Goal: Complete application form: Complete application form

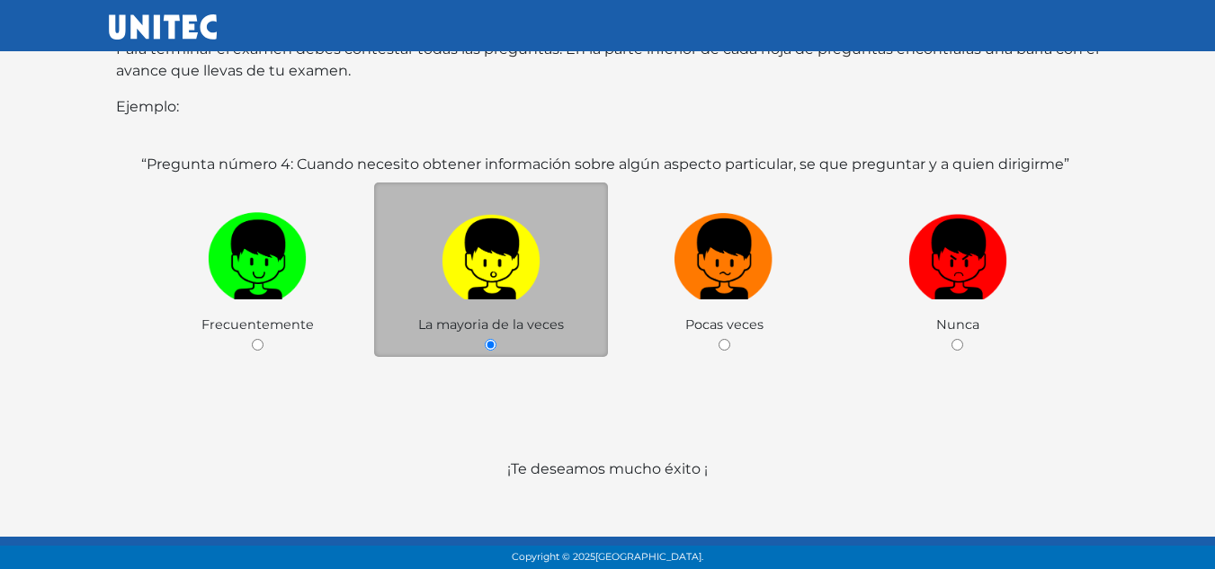
scroll to position [361, 0]
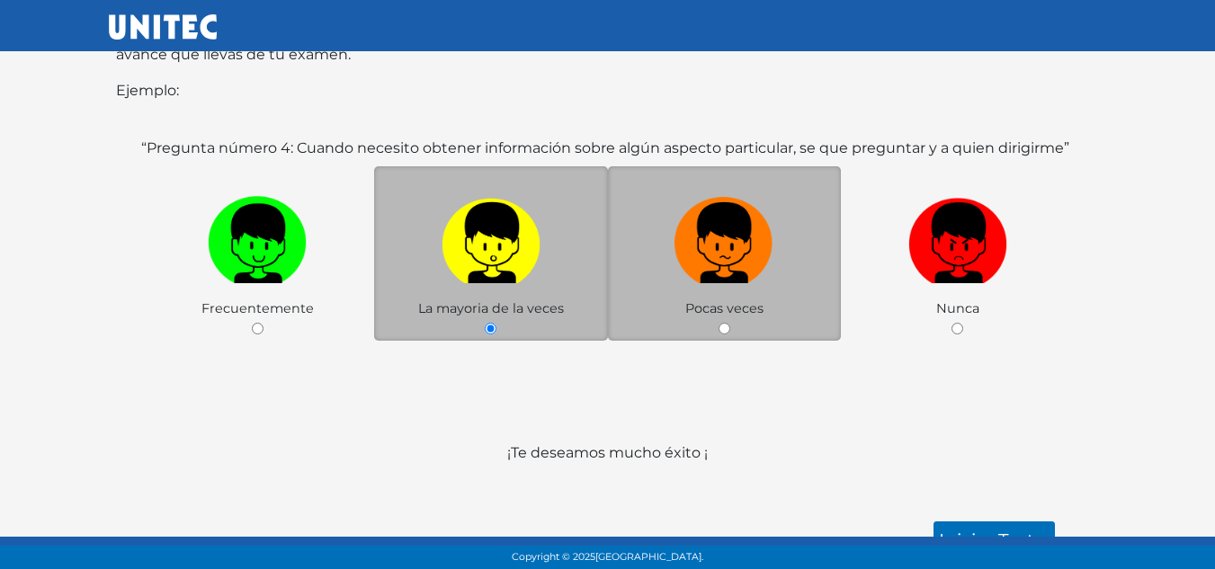
click at [701, 308] on div "Pocas veces" at bounding box center [725, 253] width 234 height 175
click at [700, 310] on div "Pocas veces" at bounding box center [725, 253] width 234 height 175
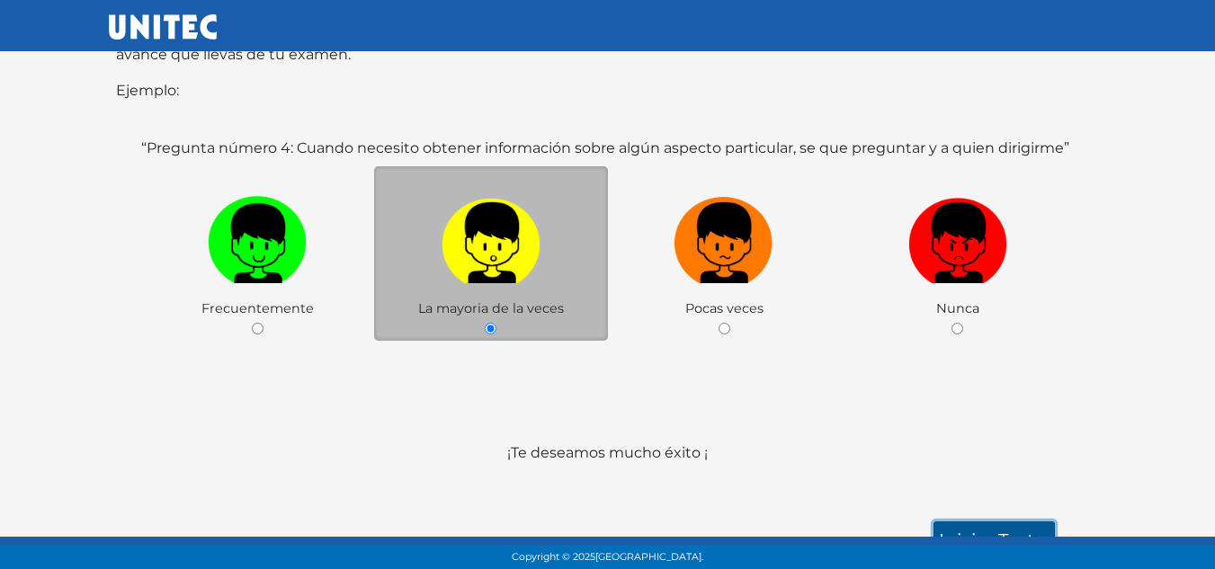
click at [983, 531] on link "Iniciar test >" at bounding box center [993, 541] width 121 height 38
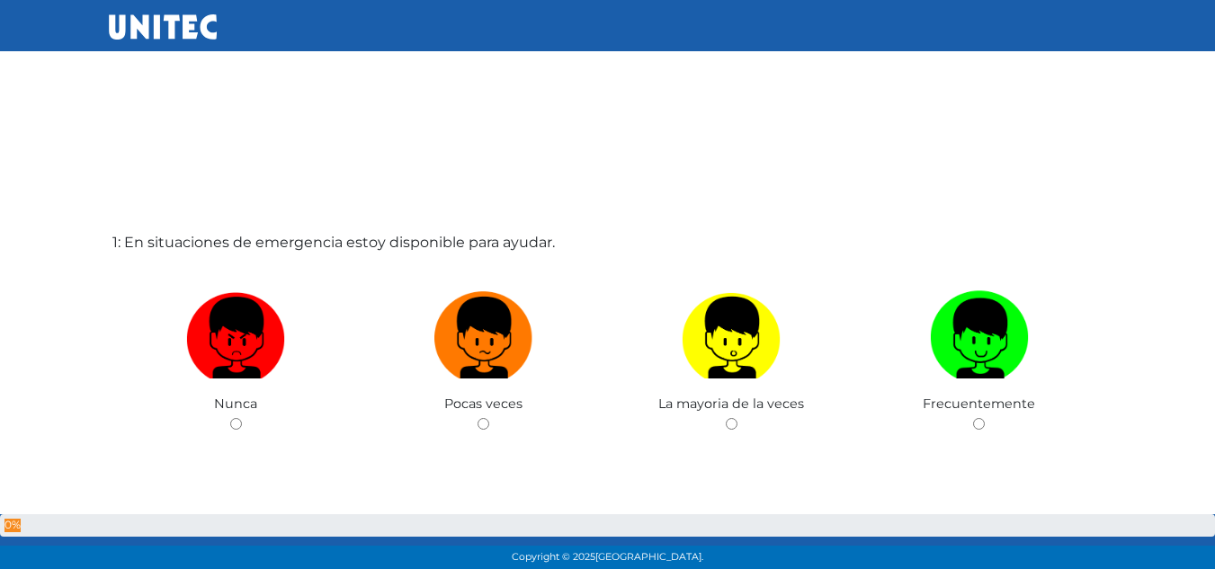
scroll to position [1, 0]
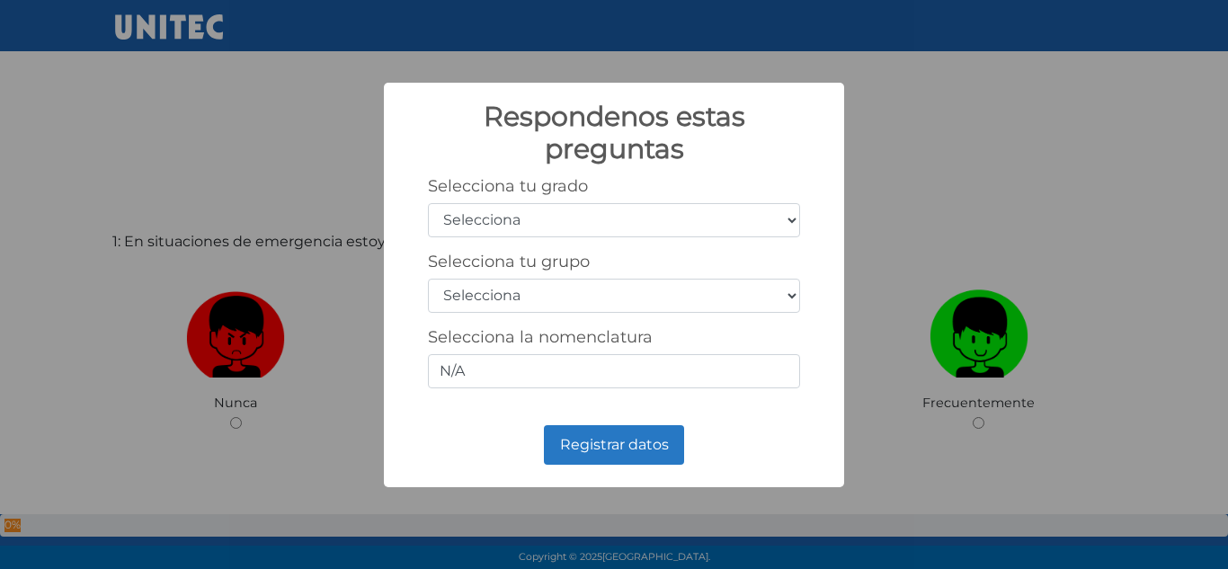
click at [753, 217] on select "Selecciona 1er grado 2do grado 3er grado 4to grado 5to grado 6to grado" at bounding box center [614, 220] width 372 height 34
select select "3"
click at [428, 203] on select "Selecciona 1er grado 2do grado 3er grado 4to grado 5to grado 6to grado" at bounding box center [614, 220] width 372 height 34
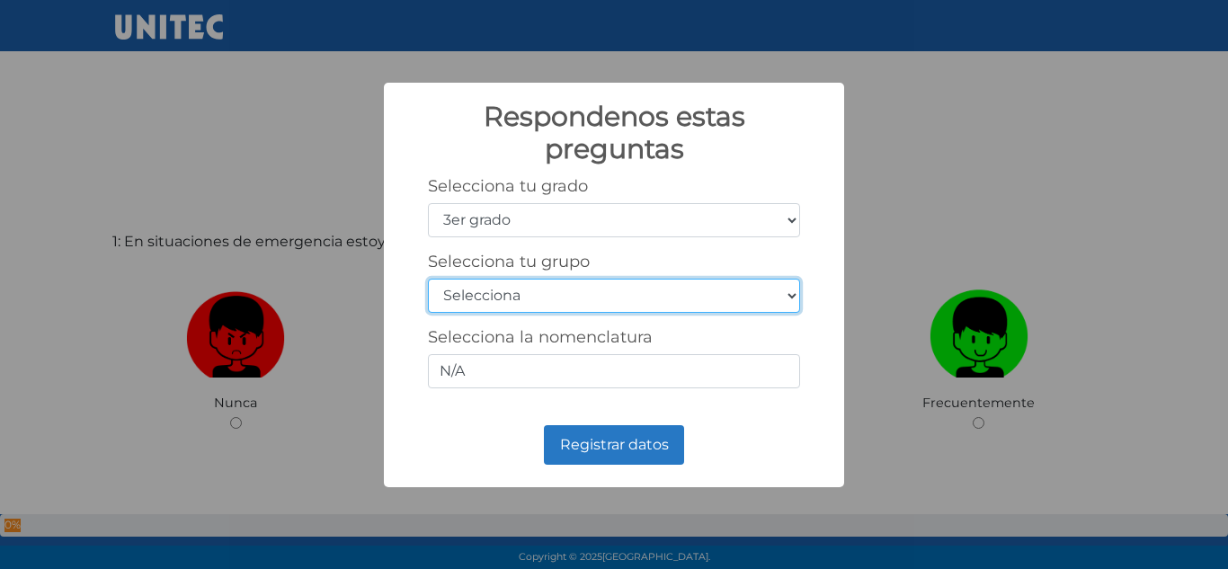
click at [550, 299] on select "Selecciona A B C D E F G H I J K L M N O P Q R S T U V W X Y Z" at bounding box center [614, 296] width 372 height 34
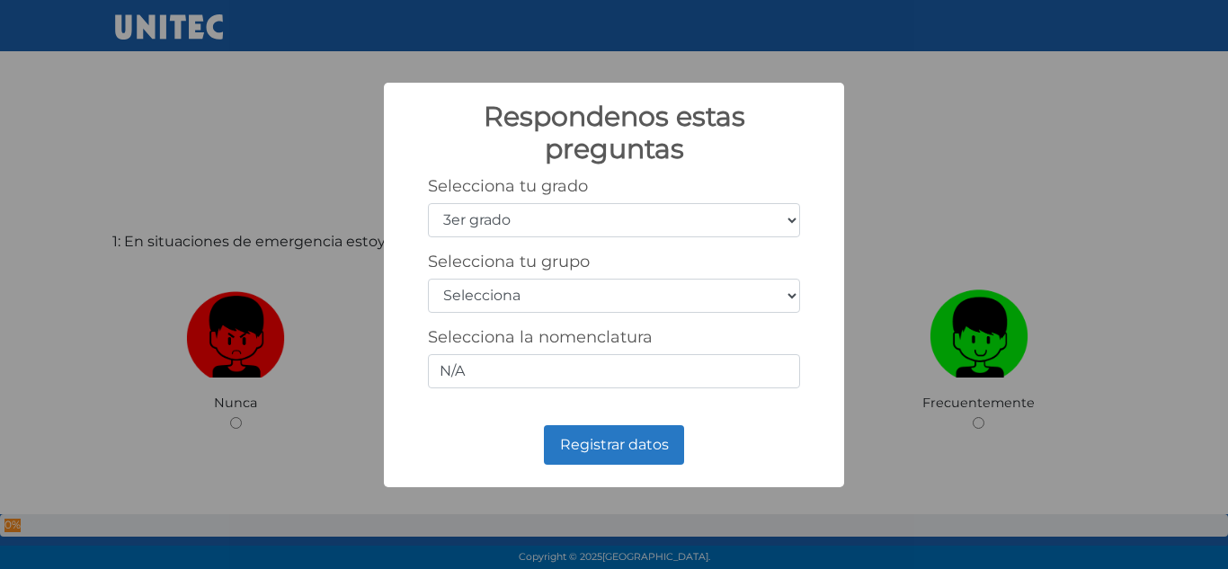
click at [900, 230] on div "Respondenos estas preguntas × Selecciona tu grado Selecciona 1er grado 2do grad…" at bounding box center [614, 284] width 1228 height 569
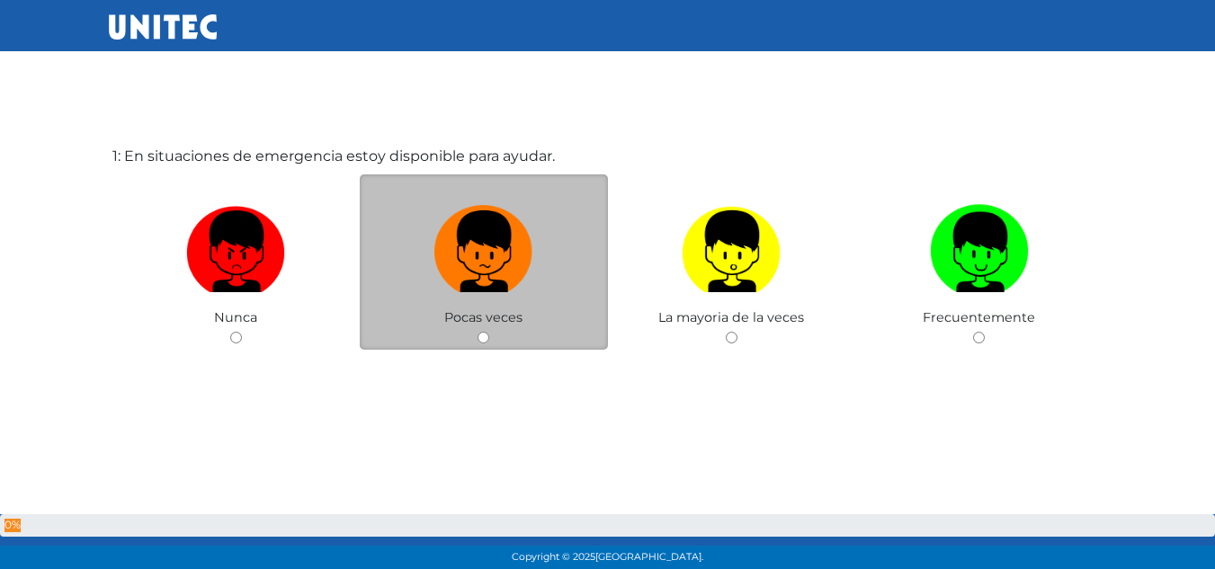
scroll to position [90, 0]
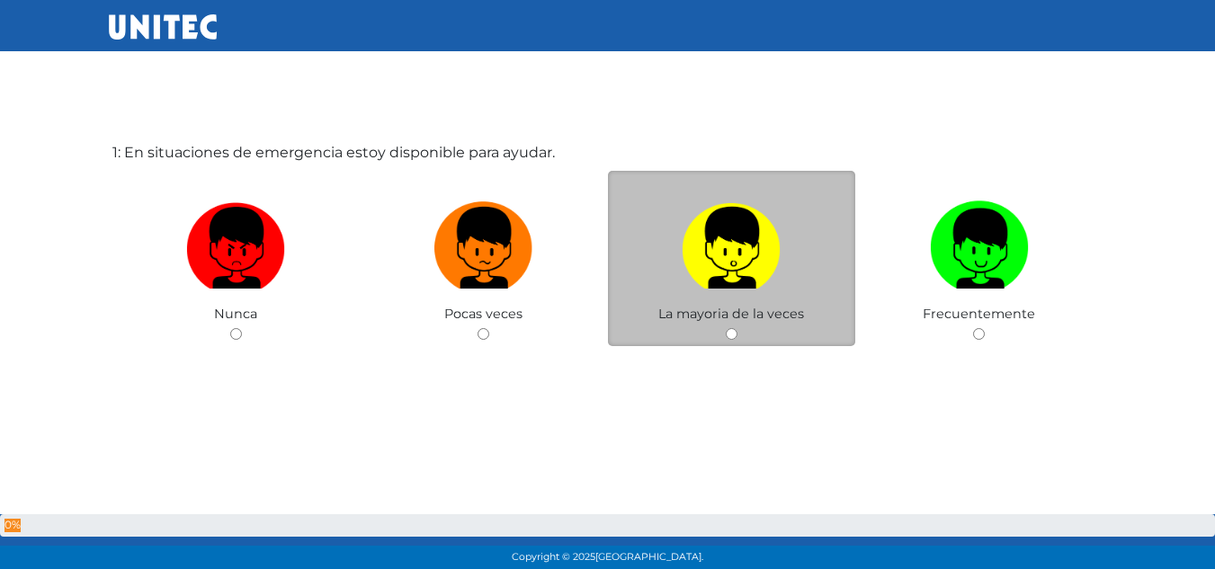
click at [736, 291] on label at bounding box center [732, 248] width 248 height 110
click at [736, 328] on input "radio" at bounding box center [732, 334] width 12 height 12
radio input "true"
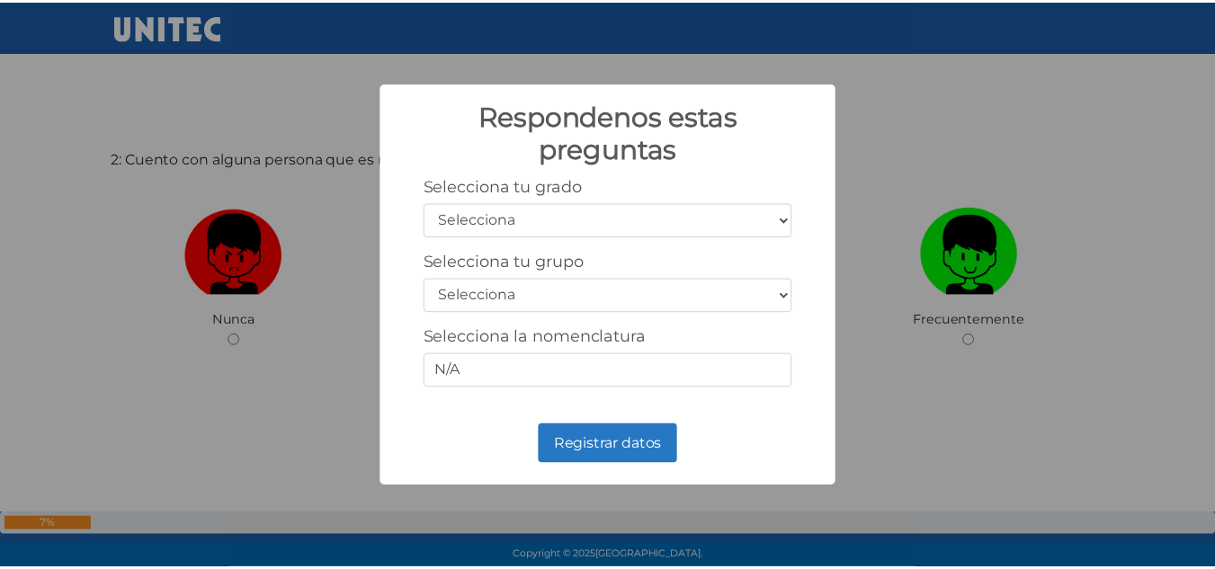
scroll to position [659, 0]
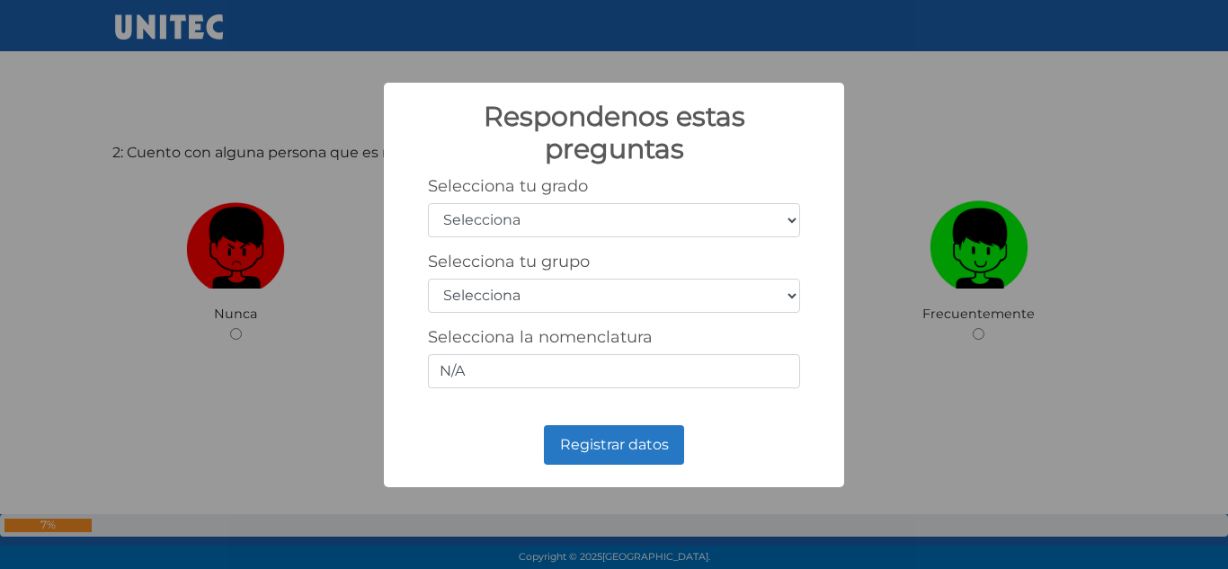
click at [724, 218] on select "Selecciona 1er grado 2do grado 3er grado 4to grado 5to grado 6to grado" at bounding box center [614, 220] width 372 height 34
select select "3"
click at [428, 203] on select "Selecciona 1er grado 2do grado 3er grado 4to grado 5to grado 6to grado" at bounding box center [614, 220] width 372 height 34
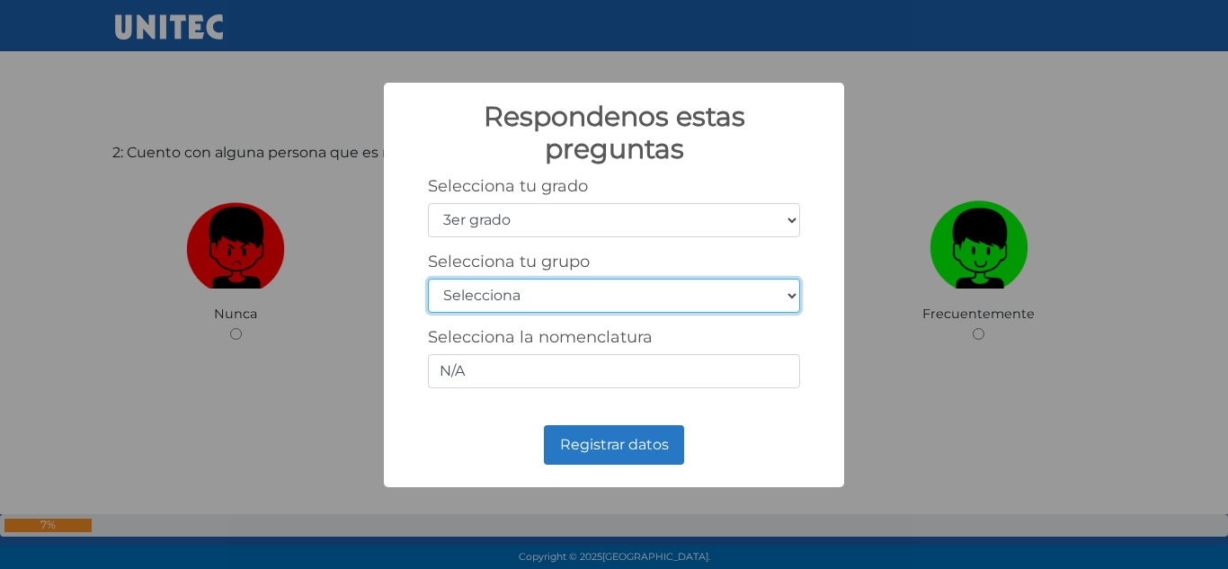
click at [557, 291] on select "Selecciona A B C D E F G H I J K L M N O P Q R S T U V W X Y Z" at bounding box center [614, 296] width 372 height 34
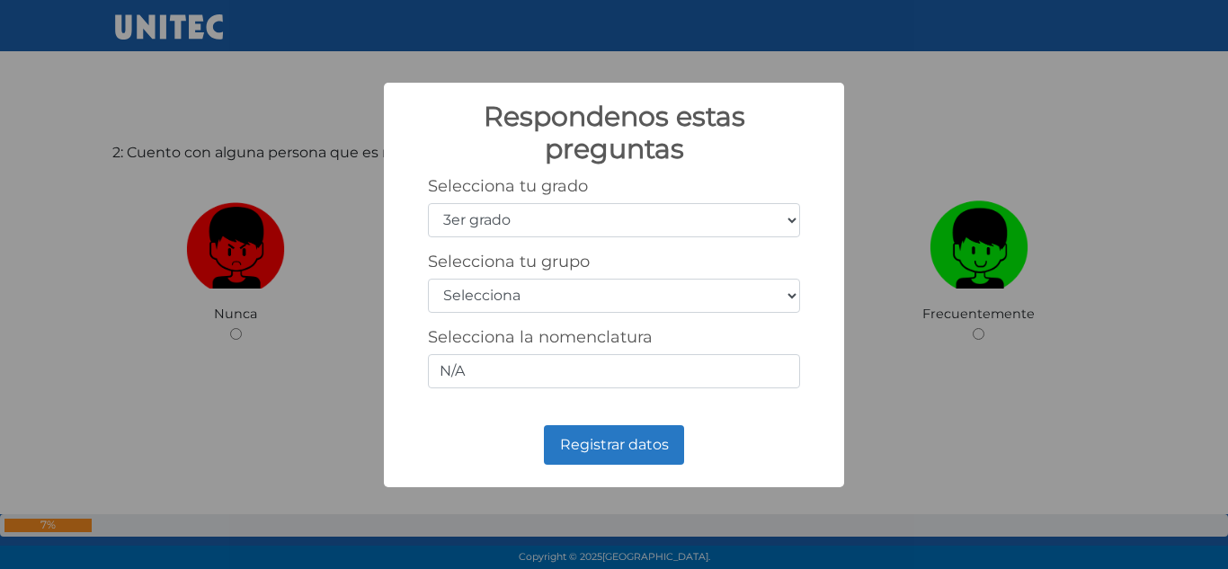
click at [851, 57] on div "Respondenos estas preguntas × Selecciona tu grado Selecciona 1er grado 2do grad…" at bounding box center [614, 284] width 1228 height 569
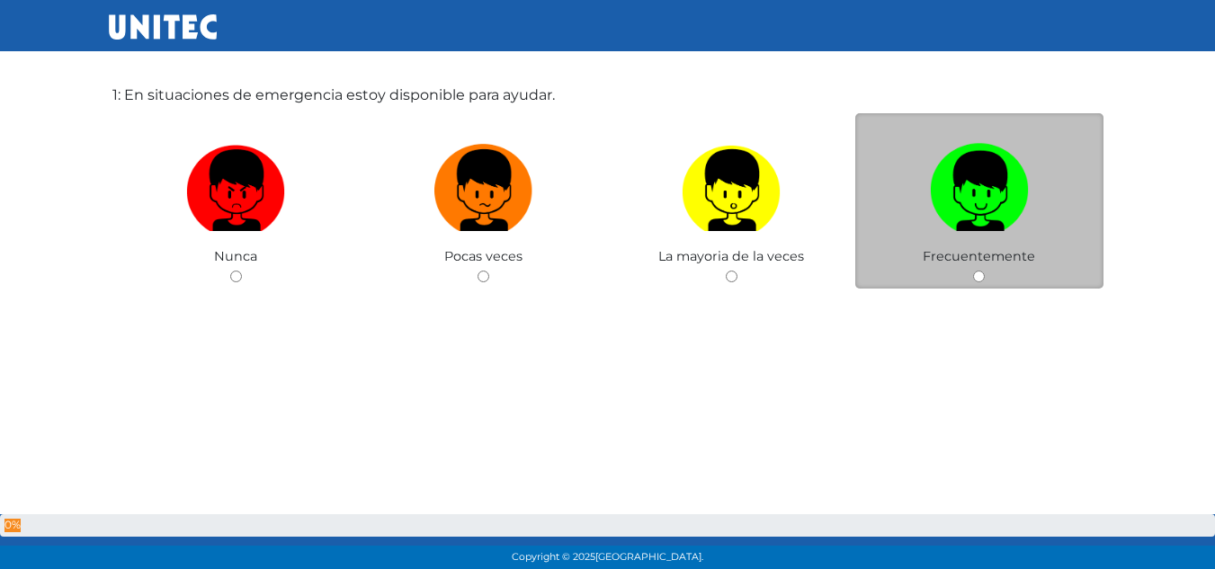
scroll to position [90, 0]
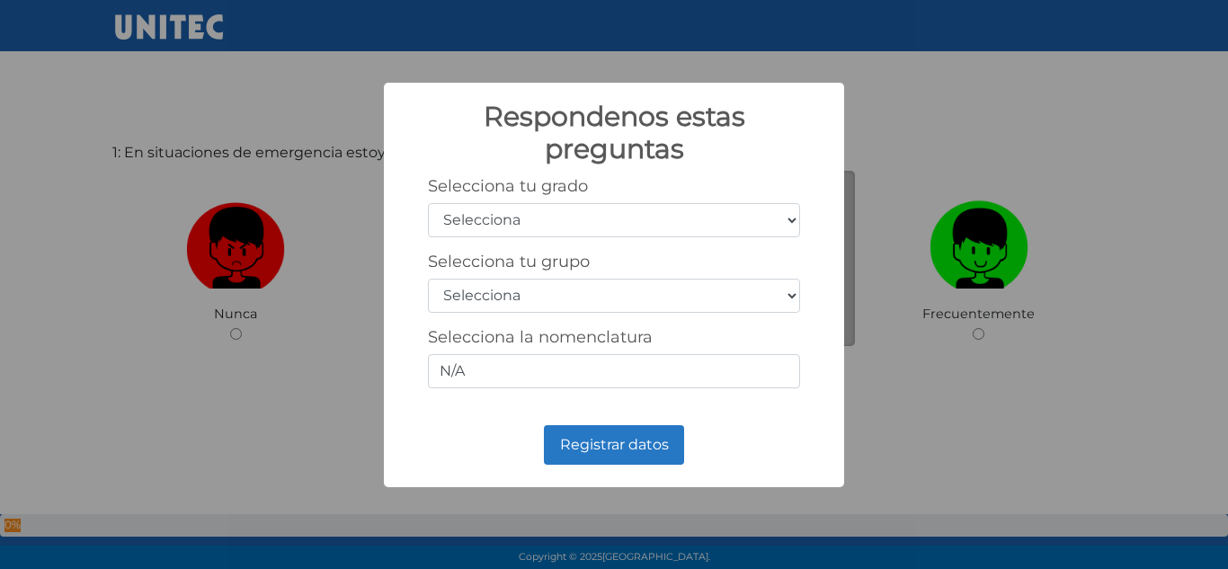
click at [722, 213] on select "Selecciona 1er grado 2do grado 3er grado 4to grado 5to grado 6to grado" at bounding box center [614, 220] width 372 height 34
select select "3"
click at [428, 203] on select "Selecciona 1er grado 2do grado 3er grado 4to grado 5to grado 6to grado" at bounding box center [614, 220] width 372 height 34
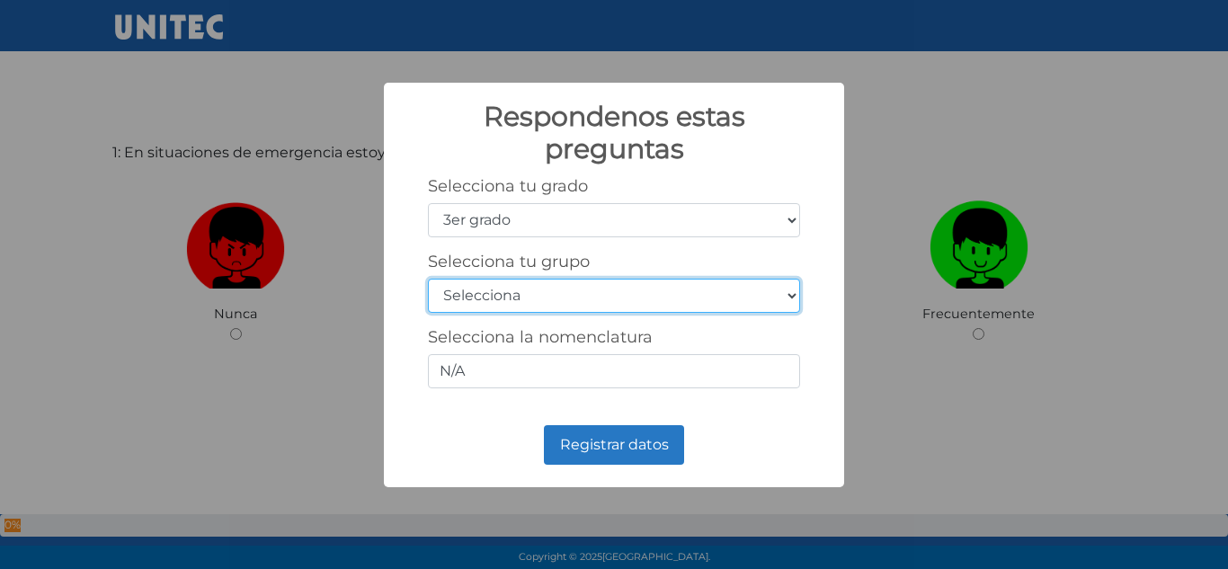
click at [617, 293] on select "Selecciona A B C D E F G H I J K L M N O P Q R S T U V W X Y Z" at bounding box center [614, 296] width 372 height 34
select select "e"
click at [428, 279] on select "Selecciona A B C D E F G H I J K L M N O P Q R S T U V W X Y Z" at bounding box center [614, 296] width 372 height 34
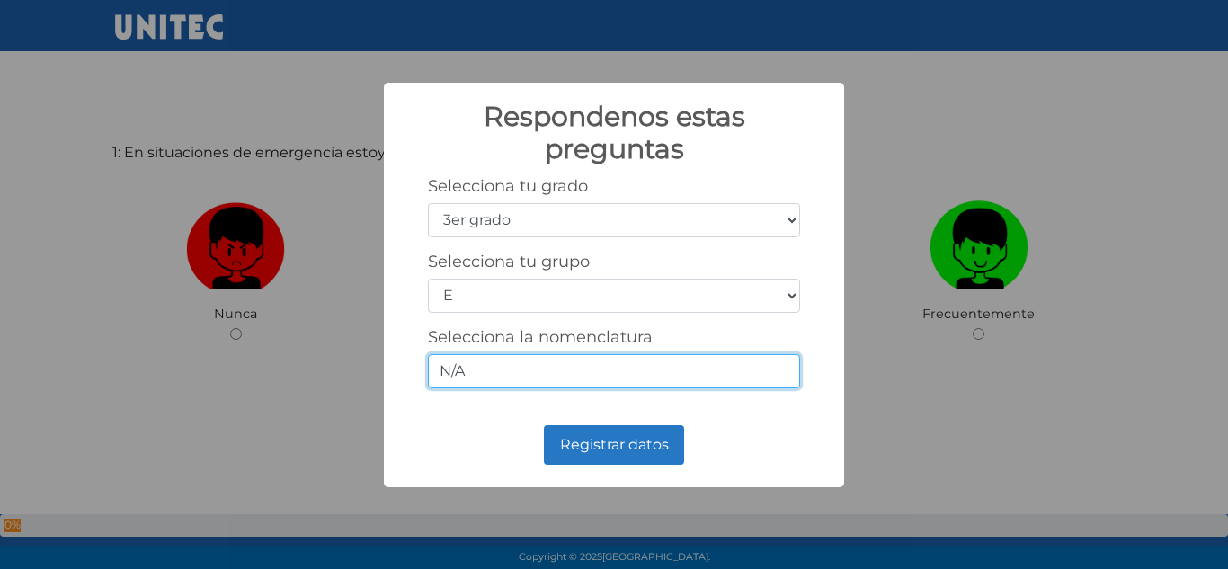
click at [485, 370] on input "N/A" at bounding box center [614, 371] width 372 height 34
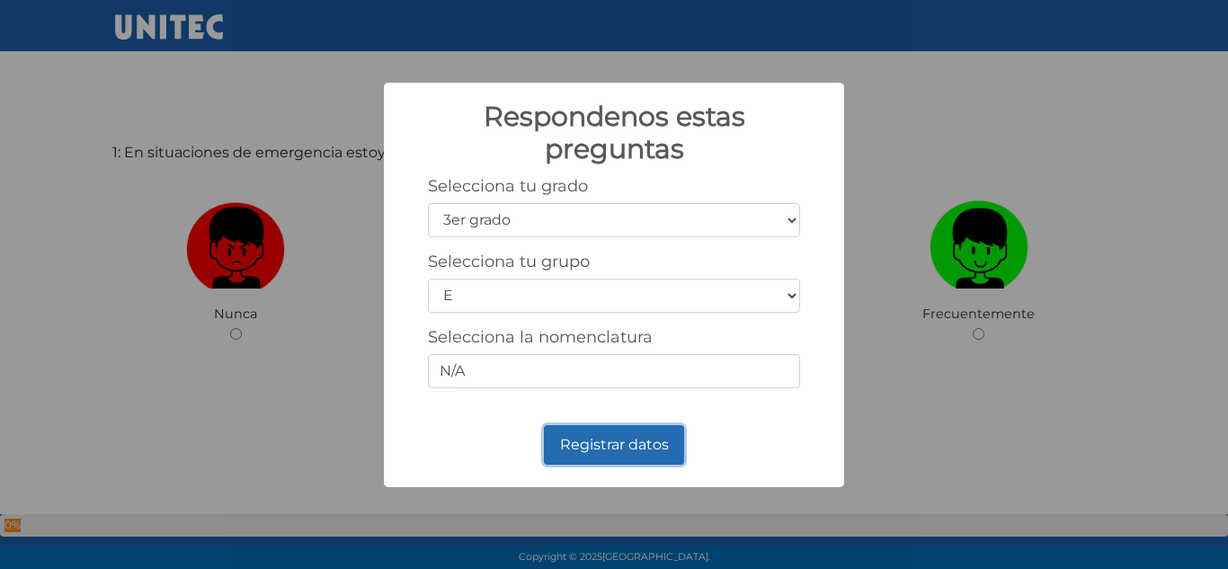
click at [568, 439] on button "Registrar datos" at bounding box center [614, 445] width 140 height 40
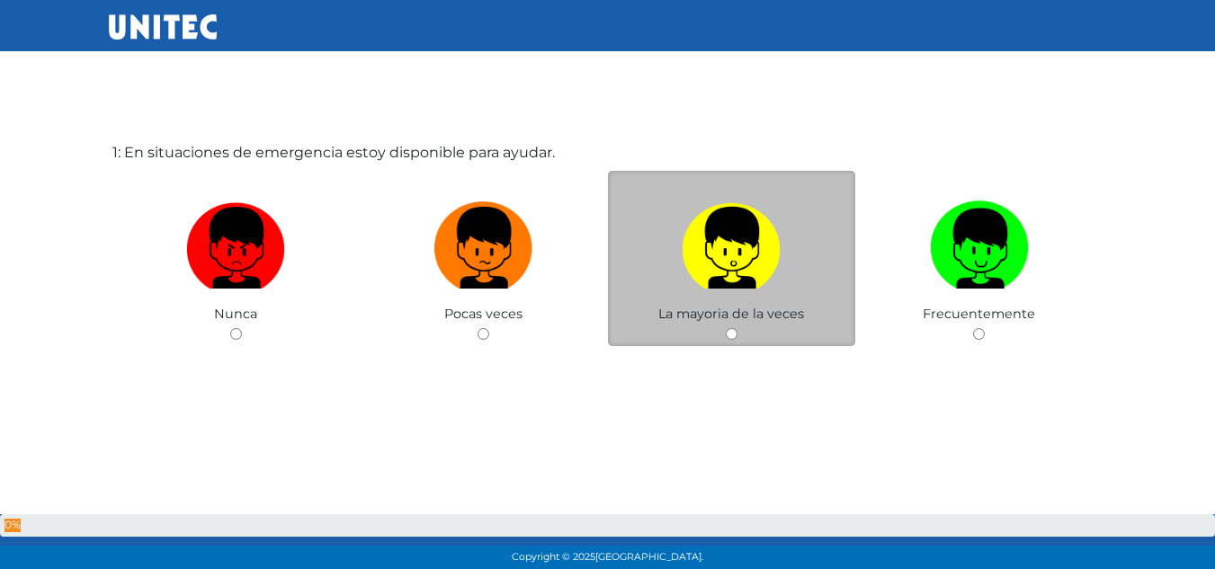
click at [756, 295] on label at bounding box center [732, 248] width 248 height 110
click at [737, 328] on input "radio" at bounding box center [732, 334] width 12 height 12
radio input "true"
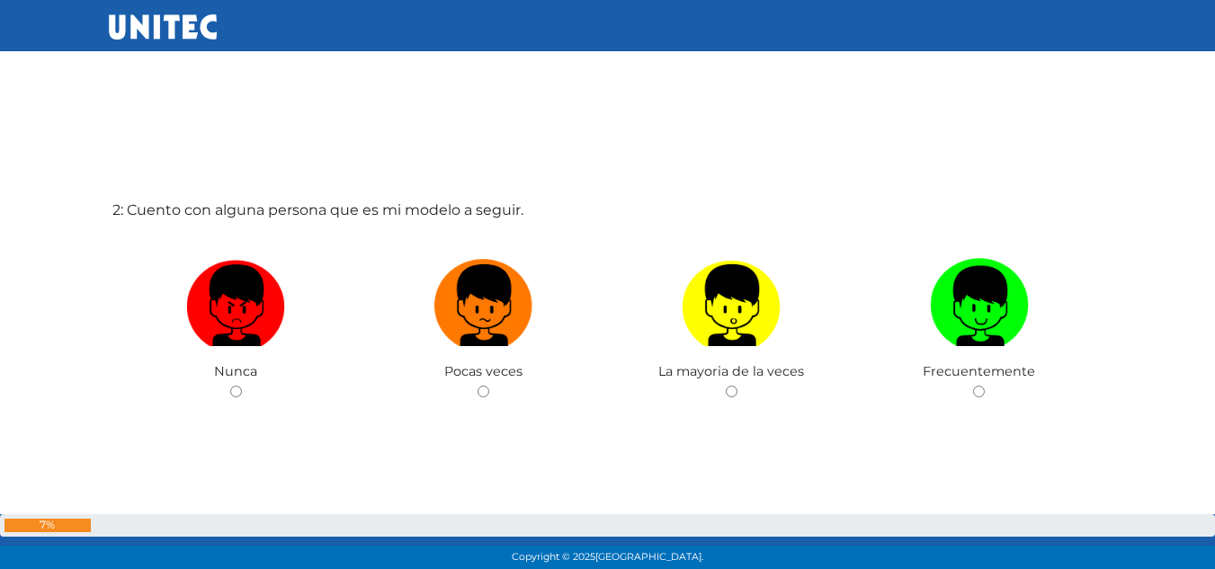
scroll to position [574, 0]
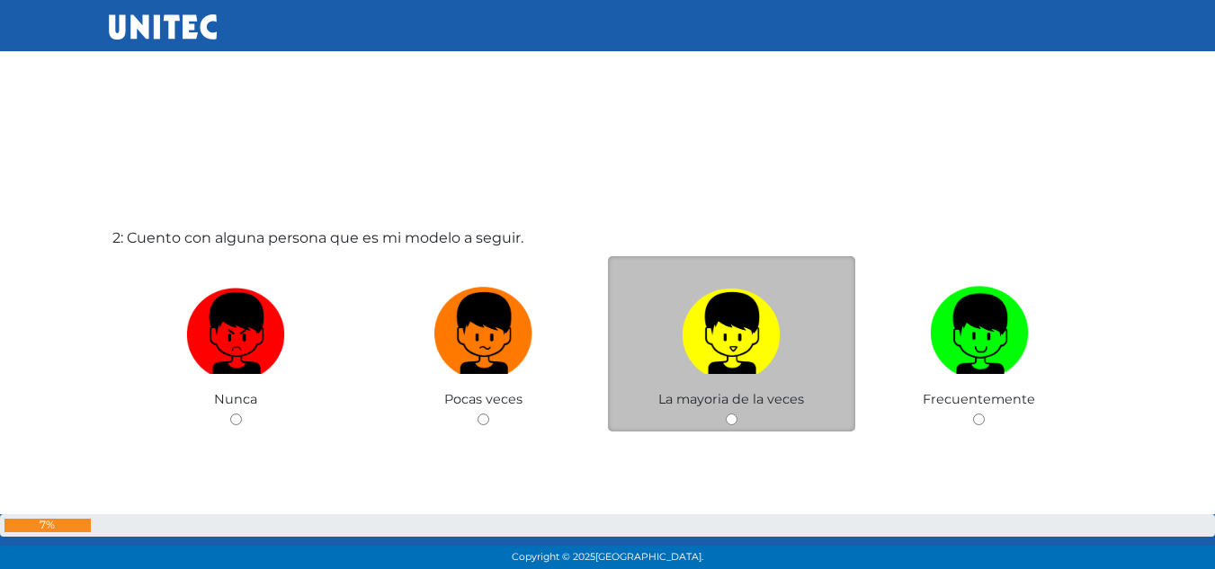
click at [766, 340] on img at bounding box center [731, 327] width 99 height 94
click at [737, 414] on input "radio" at bounding box center [732, 420] width 12 height 12
radio input "true"
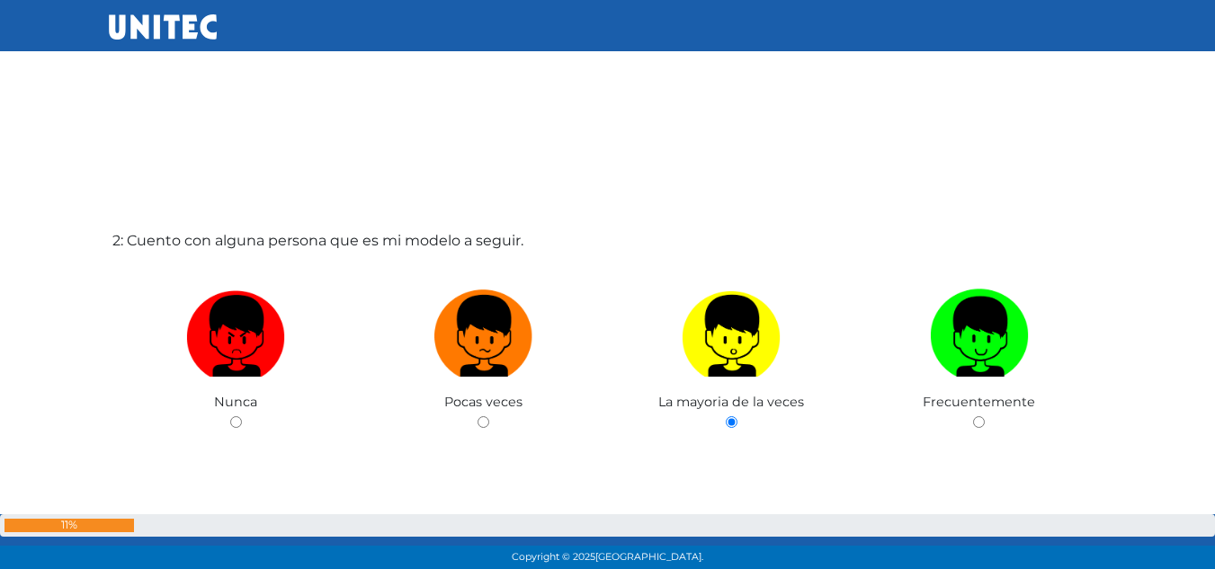
click at [973, 416] on input "radio" at bounding box center [979, 422] width 12 height 12
radio input "true"
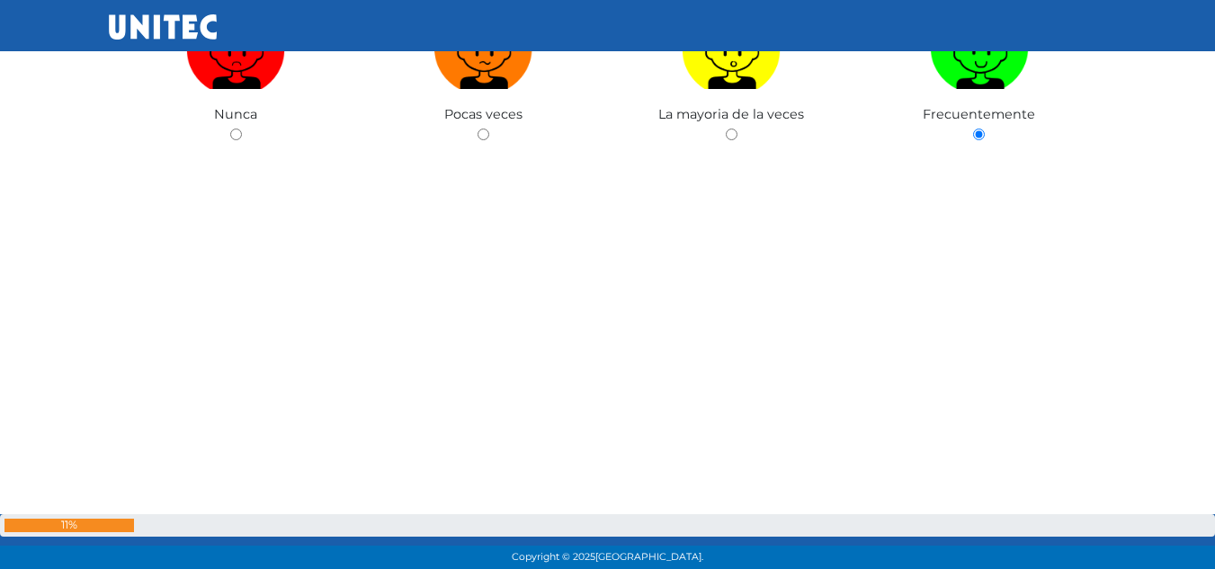
click at [726, 129] on input "radio" at bounding box center [732, 135] width 12 height 12
radio input "true"
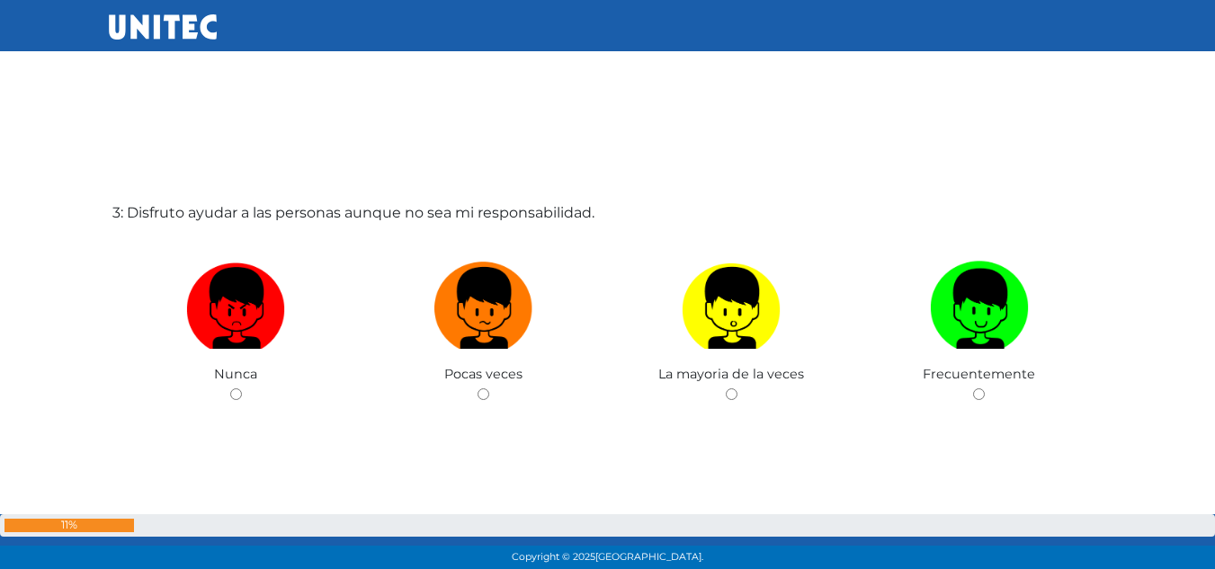
radio input "true"
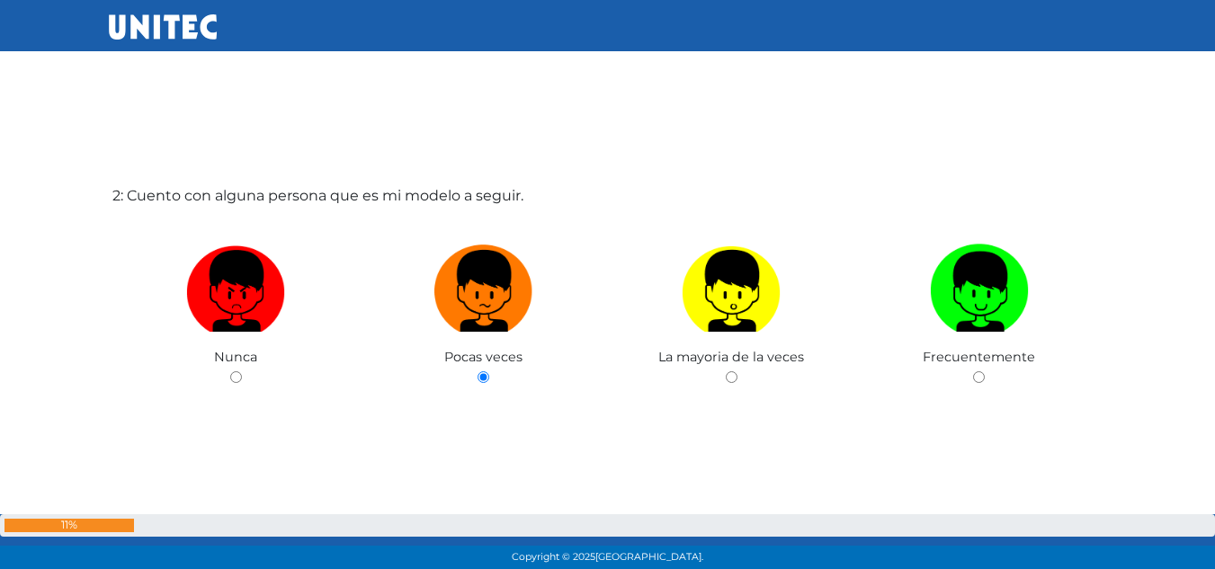
scroll to position [588, 0]
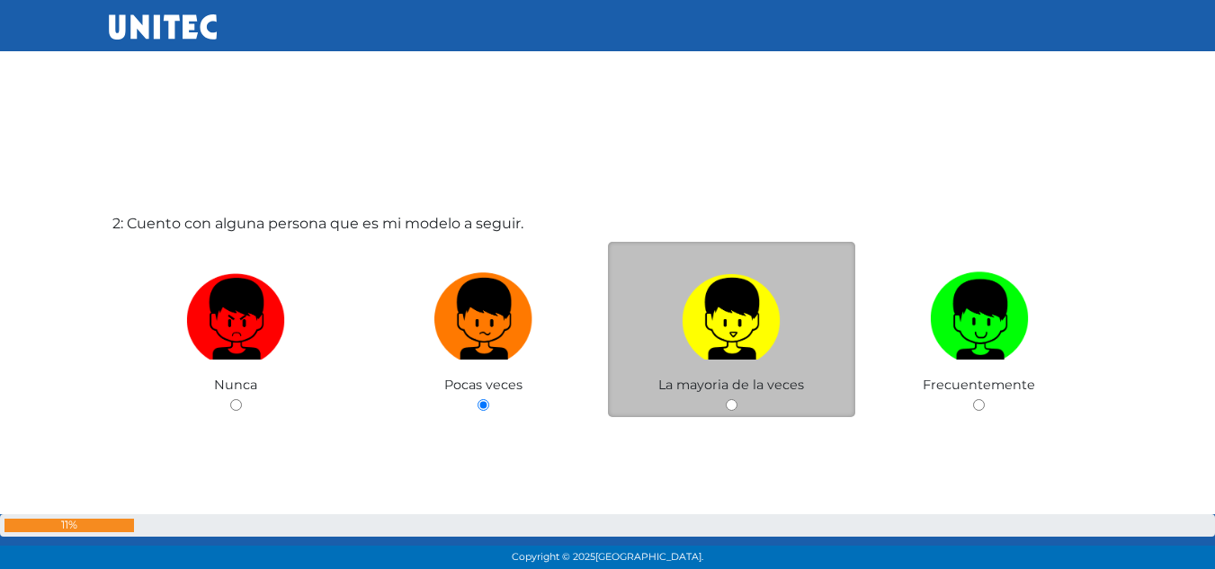
click at [758, 355] on img at bounding box center [731, 312] width 99 height 94
click at [737, 399] on input "radio" at bounding box center [732, 405] width 12 height 12
radio input "true"
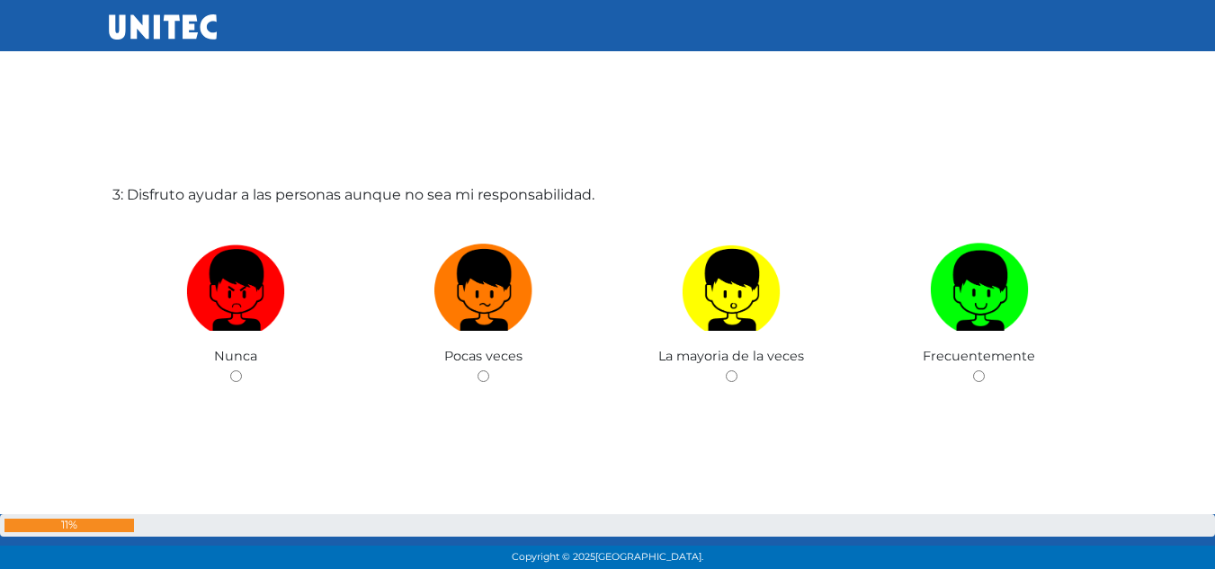
scroll to position [1214, 0]
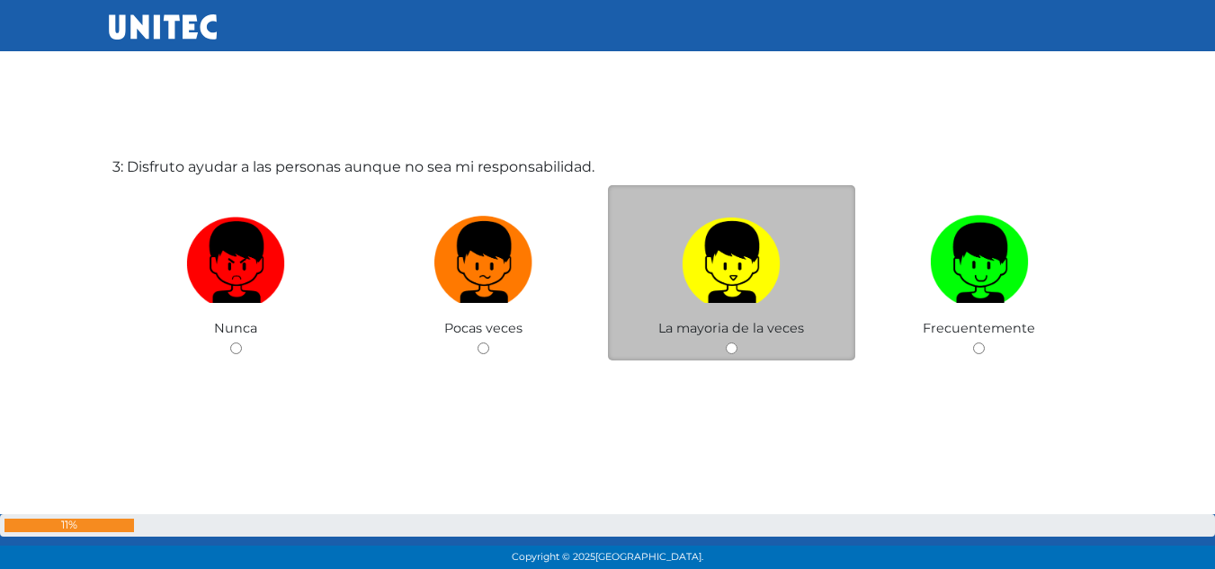
click at [726, 291] on img at bounding box center [731, 256] width 99 height 94
click at [726, 343] on input "radio" at bounding box center [732, 349] width 12 height 12
radio input "true"
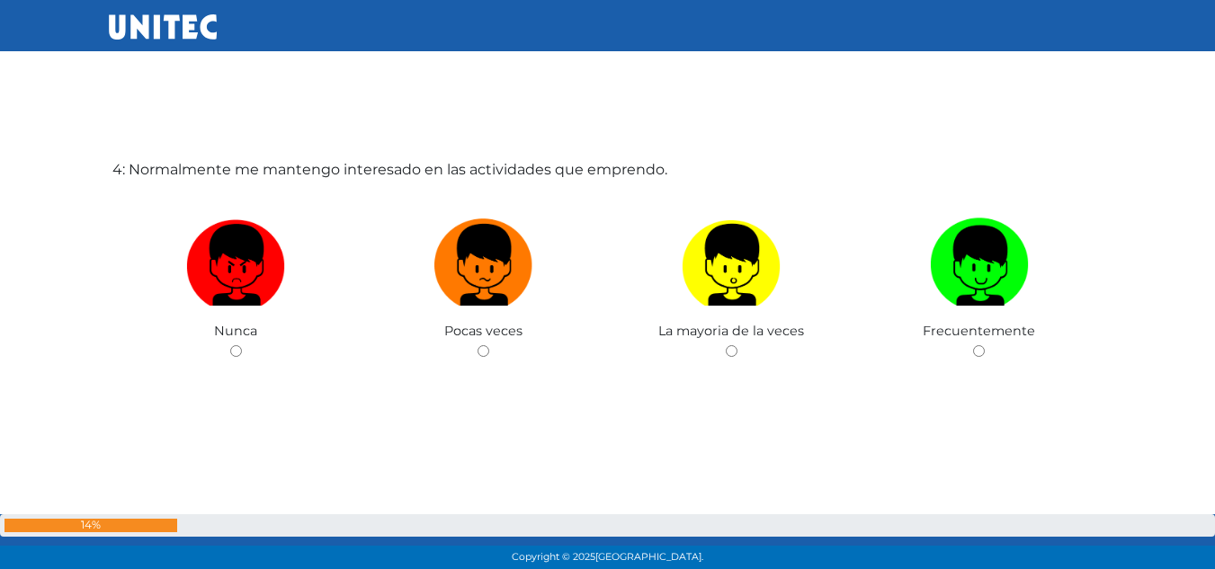
scroll to position [1808, 0]
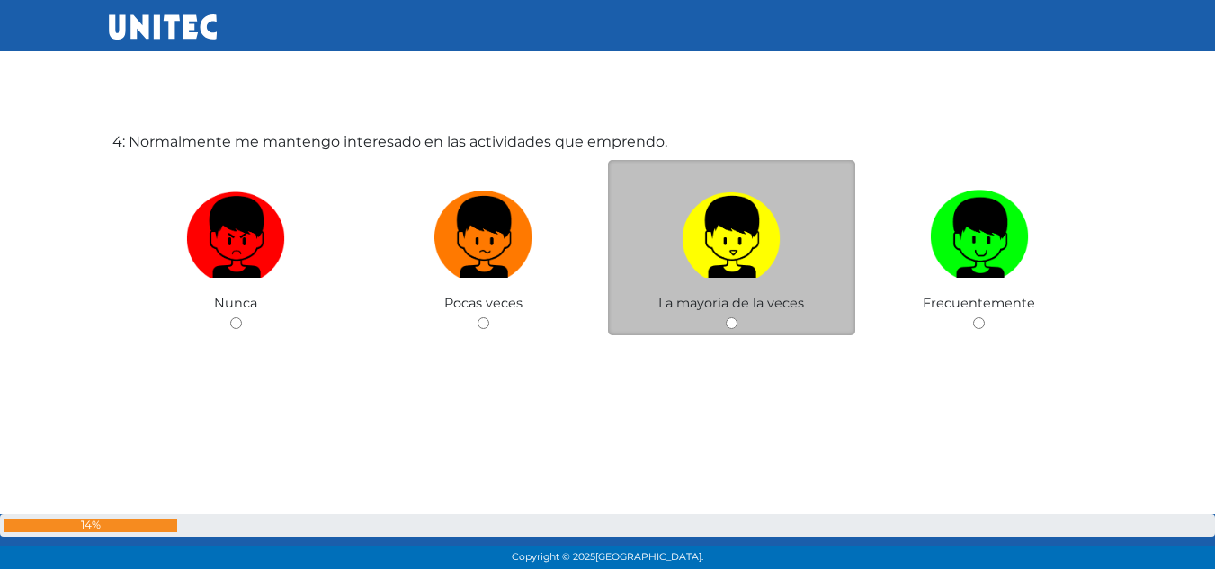
click at [736, 252] on img at bounding box center [731, 230] width 99 height 94
click at [736, 317] on input "radio" at bounding box center [732, 323] width 12 height 12
radio input "true"
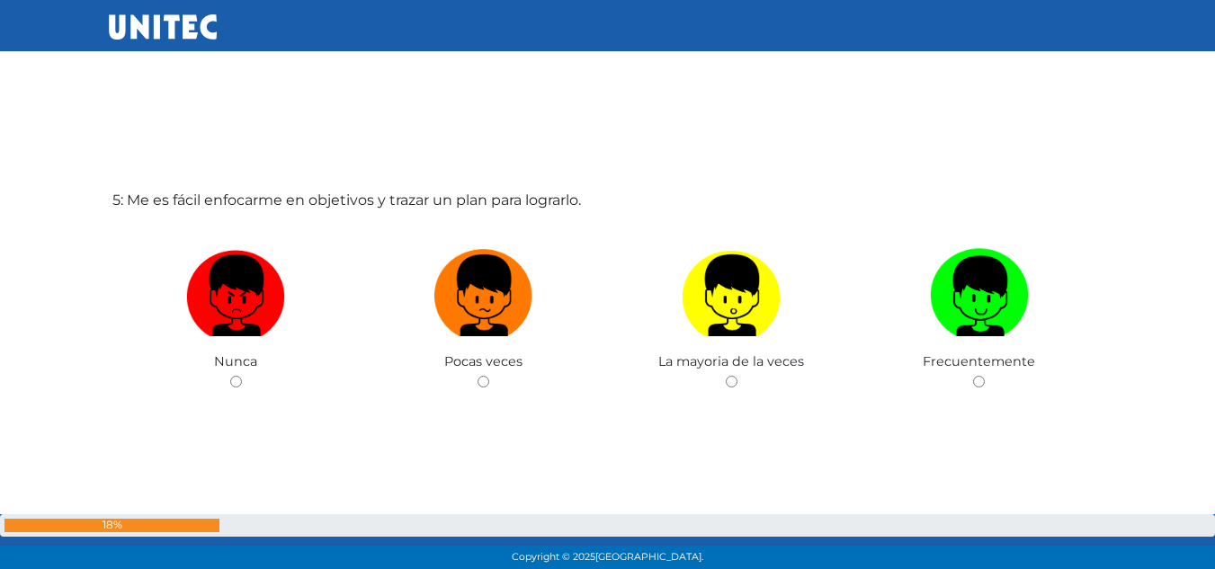
scroll to position [2347, 0]
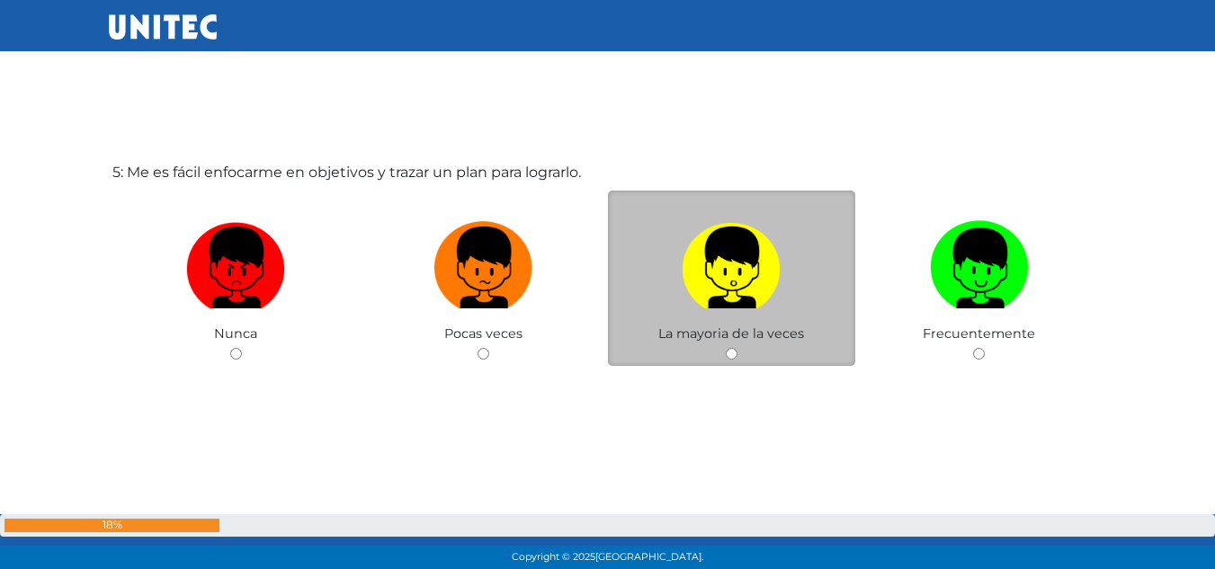
click at [760, 209] on div "La mayoria de la veces" at bounding box center [732, 278] width 248 height 175
click at [737, 331] on span "La mayoria de la veces" at bounding box center [731, 333] width 146 height 16
click at [732, 351] on input "radio" at bounding box center [732, 354] width 12 height 12
radio input "true"
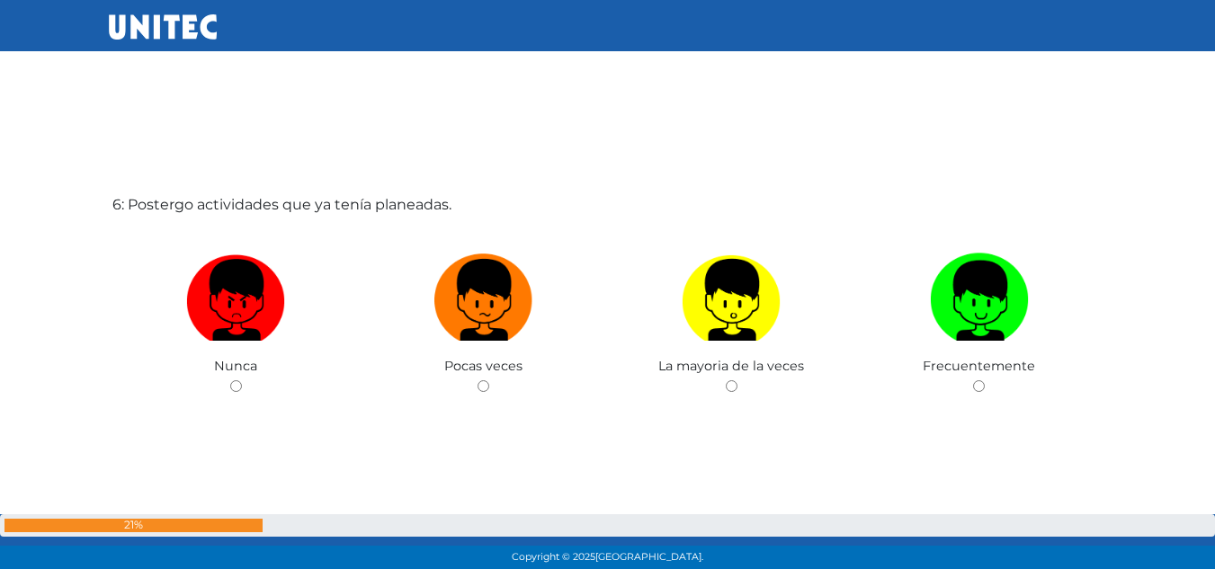
scroll to position [2911, 0]
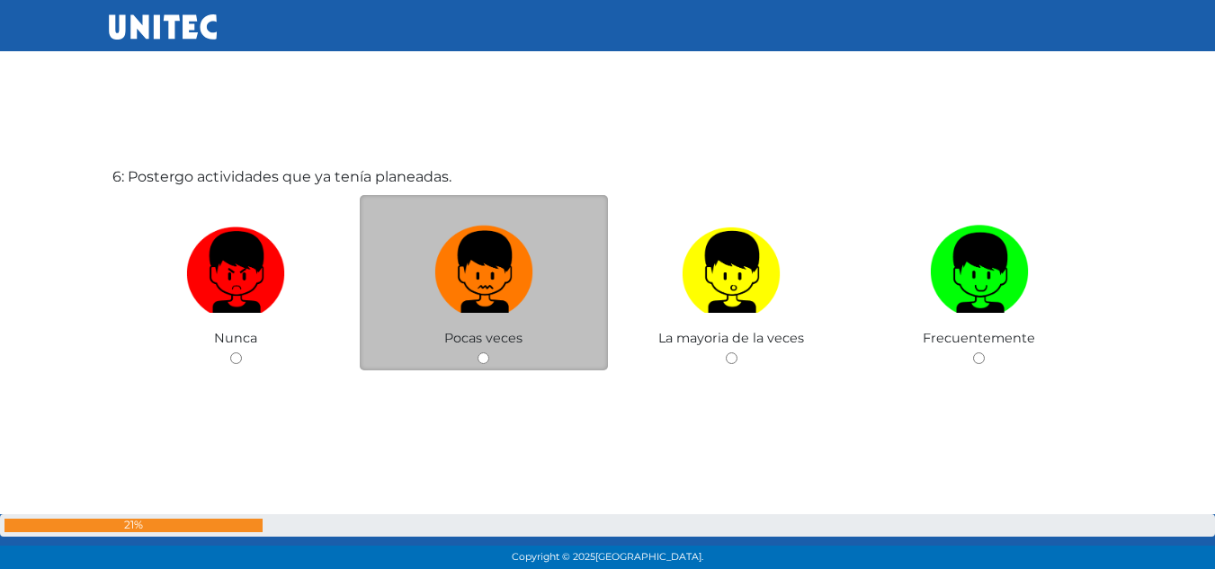
click at [479, 283] on img at bounding box center [483, 265] width 99 height 94
click at [479, 352] on input "radio" at bounding box center [483, 358] width 12 height 12
radio input "true"
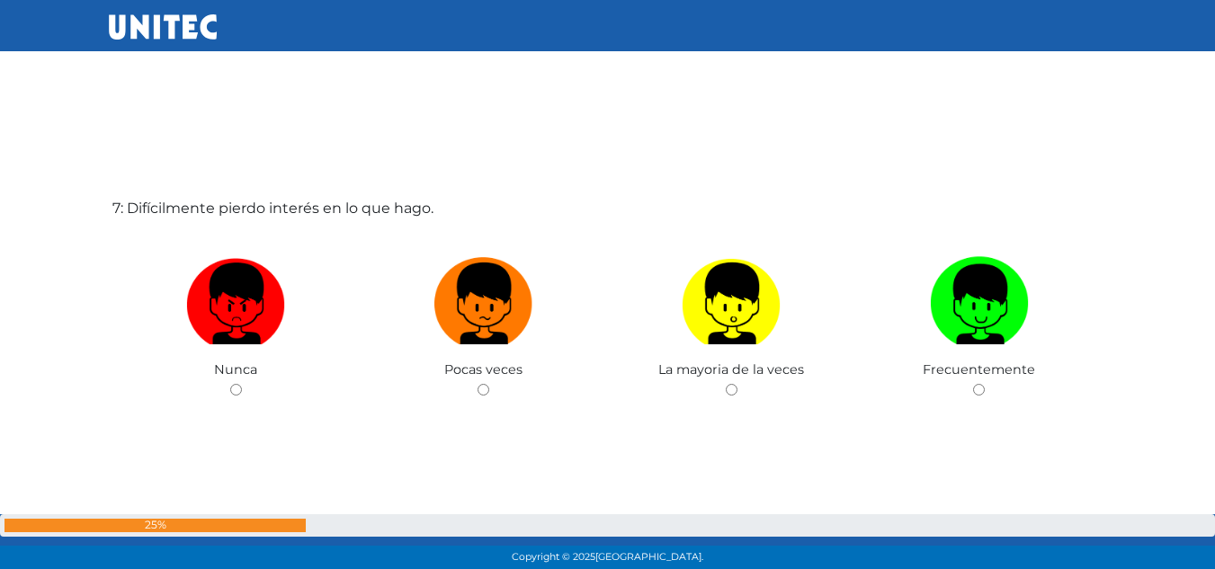
scroll to position [3505, 0]
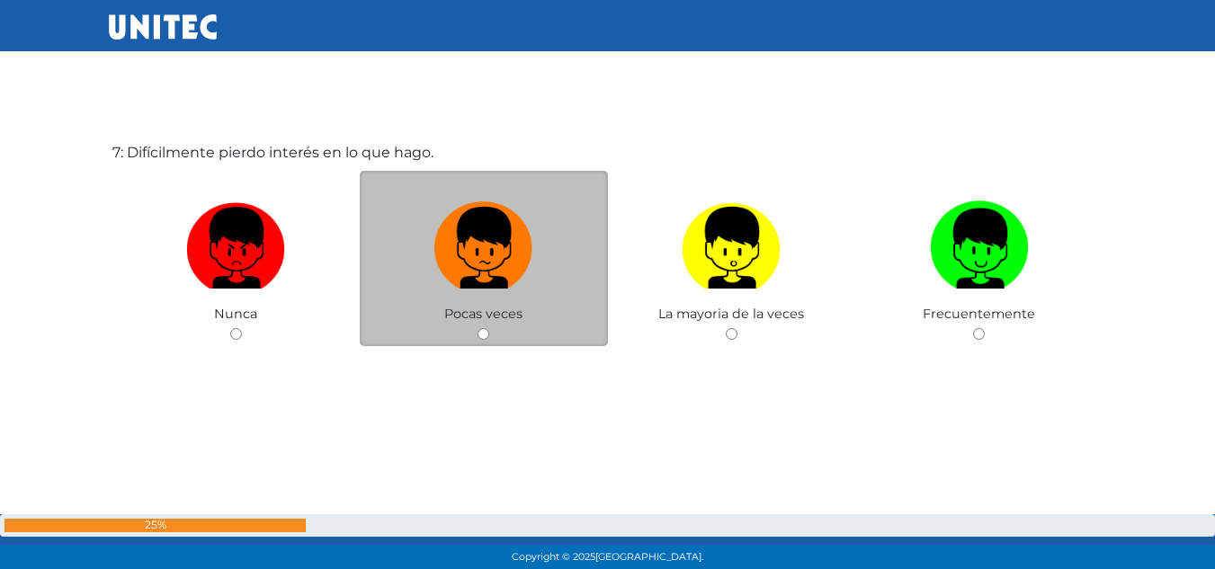
click at [541, 228] on label at bounding box center [484, 248] width 248 height 110
click at [489, 328] on input "radio" at bounding box center [483, 334] width 12 height 12
radio input "true"
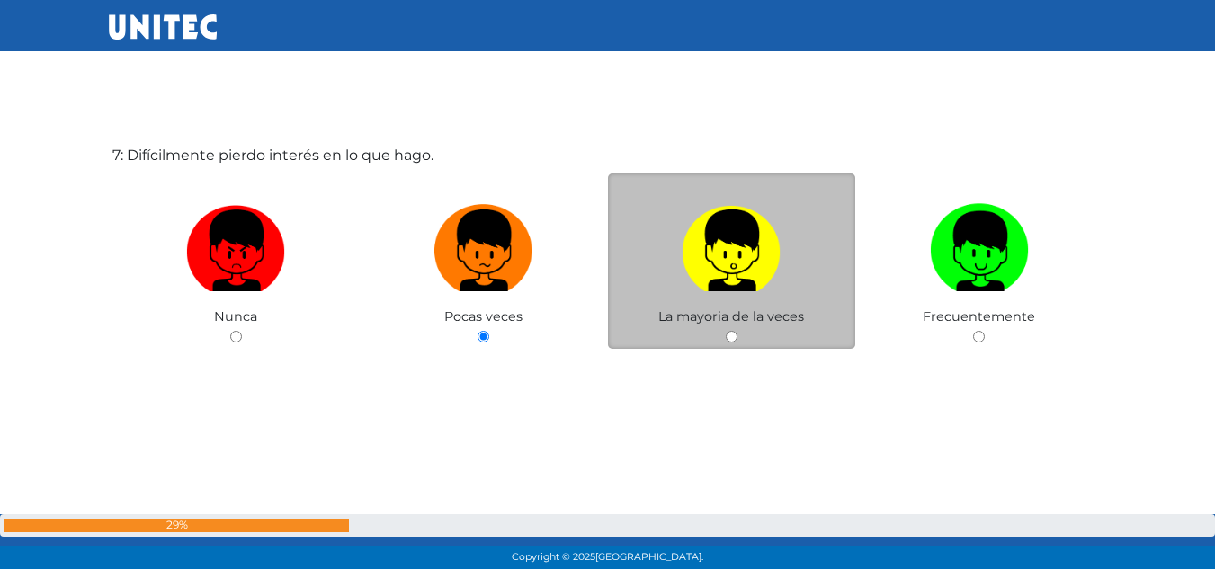
click at [670, 224] on label at bounding box center [732, 251] width 248 height 110
click at [726, 331] on input "radio" at bounding box center [732, 337] width 12 height 12
radio input "true"
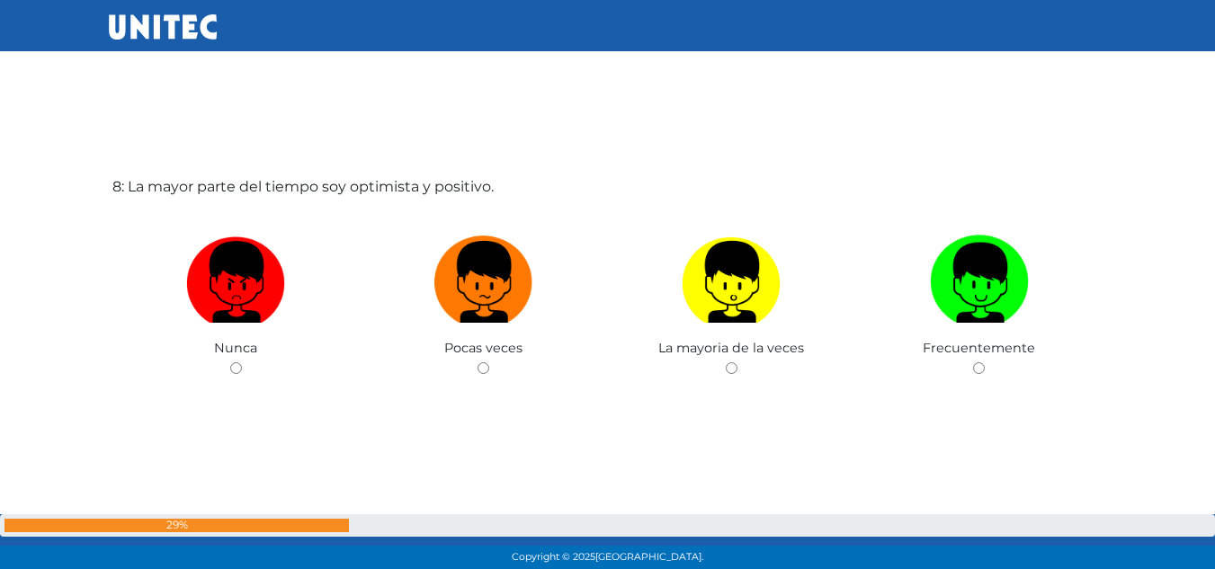
scroll to position [4068, 0]
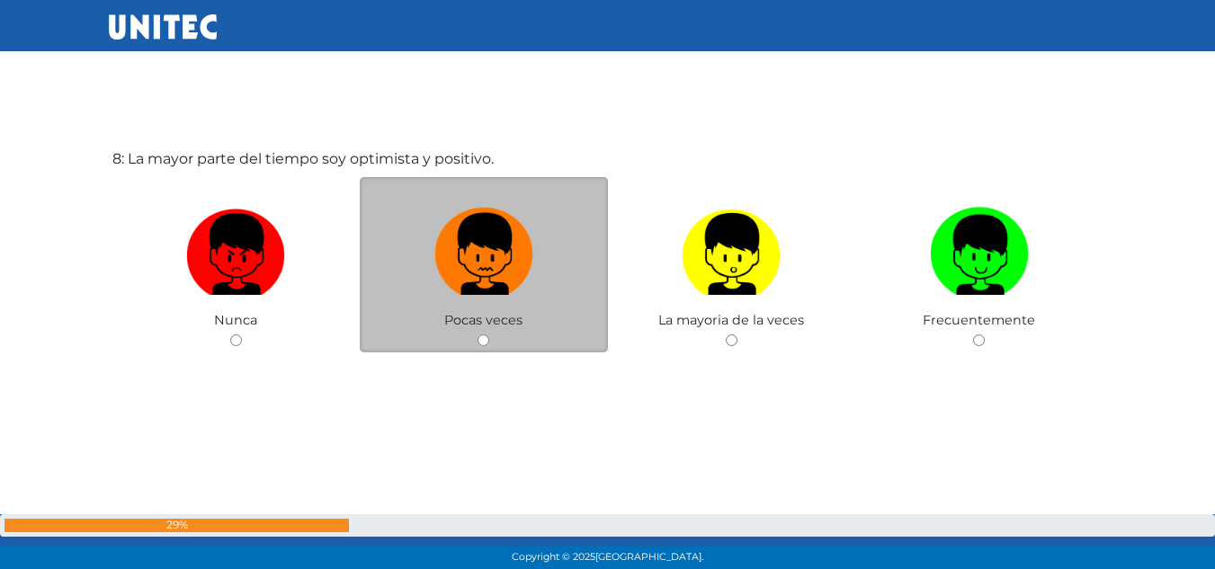
click at [525, 254] on img at bounding box center [483, 248] width 99 height 94
click at [489, 334] on input "radio" at bounding box center [483, 340] width 12 height 12
radio input "true"
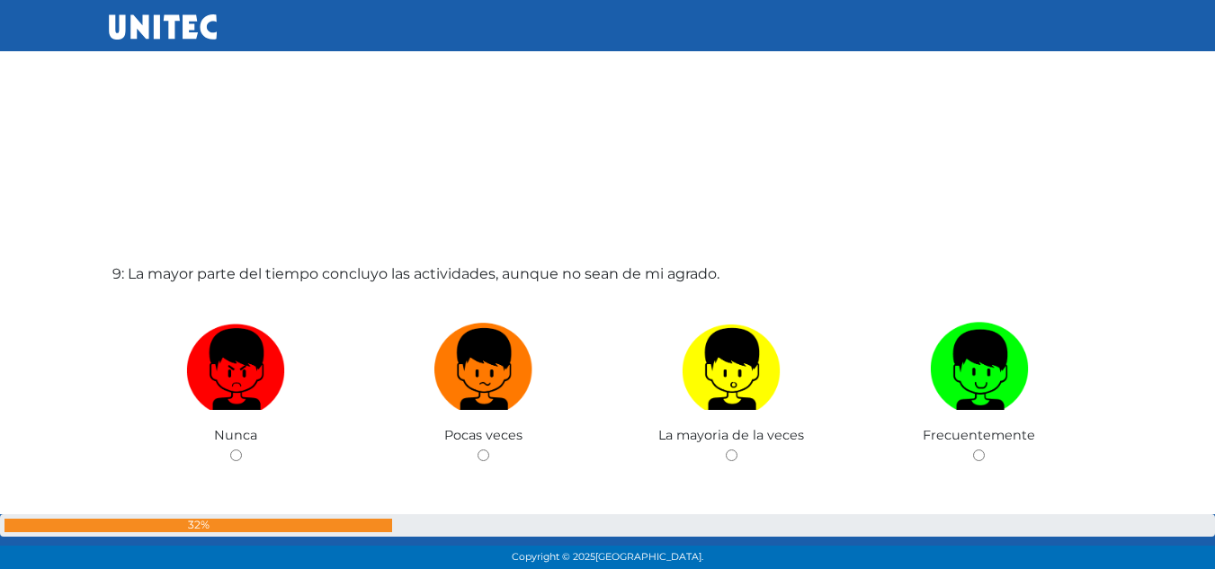
scroll to position [4550, 0]
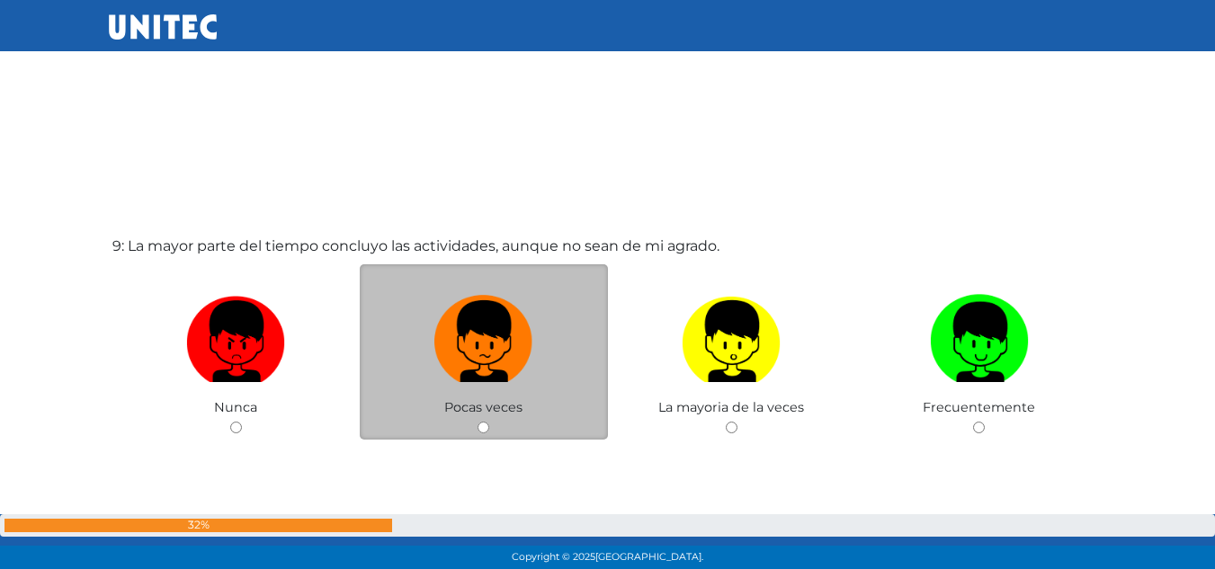
click at [480, 433] on div "Pocas veces" at bounding box center [484, 351] width 248 height 175
click at [480, 415] on span "Pocas veces" at bounding box center [483, 407] width 78 height 16
click at [483, 322] on img at bounding box center [483, 335] width 99 height 94
click at [483, 422] on input "radio" at bounding box center [483, 428] width 12 height 12
radio input "true"
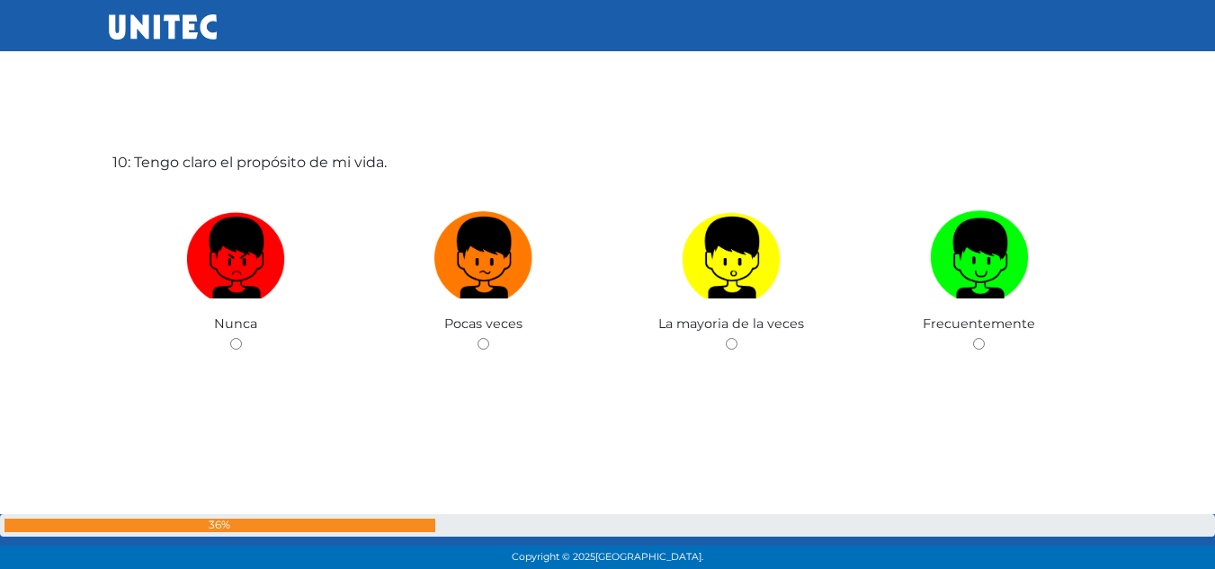
scroll to position [5212, 0]
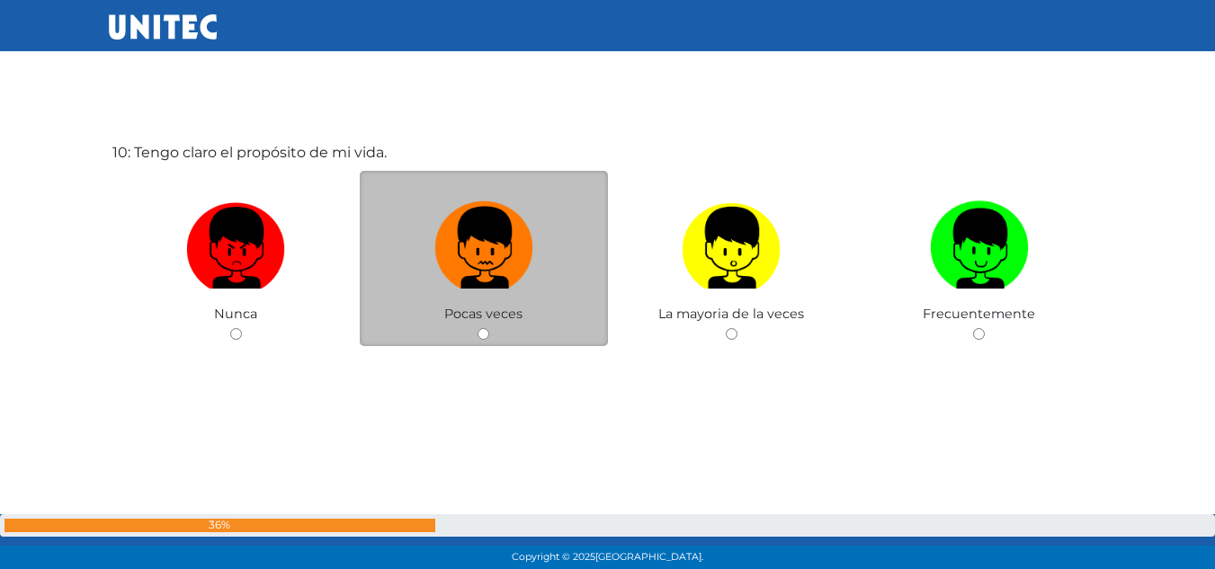
click at [482, 229] on img at bounding box center [483, 241] width 99 height 94
click at [482, 328] on input "radio" at bounding box center [483, 334] width 12 height 12
radio input "true"
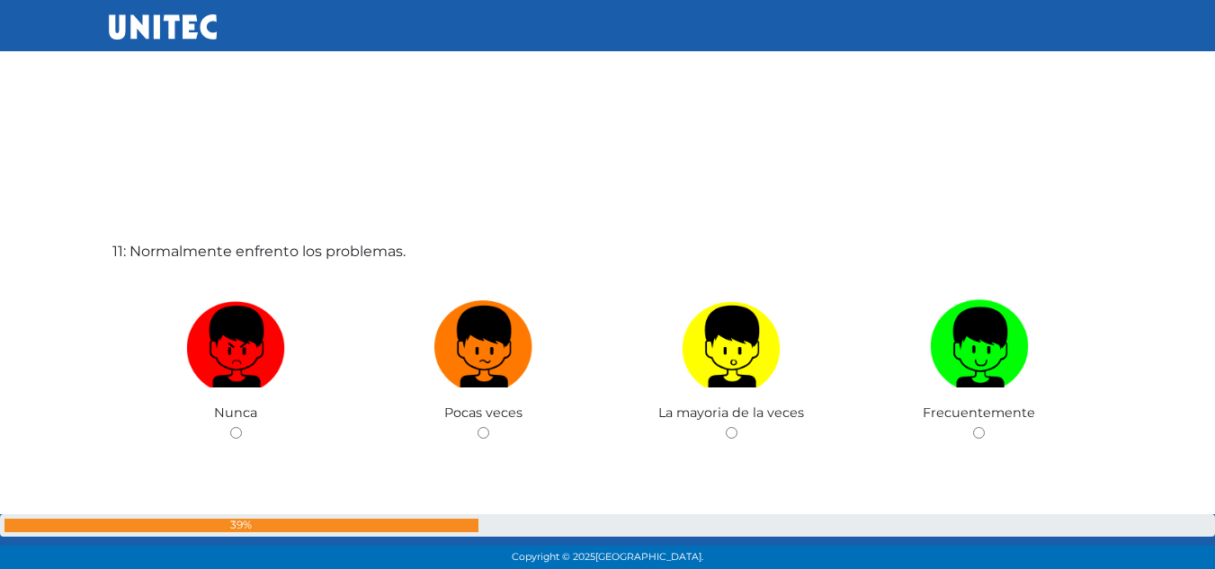
scroll to position [5710, 0]
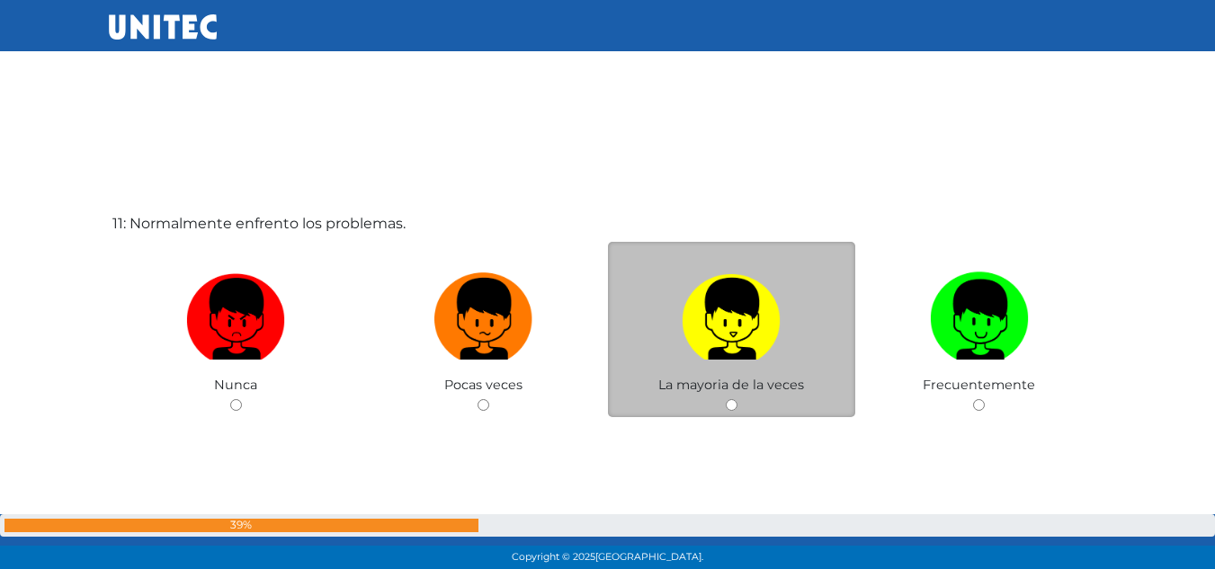
click at [753, 281] on img at bounding box center [731, 312] width 99 height 94
click at [737, 399] on input "radio" at bounding box center [732, 405] width 12 height 12
radio input "true"
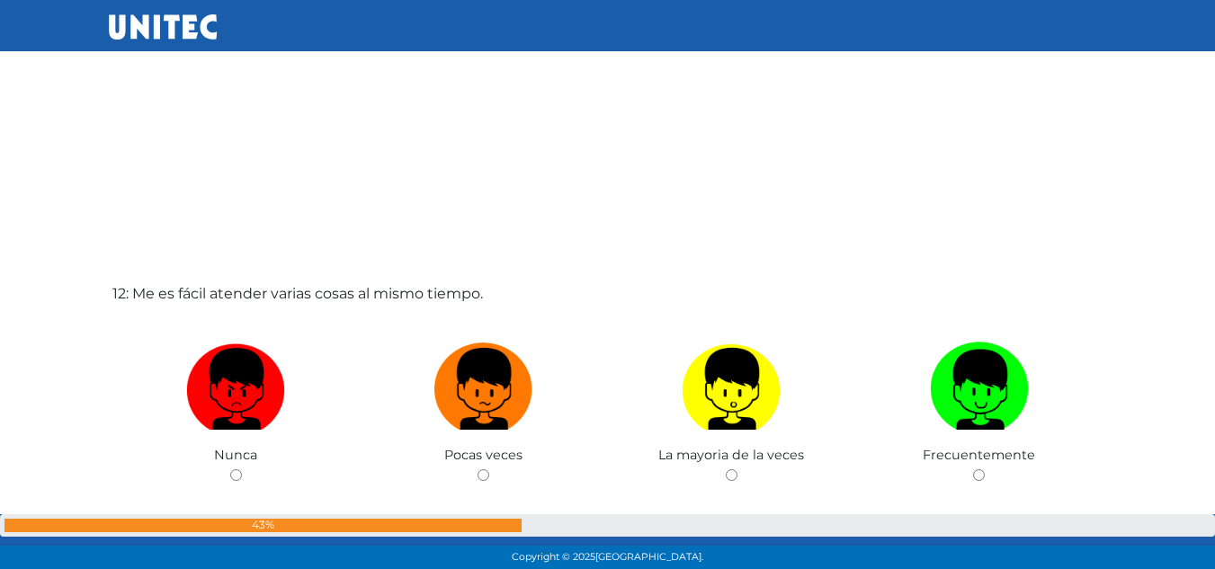
scroll to position [6237, 0]
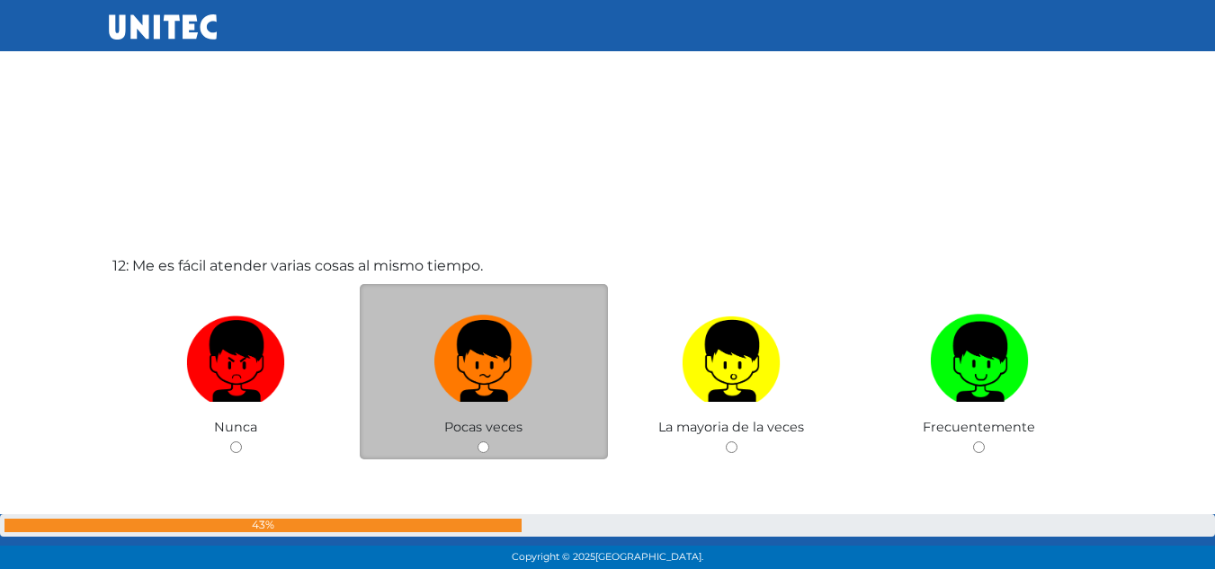
click at [539, 364] on label at bounding box center [484, 362] width 248 height 110
click at [489, 441] on input "radio" at bounding box center [483, 447] width 12 height 12
radio input "true"
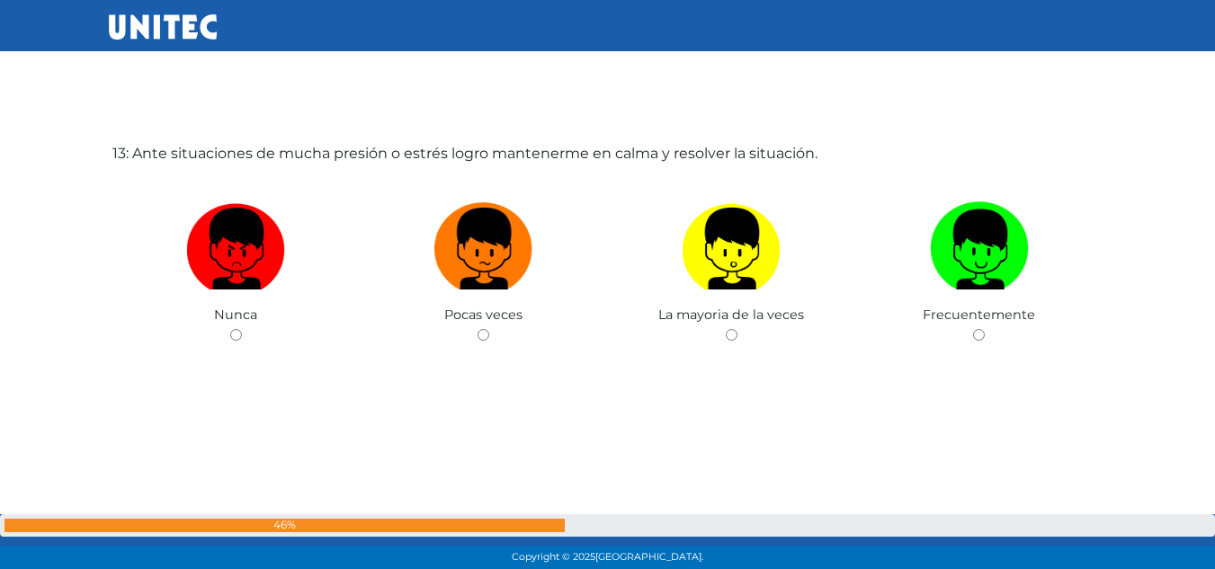
scroll to position [6920, 0]
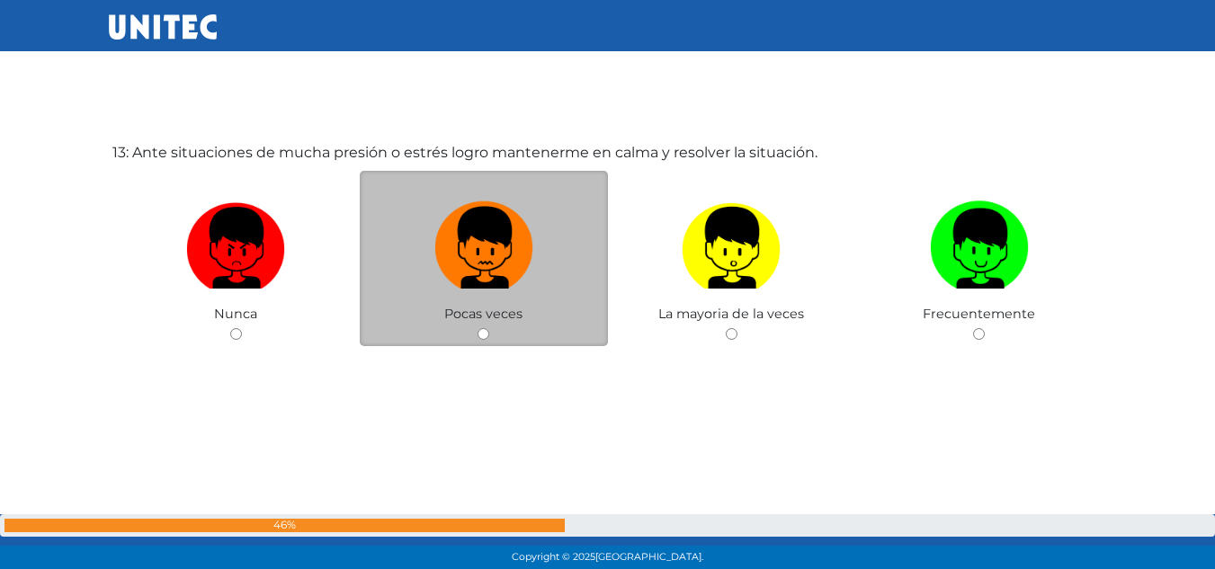
click at [495, 232] on img at bounding box center [483, 241] width 99 height 94
click at [489, 328] on input "radio" at bounding box center [483, 334] width 12 height 12
radio input "true"
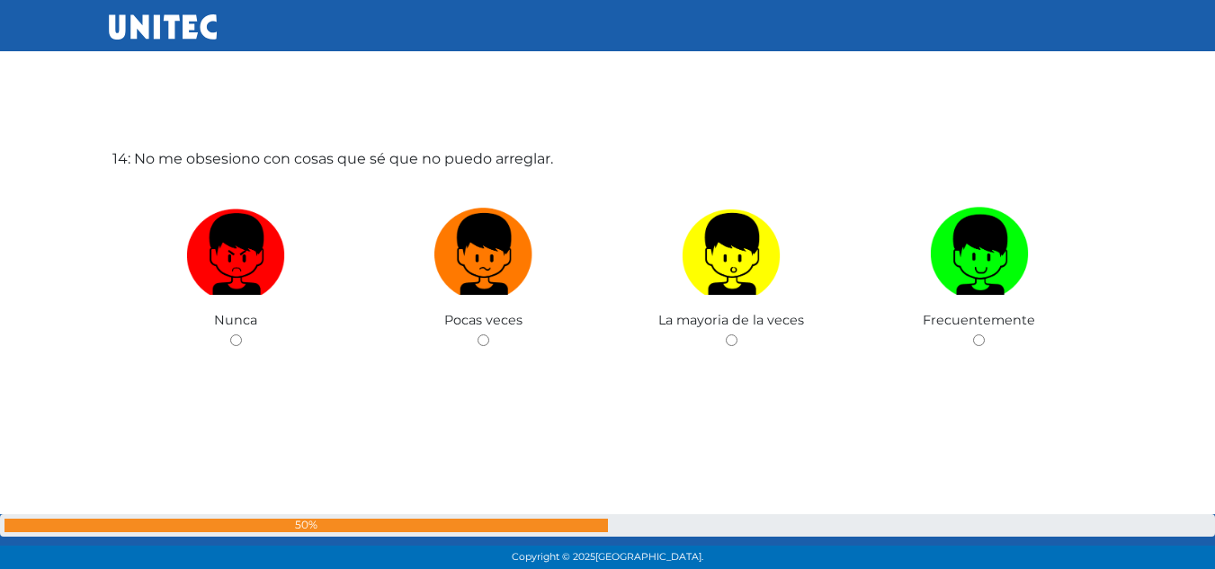
scroll to position [7489, 0]
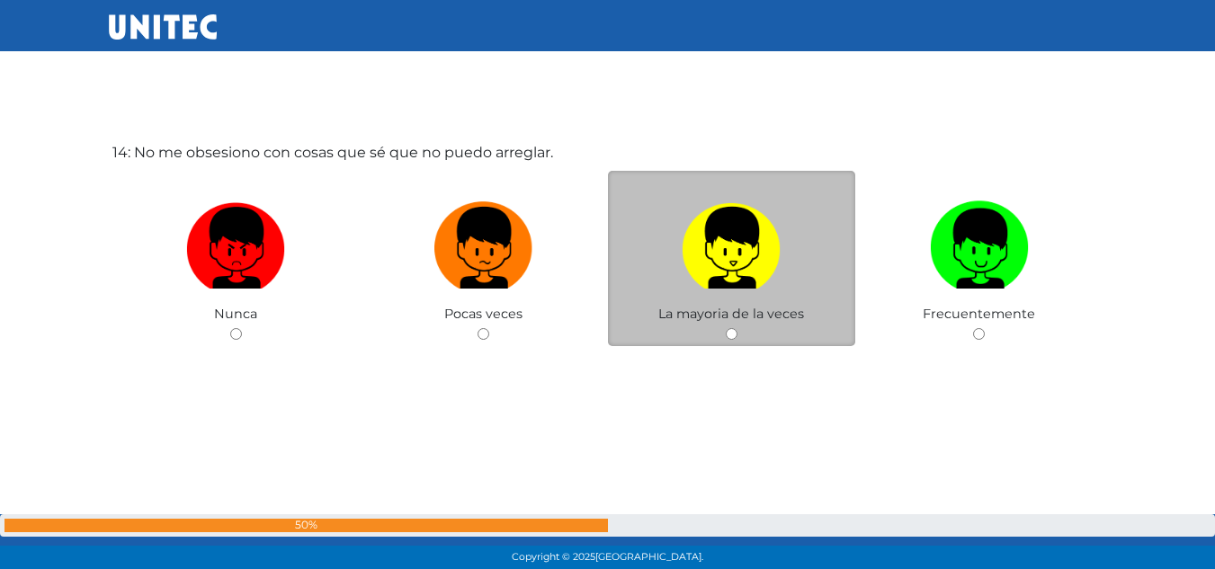
click at [716, 231] on img at bounding box center [731, 241] width 99 height 94
click at [726, 328] on input "radio" at bounding box center [732, 334] width 12 height 12
radio input "true"
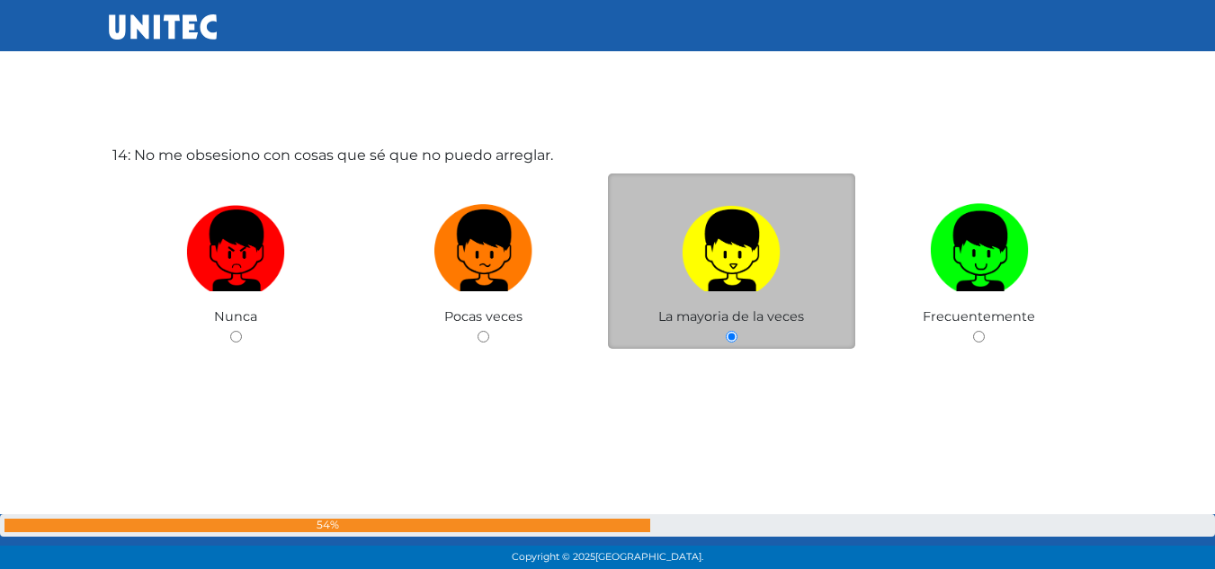
click at [732, 252] on img at bounding box center [731, 244] width 99 height 94
click at [732, 331] on input "radio" at bounding box center [732, 337] width 12 height 12
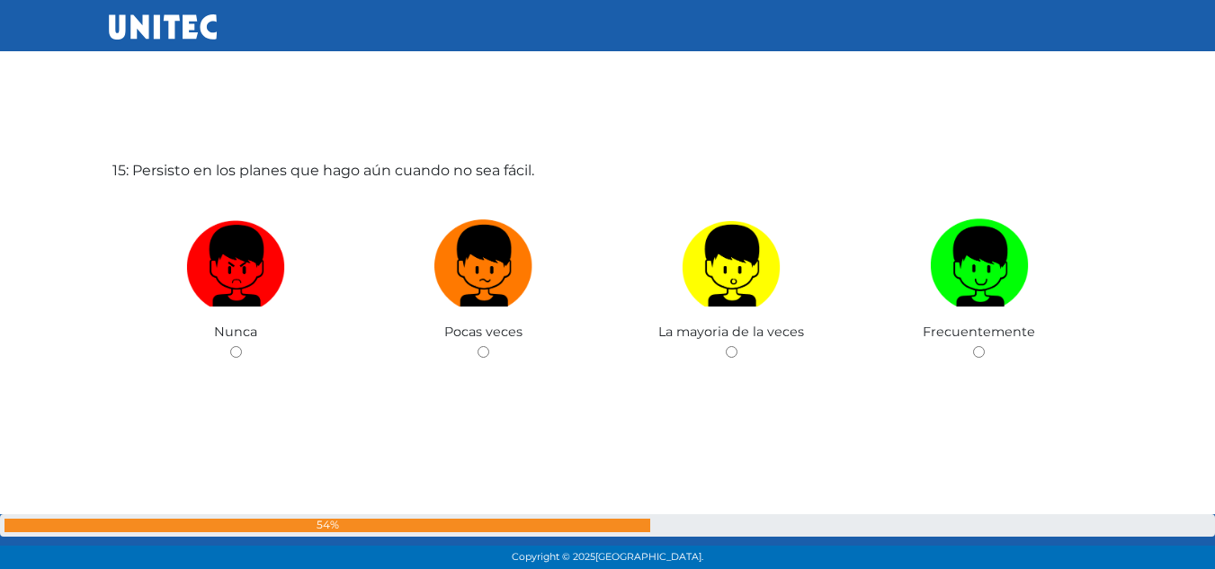
scroll to position [8068, 0]
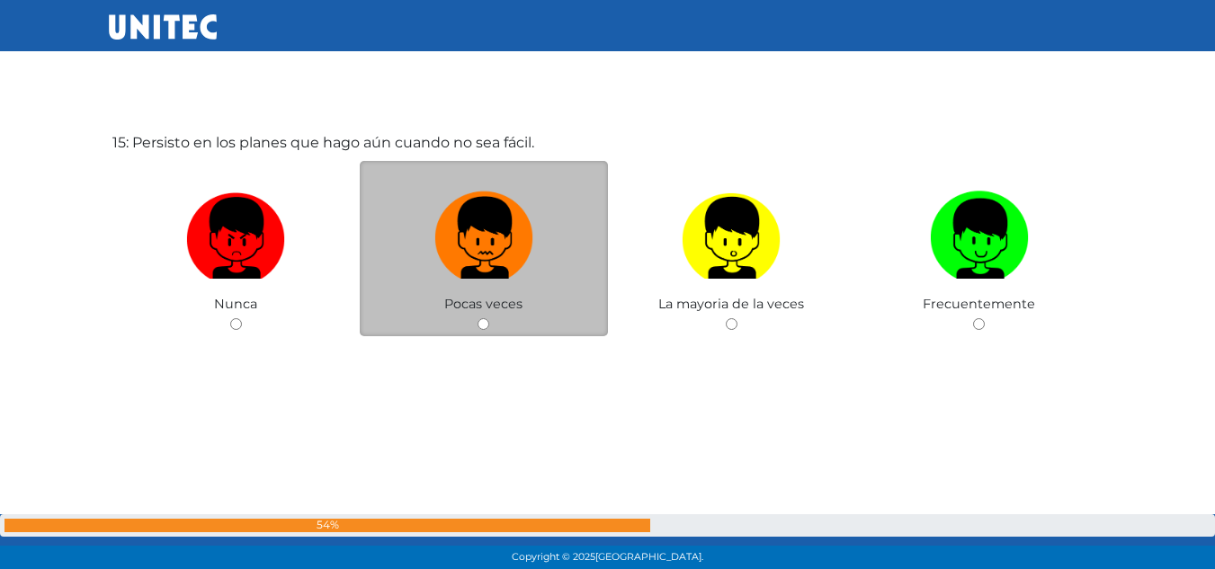
click at [491, 217] on img at bounding box center [483, 231] width 99 height 94
click at [489, 318] on input "radio" at bounding box center [483, 324] width 12 height 12
radio input "true"
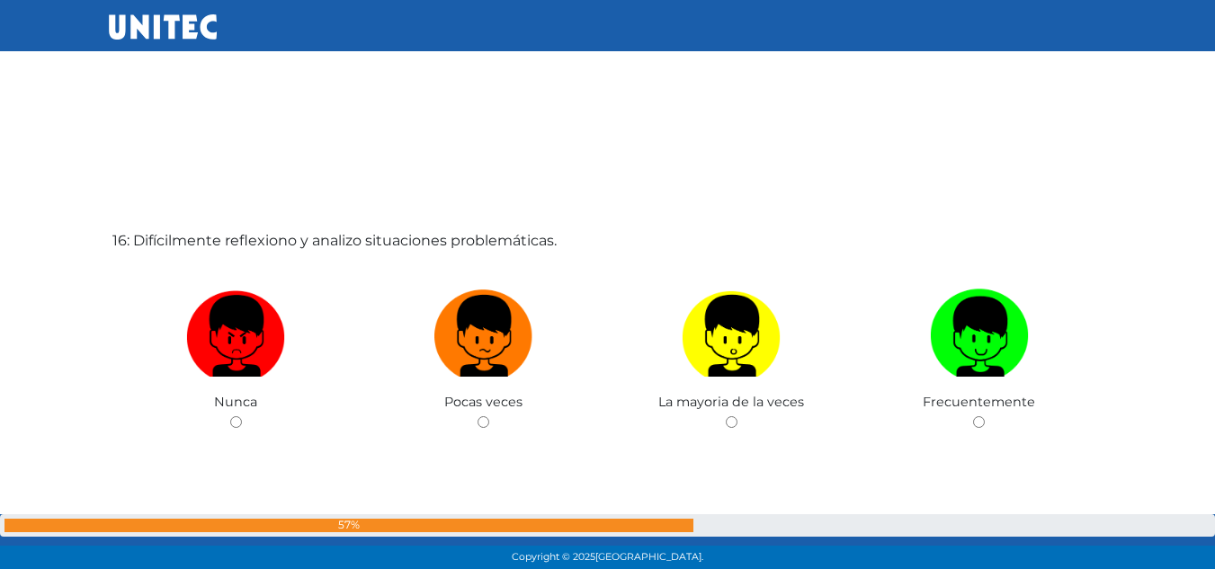
scroll to position [8567, 0]
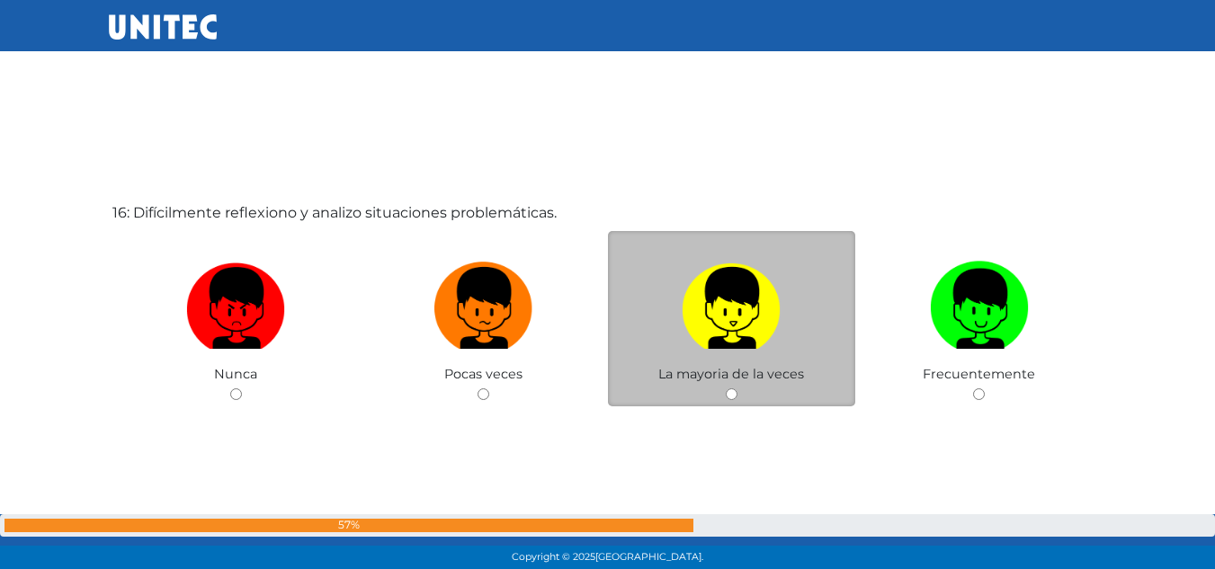
click at [746, 318] on img at bounding box center [731, 301] width 99 height 94
click at [737, 388] on input "radio" at bounding box center [732, 394] width 12 height 12
radio input "true"
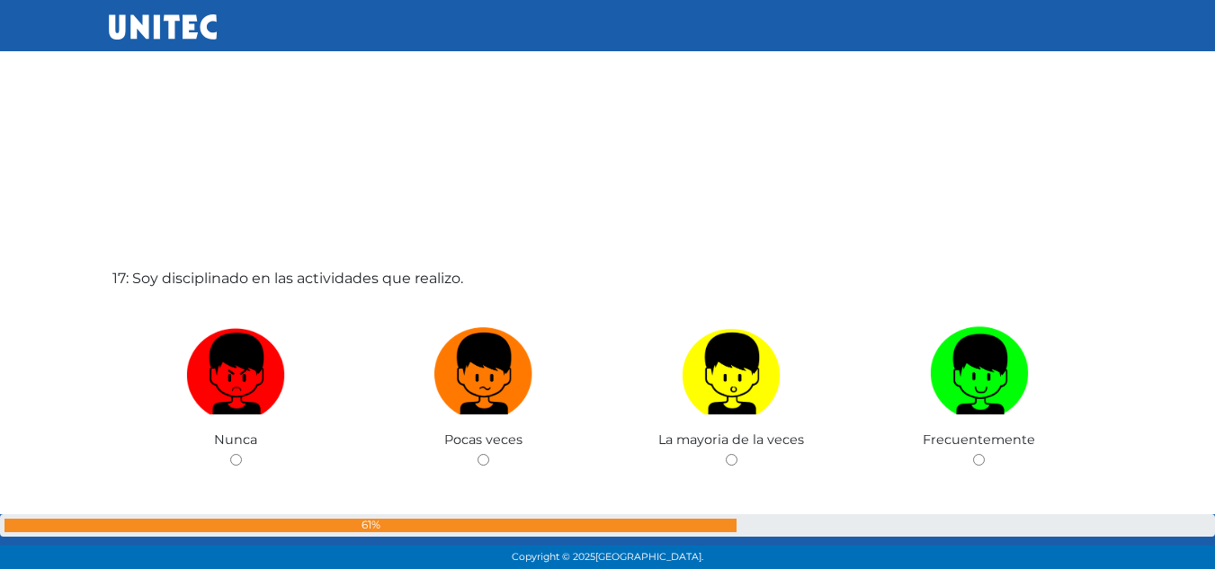
scroll to position [9098, 0]
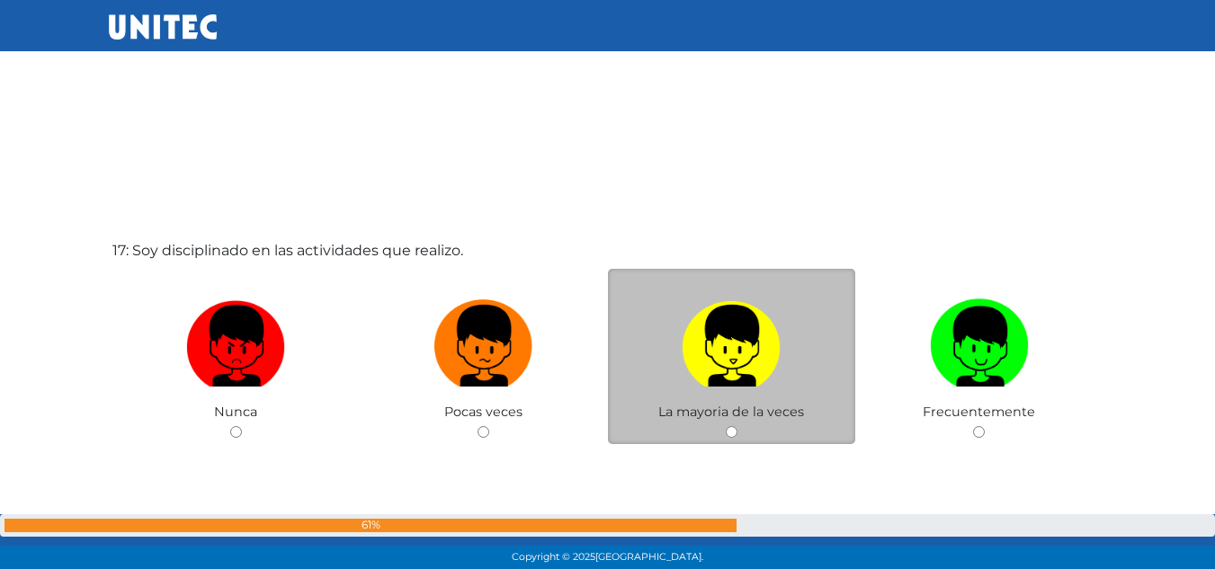
click at [745, 341] on img at bounding box center [731, 339] width 99 height 94
click at [737, 426] on input "radio" at bounding box center [732, 432] width 12 height 12
radio input "true"
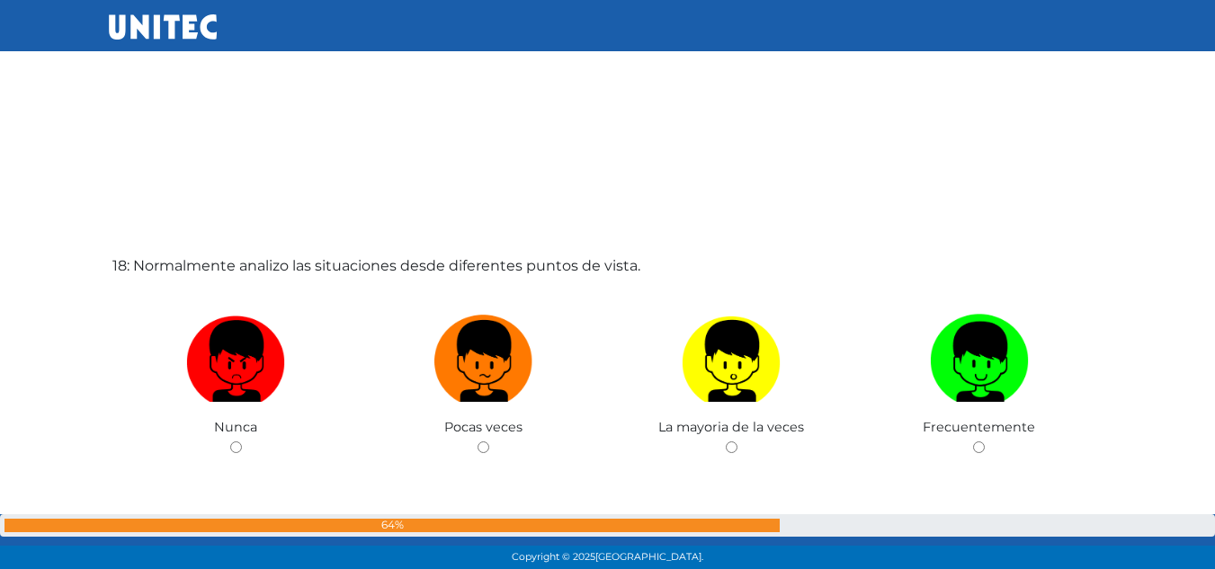
scroll to position [9708, 0]
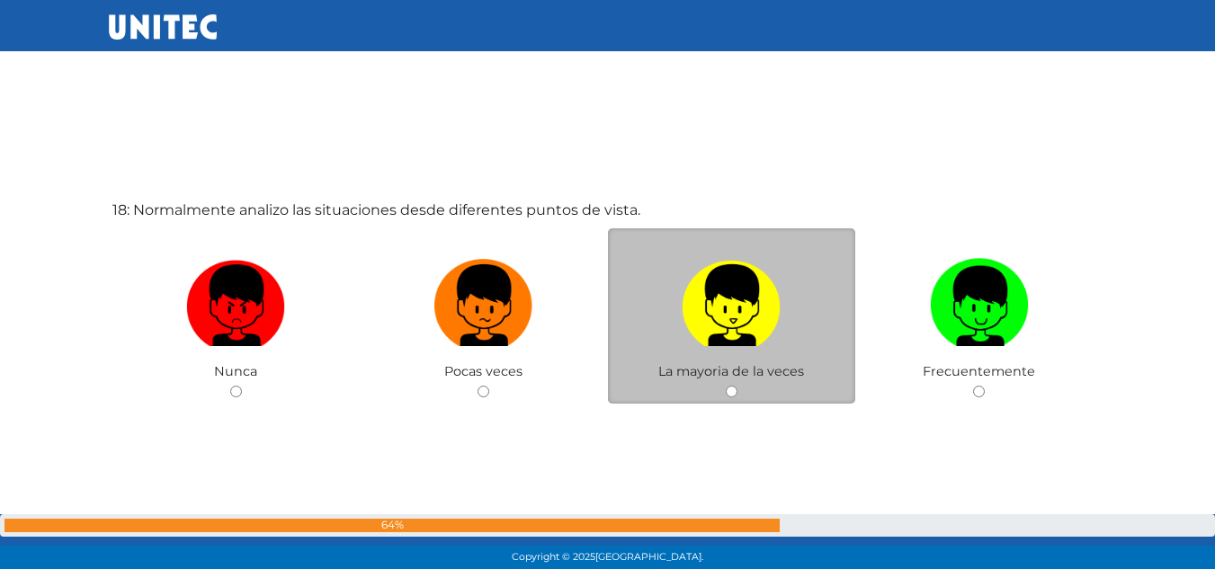
click at [754, 282] on img at bounding box center [731, 299] width 99 height 94
click at [737, 386] on input "radio" at bounding box center [732, 392] width 12 height 12
radio input "true"
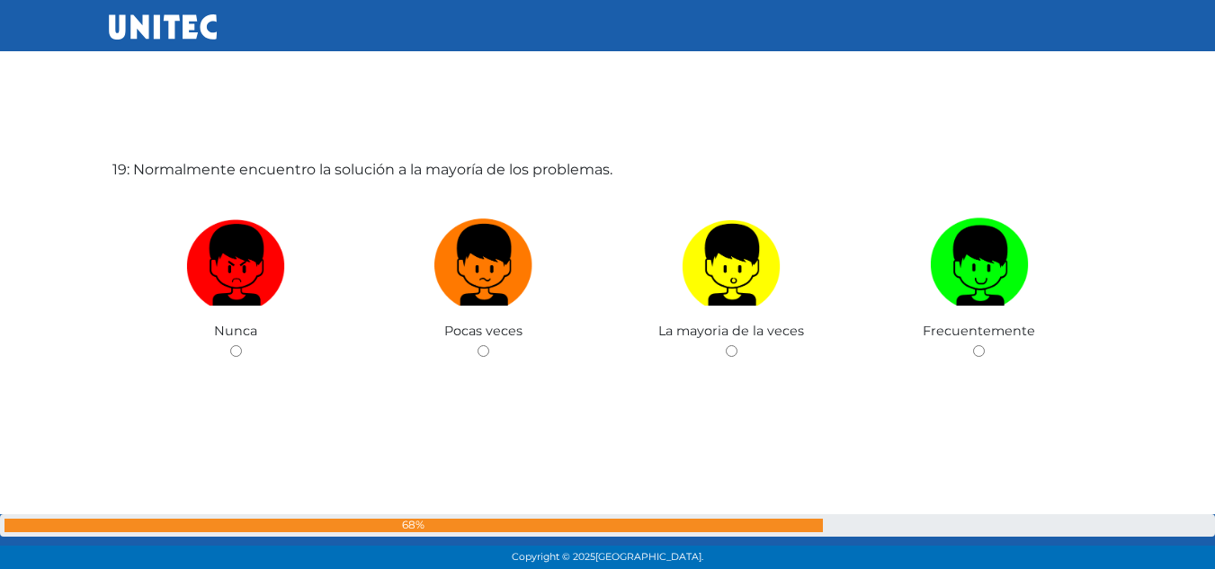
scroll to position [10346, 0]
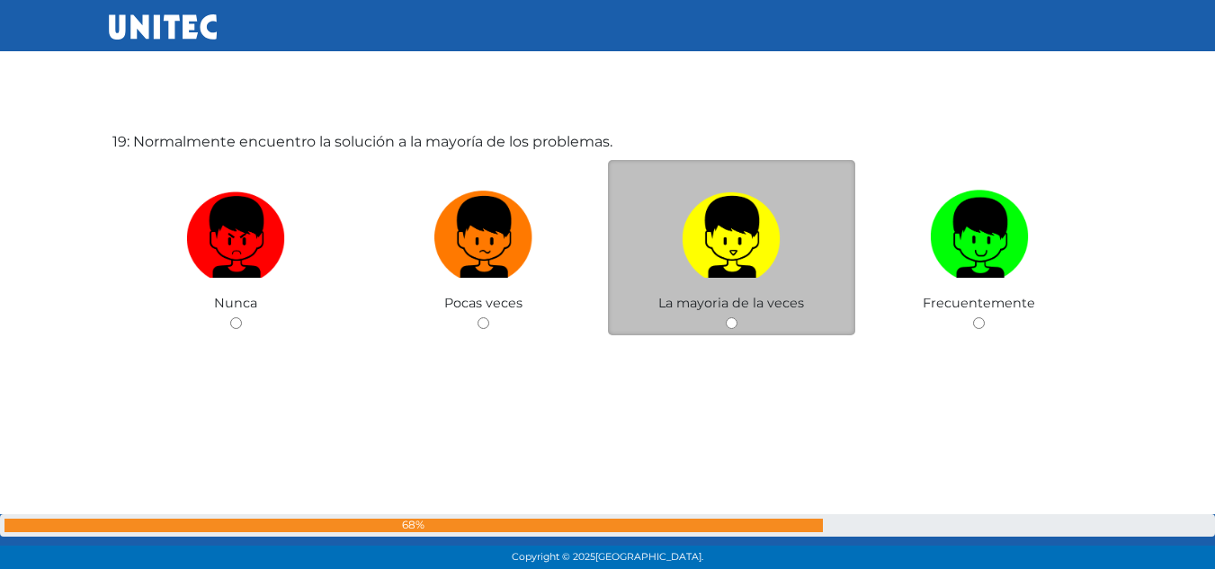
click at [724, 212] on img at bounding box center [731, 230] width 99 height 94
click at [726, 317] on input "radio" at bounding box center [732, 323] width 12 height 12
radio input "true"
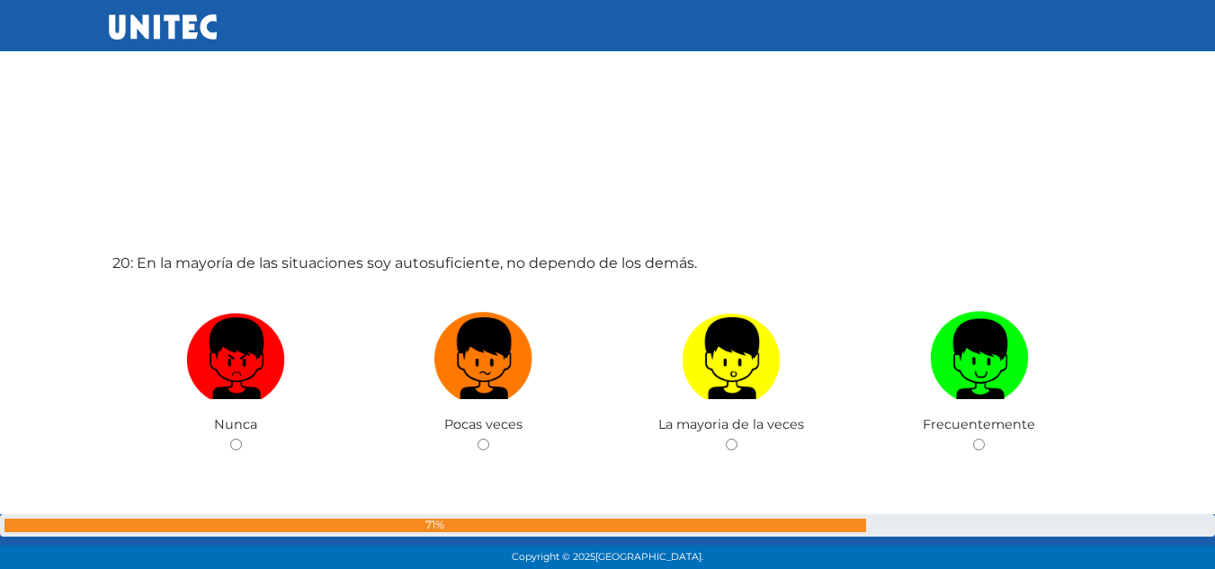
scroll to position [10821, 0]
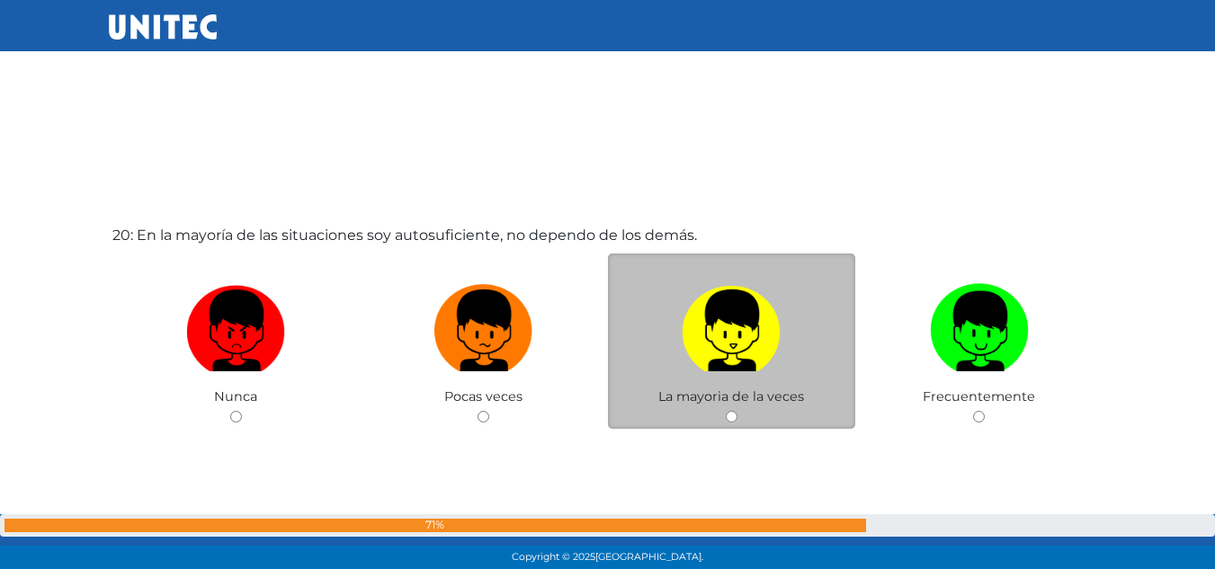
click at [751, 322] on img at bounding box center [731, 324] width 99 height 94
click at [737, 411] on input "radio" at bounding box center [732, 417] width 12 height 12
radio input "true"
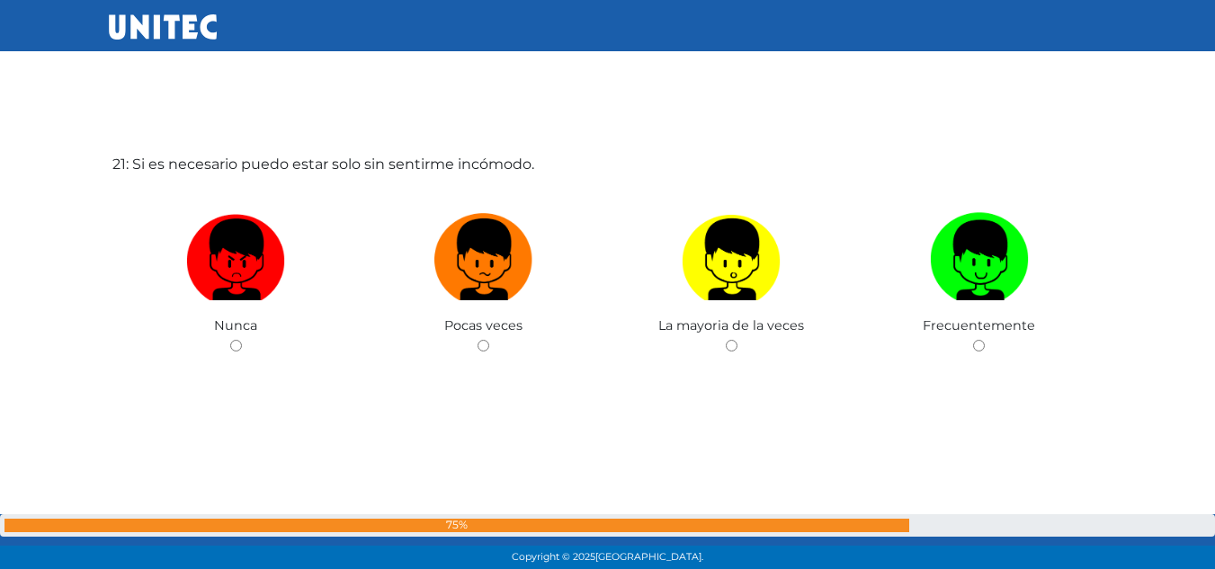
scroll to position [11489, 0]
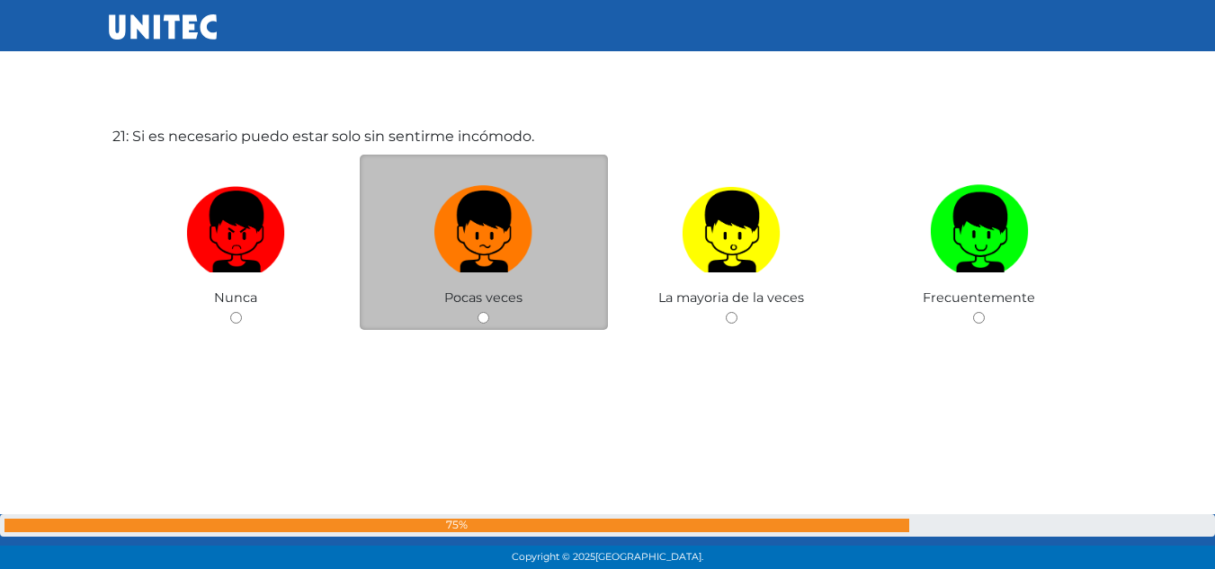
click at [538, 246] on label at bounding box center [484, 232] width 248 height 110
click at [489, 312] on input "radio" at bounding box center [483, 318] width 12 height 12
radio input "true"
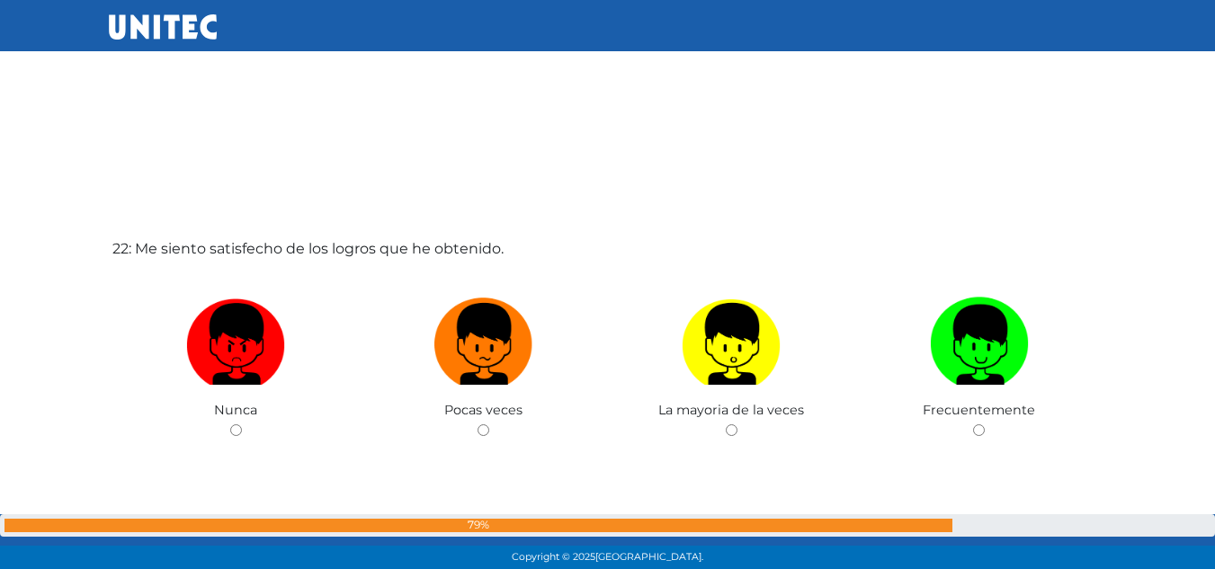
scroll to position [11974, 0]
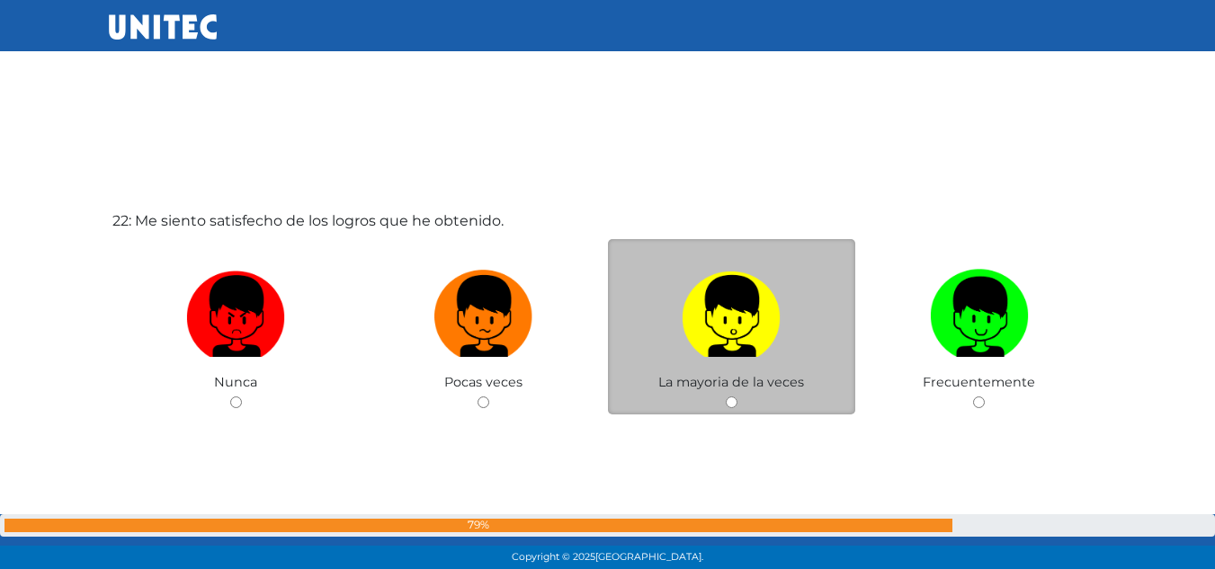
click at [787, 341] on label at bounding box center [732, 317] width 248 height 110
click at [737, 397] on input "radio" at bounding box center [732, 403] width 12 height 12
radio input "true"
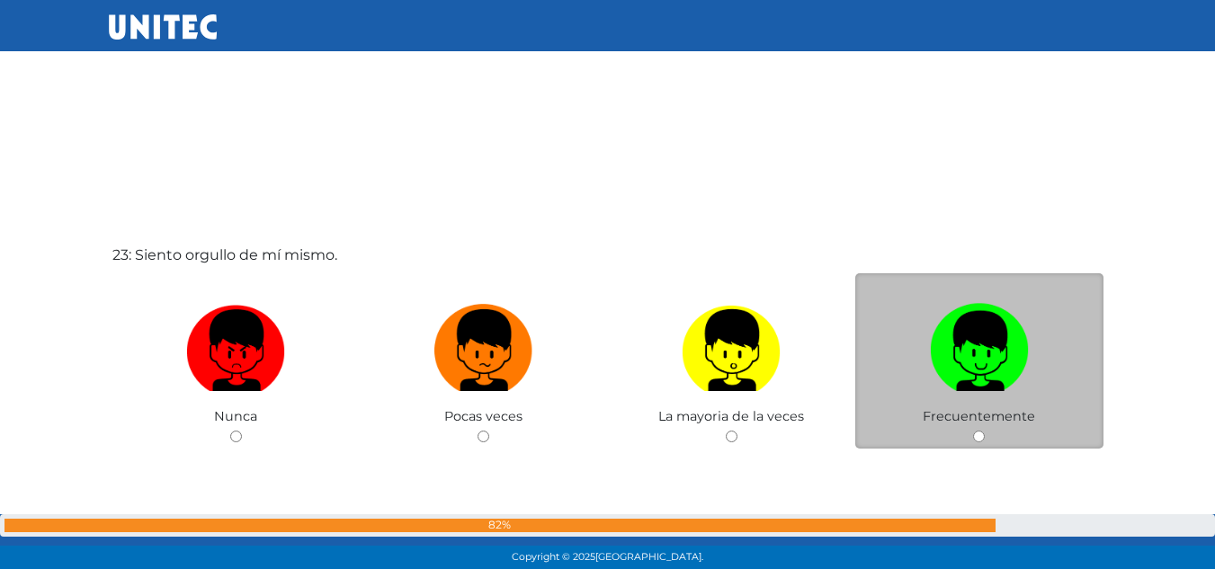
scroll to position [12611, 0]
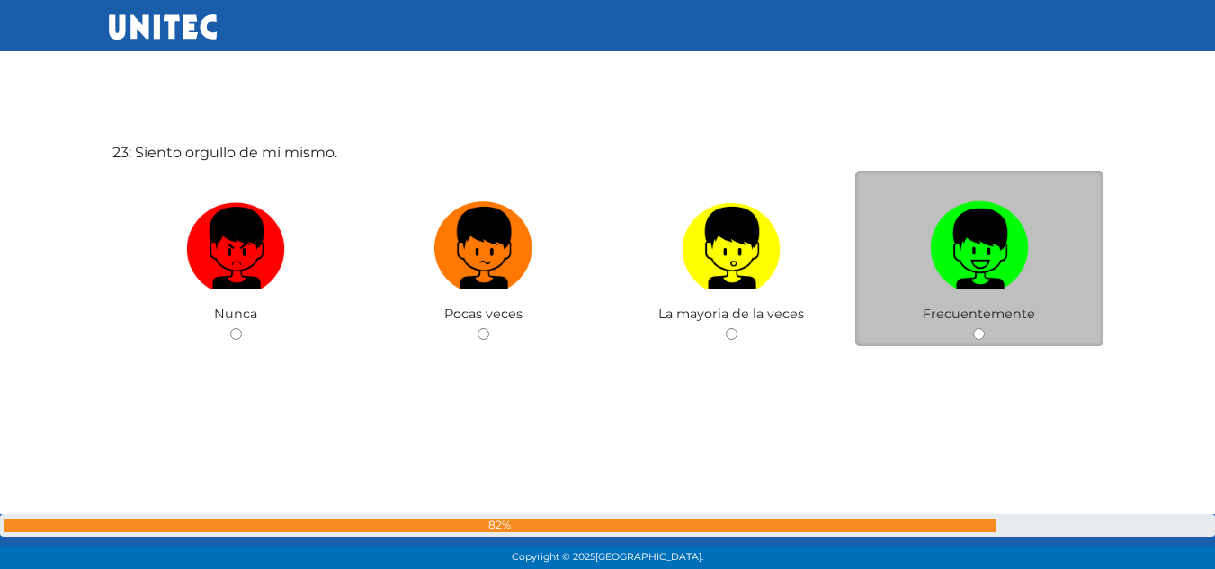
click at [967, 226] on img at bounding box center [979, 241] width 99 height 94
click at [973, 328] on input "radio" at bounding box center [979, 334] width 12 height 12
radio input "true"
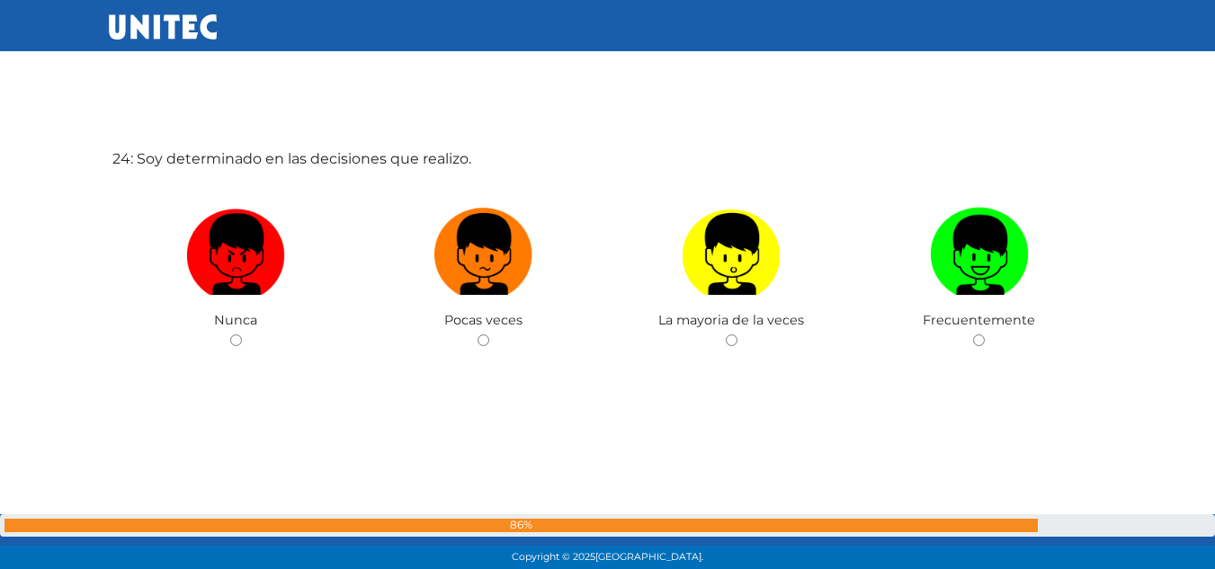
scroll to position [13181, 0]
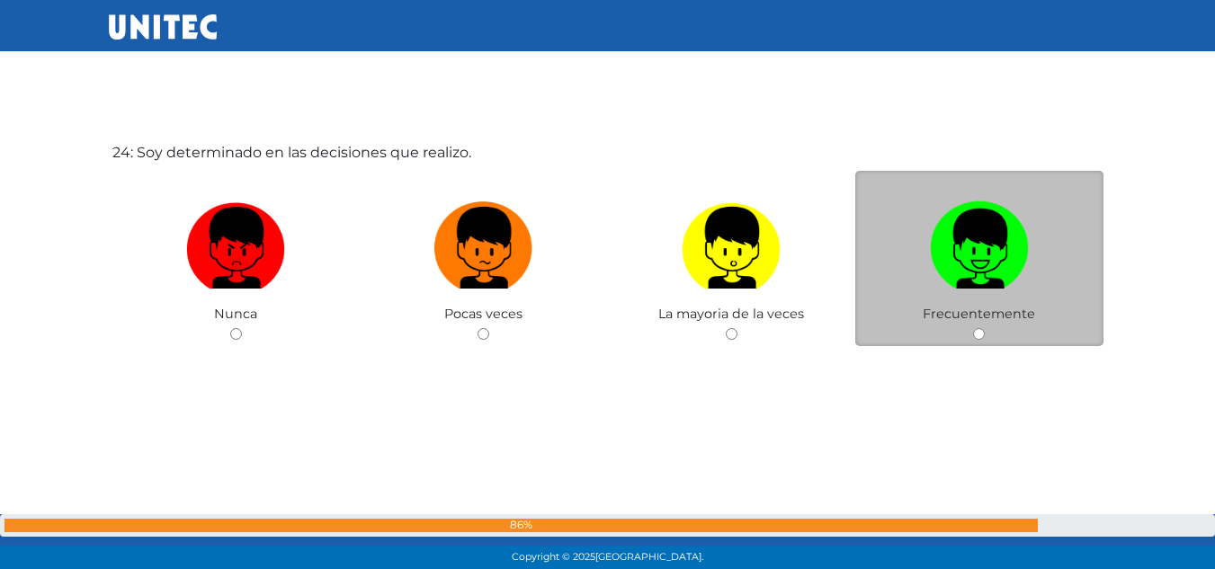
click at [967, 227] on img at bounding box center [979, 241] width 99 height 94
click at [973, 328] on input "radio" at bounding box center [979, 334] width 12 height 12
radio input "true"
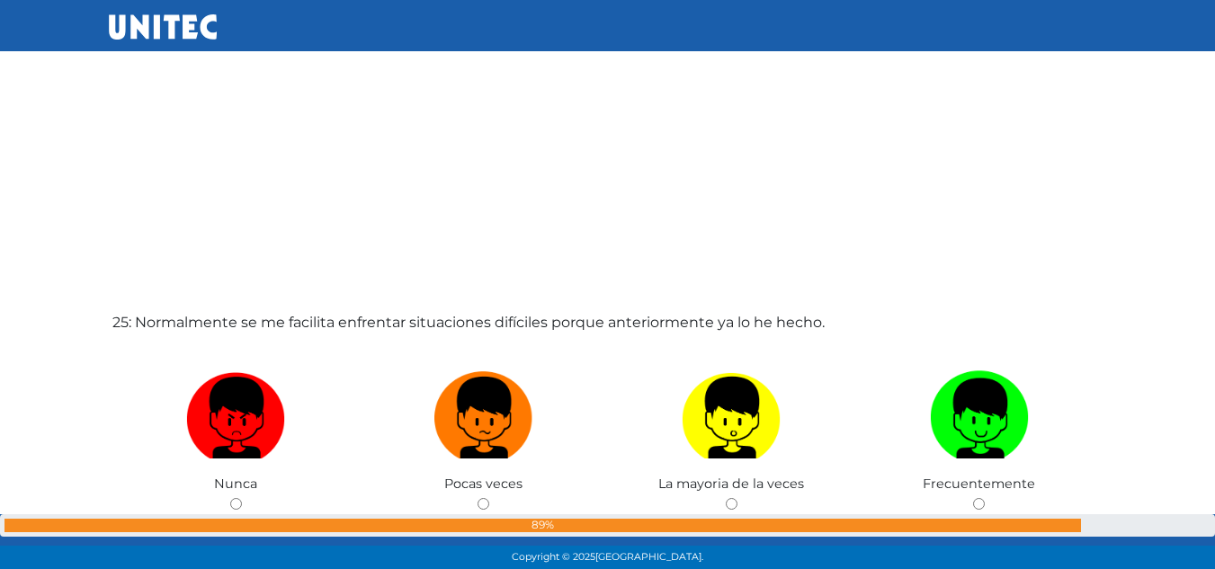
scroll to position [13608, 0]
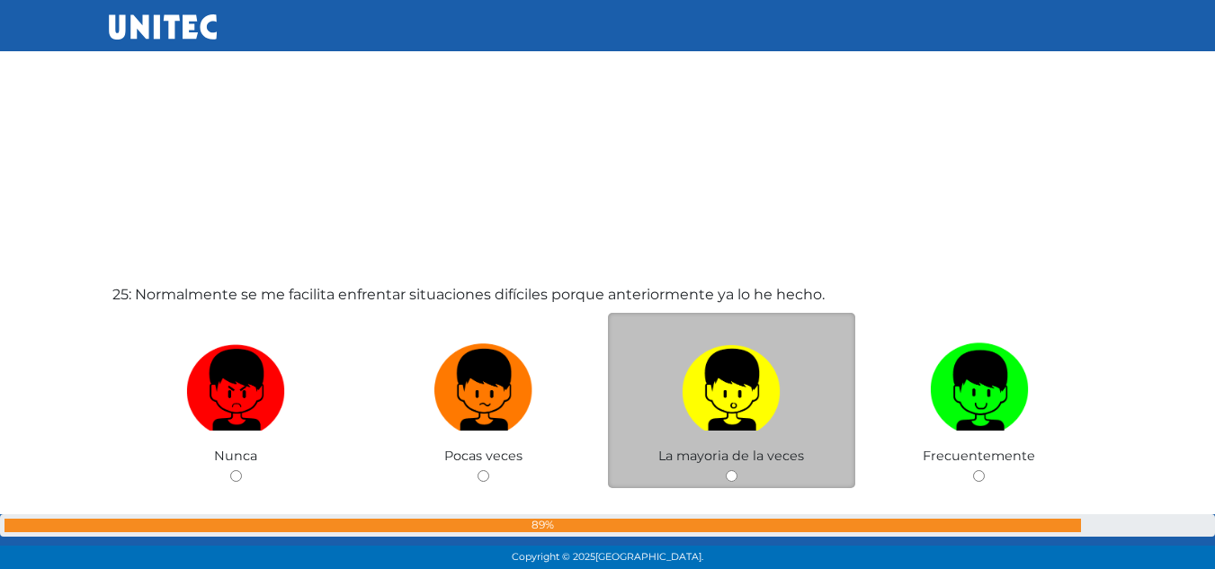
click at [809, 432] on label at bounding box center [732, 390] width 248 height 110
click at [737, 470] on input "radio" at bounding box center [732, 476] width 12 height 12
radio input "true"
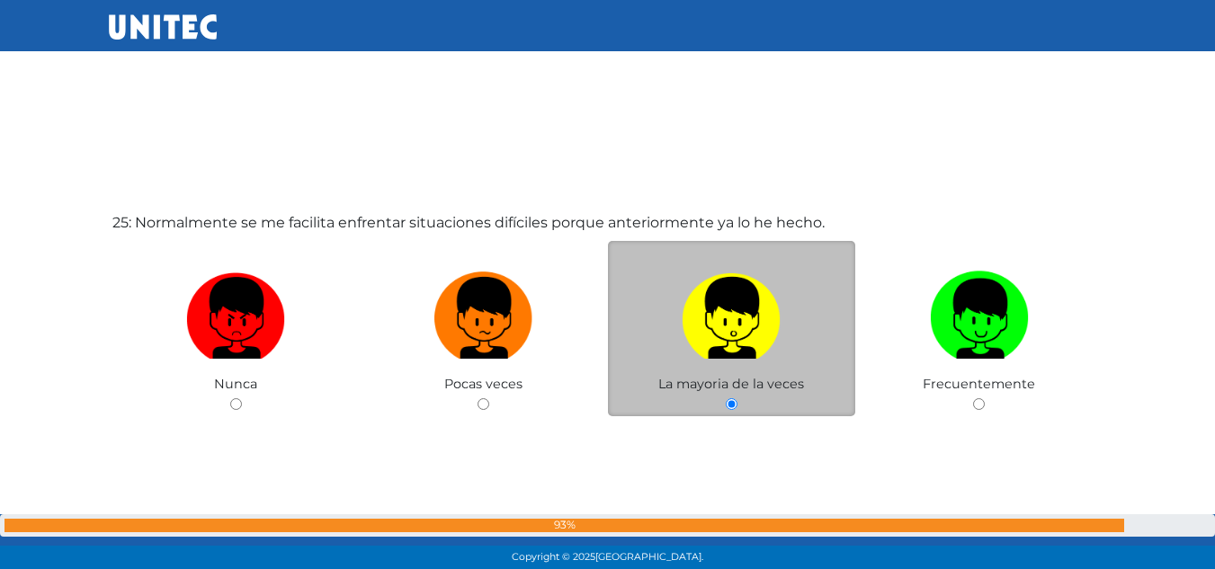
scroll to position [13696, 0]
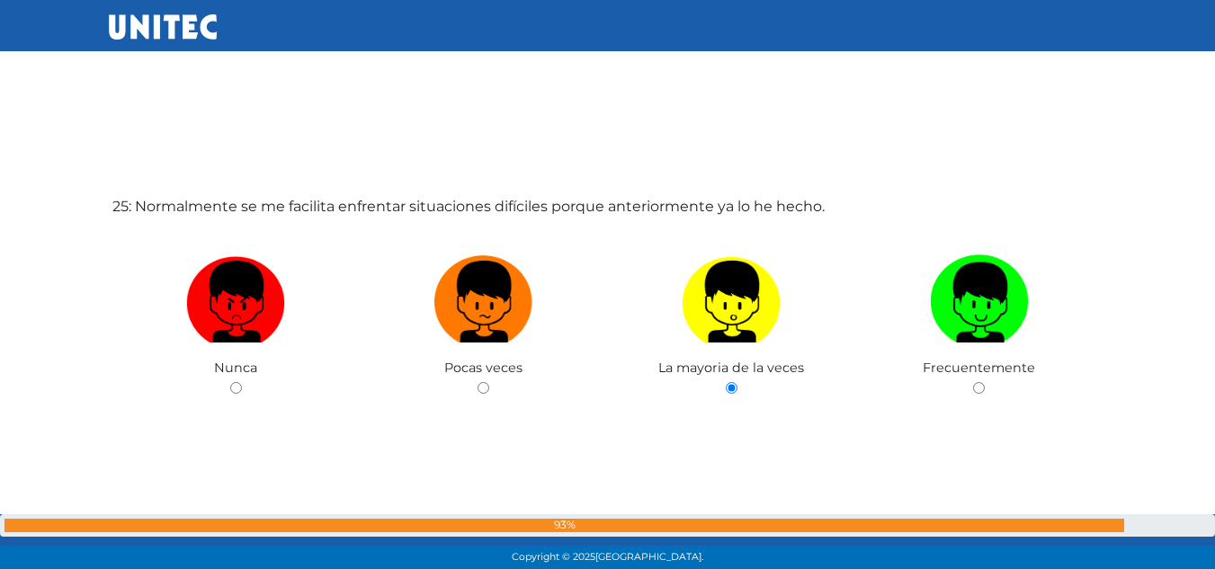
click at [973, 382] on input "radio" at bounding box center [979, 388] width 12 height 12
radio input "true"
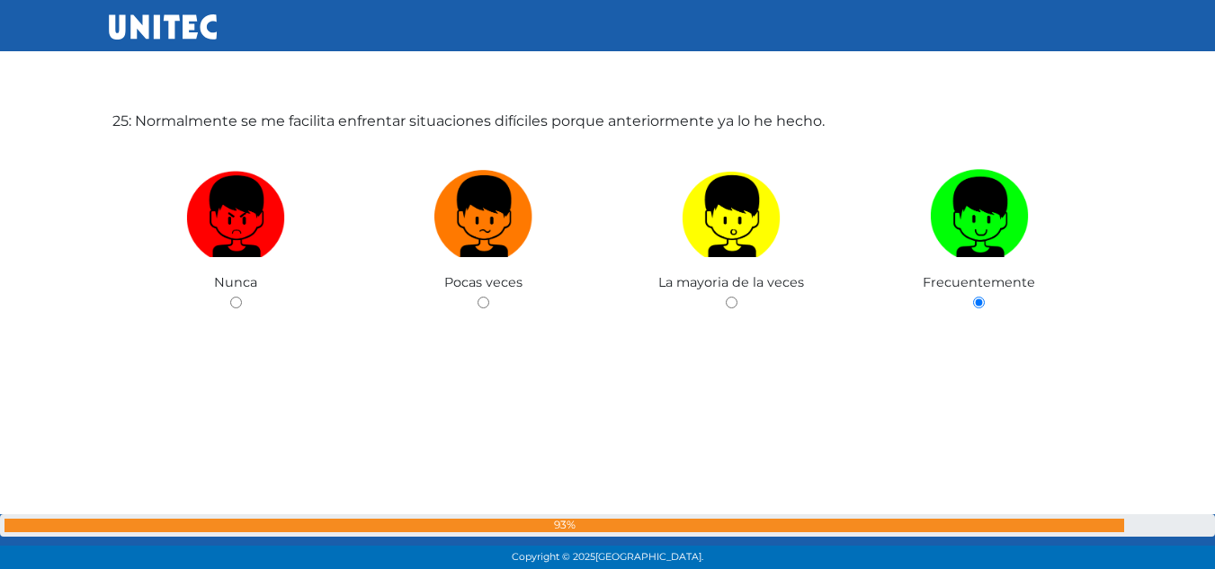
click at [726, 297] on input "radio" at bounding box center [732, 303] width 12 height 12
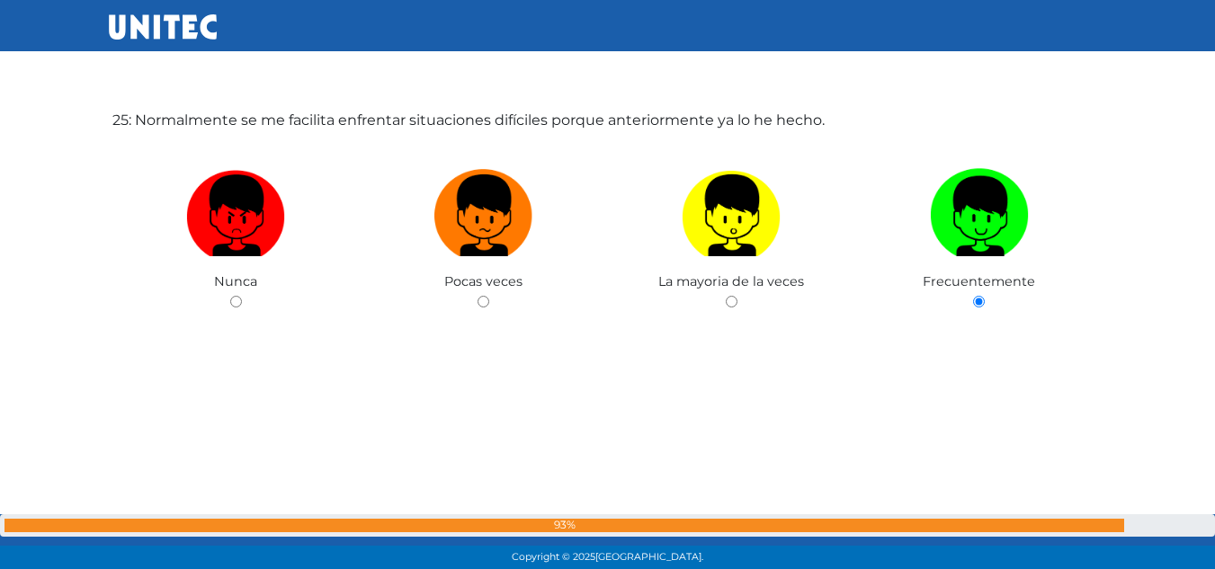
radio input "true"
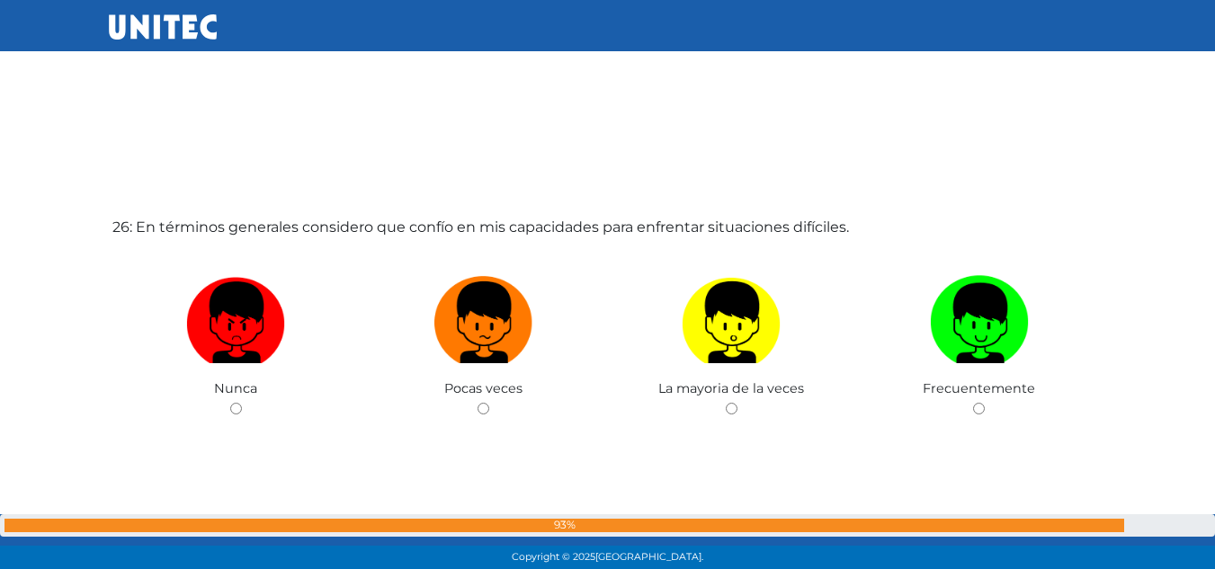
scroll to position [14272, 0]
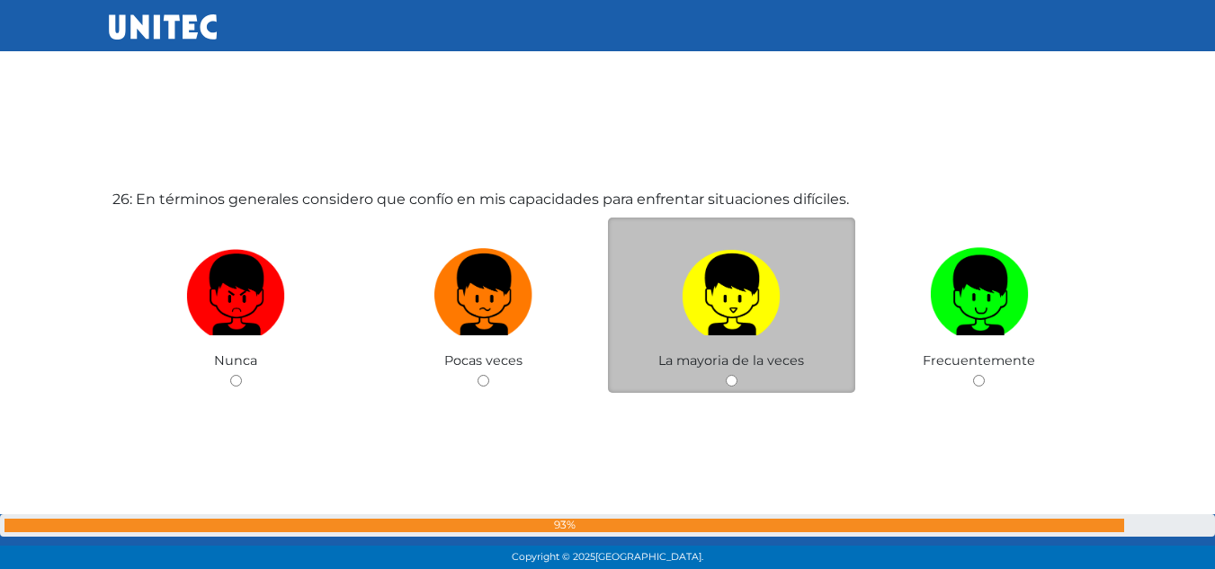
click at [688, 277] on img at bounding box center [731, 288] width 99 height 94
click at [726, 375] on input "radio" at bounding box center [732, 381] width 12 height 12
radio input "true"
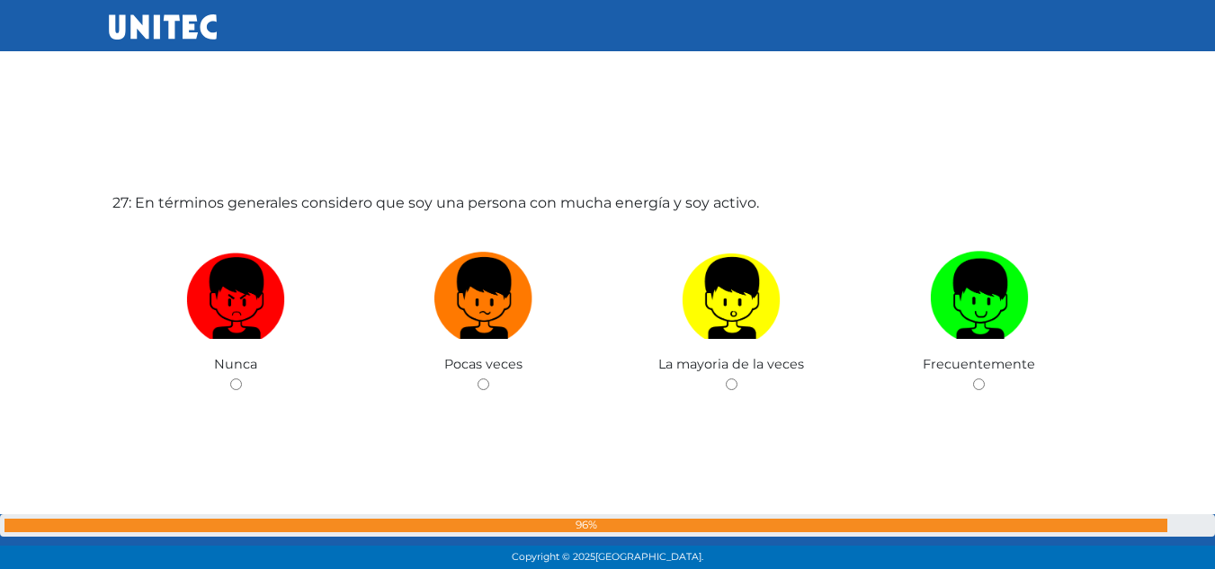
scroll to position [14894, 0]
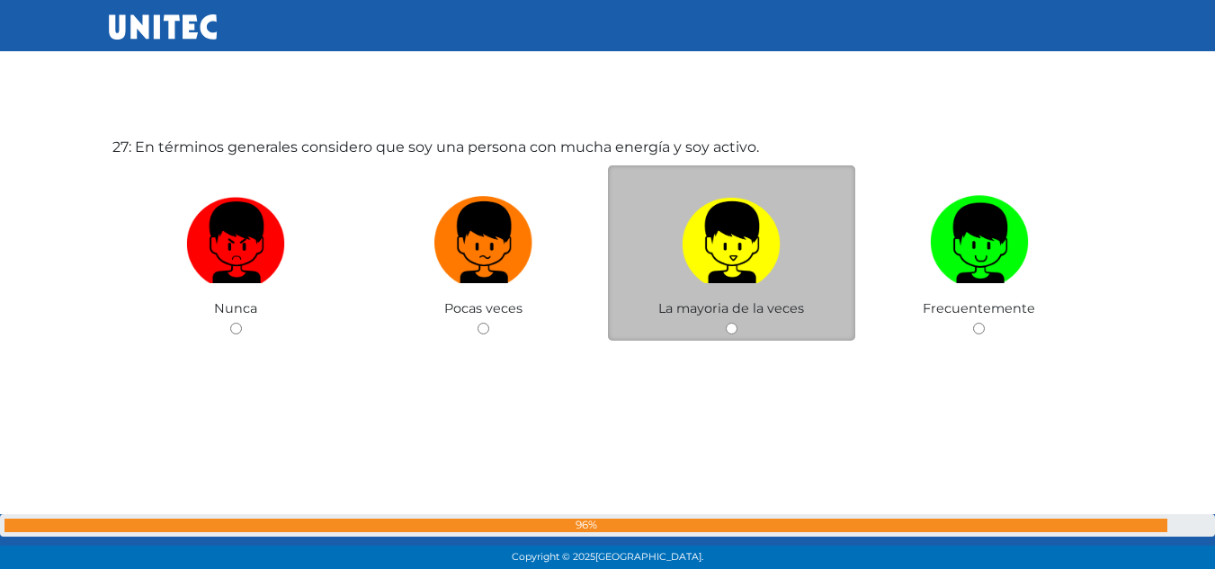
click at [735, 277] on img at bounding box center [731, 236] width 99 height 94
click at [735, 323] on input "radio" at bounding box center [732, 329] width 12 height 12
radio input "true"
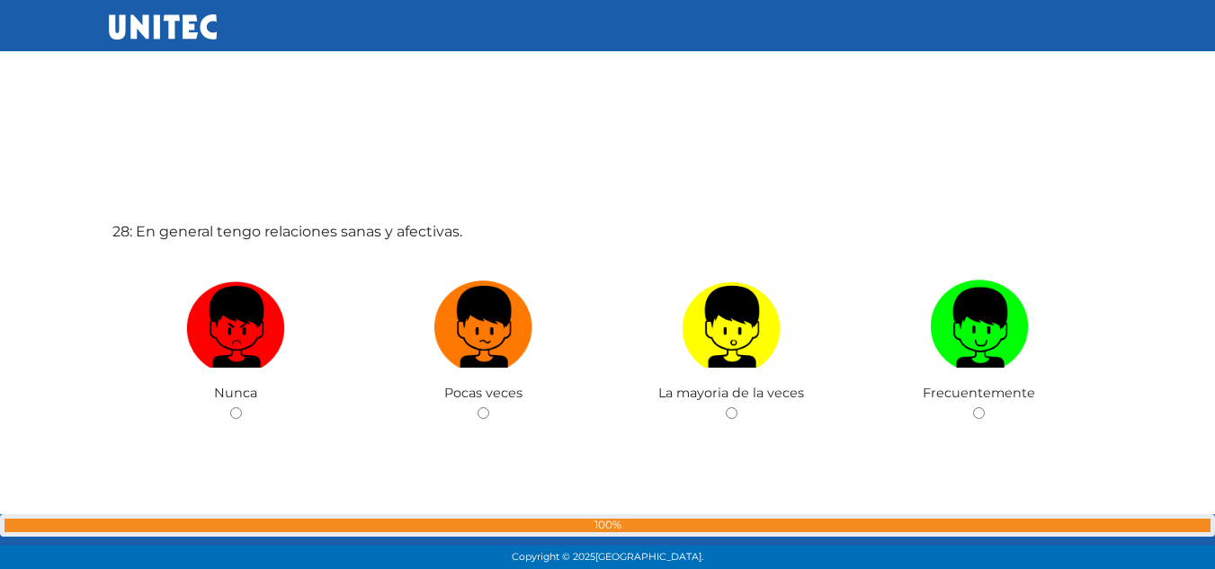
scroll to position [15350, 0]
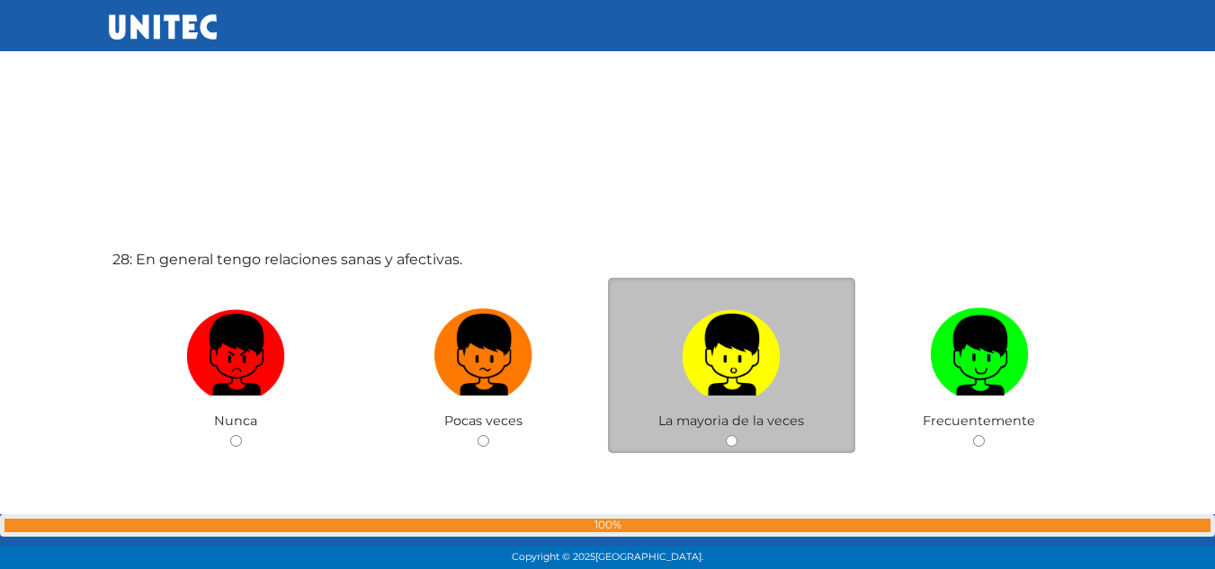
click at [785, 333] on label at bounding box center [732, 355] width 248 height 110
click at [737, 435] on input "radio" at bounding box center [732, 441] width 12 height 12
radio input "true"
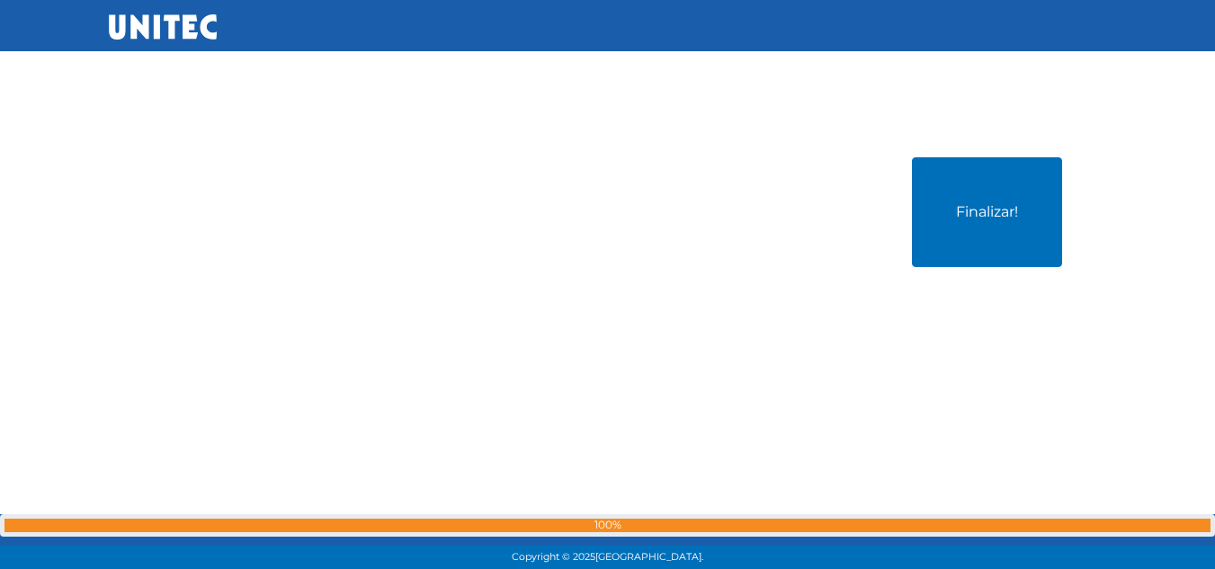
scroll to position [16026, 0]
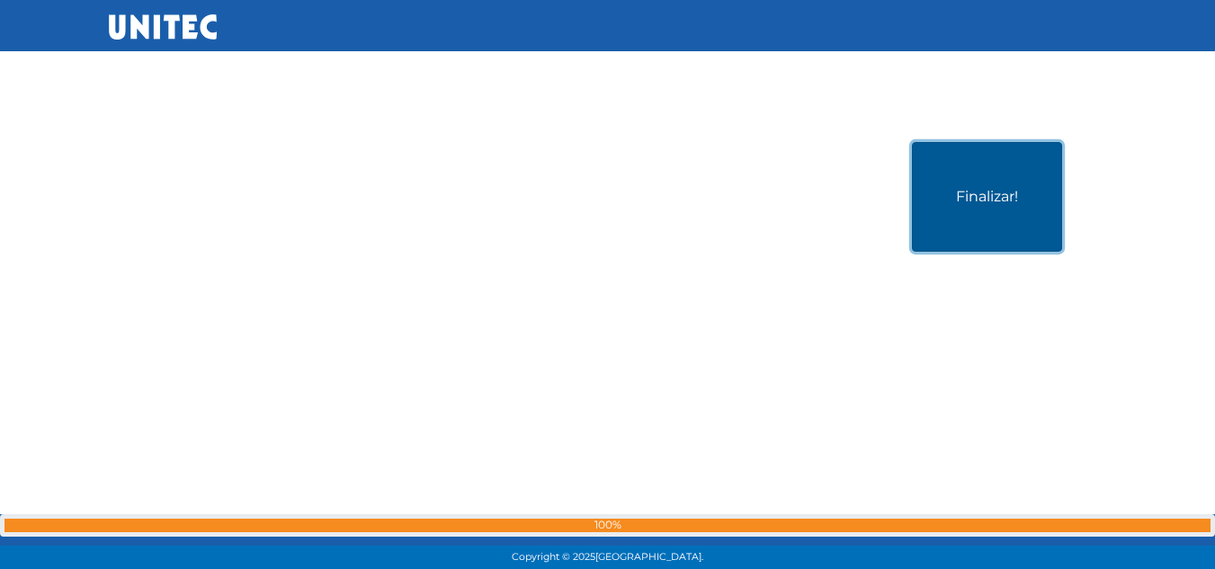
click at [966, 168] on button "Finalizar!" at bounding box center [987, 197] width 150 height 110
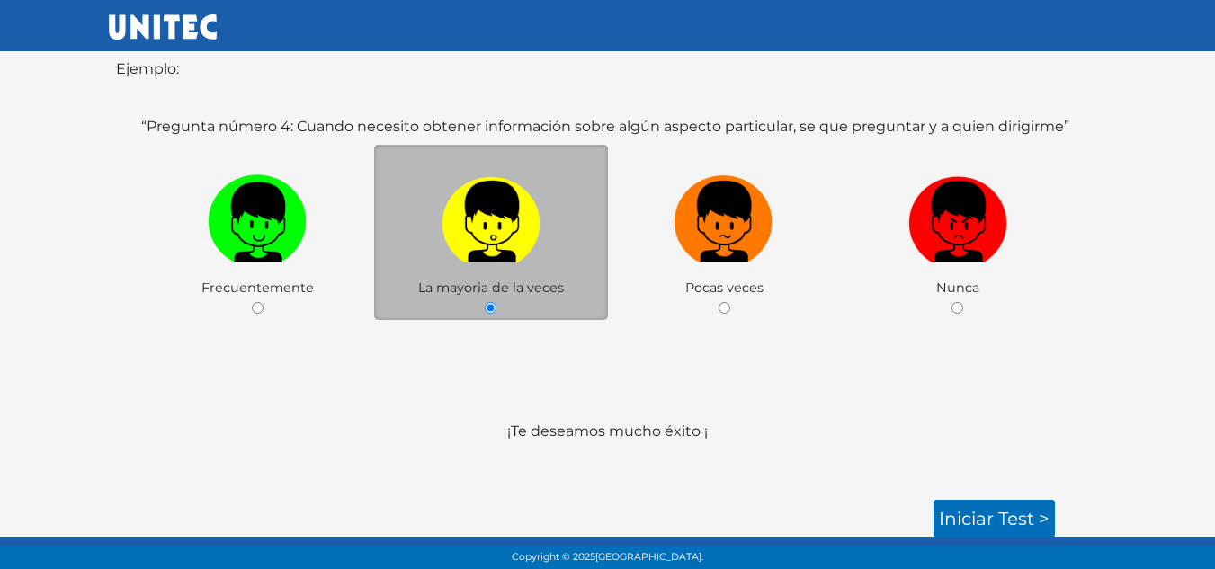
scroll to position [284, 0]
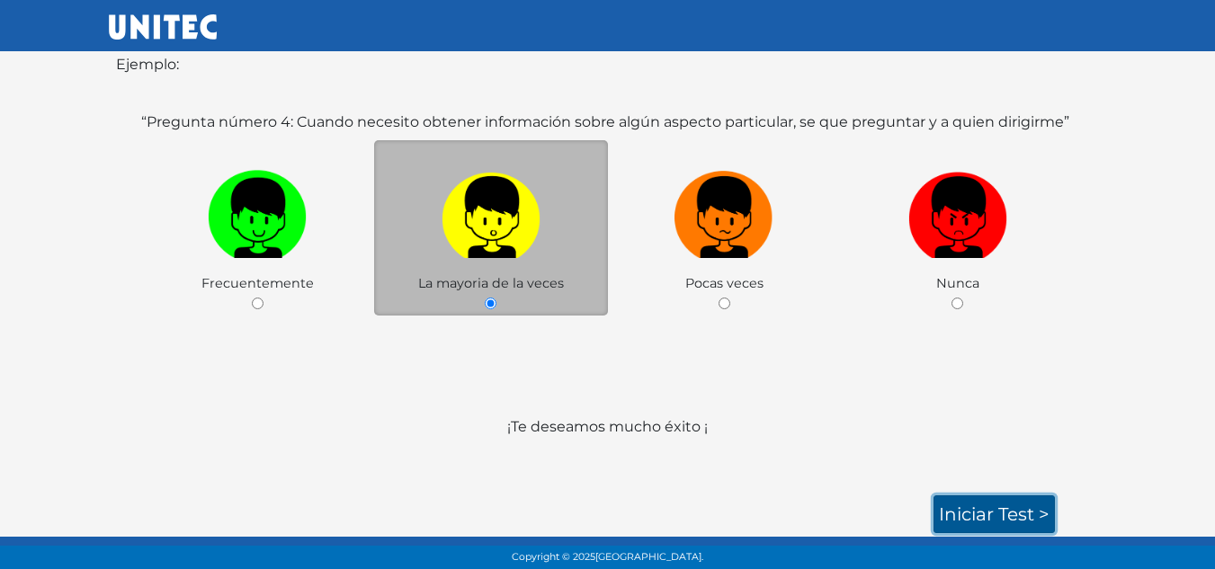
click at [999, 506] on link "Iniciar test >" at bounding box center [993, 514] width 121 height 38
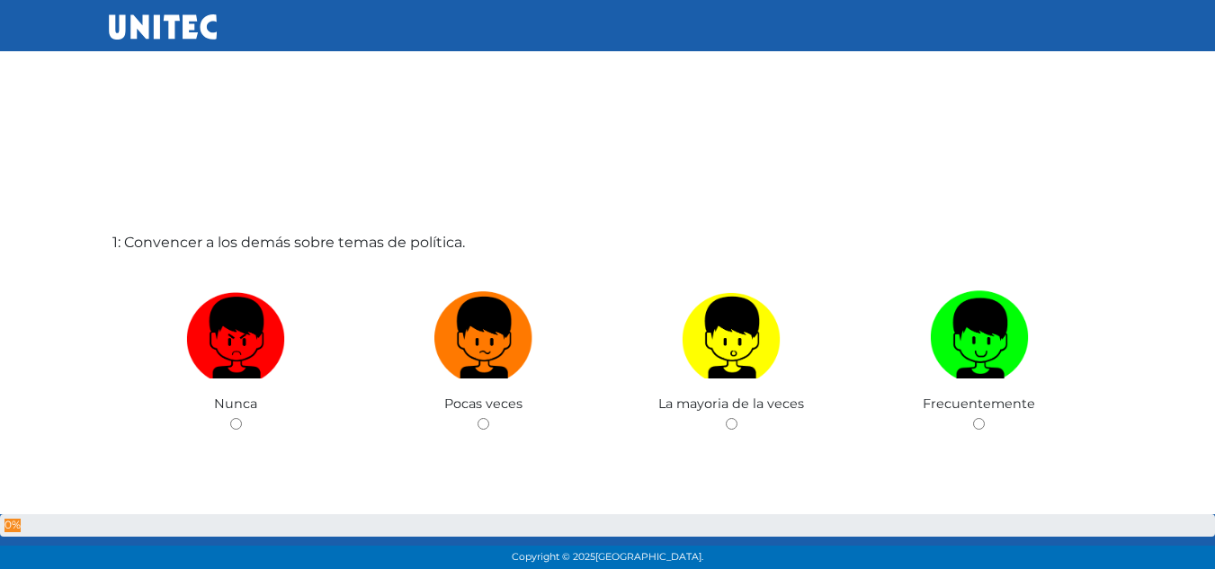
scroll to position [90, 0]
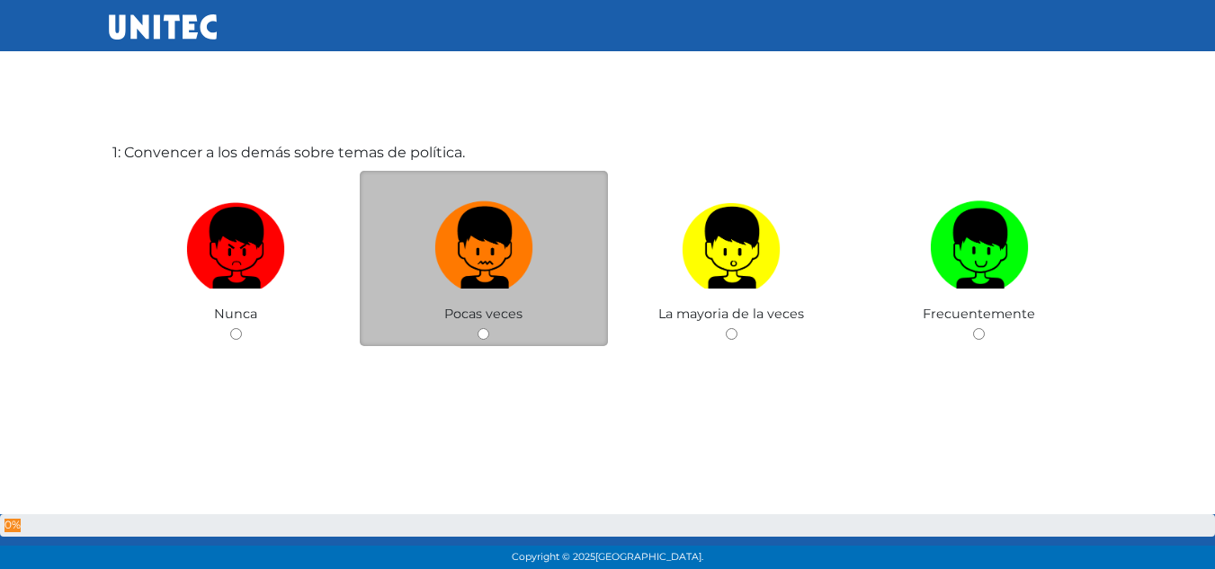
click at [471, 273] on img at bounding box center [483, 241] width 99 height 94
click at [477, 328] on input "radio" at bounding box center [483, 334] width 12 height 12
radio input "true"
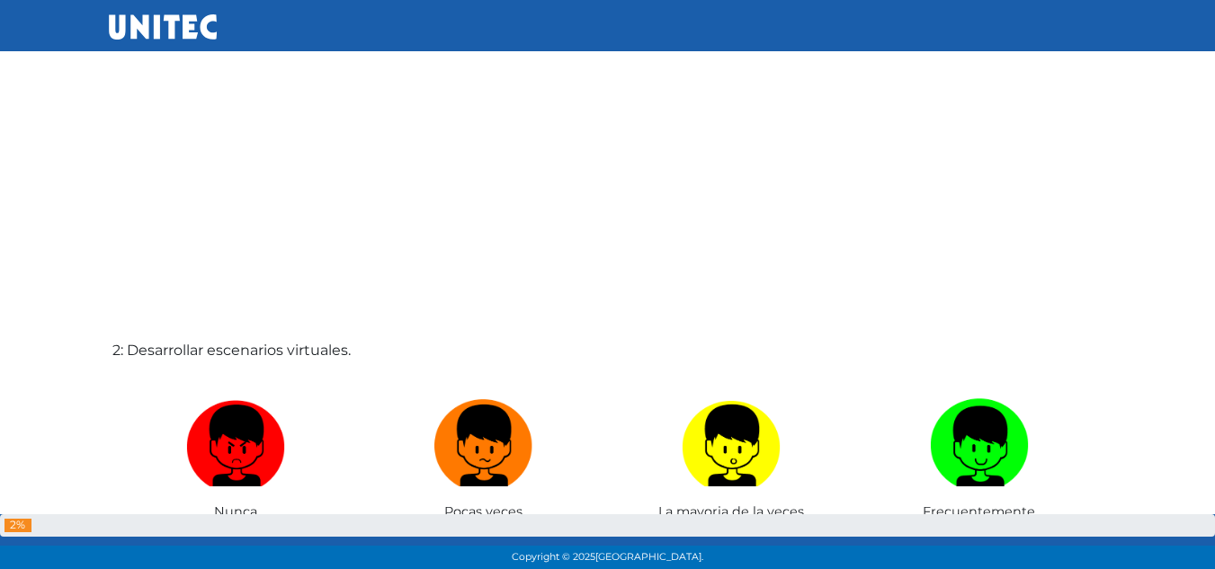
scroll to position [549, 0]
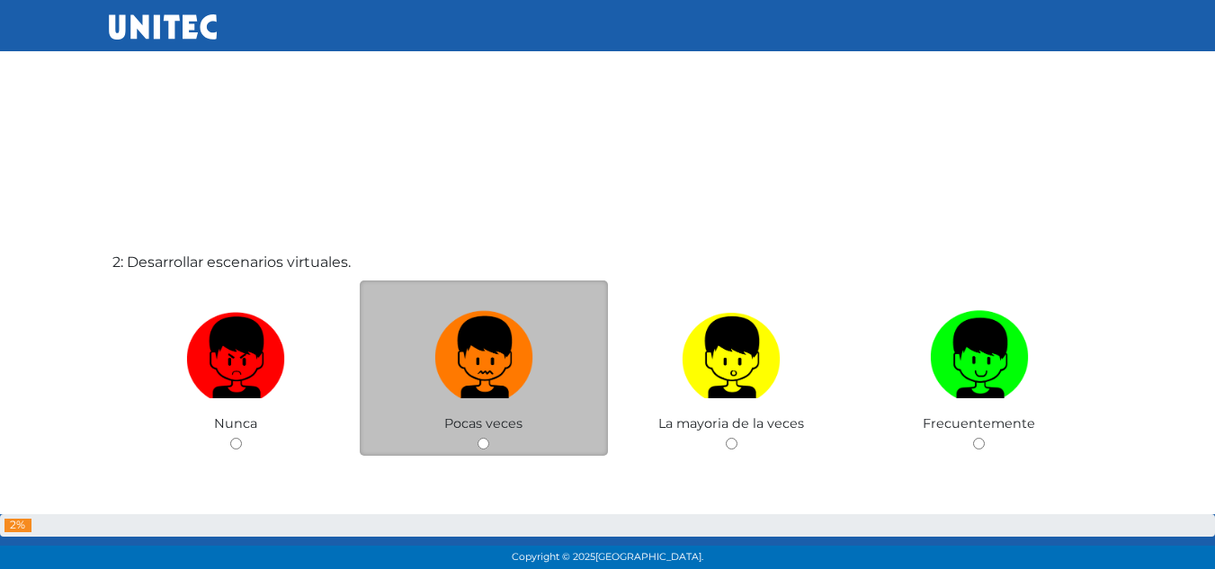
click at [511, 324] on img at bounding box center [483, 351] width 99 height 94
click at [489, 438] on input "radio" at bounding box center [483, 444] width 12 height 12
radio input "true"
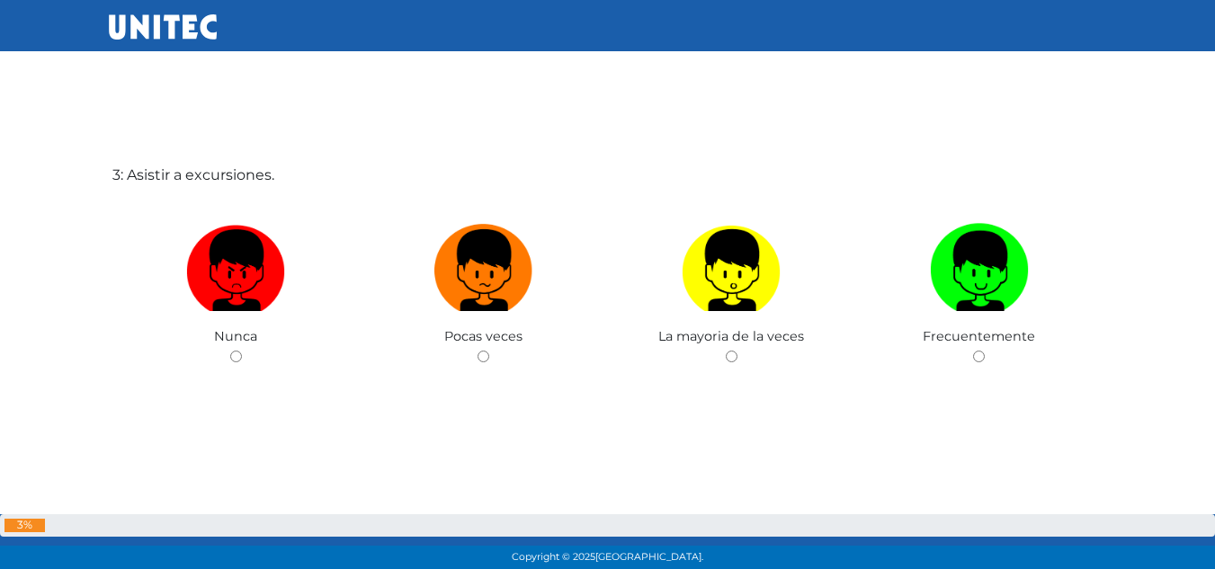
scroll to position [1228, 0]
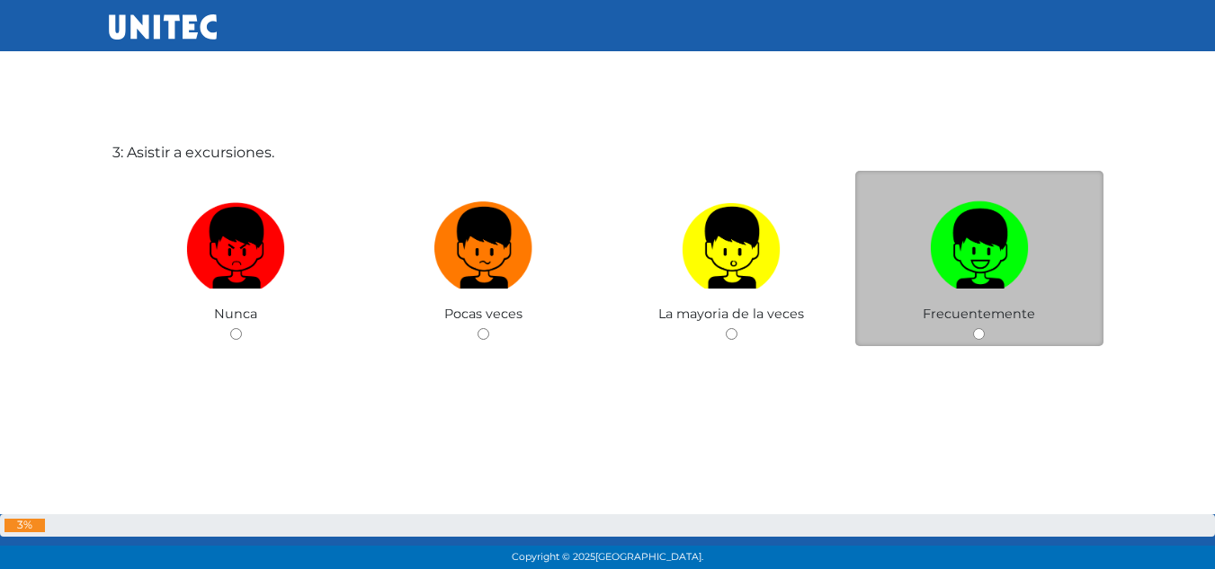
click at [976, 249] on img at bounding box center [979, 241] width 99 height 94
click at [976, 328] on input "radio" at bounding box center [979, 334] width 12 height 12
radio input "true"
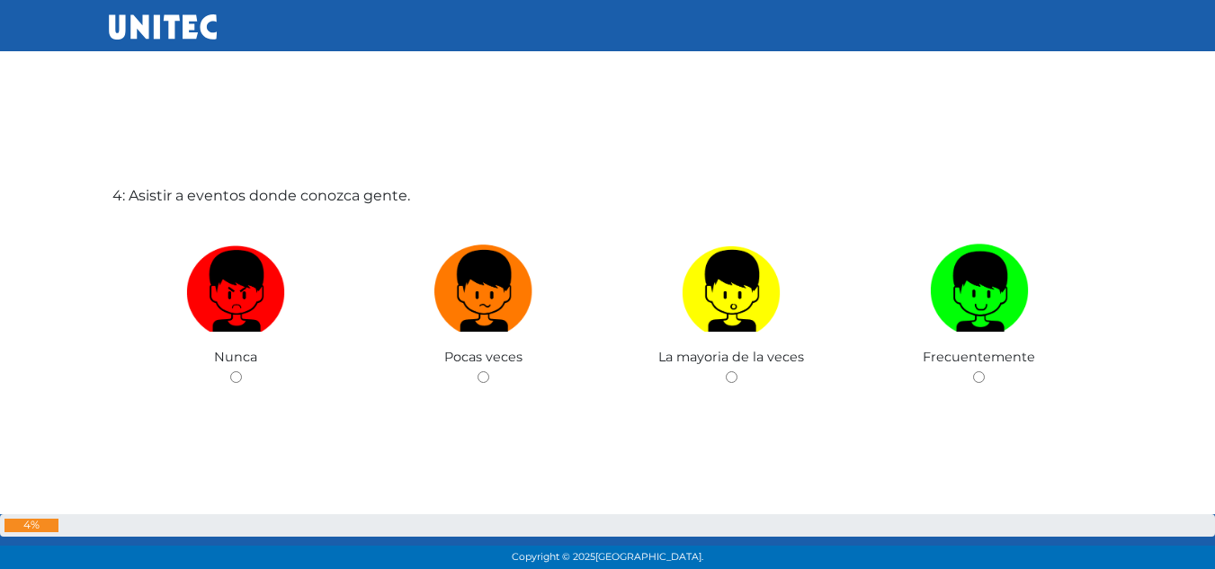
scroll to position [1790, 0]
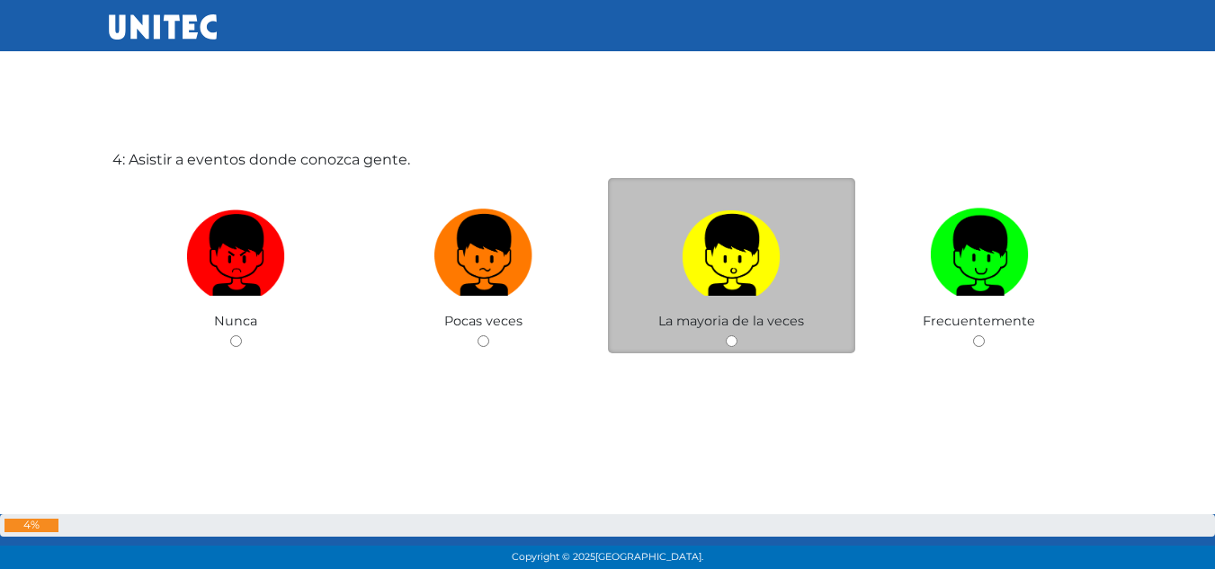
click at [790, 313] on span "La mayoria de la veces" at bounding box center [731, 321] width 146 height 16
click at [725, 251] on img at bounding box center [731, 248] width 99 height 94
click at [726, 335] on input "radio" at bounding box center [732, 341] width 12 height 12
radio input "true"
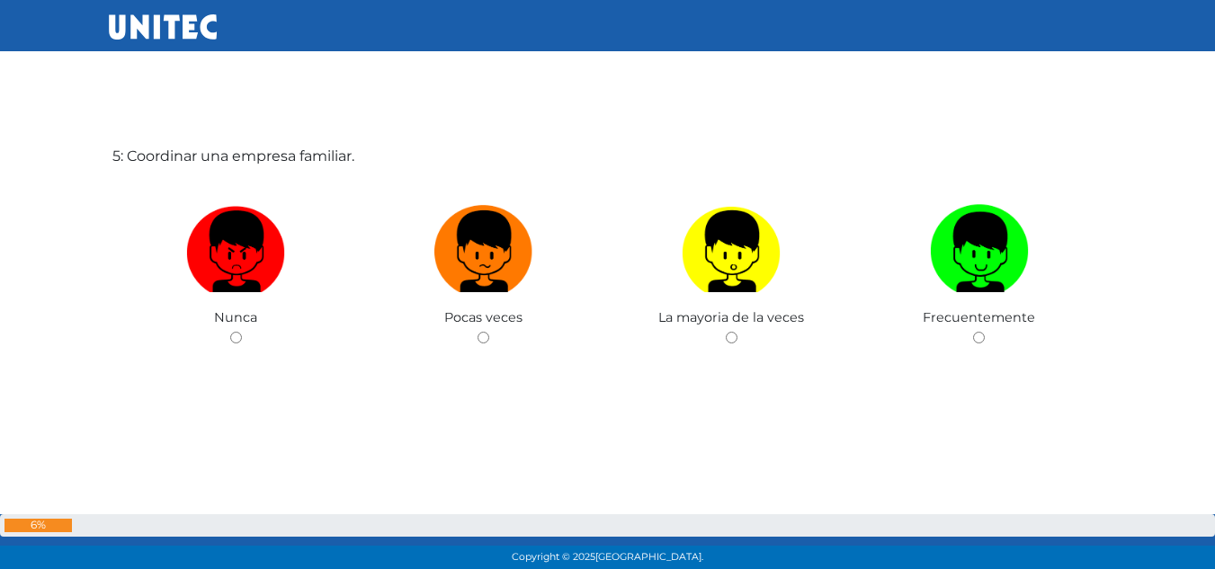
scroll to position [2367, 0]
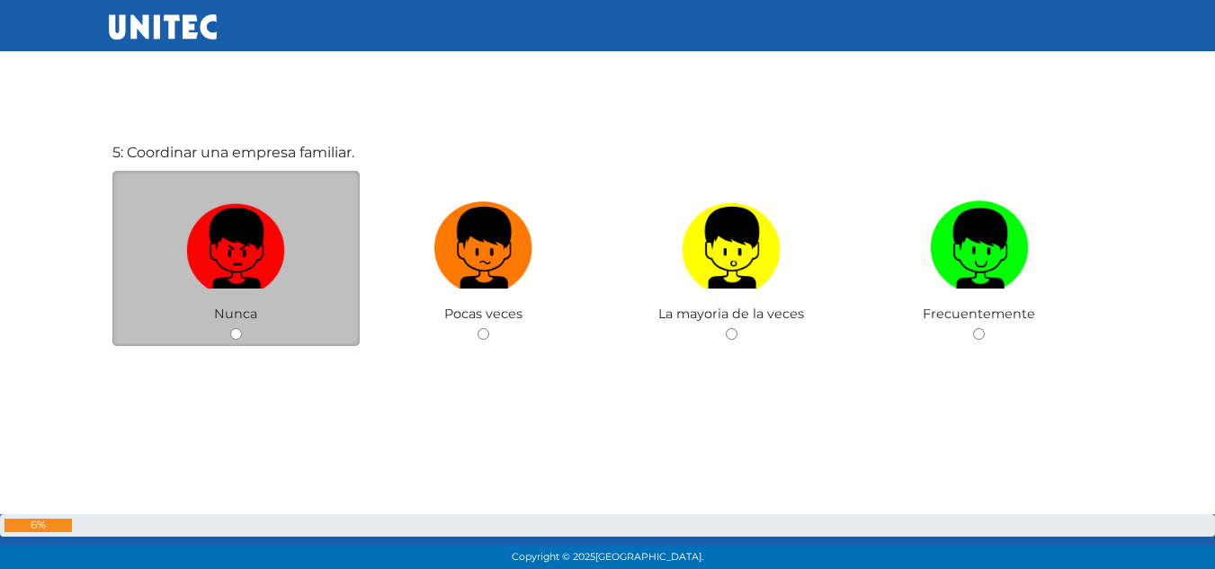
click at [221, 234] on img at bounding box center [235, 241] width 99 height 94
click at [230, 328] on input "radio" at bounding box center [236, 334] width 12 height 12
radio input "true"
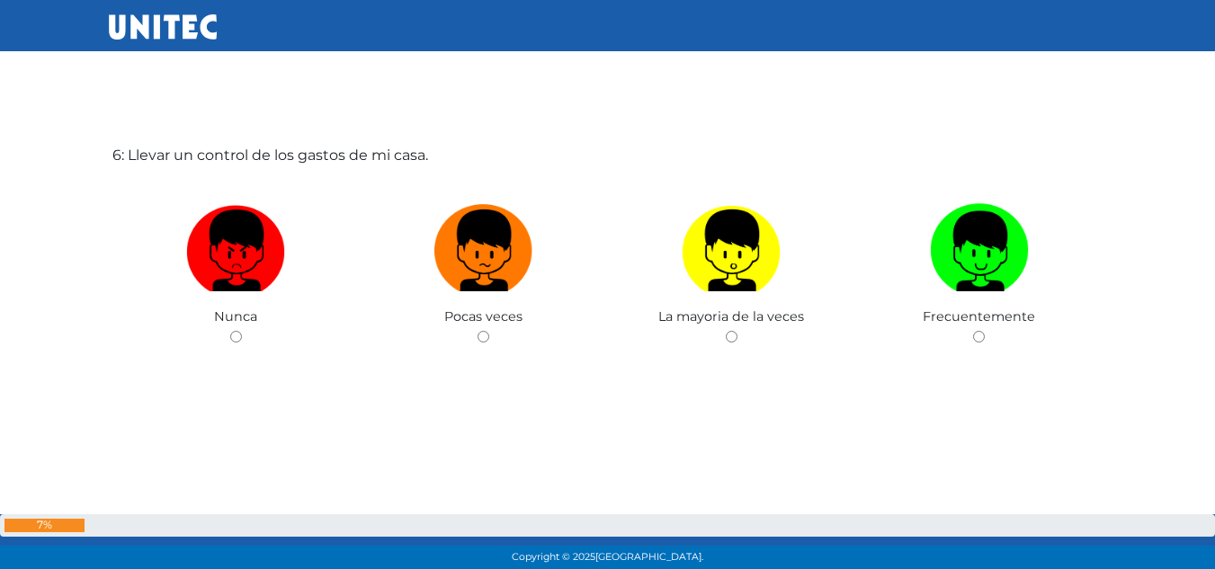
scroll to position [2936, 0]
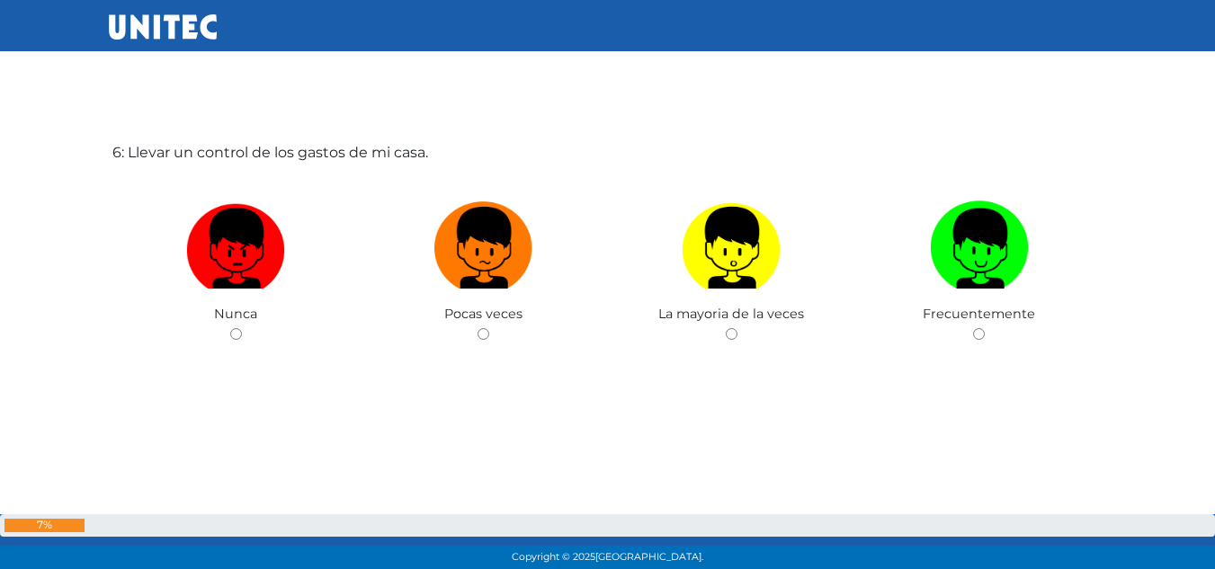
click at [221, 234] on img at bounding box center [235, 241] width 99 height 94
click at [230, 328] on input "radio" at bounding box center [236, 334] width 12 height 12
radio input "true"
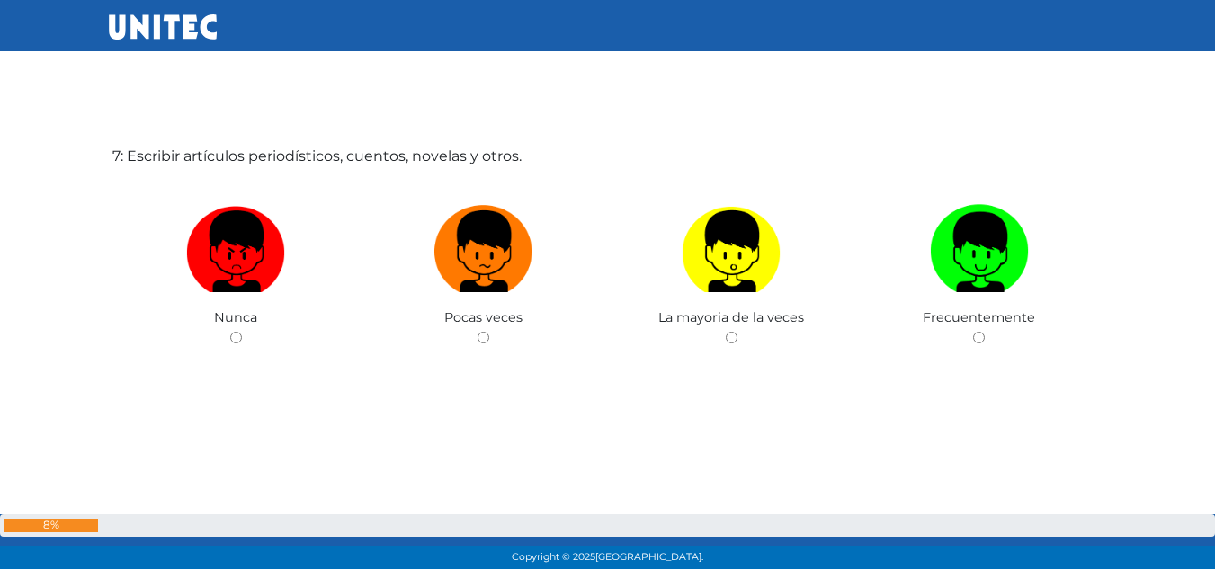
scroll to position [3505, 0]
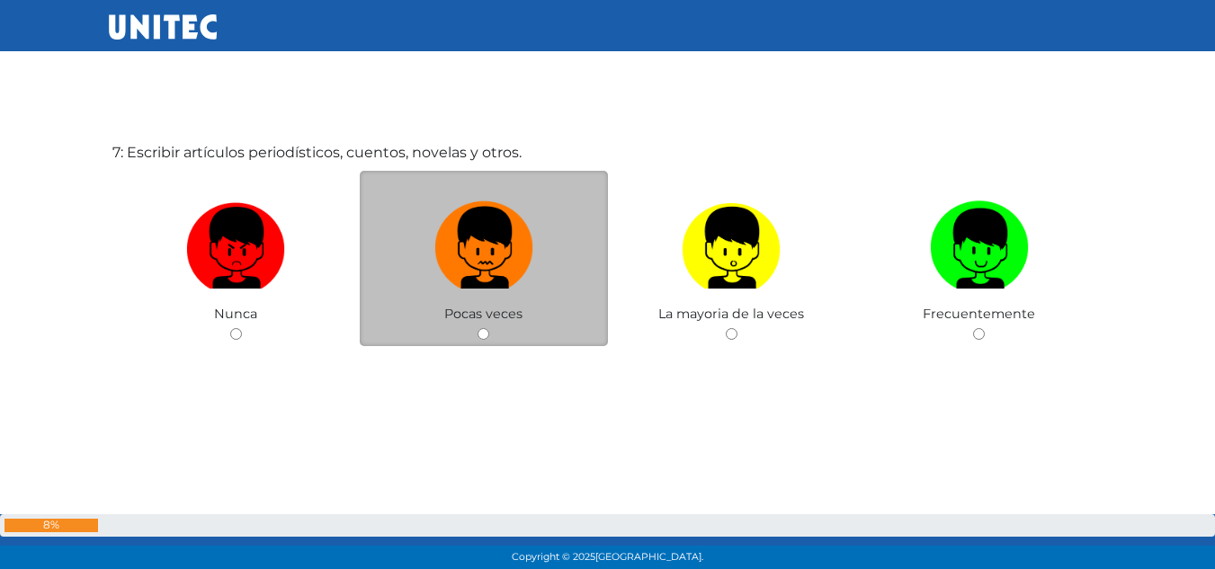
click at [465, 252] on img at bounding box center [483, 241] width 99 height 94
click at [477, 328] on input "radio" at bounding box center [483, 334] width 12 height 12
radio input "true"
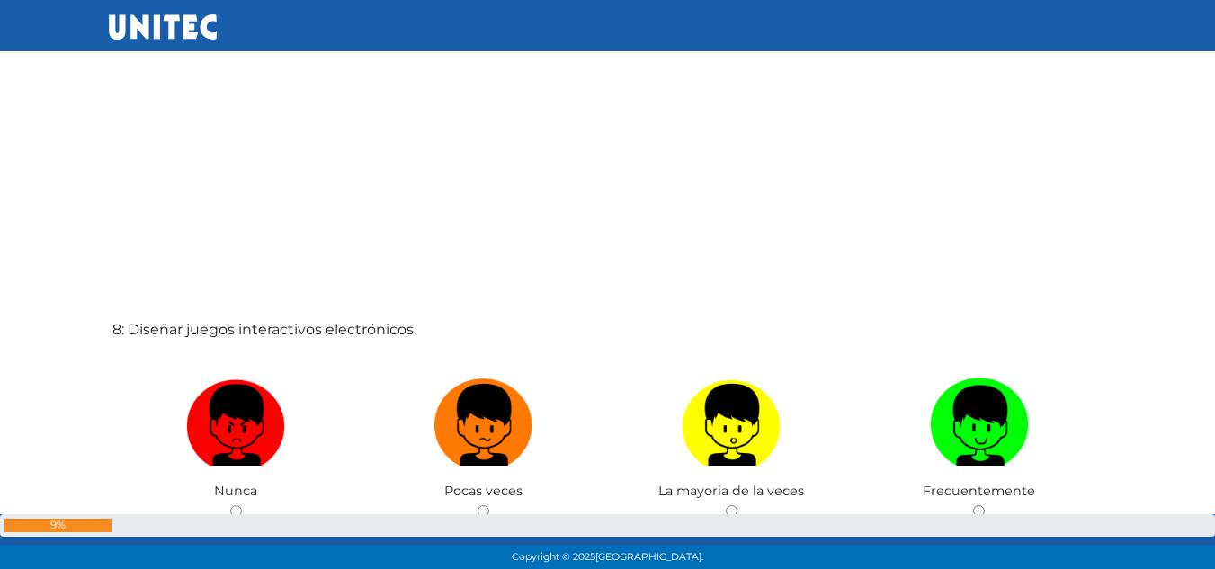
scroll to position [3985, 0]
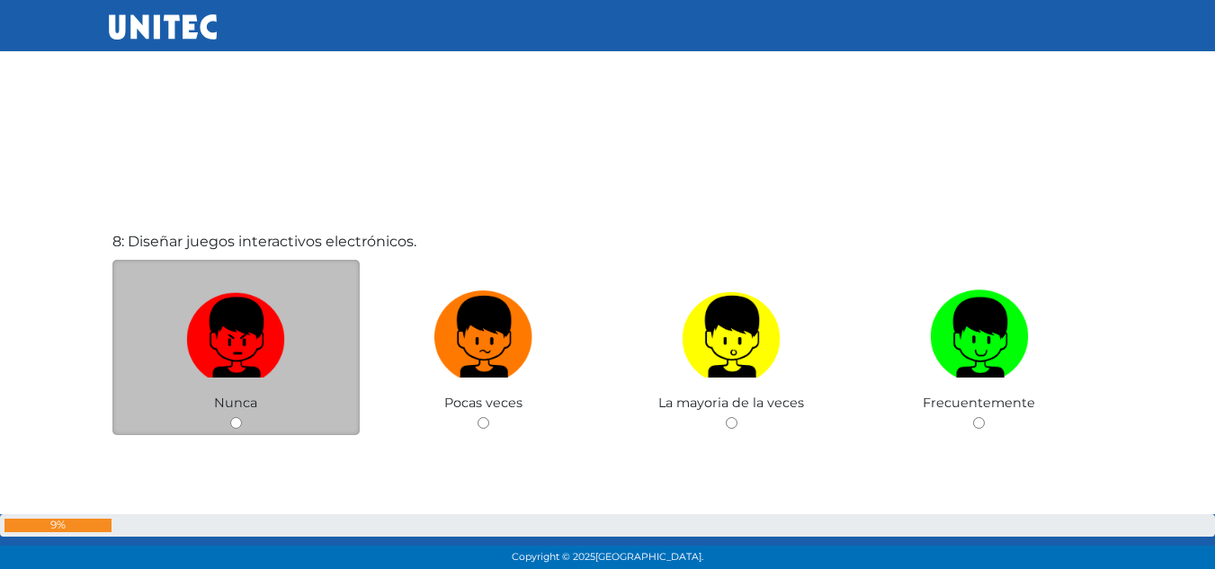
click at [216, 331] on img at bounding box center [235, 330] width 99 height 94
click at [230, 417] on input "radio" at bounding box center [236, 423] width 12 height 12
radio input "true"
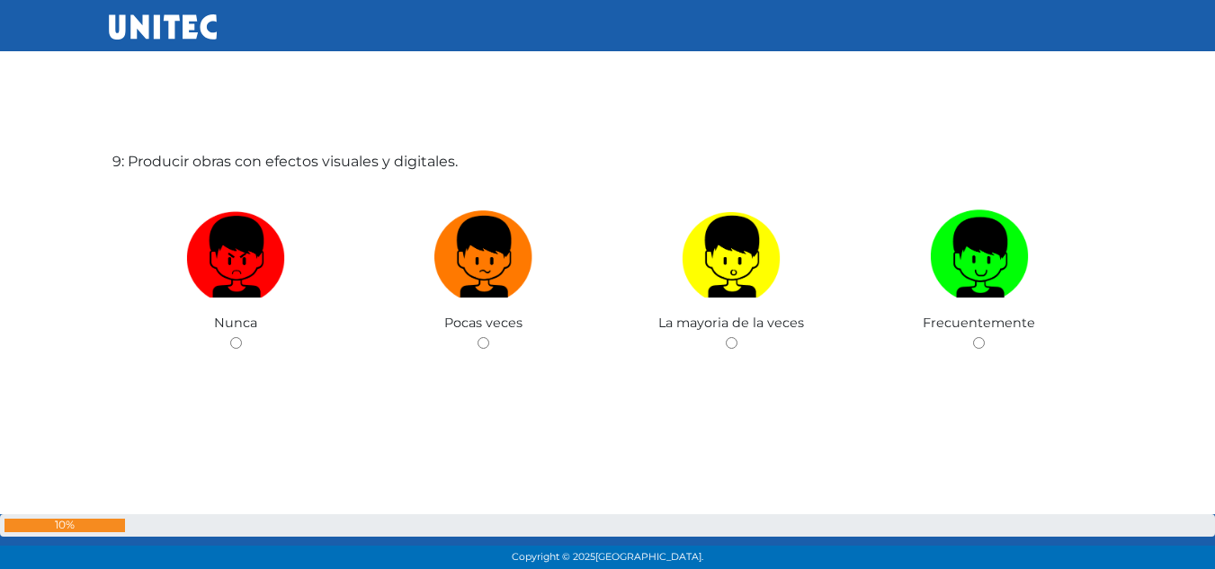
scroll to position [4643, 0]
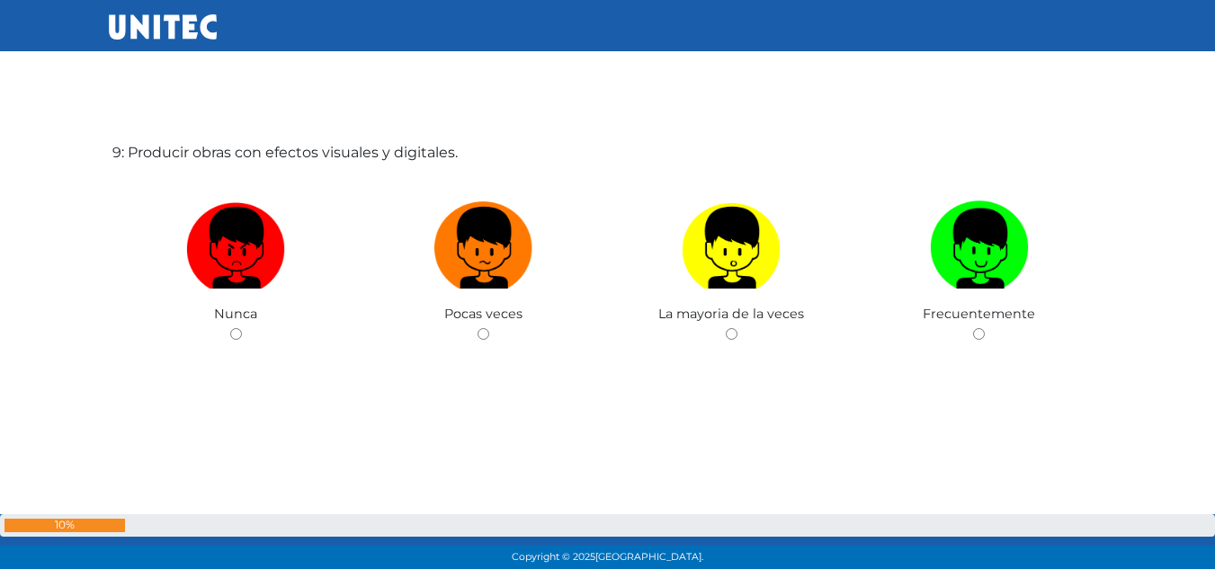
click at [216, 331] on div "Nunca" at bounding box center [236, 258] width 248 height 175
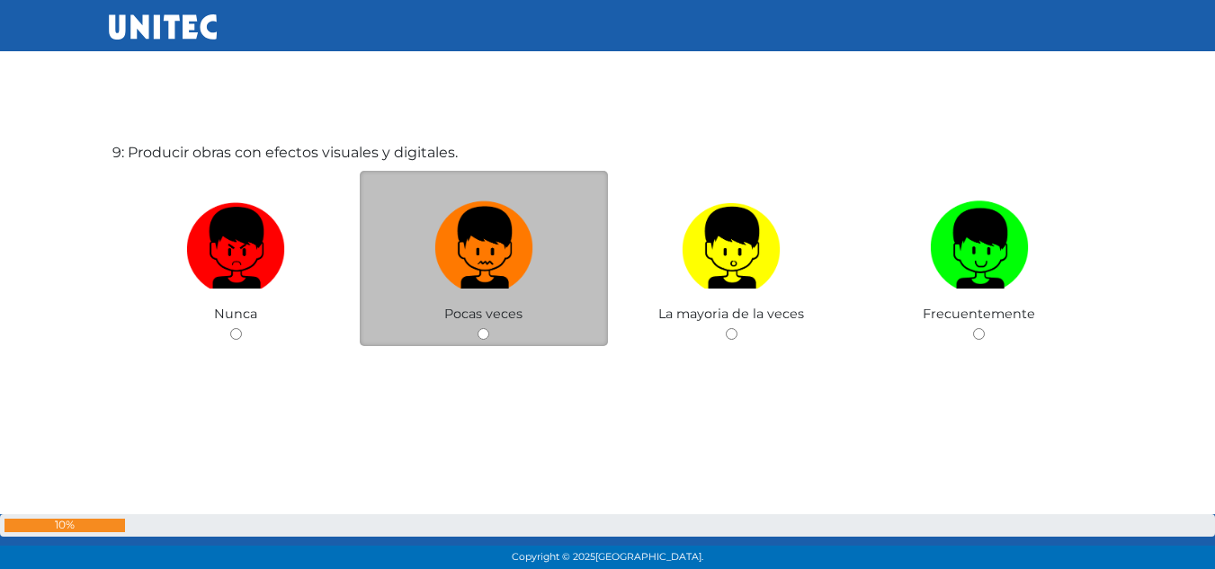
click at [508, 269] on img at bounding box center [483, 241] width 99 height 94
click at [489, 328] on input "radio" at bounding box center [483, 334] width 12 height 12
radio input "true"
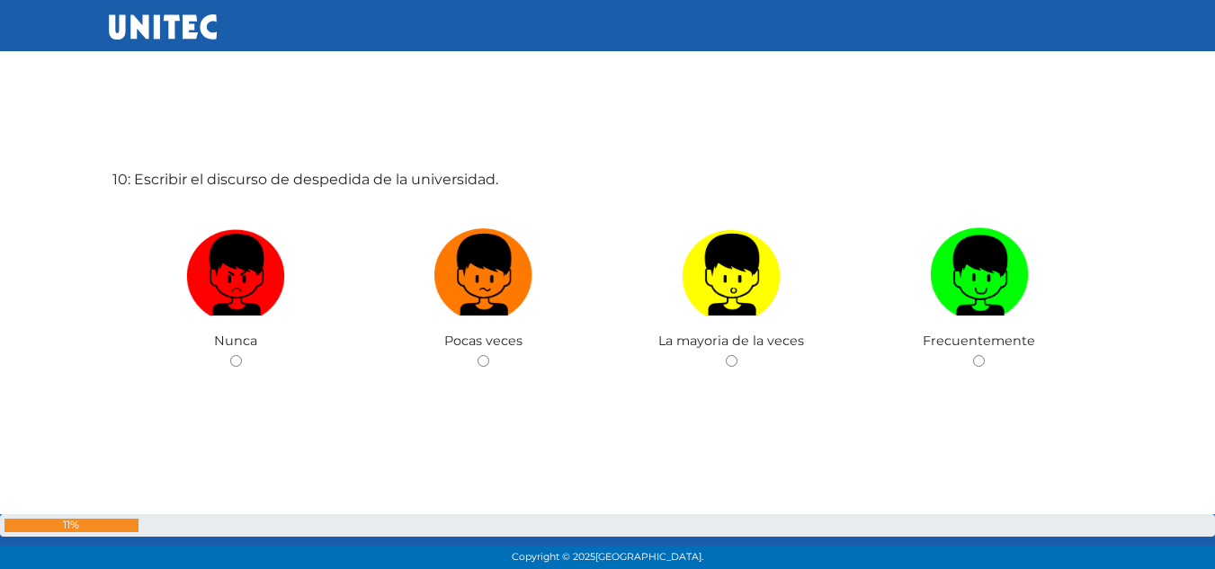
scroll to position [5212, 0]
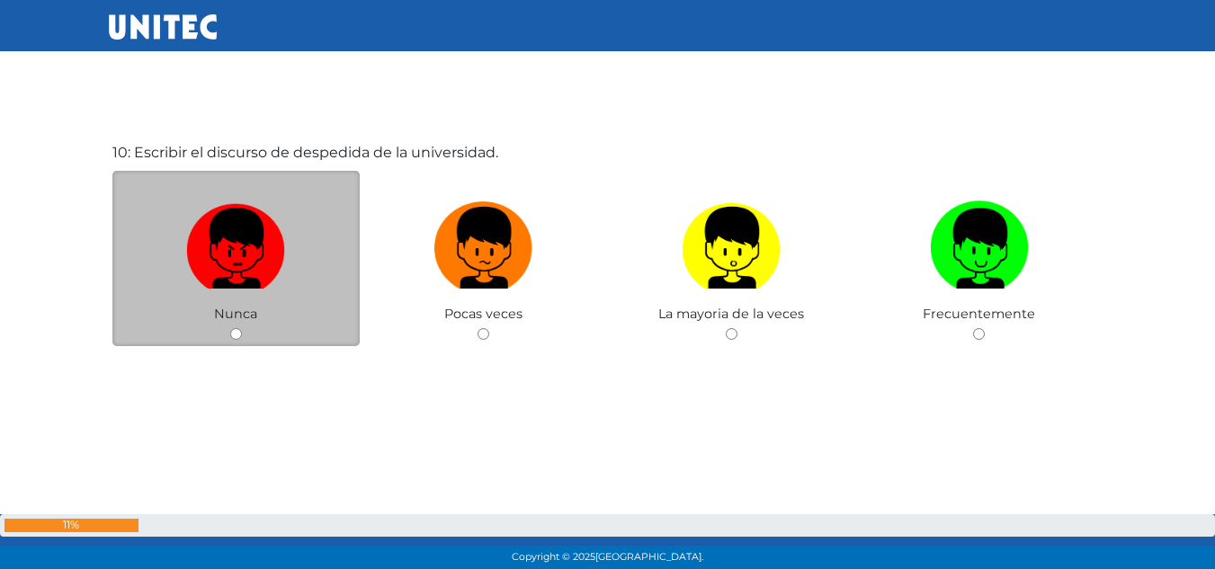
click at [237, 236] on img at bounding box center [235, 241] width 99 height 94
click at [237, 328] on input "radio" at bounding box center [236, 334] width 12 height 12
radio input "true"
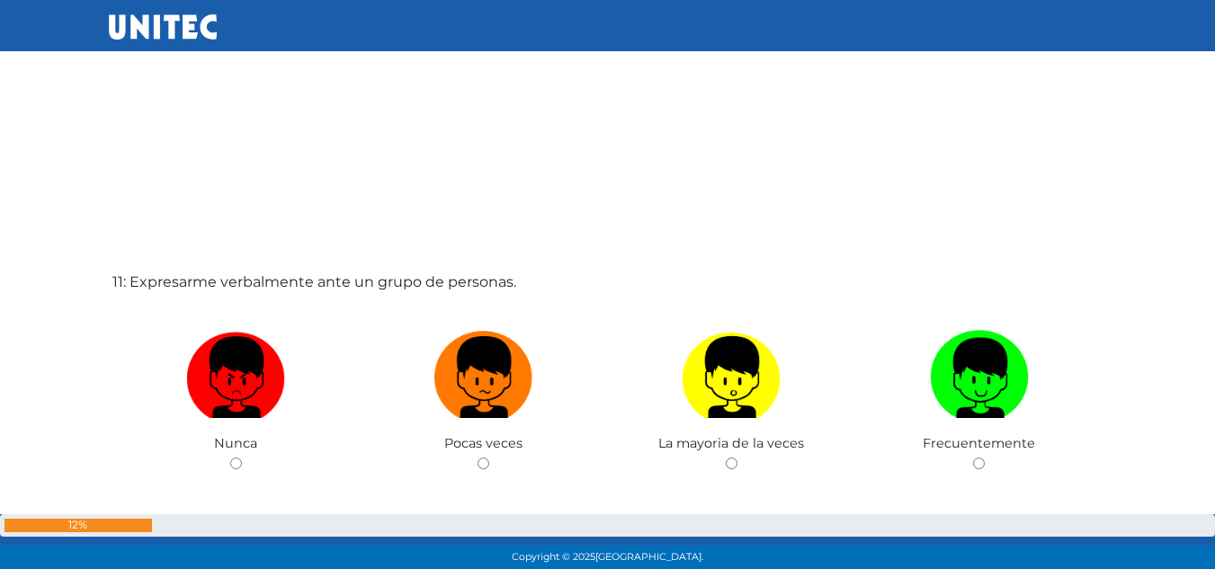
scroll to position [5741, 0]
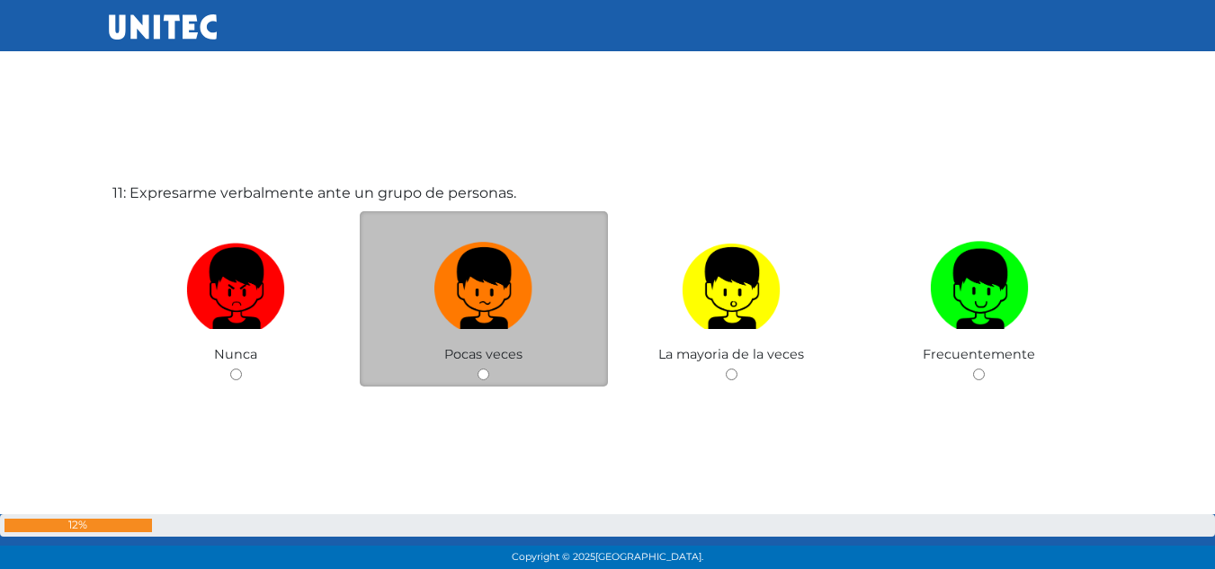
click at [478, 234] on label at bounding box center [484, 289] width 248 height 110
click at [478, 369] on input "radio" at bounding box center [483, 375] width 12 height 12
radio input "true"
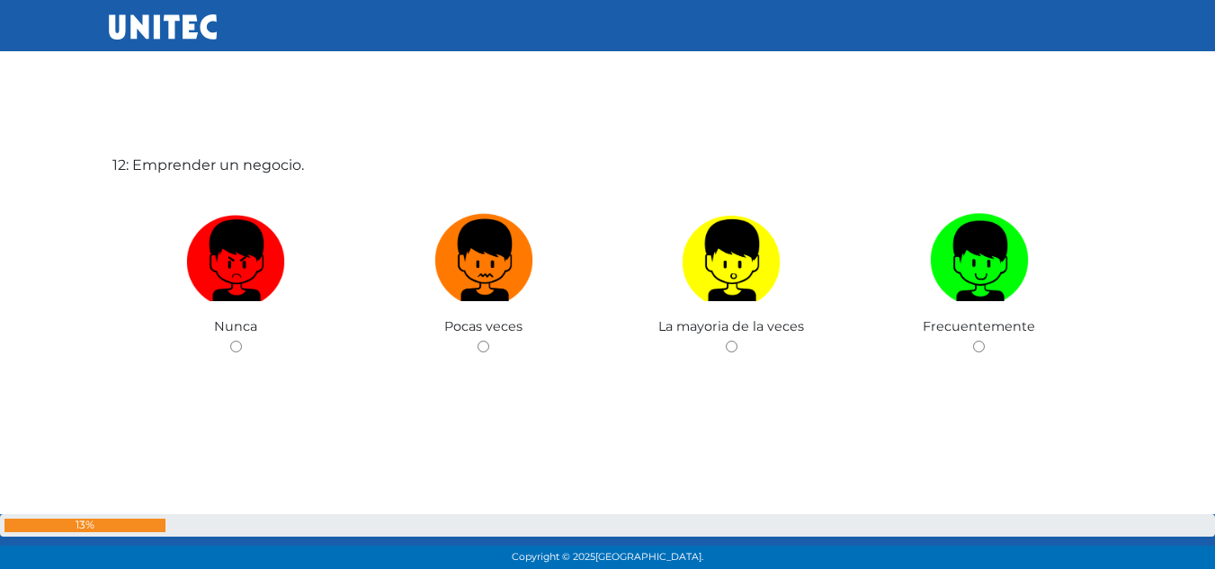
scroll to position [6351, 0]
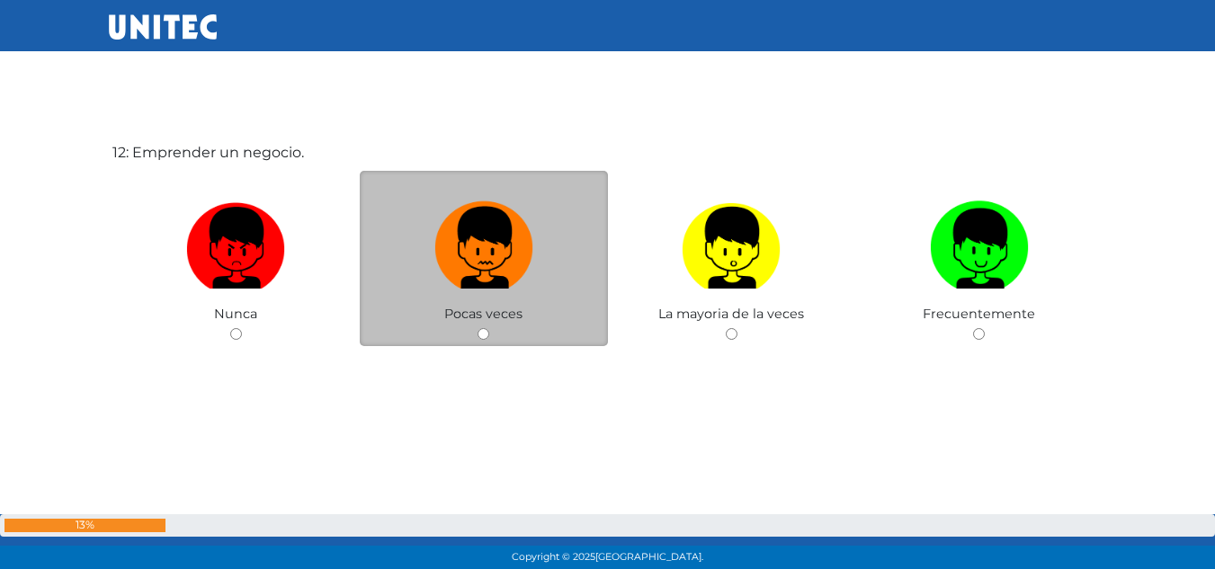
click at [515, 221] on img at bounding box center [483, 241] width 99 height 94
click at [489, 328] on input "radio" at bounding box center [483, 334] width 12 height 12
radio input "true"
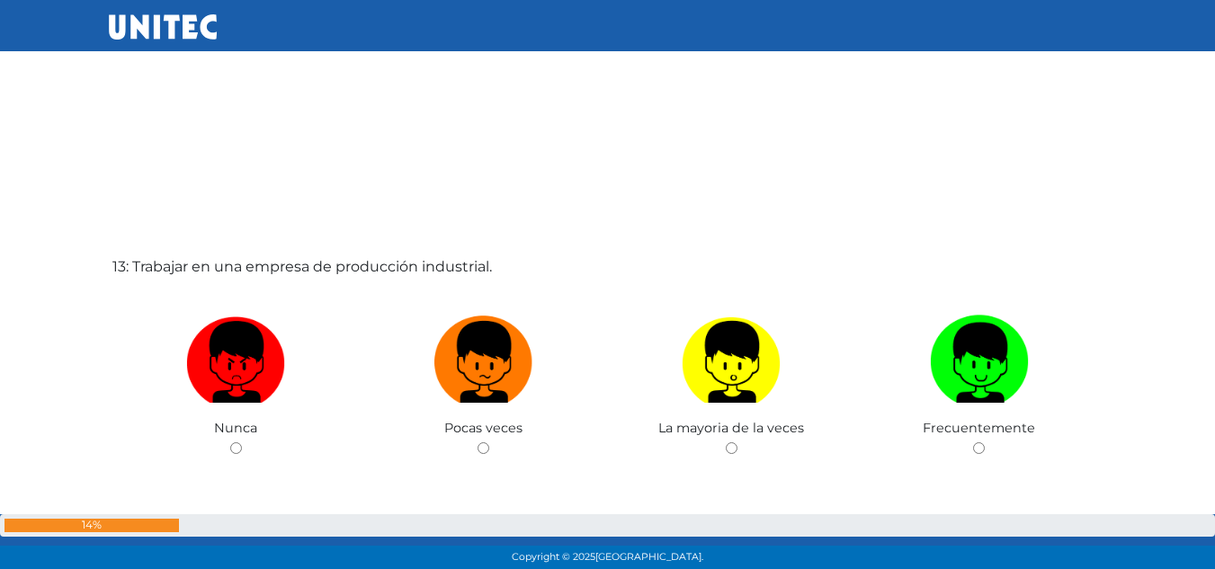
scroll to position [6895, 0]
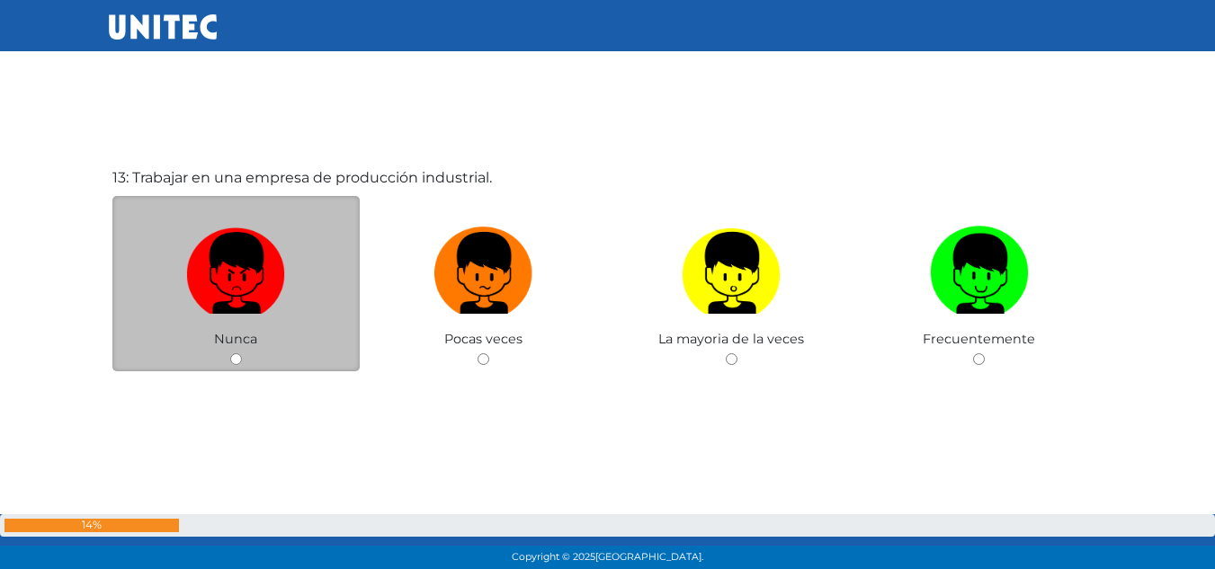
click at [252, 206] on div "Nunca" at bounding box center [236, 283] width 248 height 175
click at [225, 230] on img at bounding box center [235, 266] width 99 height 94
click at [230, 353] on input "radio" at bounding box center [236, 359] width 12 height 12
radio input "true"
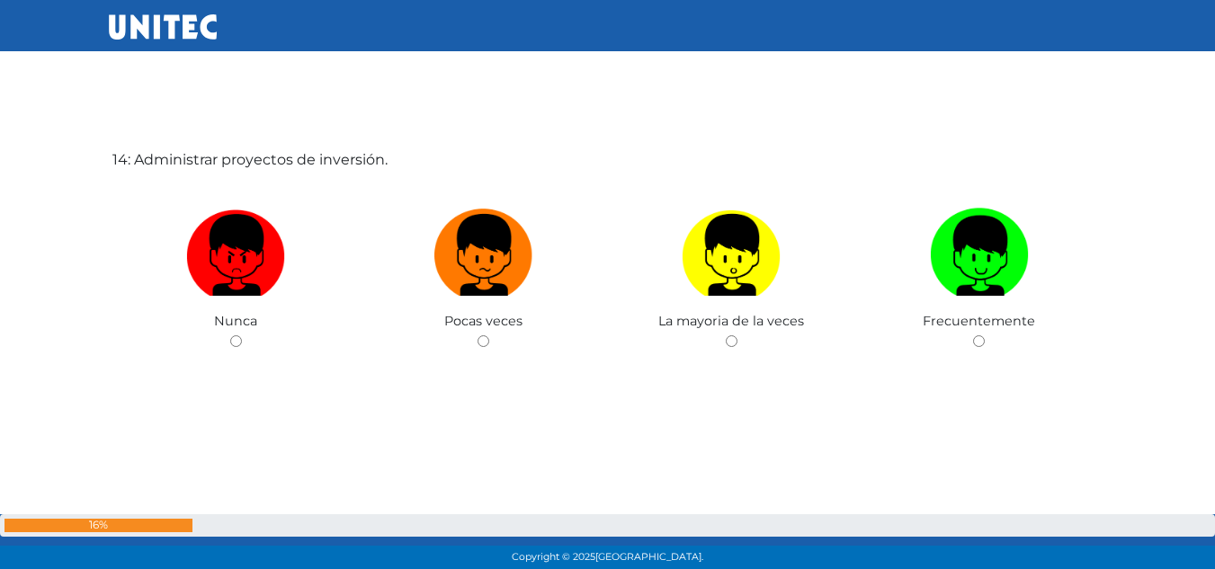
scroll to position [7489, 0]
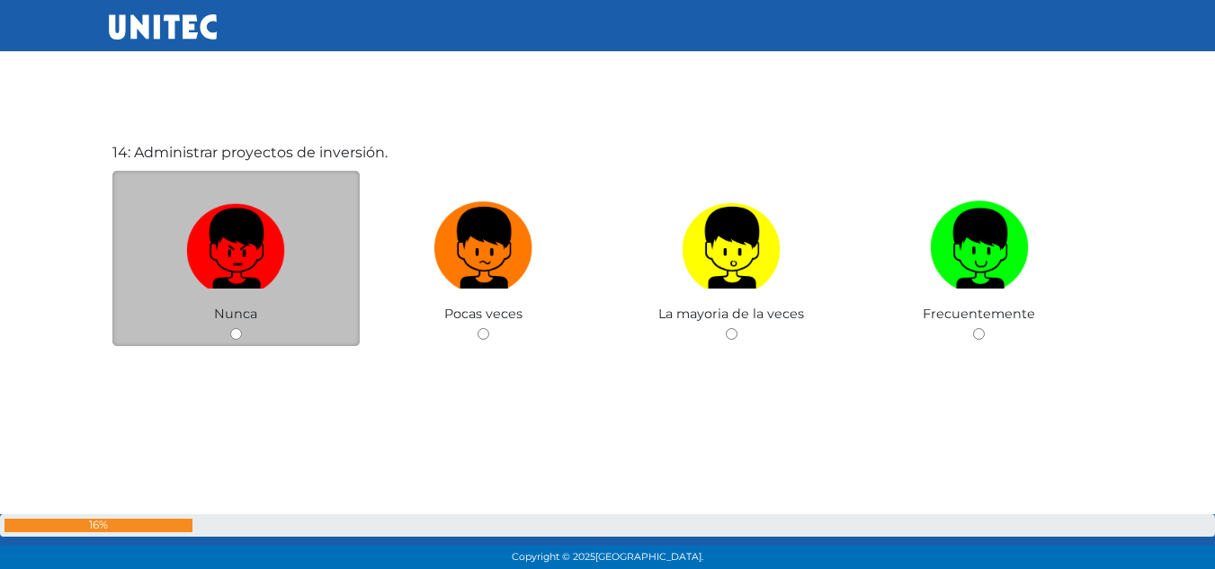
click at [263, 231] on img at bounding box center [235, 241] width 99 height 94
click at [242, 328] on input "radio" at bounding box center [236, 334] width 12 height 12
radio input "true"
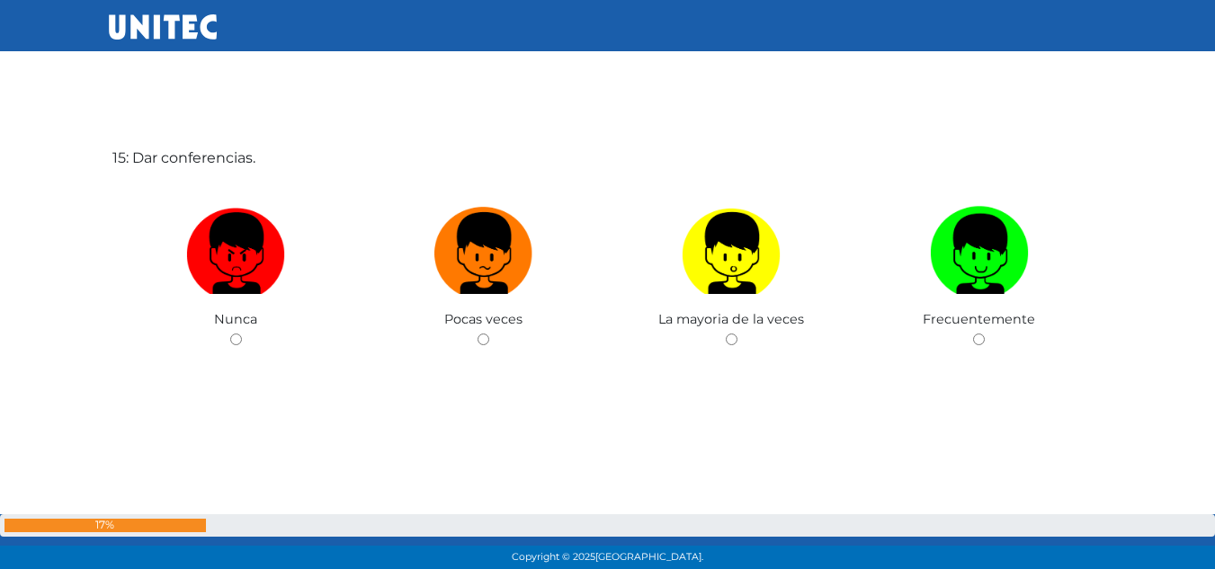
scroll to position [8058, 0]
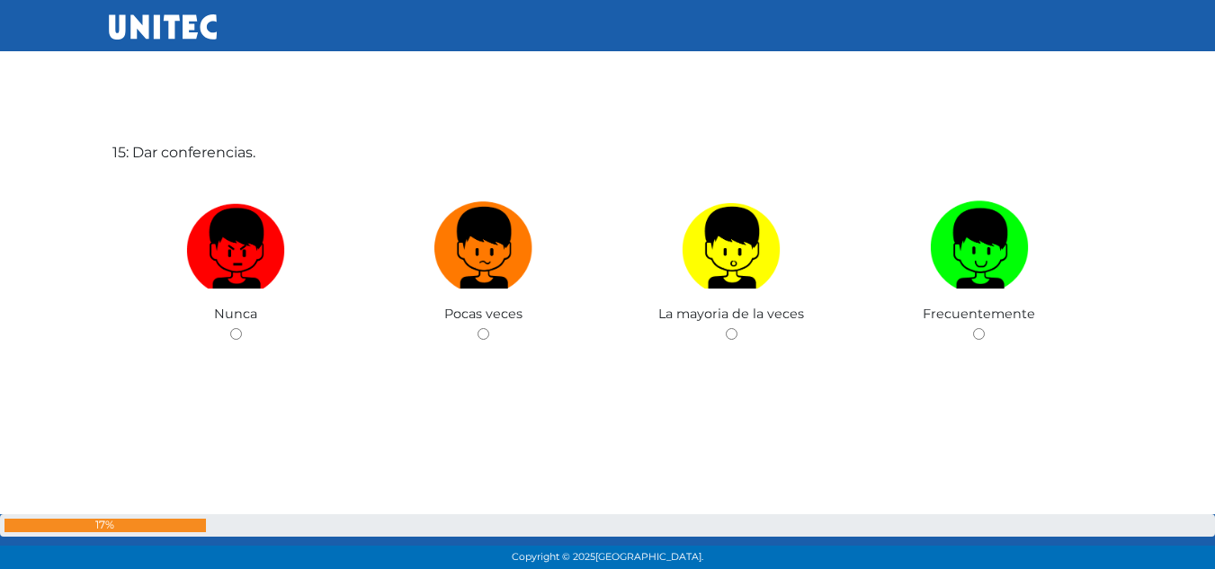
click at [263, 231] on img at bounding box center [235, 241] width 99 height 94
click at [242, 328] on input "radio" at bounding box center [236, 334] width 12 height 12
radio input "true"
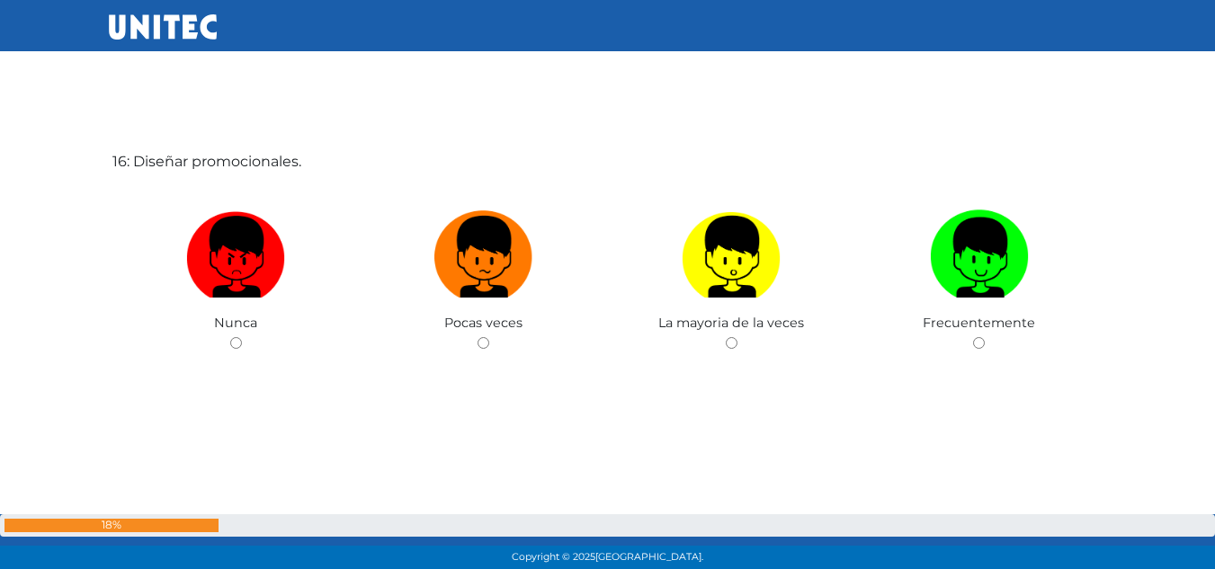
scroll to position [8627, 0]
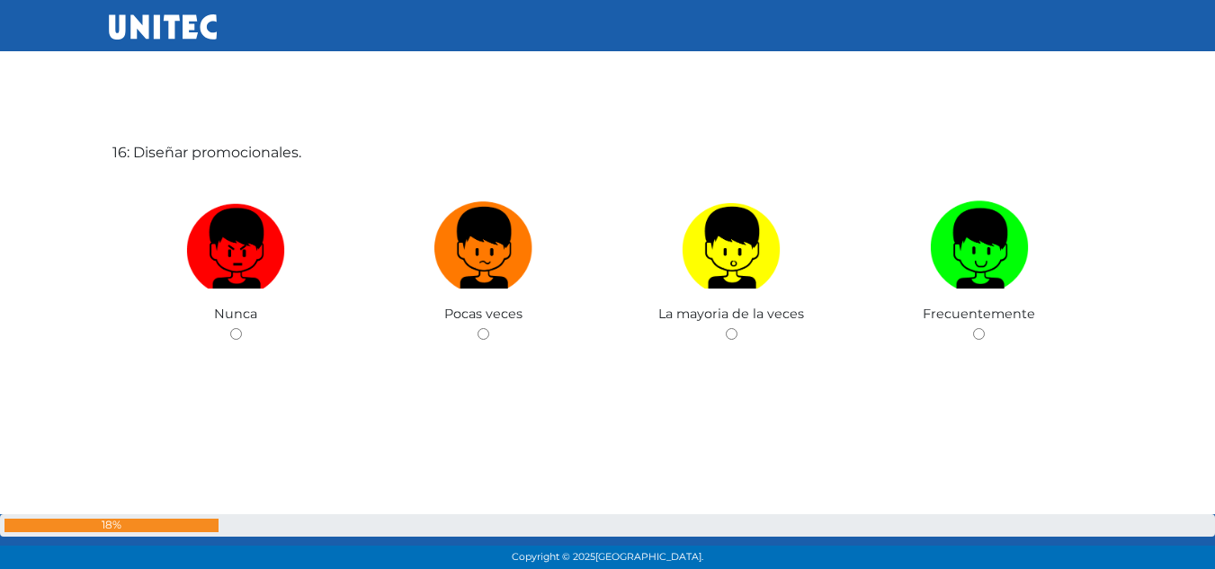
click at [263, 231] on img at bounding box center [235, 241] width 99 height 94
click at [242, 328] on input "radio" at bounding box center [236, 334] width 12 height 12
radio input "true"
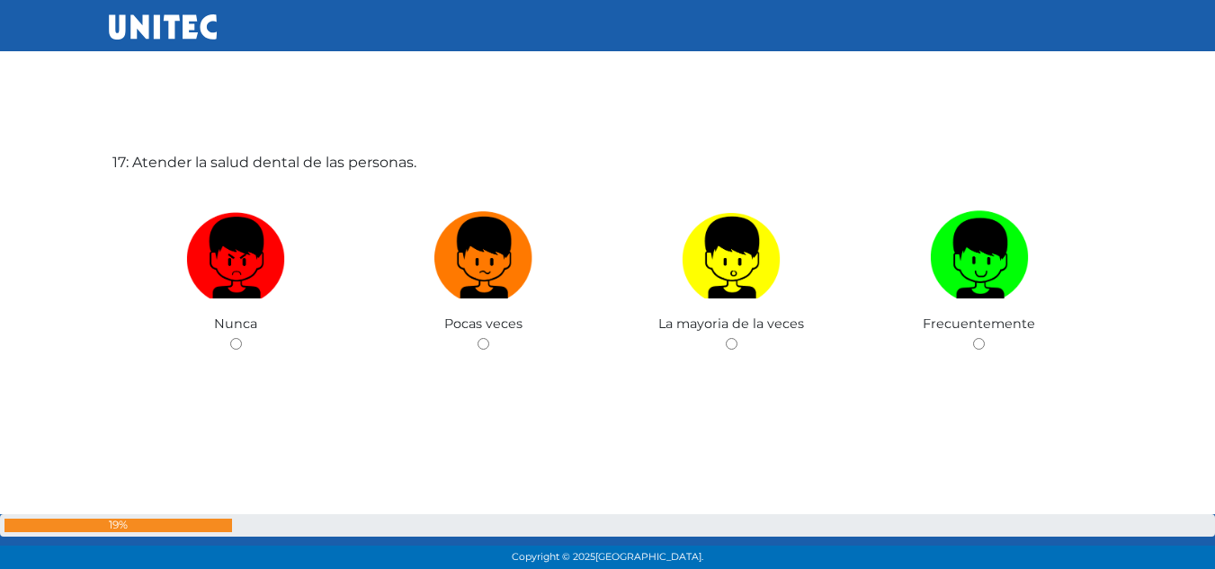
scroll to position [9196, 0]
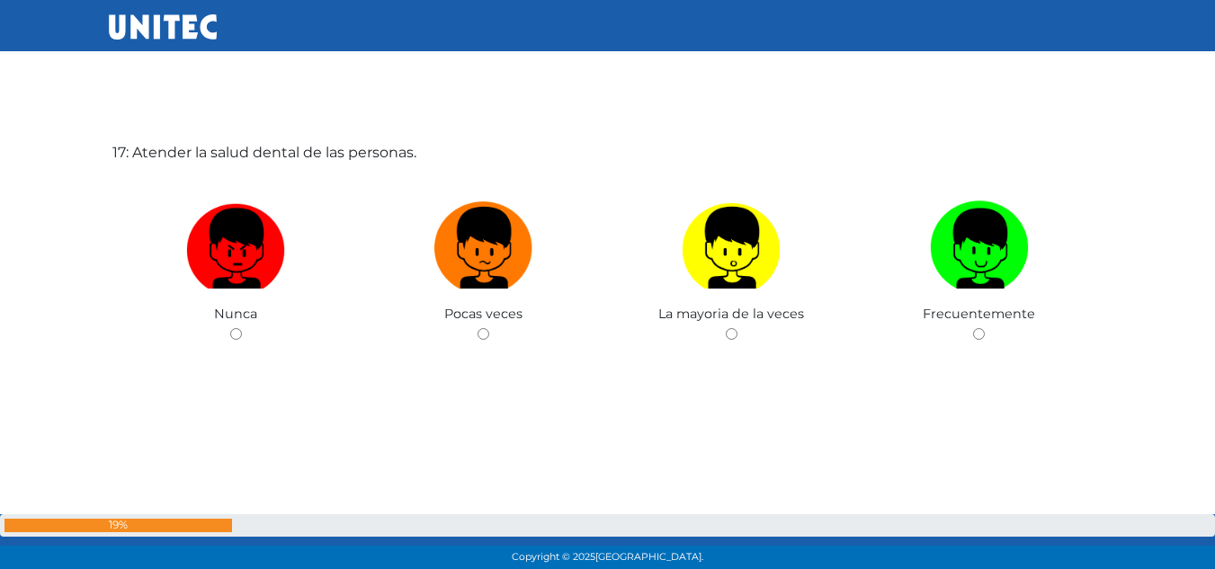
click at [263, 231] on img at bounding box center [235, 241] width 99 height 94
click at [242, 328] on input "radio" at bounding box center [236, 334] width 12 height 12
radio input "true"
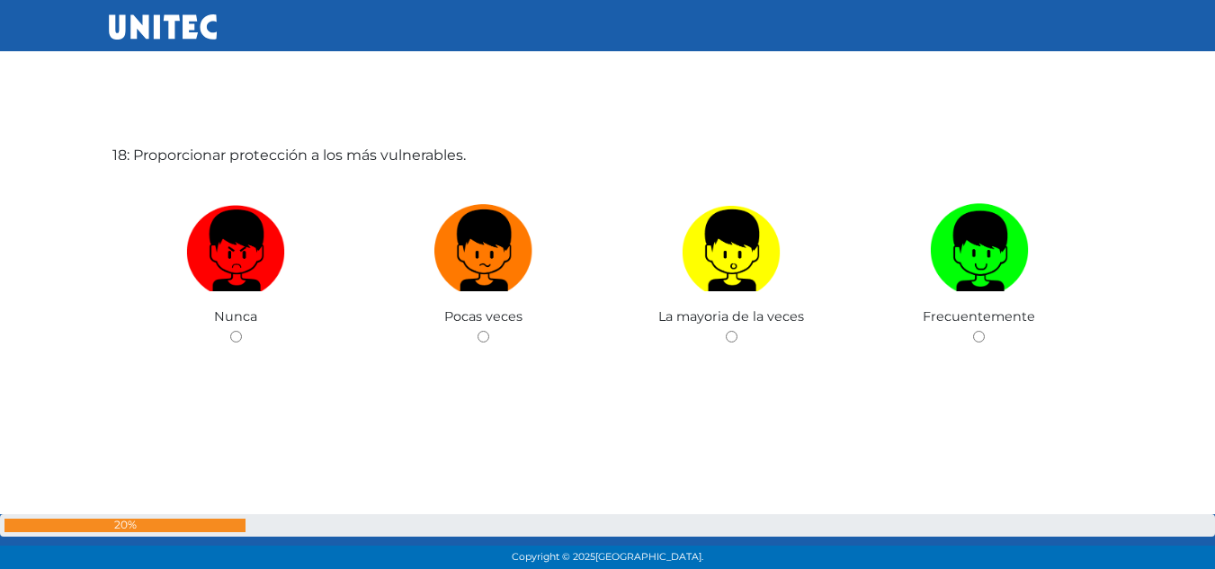
scroll to position [9766, 0]
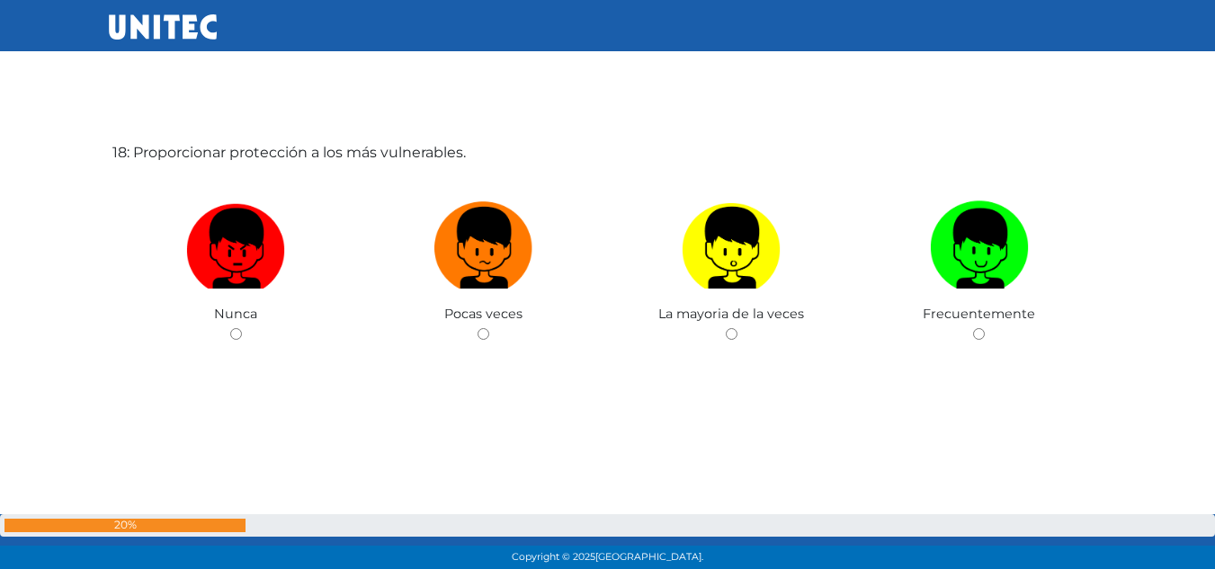
click at [263, 231] on img at bounding box center [235, 241] width 99 height 94
click at [242, 328] on input "radio" at bounding box center [236, 334] width 12 height 12
radio input "true"
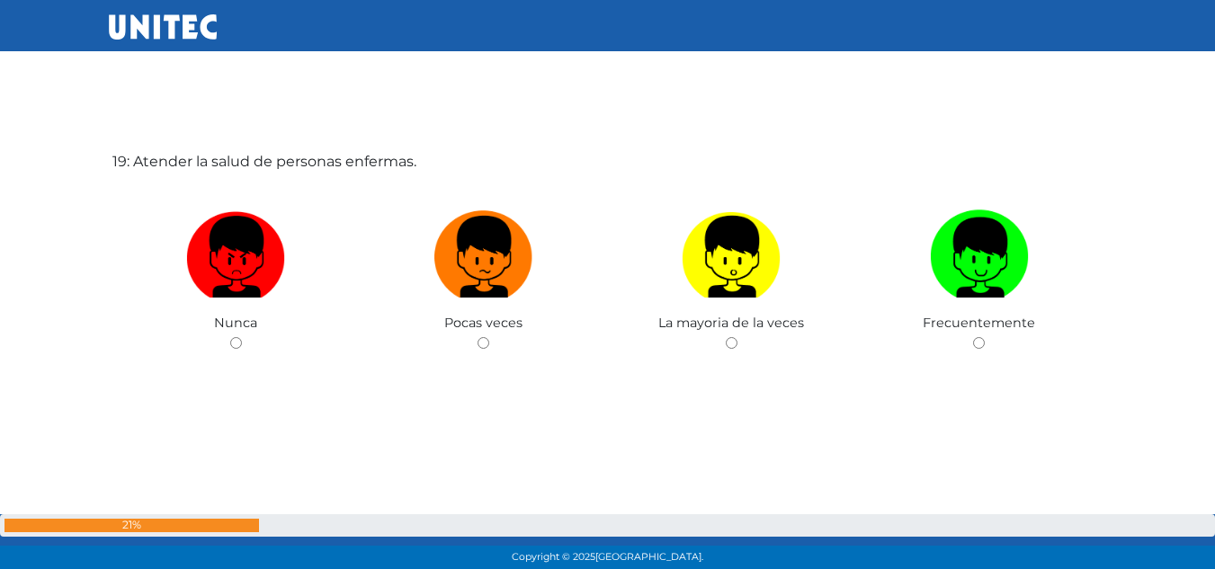
scroll to position [10335, 0]
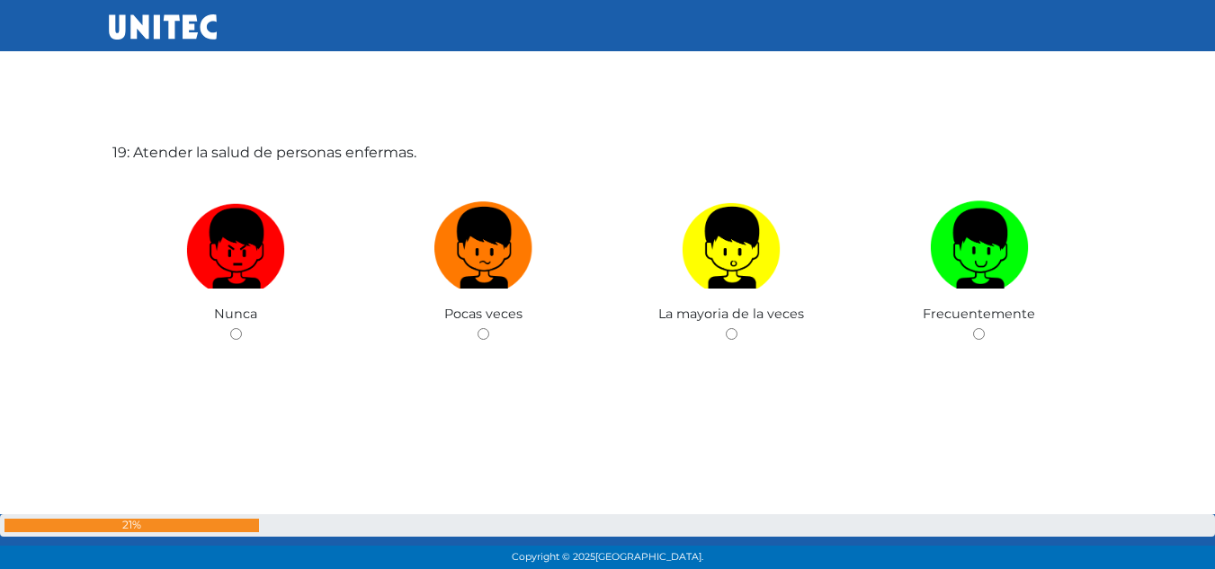
click at [263, 231] on img at bounding box center [235, 241] width 99 height 94
click at [242, 328] on input "radio" at bounding box center [236, 334] width 12 height 12
radio input "true"
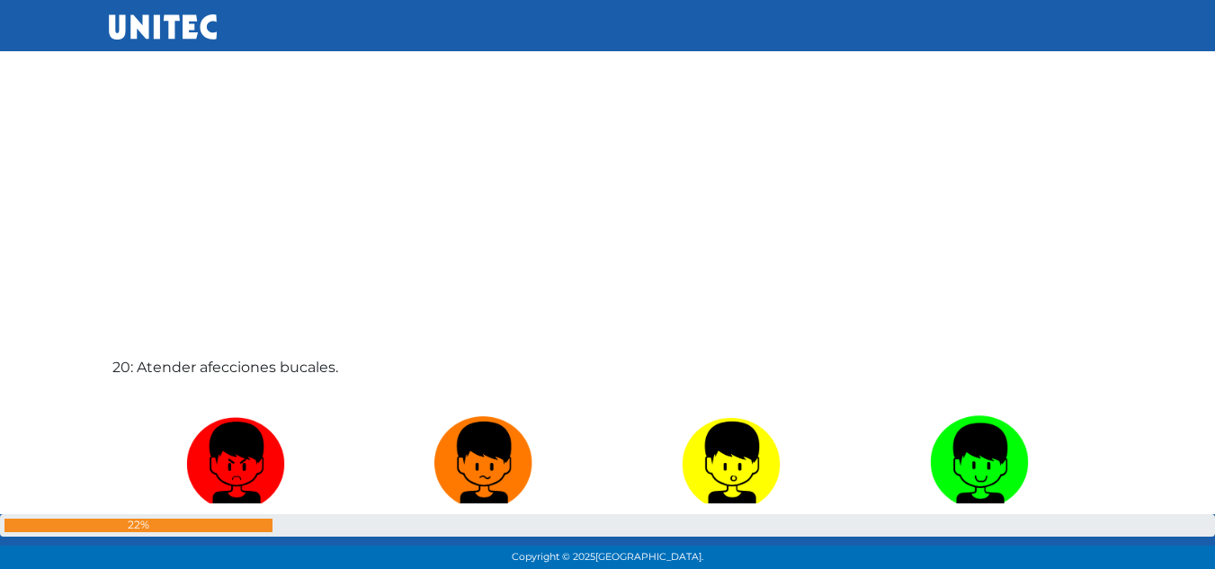
scroll to position [10954, 0]
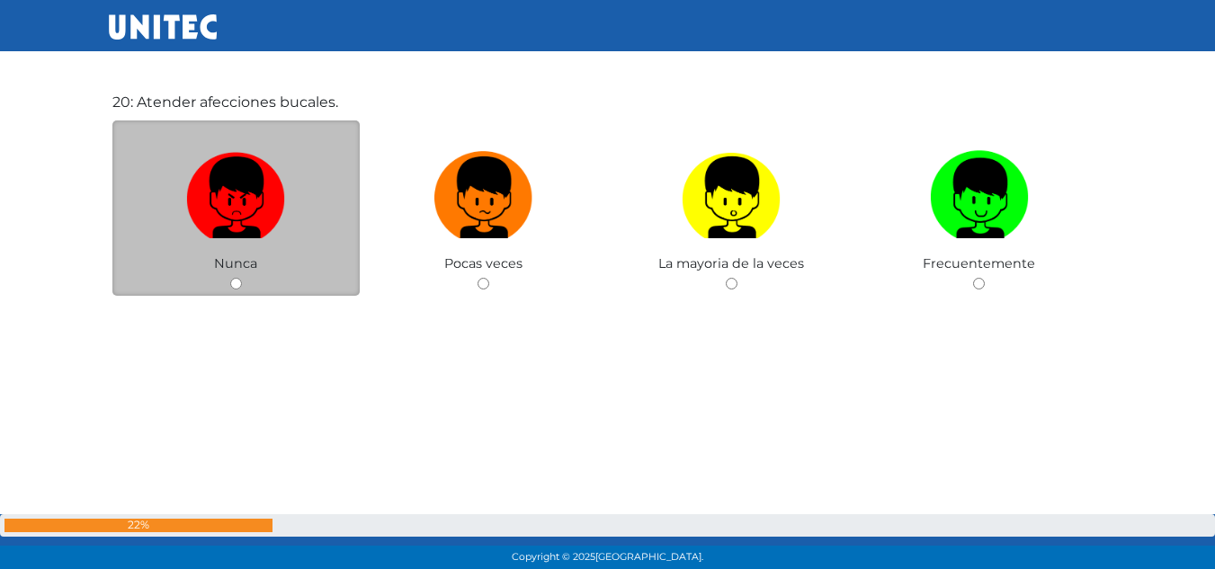
click at [181, 170] on label at bounding box center [236, 198] width 248 height 110
click at [230, 278] on input "radio" at bounding box center [236, 284] width 12 height 12
radio input "true"
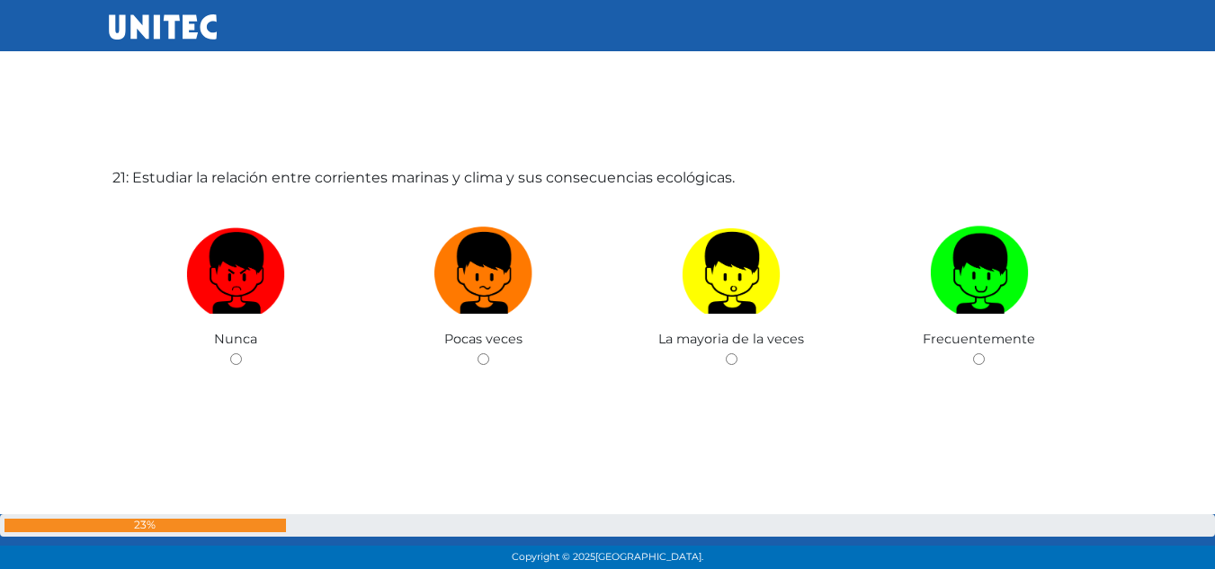
scroll to position [11473, 0]
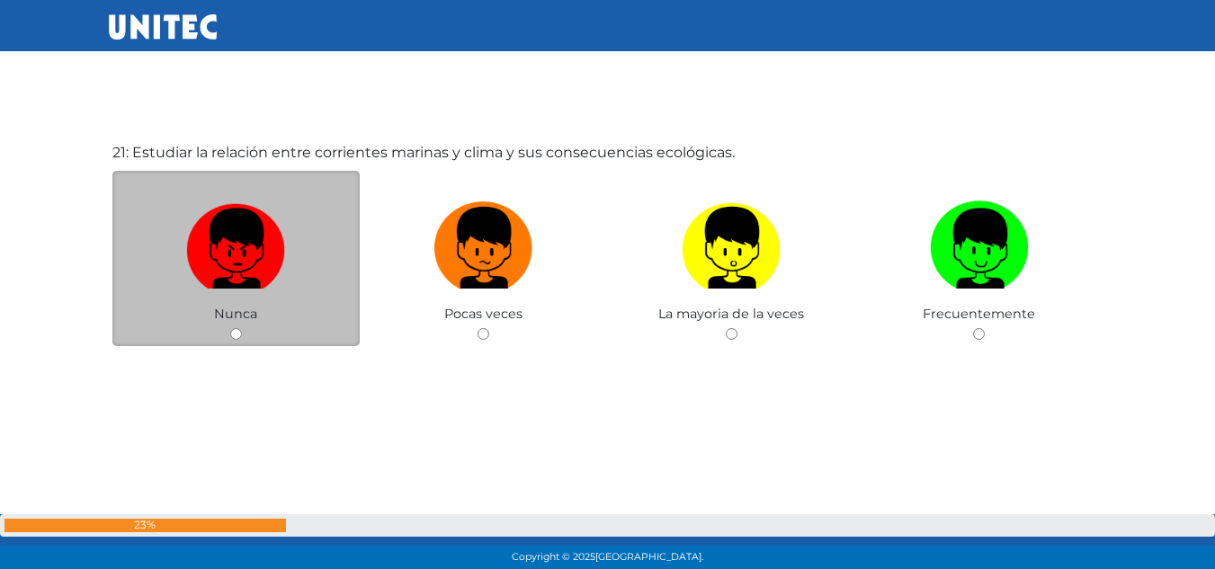
click at [200, 196] on img at bounding box center [235, 241] width 99 height 94
click at [230, 328] on input "radio" at bounding box center [236, 334] width 12 height 12
radio input "true"
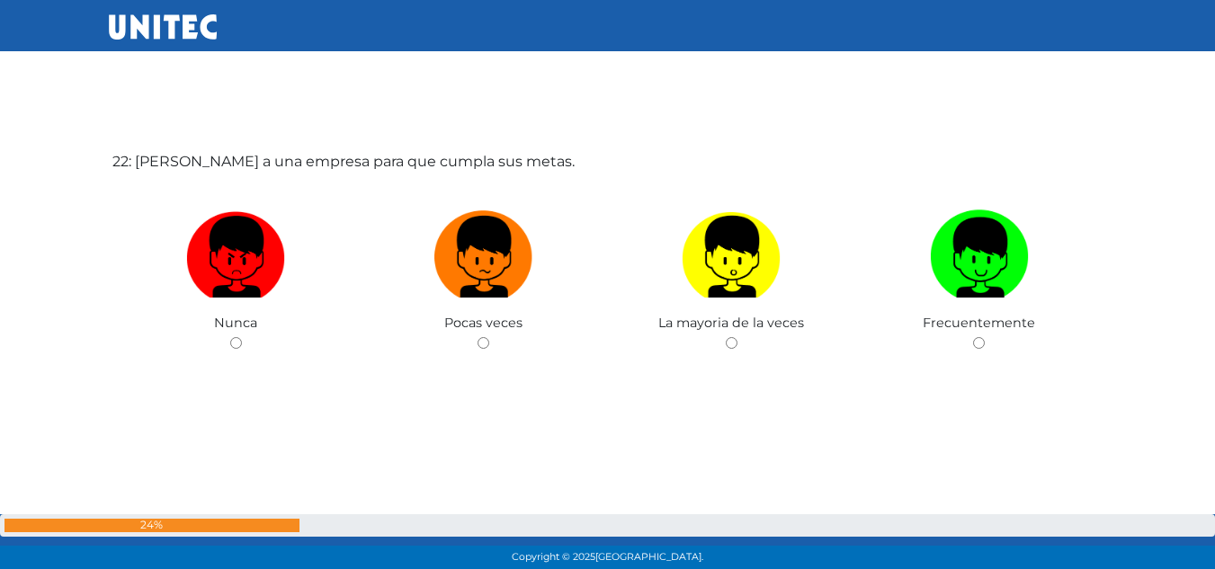
scroll to position [12042, 0]
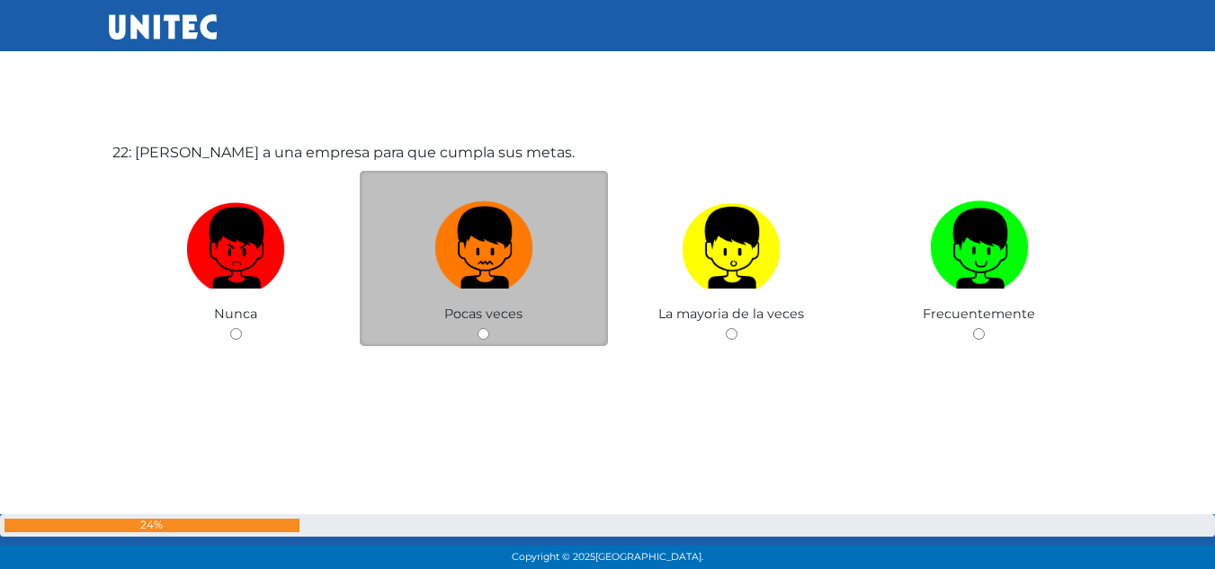
click at [437, 227] on img at bounding box center [483, 241] width 99 height 94
click at [477, 328] on input "radio" at bounding box center [483, 334] width 12 height 12
radio input "true"
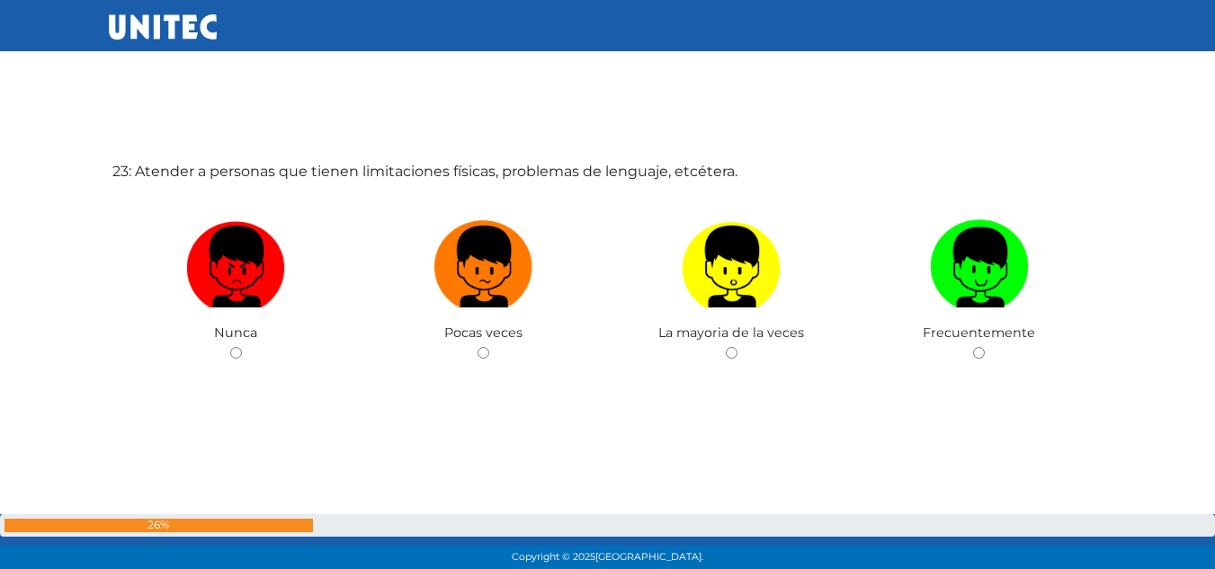
scroll to position [12681, 0]
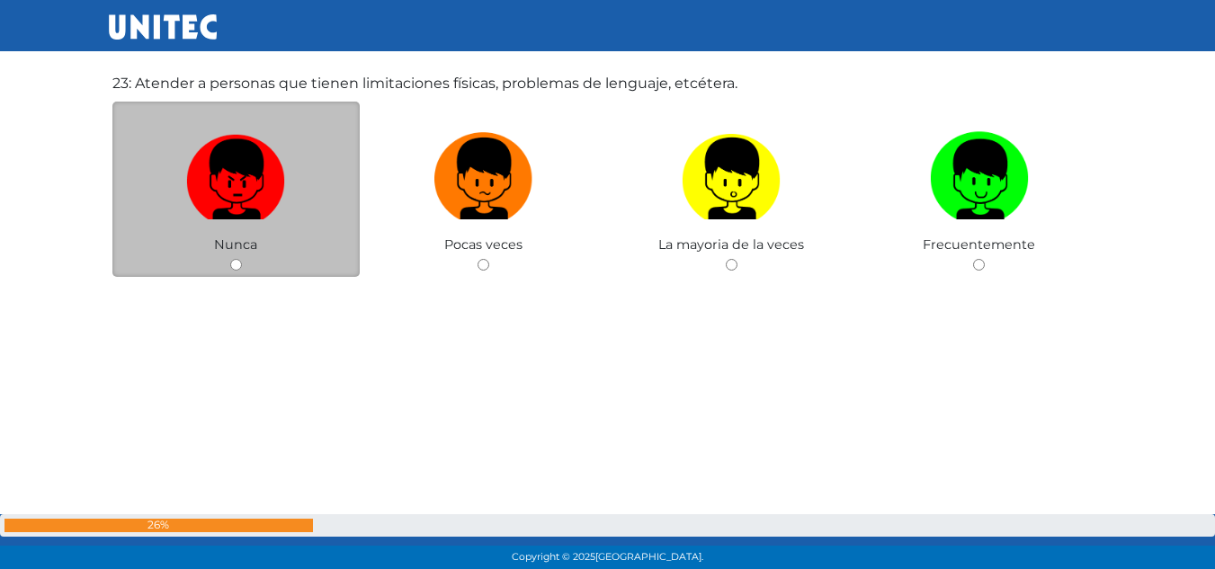
click at [263, 168] on img at bounding box center [235, 172] width 99 height 94
click at [242, 259] on input "radio" at bounding box center [236, 265] width 12 height 12
radio input "true"
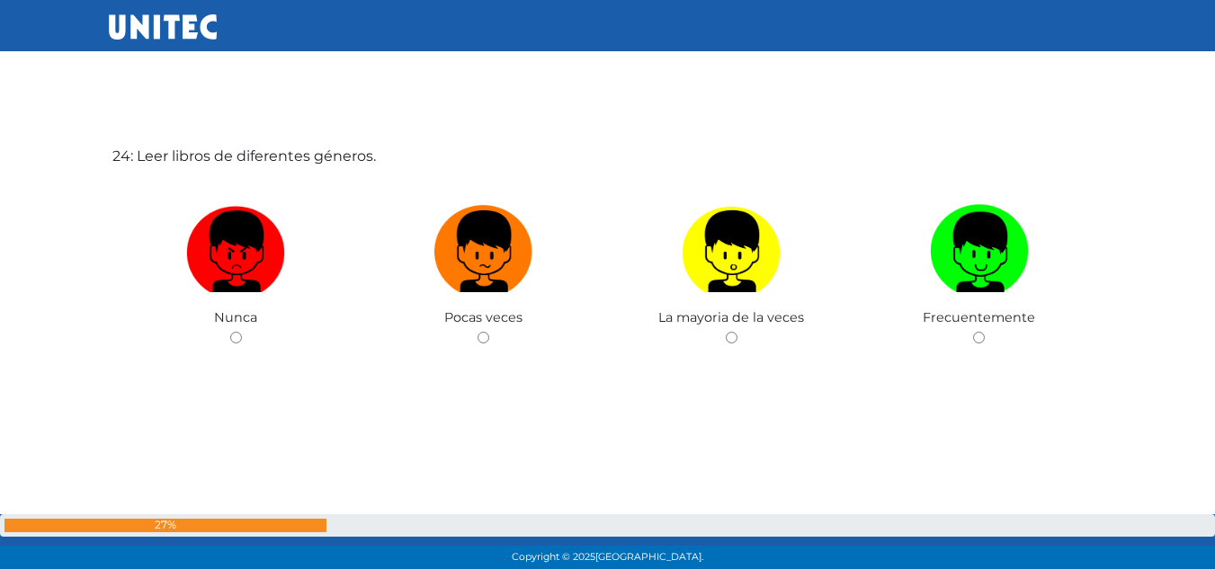
scroll to position [13181, 0]
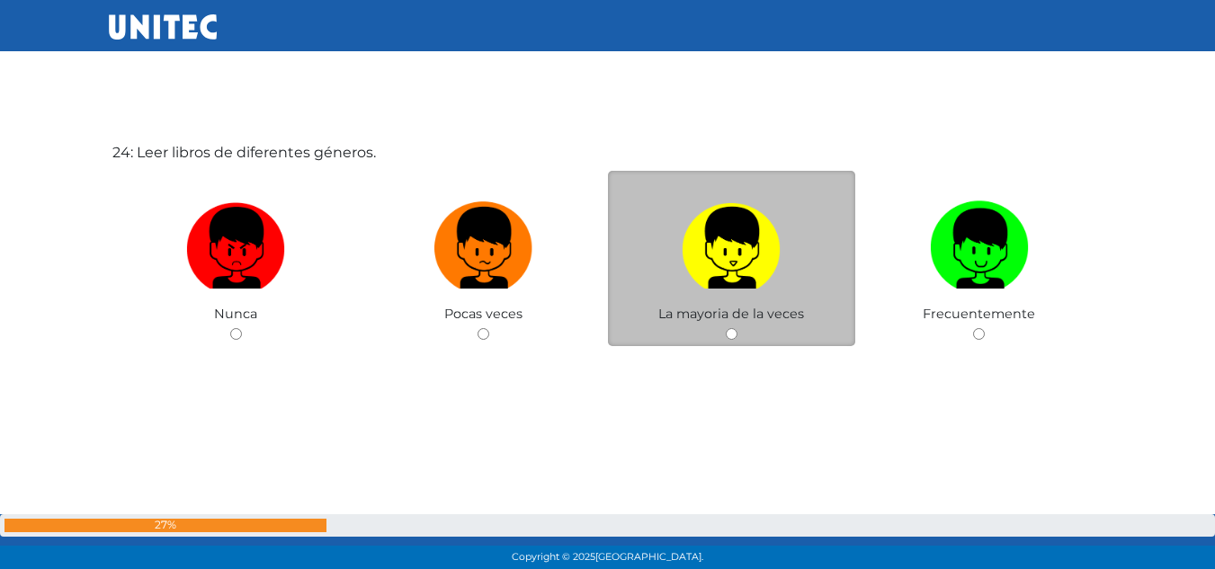
click at [714, 257] on img at bounding box center [731, 241] width 99 height 94
click at [726, 328] on input "radio" at bounding box center [732, 334] width 12 height 12
radio input "true"
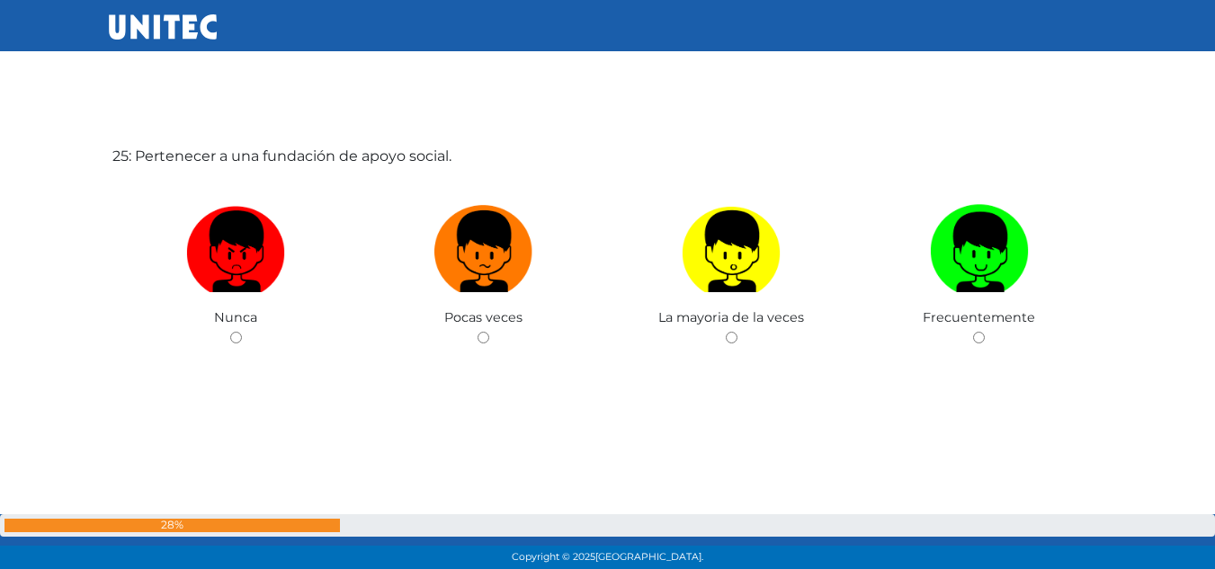
scroll to position [13750, 0]
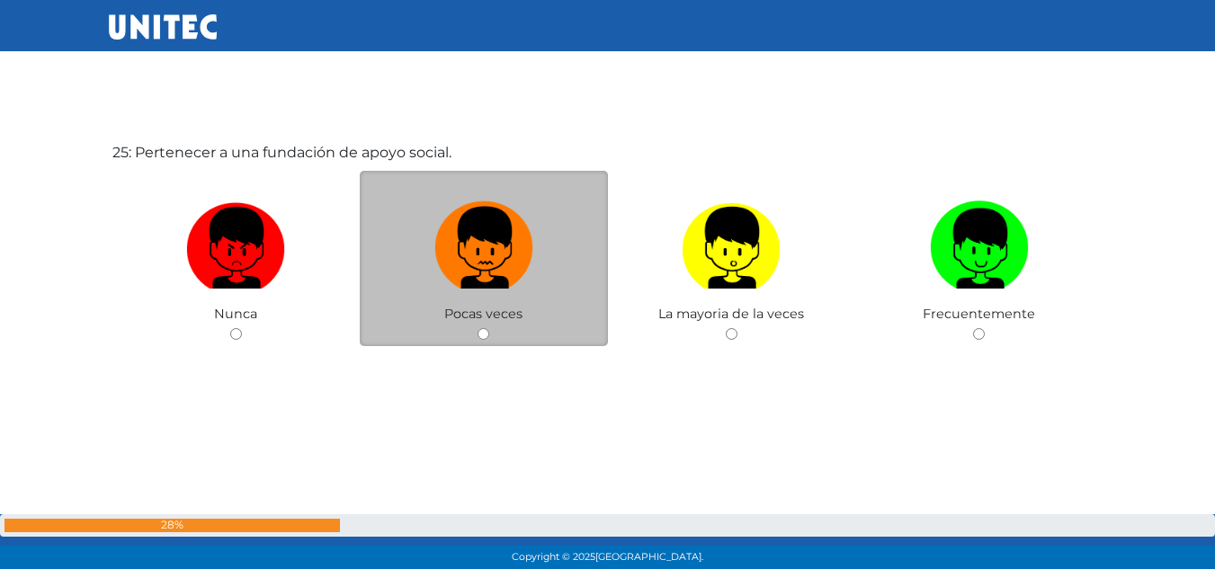
click at [439, 252] on img at bounding box center [483, 241] width 99 height 94
click at [477, 328] on input "radio" at bounding box center [483, 334] width 12 height 12
radio input "true"
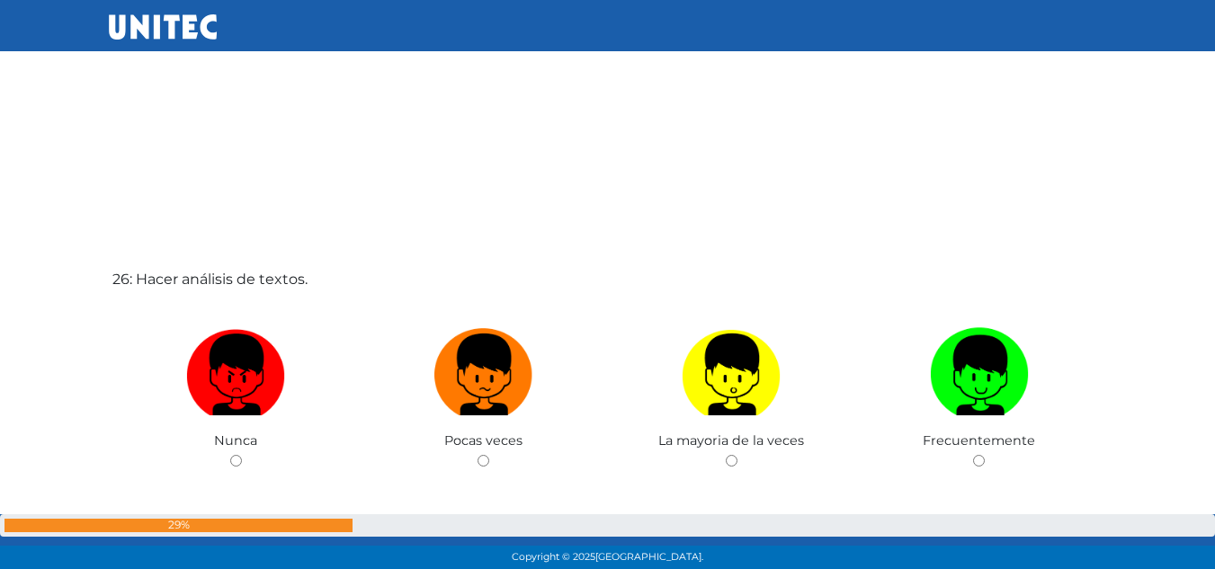
scroll to position [14281, 0]
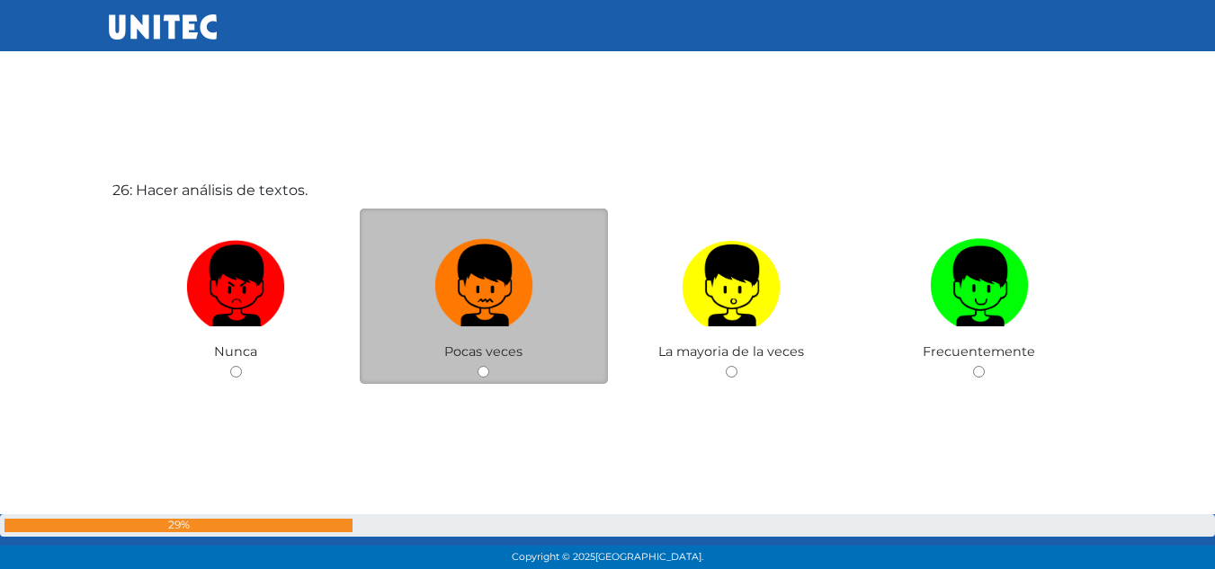
click at [462, 270] on img at bounding box center [483, 279] width 99 height 94
click at [477, 366] on input "radio" at bounding box center [483, 372] width 12 height 12
radio input "true"
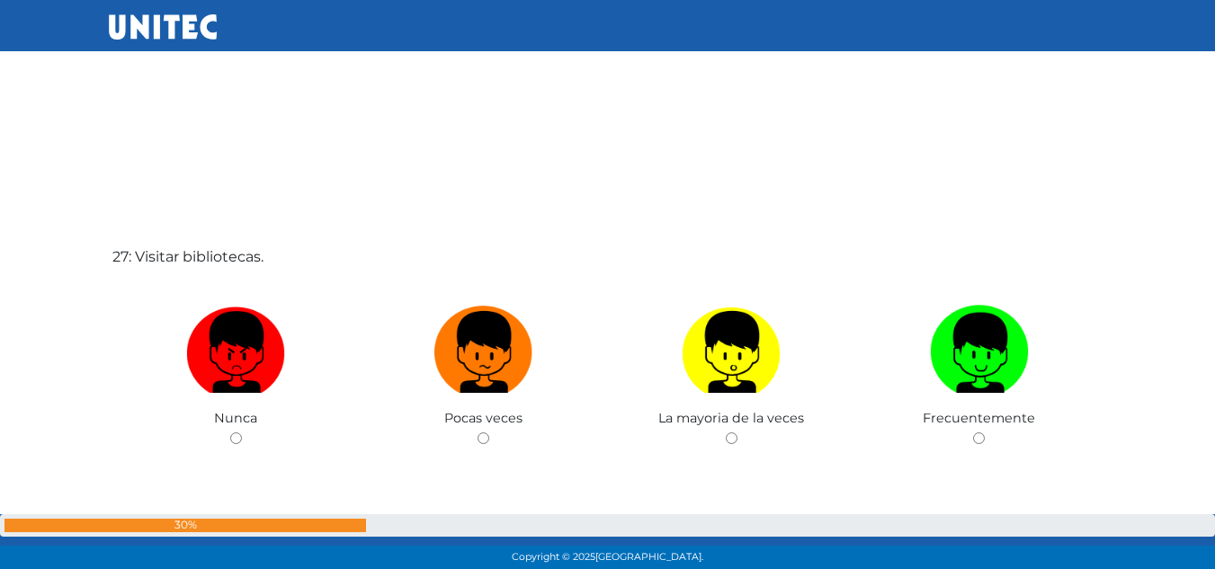
scroll to position [14888, 0]
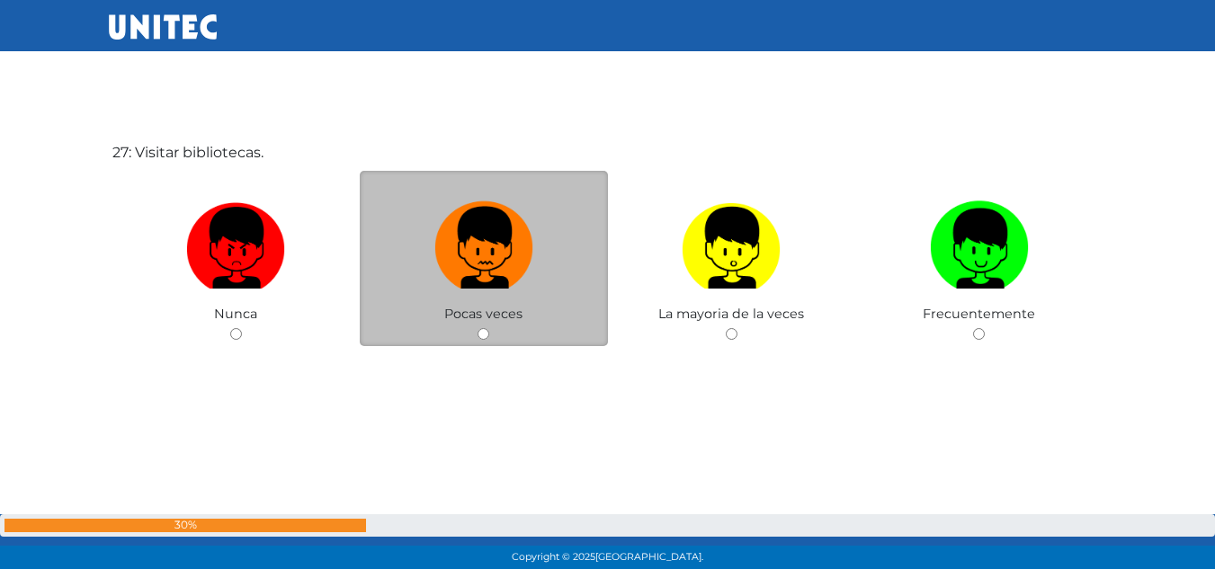
click at [510, 230] on img at bounding box center [483, 241] width 99 height 94
click at [489, 328] on input "radio" at bounding box center [483, 334] width 12 height 12
radio input "true"
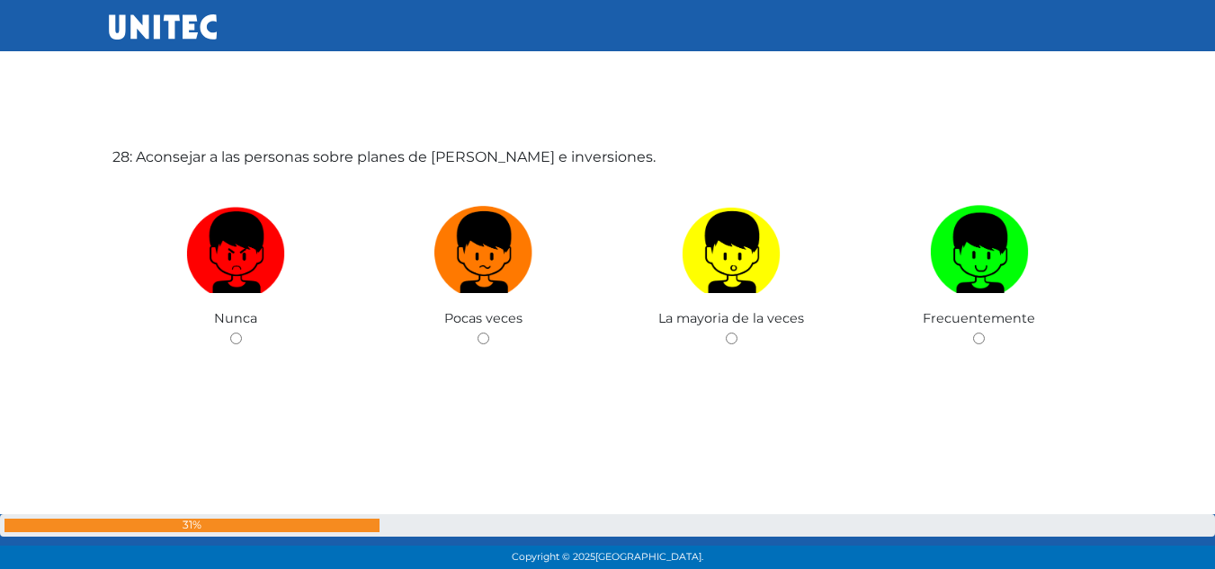
scroll to position [15457, 0]
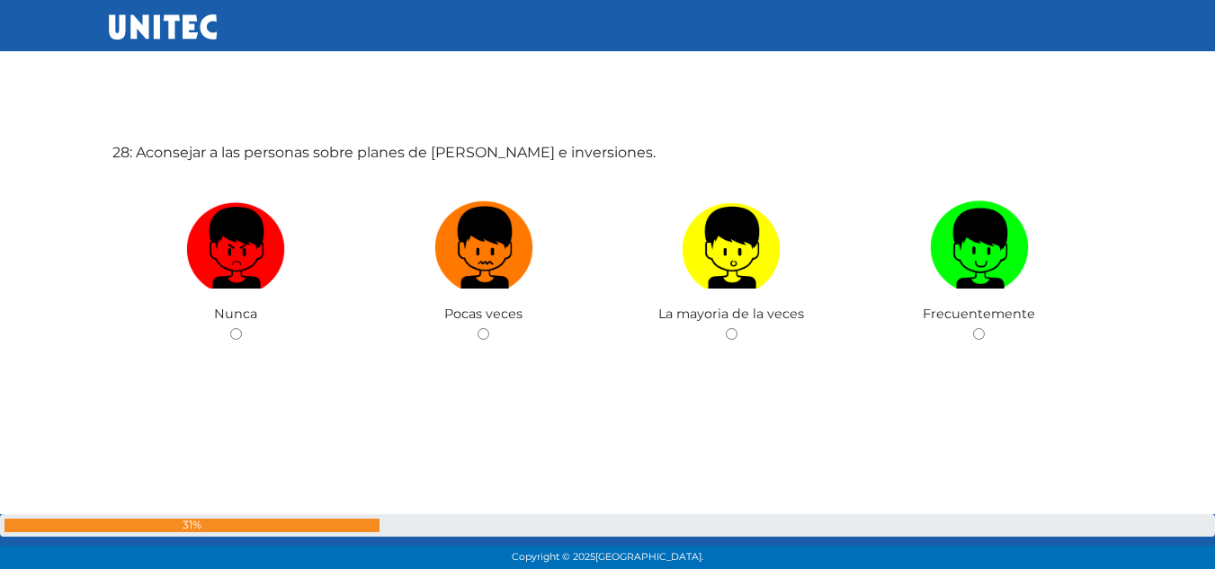
click at [510, 230] on img at bounding box center [483, 241] width 99 height 94
click at [489, 328] on input "radio" at bounding box center [483, 334] width 12 height 12
radio input "true"
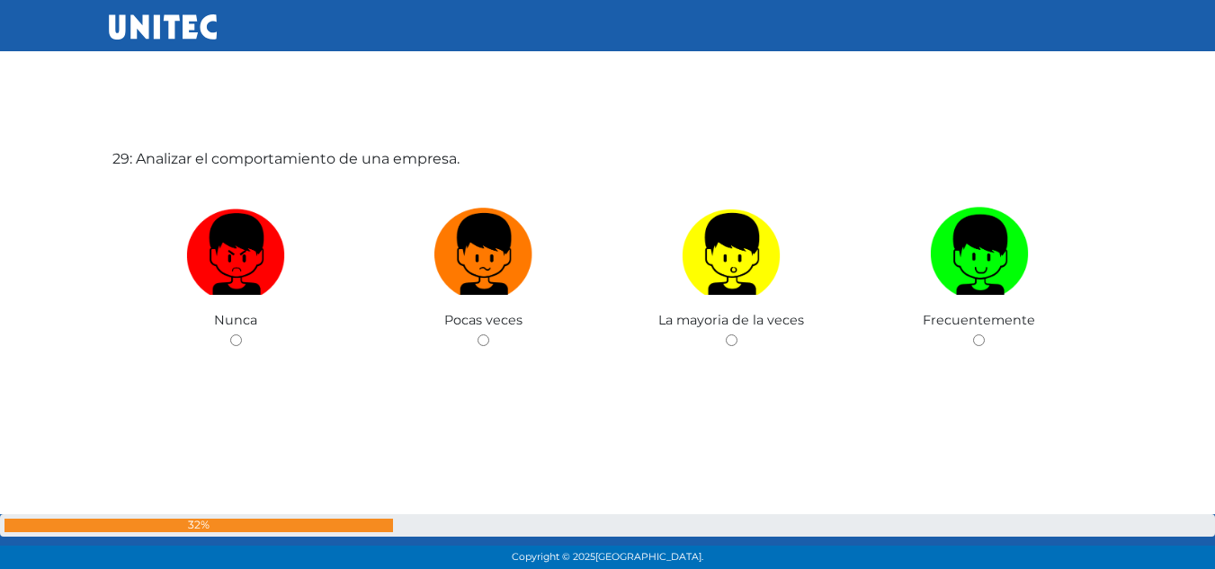
scroll to position [16026, 0]
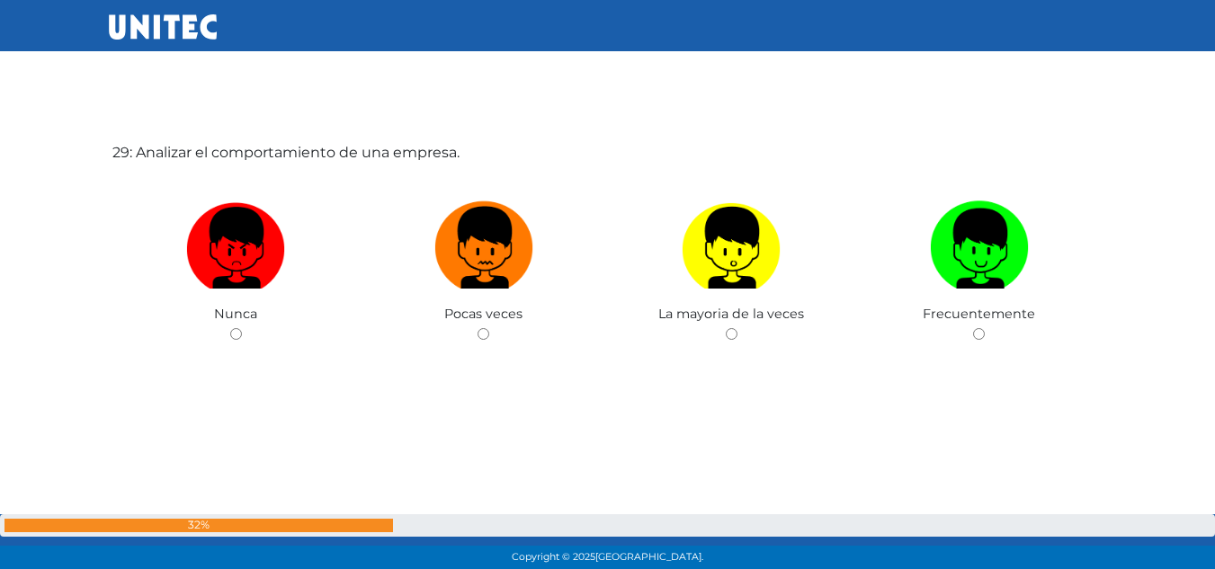
click at [510, 230] on img at bounding box center [483, 241] width 99 height 94
click at [489, 328] on input "radio" at bounding box center [483, 334] width 12 height 12
radio input "true"
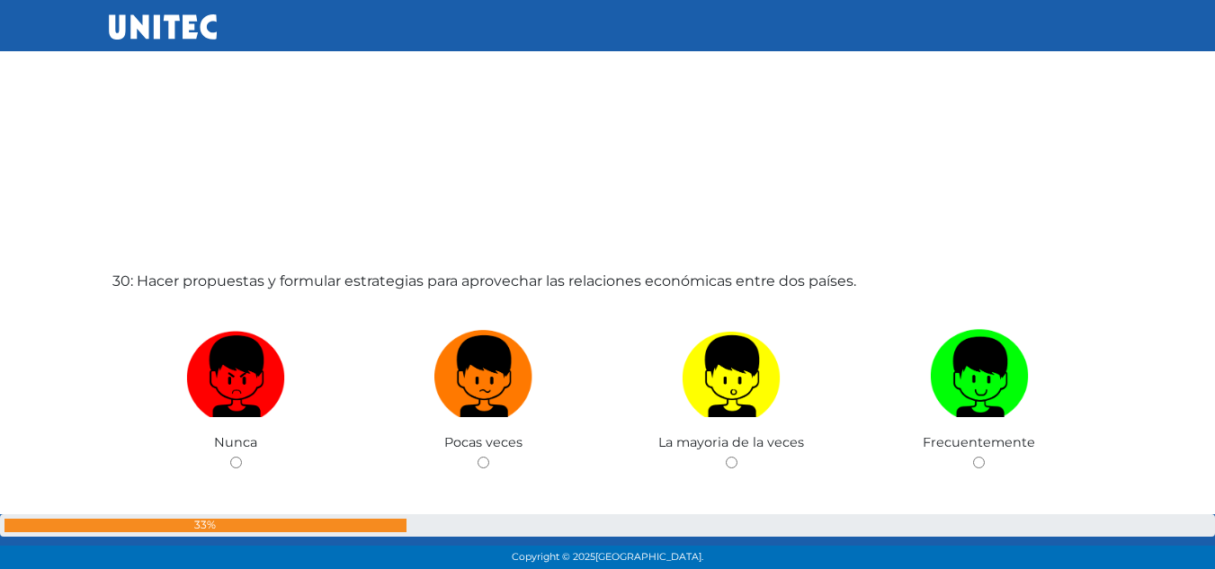
scroll to position [16556, 0]
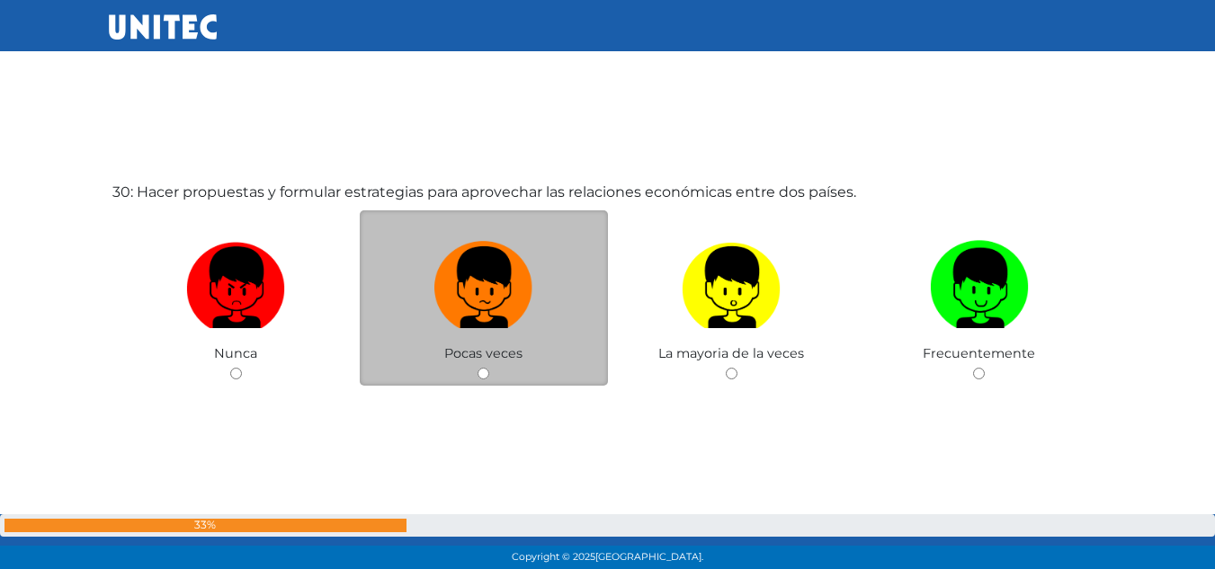
click at [489, 232] on div "Pocas veces" at bounding box center [484, 297] width 248 height 175
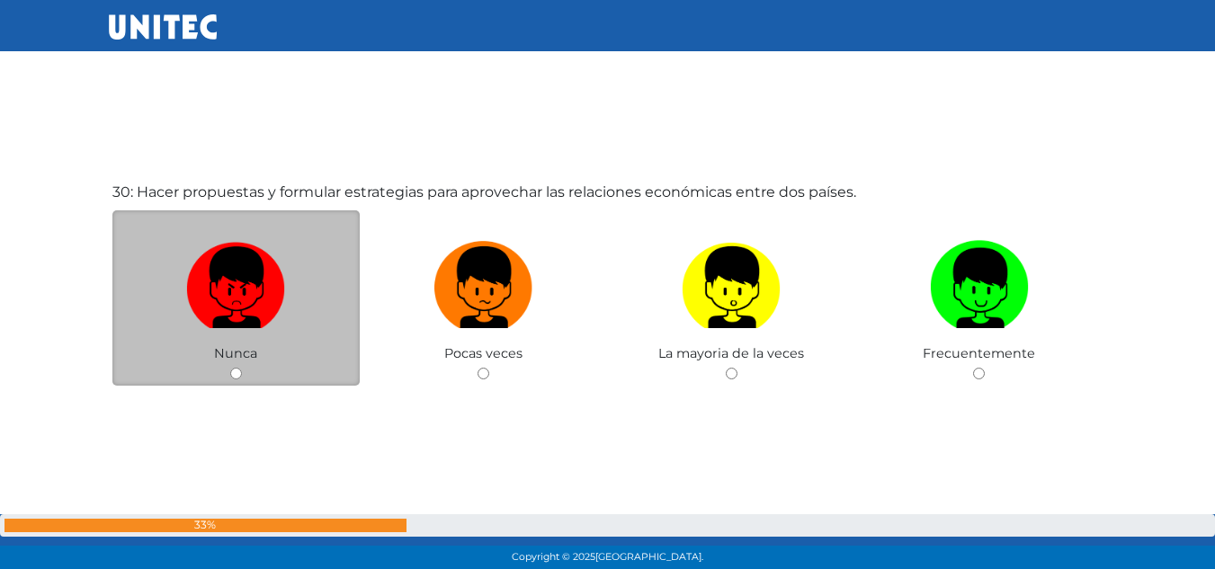
click at [218, 233] on label at bounding box center [236, 288] width 248 height 110
click at [230, 368] on input "radio" at bounding box center [236, 374] width 12 height 12
radio input "true"
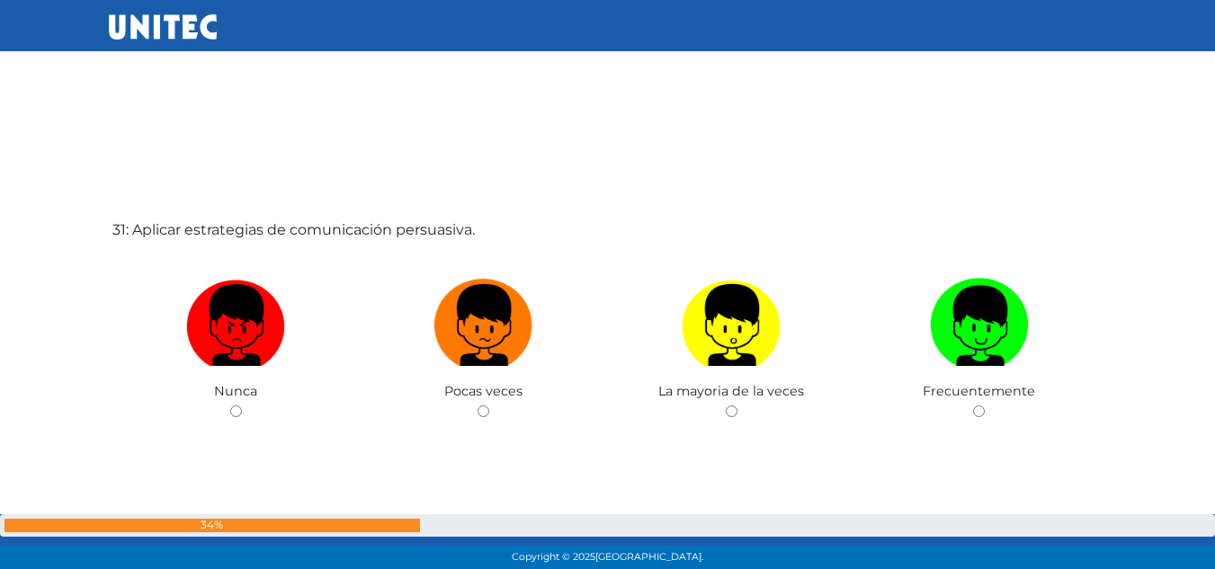
scroll to position [17176, 0]
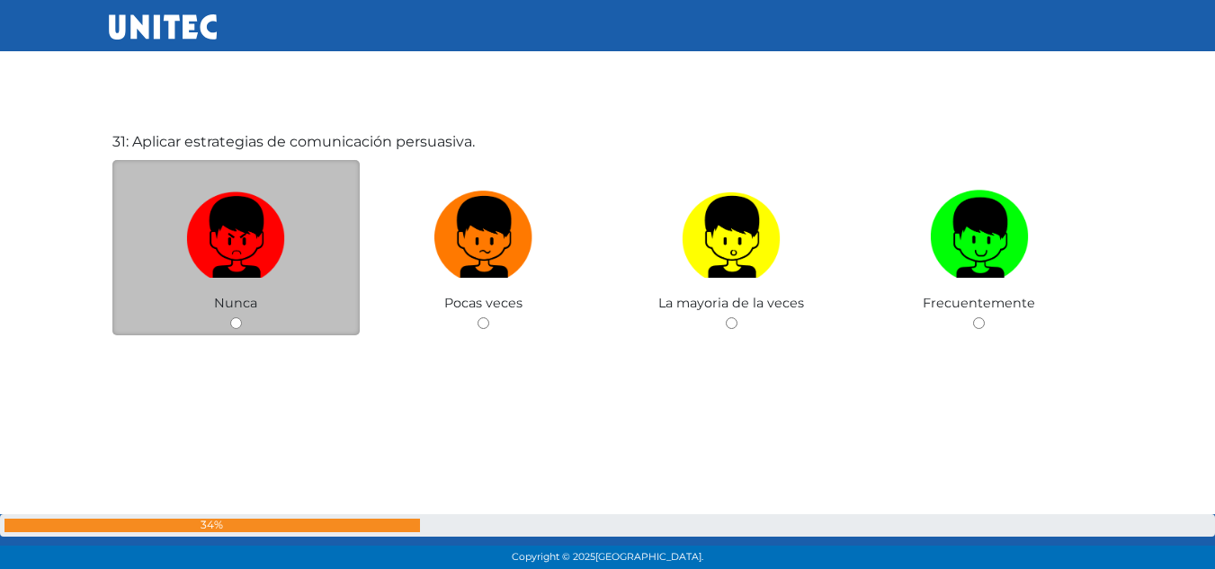
click at [254, 177] on div "Nunca" at bounding box center [236, 247] width 248 height 175
click at [232, 216] on img at bounding box center [235, 230] width 99 height 94
click at [232, 317] on input "radio" at bounding box center [236, 323] width 12 height 12
radio input "true"
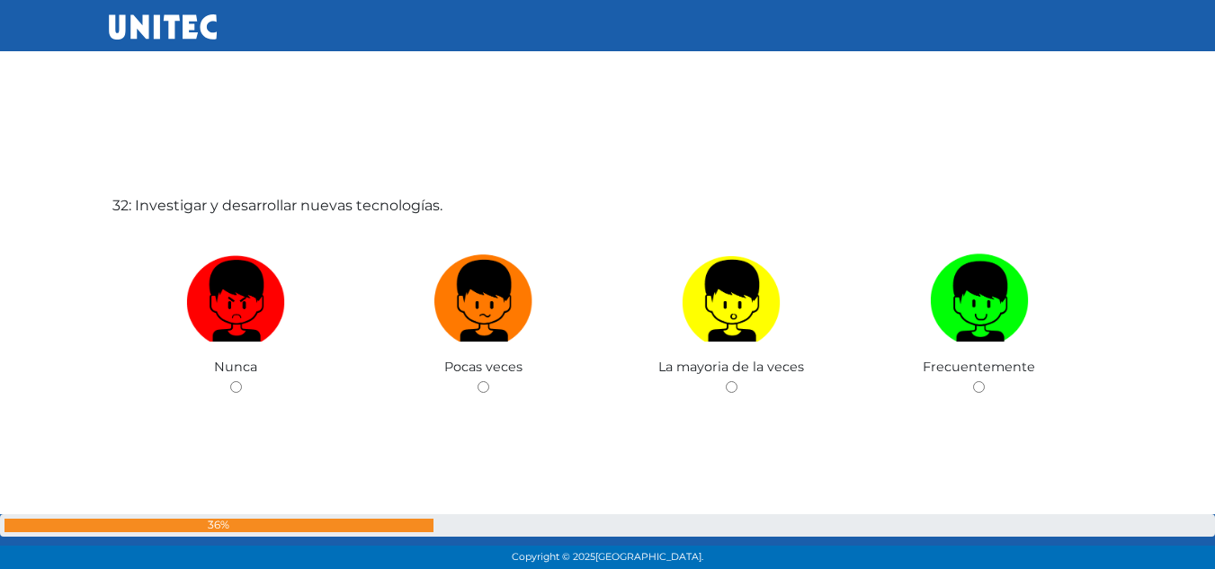
scroll to position [17770, 0]
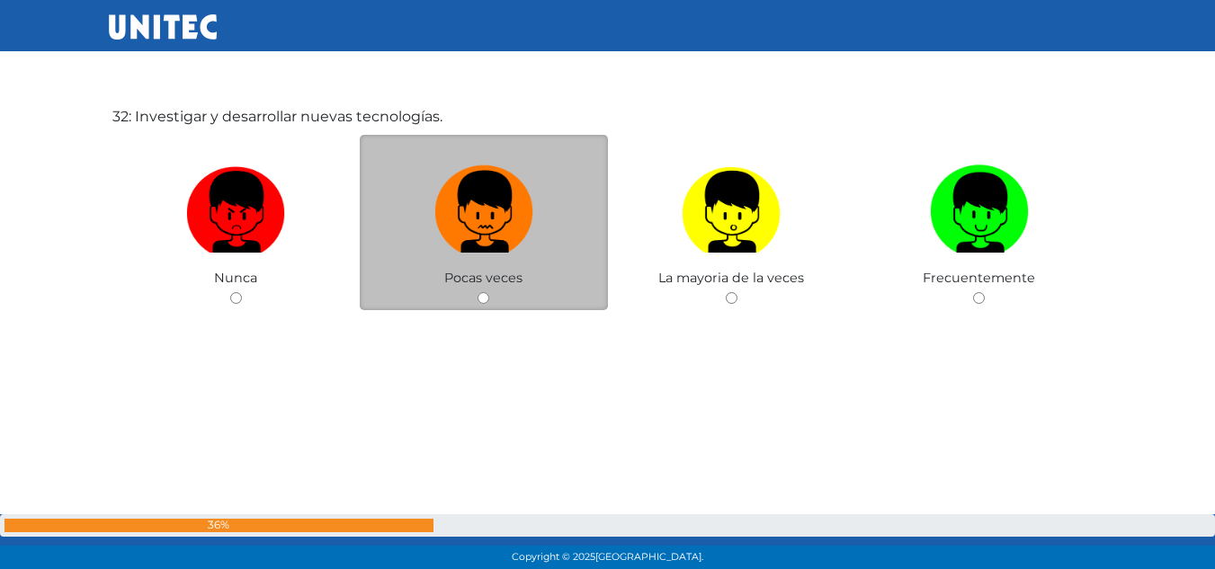
click at [524, 184] on img at bounding box center [483, 205] width 99 height 94
click at [489, 292] on input "radio" at bounding box center [483, 298] width 12 height 12
radio input "true"
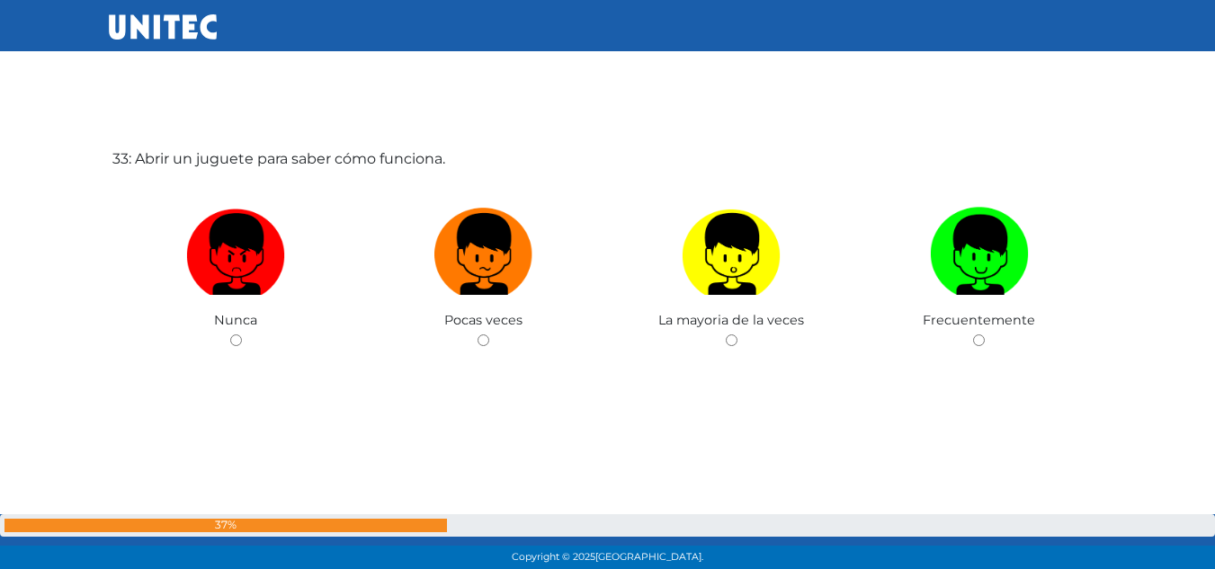
scroll to position [18303, 0]
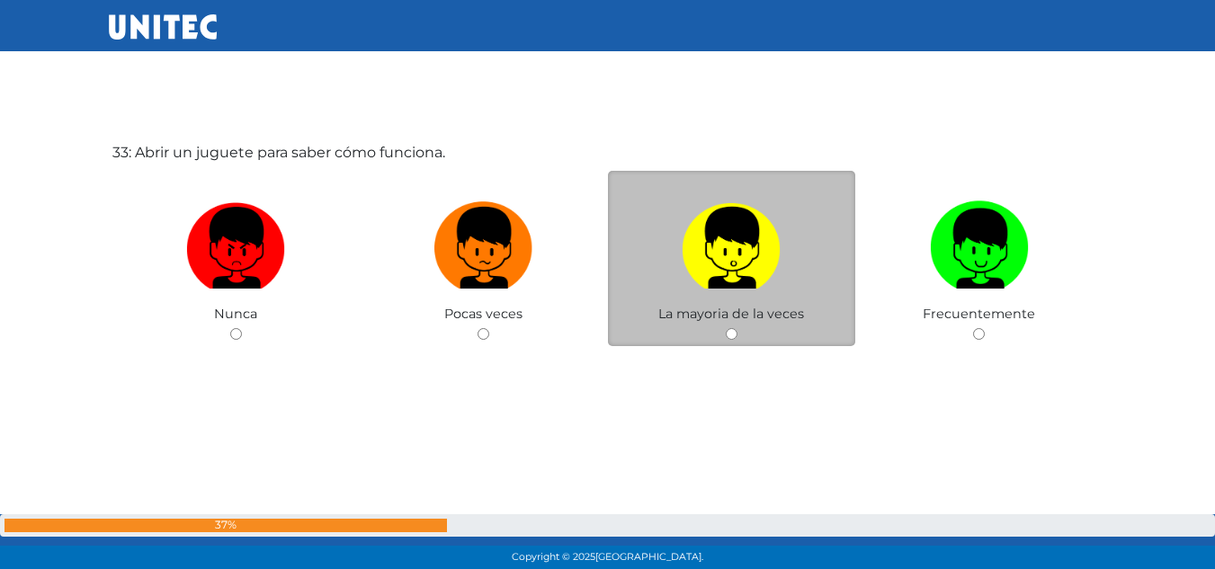
click at [794, 237] on label at bounding box center [732, 248] width 248 height 110
click at [737, 328] on input "radio" at bounding box center [732, 334] width 12 height 12
radio input "true"
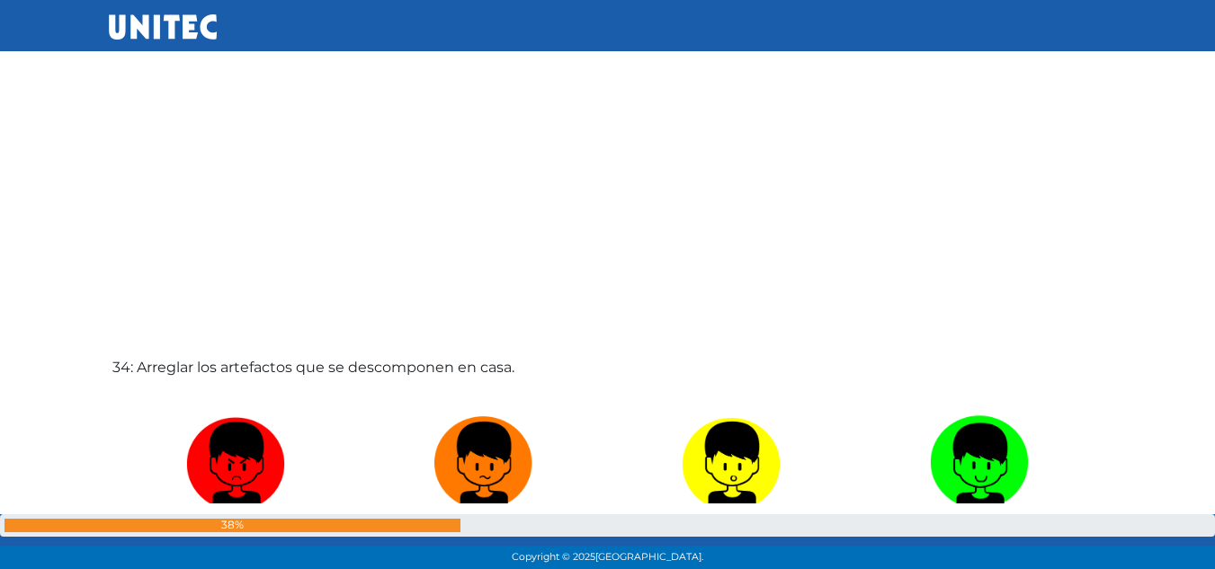
scroll to position [18834, 0]
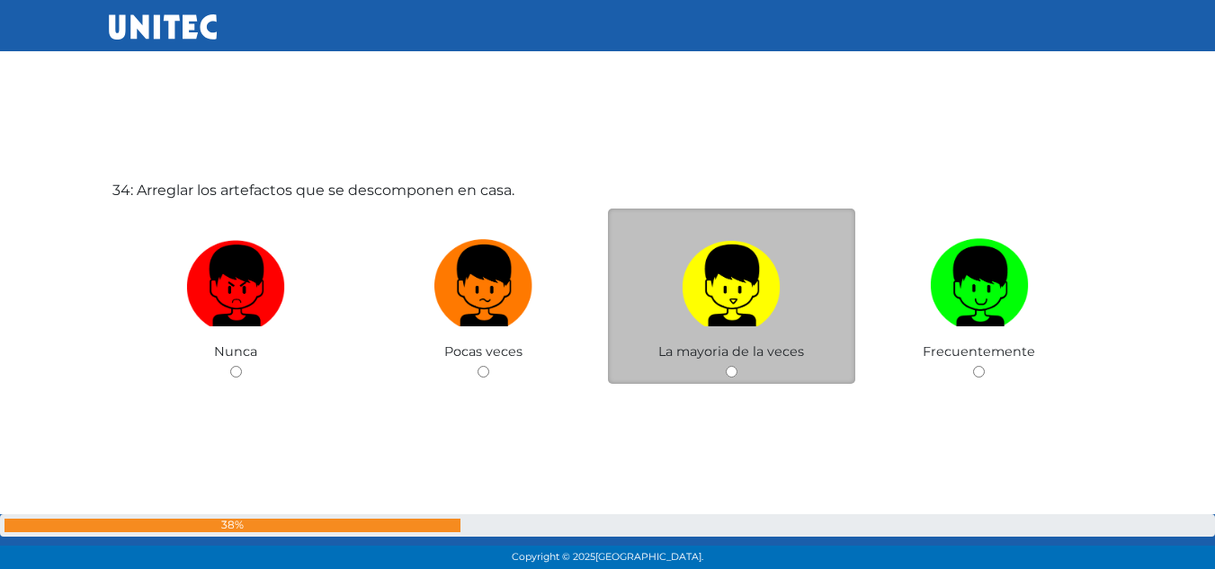
click at [752, 263] on img at bounding box center [731, 279] width 99 height 94
click at [737, 366] on input "radio" at bounding box center [732, 372] width 12 height 12
radio input "true"
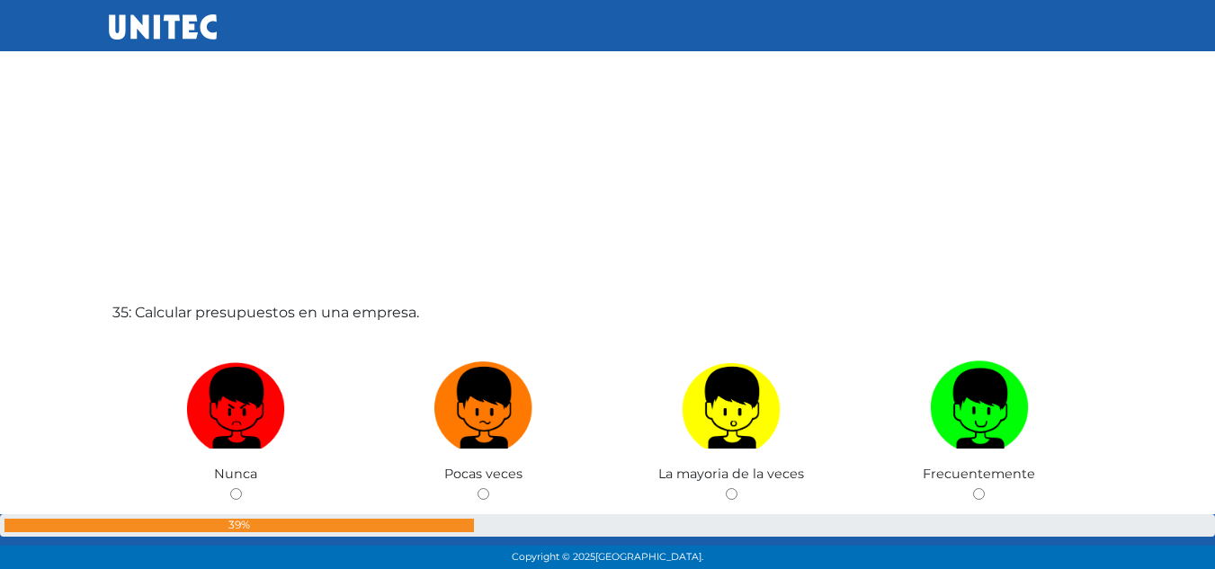
scroll to position [19370, 0]
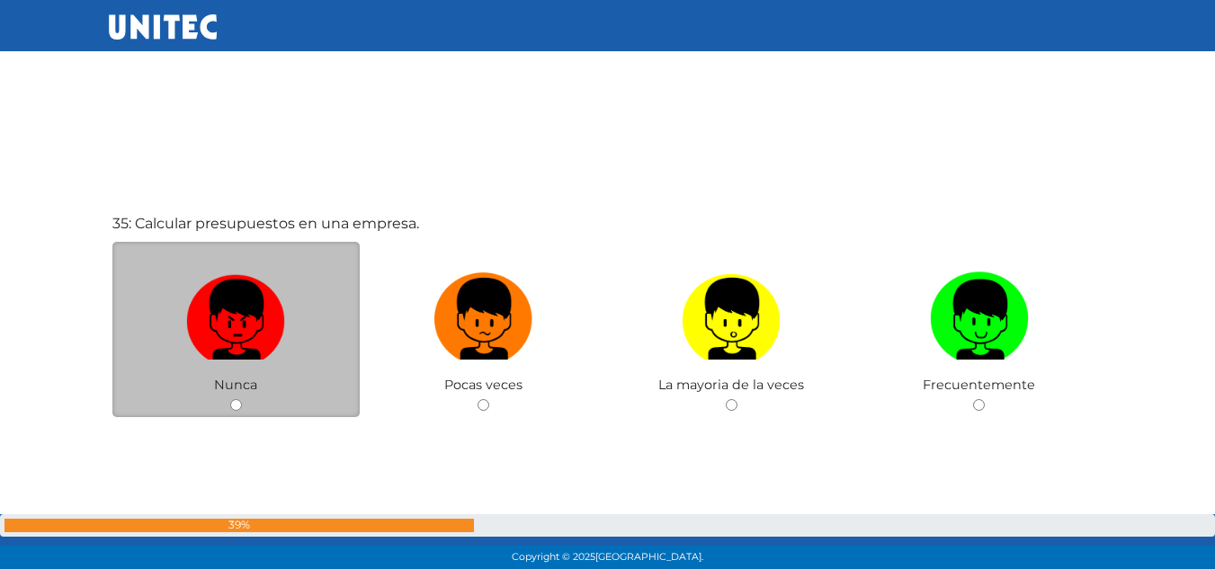
click at [276, 308] on img at bounding box center [235, 312] width 99 height 94
click at [242, 399] on input "radio" at bounding box center [236, 405] width 12 height 12
radio input "true"
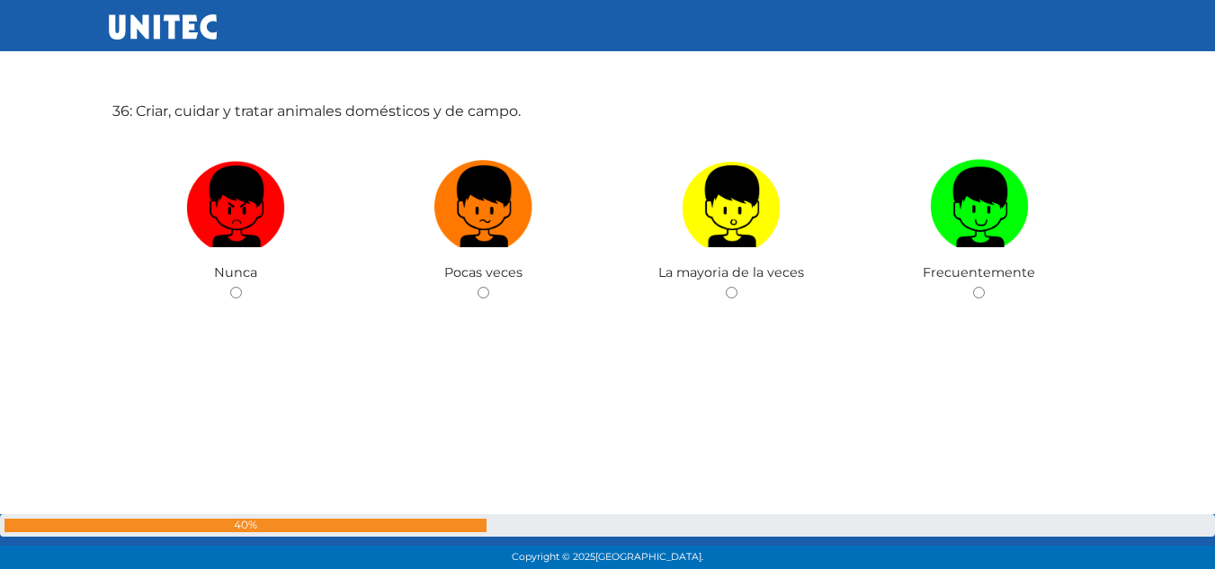
scroll to position [19964, 0]
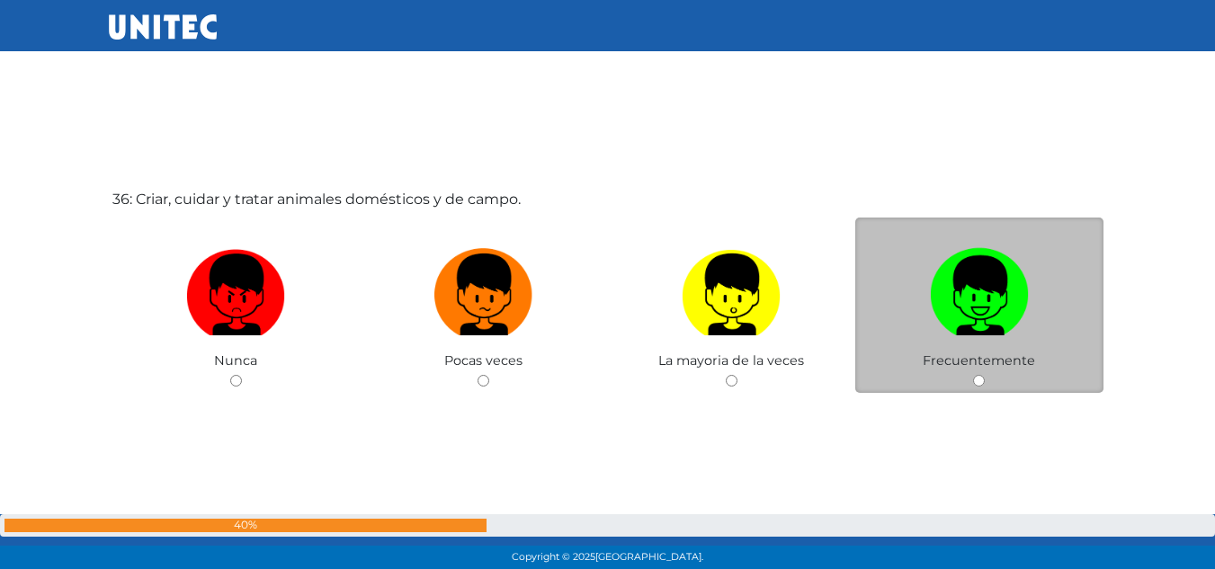
click at [982, 296] on img at bounding box center [979, 288] width 99 height 94
click at [982, 375] on input "radio" at bounding box center [979, 381] width 12 height 12
radio input "true"
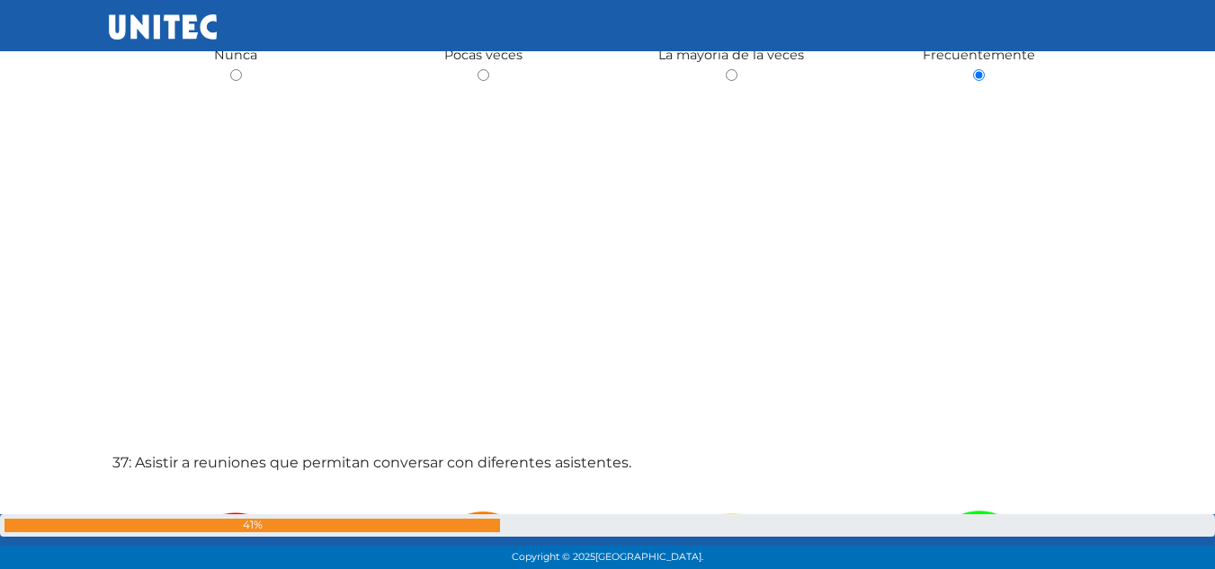
scroll to position [20447, 0]
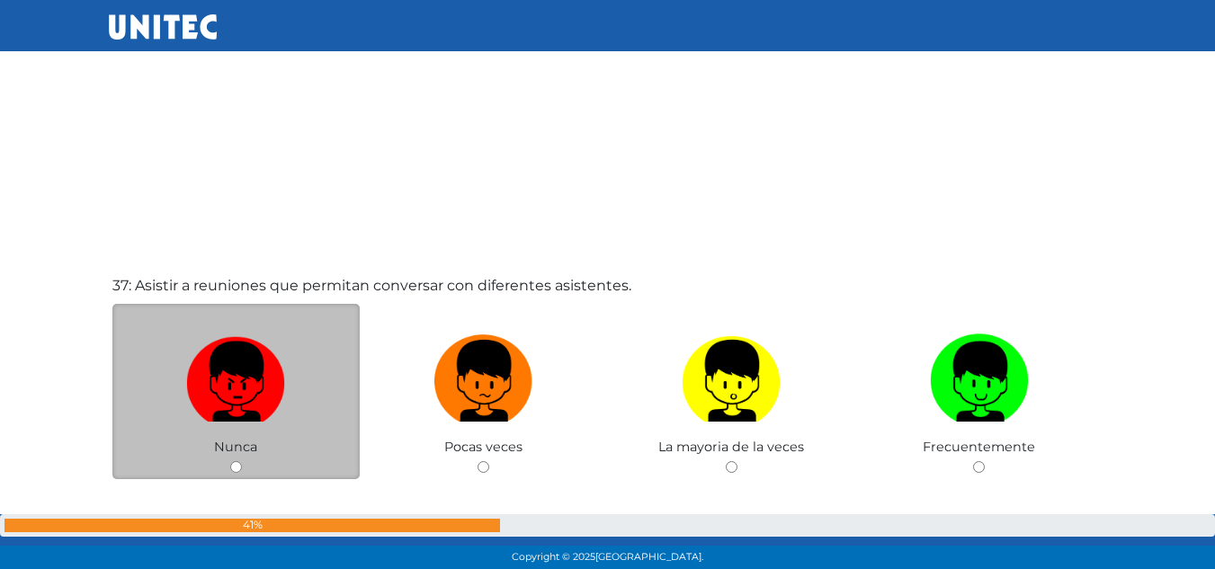
click at [248, 359] on img at bounding box center [235, 374] width 99 height 94
click at [242, 461] on input "radio" at bounding box center [236, 467] width 12 height 12
radio input "true"
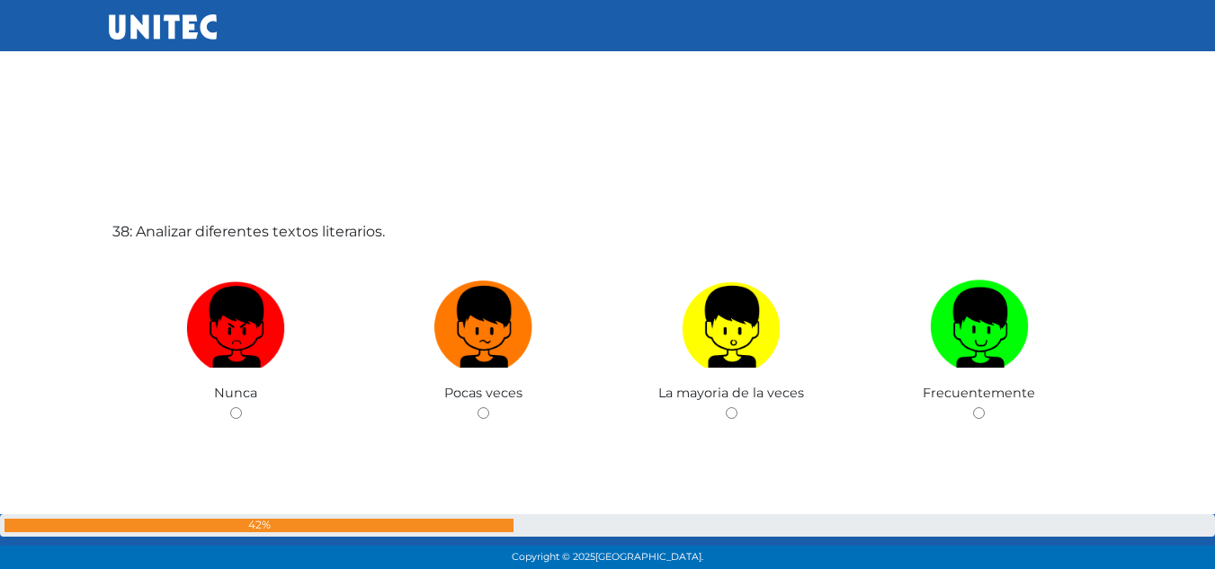
scroll to position [21159, 0]
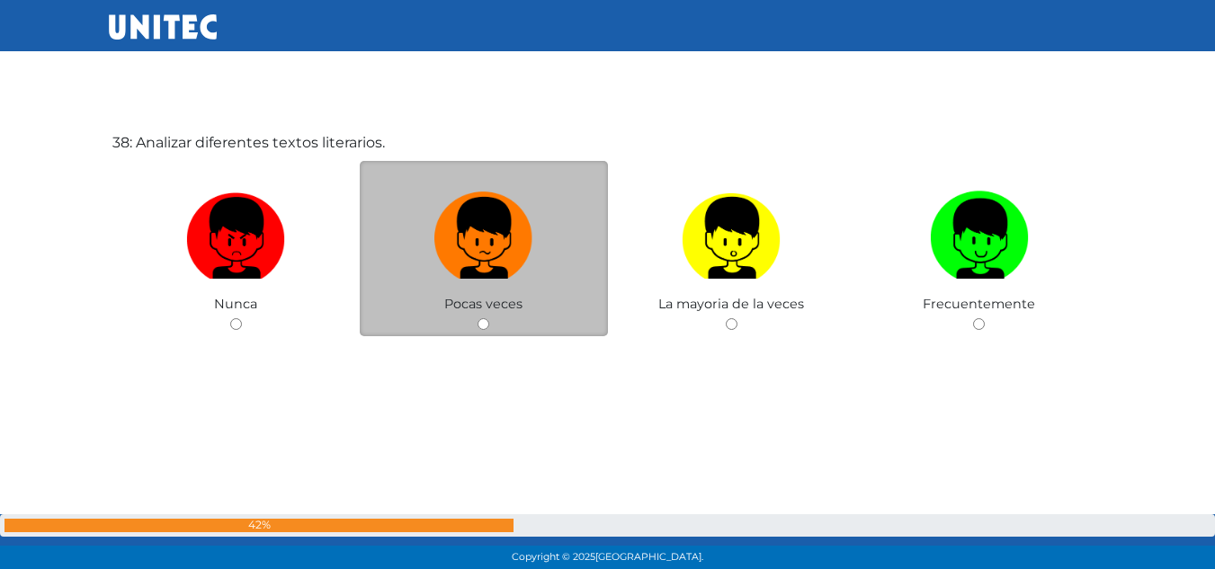
click at [502, 181] on div "Pocas veces" at bounding box center [484, 248] width 248 height 175
click at [471, 248] on img at bounding box center [483, 231] width 99 height 94
click at [477, 318] on input "radio" at bounding box center [483, 324] width 12 height 12
radio input "true"
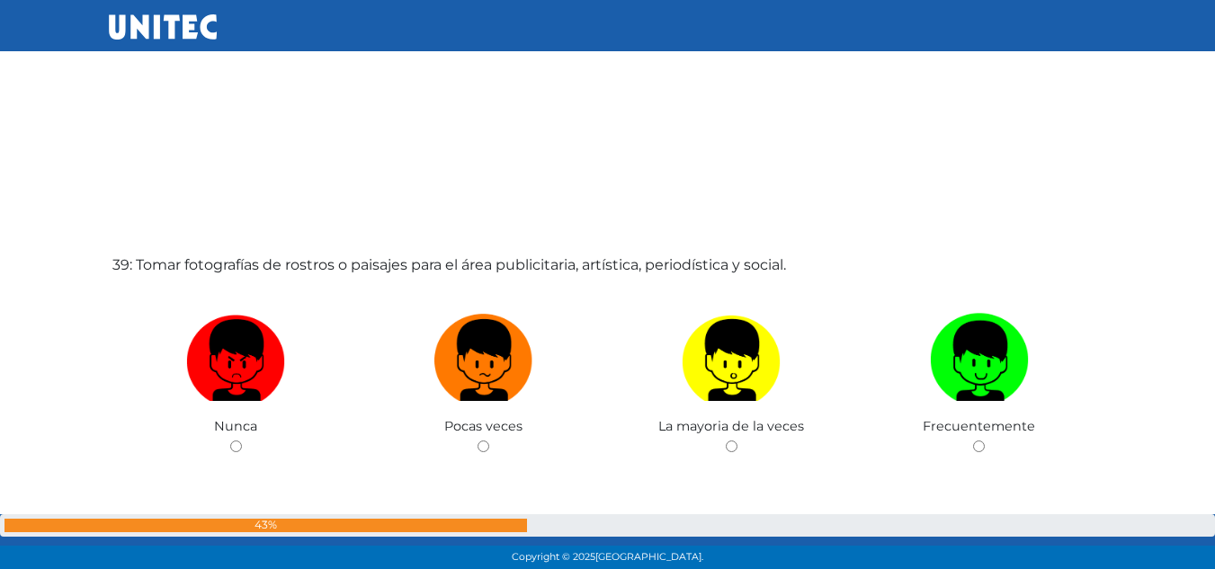
scroll to position [21695, 0]
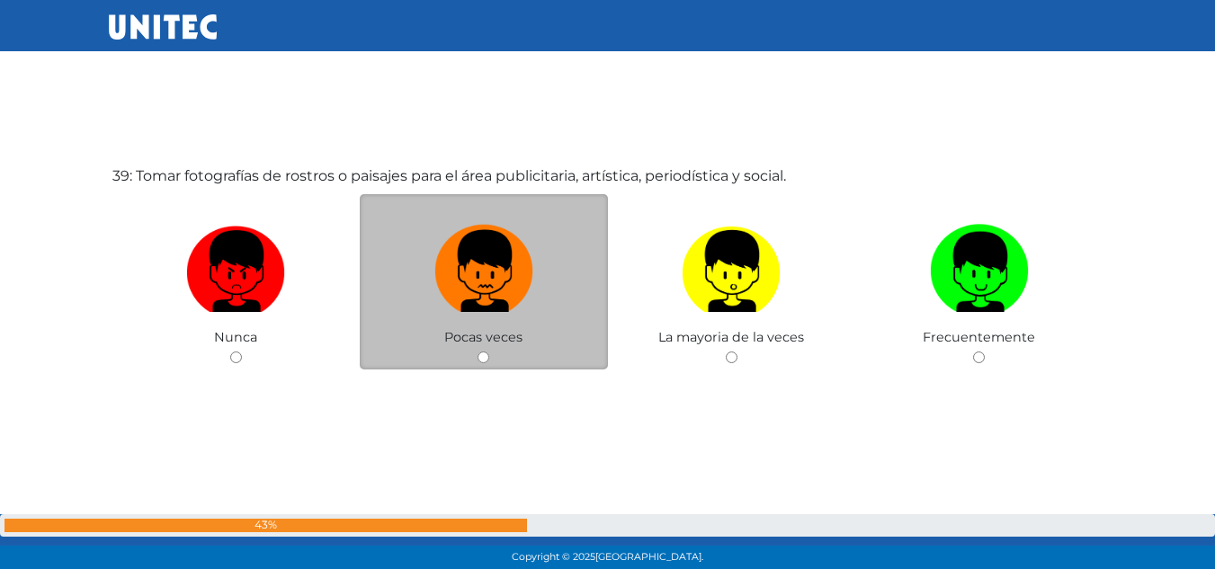
click at [506, 265] on img at bounding box center [483, 265] width 99 height 94
click at [489, 352] on input "radio" at bounding box center [483, 358] width 12 height 12
radio input "true"
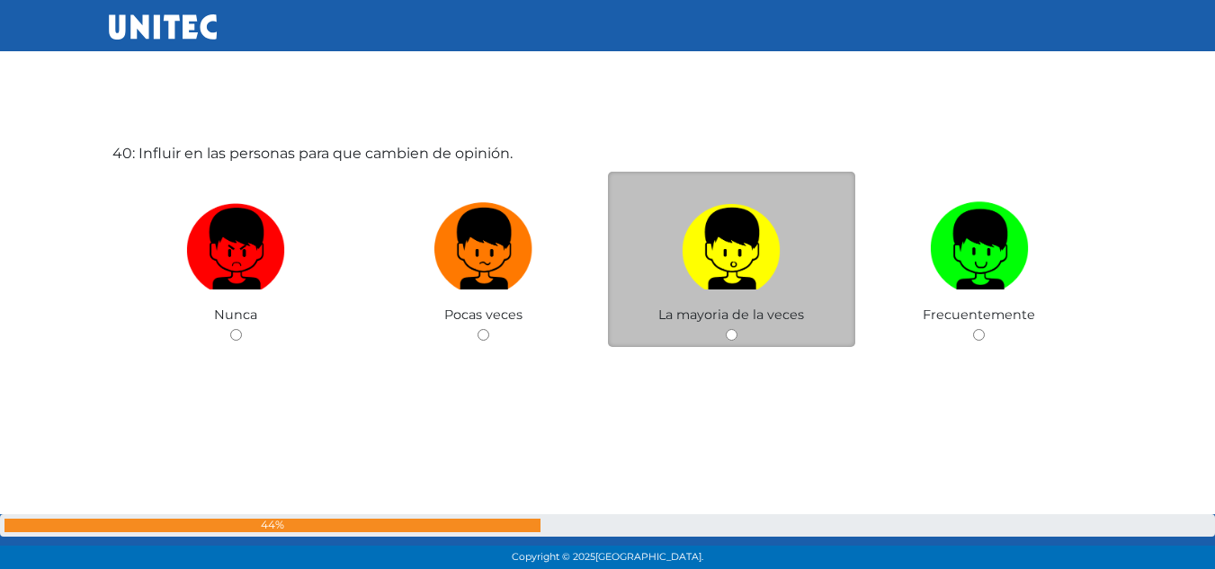
scroll to position [22287, 0]
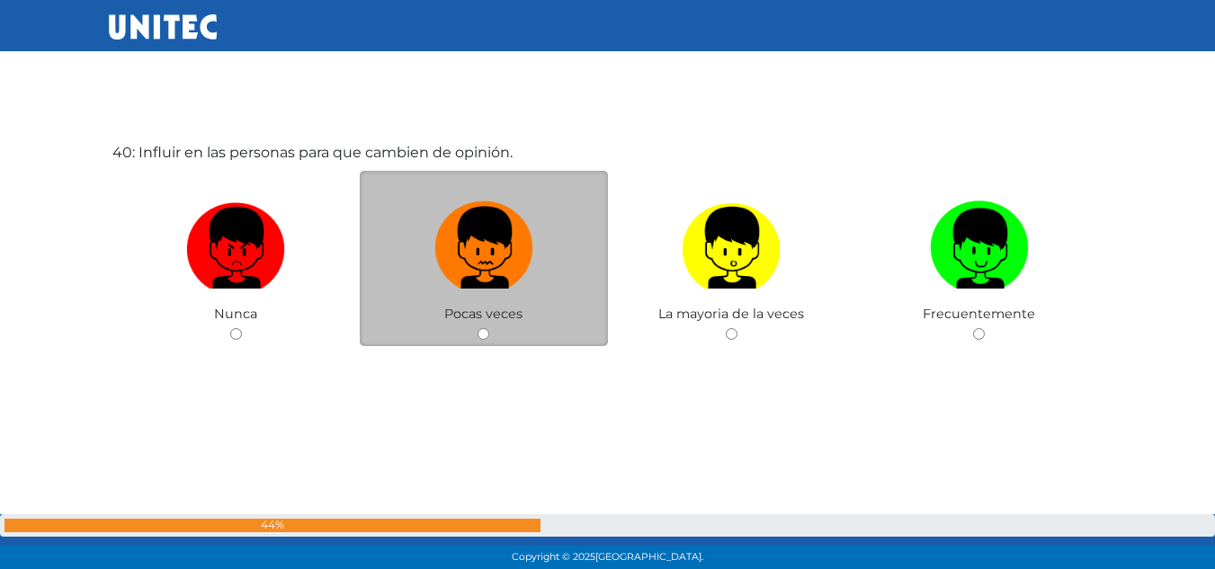
click at [463, 228] on img at bounding box center [483, 241] width 99 height 94
click at [477, 328] on input "radio" at bounding box center [483, 334] width 12 height 12
radio input "true"
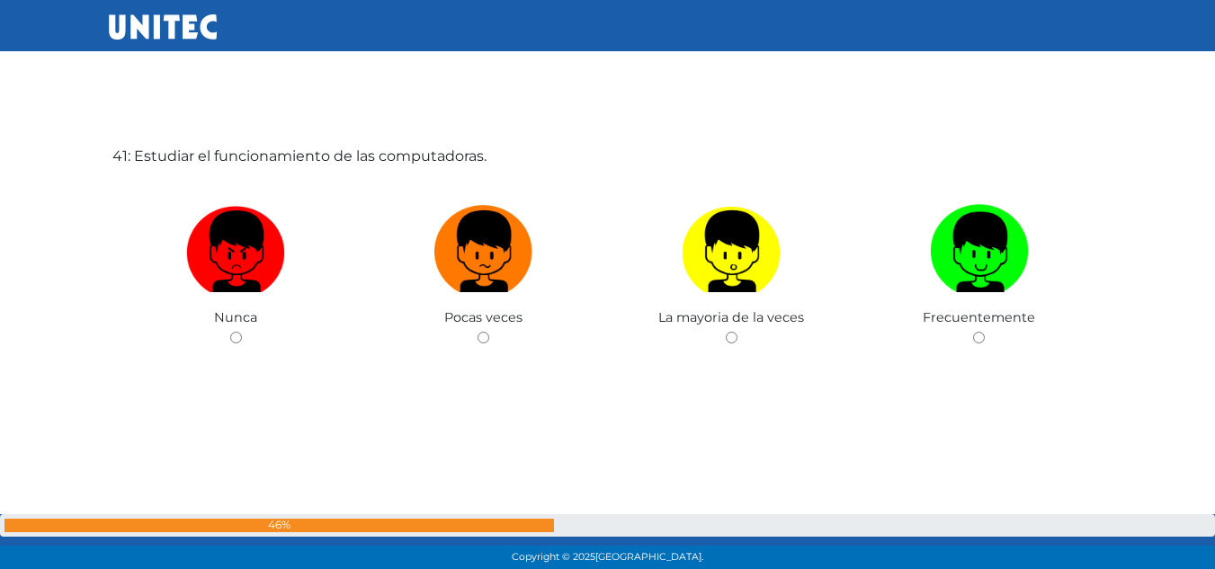
scroll to position [22856, 0]
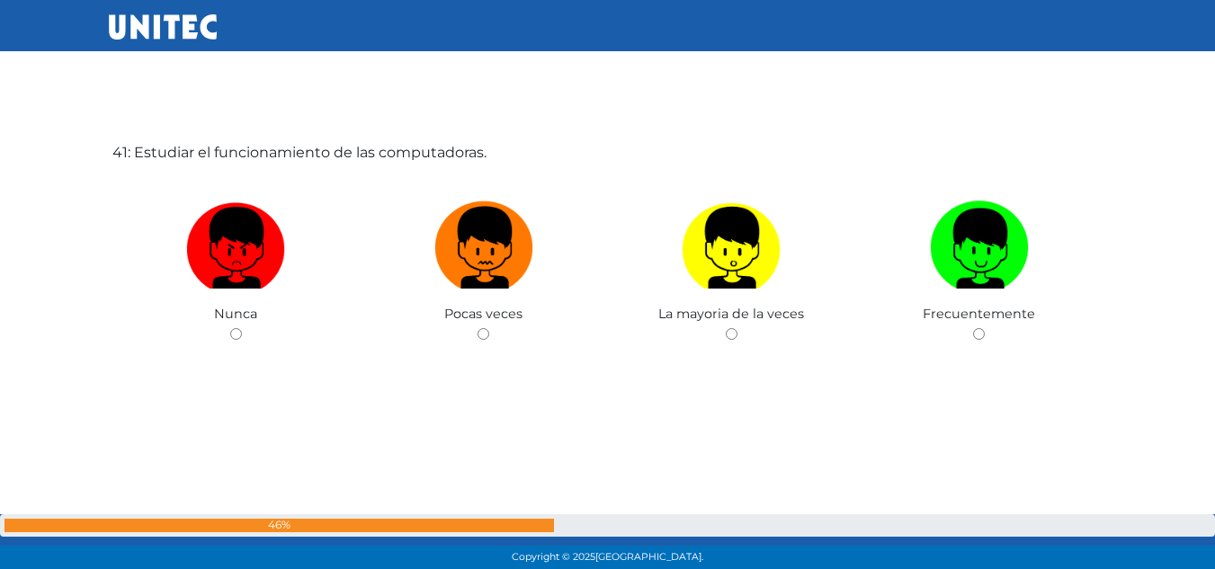
click at [463, 228] on img at bounding box center [483, 241] width 99 height 94
click at [477, 328] on input "radio" at bounding box center [483, 334] width 12 height 12
radio input "true"
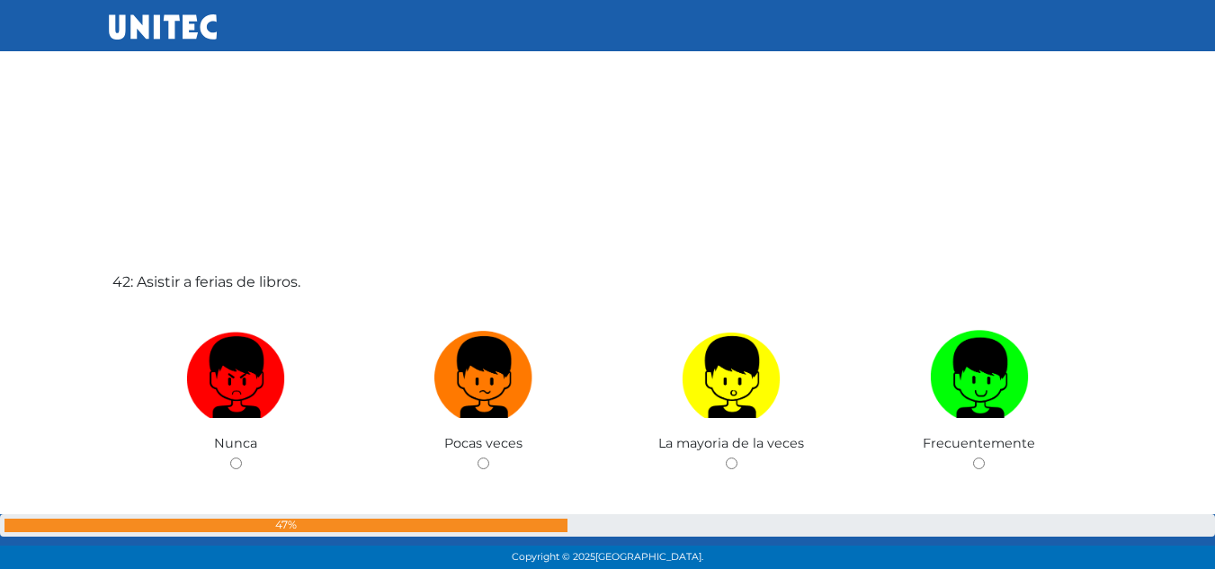
scroll to position [23385, 0]
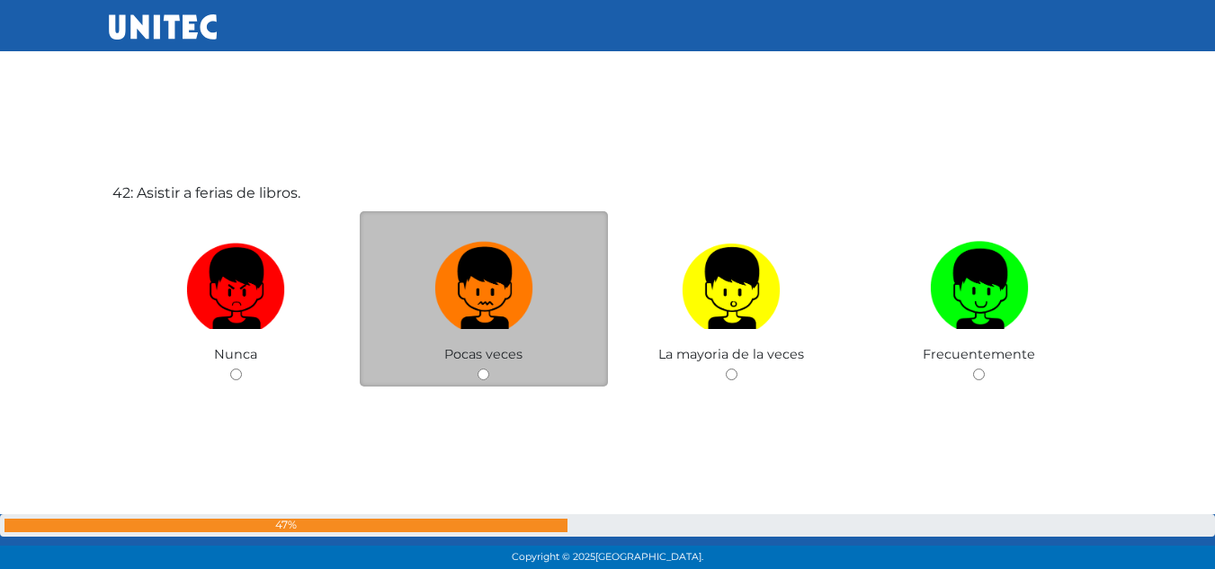
click at [464, 258] on img at bounding box center [483, 282] width 99 height 94
click at [477, 369] on input "radio" at bounding box center [483, 375] width 12 height 12
radio input "true"
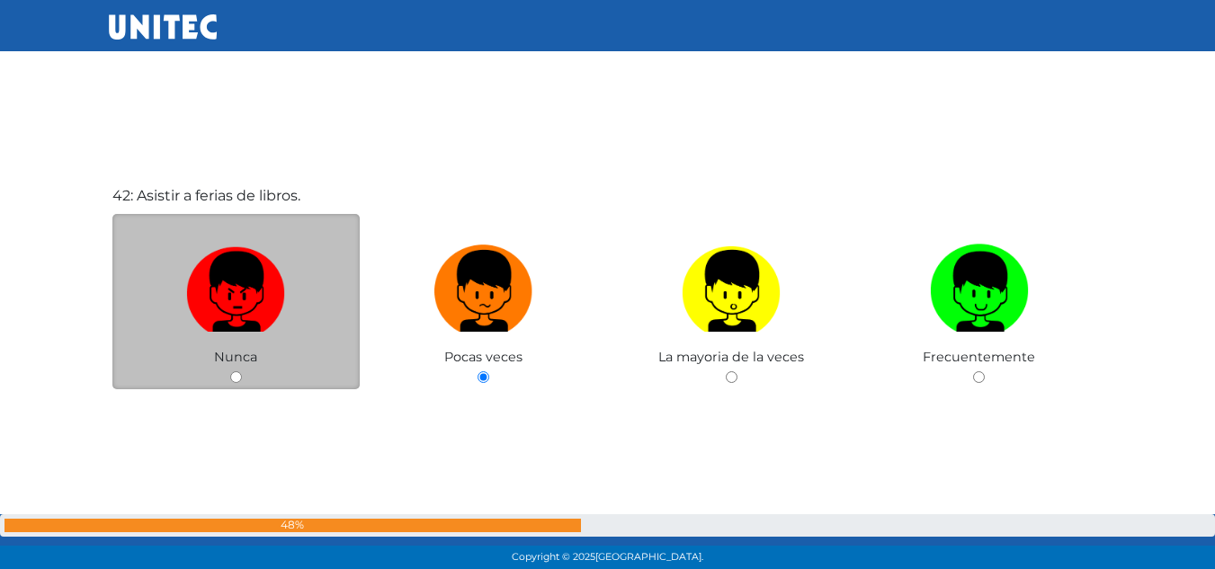
click at [218, 290] on img at bounding box center [235, 284] width 99 height 94
click at [230, 371] on input "radio" at bounding box center [236, 377] width 12 height 12
radio input "true"
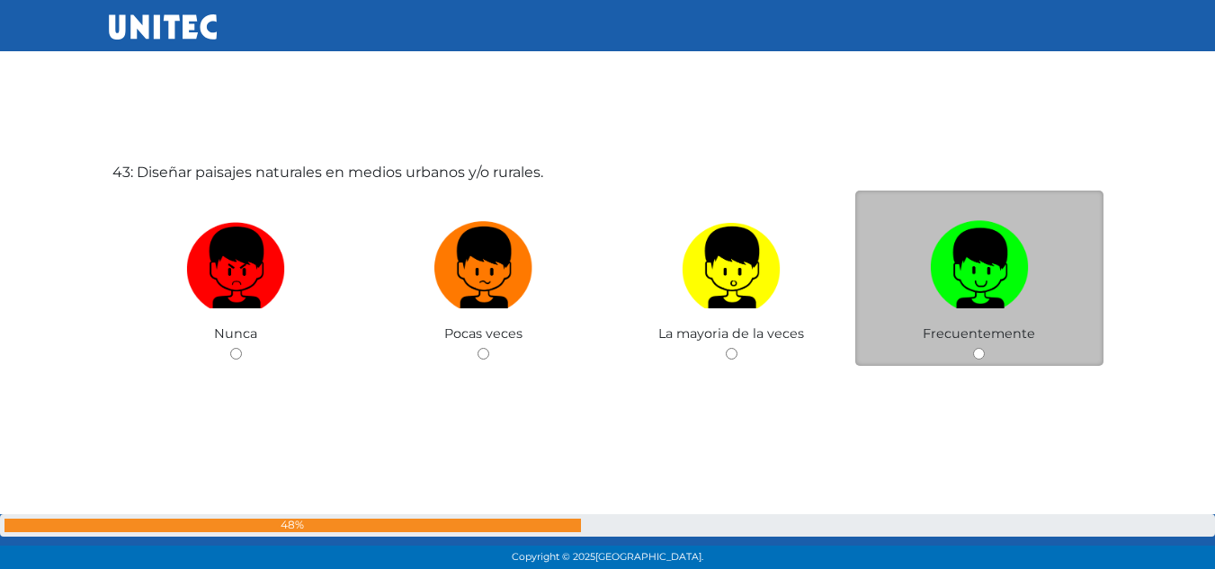
scroll to position [23995, 0]
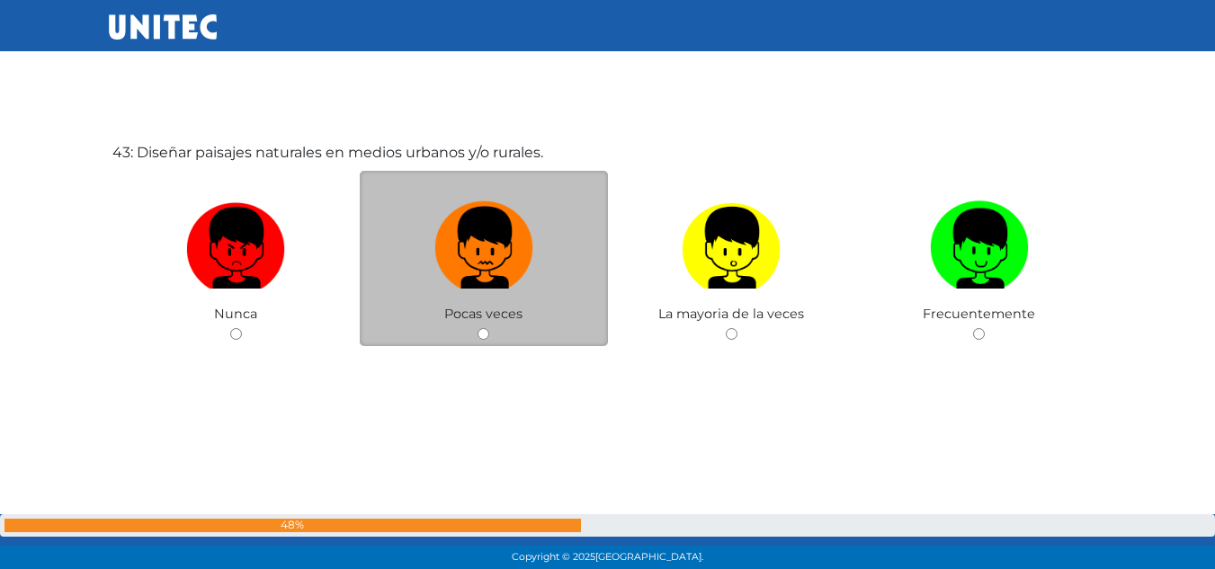
click at [502, 245] on img at bounding box center [483, 241] width 99 height 94
click at [489, 328] on input "radio" at bounding box center [483, 334] width 12 height 12
radio input "true"
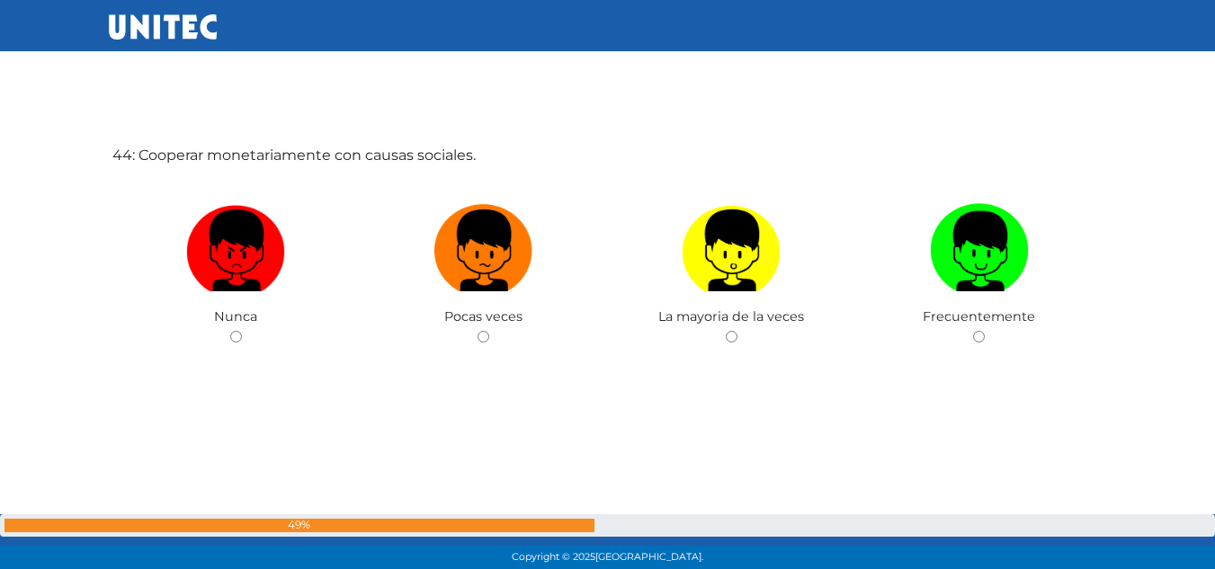
scroll to position [24564, 0]
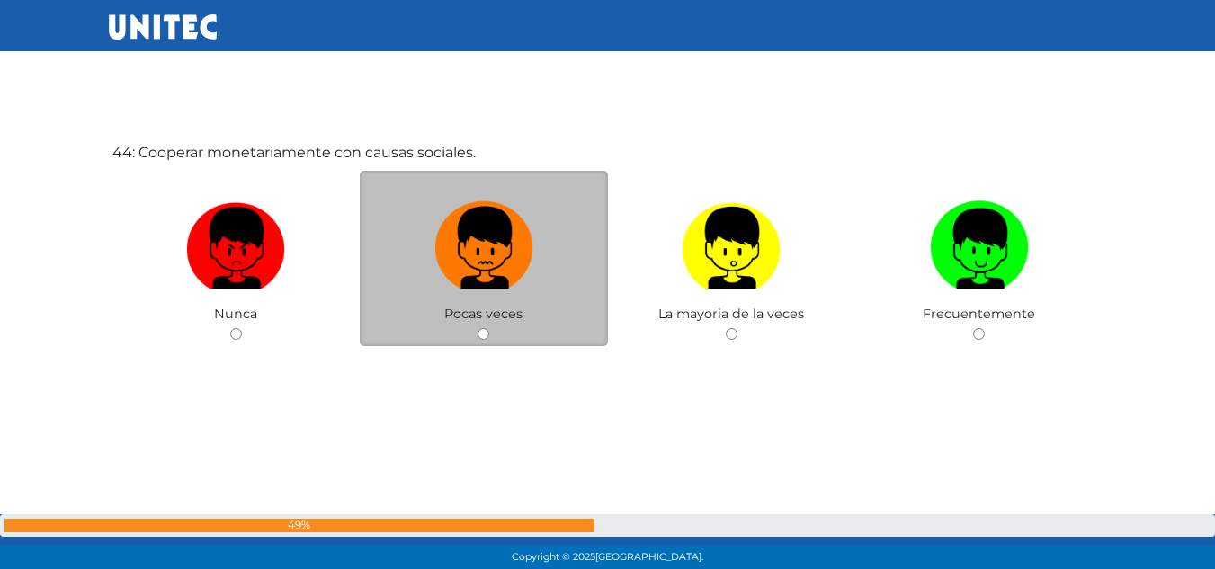
click at [503, 247] on img at bounding box center [483, 241] width 99 height 94
click at [489, 328] on input "radio" at bounding box center [483, 334] width 12 height 12
radio input "true"
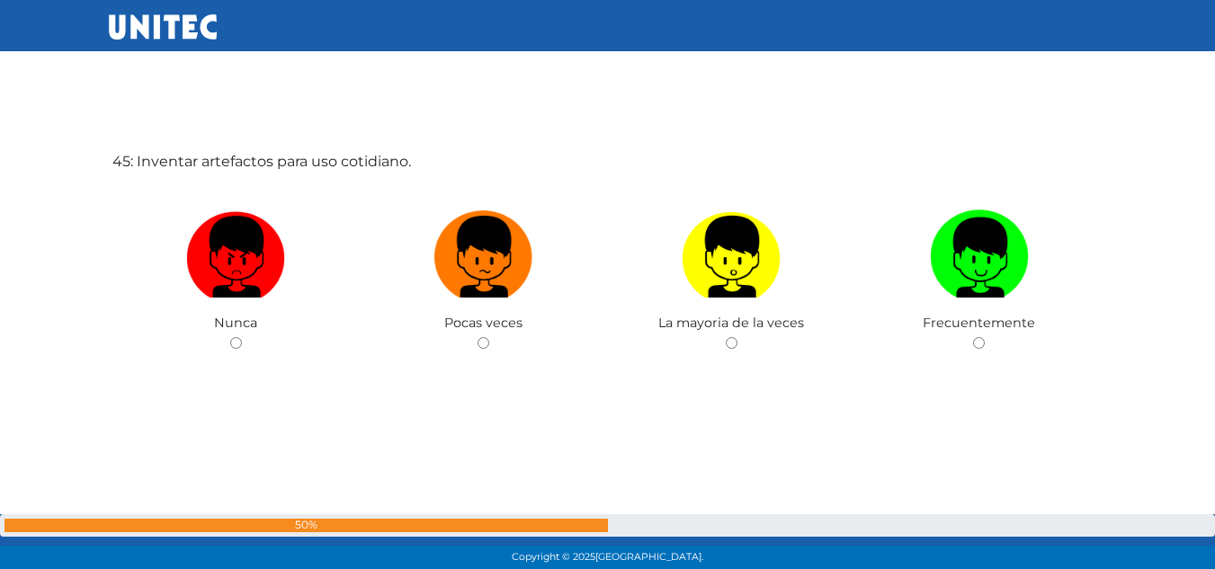
scroll to position [25133, 0]
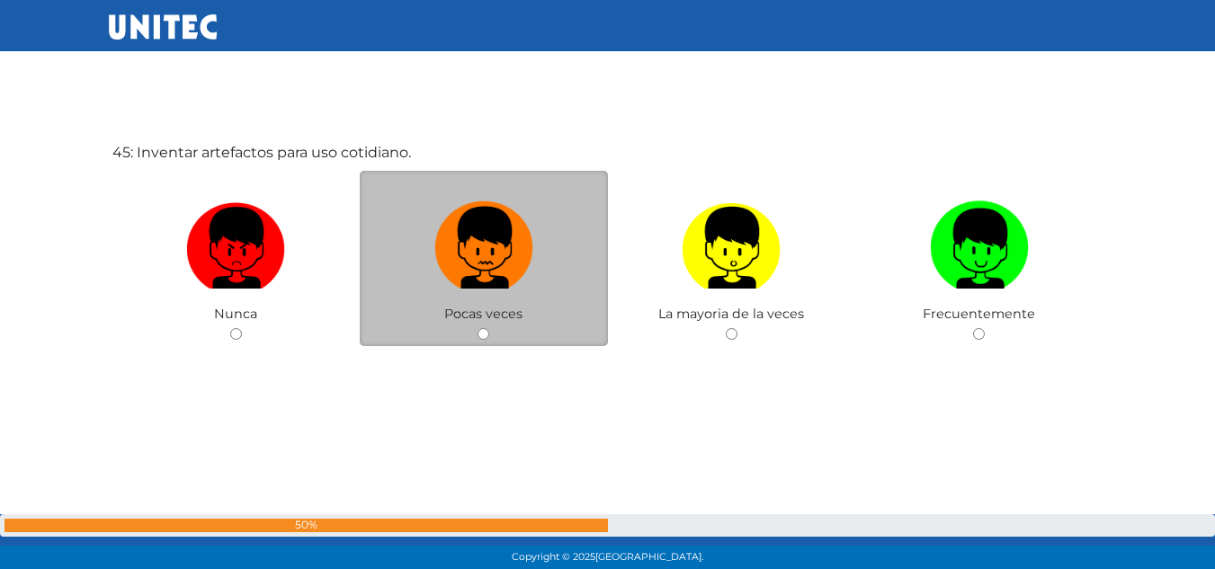
click at [500, 247] on img at bounding box center [483, 241] width 99 height 94
click at [489, 328] on input "radio" at bounding box center [483, 334] width 12 height 12
radio input "true"
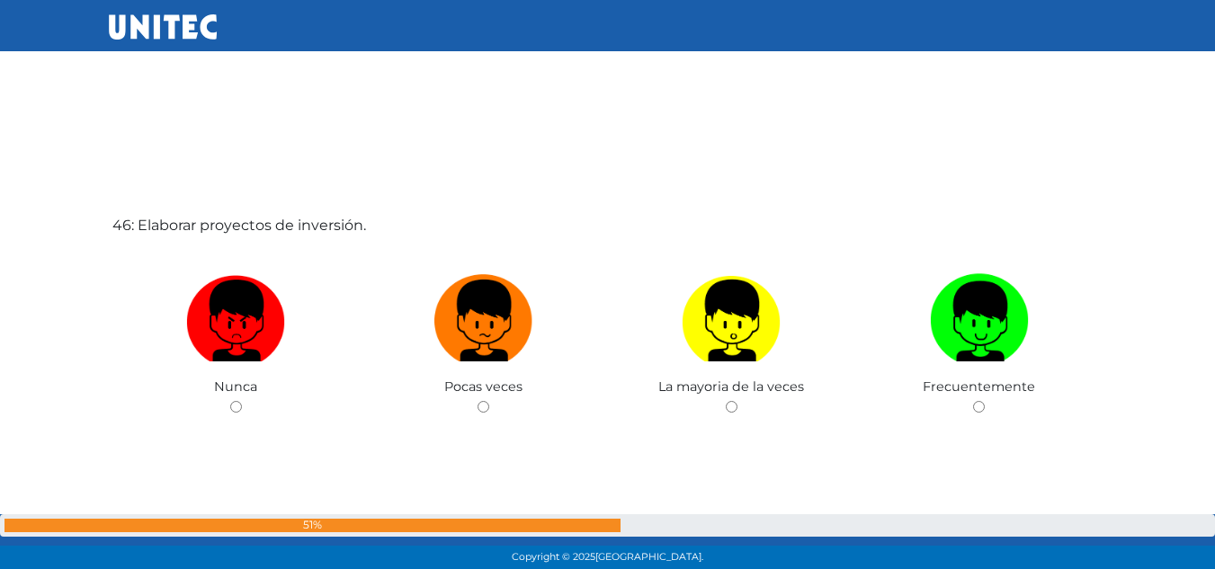
scroll to position [25702, 0]
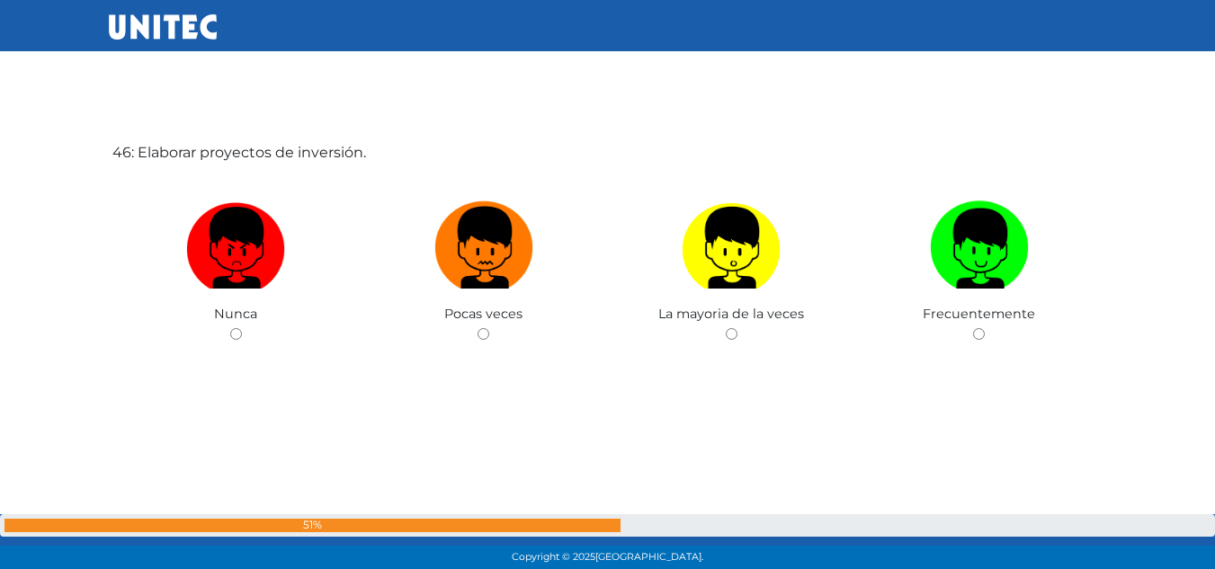
click at [500, 247] on img at bounding box center [483, 241] width 99 height 94
click at [489, 328] on input "radio" at bounding box center [483, 334] width 12 height 12
radio input "true"
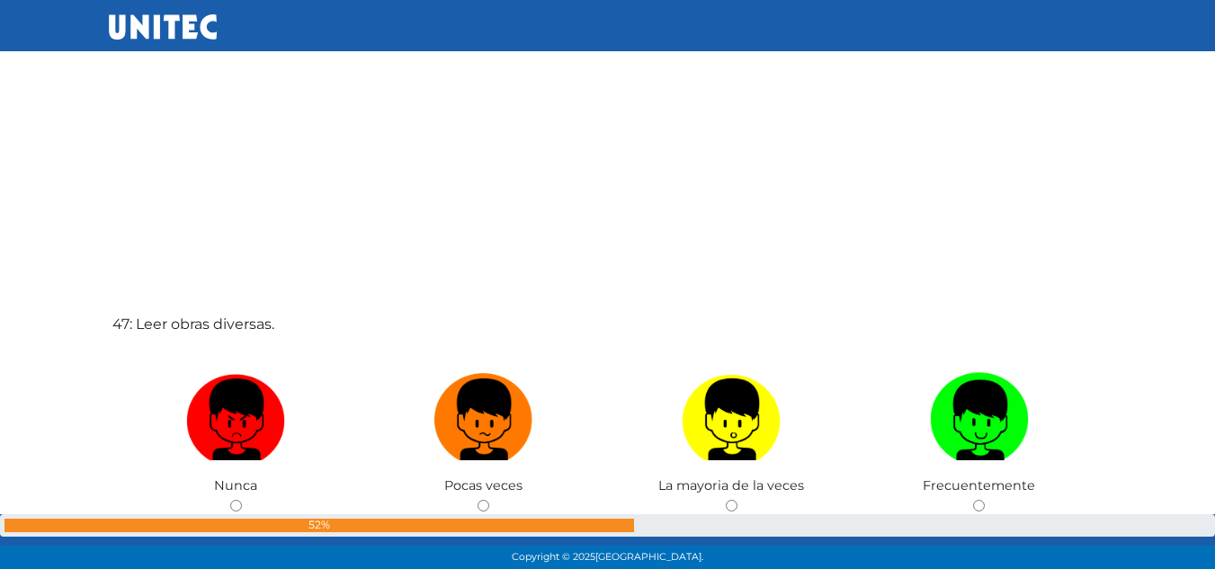
scroll to position [26277, 0]
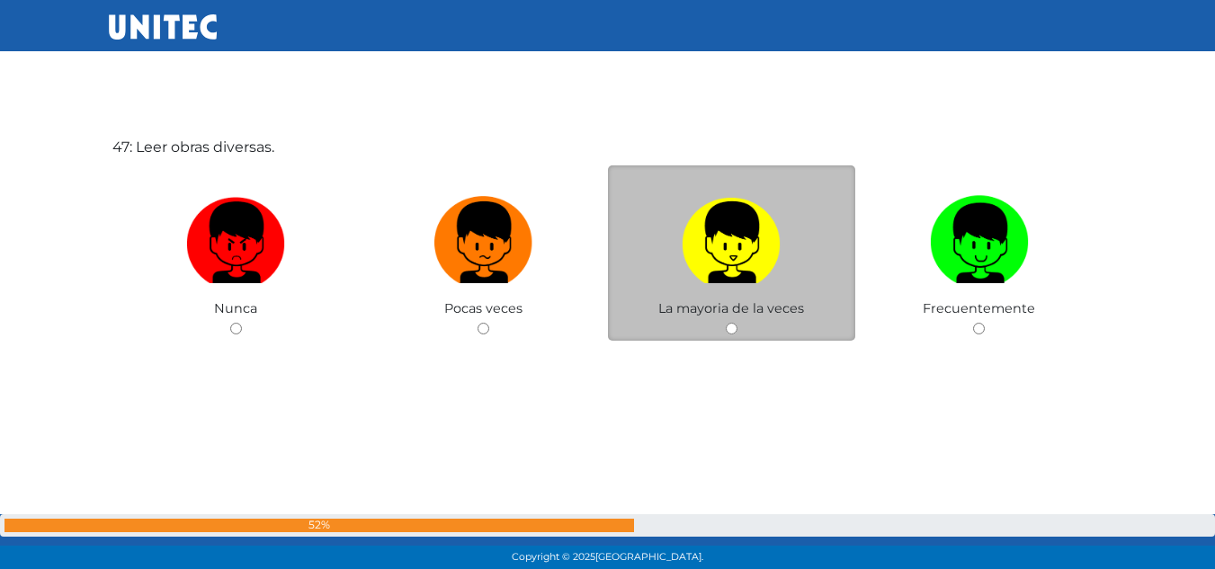
click at [691, 251] on img at bounding box center [731, 236] width 99 height 94
click at [726, 323] on input "radio" at bounding box center [732, 329] width 12 height 12
radio input "true"
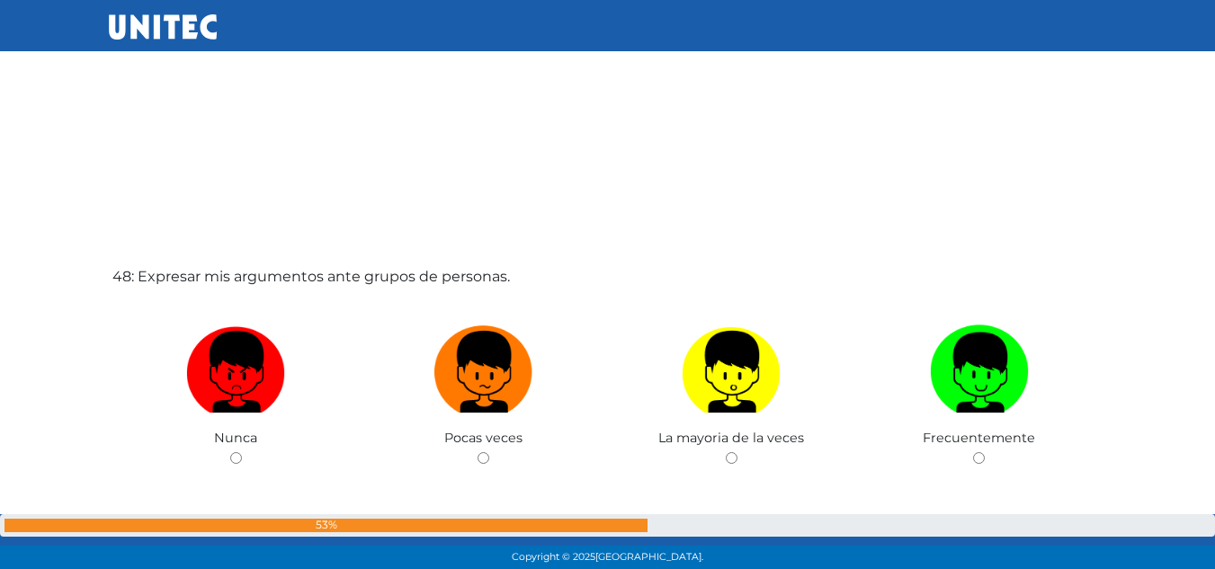
scroll to position [26805, 0]
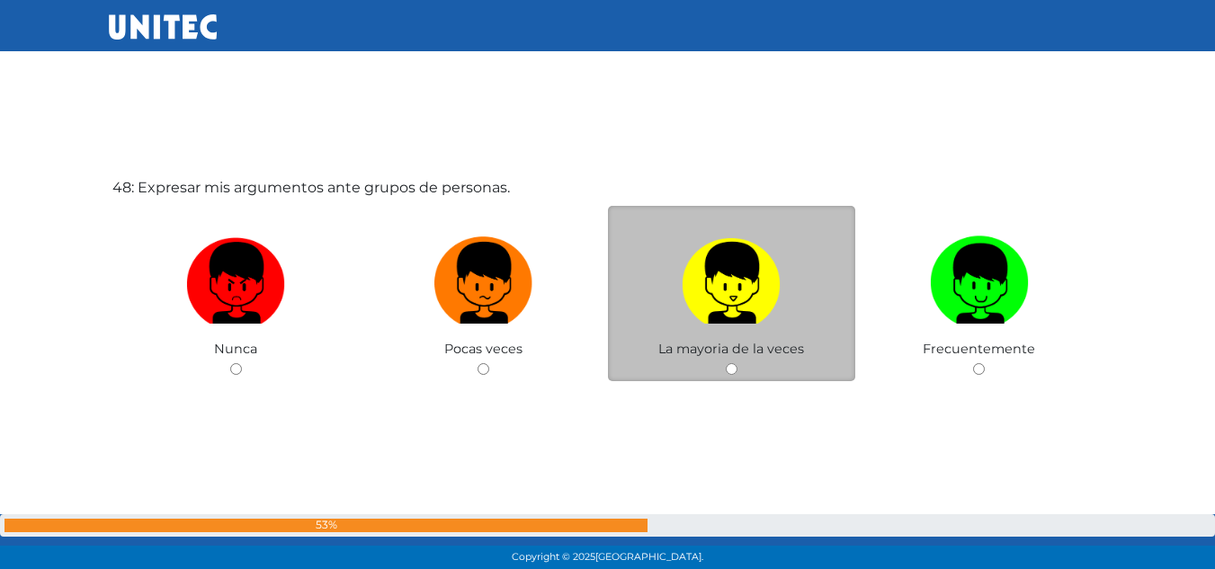
click at [717, 286] on img at bounding box center [731, 276] width 99 height 94
click at [726, 363] on input "radio" at bounding box center [732, 369] width 12 height 12
radio input "true"
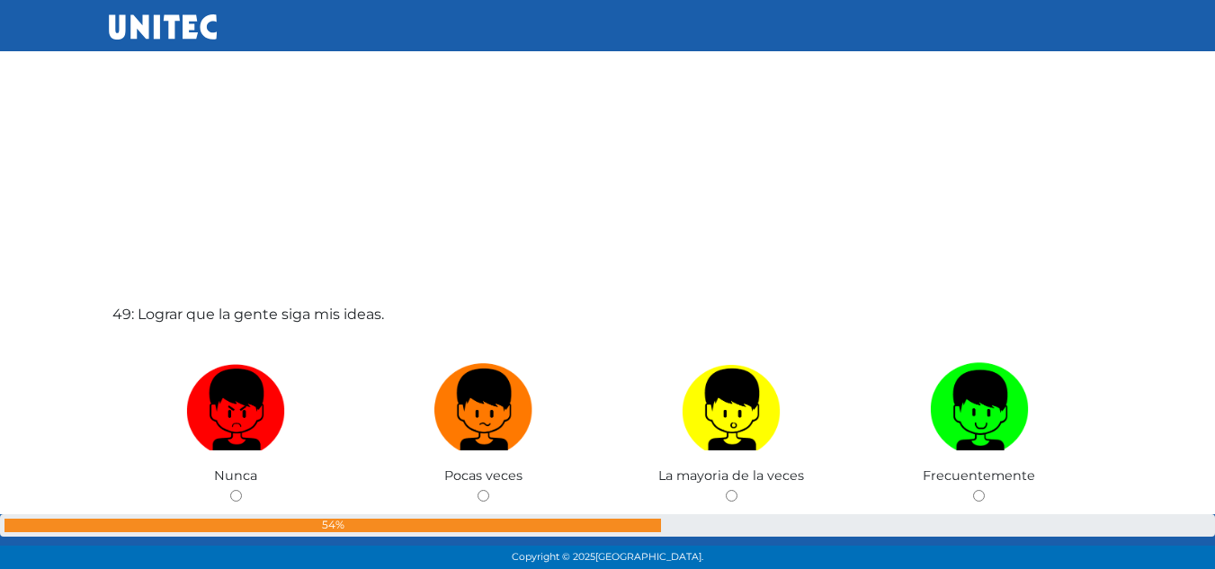
scroll to position [27337, 0]
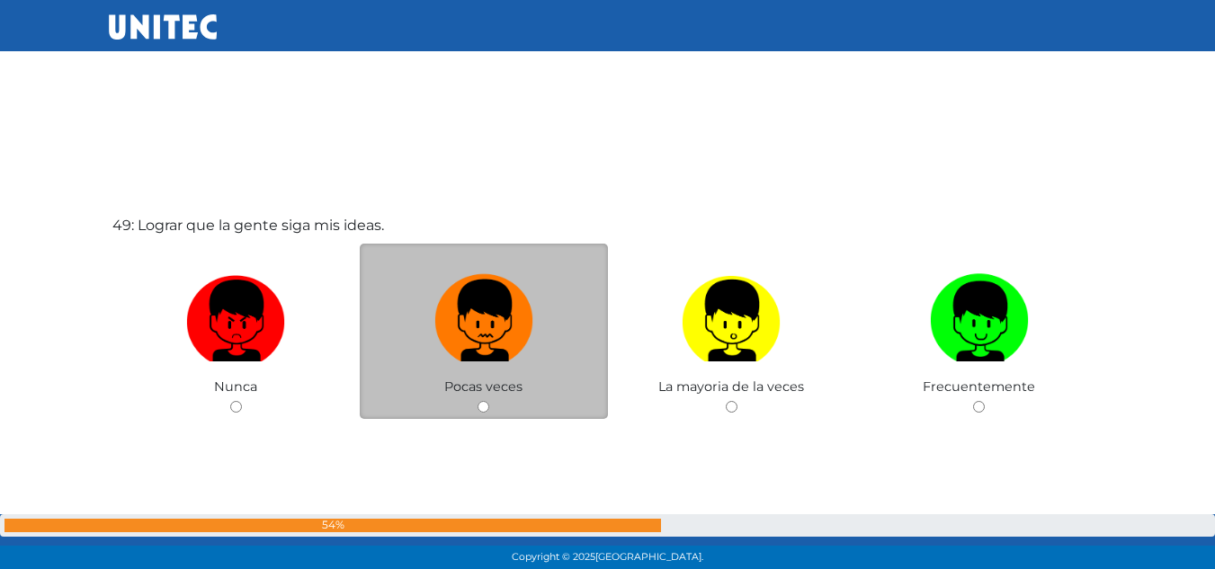
click at [480, 311] on img at bounding box center [483, 314] width 99 height 94
click at [480, 401] on input "radio" at bounding box center [483, 407] width 12 height 12
radio input "true"
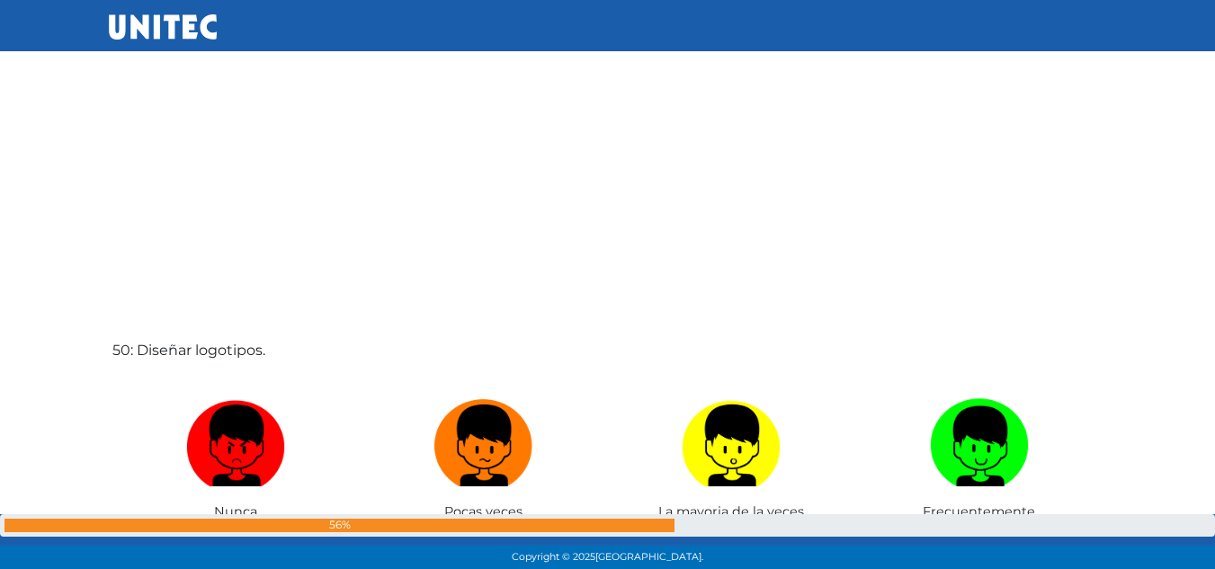
scroll to position [27870, 0]
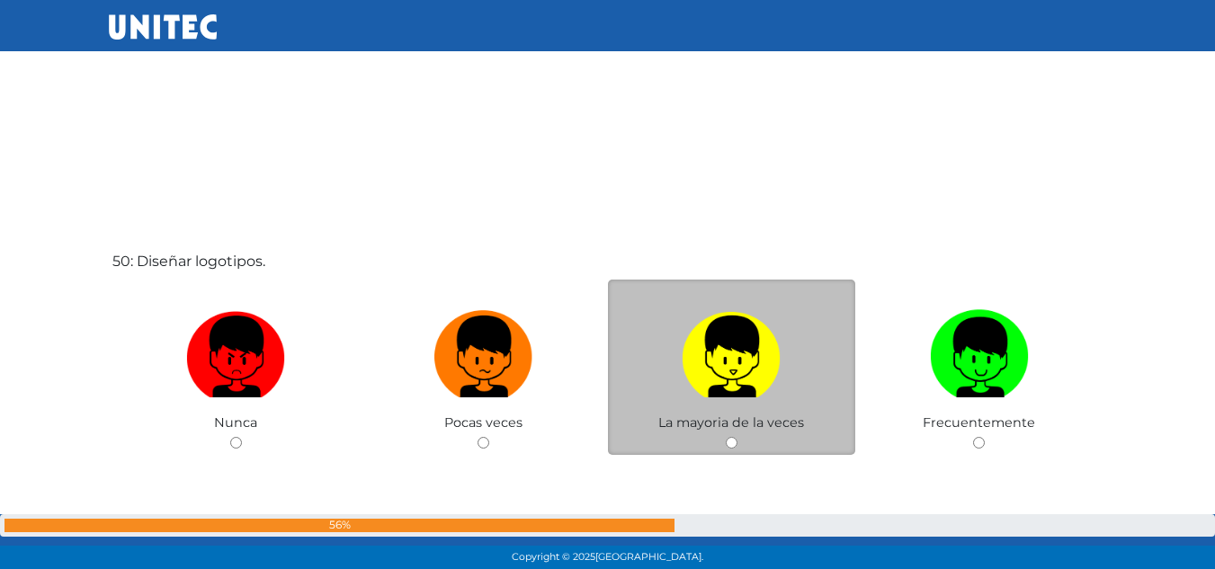
click at [771, 361] on img at bounding box center [731, 350] width 99 height 94
click at [737, 437] on input "radio" at bounding box center [732, 443] width 12 height 12
radio input "true"
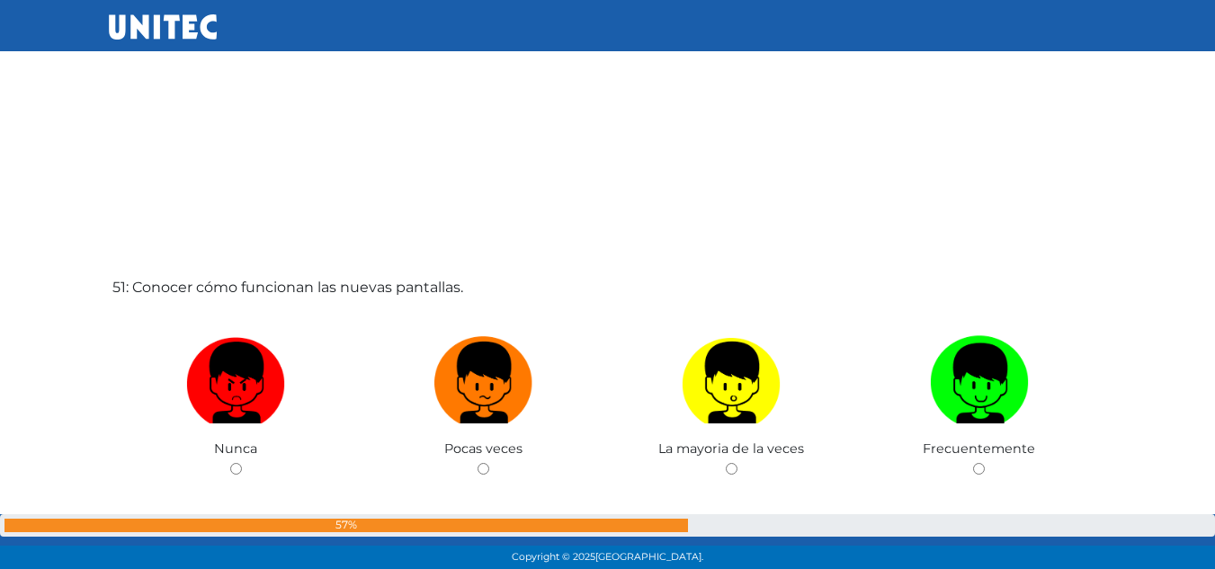
scroll to position [28501, 0]
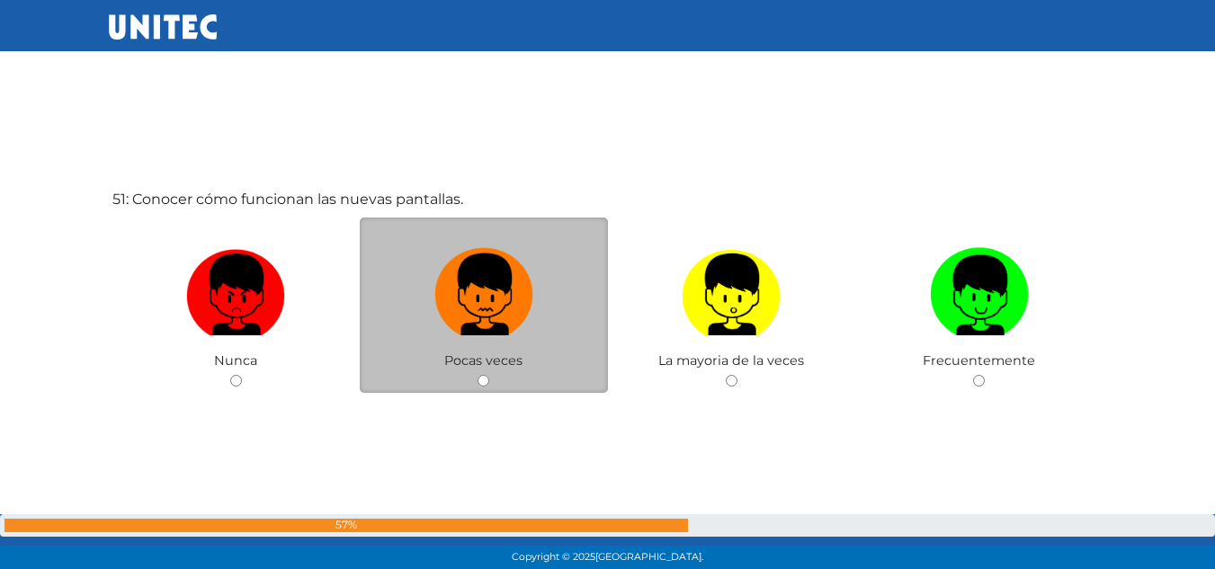
click at [468, 282] on img at bounding box center [483, 288] width 99 height 94
click at [477, 375] on input "radio" at bounding box center [483, 381] width 12 height 12
radio input "true"
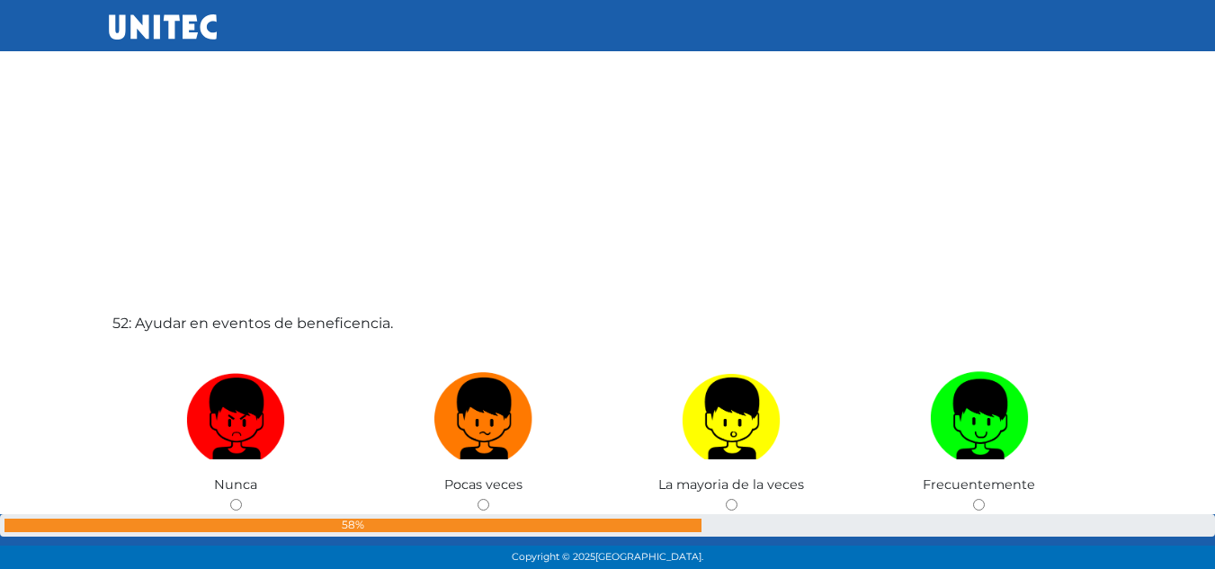
scroll to position [29035, 0]
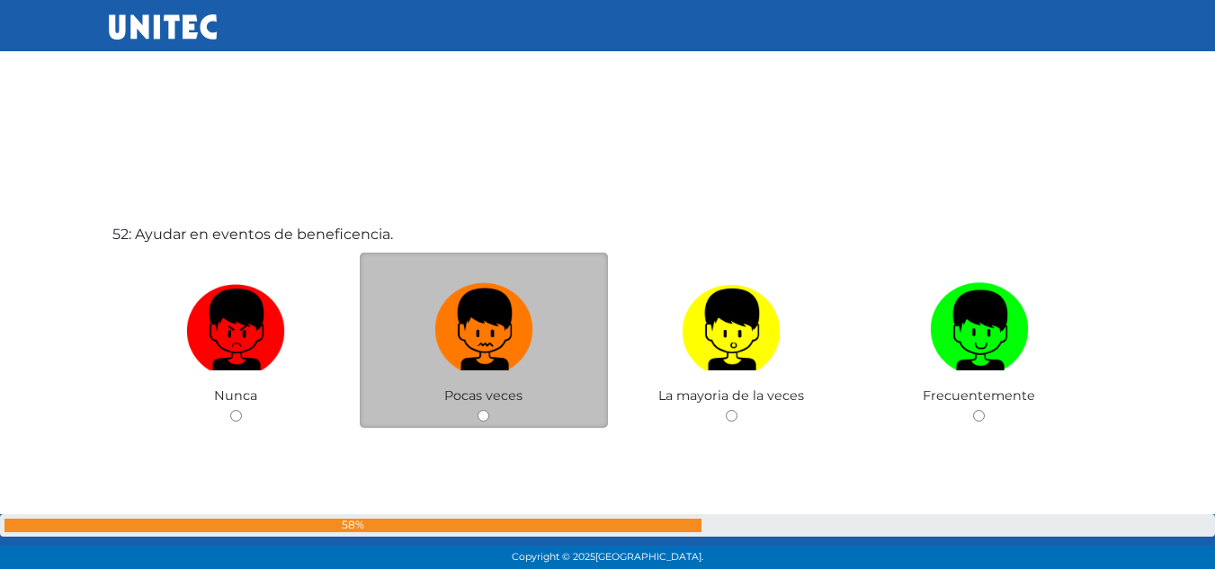
click at [511, 326] on img at bounding box center [483, 323] width 99 height 94
click at [489, 410] on input "radio" at bounding box center [483, 416] width 12 height 12
radio input "true"
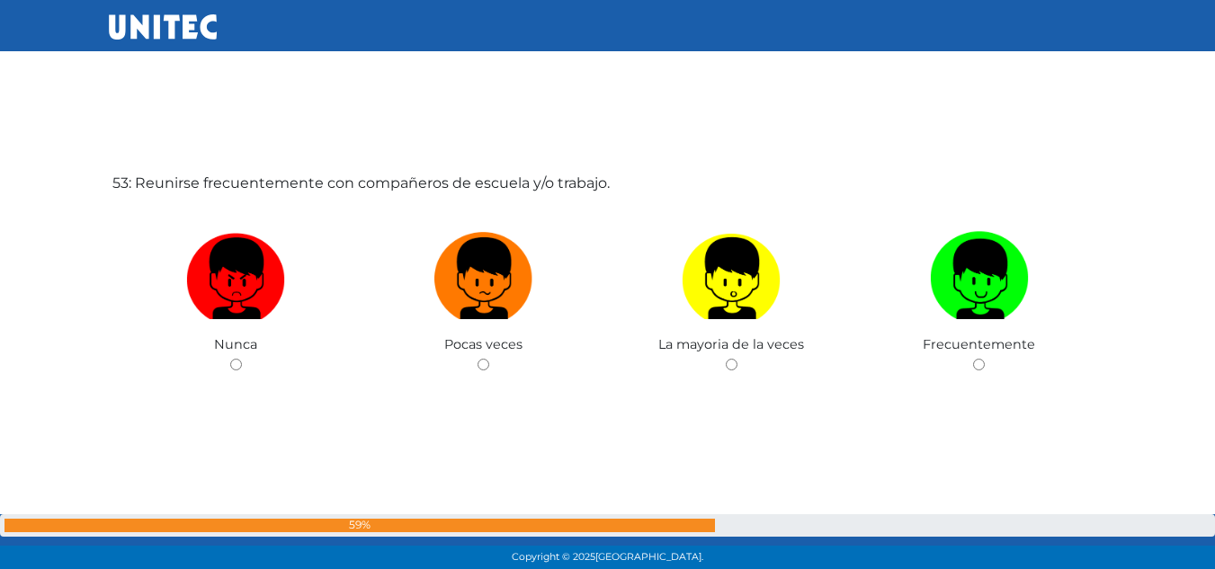
scroll to position [29745, 0]
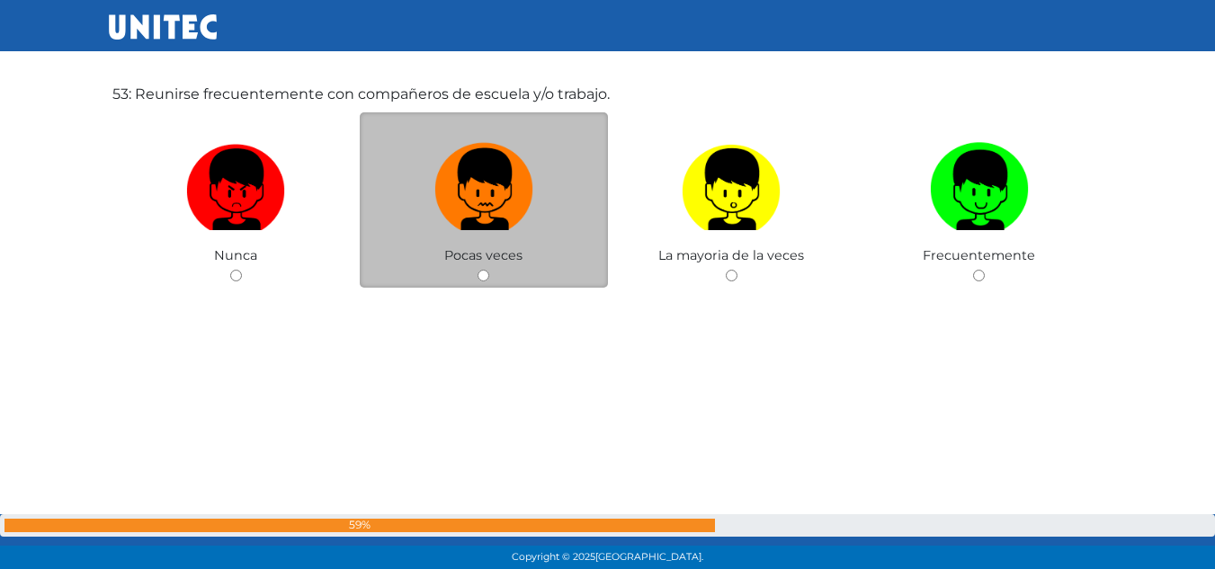
click at [450, 142] on img at bounding box center [483, 183] width 99 height 94
click at [477, 270] on input "radio" at bounding box center [483, 276] width 12 height 12
radio input "true"
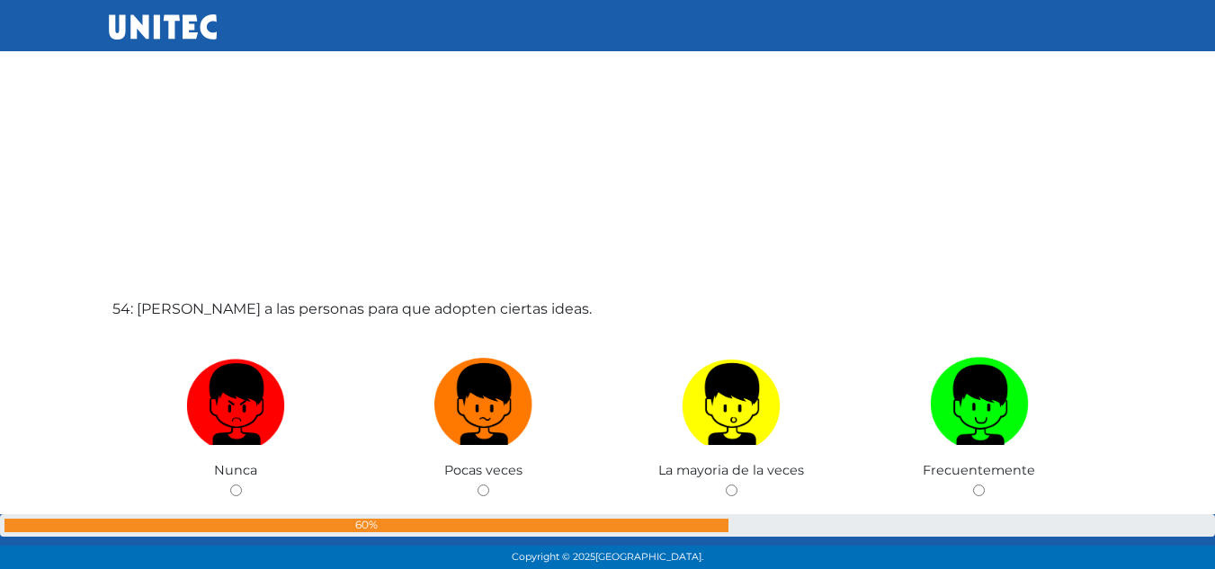
scroll to position [30187, 0]
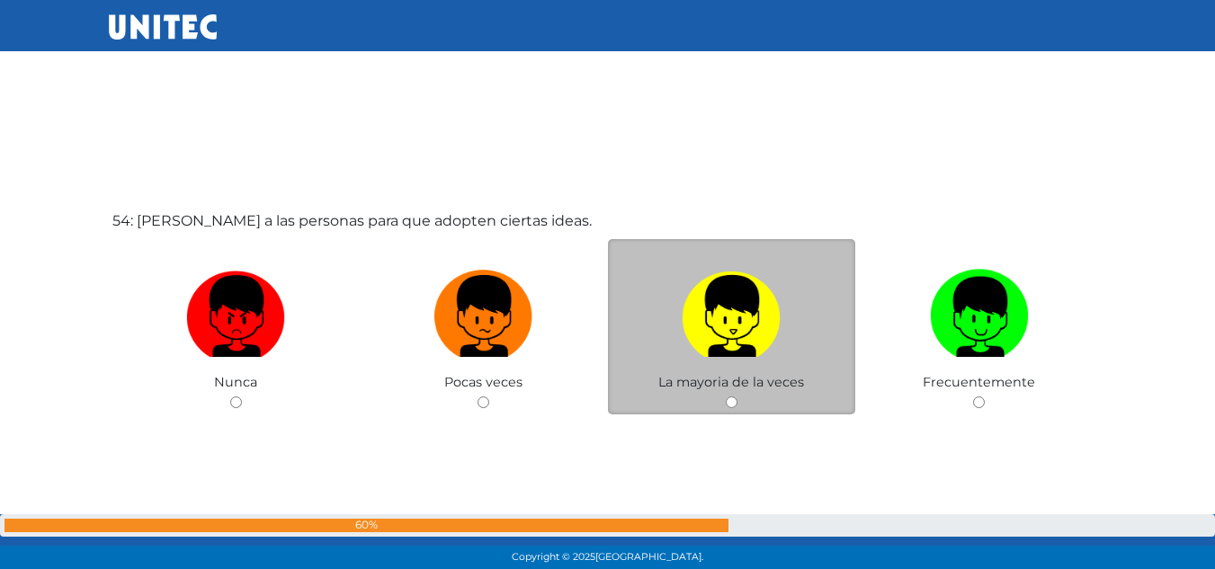
click at [723, 292] on img at bounding box center [731, 310] width 99 height 94
click at [726, 397] on input "radio" at bounding box center [732, 403] width 12 height 12
radio input "true"
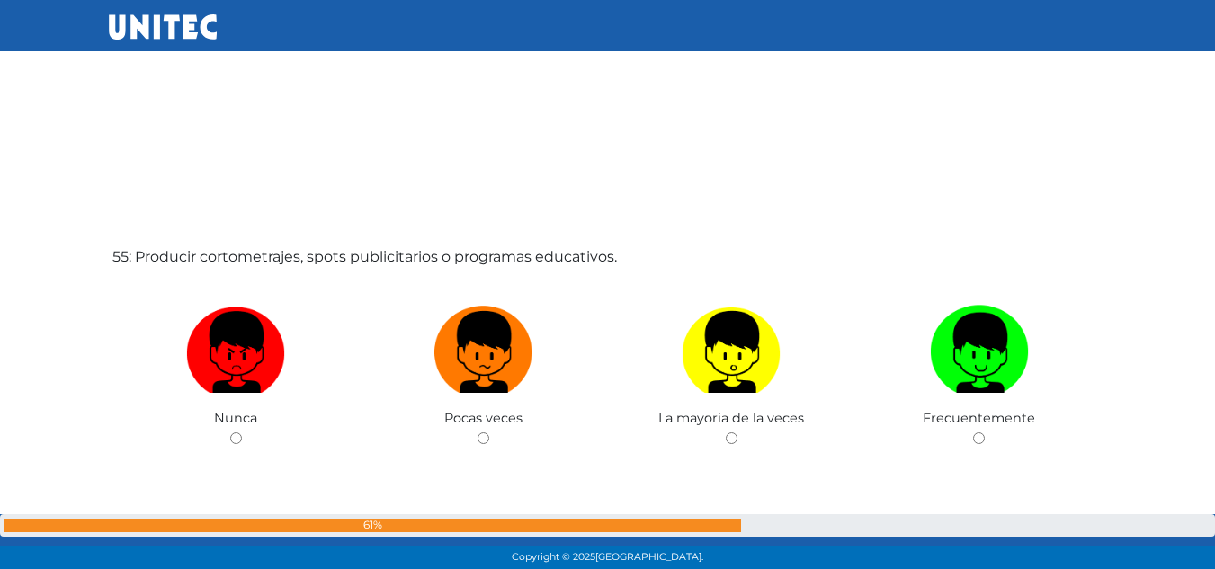
scroll to position [30808, 0]
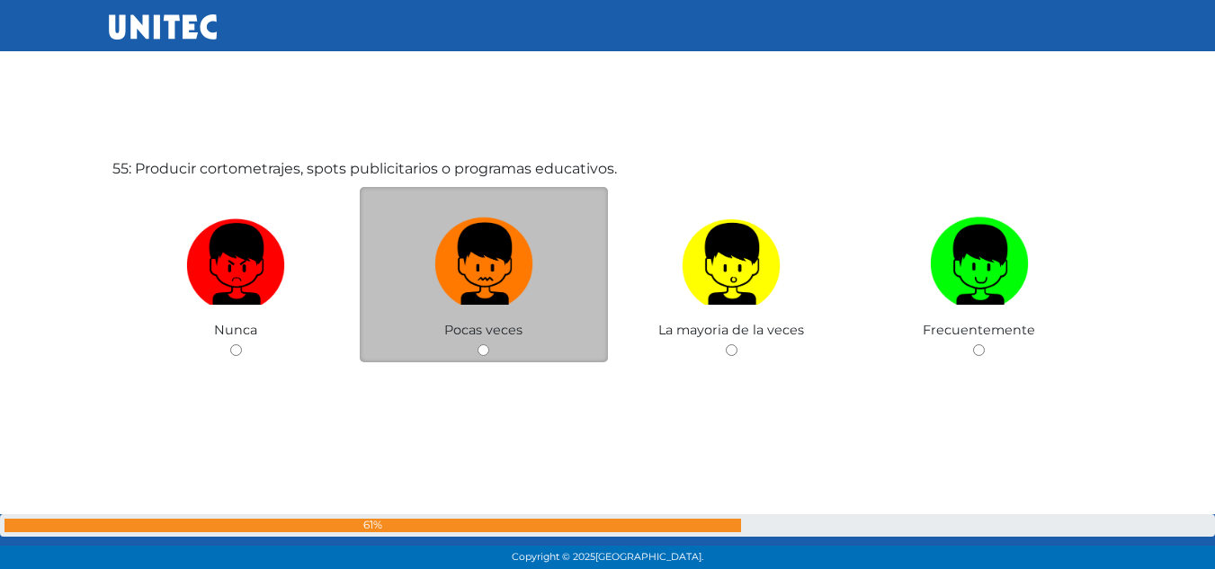
click at [483, 224] on img at bounding box center [483, 257] width 99 height 94
click at [483, 344] on input "radio" at bounding box center [483, 350] width 12 height 12
radio input "true"
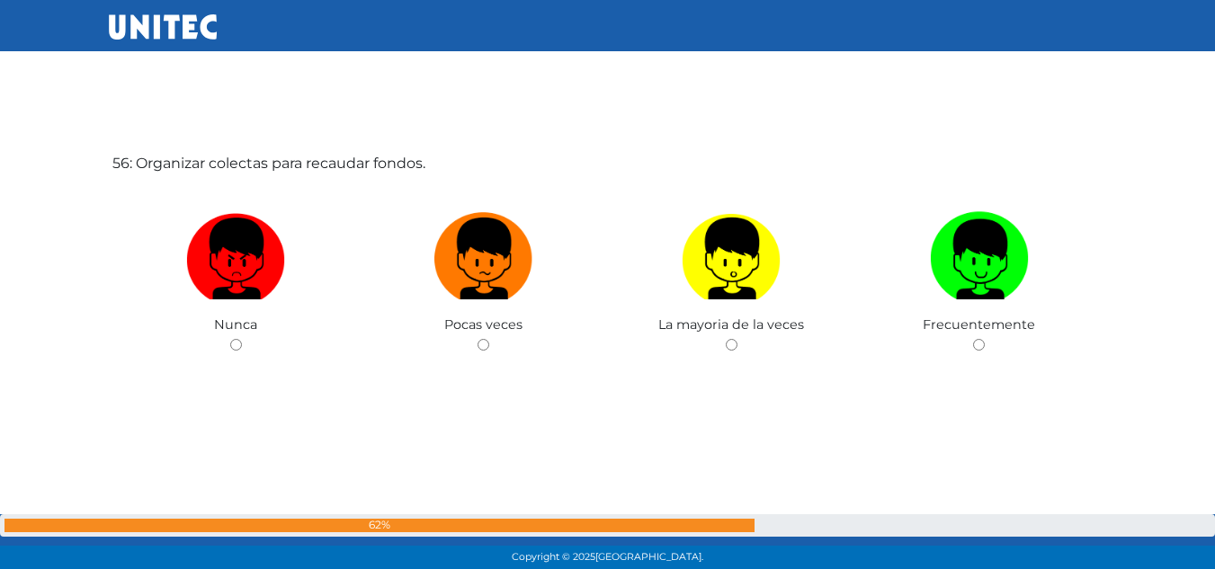
scroll to position [31394, 0]
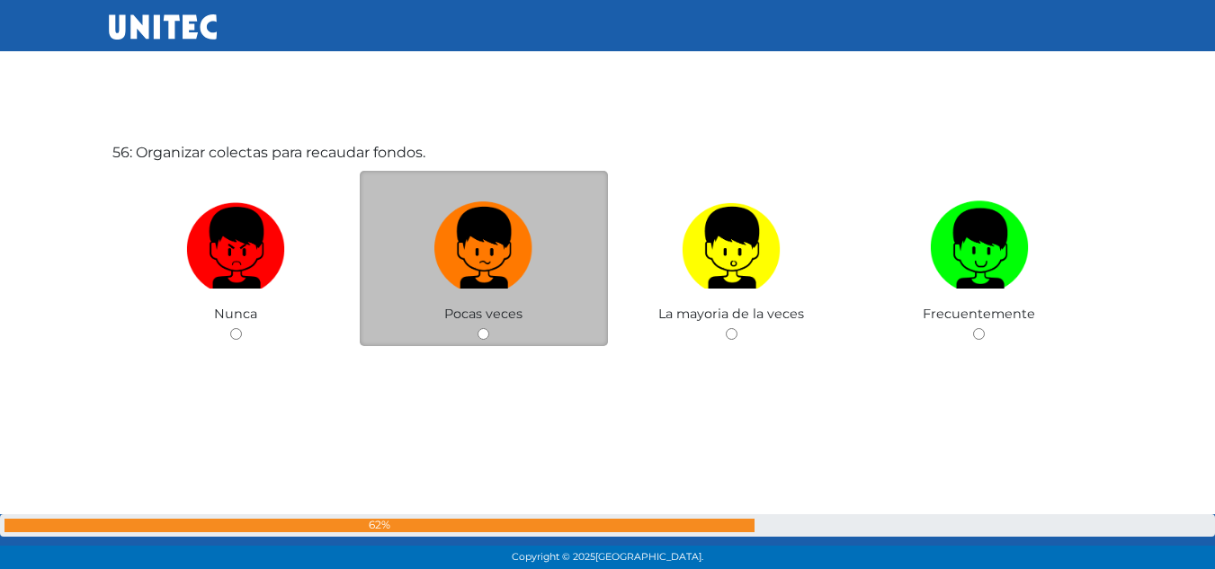
click at [562, 265] on label at bounding box center [484, 248] width 248 height 110
click at [489, 328] on input "radio" at bounding box center [483, 334] width 12 height 12
radio input "true"
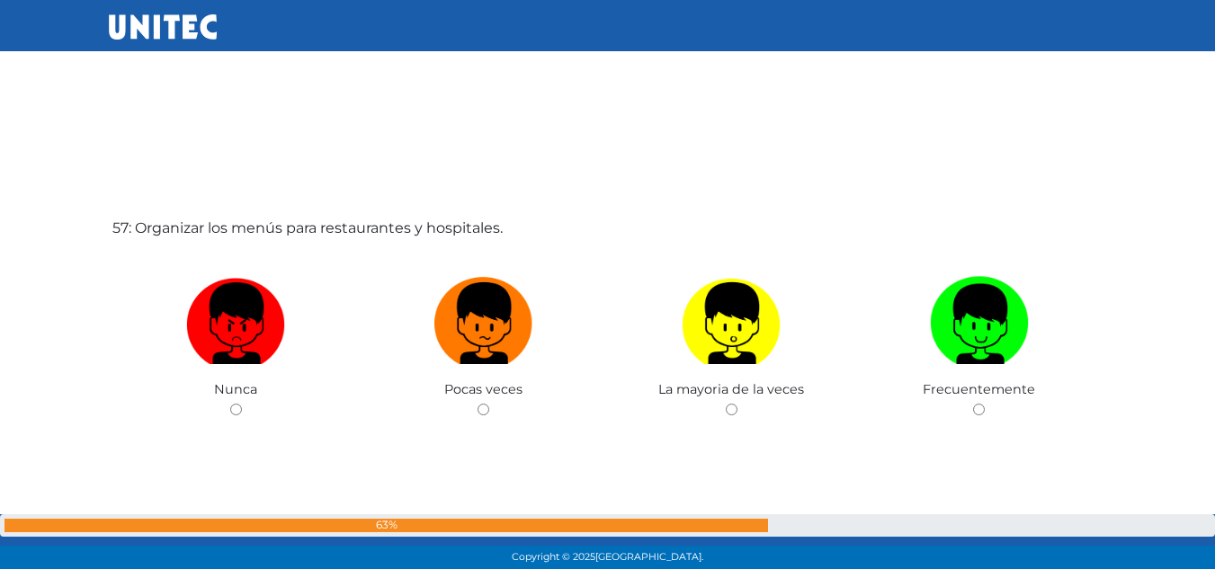
scroll to position [31963, 0]
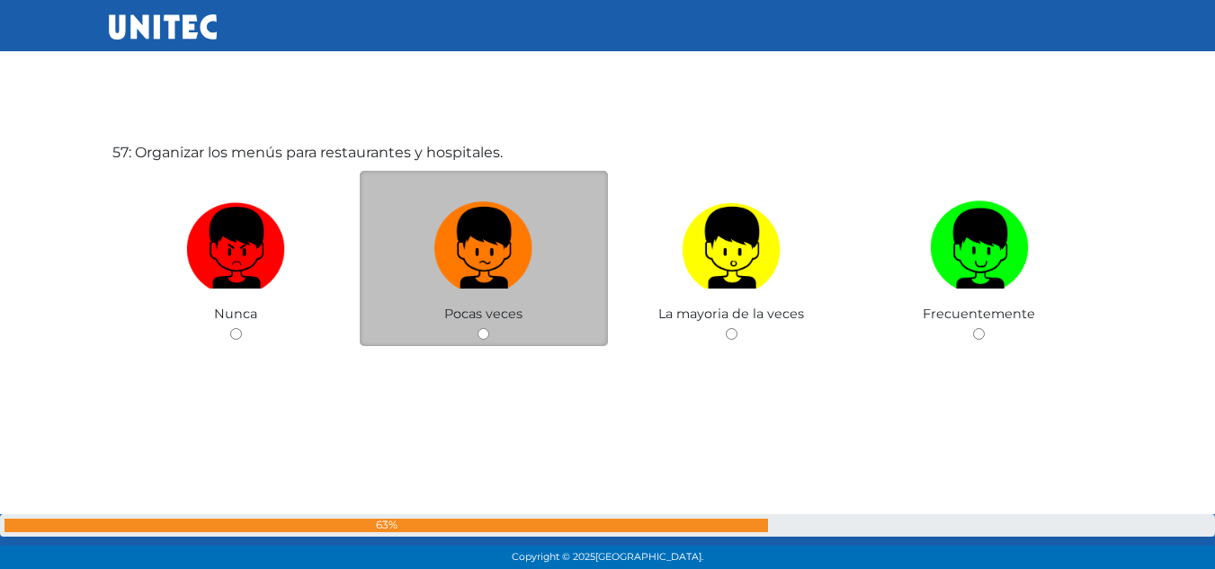
click at [562, 267] on label at bounding box center [484, 248] width 248 height 110
click at [489, 328] on input "radio" at bounding box center [483, 334] width 12 height 12
radio input "true"
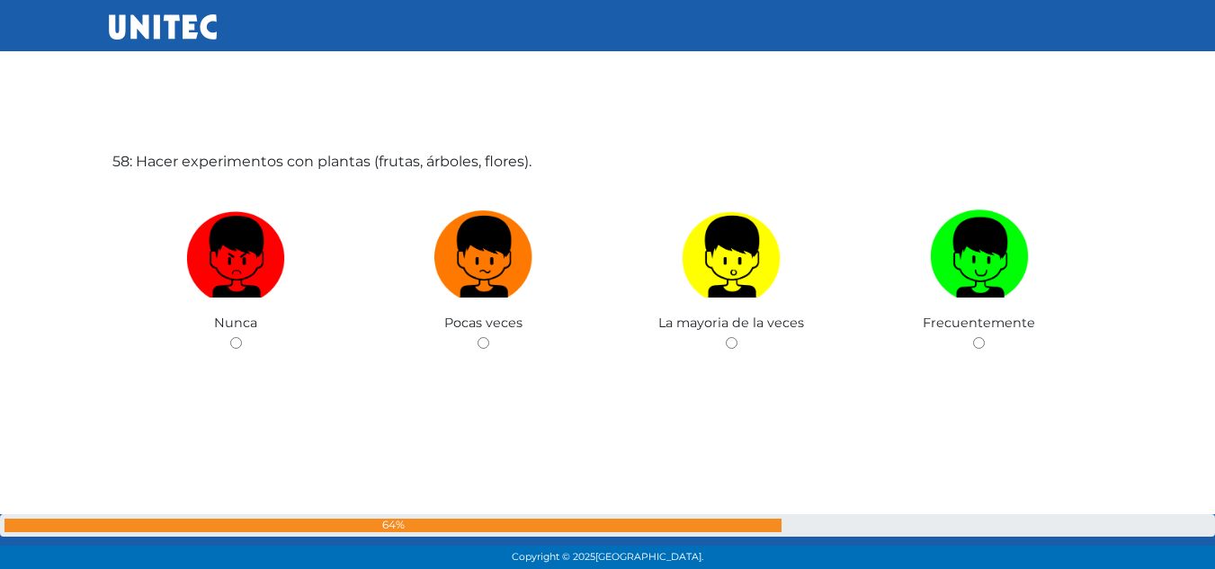
scroll to position [32532, 0]
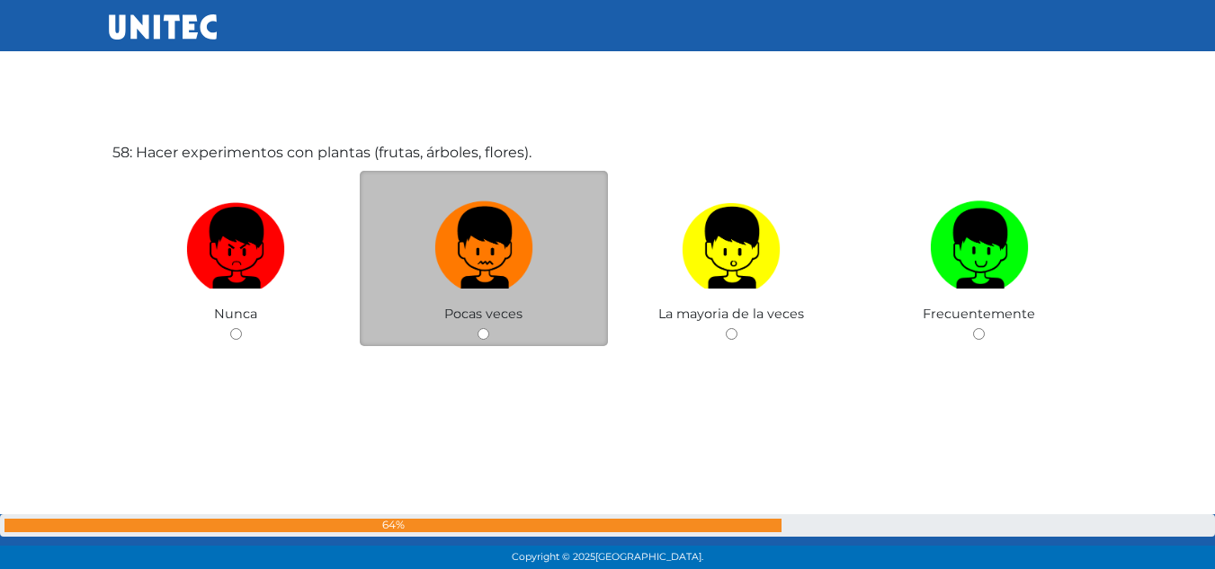
click at [497, 235] on img at bounding box center [483, 241] width 99 height 94
click at [489, 328] on input "radio" at bounding box center [483, 334] width 12 height 12
radio input "true"
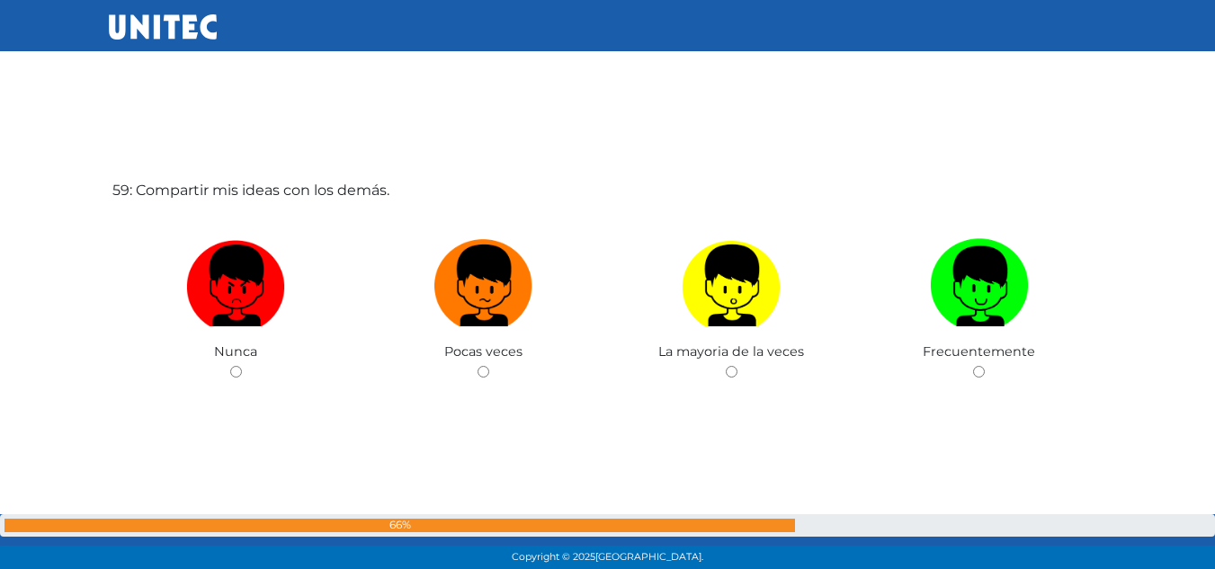
scroll to position [33152, 0]
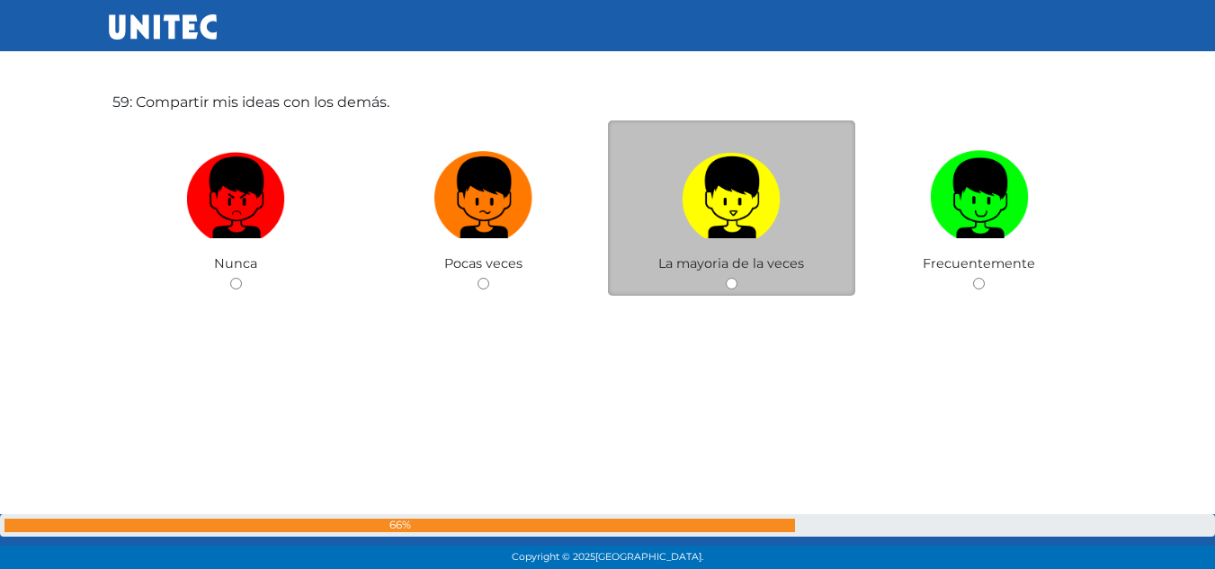
click at [769, 212] on img at bounding box center [731, 191] width 99 height 94
click at [737, 278] on input "radio" at bounding box center [732, 284] width 12 height 12
radio input "true"
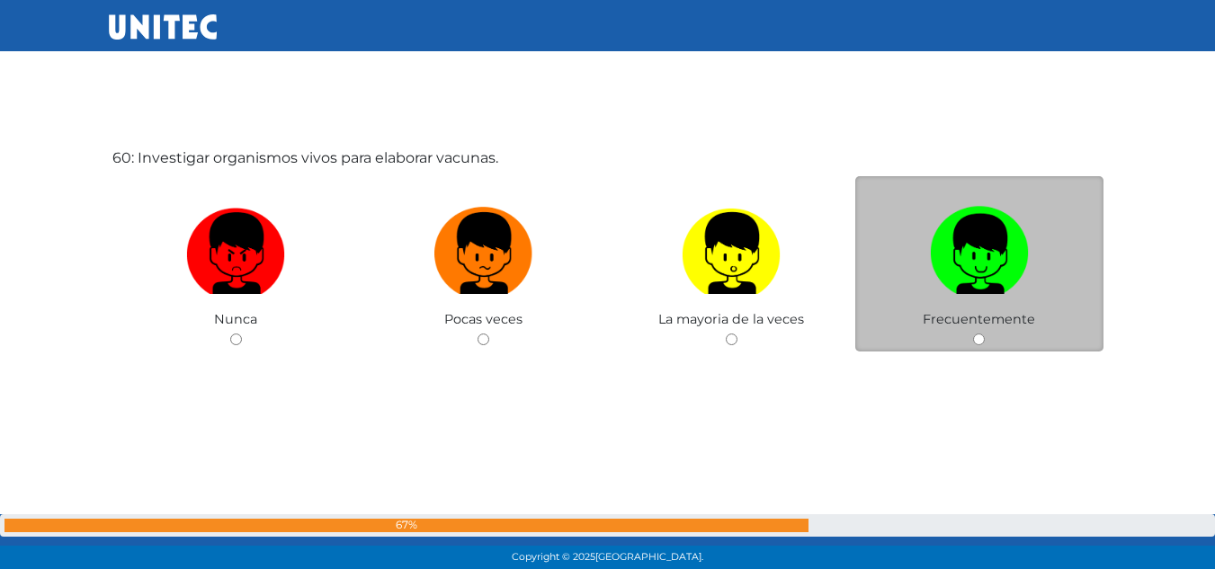
scroll to position [33670, 0]
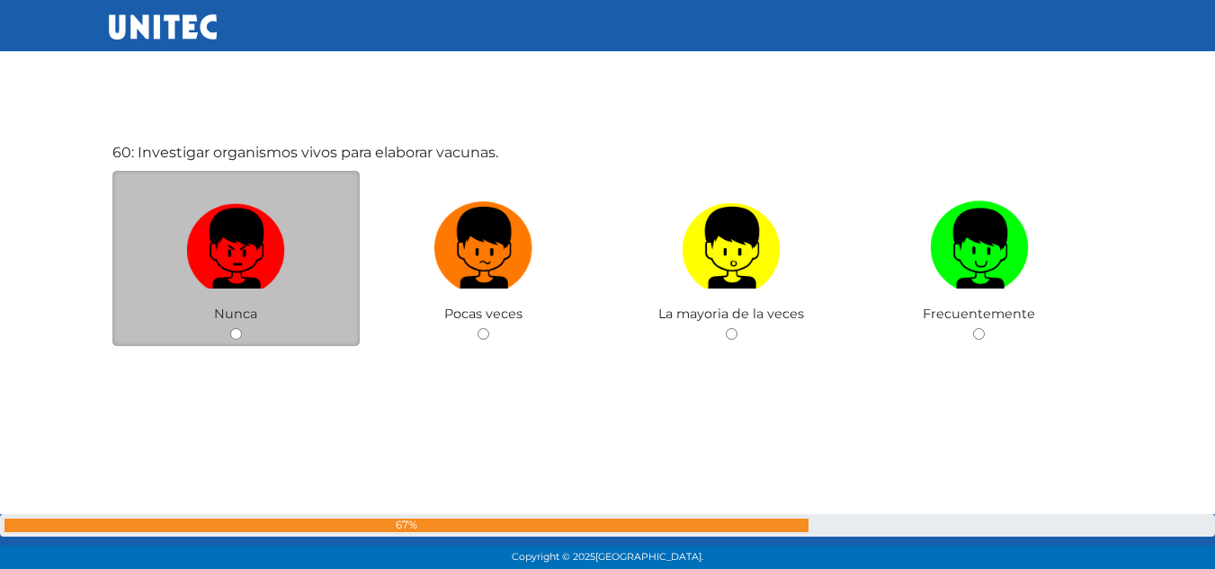
click at [221, 231] on img at bounding box center [235, 241] width 99 height 94
click at [230, 328] on input "radio" at bounding box center [236, 334] width 12 height 12
radio input "true"
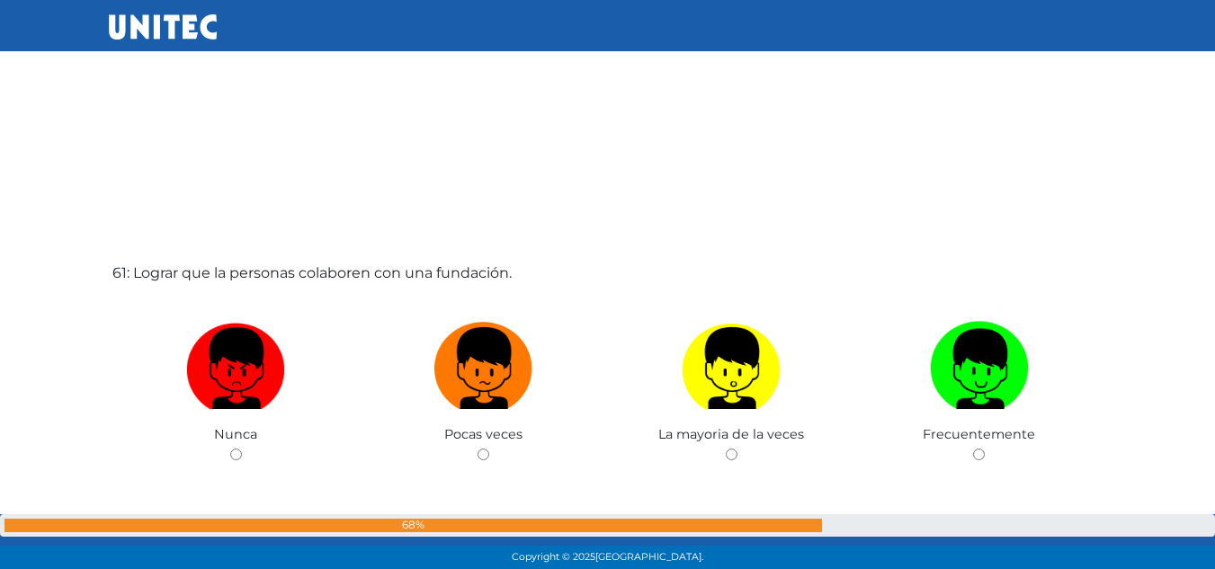
scroll to position [34208, 0]
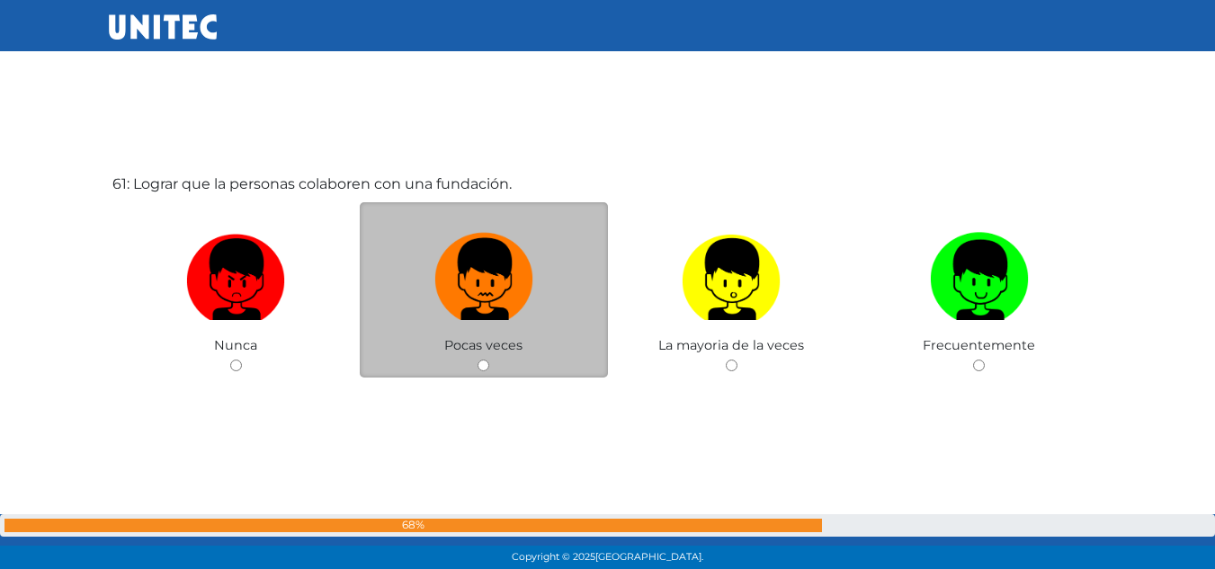
click at [502, 307] on img at bounding box center [483, 273] width 99 height 94
click at [489, 360] on input "radio" at bounding box center [483, 366] width 12 height 12
radio input "true"
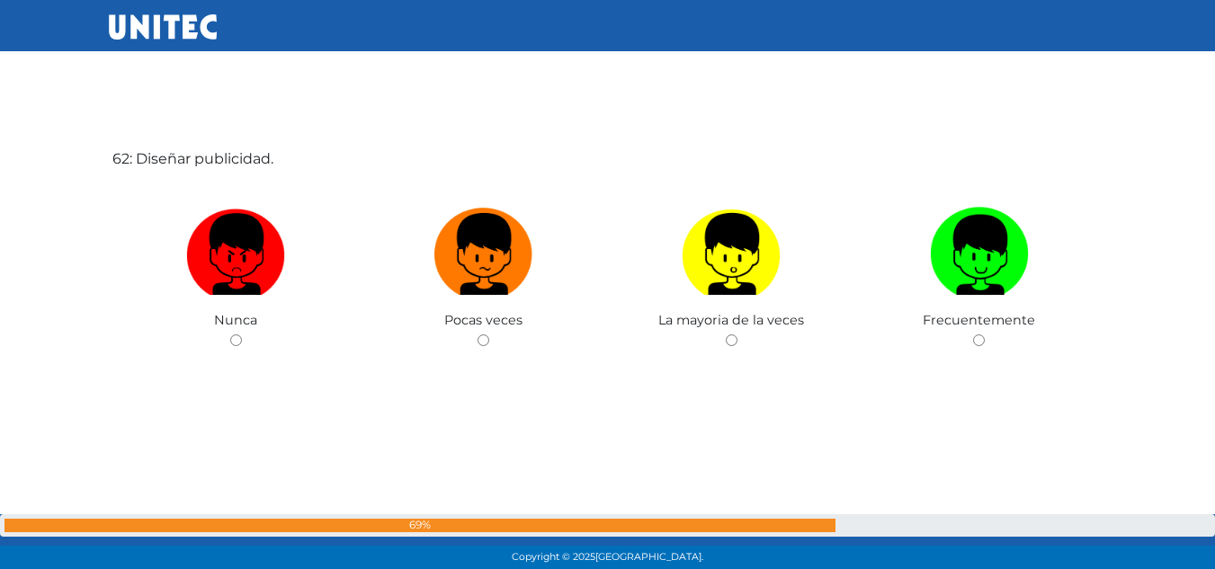
scroll to position [34809, 0]
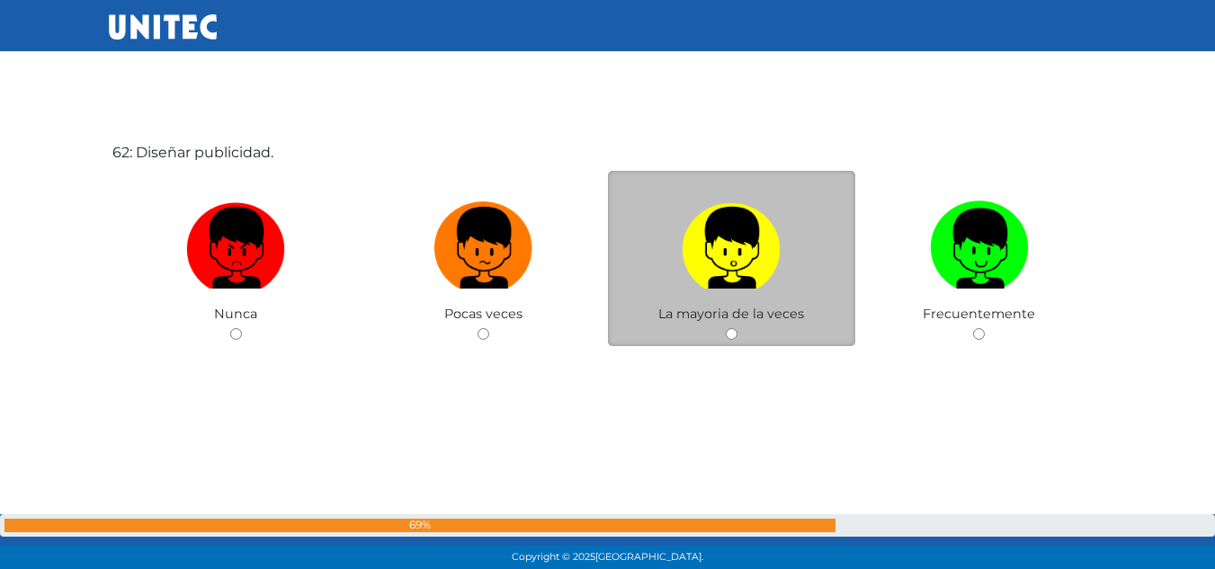
click at [813, 292] on label at bounding box center [732, 248] width 248 height 110
click at [737, 328] on input "radio" at bounding box center [732, 334] width 12 height 12
radio input "true"
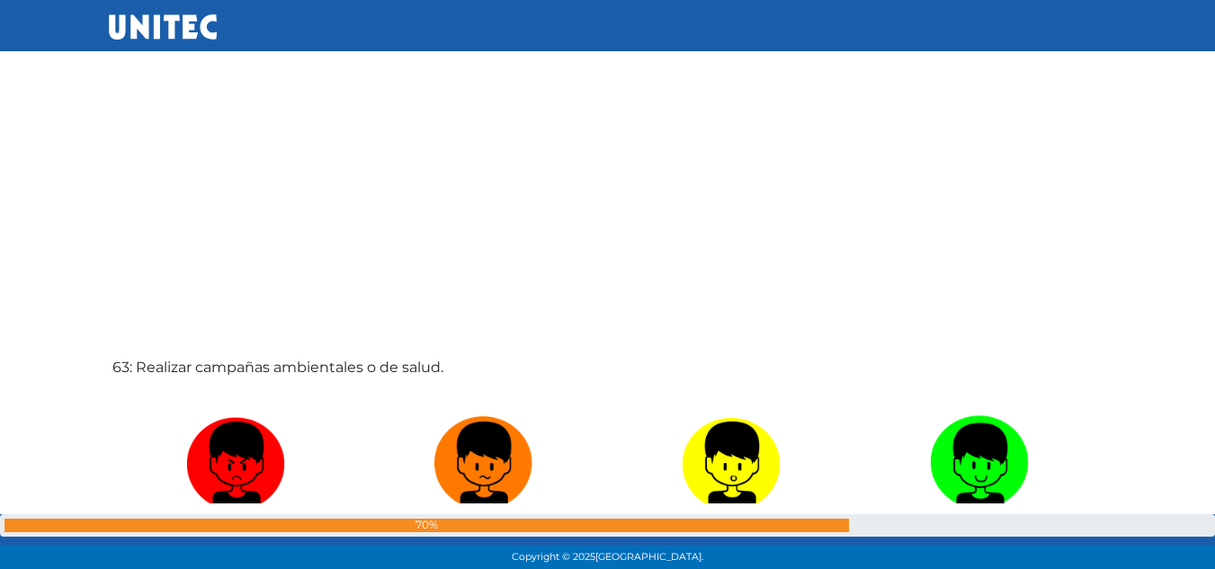
scroll to position [35251, 0]
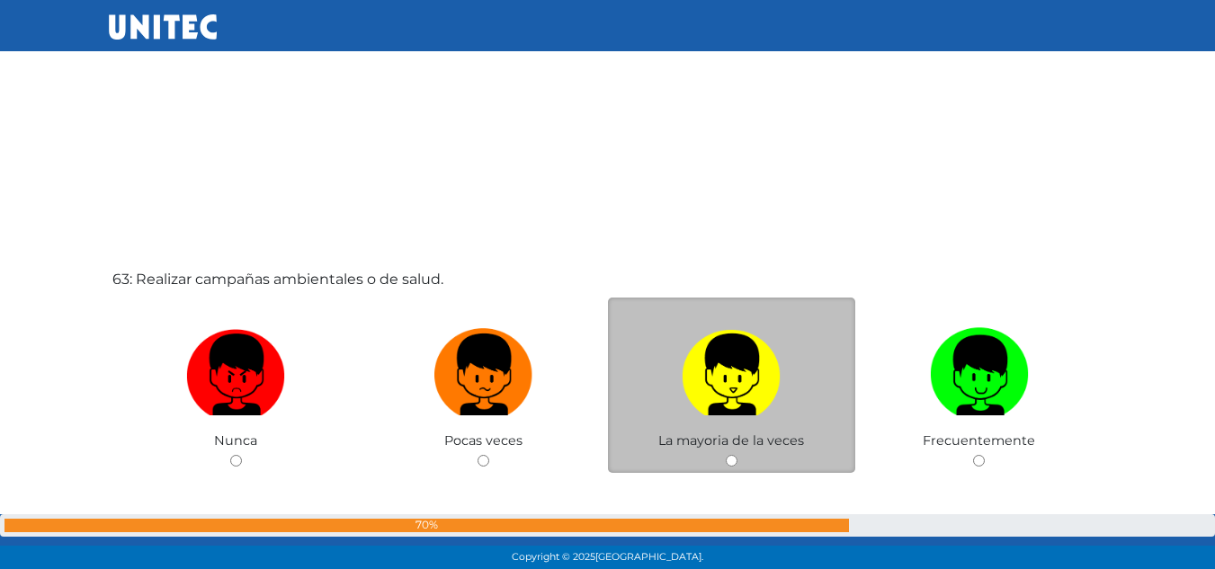
click at [724, 396] on img at bounding box center [731, 368] width 99 height 94
click at [726, 455] on input "radio" at bounding box center [732, 461] width 12 height 12
radio input "true"
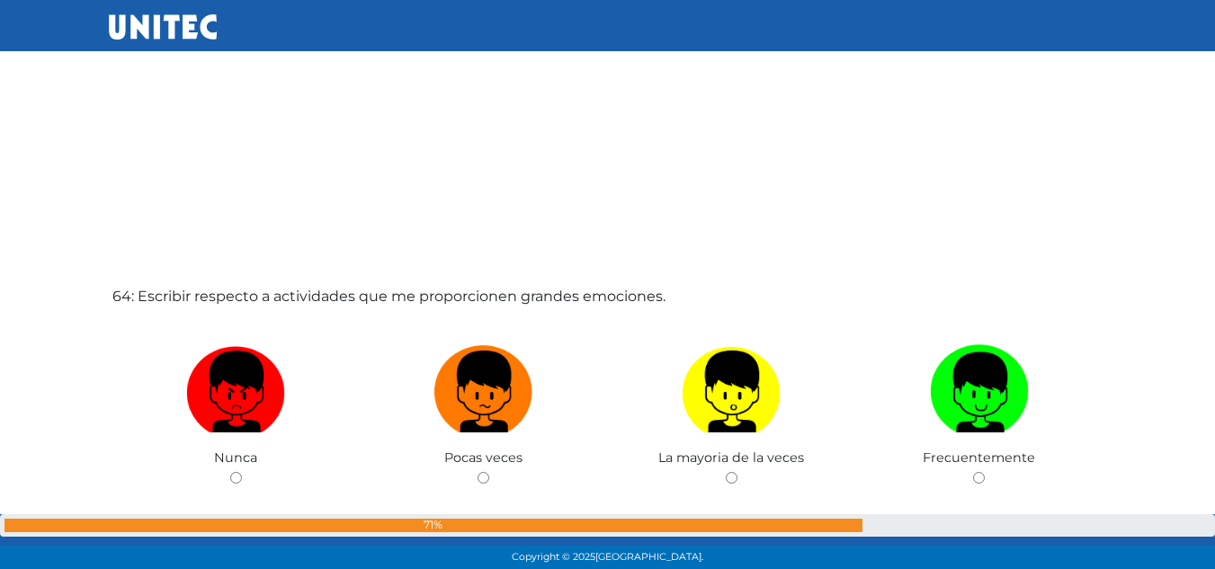
scroll to position [35891, 0]
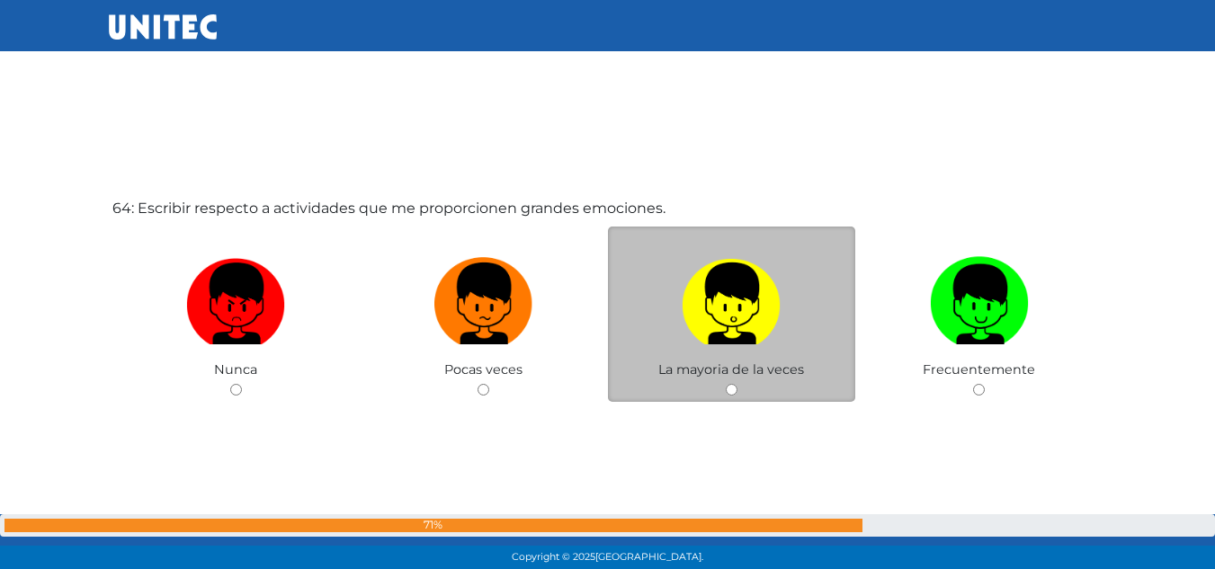
click at [789, 378] on div "La mayoria de la veces" at bounding box center [732, 314] width 248 height 175
click at [706, 302] on img at bounding box center [731, 297] width 99 height 94
click at [726, 384] on input "radio" at bounding box center [732, 390] width 12 height 12
radio input "true"
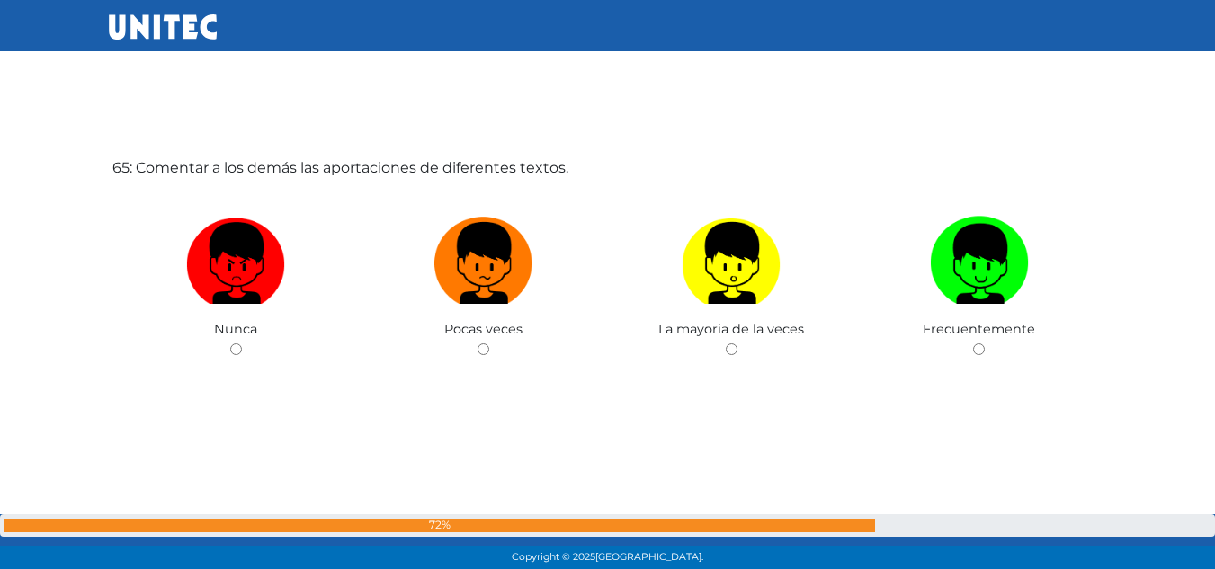
scroll to position [36516, 0]
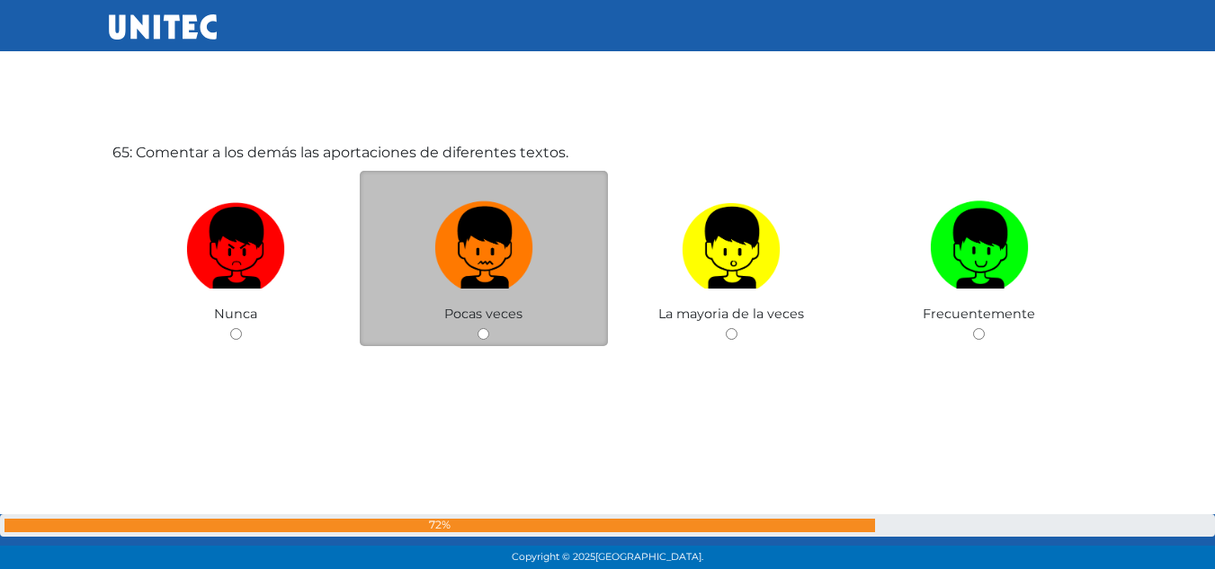
click at [475, 214] on img at bounding box center [483, 241] width 99 height 94
click at [477, 328] on input "radio" at bounding box center [483, 334] width 12 height 12
radio input "true"
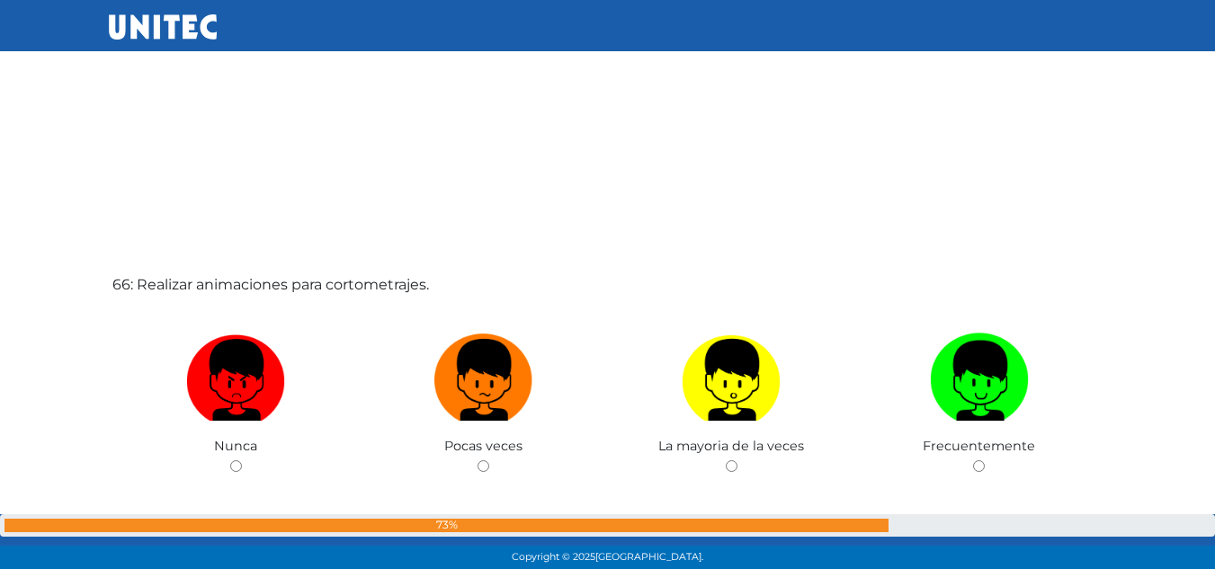
scroll to position [37041, 0]
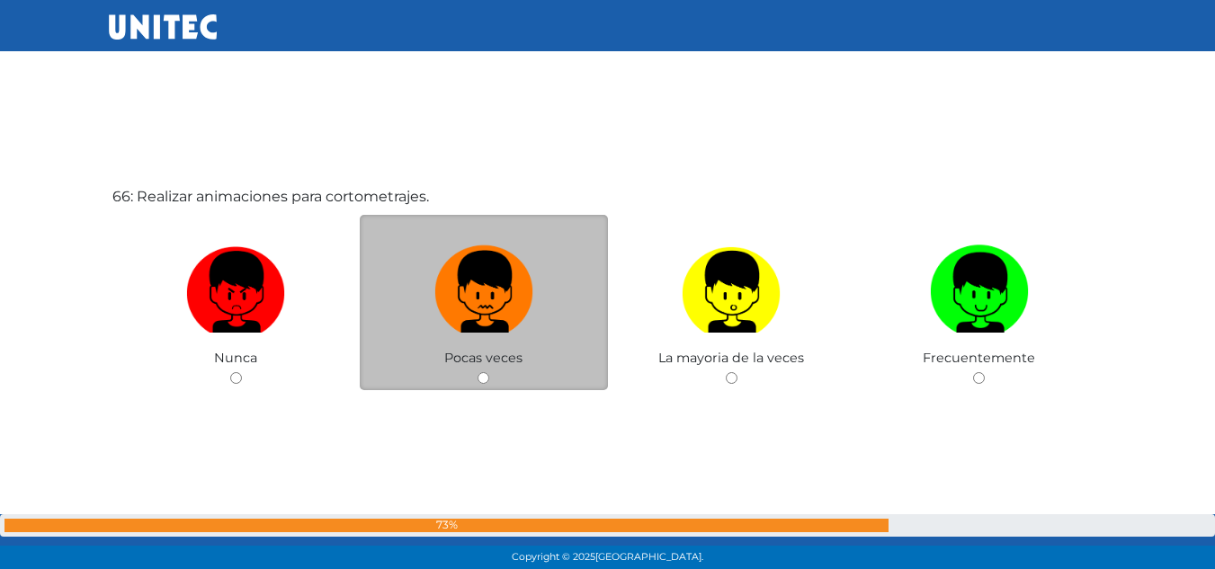
click at [516, 286] on img at bounding box center [483, 285] width 99 height 94
click at [489, 372] on input "radio" at bounding box center [483, 378] width 12 height 12
radio input "true"
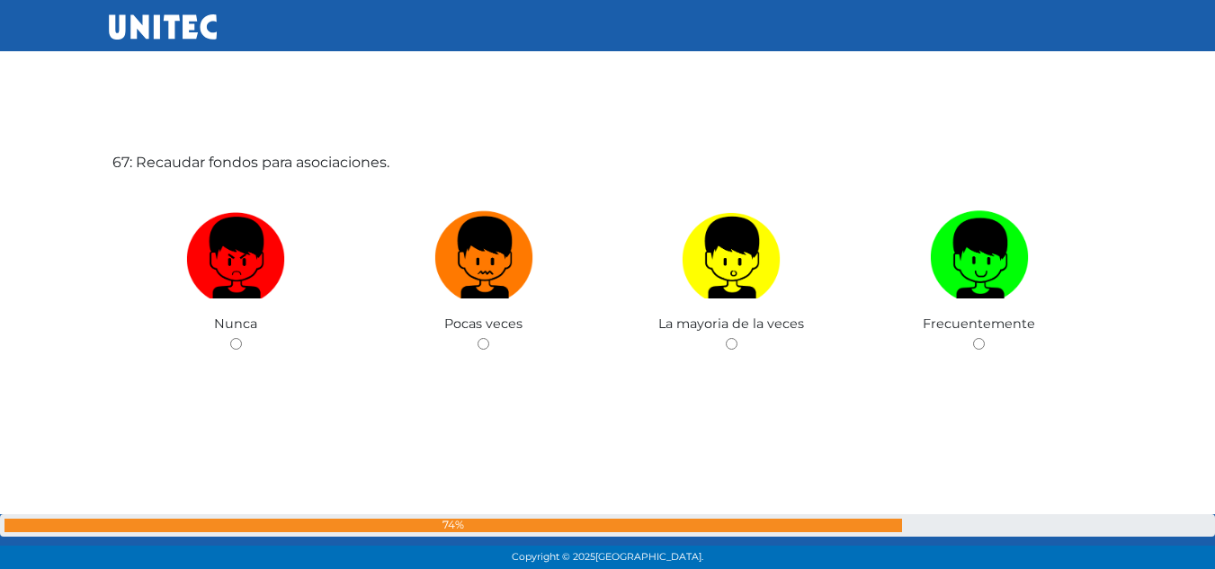
scroll to position [37655, 0]
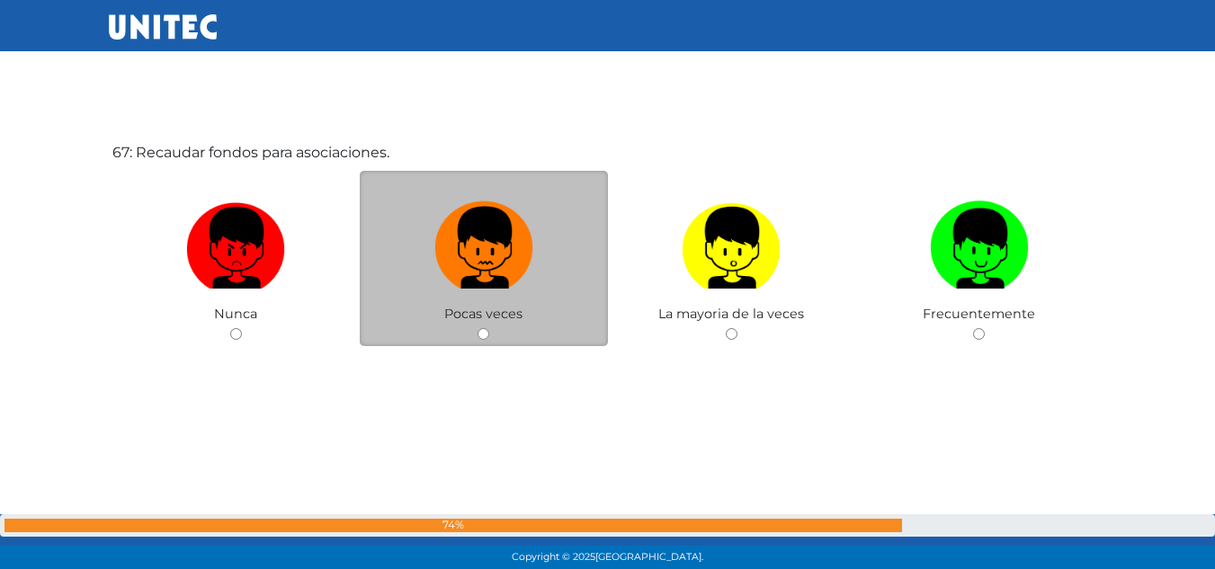
click at [435, 208] on img at bounding box center [483, 241] width 99 height 94
click at [477, 328] on input "radio" at bounding box center [483, 334] width 12 height 12
radio input "true"
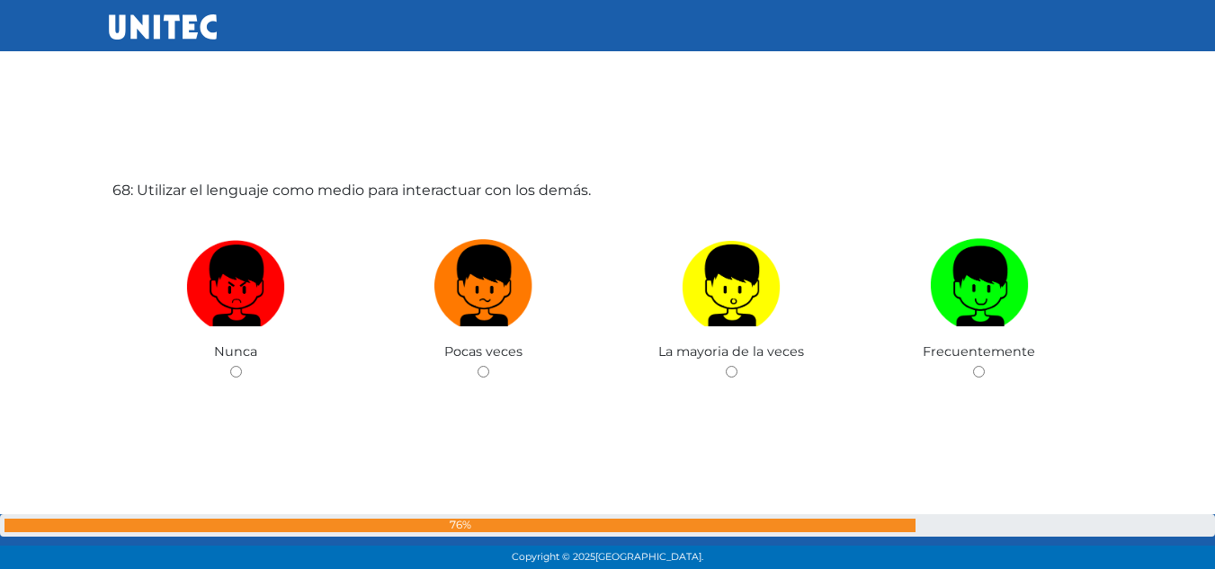
scroll to position [38009, 0]
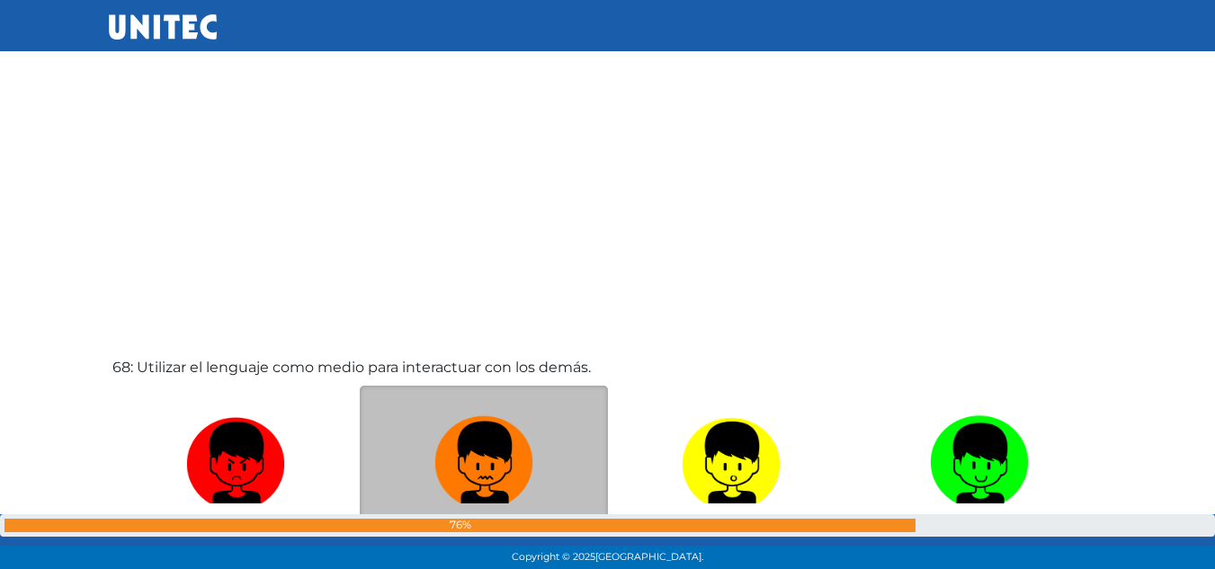
click at [446, 445] on img at bounding box center [483, 456] width 99 height 94
click at [477, 543] on input "radio" at bounding box center [483, 549] width 12 height 12
radio input "true"
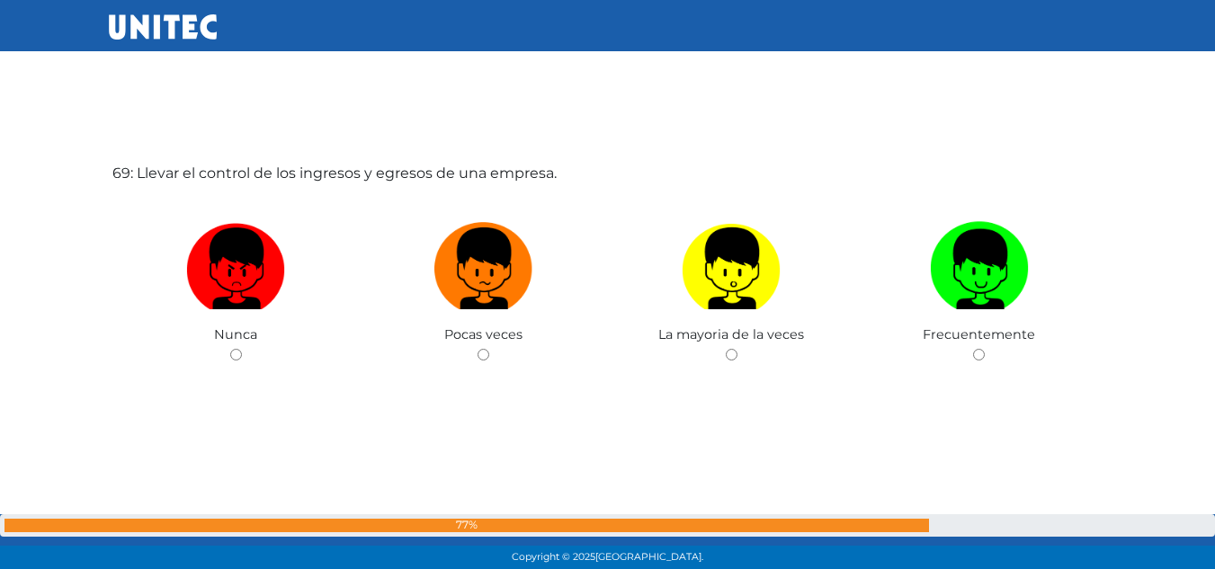
scroll to position [38793, 0]
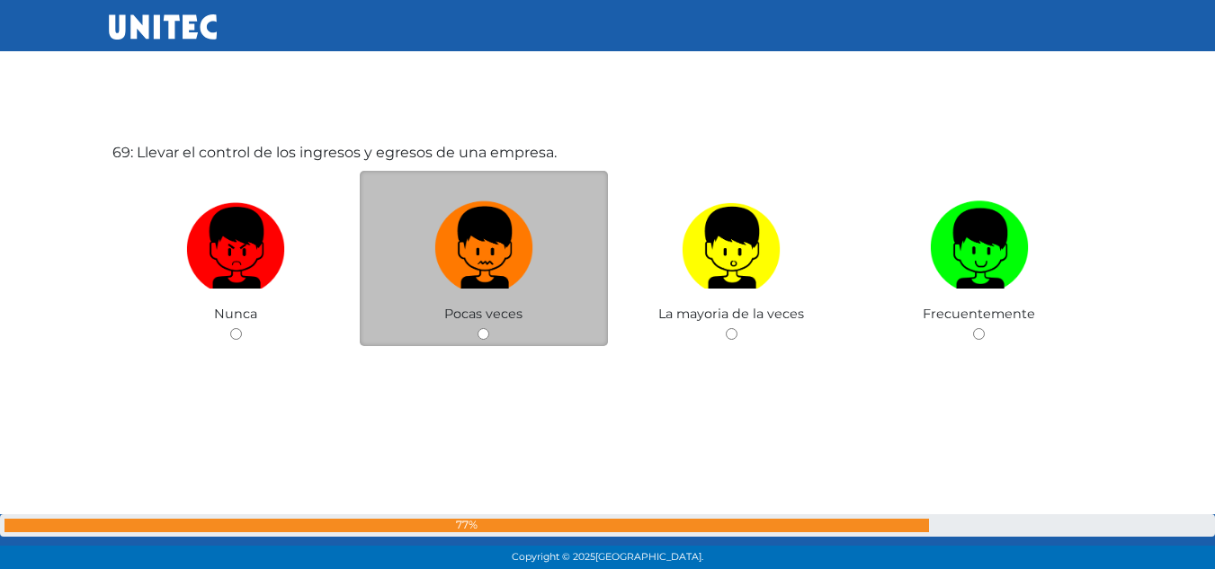
click at [483, 242] on img at bounding box center [483, 241] width 99 height 94
click at [483, 328] on input "radio" at bounding box center [483, 334] width 12 height 12
radio input "true"
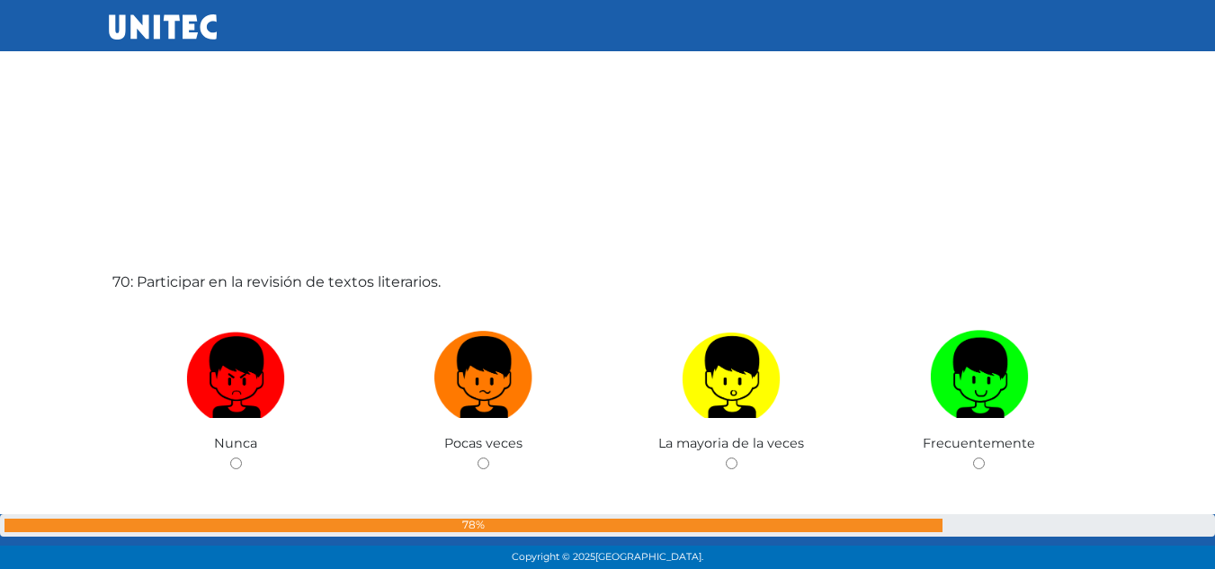
scroll to position [39322, 0]
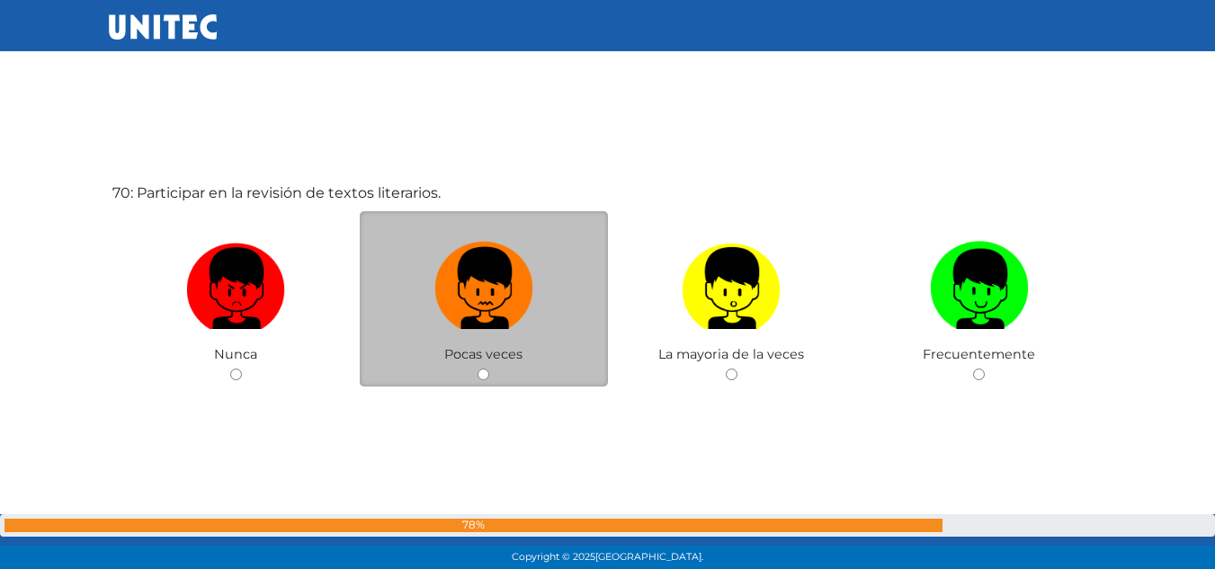
click at [497, 288] on img at bounding box center [483, 282] width 99 height 94
click at [489, 369] on input "radio" at bounding box center [483, 375] width 12 height 12
radio input "true"
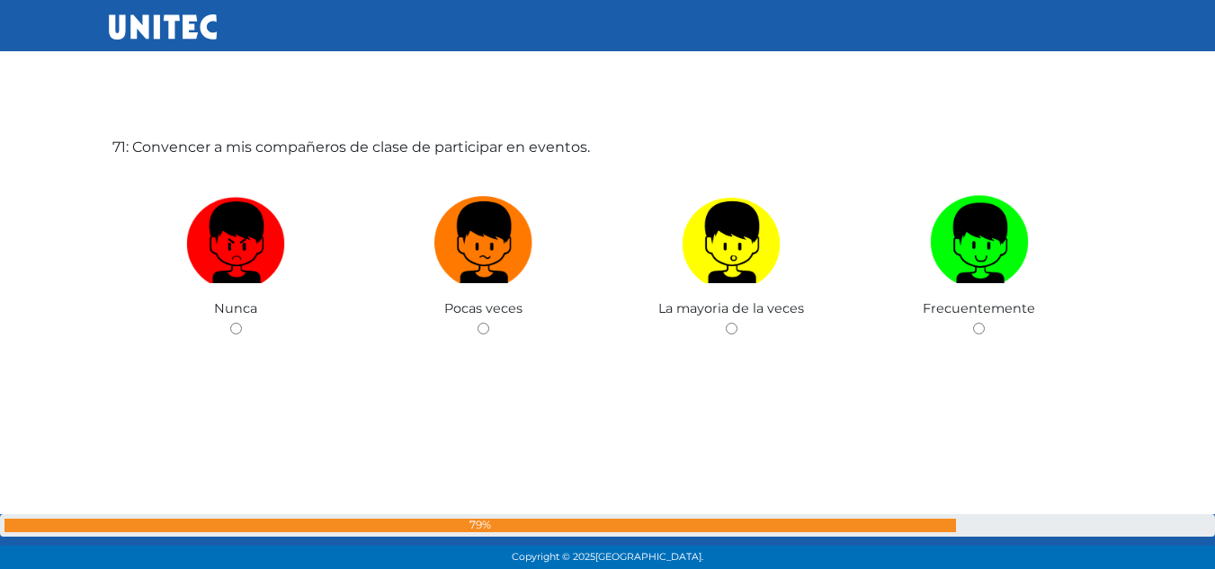
scroll to position [39935, 0]
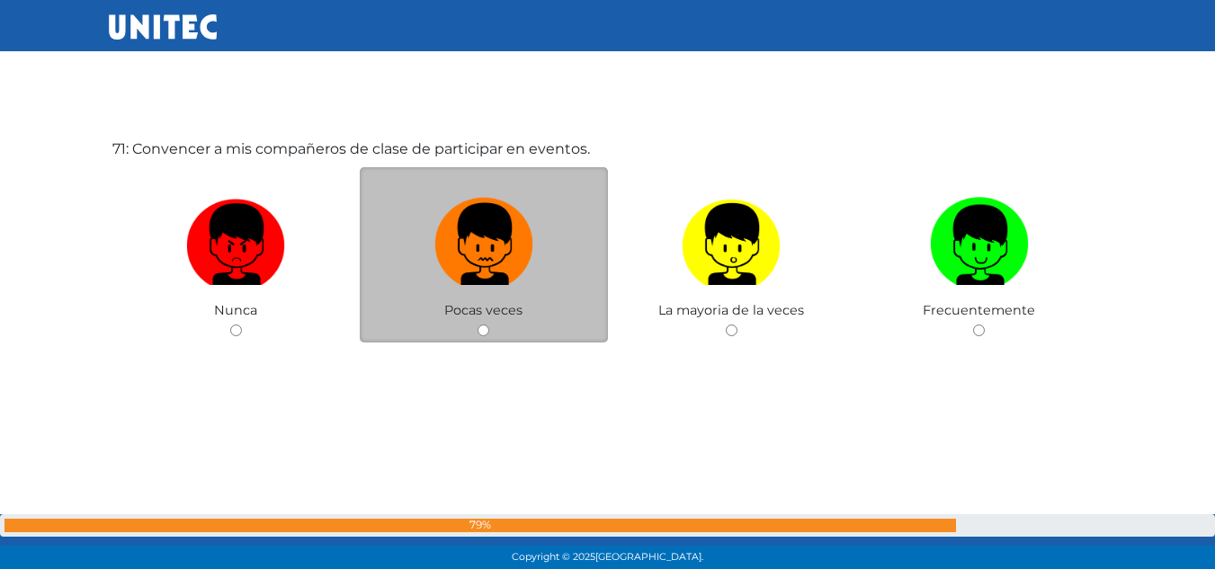
click at [526, 227] on img at bounding box center [483, 238] width 99 height 94
click at [489, 325] on input "radio" at bounding box center [483, 331] width 12 height 12
radio input "true"
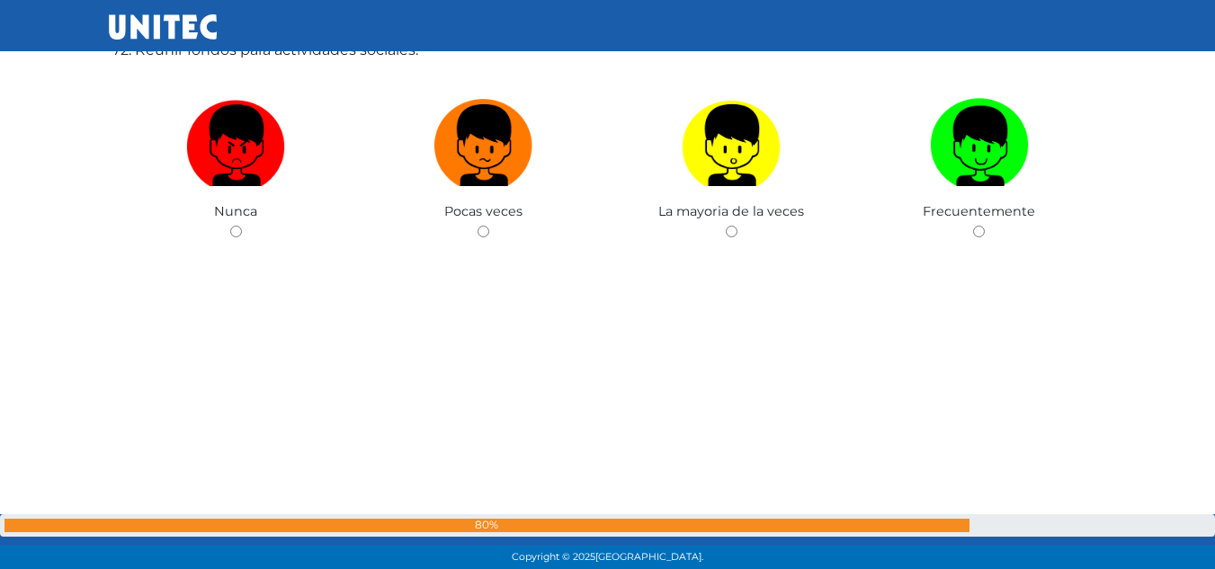
scroll to position [40576, 0]
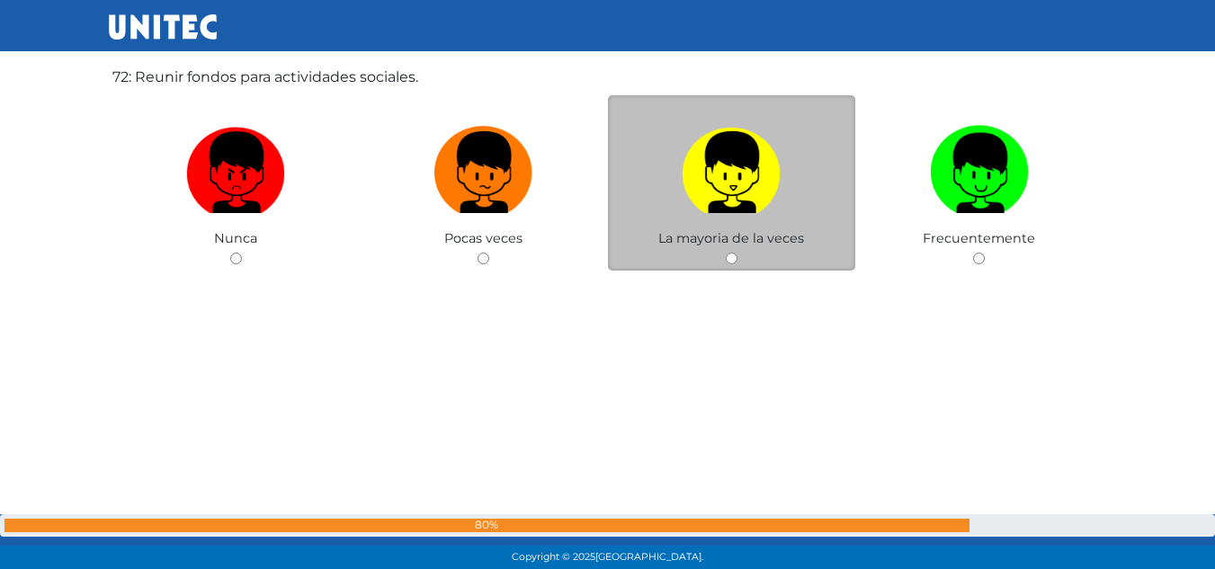
click at [718, 175] on img at bounding box center [731, 166] width 99 height 94
click at [726, 253] on input "radio" at bounding box center [732, 259] width 12 height 12
radio input "true"
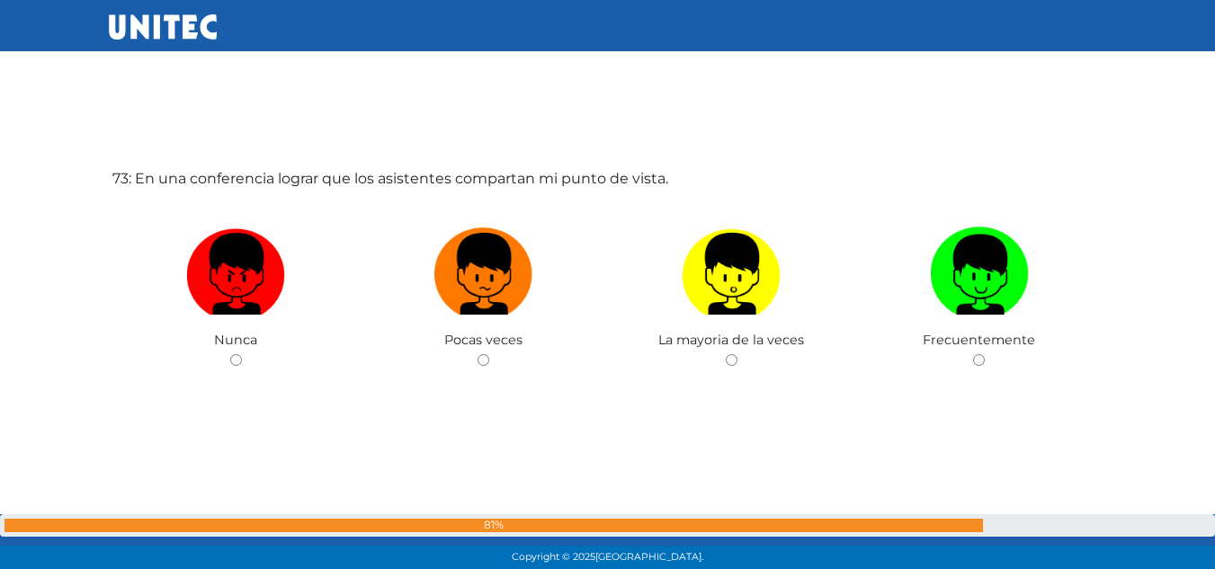
scroll to position [41001, 0]
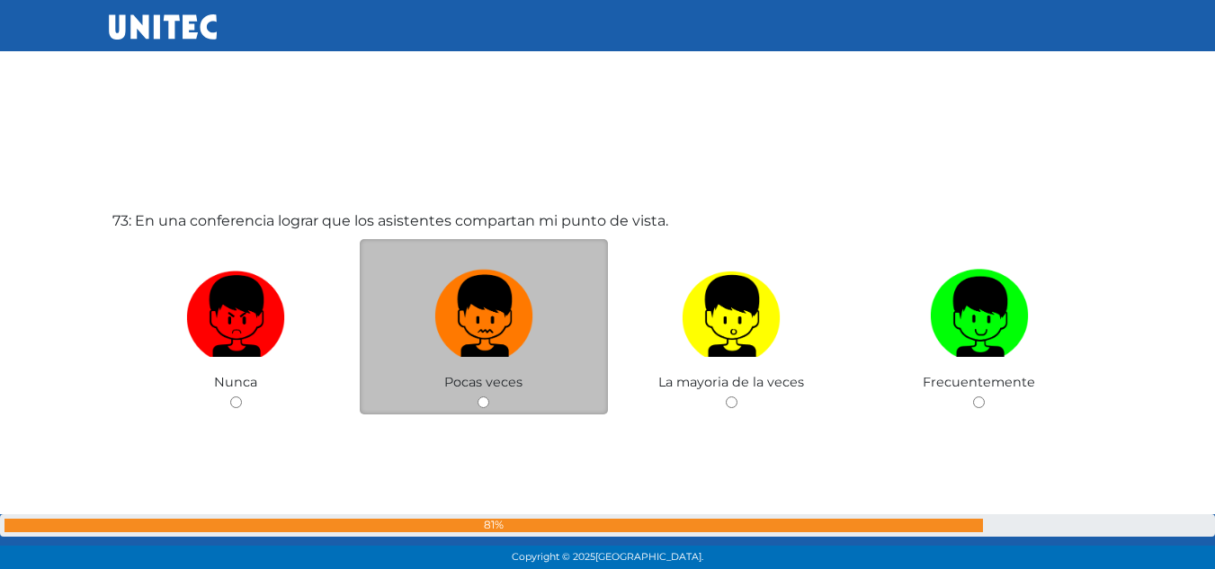
click at [518, 309] on img at bounding box center [483, 310] width 99 height 94
click at [489, 397] on input "radio" at bounding box center [483, 403] width 12 height 12
radio input "true"
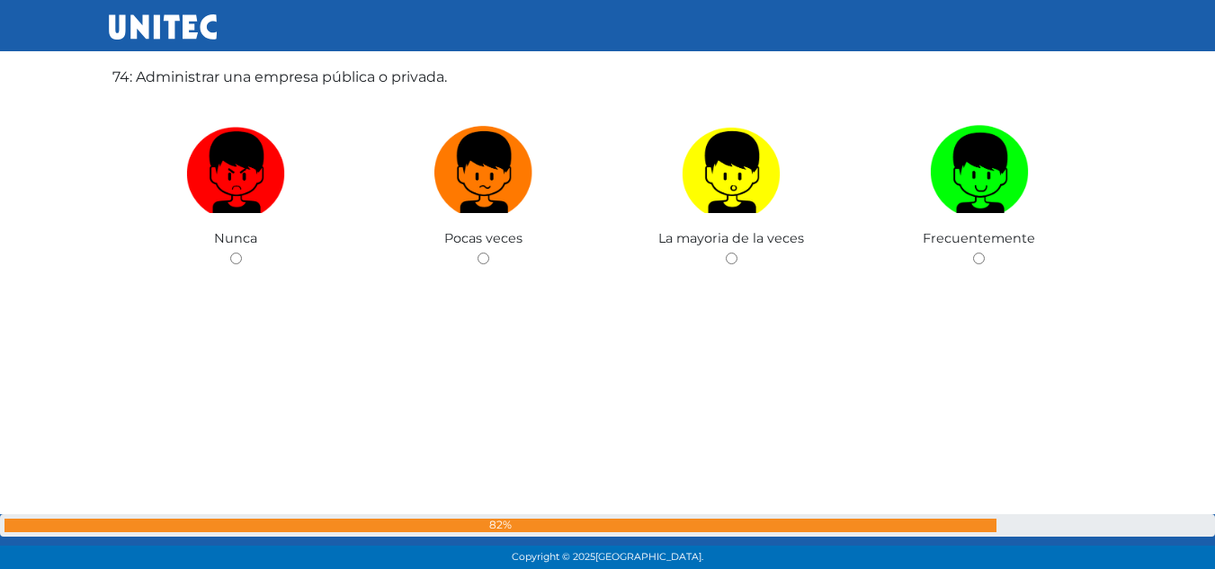
scroll to position [41678, 0]
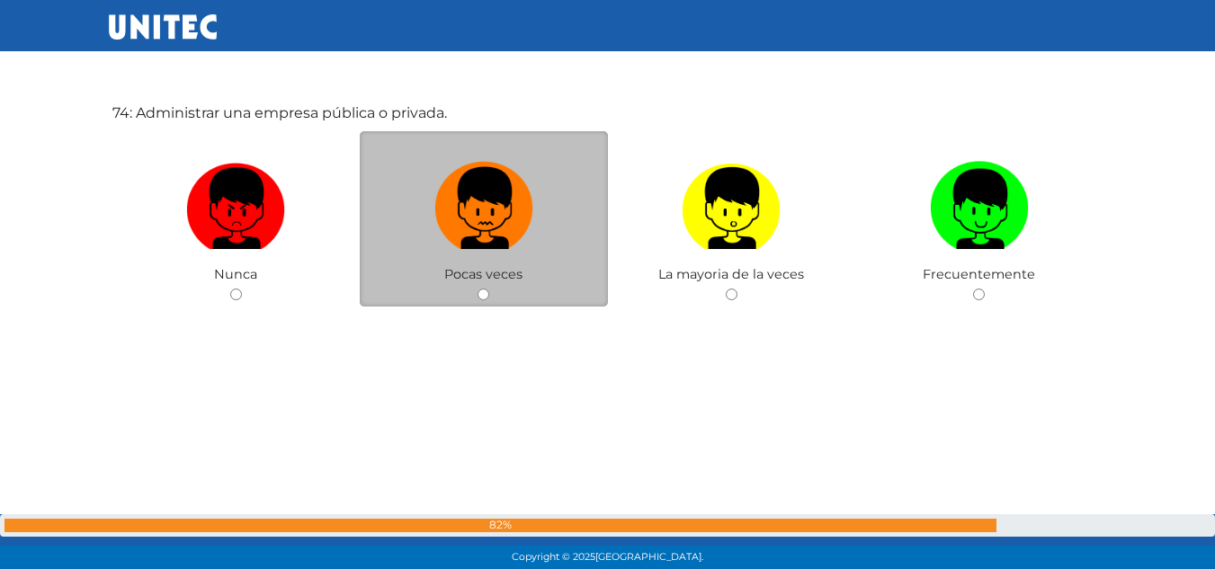
click at [471, 188] on img at bounding box center [483, 202] width 99 height 94
click at [477, 289] on input "radio" at bounding box center [483, 295] width 12 height 12
radio input "true"
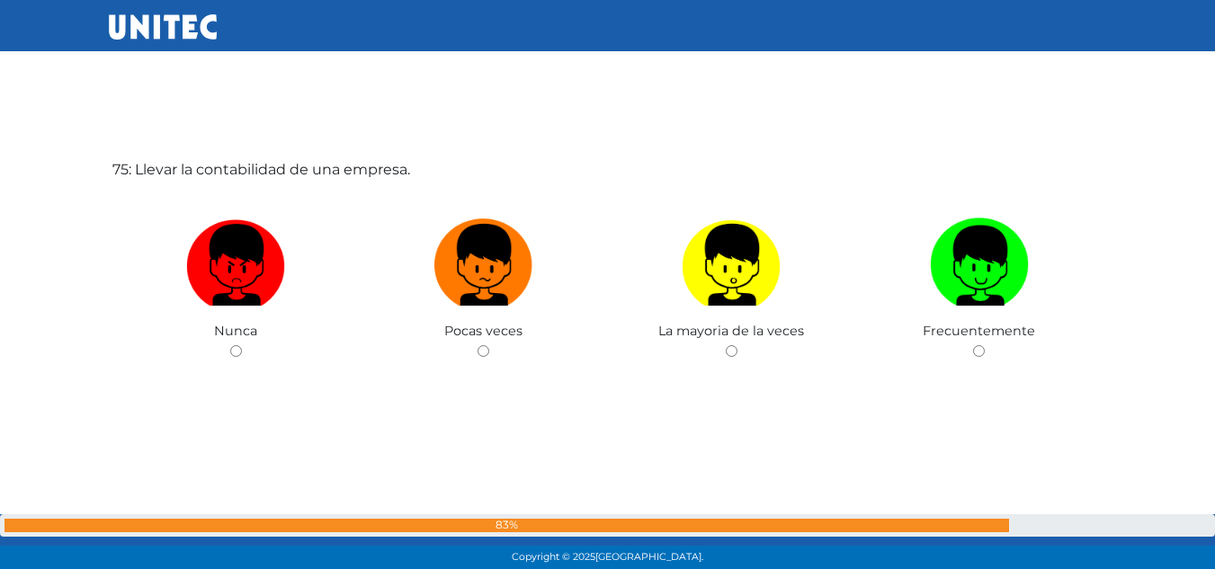
scroll to position [42217, 0]
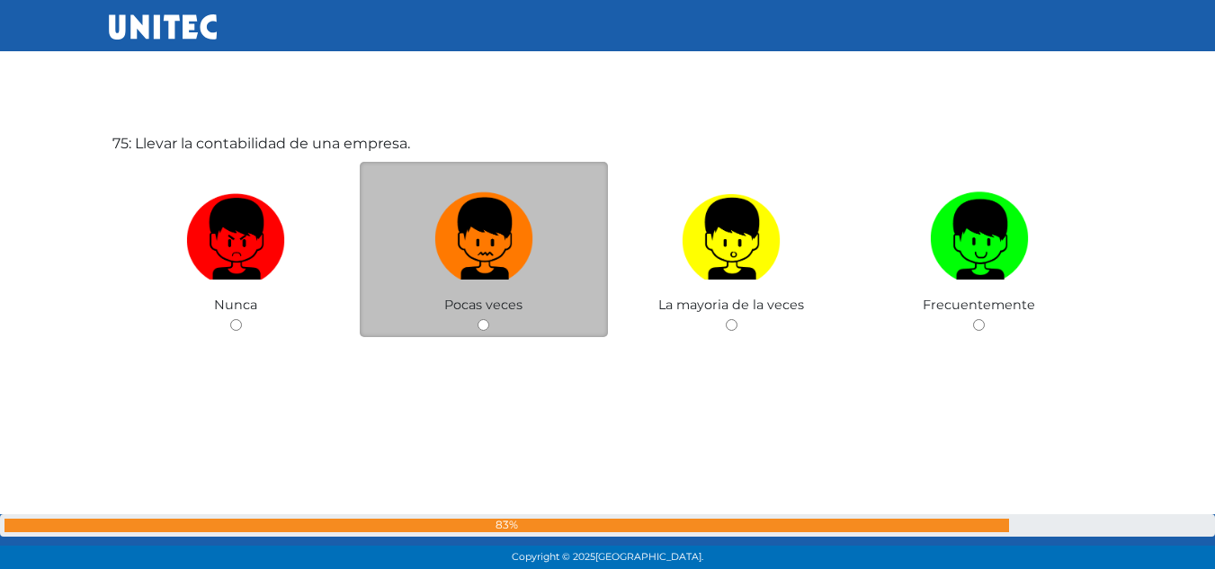
click at [516, 278] on img at bounding box center [483, 232] width 99 height 94
click at [489, 319] on input "radio" at bounding box center [483, 325] width 12 height 12
radio input "true"
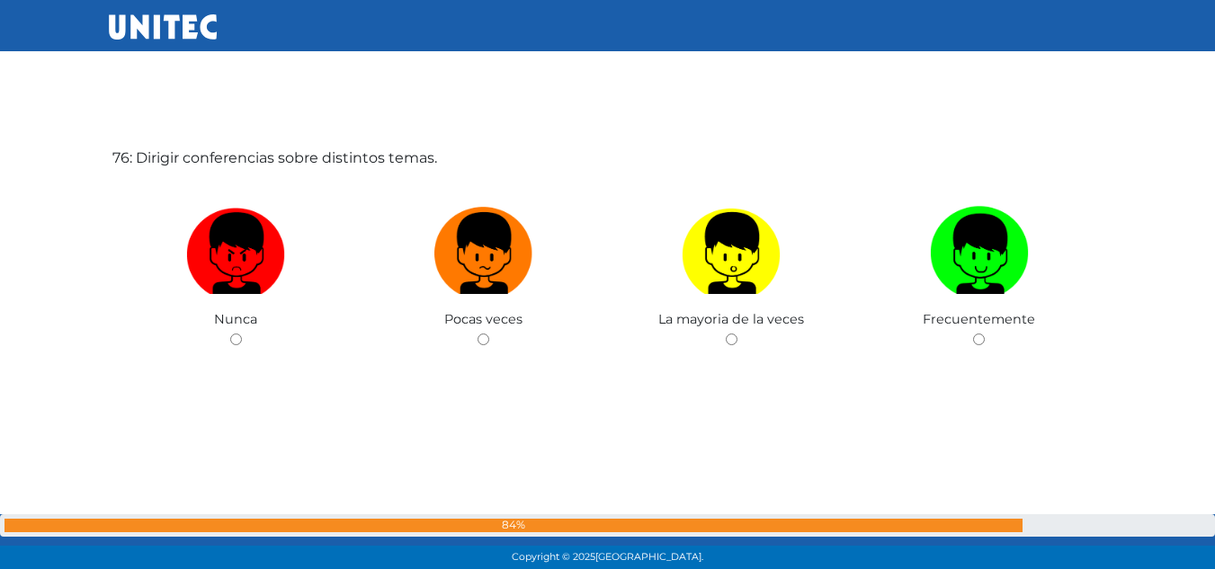
scroll to position [42777, 0]
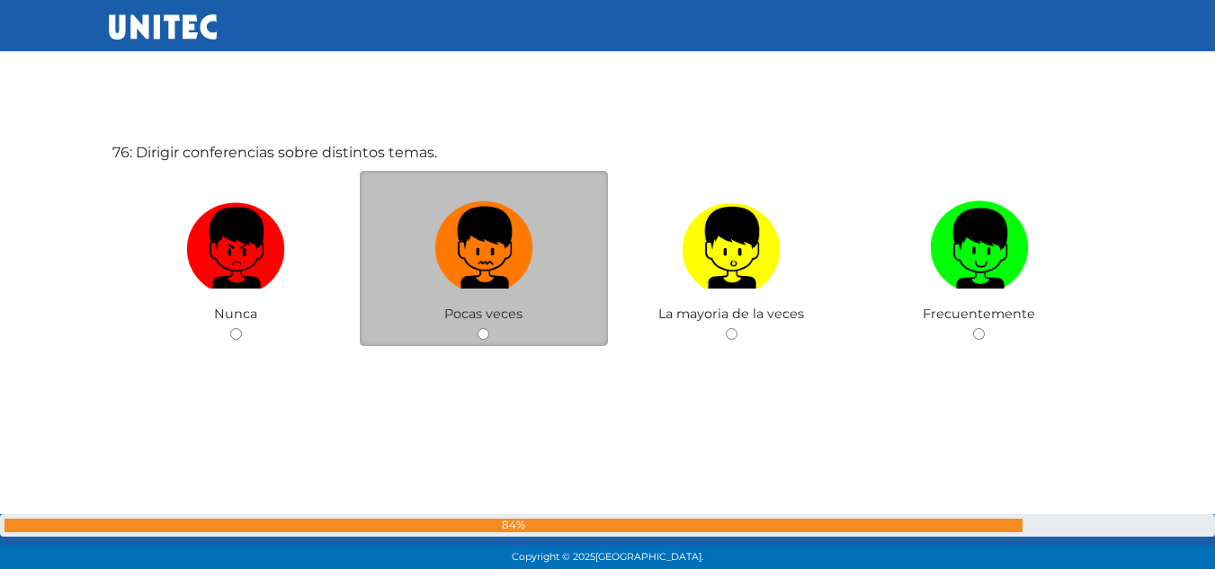
click at [488, 278] on img at bounding box center [483, 241] width 99 height 94
click at [488, 328] on input "radio" at bounding box center [483, 334] width 12 height 12
radio input "true"
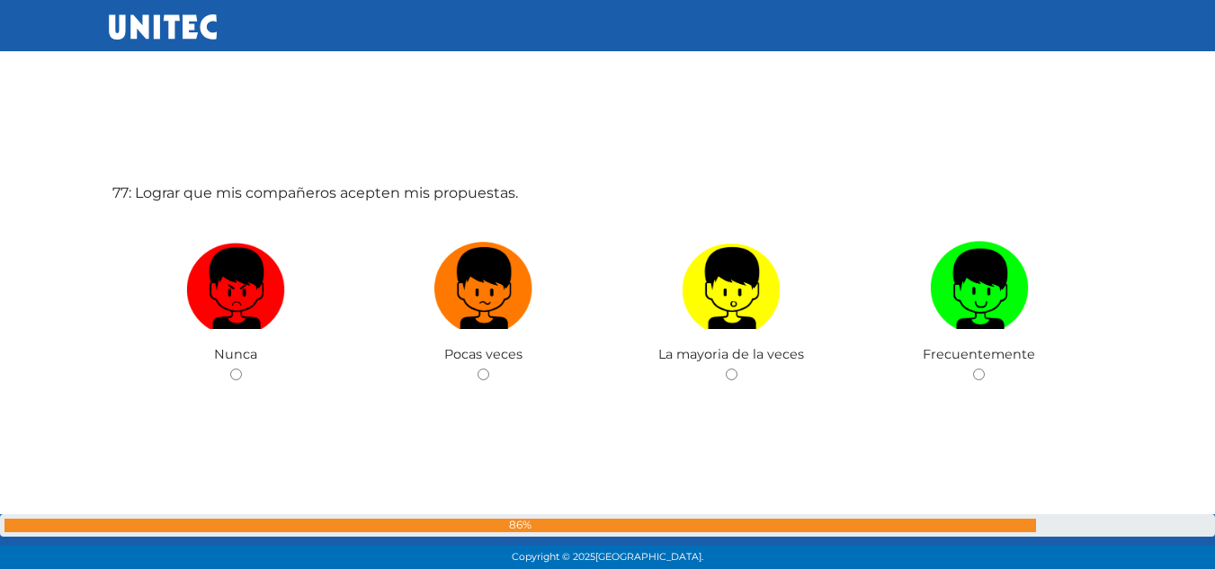
scroll to position [43394, 0]
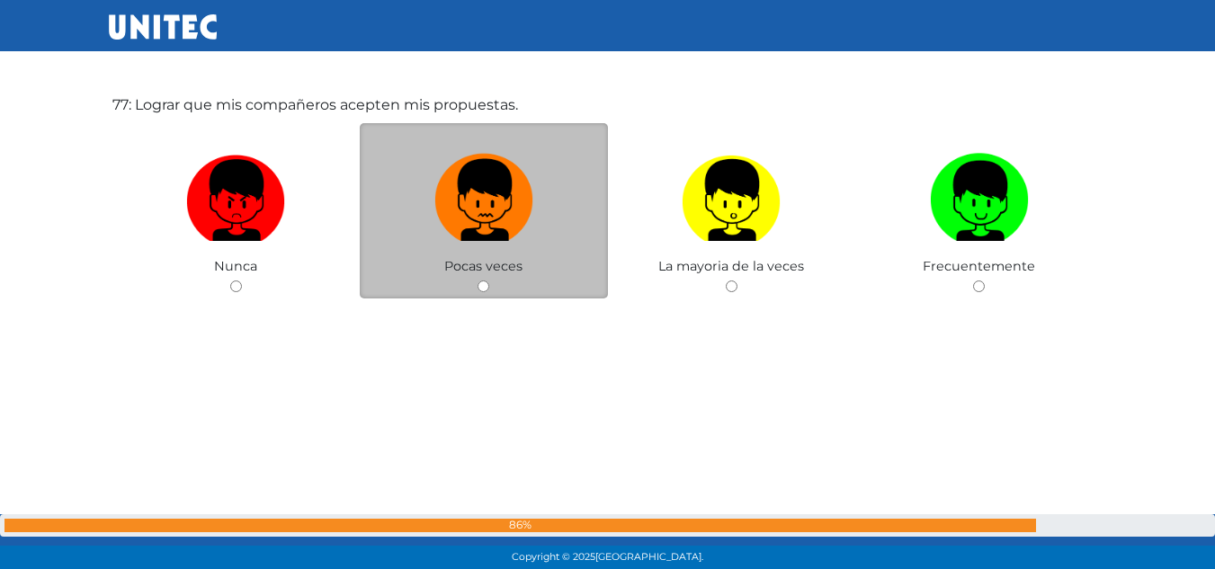
click at [504, 235] on img at bounding box center [483, 194] width 99 height 94
click at [489, 281] on input "radio" at bounding box center [483, 287] width 12 height 12
radio input "true"
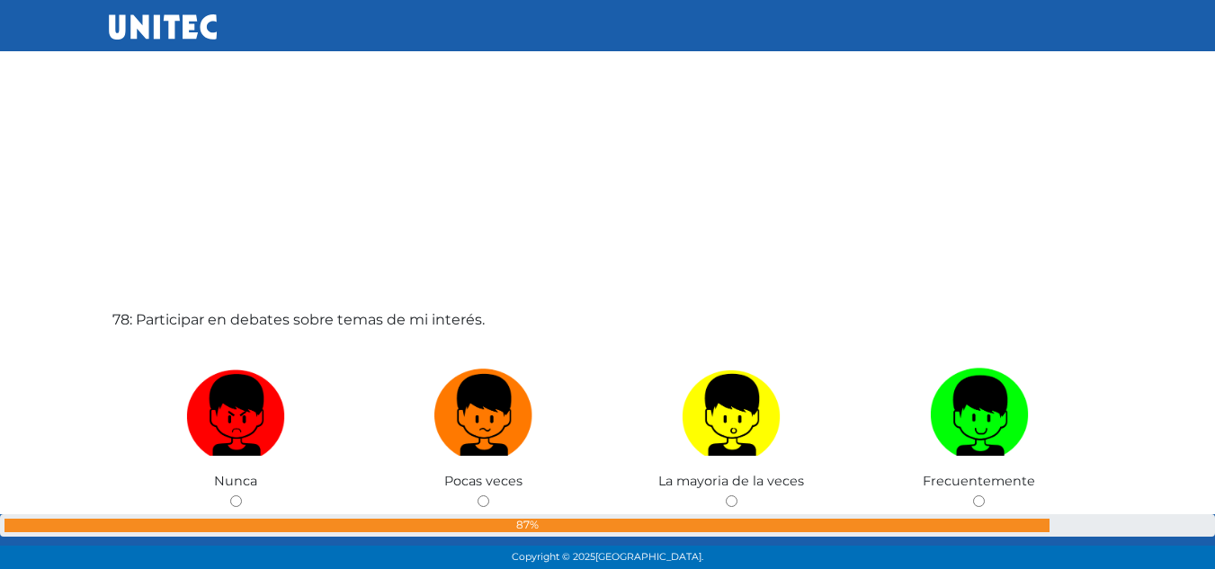
scroll to position [43836, 0]
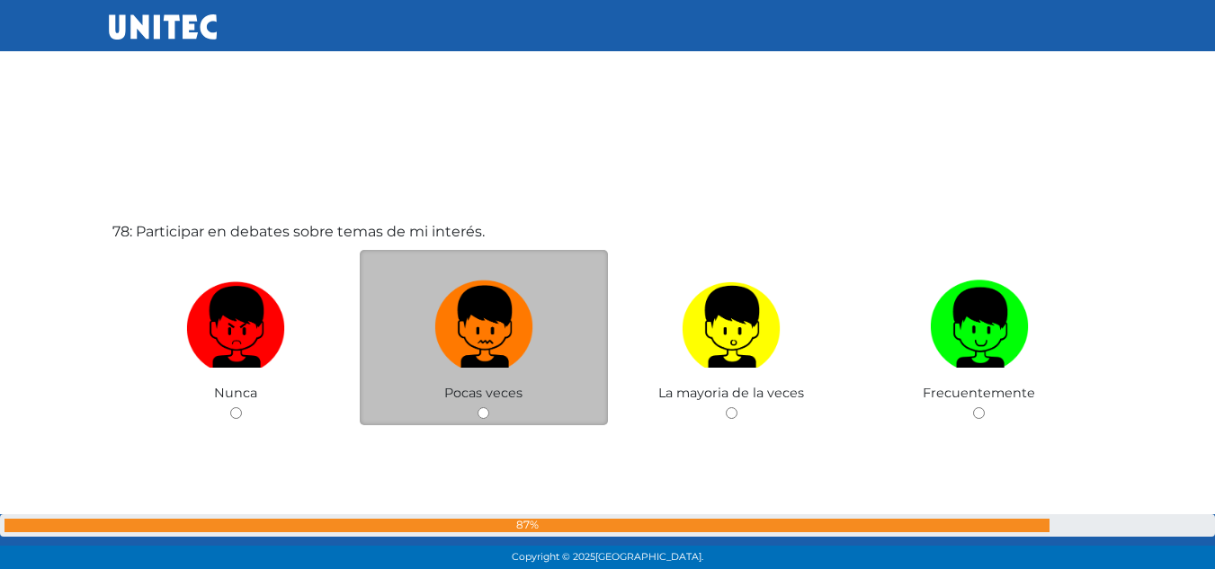
click at [506, 355] on img at bounding box center [483, 320] width 99 height 94
click at [489, 407] on input "radio" at bounding box center [483, 413] width 12 height 12
radio input "true"
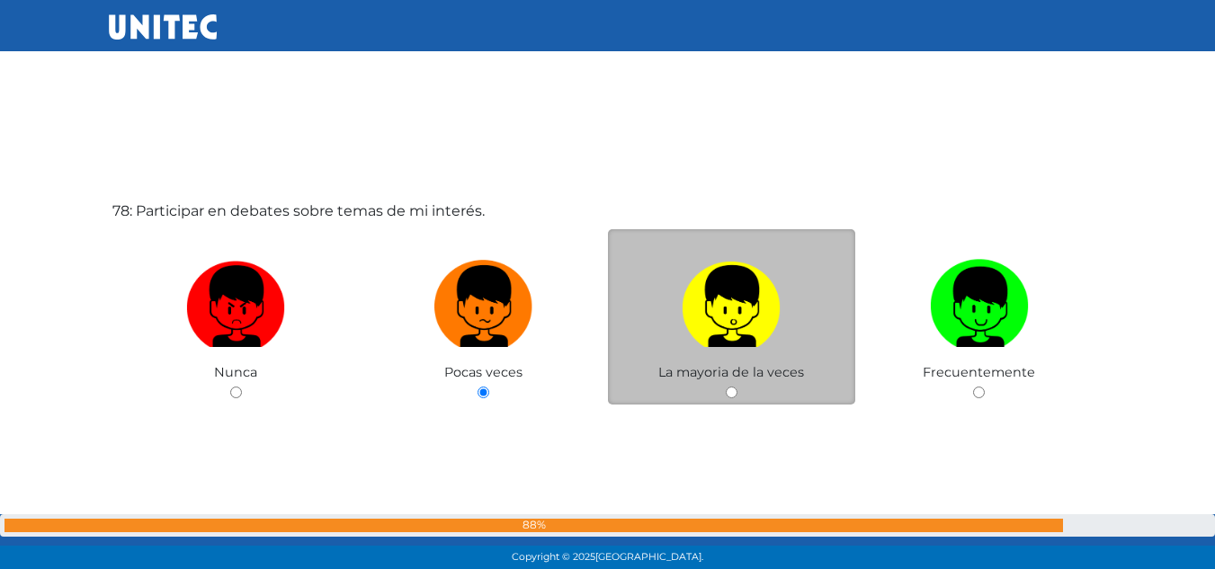
click at [763, 373] on span "La mayoria de la veces" at bounding box center [731, 372] width 146 height 16
click at [747, 316] on img at bounding box center [731, 300] width 99 height 94
click at [737, 387] on input "radio" at bounding box center [732, 393] width 12 height 12
radio input "true"
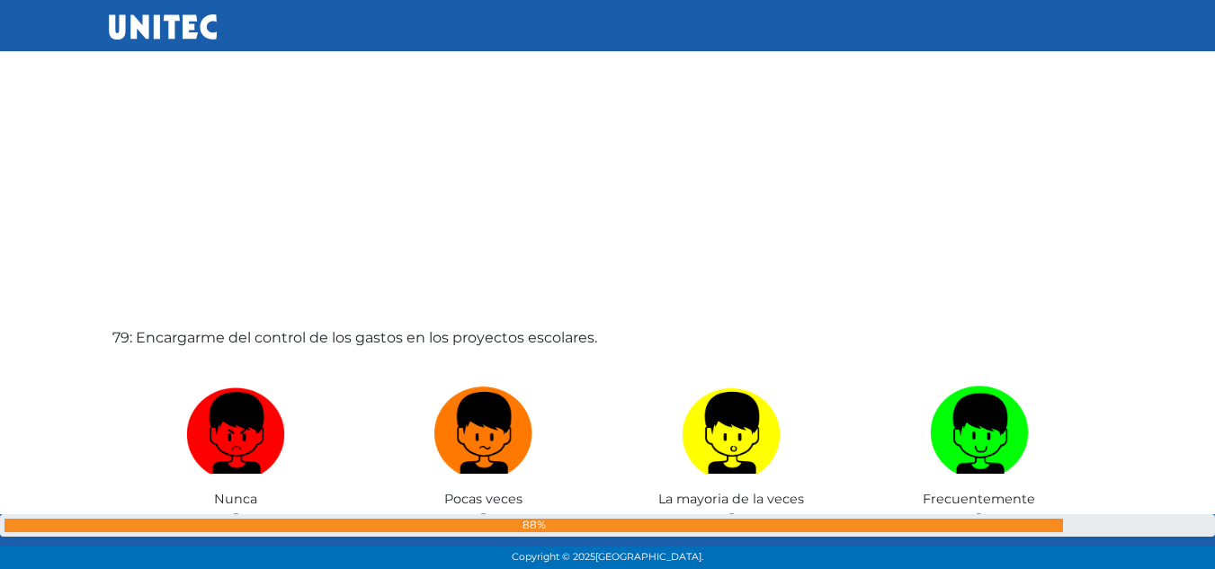
scroll to position [44388, 0]
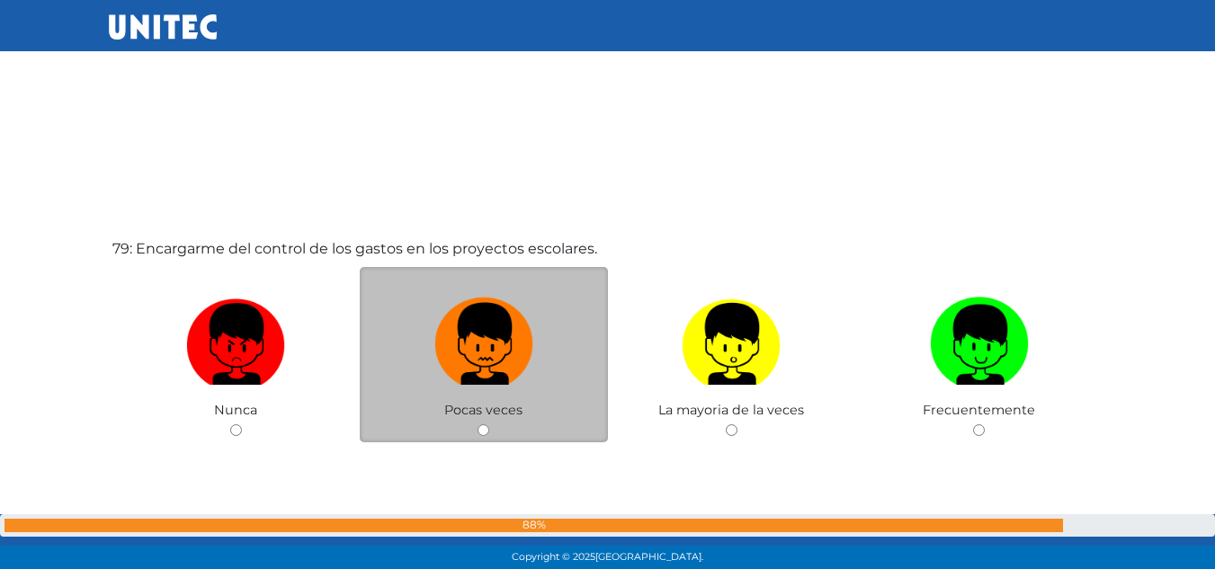
click at [492, 292] on img at bounding box center [483, 337] width 99 height 94
click at [489, 424] on input "radio" at bounding box center [483, 430] width 12 height 12
radio input "true"
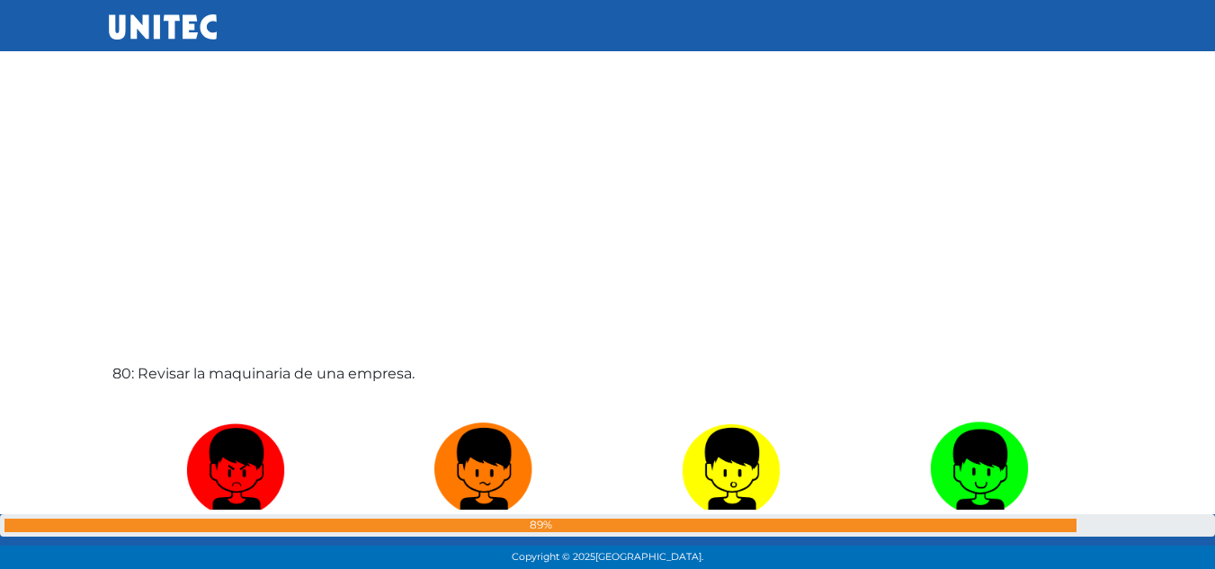
scroll to position [44921, 0]
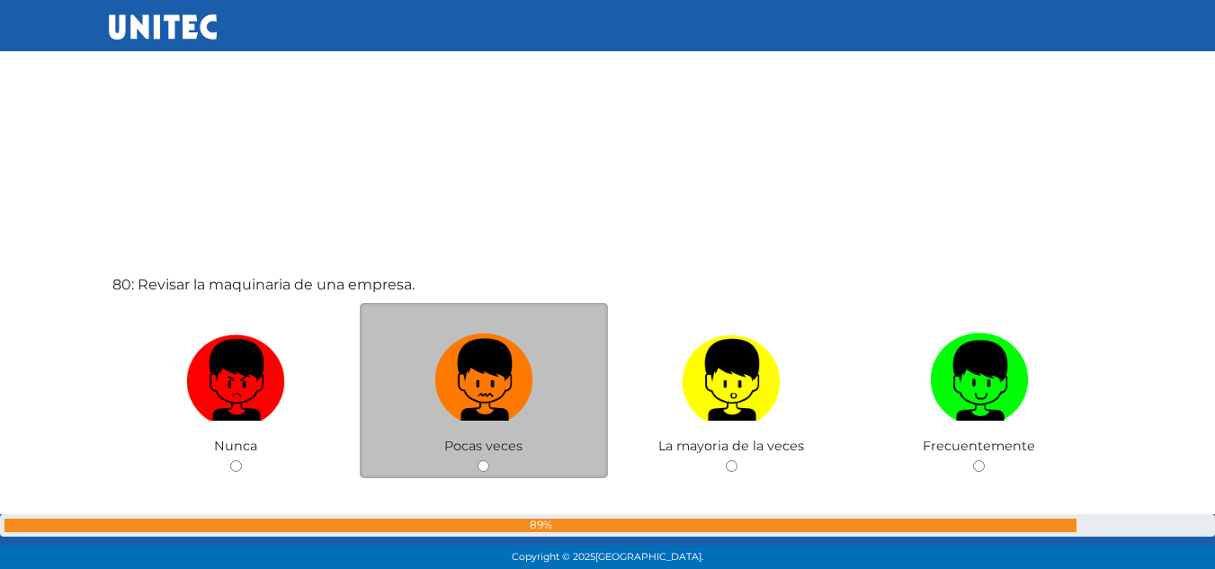
click at [436, 388] on img at bounding box center [483, 373] width 99 height 94
click at [477, 460] on input "radio" at bounding box center [483, 466] width 12 height 12
radio input "true"
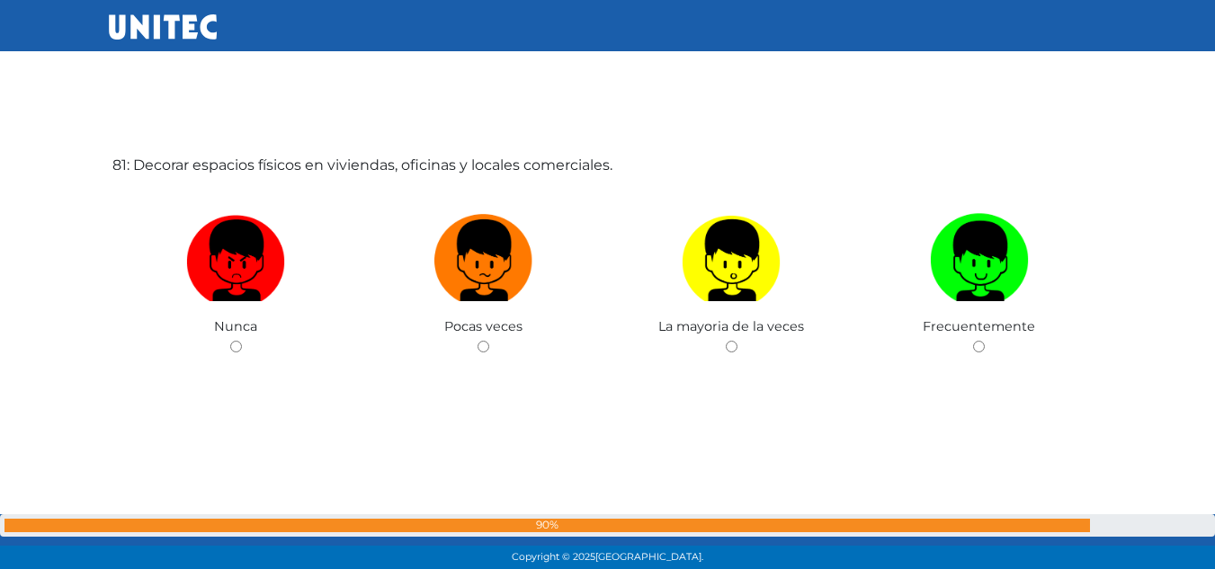
scroll to position [45623, 0]
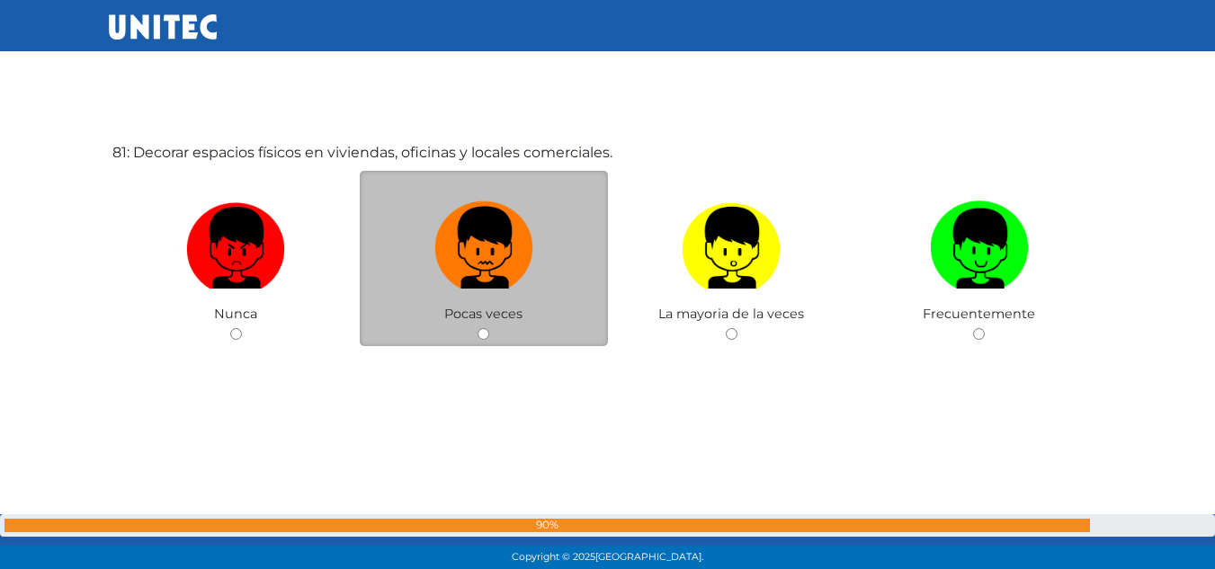
click at [492, 250] on img at bounding box center [483, 241] width 99 height 94
click at [489, 328] on input "radio" at bounding box center [483, 334] width 12 height 12
radio input "true"
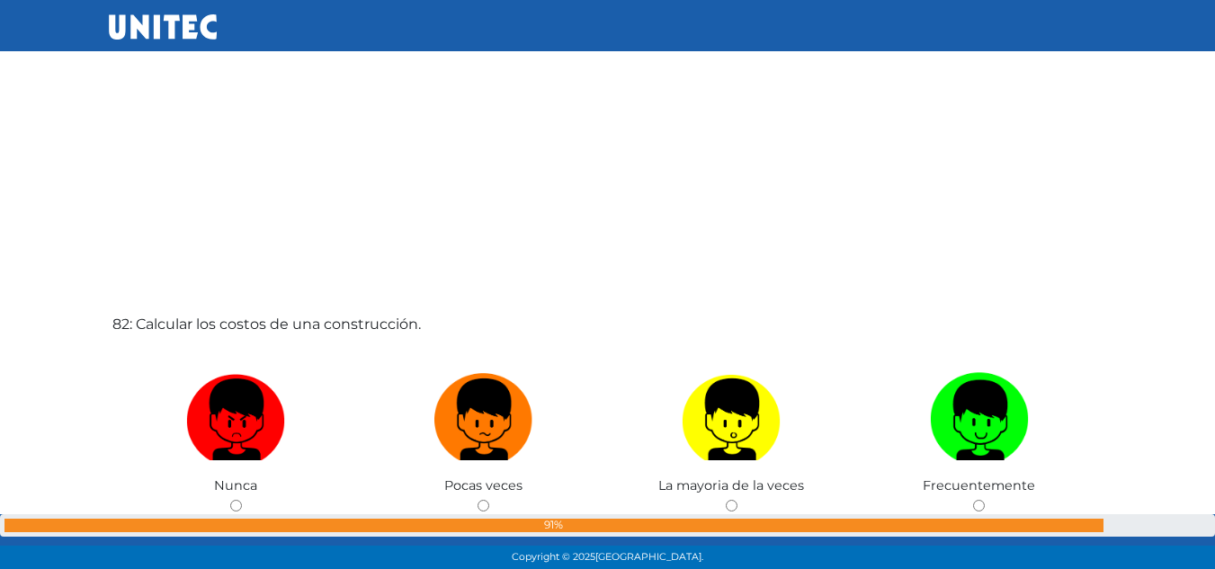
scroll to position [46108, 0]
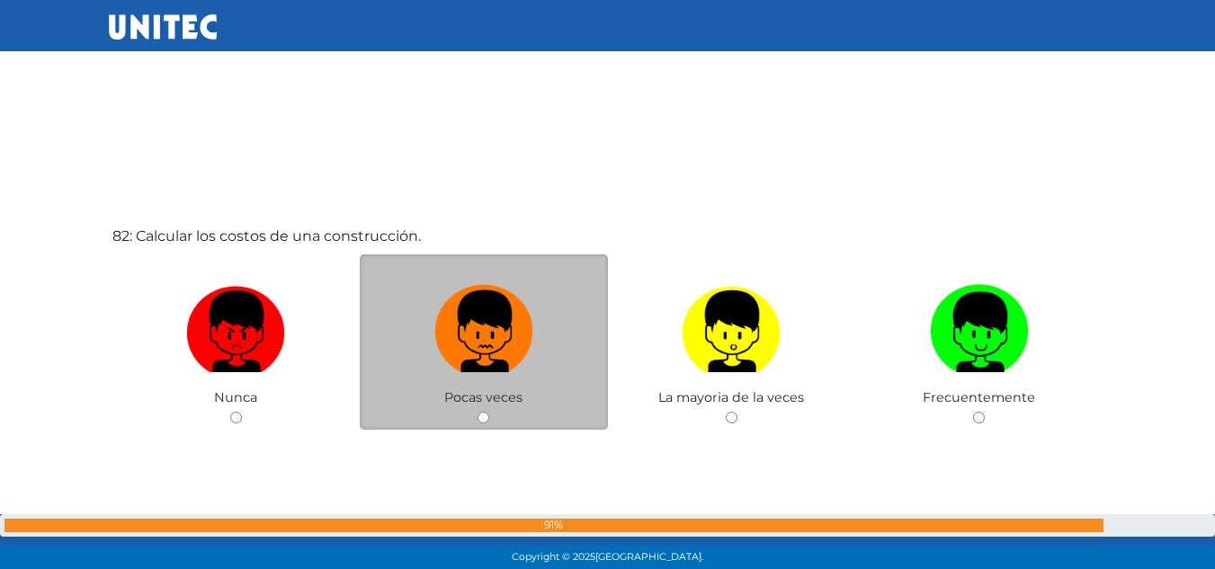
click at [470, 339] on img at bounding box center [483, 325] width 99 height 94
click at [477, 412] on input "radio" at bounding box center [483, 418] width 12 height 12
radio input "true"
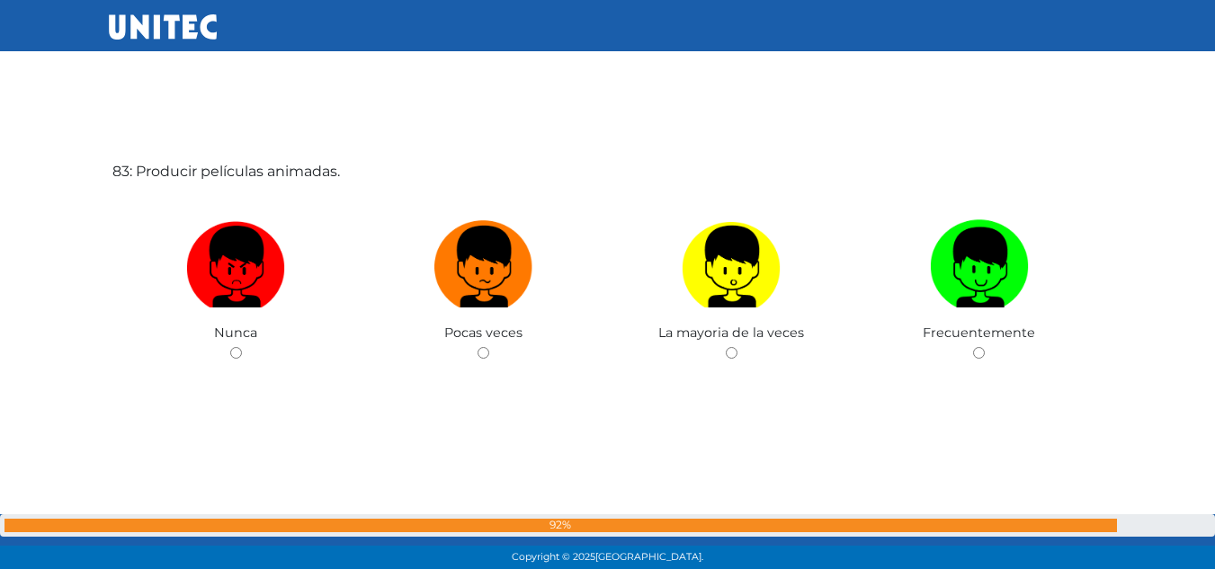
scroll to position [46761, 0]
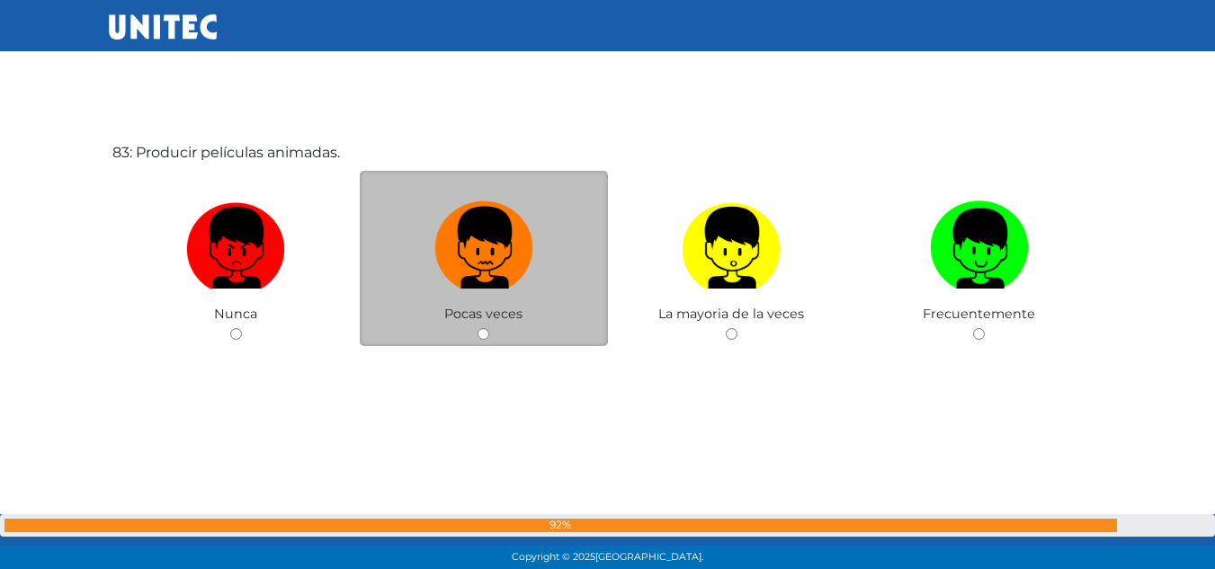
click at [485, 254] on img at bounding box center [483, 241] width 99 height 94
click at [485, 328] on input "radio" at bounding box center [483, 334] width 12 height 12
radio input "true"
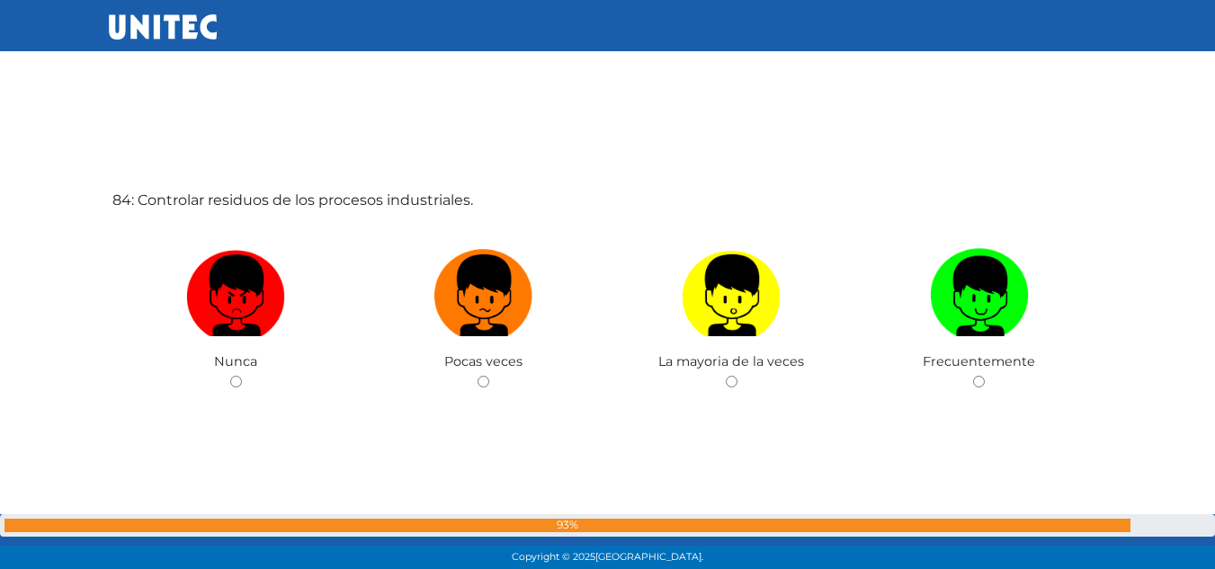
scroll to position [47330, 0]
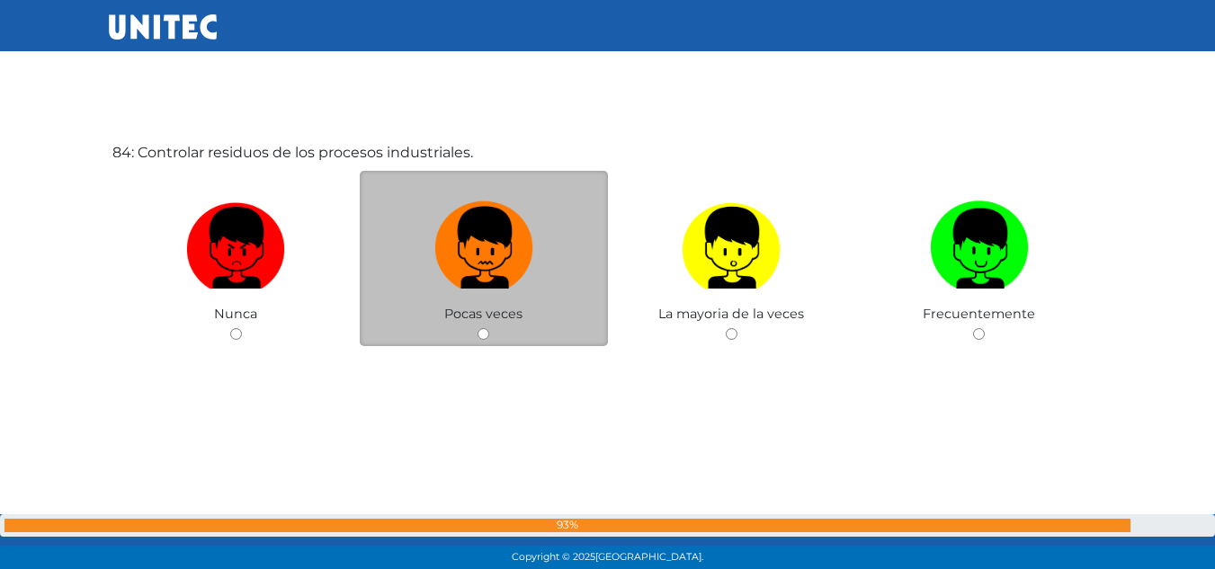
click at [504, 227] on img at bounding box center [483, 241] width 99 height 94
click at [489, 328] on input "radio" at bounding box center [483, 334] width 12 height 12
radio input "true"
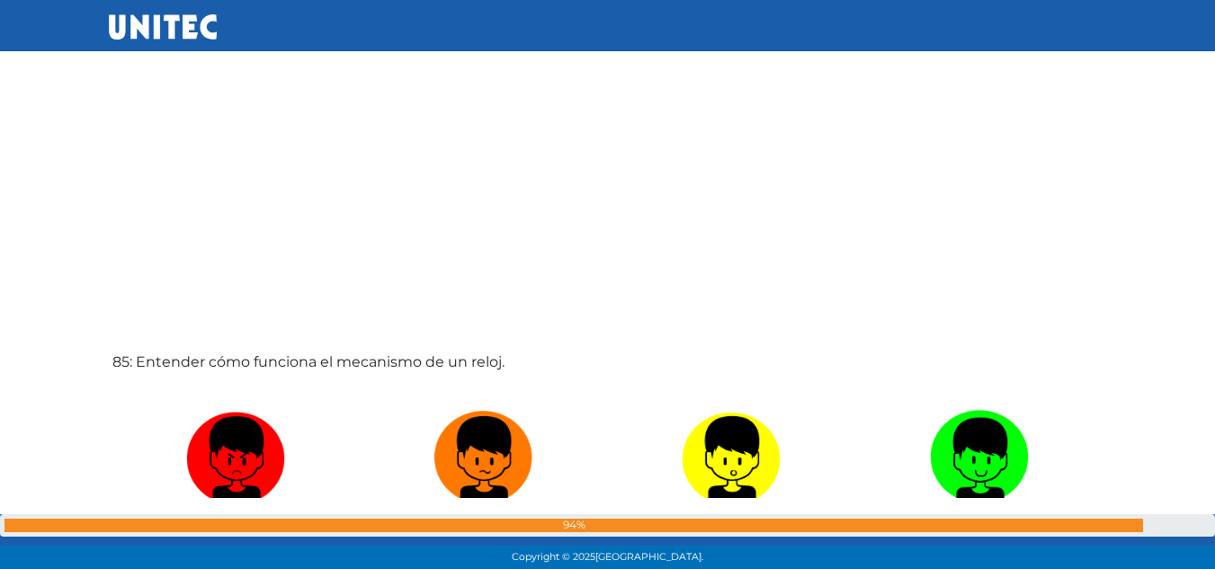
scroll to position [47778, 0]
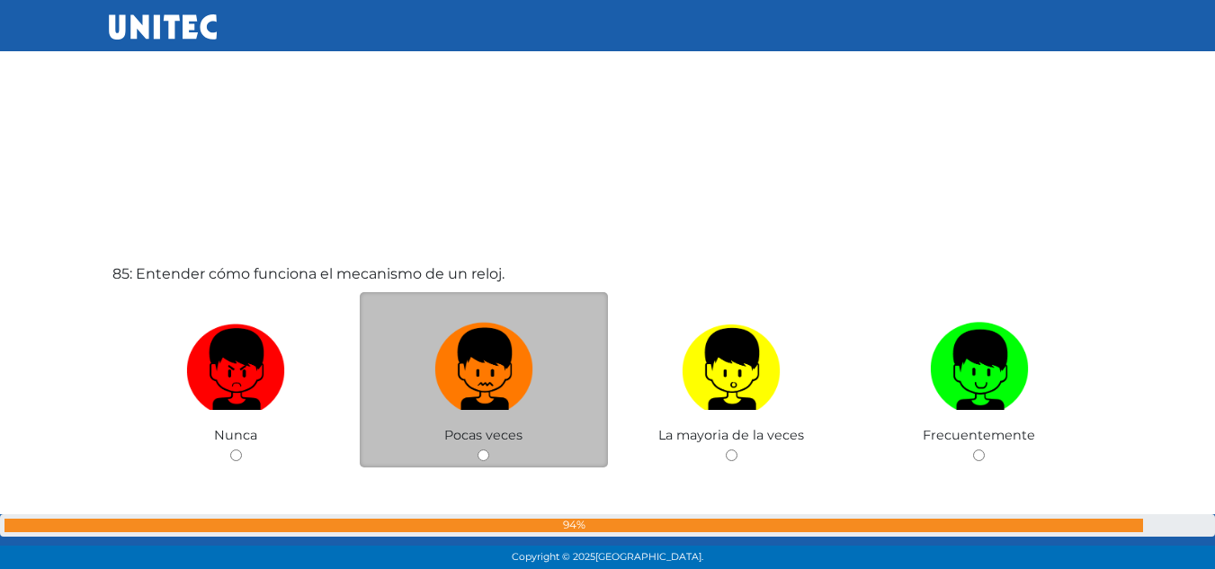
click at [519, 359] on img at bounding box center [483, 363] width 99 height 94
click at [489, 450] on input "radio" at bounding box center [483, 456] width 12 height 12
radio input "true"
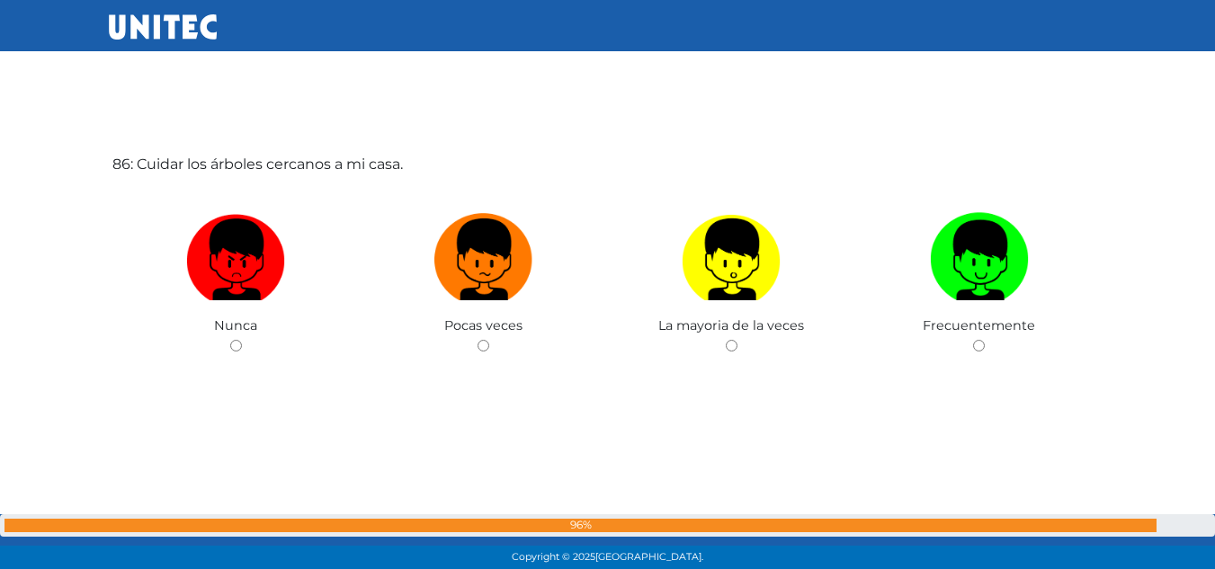
scroll to position [48469, 0]
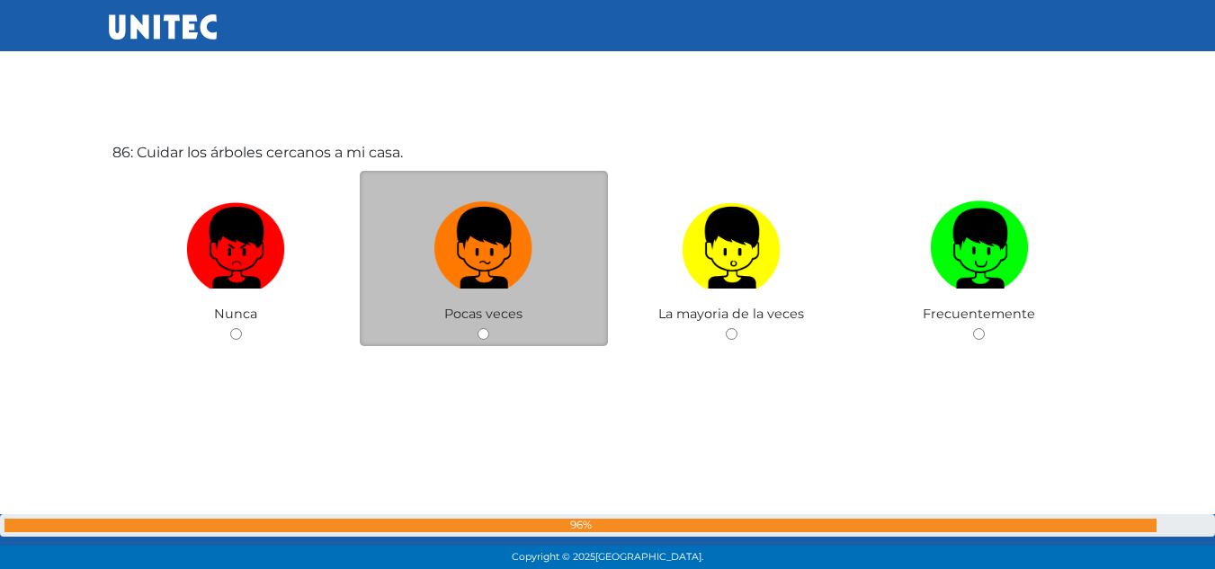
click at [423, 208] on label at bounding box center [484, 248] width 248 height 110
click at [477, 328] on input "radio" at bounding box center [483, 334] width 12 height 12
radio input "true"
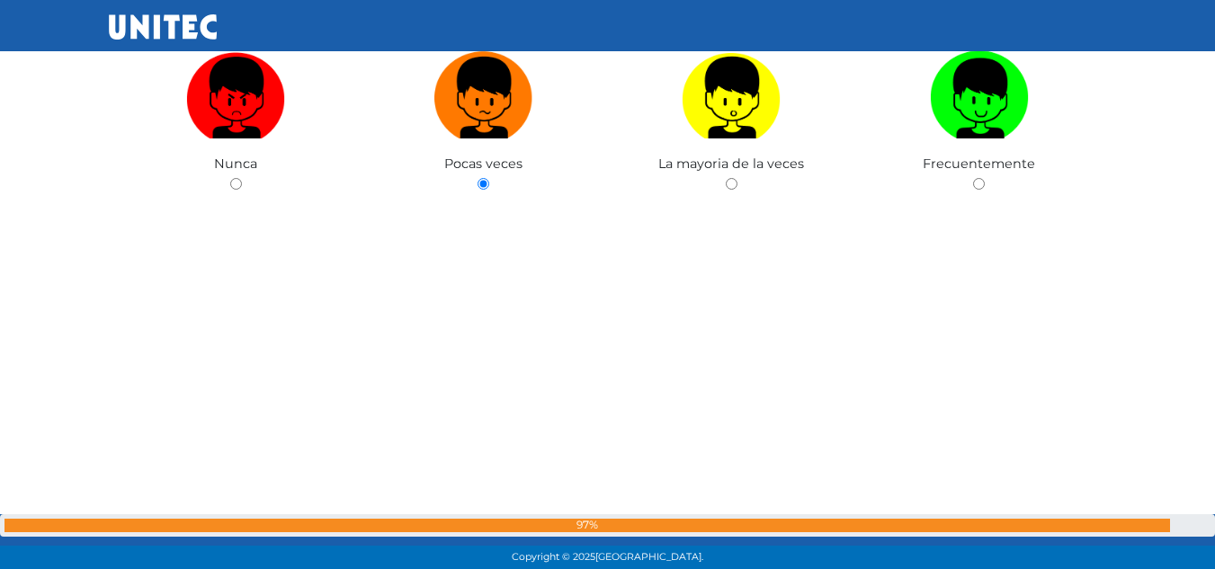
scroll to position [48606, 0]
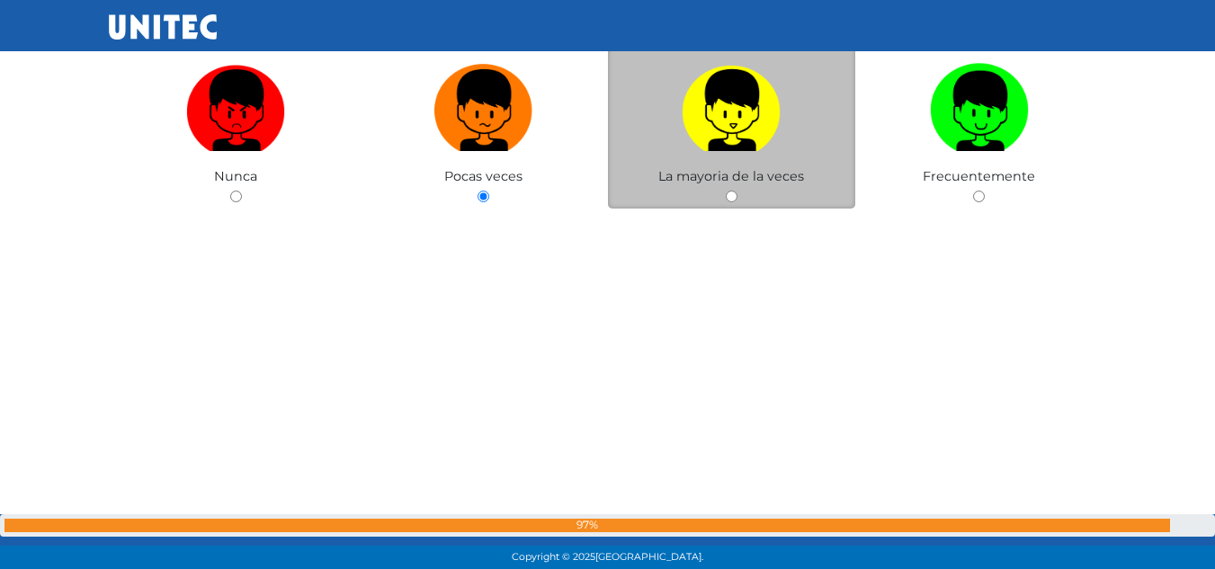
click at [750, 96] on img at bounding box center [731, 104] width 99 height 94
click at [737, 191] on input "radio" at bounding box center [732, 197] width 12 height 12
radio input "true"
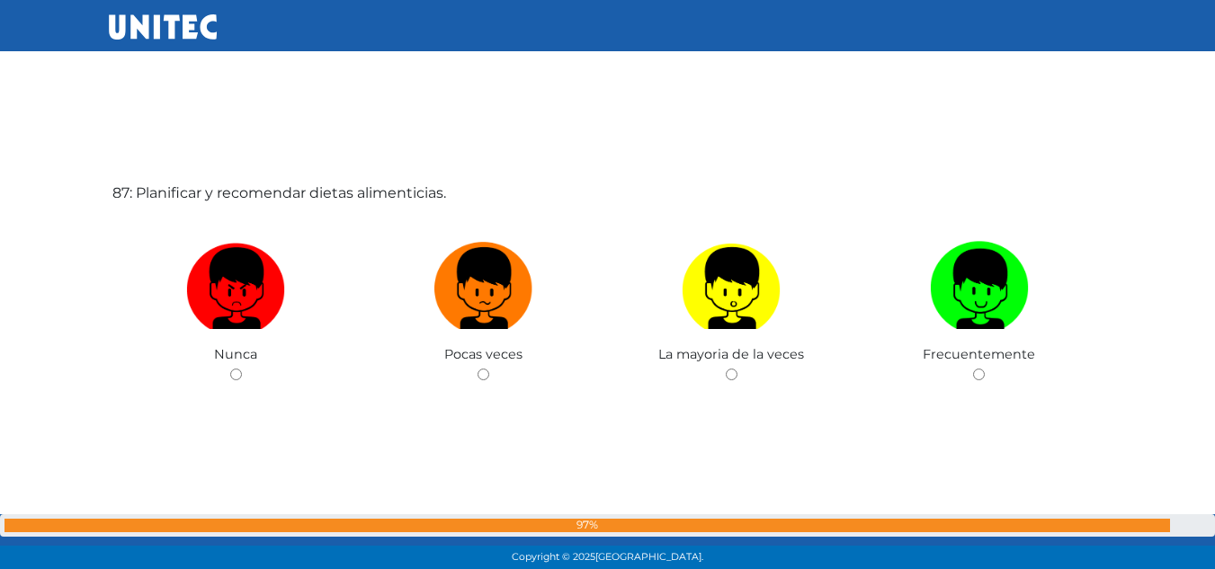
scroll to position [49000, 0]
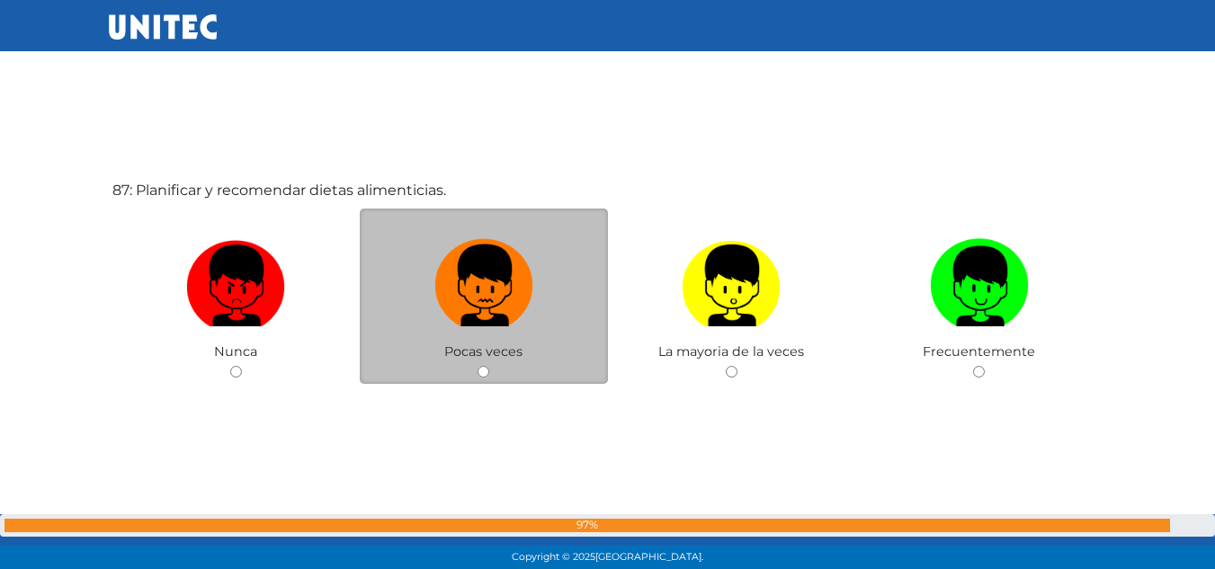
click at [530, 309] on img at bounding box center [483, 279] width 99 height 94
click at [489, 366] on input "radio" at bounding box center [483, 372] width 12 height 12
radio input "true"
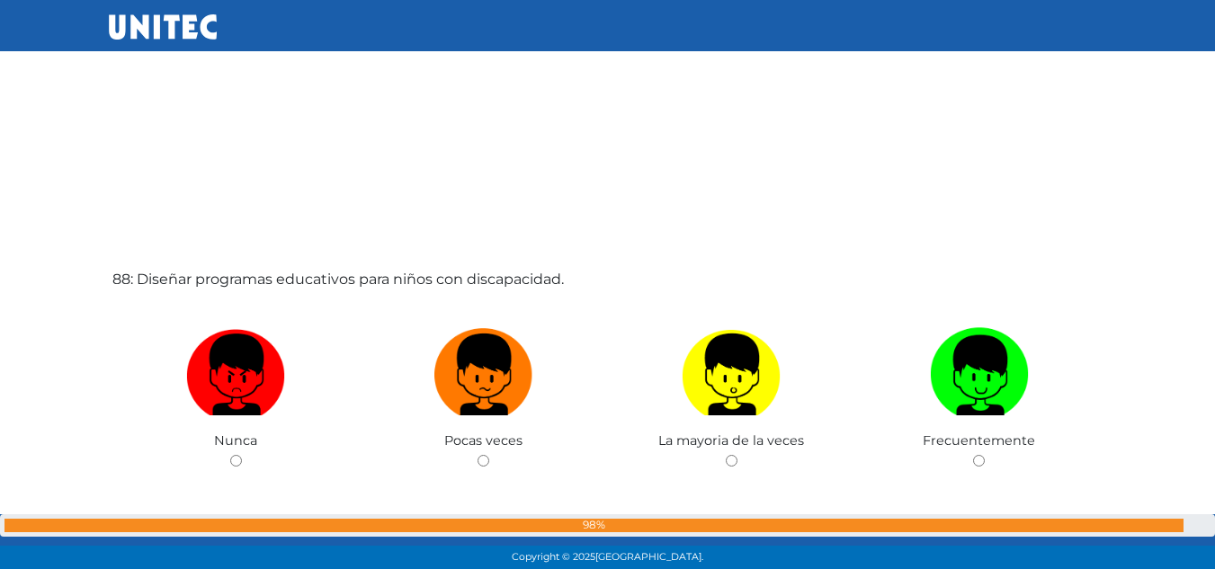
scroll to position [49490, 0]
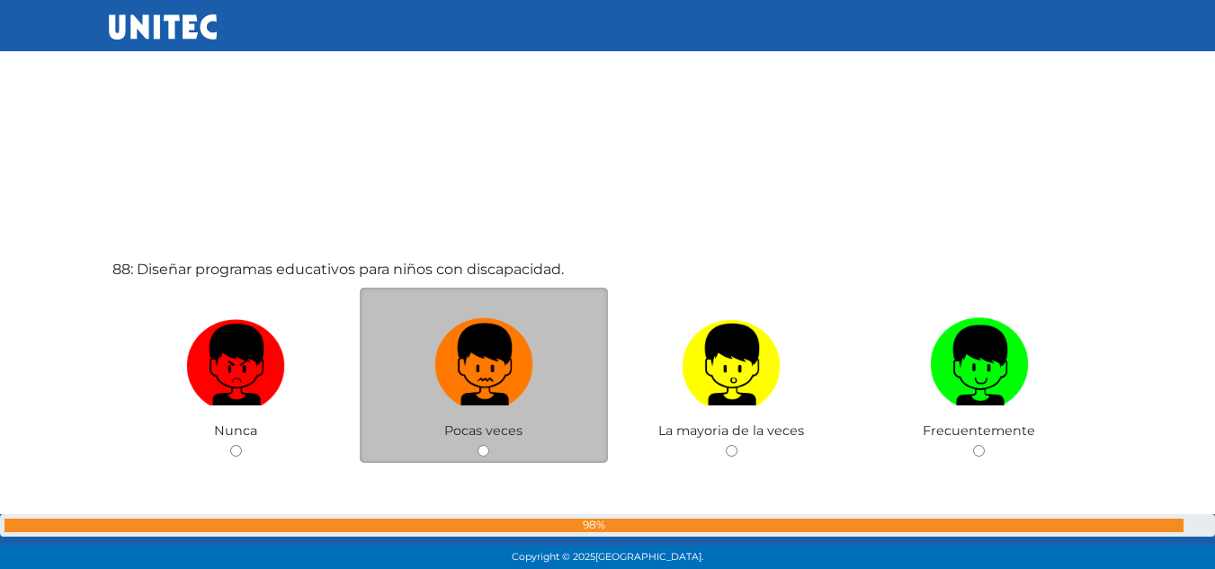
click at [485, 337] on img at bounding box center [483, 358] width 99 height 94
click at [485, 445] on input "radio" at bounding box center [483, 451] width 12 height 12
radio input "true"
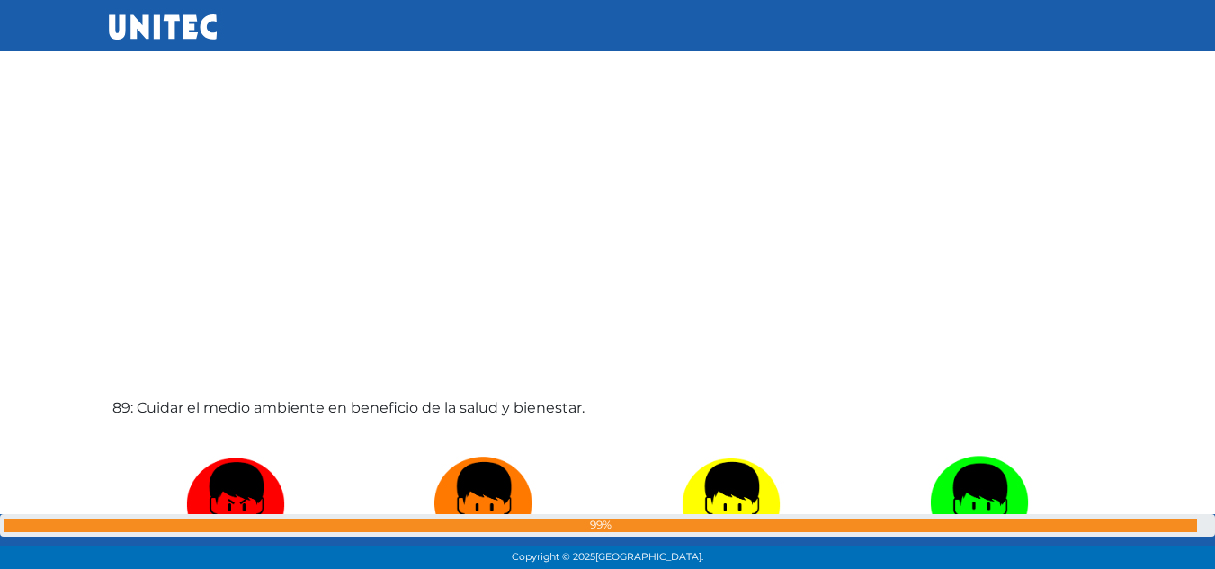
scroll to position [50098, 0]
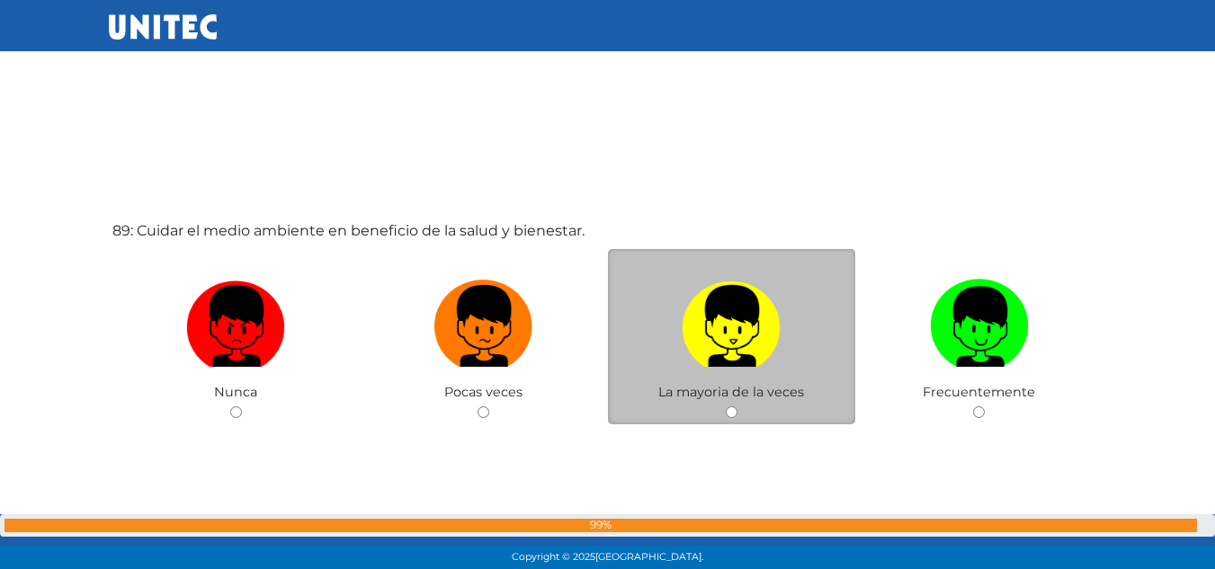
click at [726, 345] on img at bounding box center [731, 319] width 99 height 94
click at [726, 406] on input "radio" at bounding box center [732, 412] width 12 height 12
radio input "true"
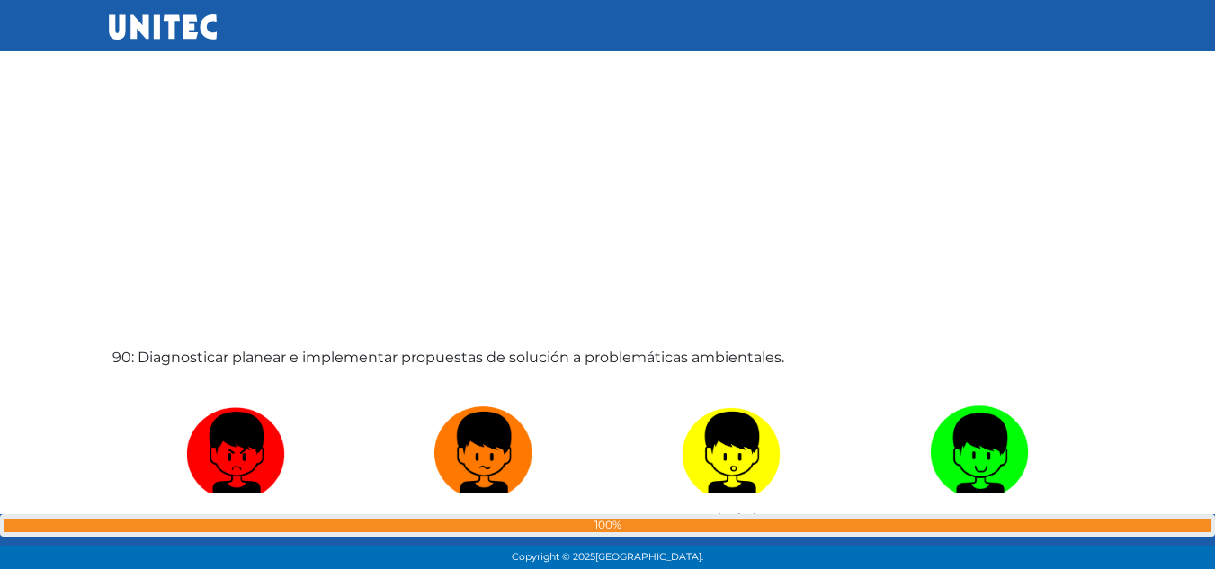
scroll to position [50629, 0]
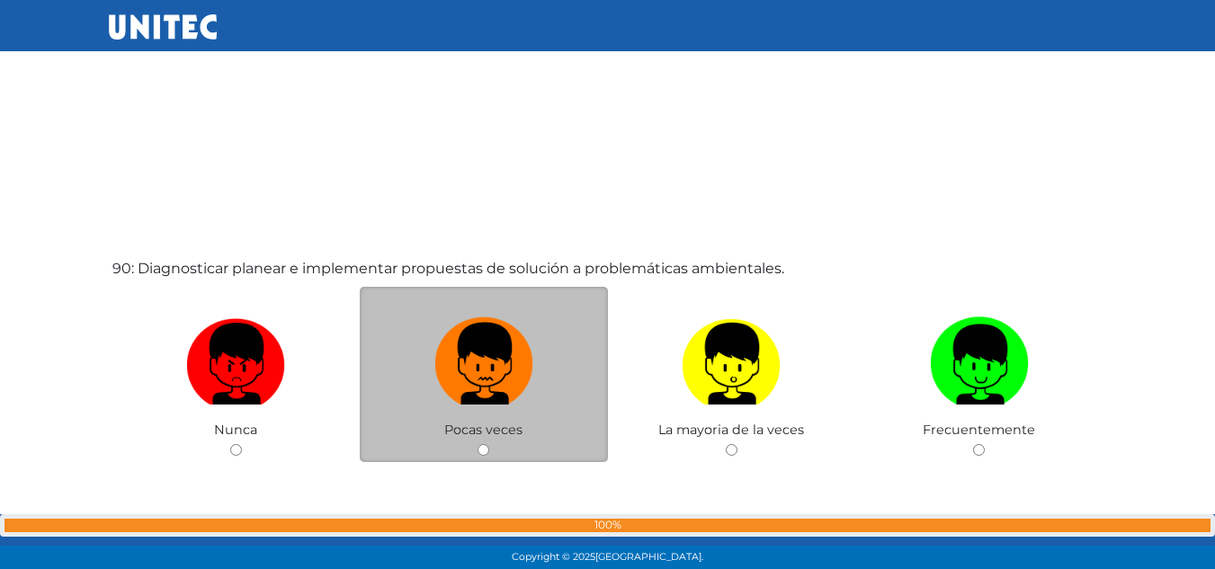
click at [496, 324] on img at bounding box center [483, 357] width 99 height 94
click at [489, 444] on input "radio" at bounding box center [483, 450] width 12 height 12
radio input "true"
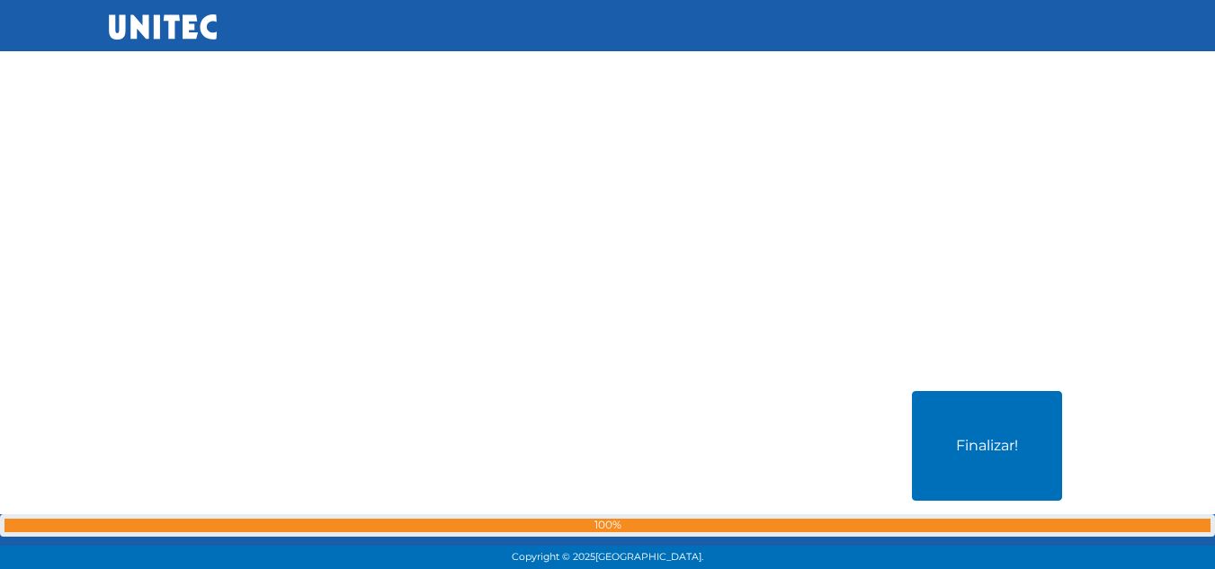
scroll to position [51153, 0]
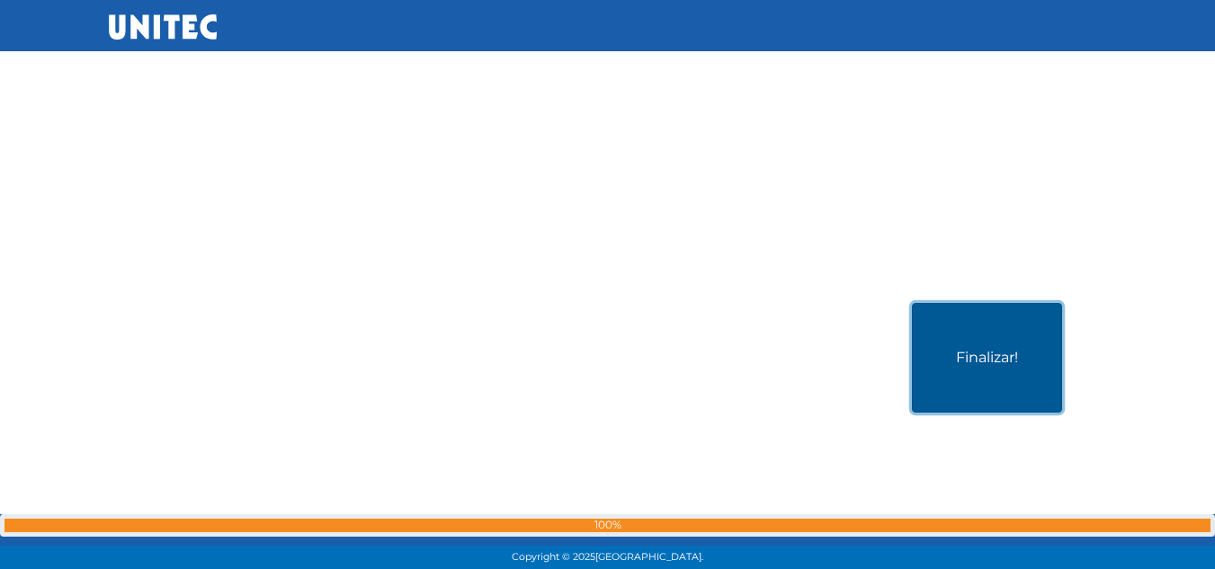
click at [1028, 387] on button "Finalizar!" at bounding box center [987, 358] width 150 height 110
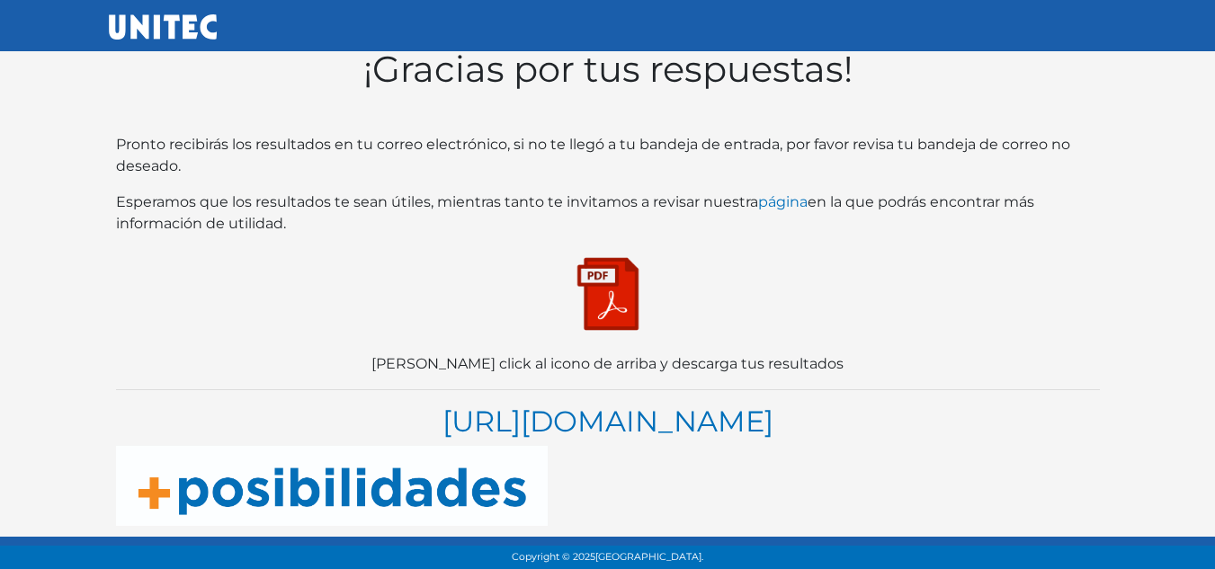
scroll to position [51, 0]
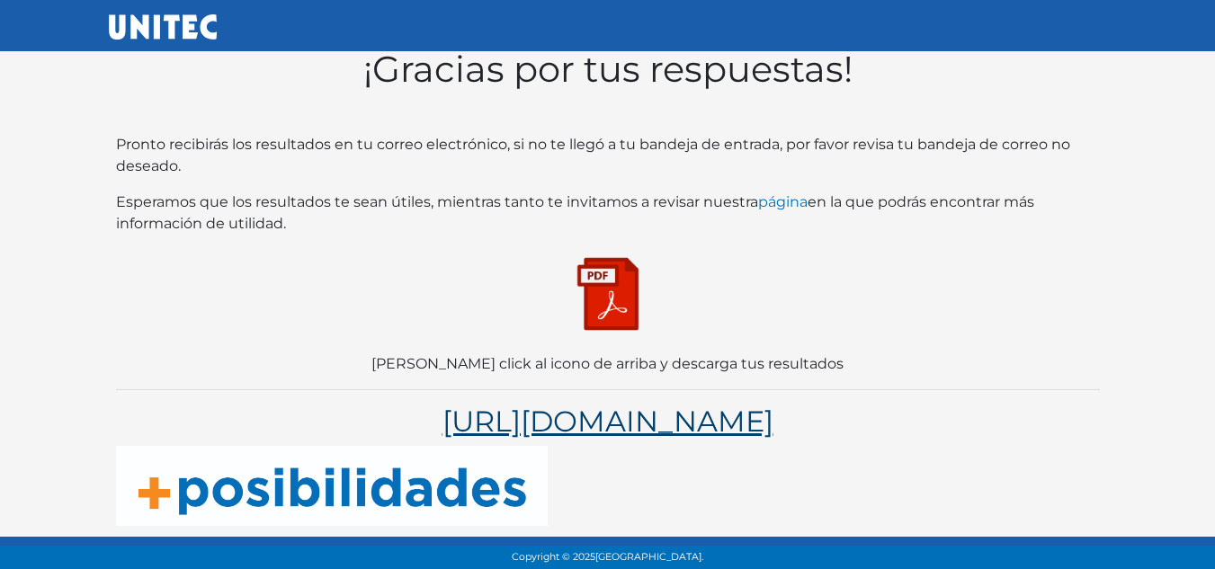
click at [602, 404] on link "[URL][DOMAIN_NAME]" at bounding box center [607, 421] width 331 height 35
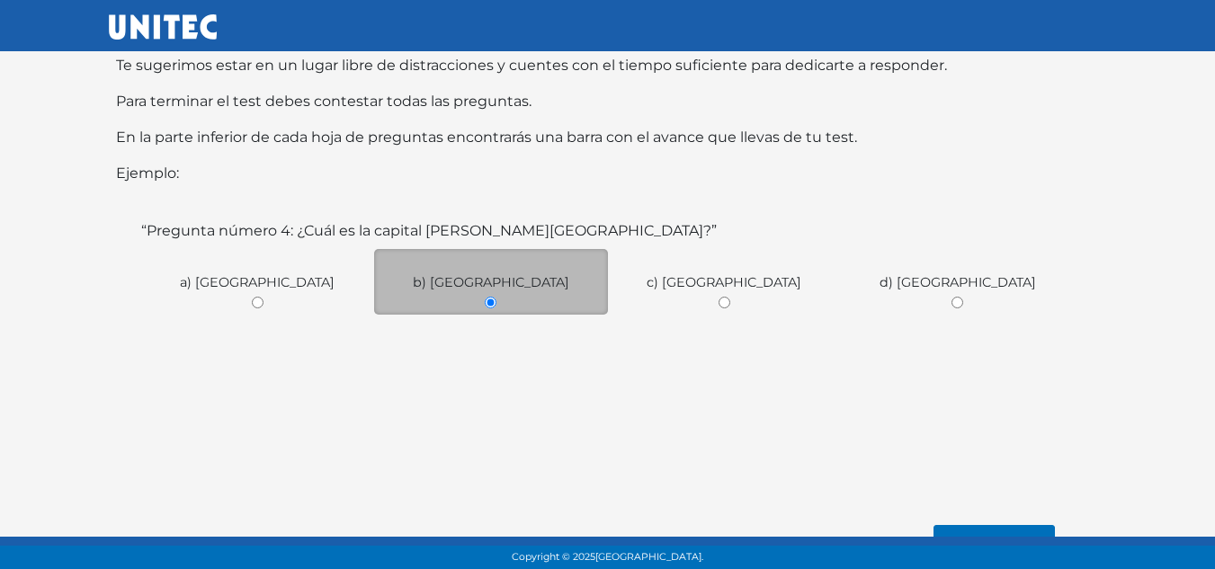
scroll to position [343, 0]
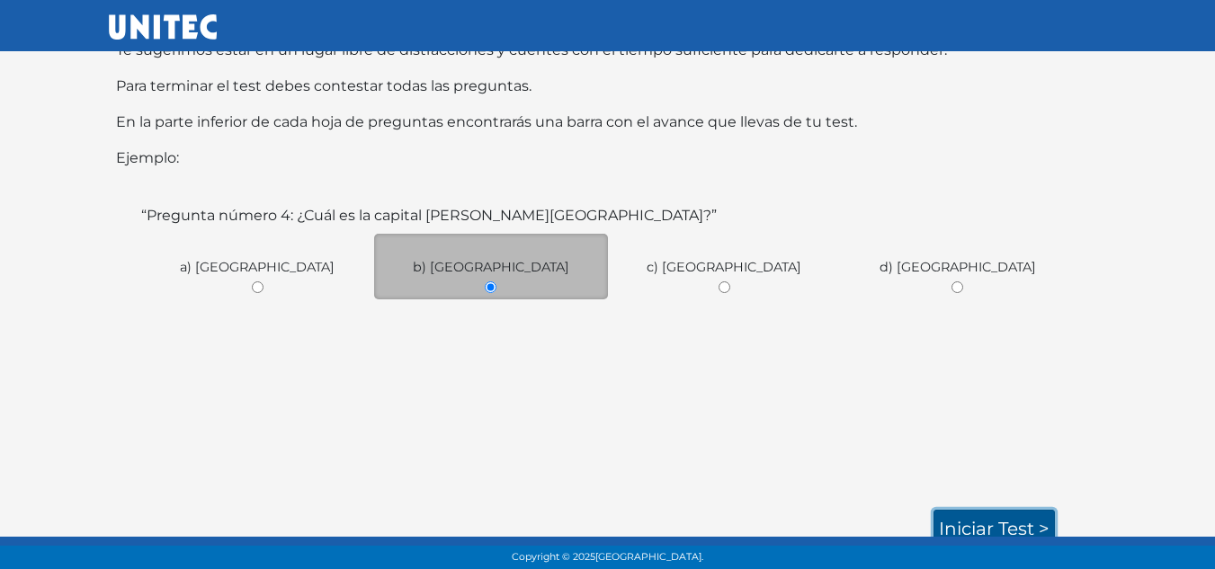
click at [998, 516] on link "Iniciar test >" at bounding box center [993, 529] width 121 height 38
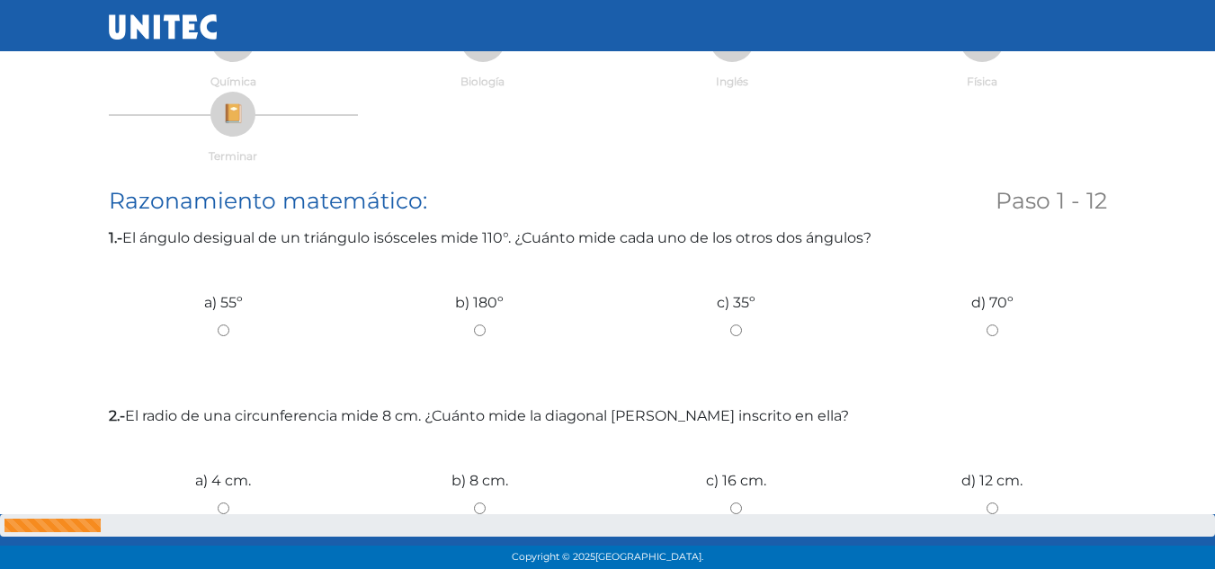
scroll to position [231, 0]
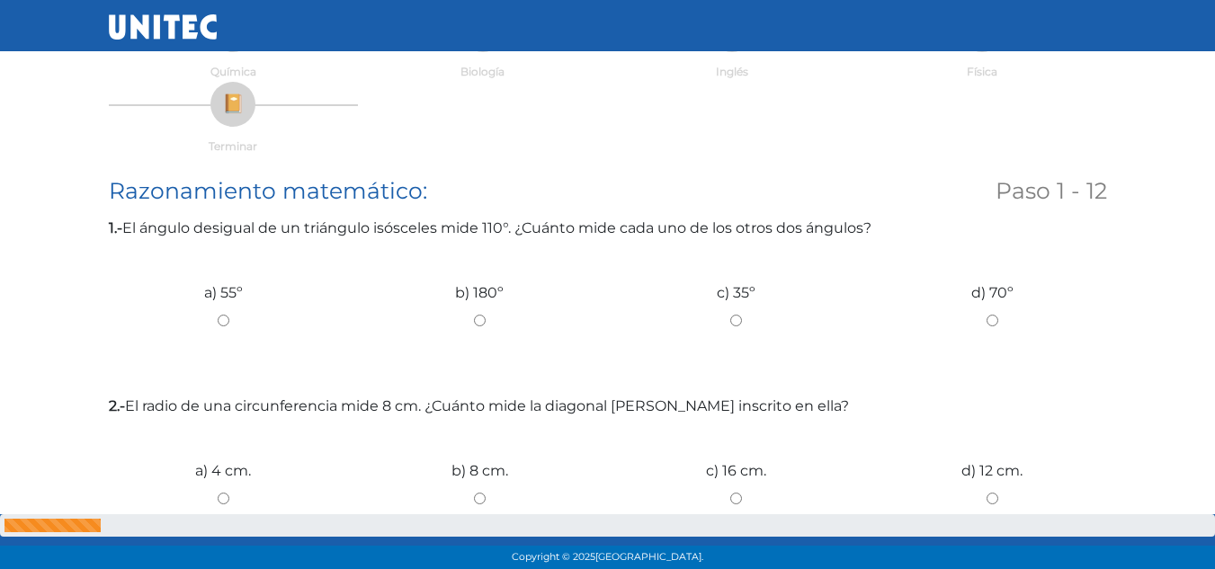
click at [483, 316] on input "b) 180º" at bounding box center [479, 321] width 229 height 12
radio input "true"
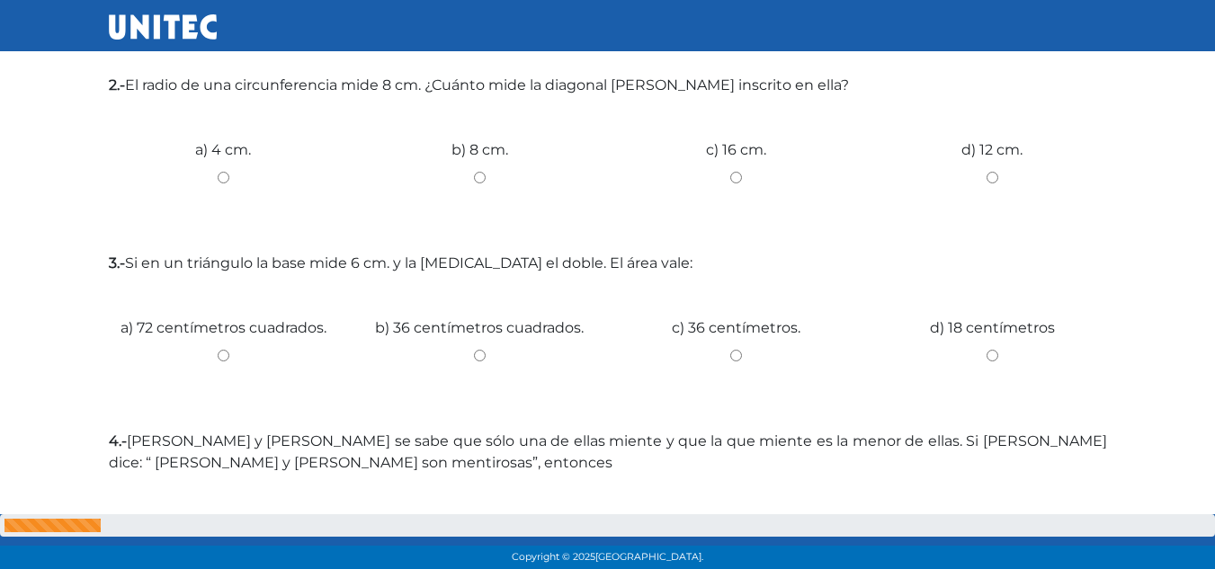
scroll to position [553, 0]
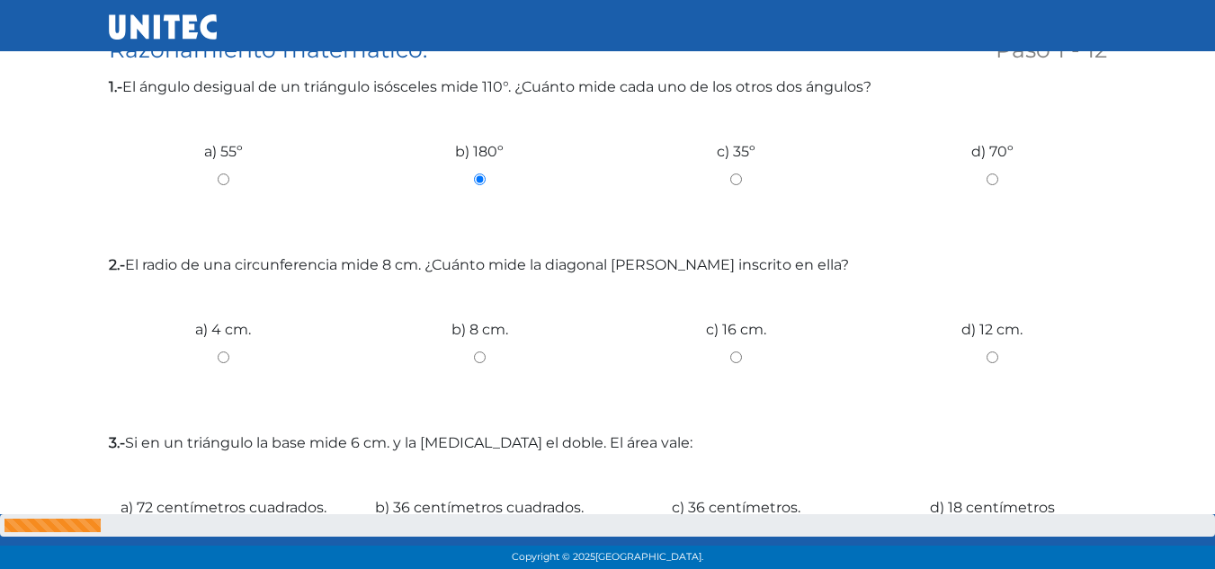
radio input "true"
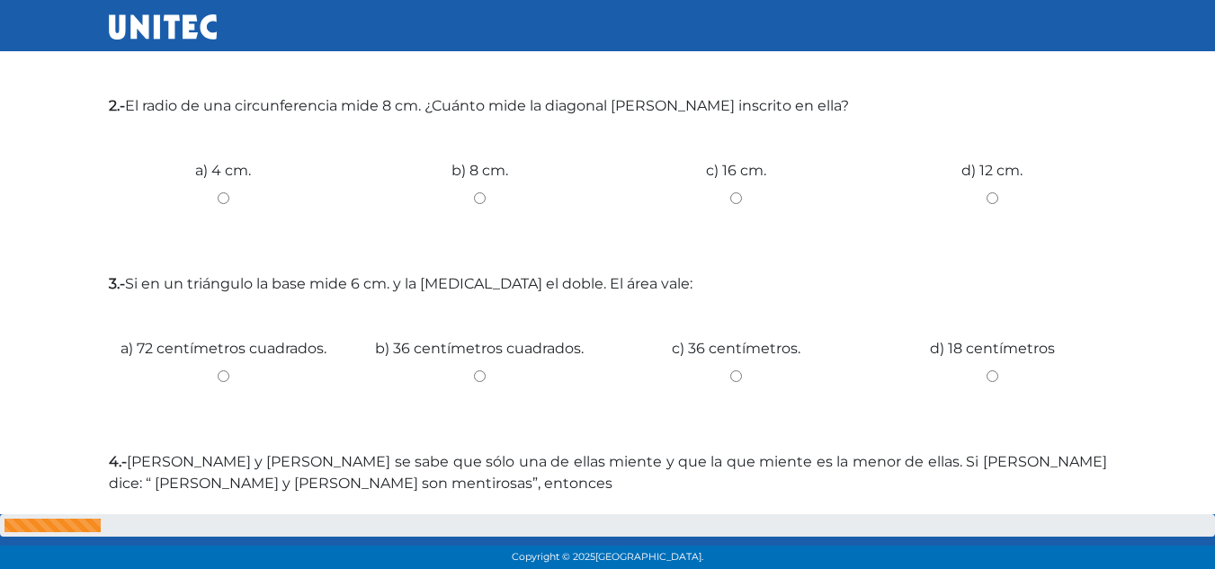
radio input "true"
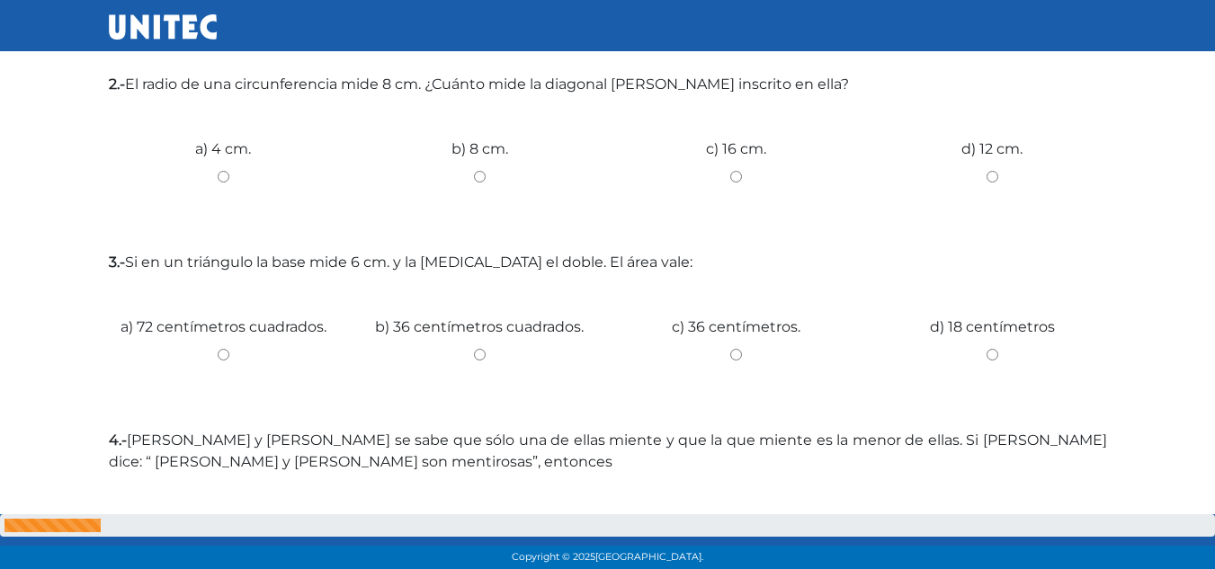
radio input "true"
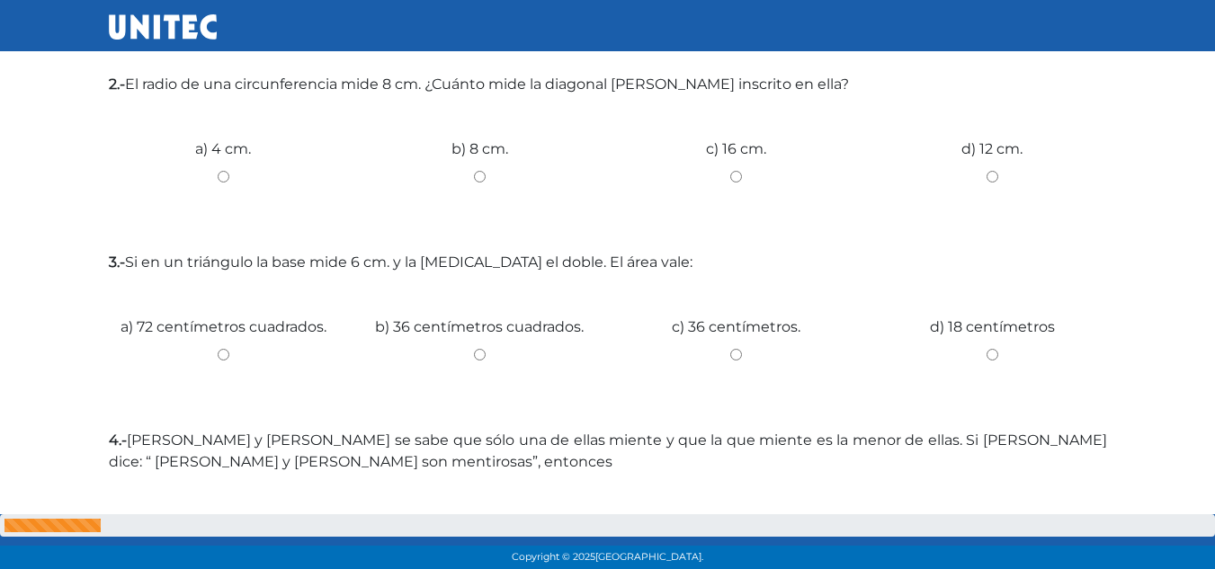
radio input "true"
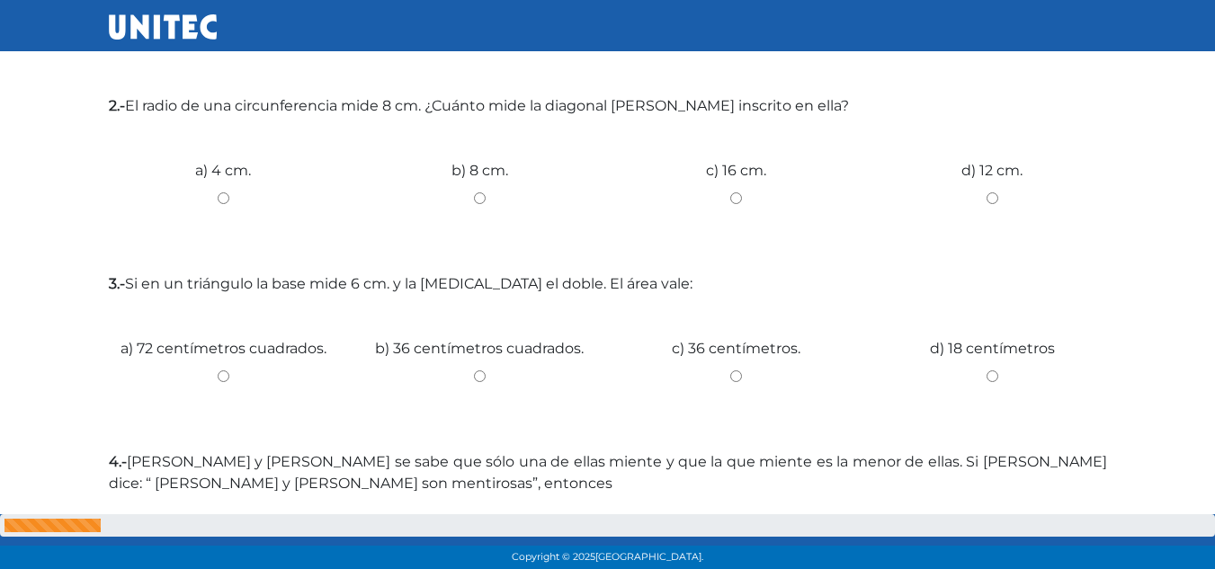
radio input "true"
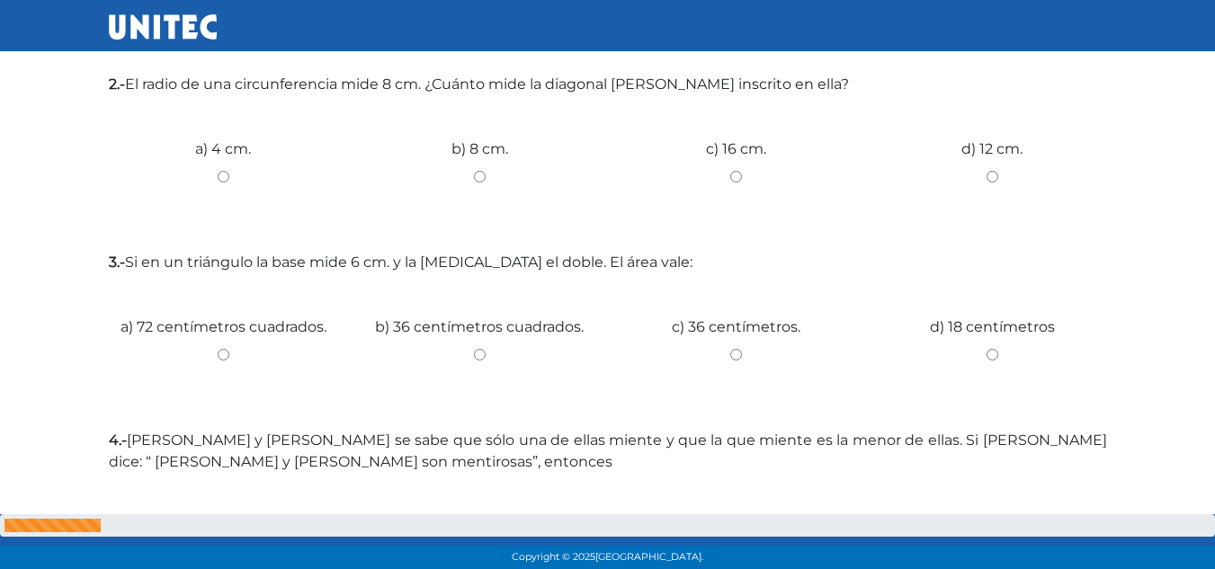
radio input "true"
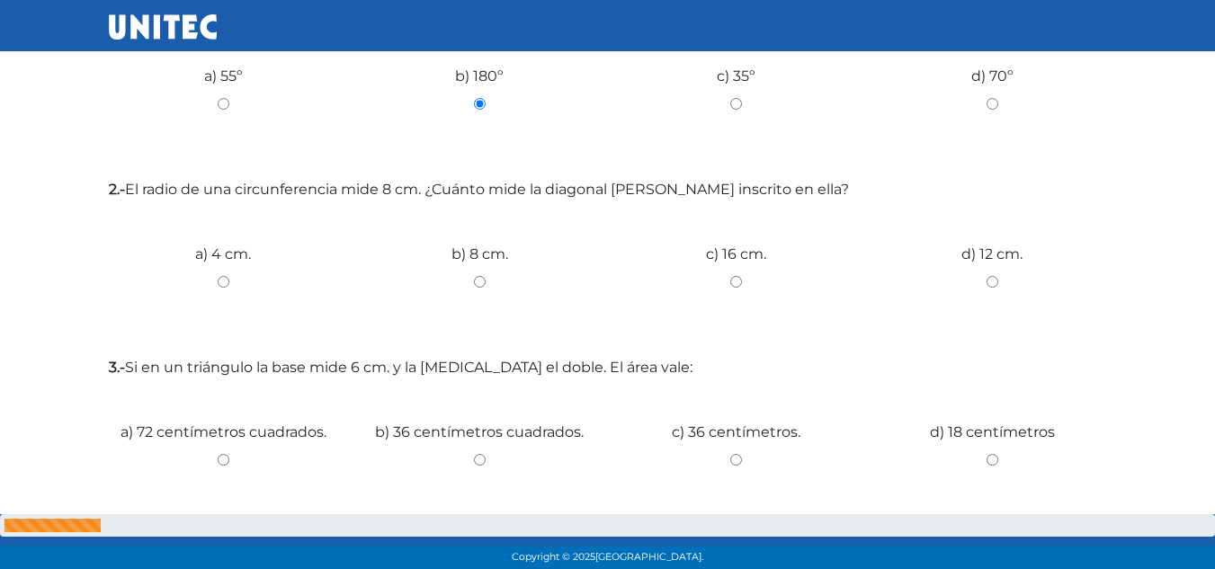
scroll to position [443, 0]
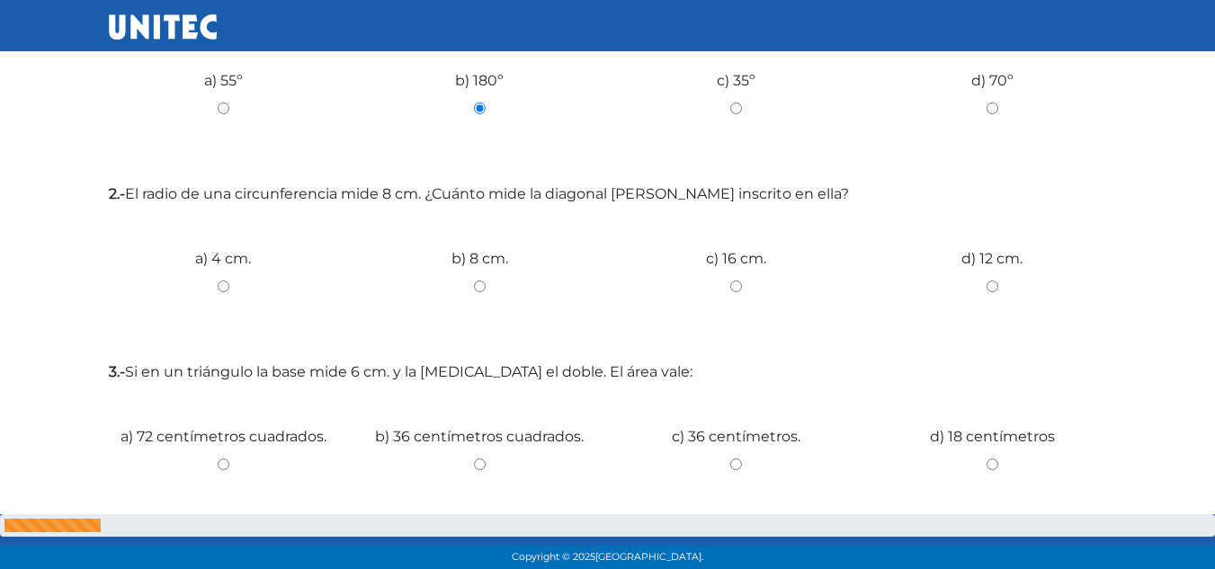
click at [736, 286] on input "c) 16 cm." at bounding box center [735, 287] width 229 height 12
radio input "true"
click at [992, 286] on input "d) 12 cm." at bounding box center [992, 287] width 229 height 12
radio input "true"
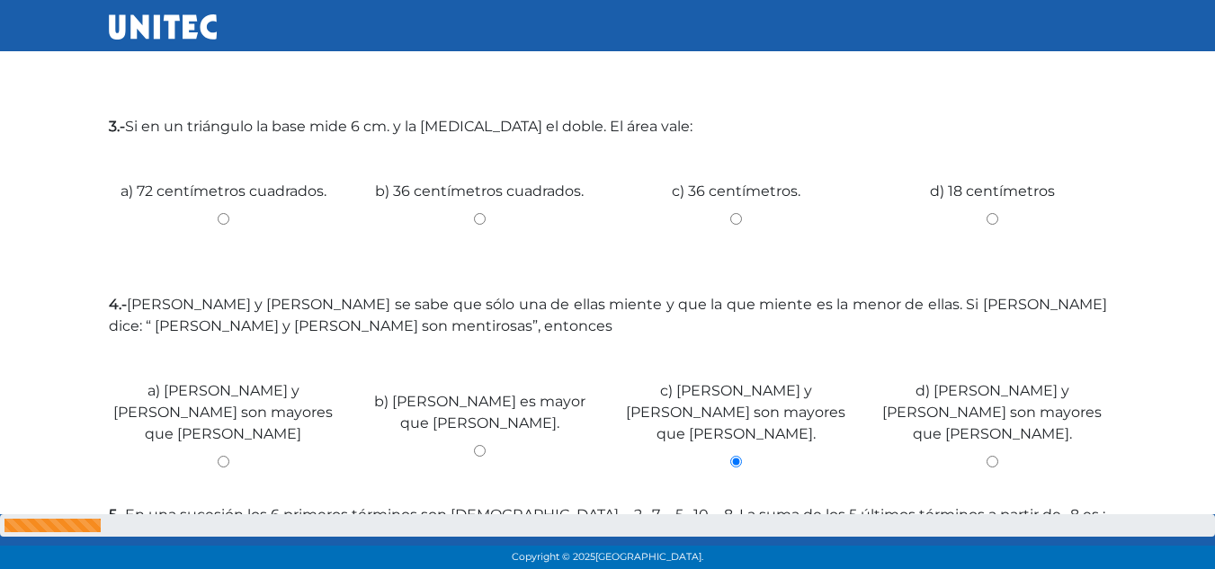
scroll to position [694, 0]
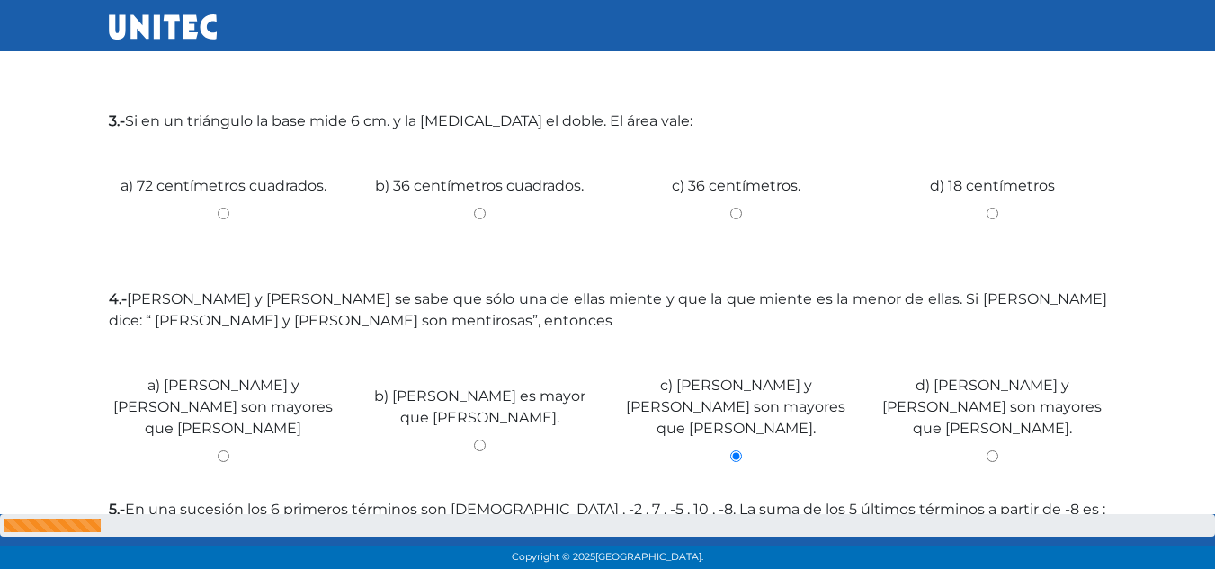
click at [994, 212] on input "d) 18 centímetros" at bounding box center [992, 214] width 229 height 12
radio input "true"
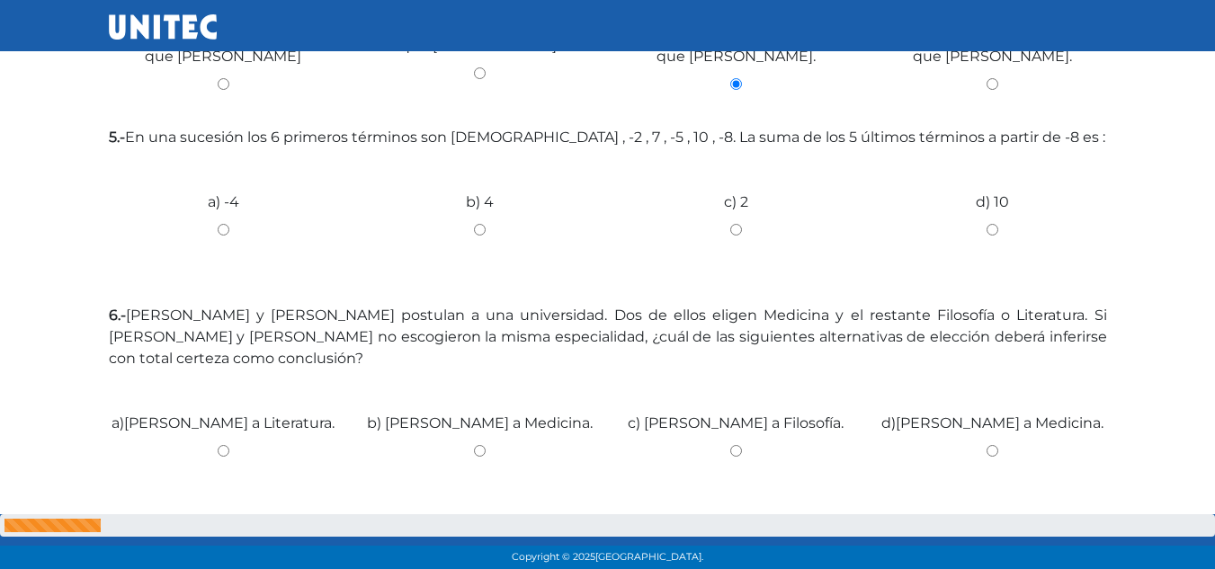
scroll to position [1071, 0]
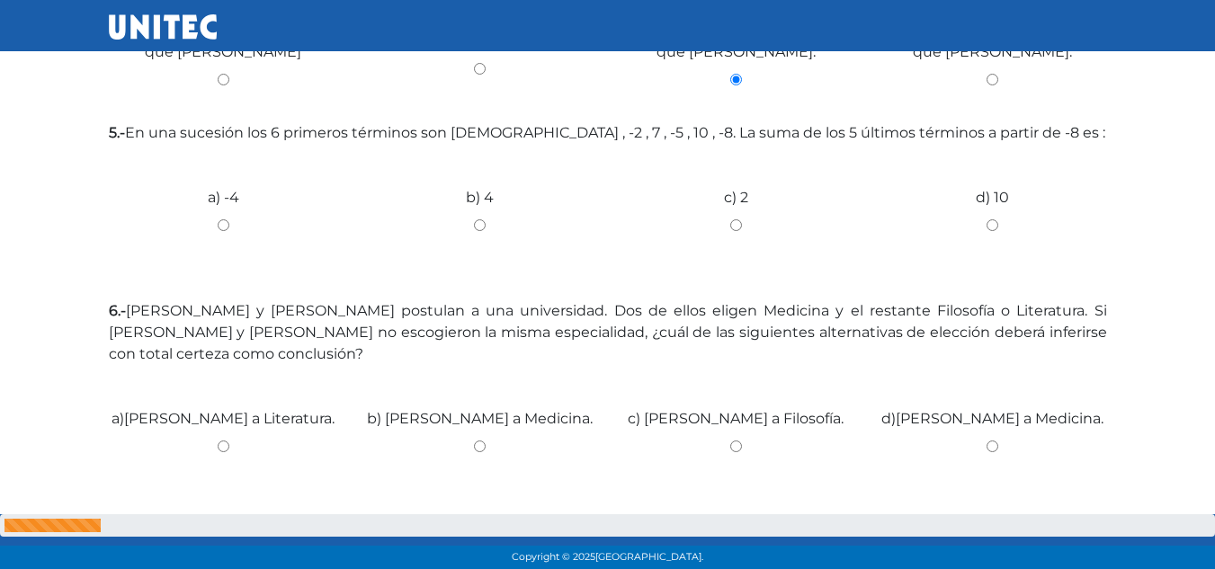
click at [736, 219] on input "c) 2" at bounding box center [735, 225] width 229 height 12
radio input "true"
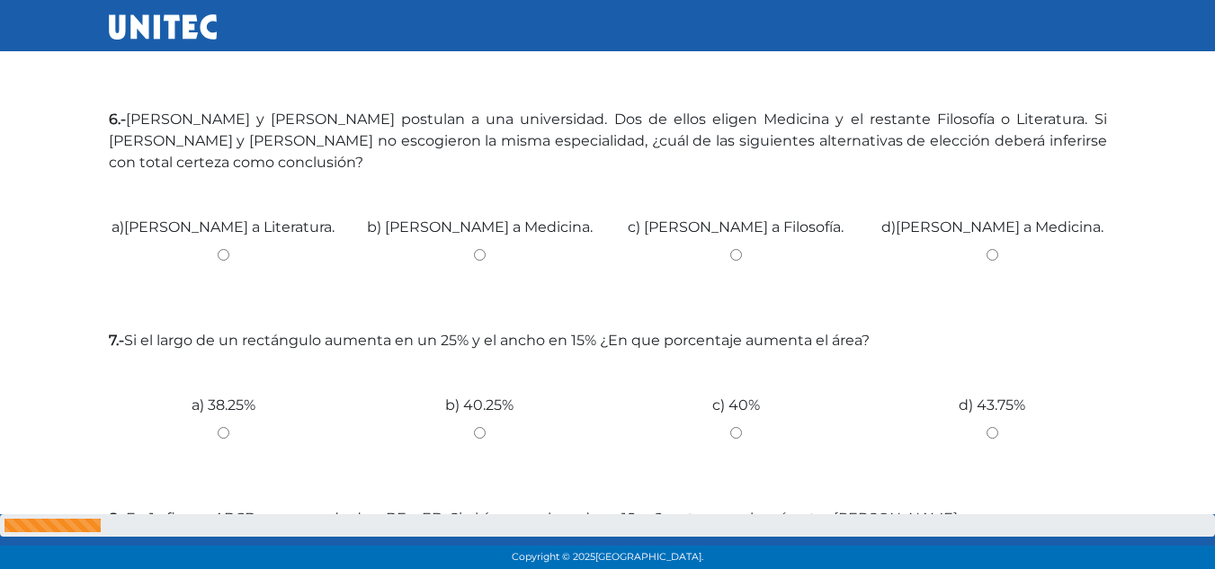
scroll to position [1267, 0]
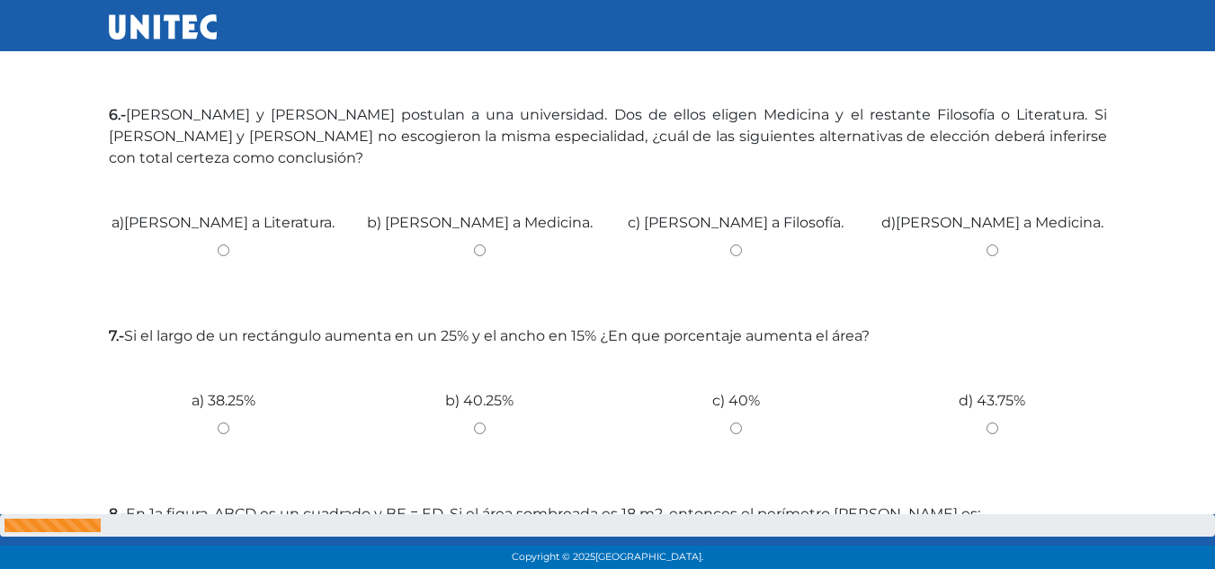
click at [991, 245] on input "d)Iván a Medicina." at bounding box center [992, 251] width 229 height 12
radio input "true"
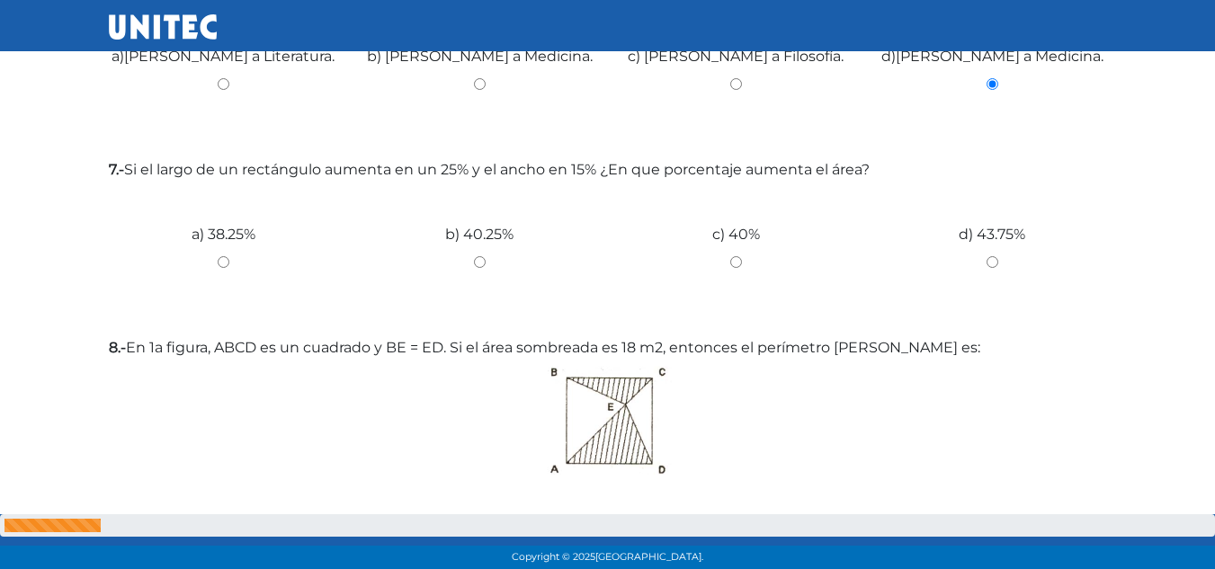
scroll to position [1428, 0]
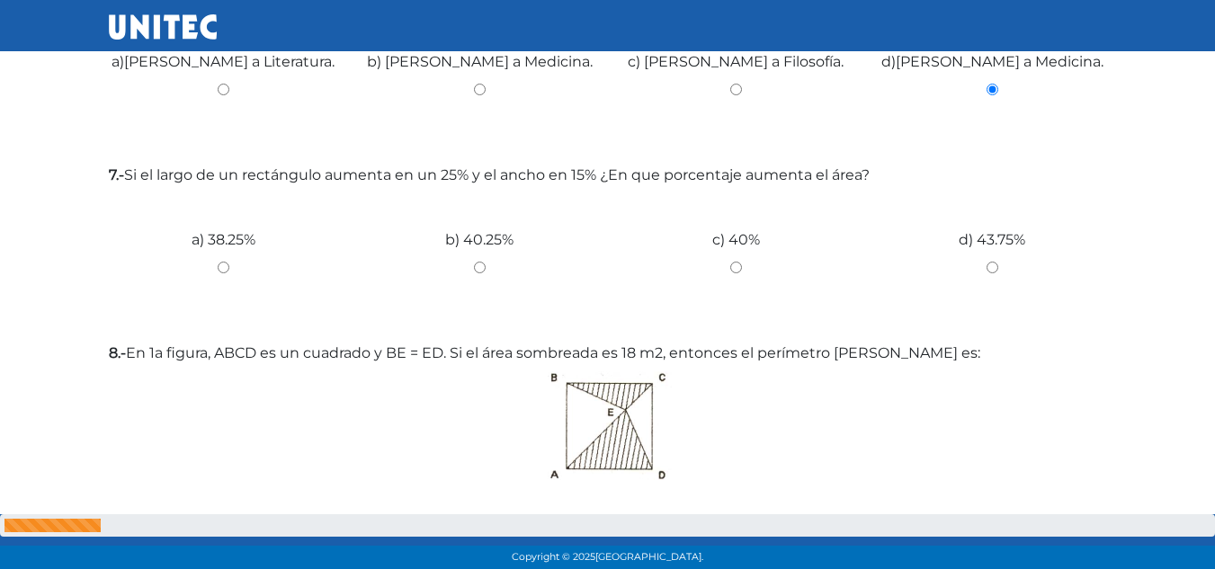
click at [733, 262] on input "c) 40%" at bounding box center [735, 268] width 229 height 12
radio input "true"
click at [477, 262] on input "b) 40.25%" at bounding box center [479, 268] width 229 height 12
radio input "true"
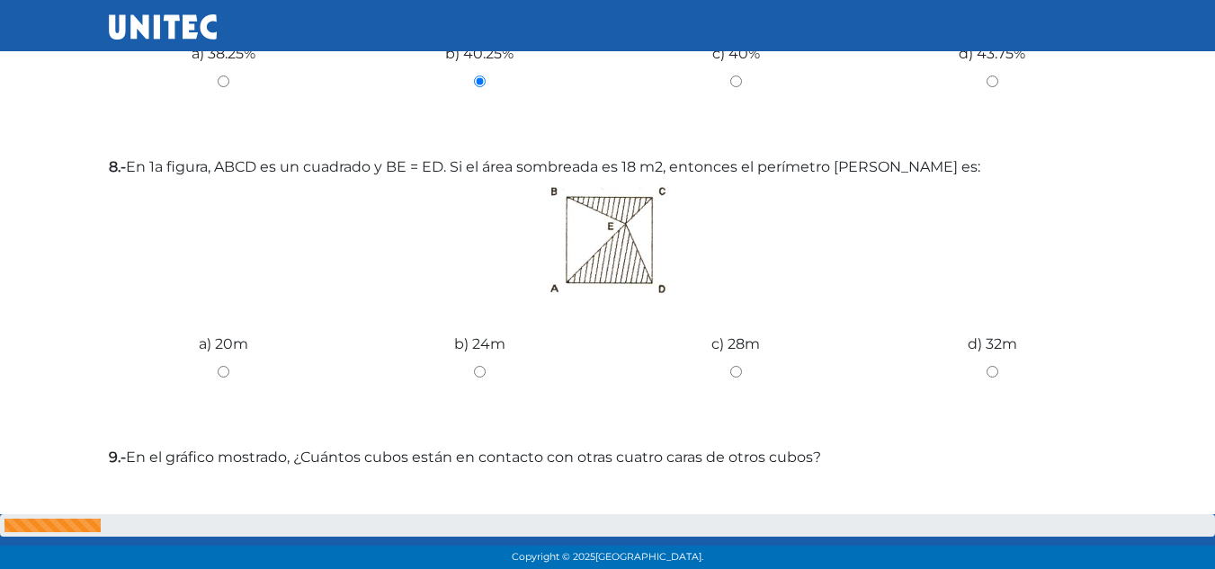
scroll to position [1624, 0]
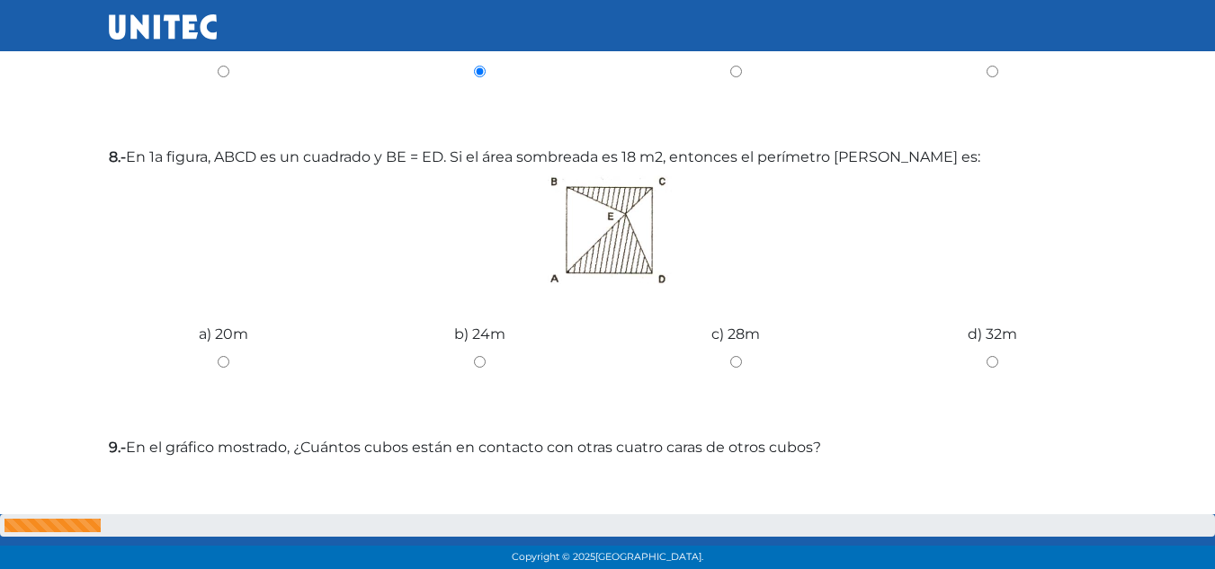
click at [998, 356] on input "d) 32m" at bounding box center [992, 362] width 229 height 12
radio input "true"
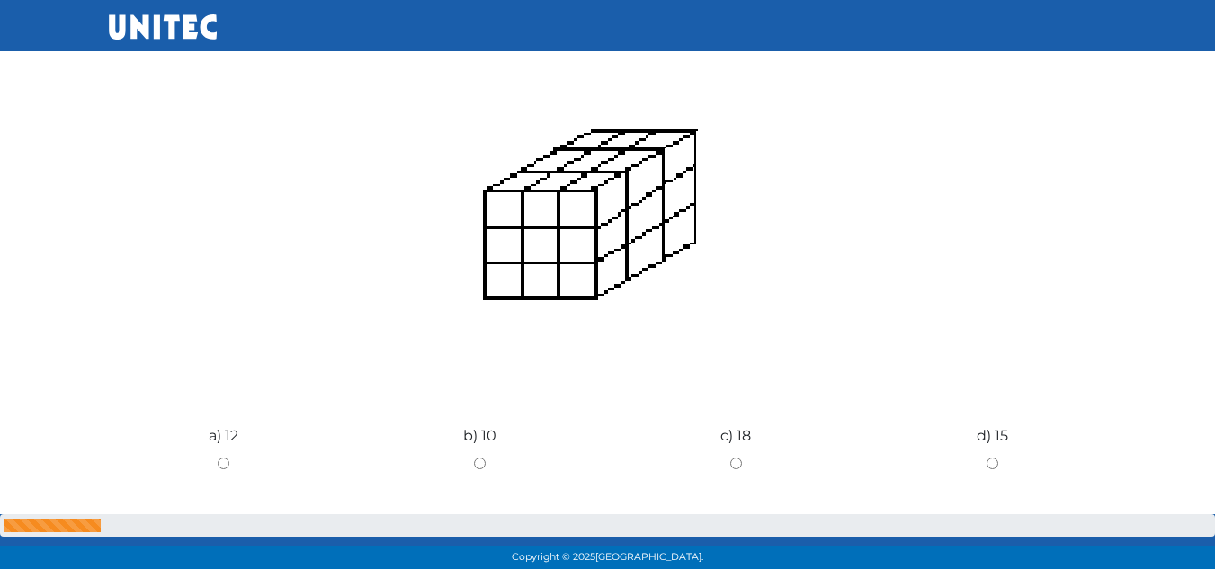
scroll to position [2051, 0]
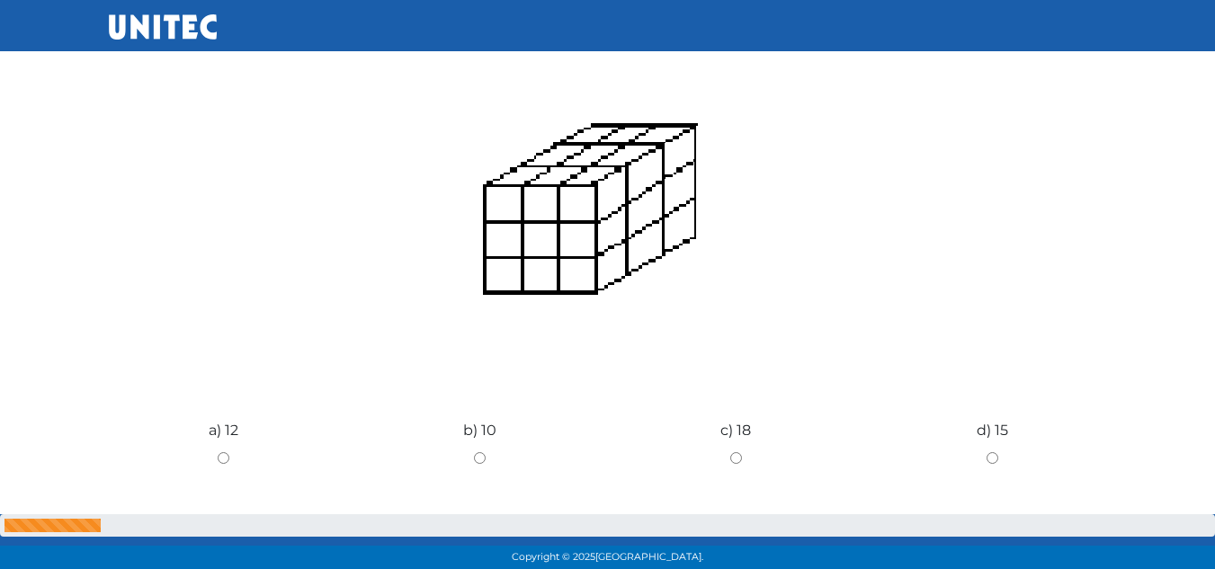
click at [733, 452] on input "c) 18" at bounding box center [735, 458] width 229 height 12
radio input "true"
click at [733, 452] on input "c) 18" at bounding box center [735, 458] width 229 height 12
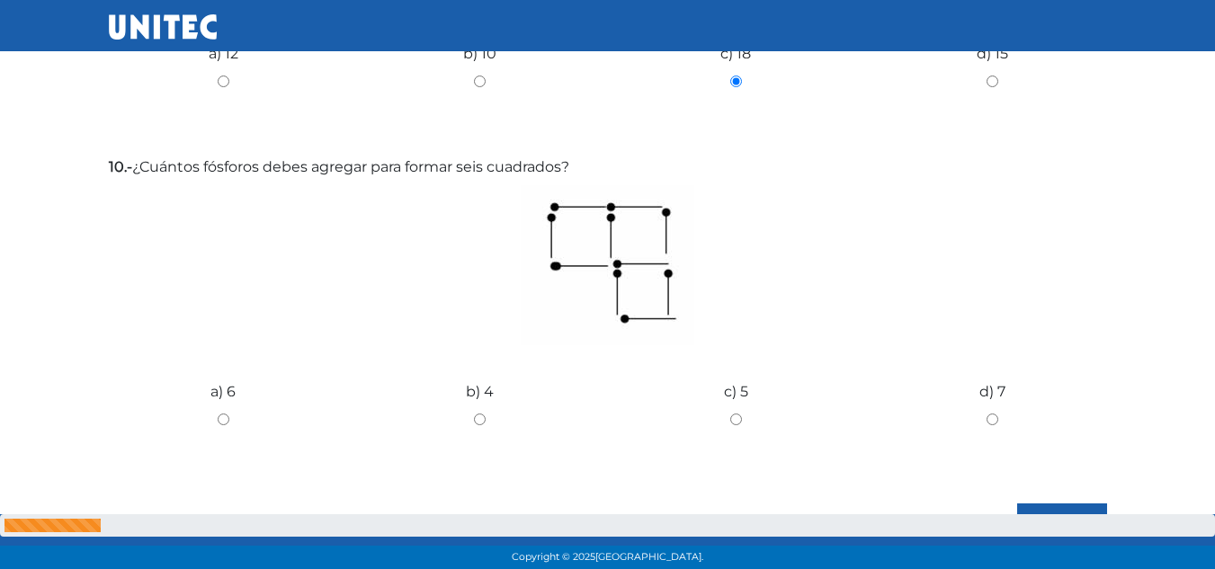
scroll to position [2432, 0]
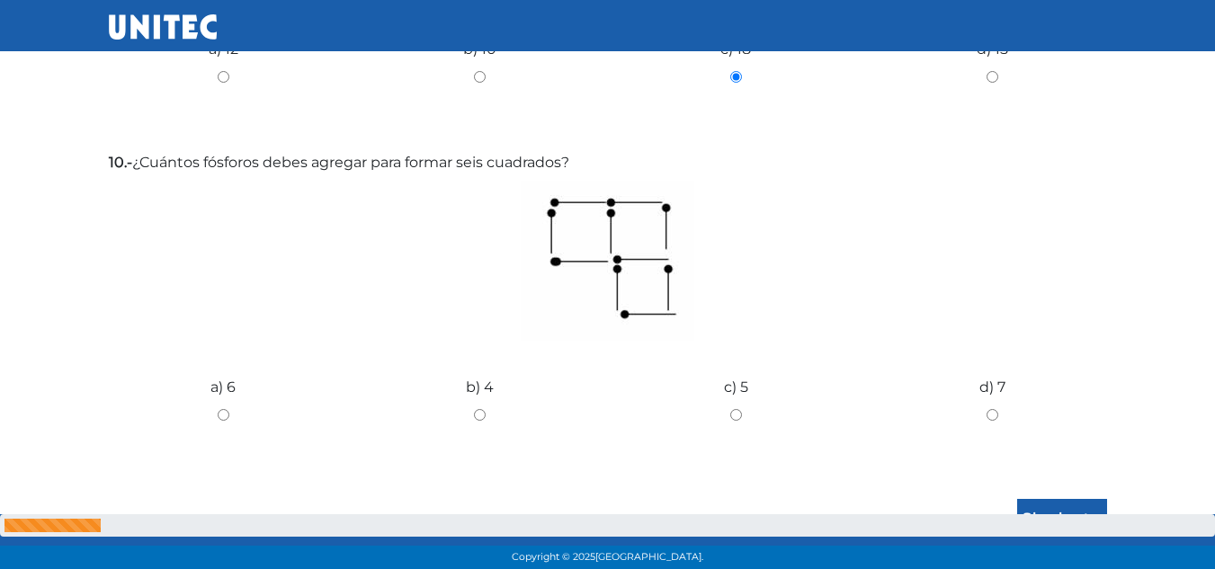
click at [994, 409] on input "d) 7" at bounding box center [992, 415] width 229 height 12
radio input "true"
click at [1079, 499] on input "Siguiente" at bounding box center [1062, 519] width 90 height 41
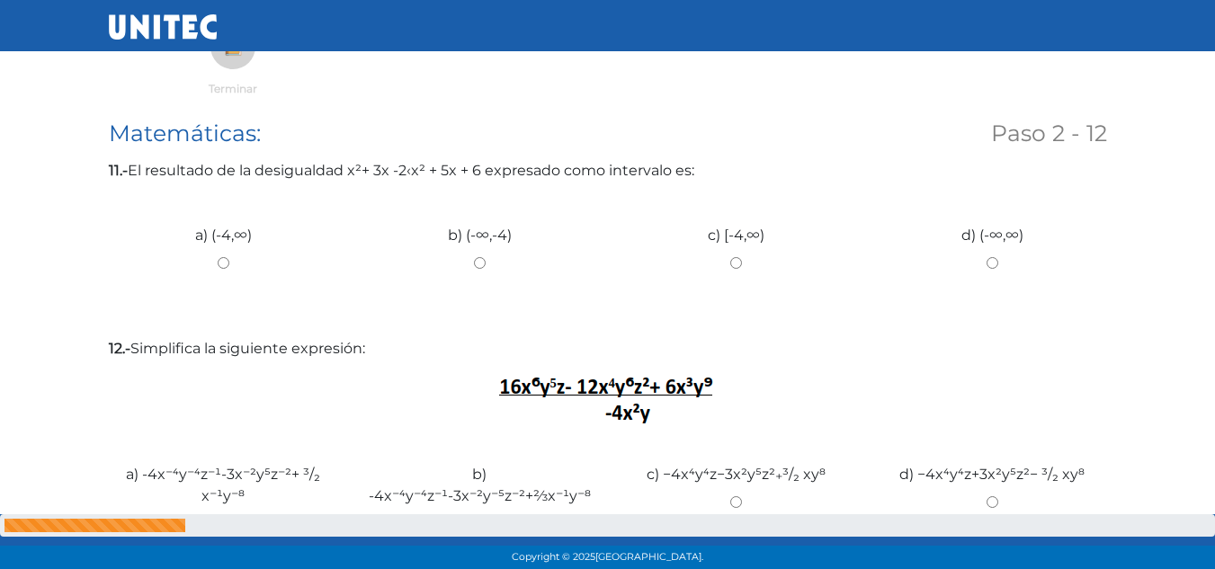
scroll to position [293, 0]
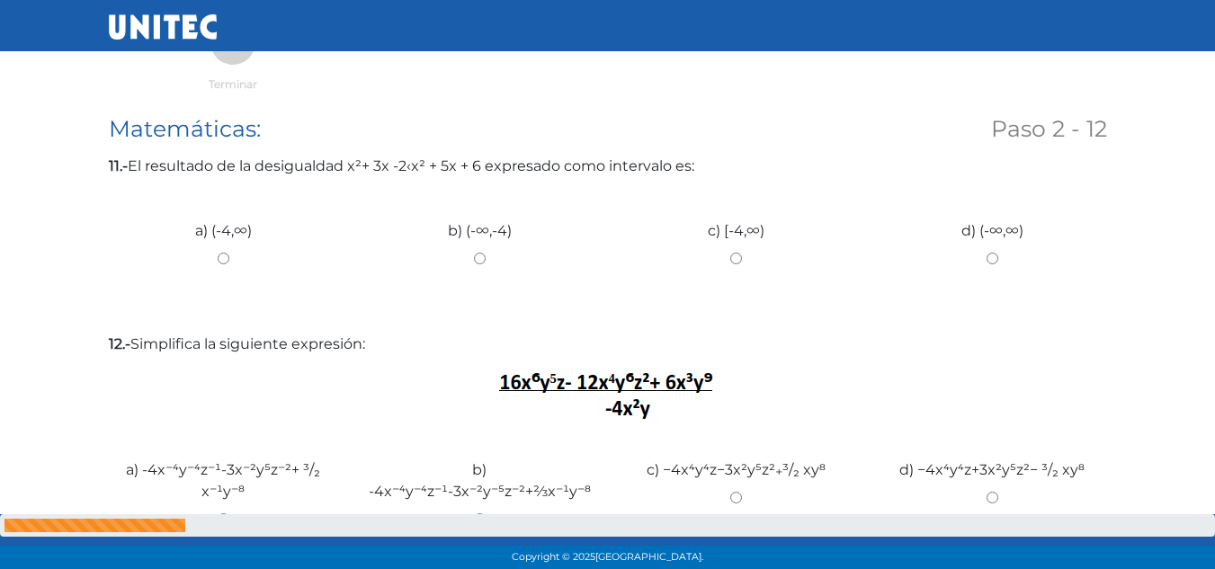
click at [730, 255] on input "c) [-4,∞)" at bounding box center [735, 259] width 229 height 12
radio input "true"
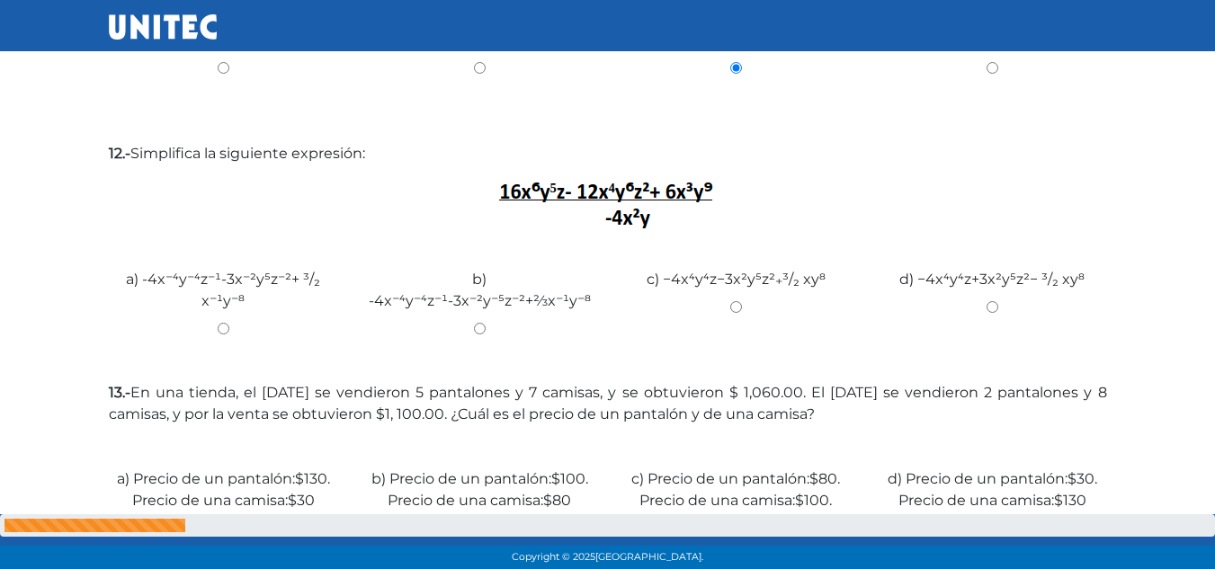
scroll to position [516, 0]
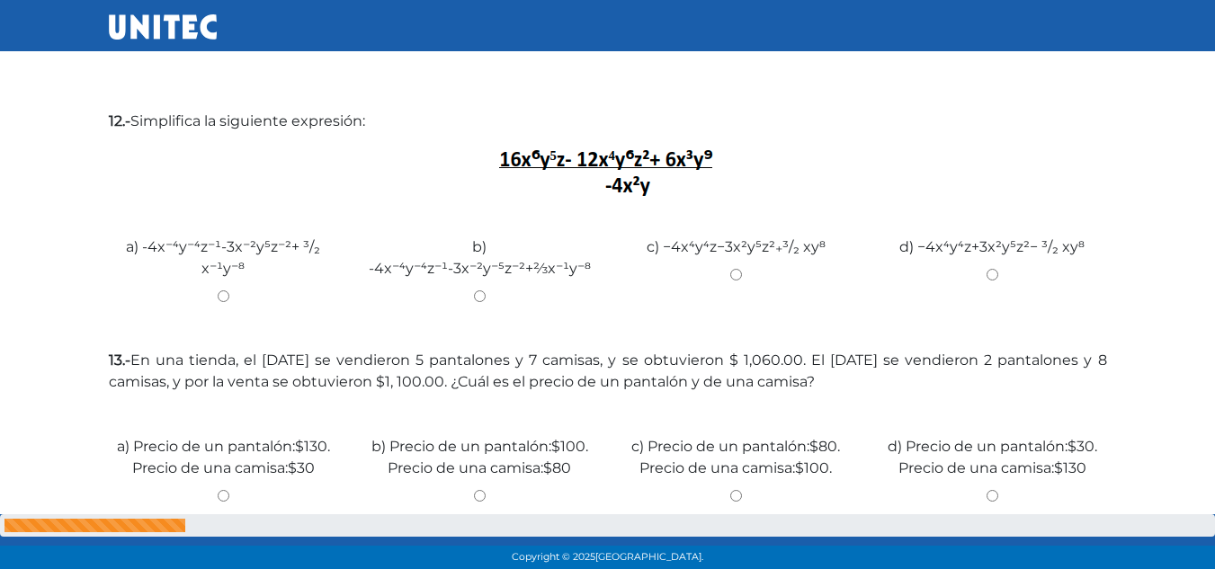
click at [480, 290] on input "b) -4x⁻⁴y⁻⁴z⁻¹-3x⁻²y⁻⁵z⁻²+⅔x⁻¹y⁻⁸" at bounding box center [479, 296] width 229 height 12
radio input "true"
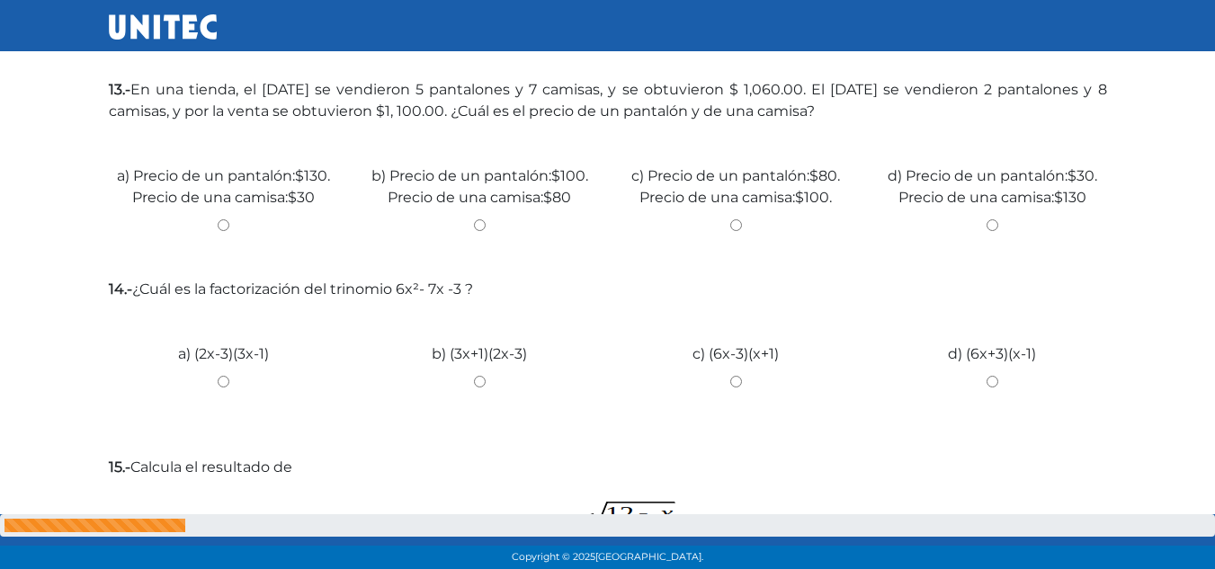
scroll to position [781, 0]
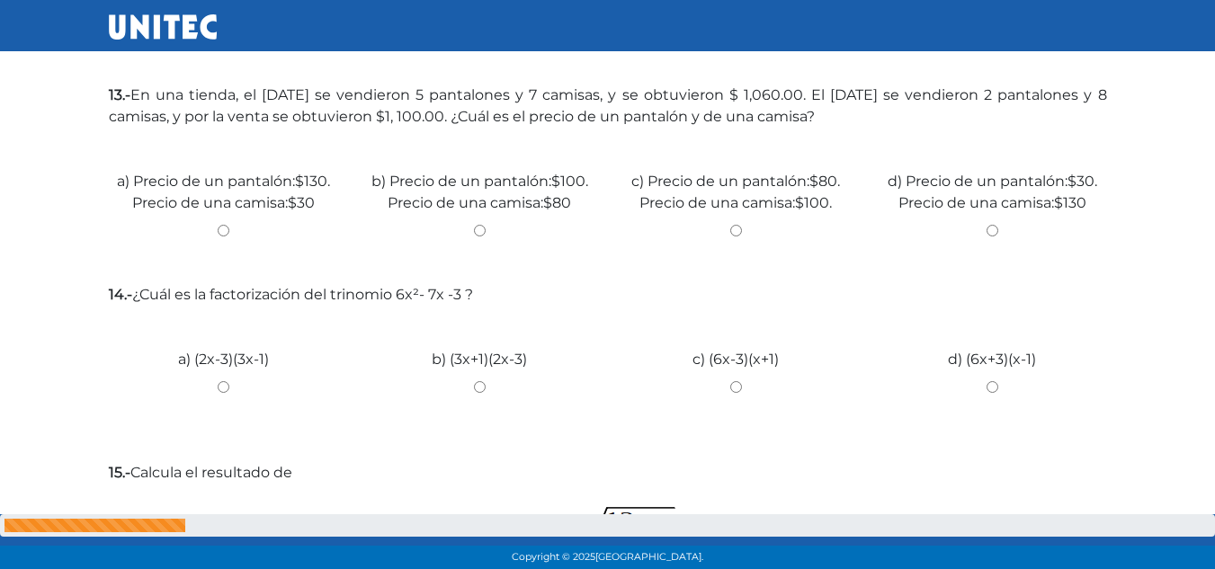
click at [481, 225] on input "b) Precio de un pantalón:$100. Precio de una camisa:$80" at bounding box center [479, 231] width 229 height 12
radio input "true"
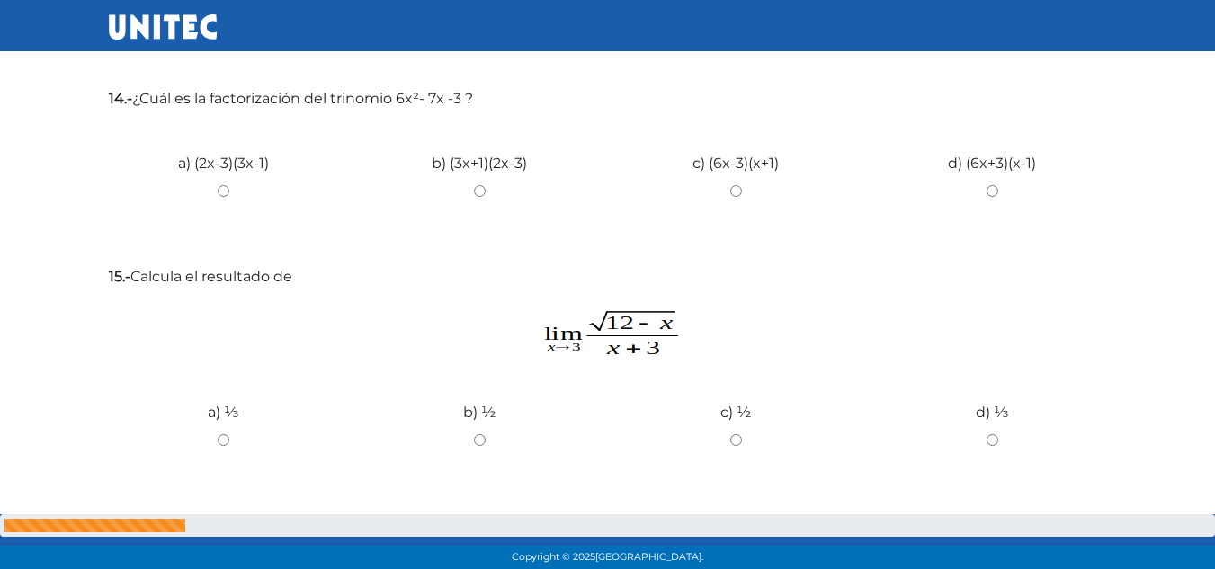
scroll to position [982, 0]
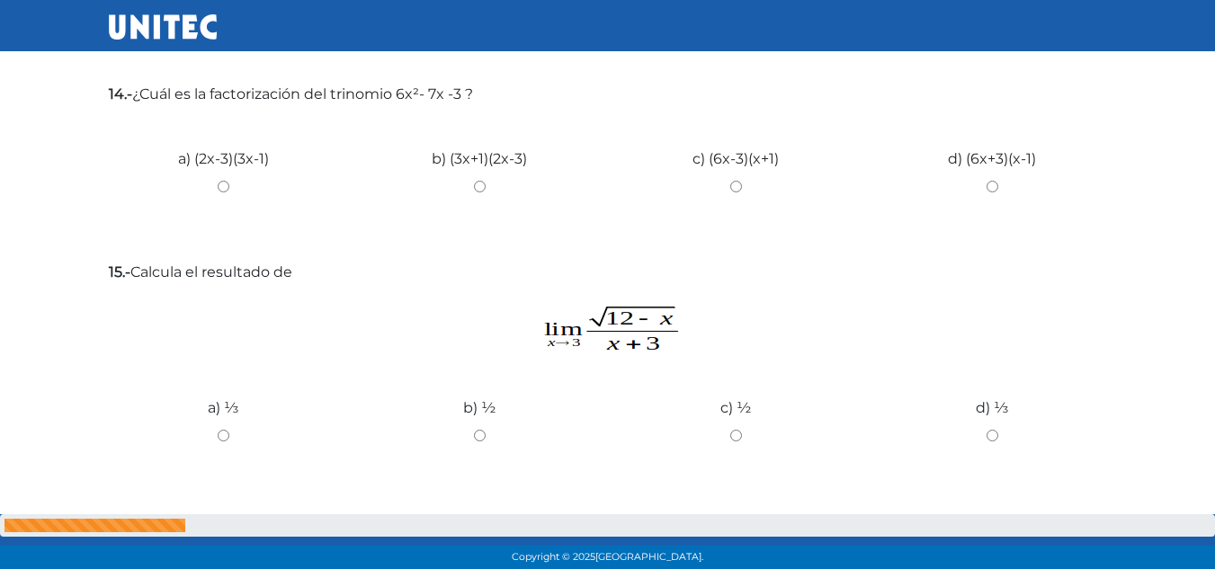
click at [478, 180] on div "b) (3x+1)(2x-3)" at bounding box center [480, 179] width 256 height 135
click at [482, 185] on input "b) (3x+1)(2x-3)" at bounding box center [479, 187] width 229 height 12
radio input "true"
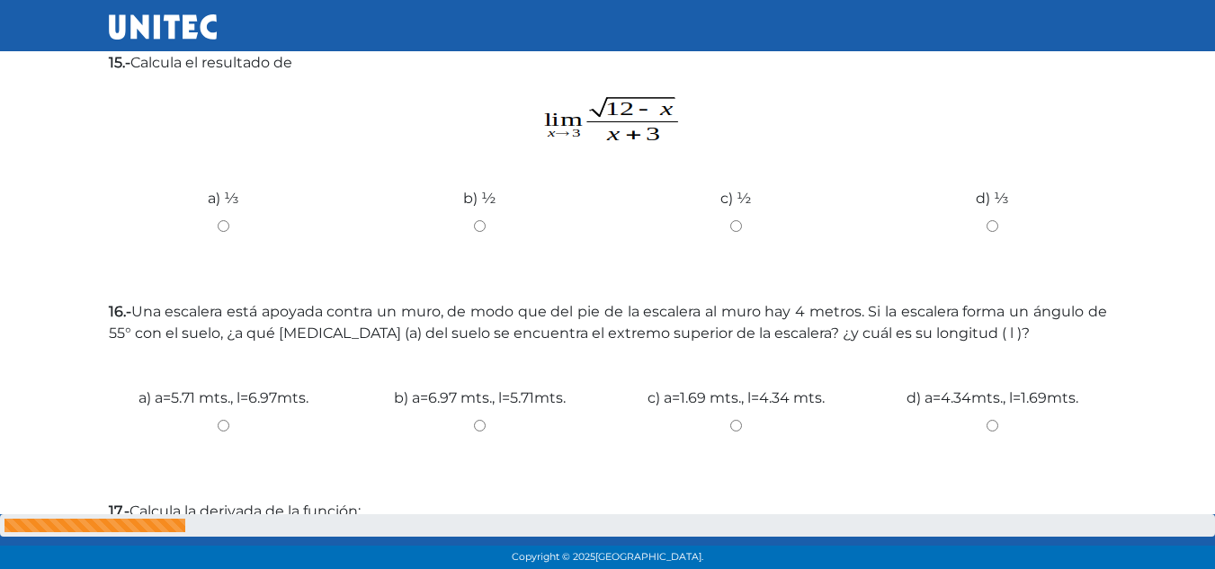
scroll to position [1187, 0]
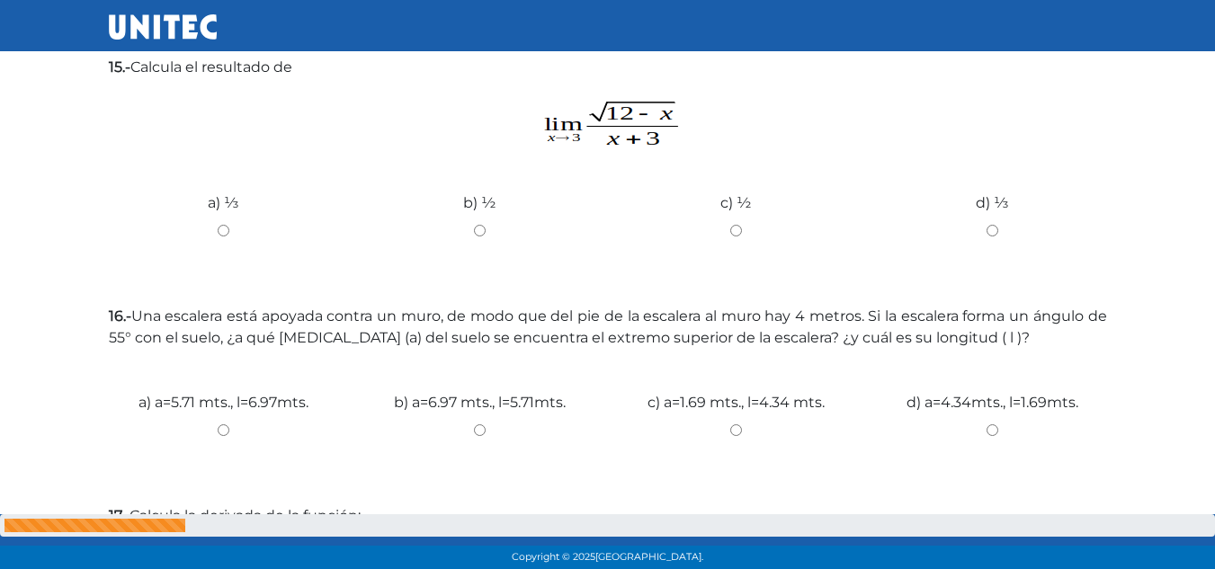
click at [737, 229] on input "c) ­½" at bounding box center [735, 231] width 229 height 12
radio input "true"
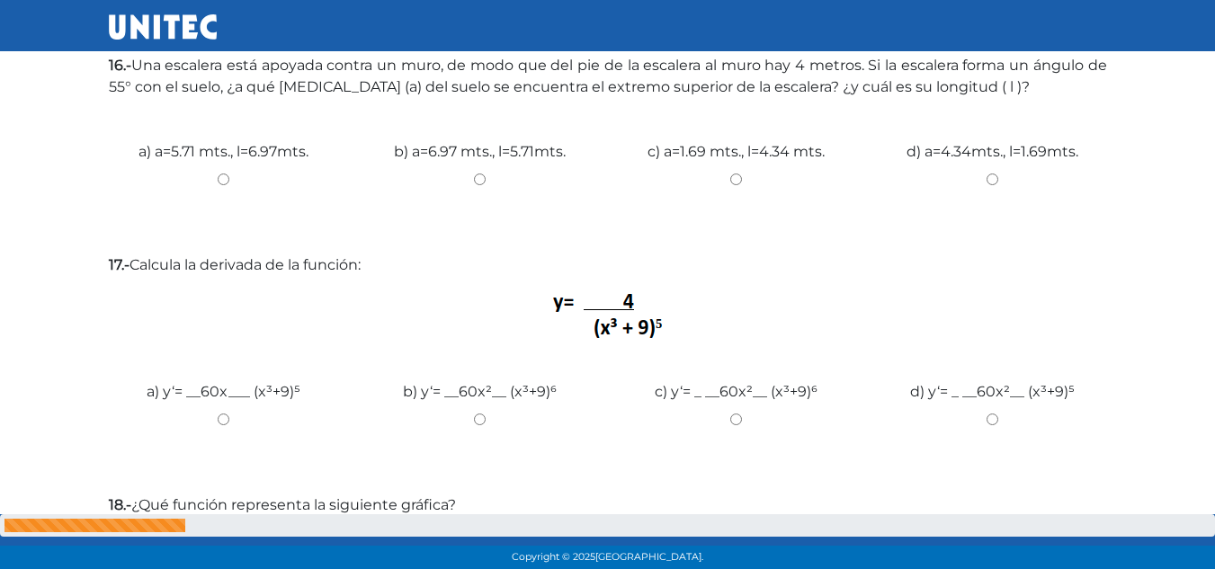
scroll to position [1433, 0]
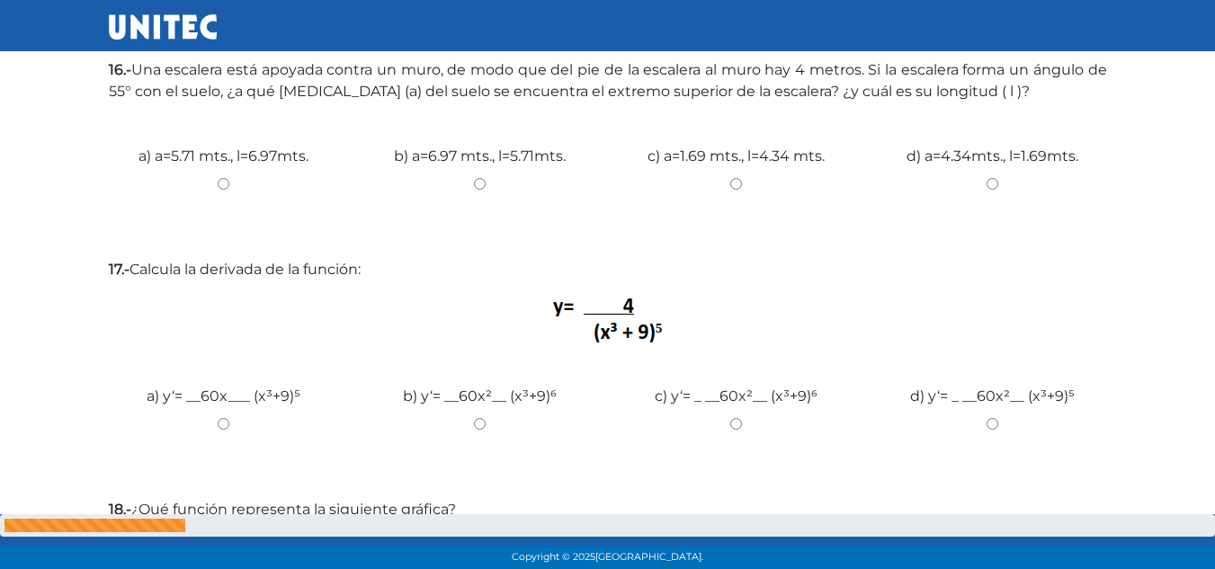
click at [731, 181] on input "c) a=1.69 mts., l=4.34 mts." at bounding box center [735, 184] width 229 height 12
radio input "true"
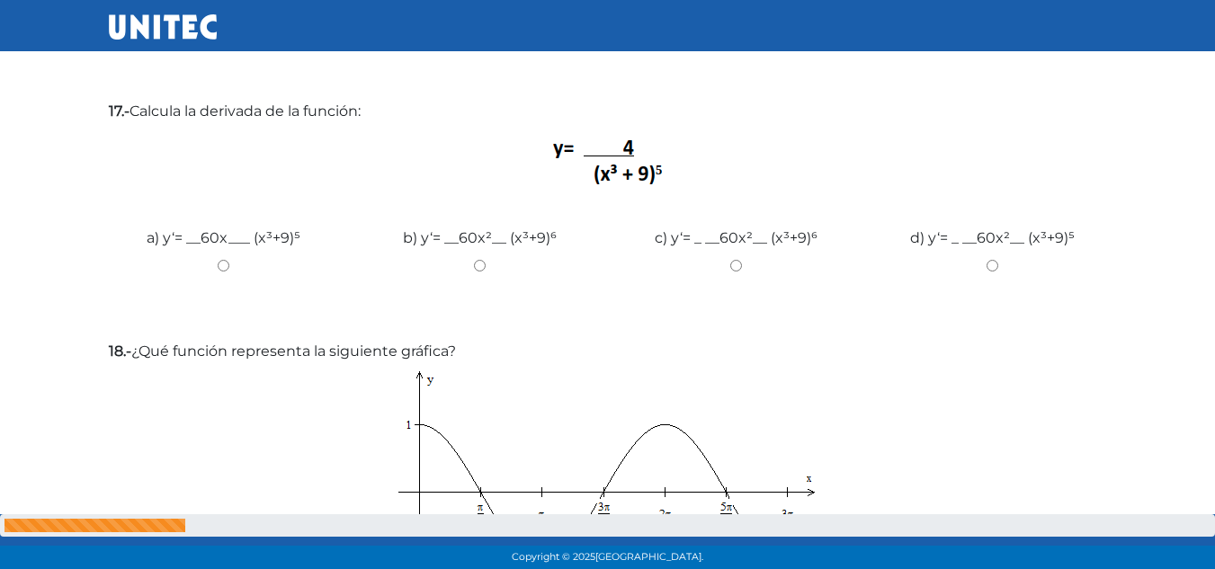
scroll to position [1596, 0]
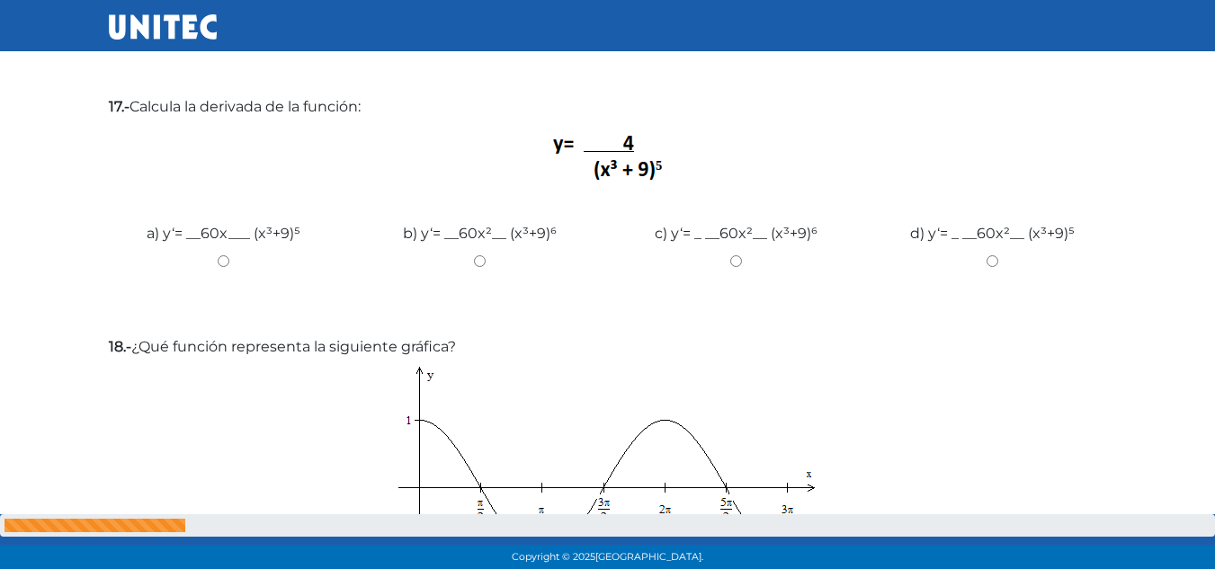
click at [737, 261] on input "c) y‘= _ __60x²__ (x³+9)⁶" at bounding box center [735, 261] width 229 height 12
radio input "true"
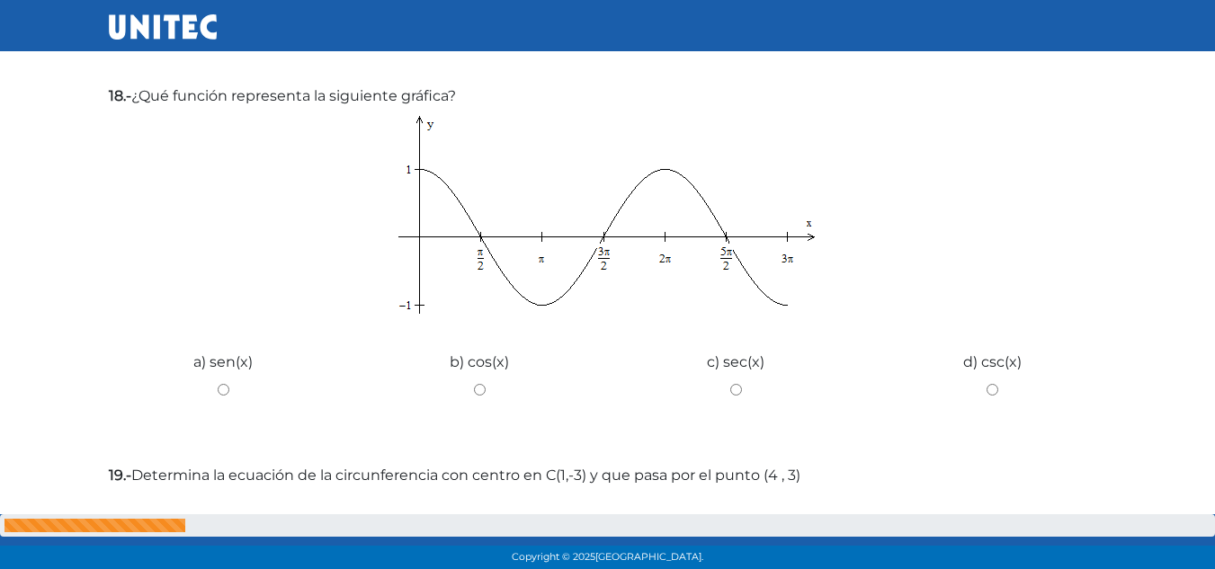
scroll to position [1852, 0]
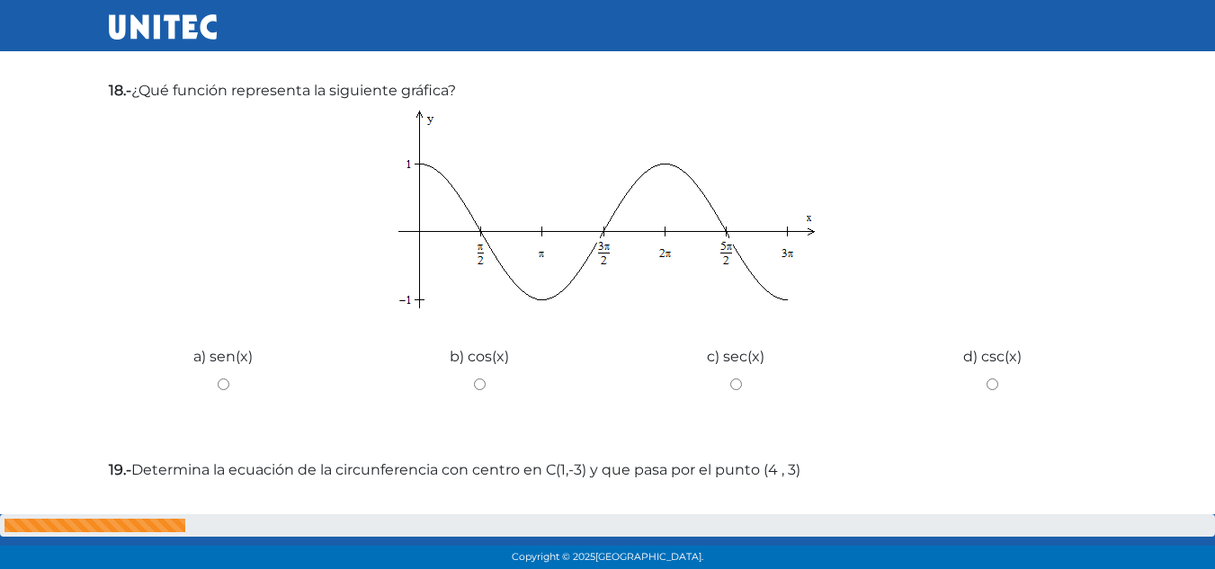
click at [735, 379] on input "c) sec(x)" at bounding box center [735, 385] width 229 height 12
radio input "true"
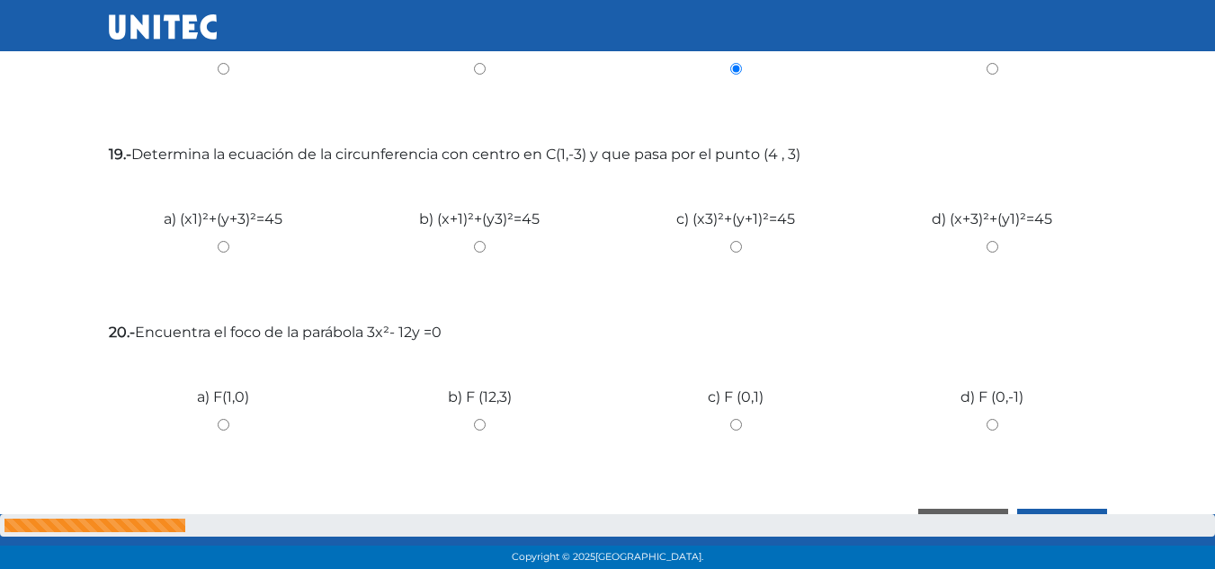
scroll to position [2210, 0]
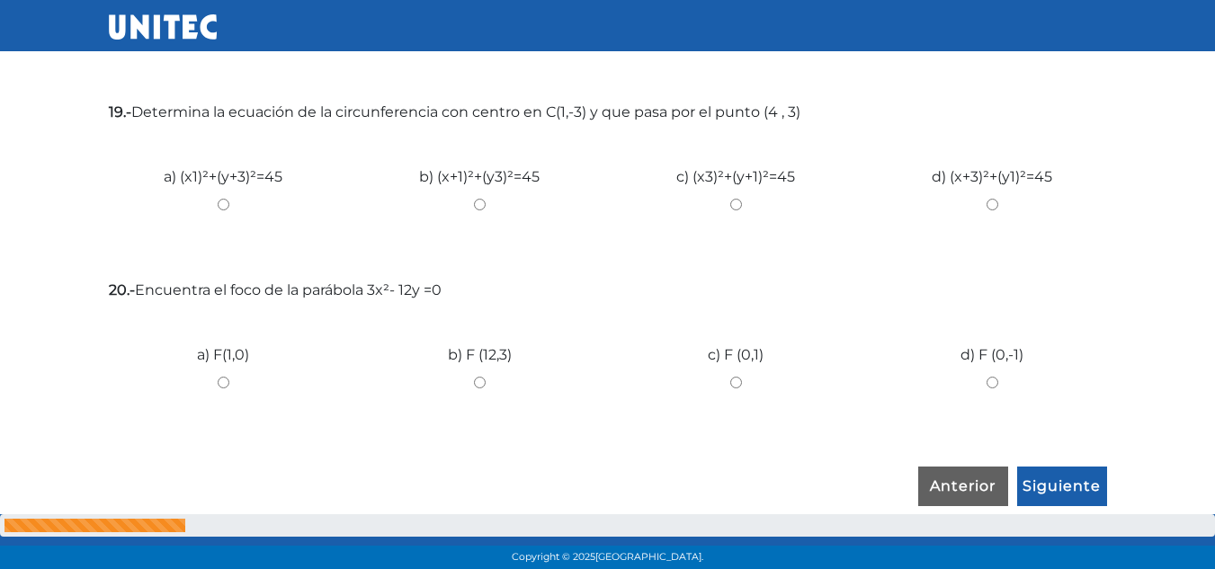
click at [738, 201] on input "c) (x­3)²+(y+1)²=45" at bounding box center [735, 205] width 229 height 12
radio input "true"
click at [735, 381] on input "c) F (0,1)" at bounding box center [735, 383] width 229 height 12
radio input "true"
click at [1048, 477] on input "Siguiente" at bounding box center [1062, 487] width 90 height 41
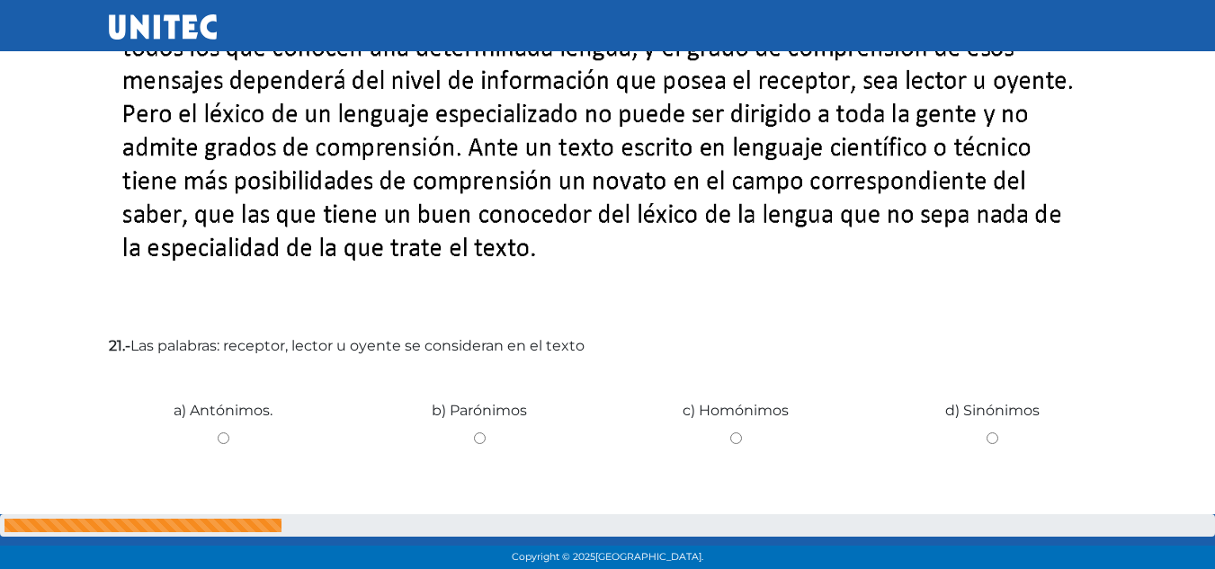
scroll to position [726, 0]
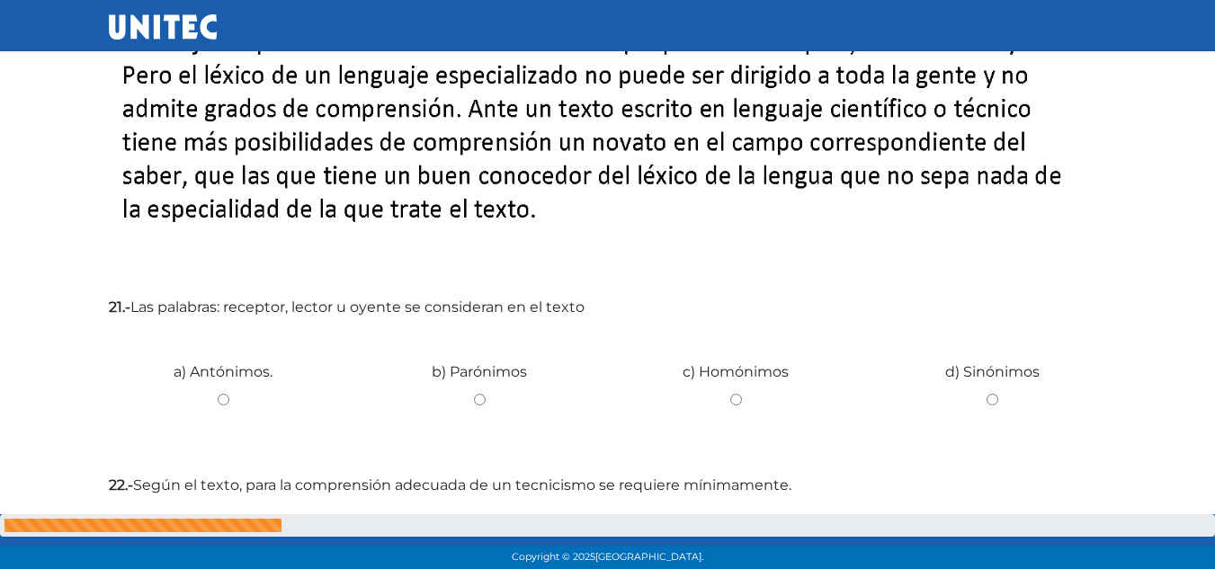
click at [995, 404] on input "d) Sinónimos" at bounding box center [992, 400] width 229 height 12
radio input "true"
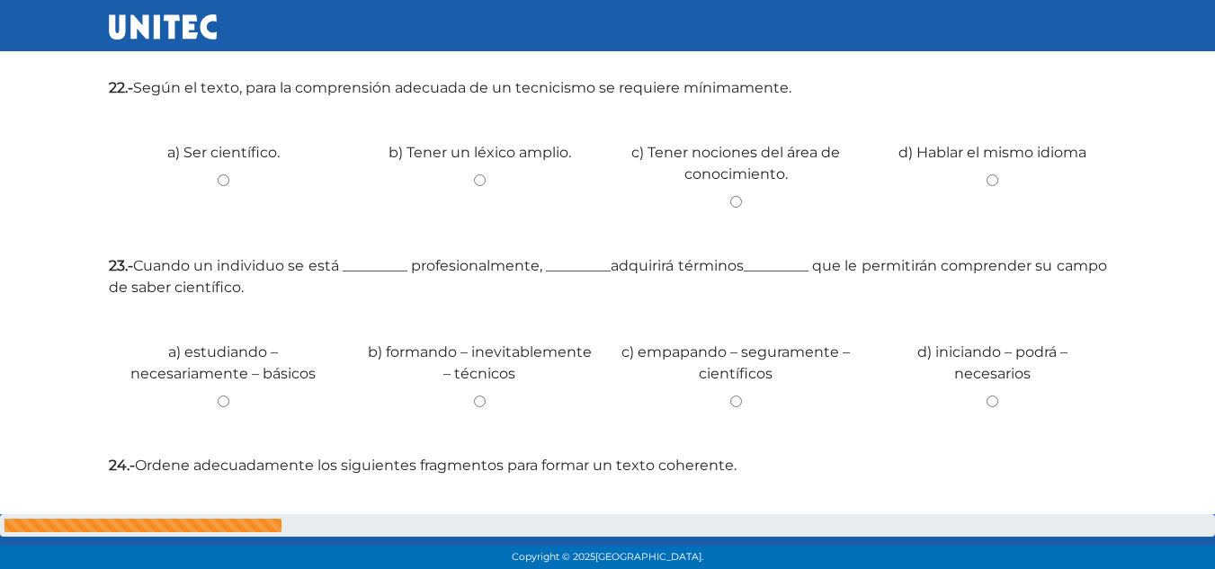
scroll to position [1130, 0]
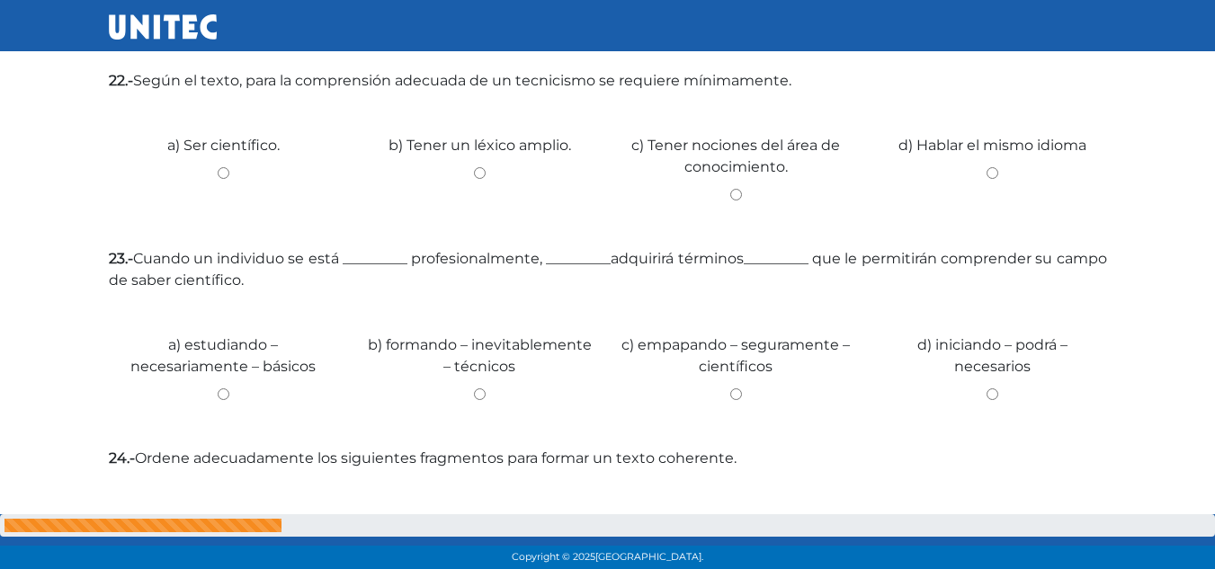
click at [470, 169] on input "b) Tener un léxico amplio." at bounding box center [479, 173] width 229 height 12
radio input "true"
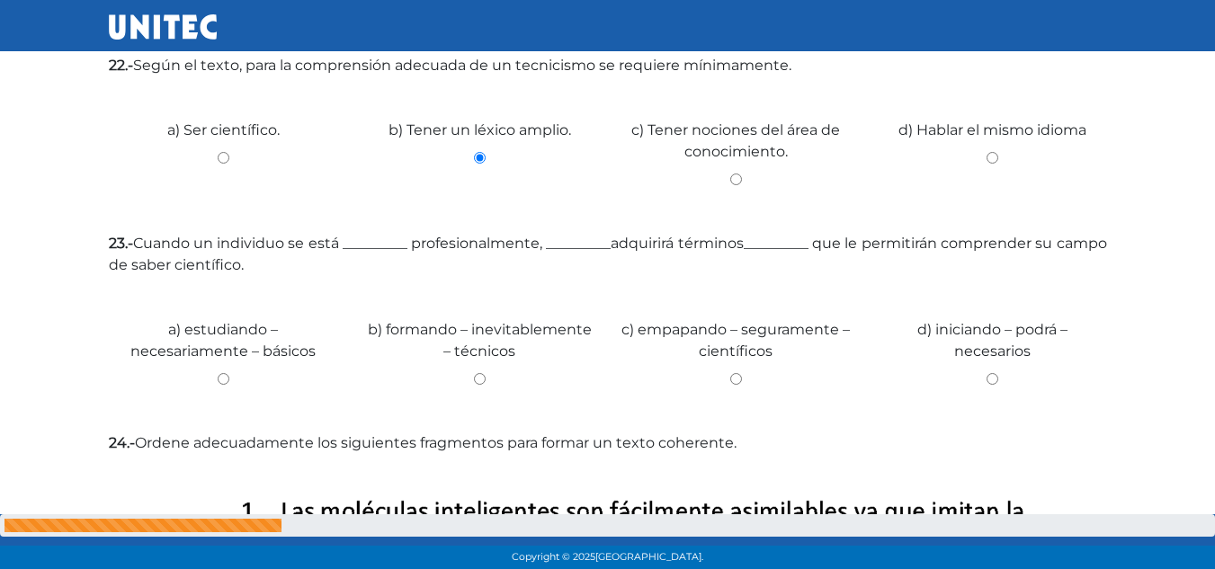
scroll to position [1161, 0]
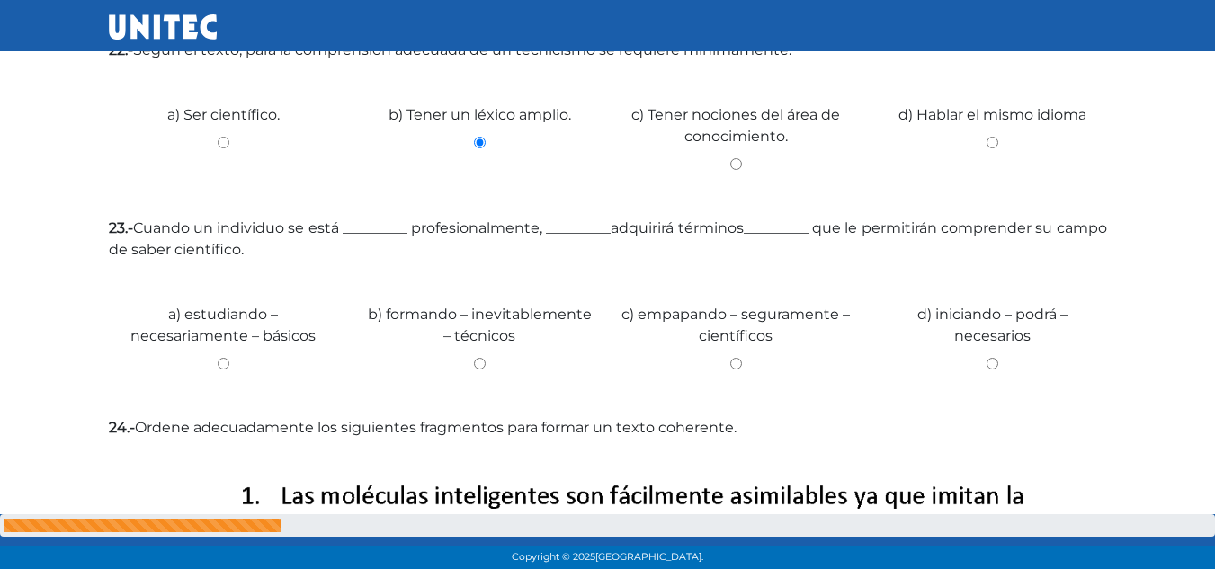
click at [990, 369] on input "d) iniciando – podrá – necesarios" at bounding box center [992, 364] width 229 height 12
radio input "true"
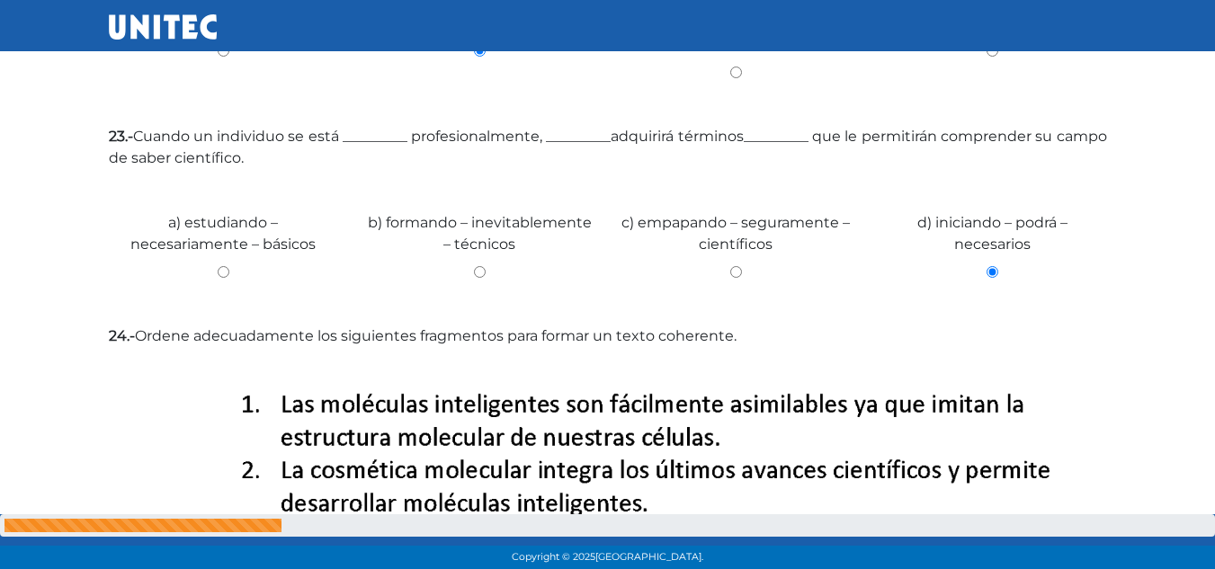
scroll to position [1260, 0]
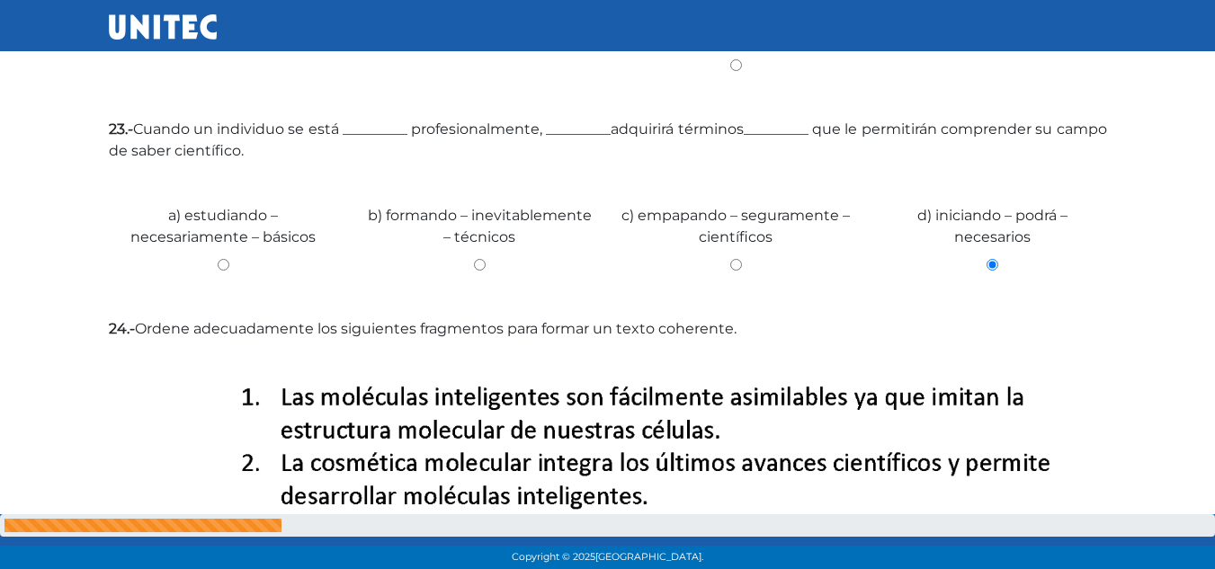
click at [733, 262] on input "c) empapando – seguramente –científicos" at bounding box center [735, 265] width 229 height 12
radio input "true"
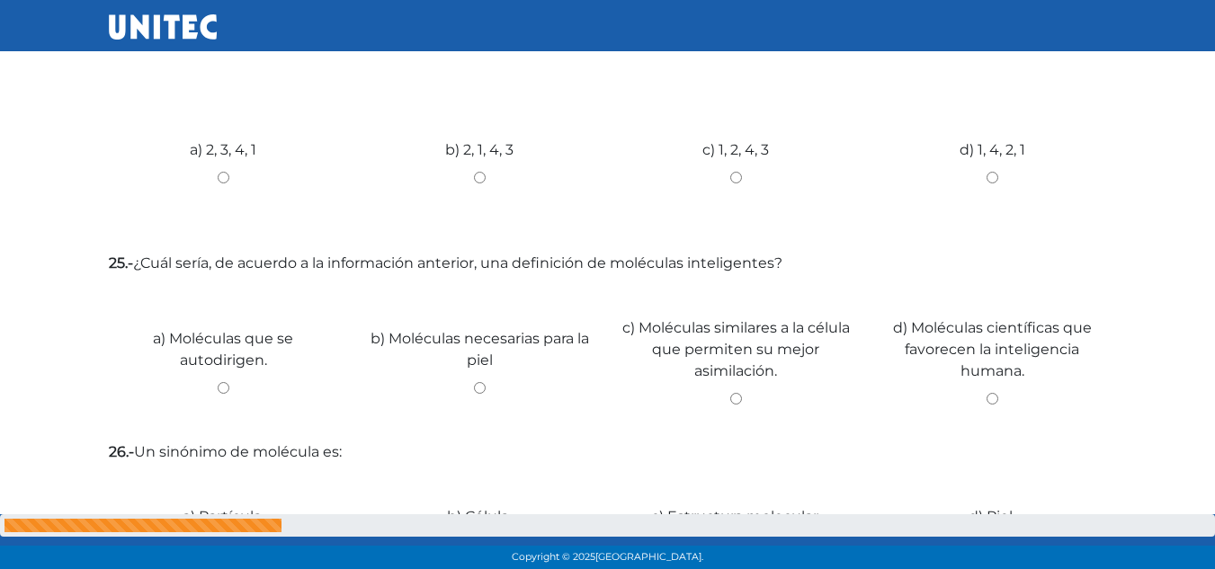
scroll to position [1863, 0]
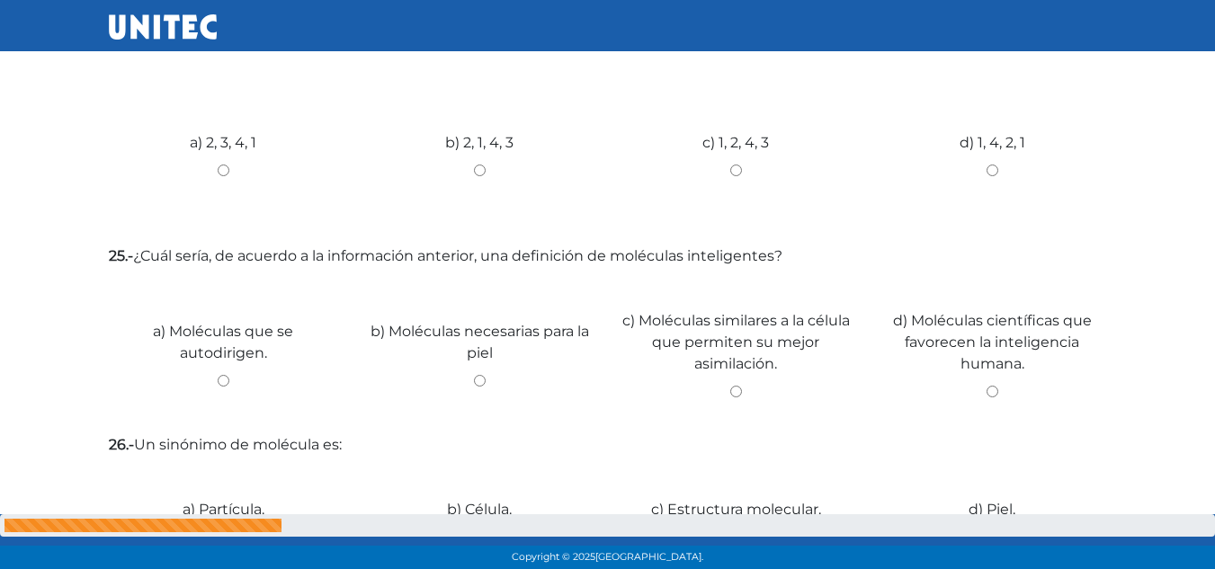
click at [473, 171] on input "b) 2, 1, 4, 3" at bounding box center [479, 171] width 229 height 12
radio input "true"
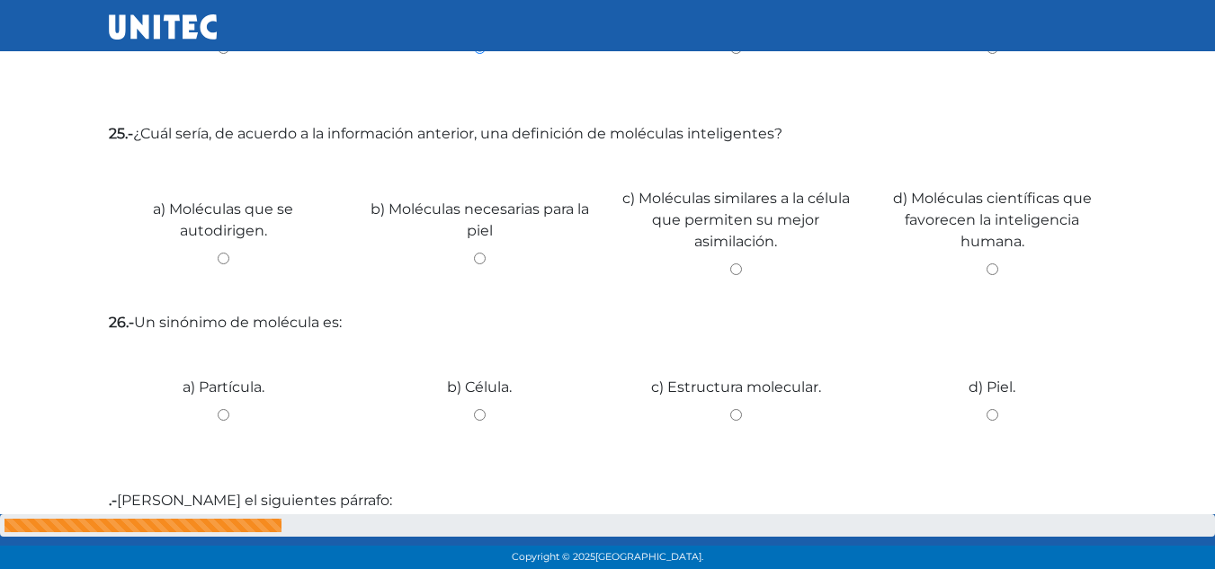
scroll to position [1993, 0]
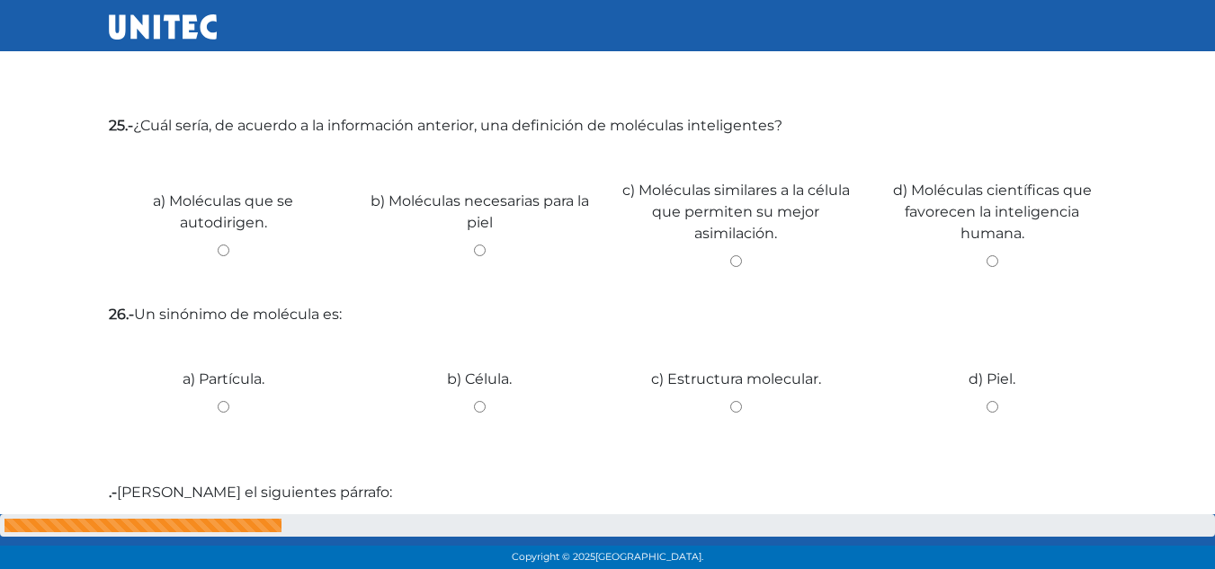
click at [738, 258] on input "c) Moléculas similares a la célula que permiten su mejor asimilación." at bounding box center [735, 261] width 229 height 12
radio input "true"
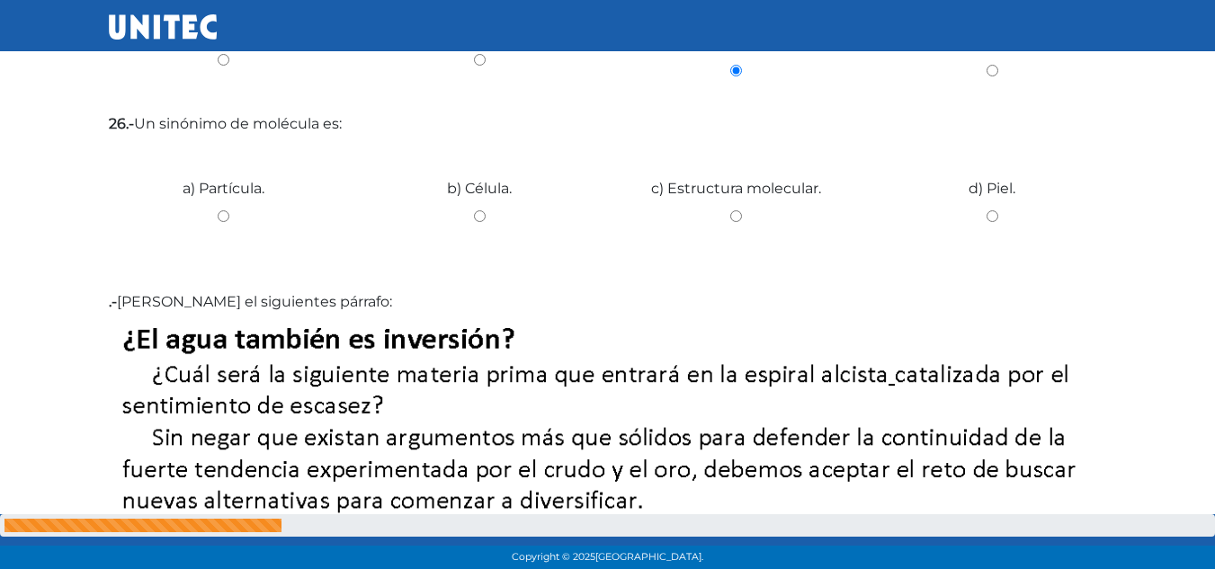
scroll to position [2192, 0]
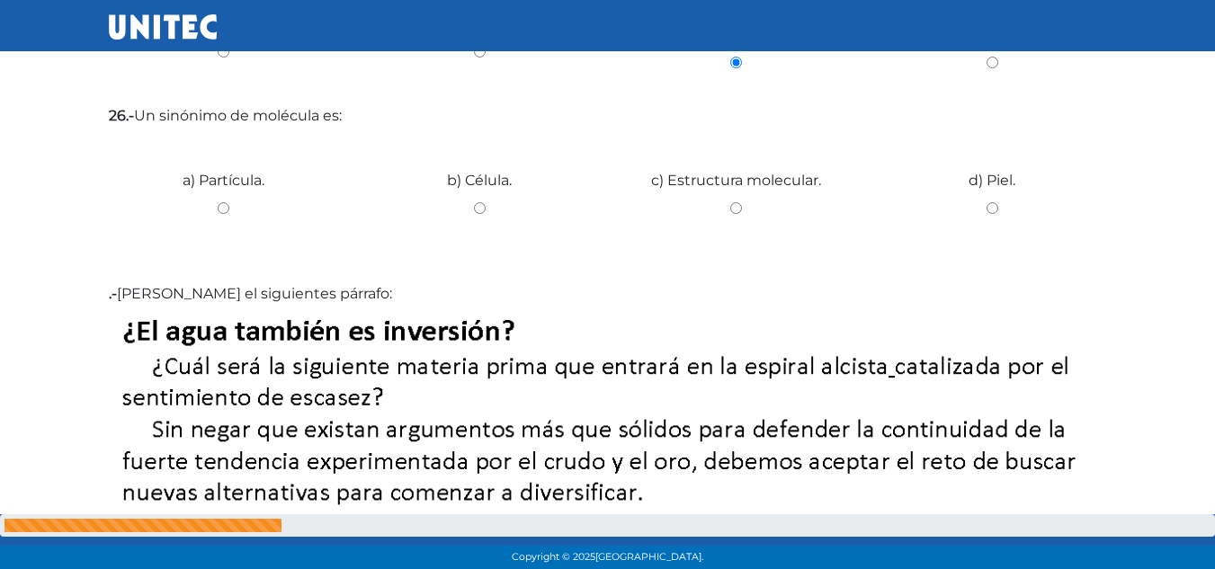
click at [478, 206] on input "b) Célula." at bounding box center [479, 208] width 229 height 12
radio input "true"
click at [221, 203] on input "a) Partícula." at bounding box center [223, 208] width 229 height 12
radio input "true"
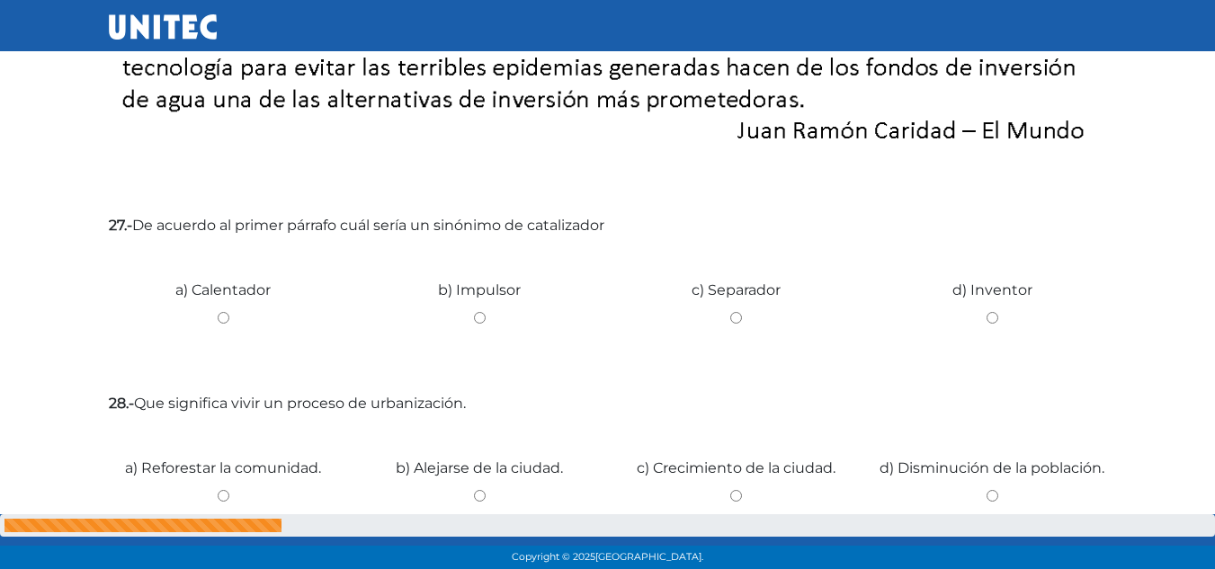
scroll to position [3100, 0]
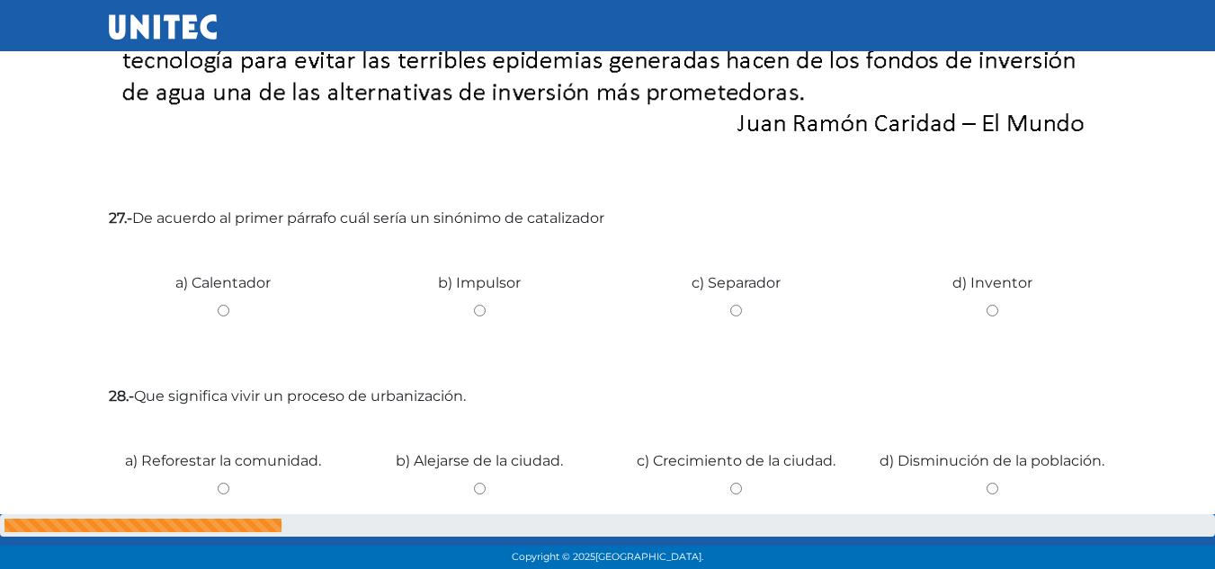
click at [485, 306] on input "b) Impulsor" at bounding box center [479, 311] width 229 height 12
radio input "true"
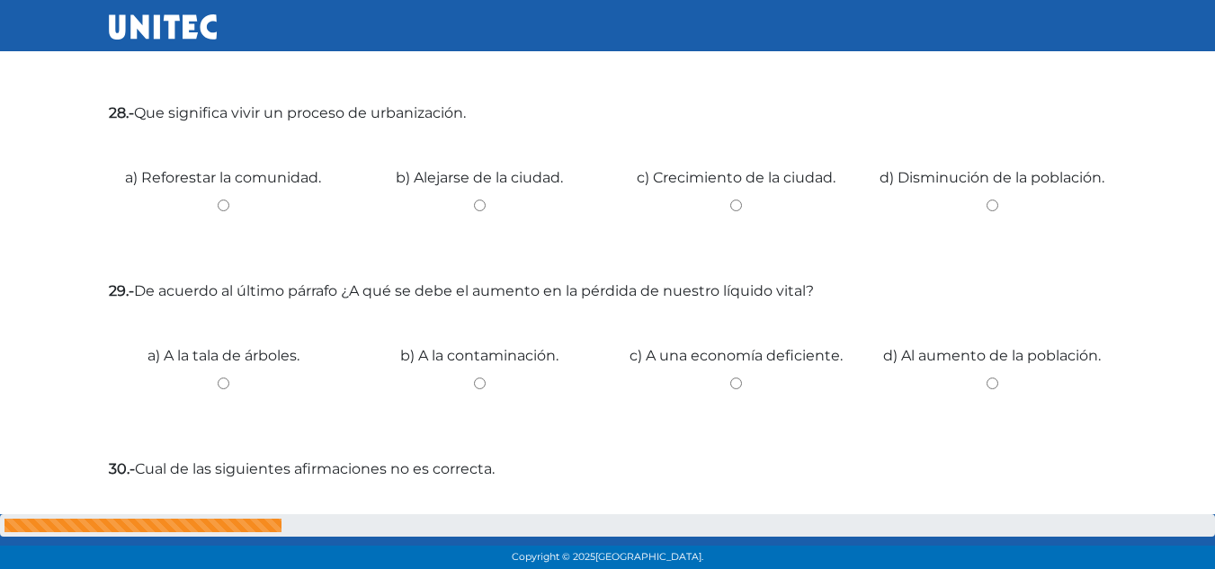
scroll to position [3375, 0]
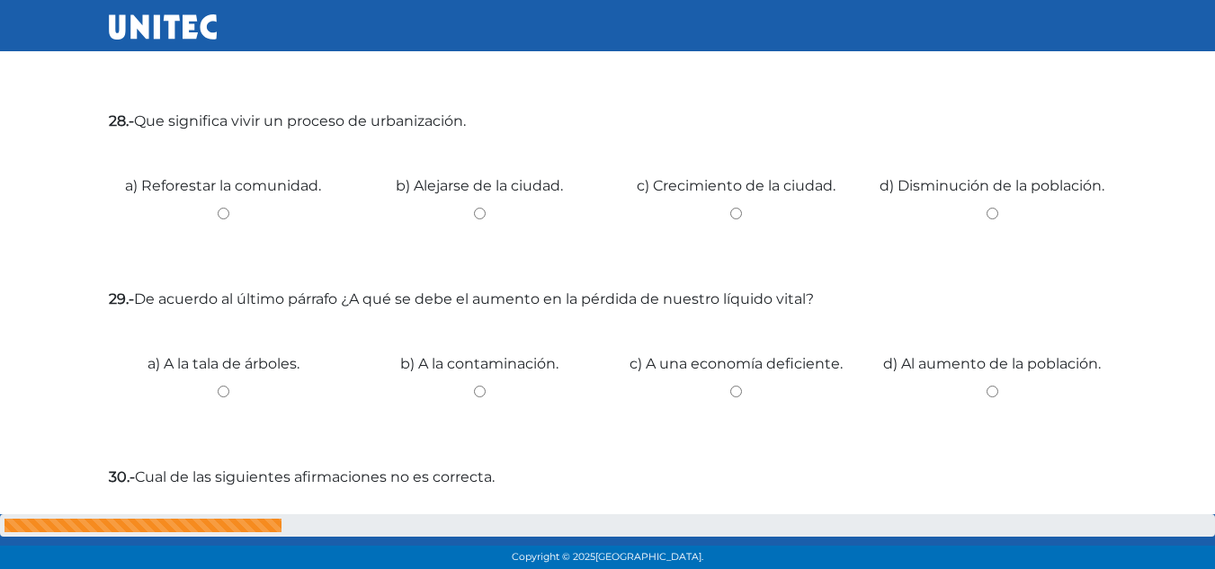
click at [733, 211] on input "c) Crecimiento de la ciudad." at bounding box center [735, 214] width 229 height 12
radio input "true"
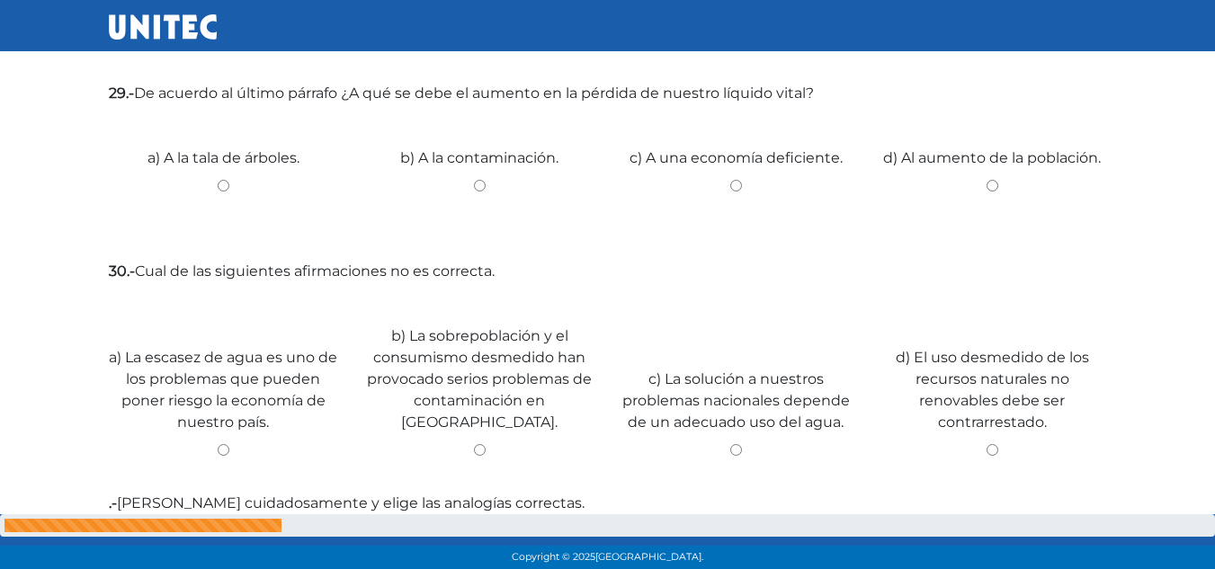
scroll to position [3589, 0]
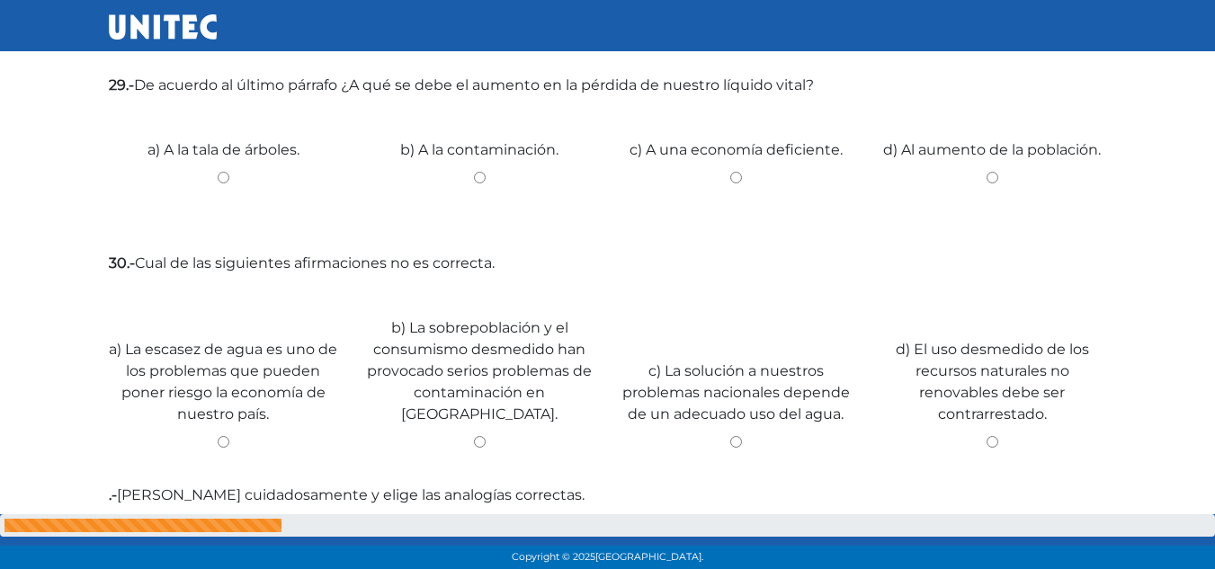
click at [992, 179] on input "d) Al aumento de la población." at bounding box center [992, 178] width 229 height 12
radio input "true"
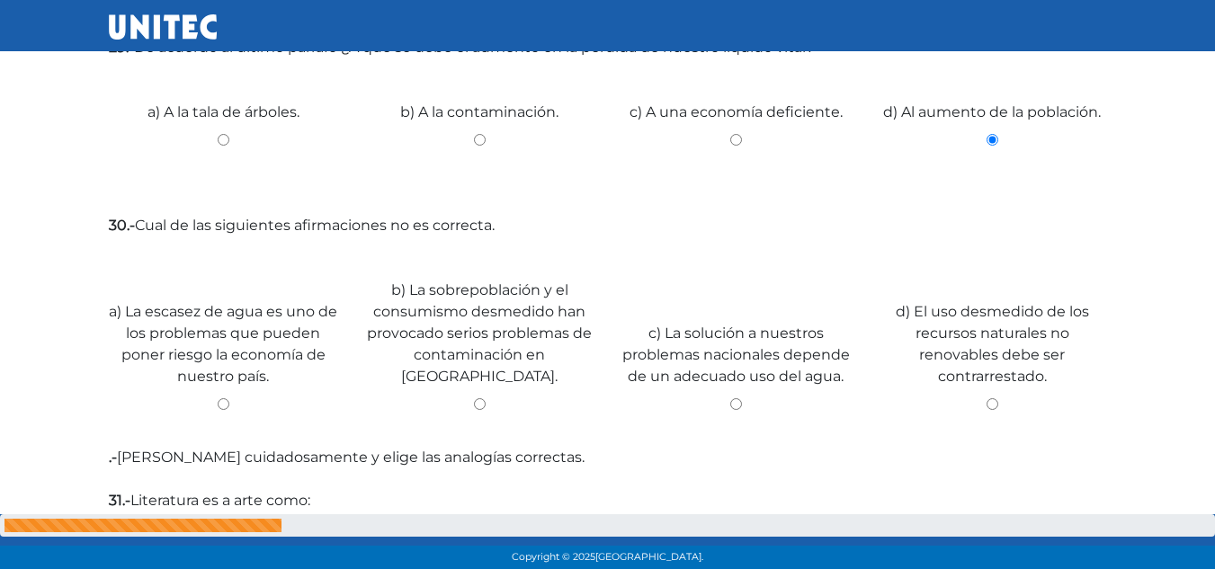
scroll to position [3642, 0]
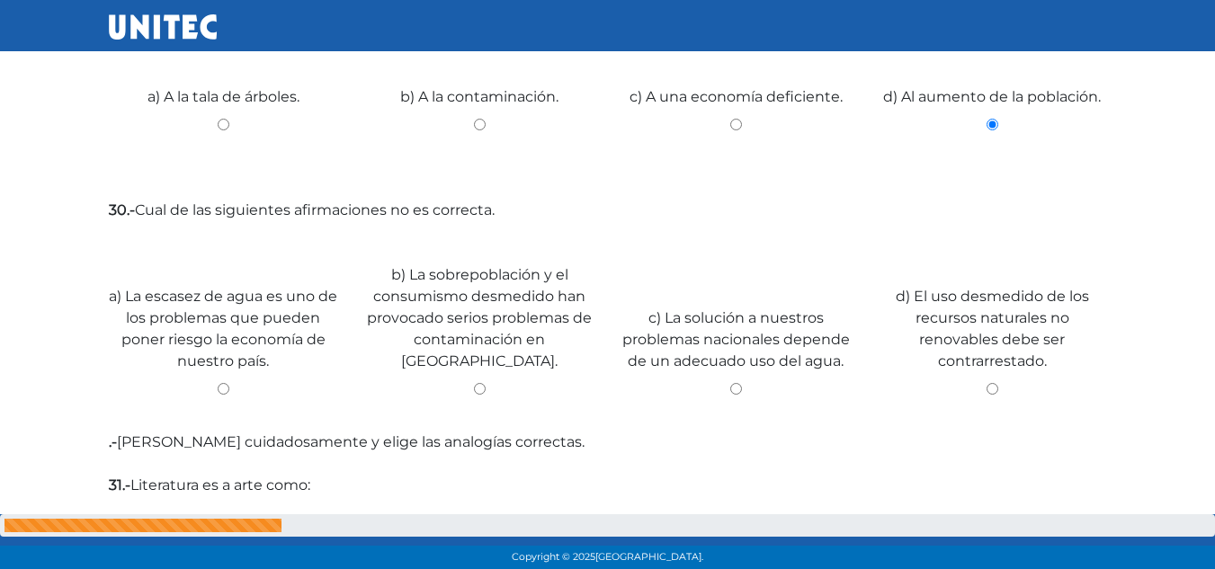
click at [737, 131] on div "c) A una economía deficiente." at bounding box center [736, 117] width 256 height 135
click at [735, 127] on input "c) A una economía deficiente." at bounding box center [735, 125] width 229 height 12
radio input "true"
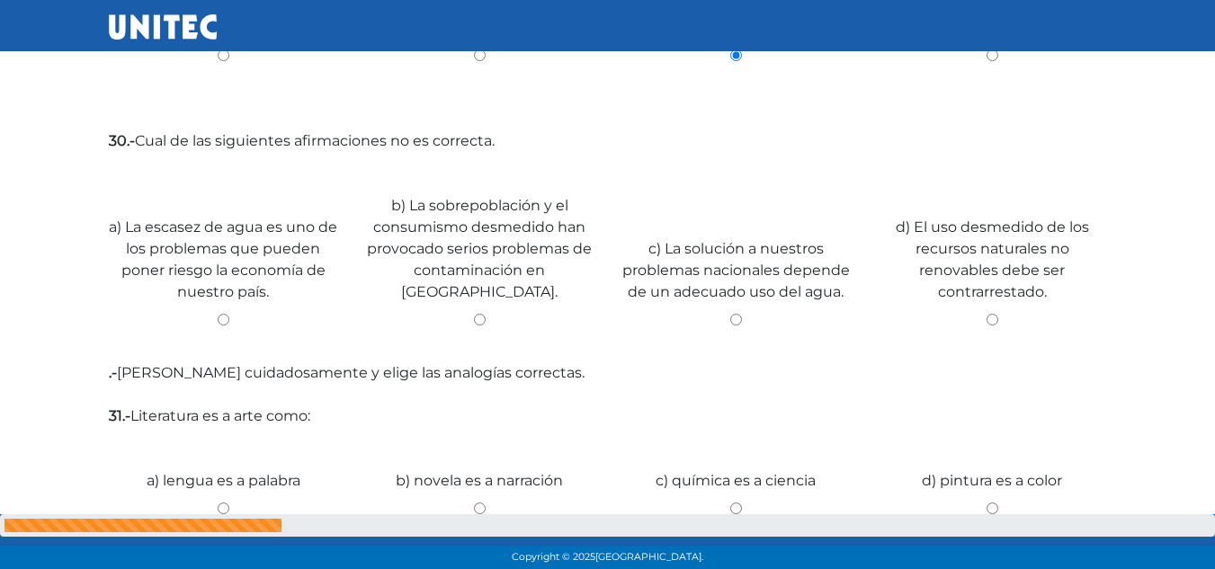
scroll to position [3704, 0]
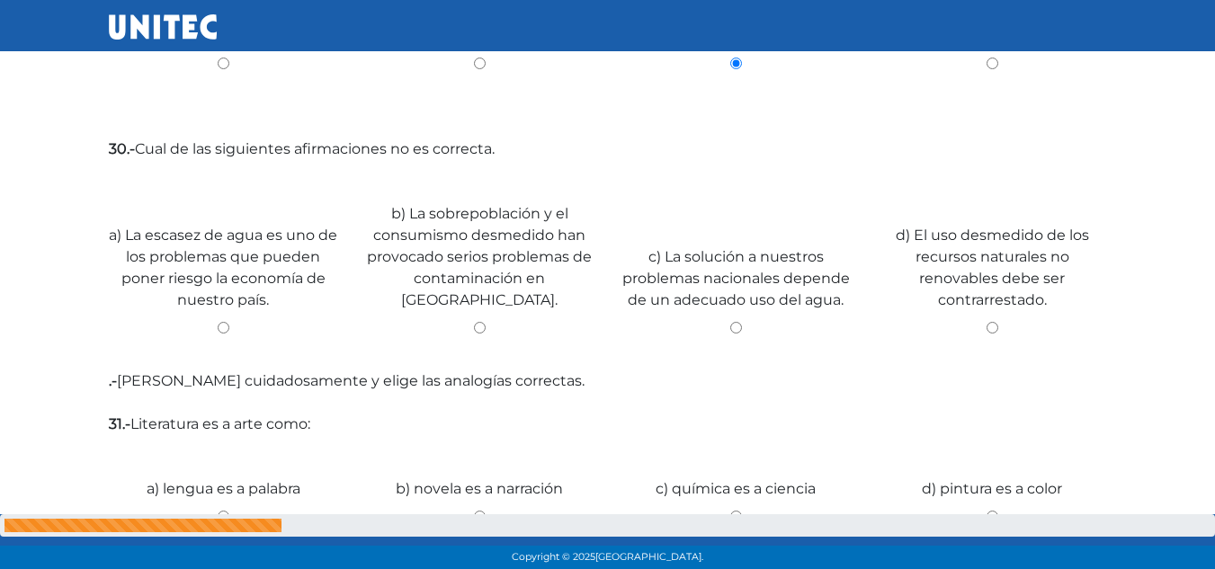
click at [988, 322] on input "d) El uso desmedido de los recursos naturales no renovables debe ser contrarres…" at bounding box center [992, 328] width 229 height 12
radio input "true"
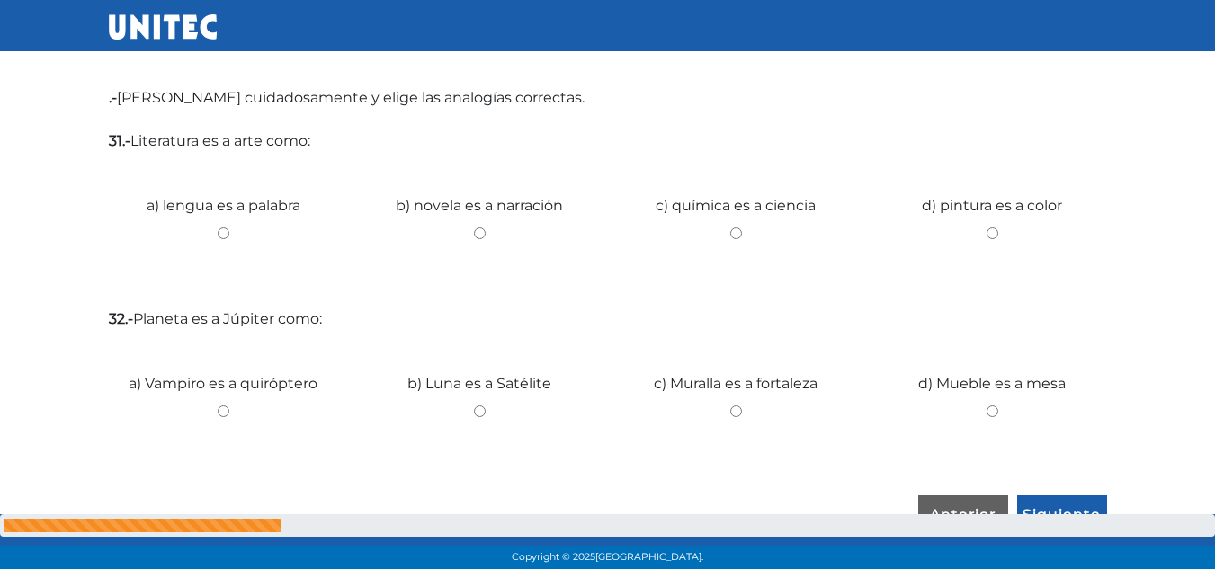
scroll to position [3994, 0]
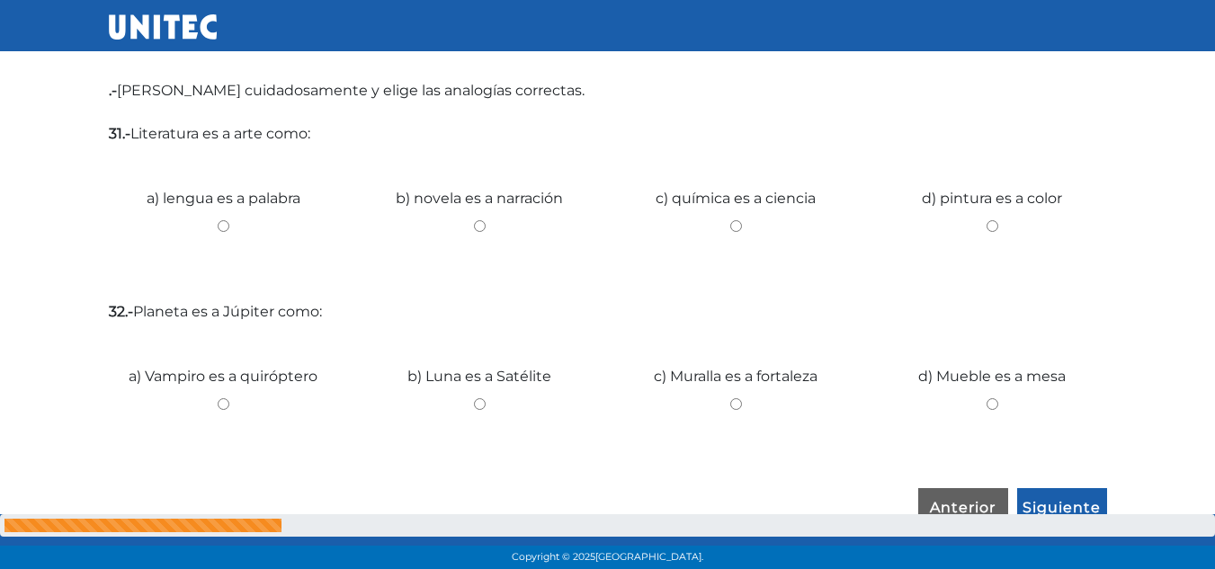
click at [987, 220] on input "d) pintura es a color" at bounding box center [992, 226] width 229 height 12
radio input "true"
click at [479, 398] on input "b) Luna es a Satélite" at bounding box center [479, 404] width 229 height 12
radio input "true"
click at [1058, 488] on input "Siguiente" at bounding box center [1062, 508] width 90 height 41
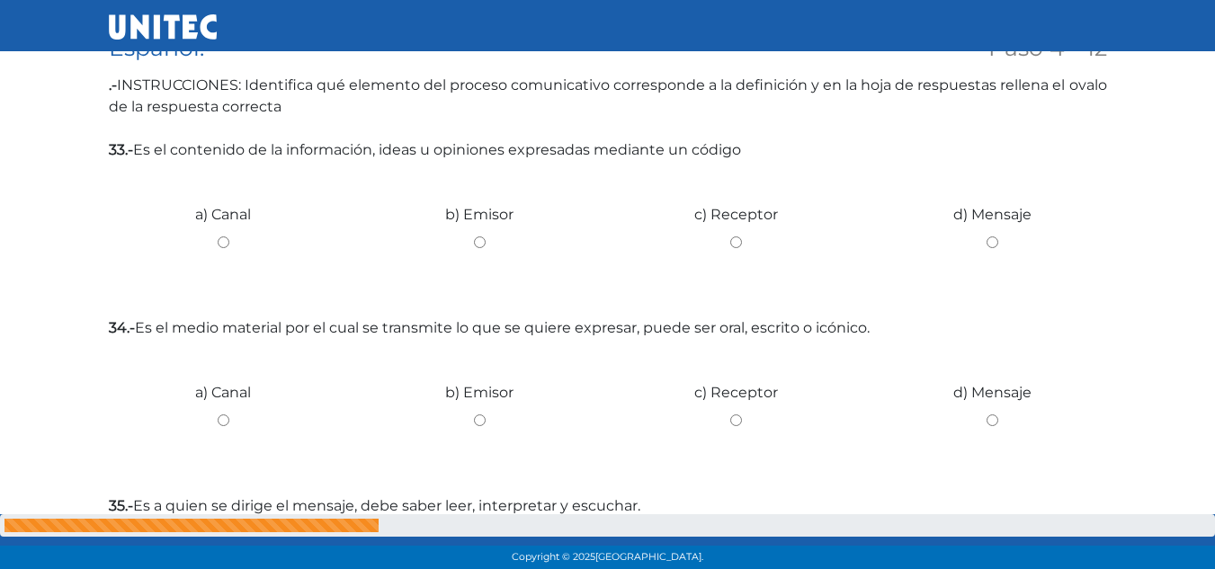
scroll to position [379, 0]
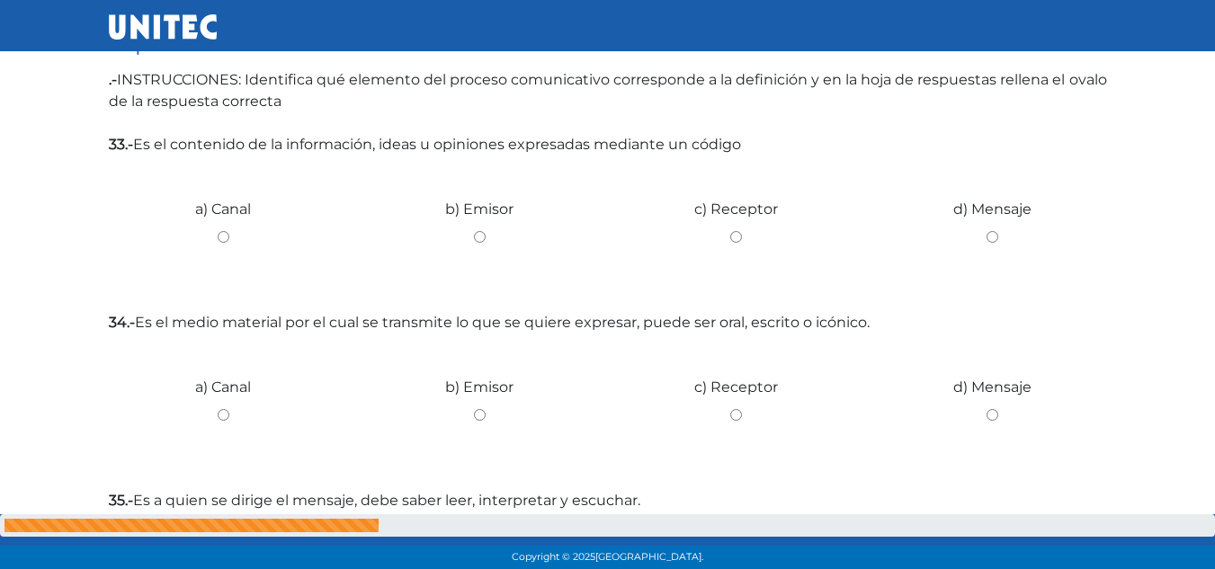
click at [481, 238] on input "b) Emisor" at bounding box center [479, 237] width 229 height 12
radio input "true"
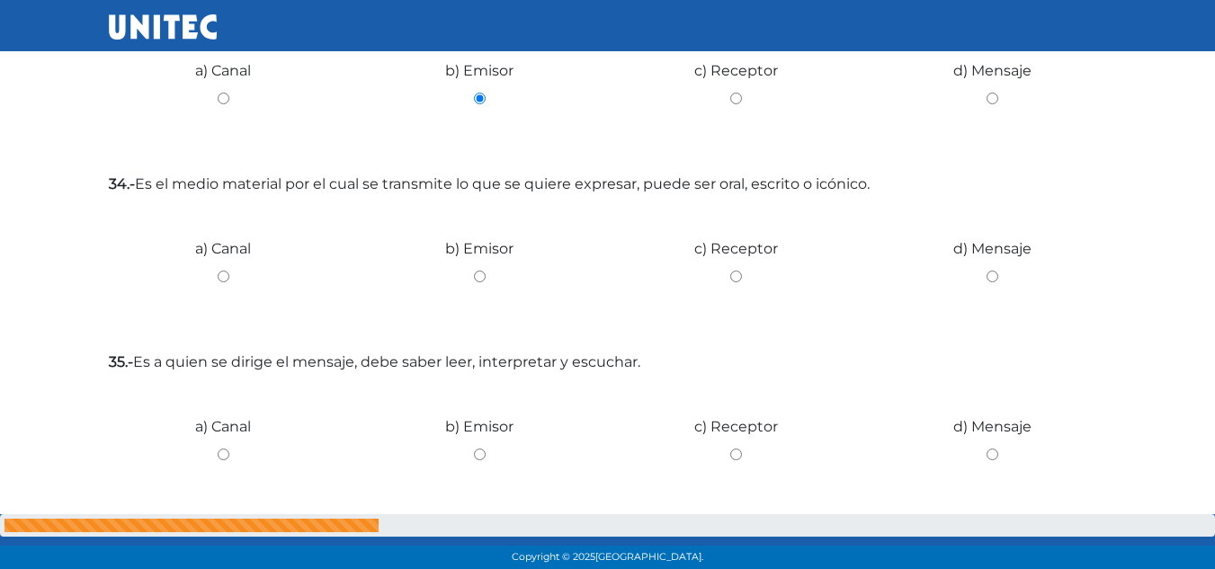
scroll to position [513, 0]
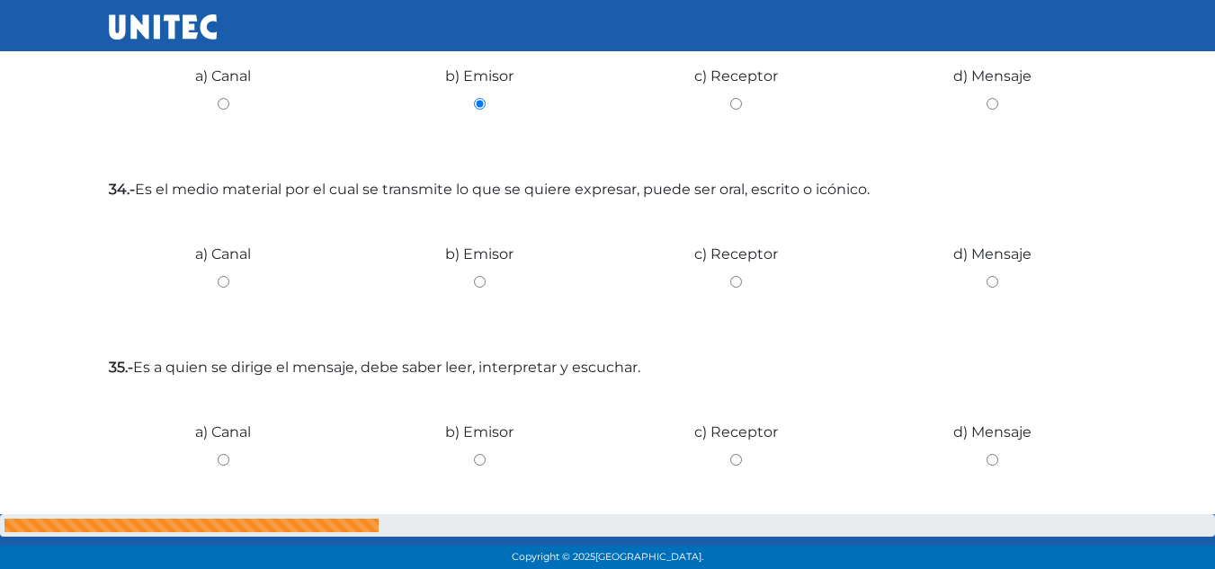
click at [994, 283] on input "d) Mensaje" at bounding box center [992, 282] width 229 height 12
radio input "true"
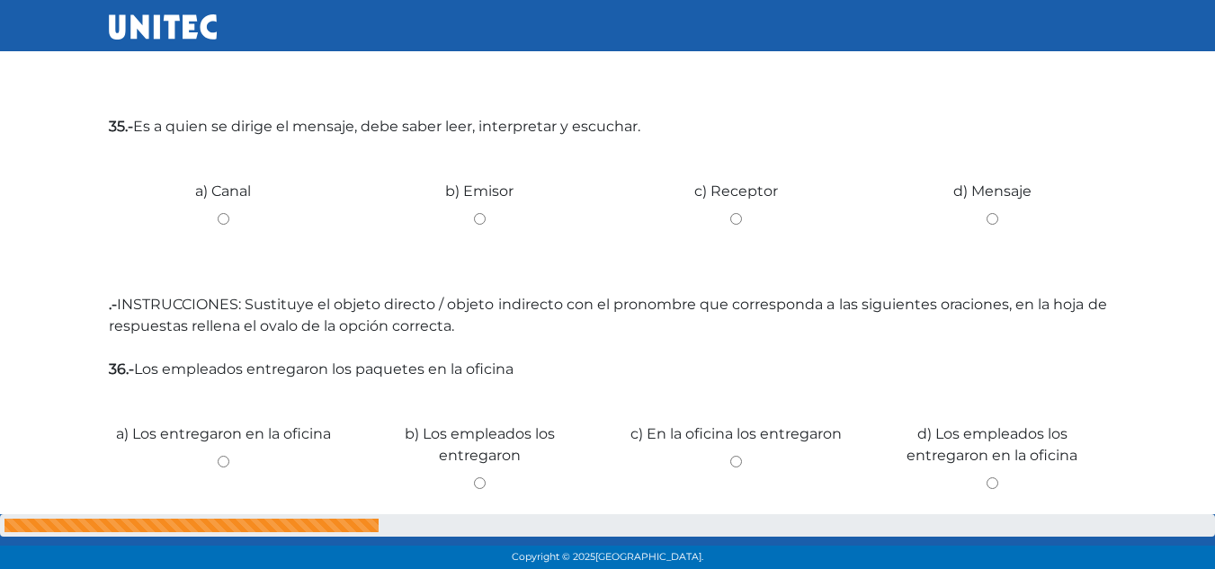
scroll to position [760, 0]
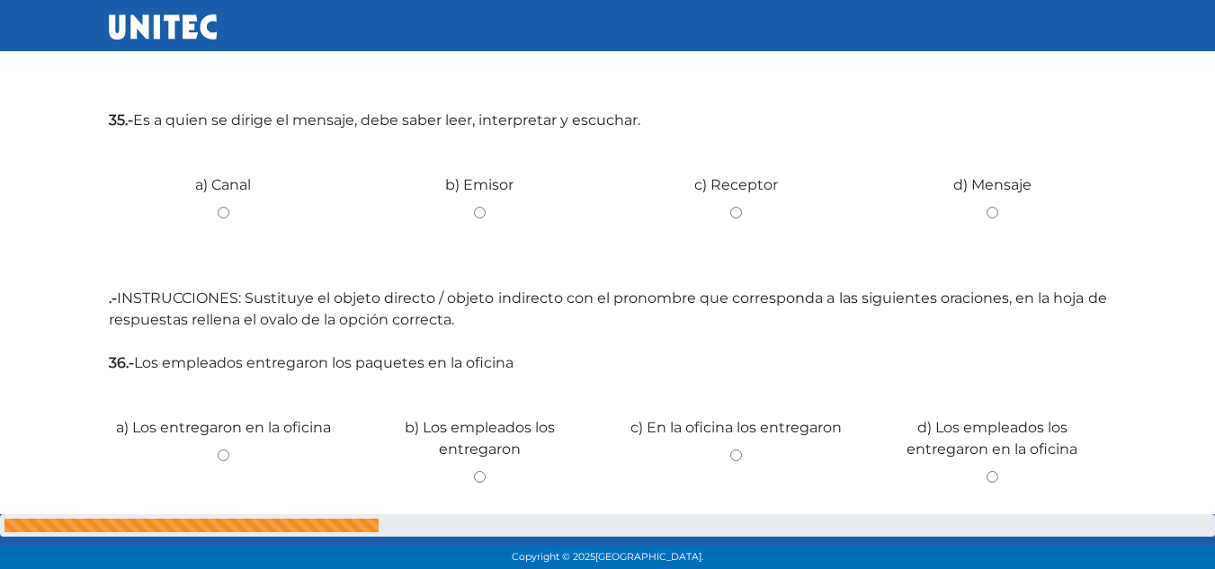
click at [729, 211] on input "c) Receptor" at bounding box center [735, 213] width 229 height 12
radio input "true"
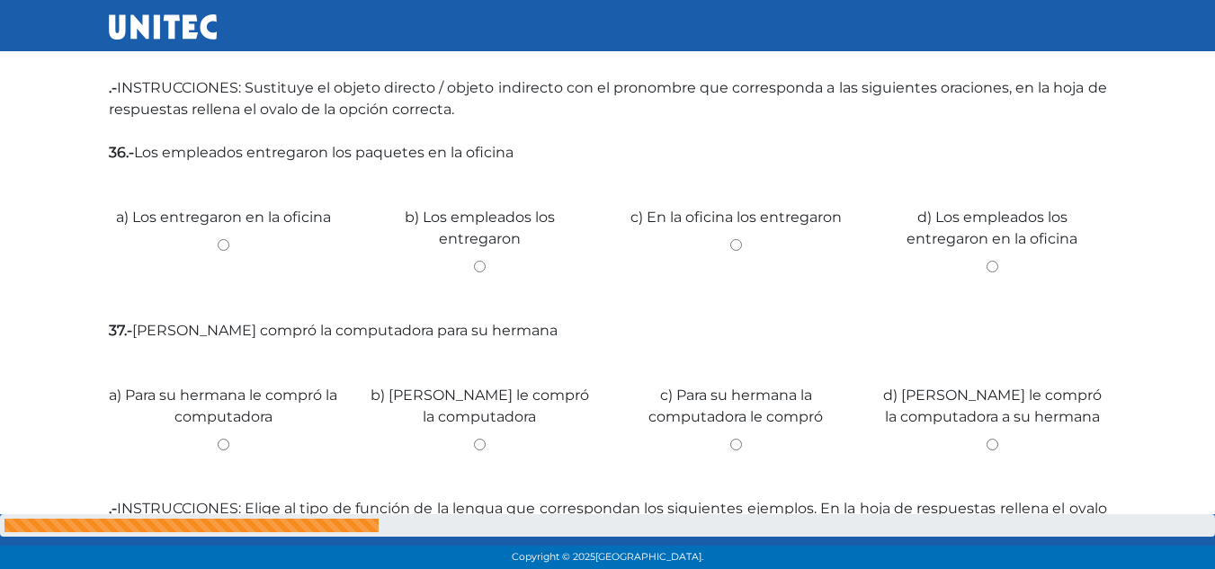
scroll to position [976, 0]
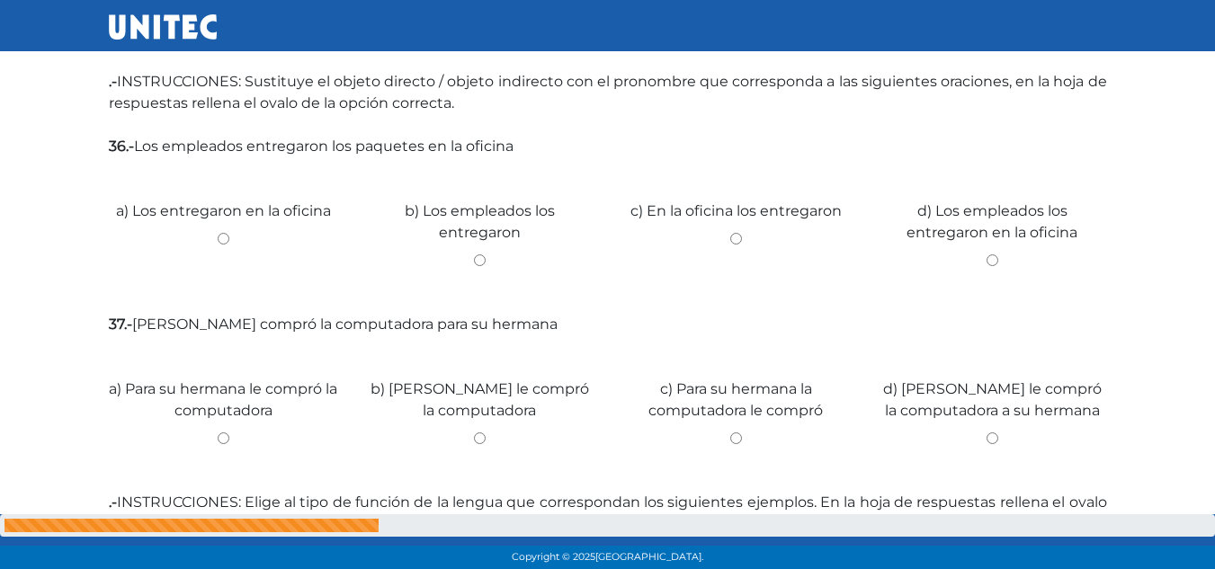
click at [737, 238] on input "c) En la oficina los entregaron" at bounding box center [735, 239] width 229 height 12
radio input "true"
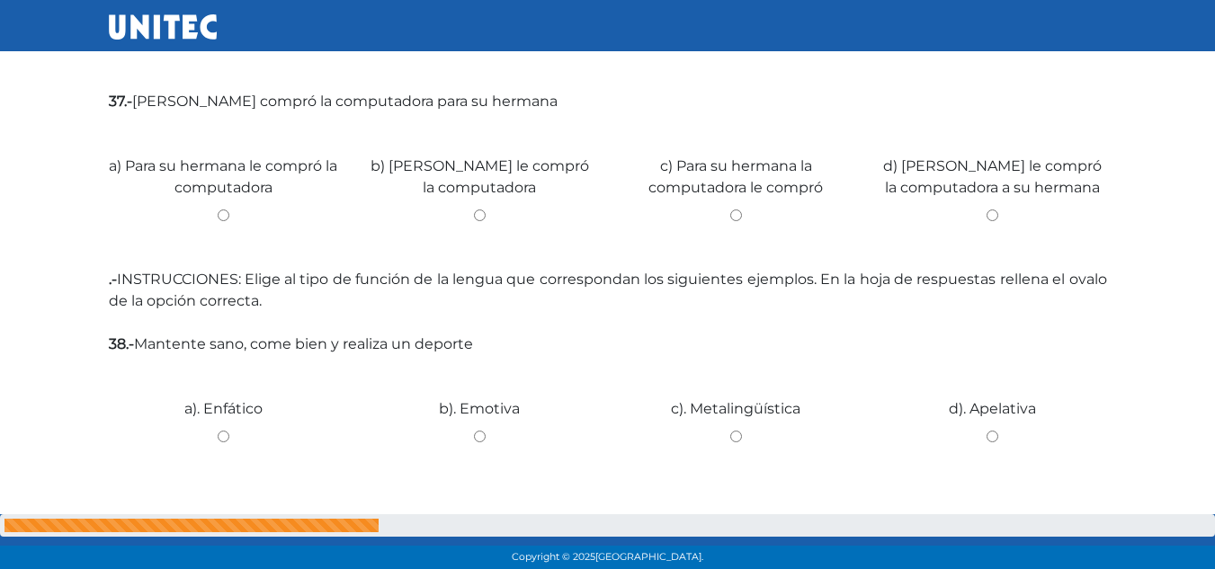
scroll to position [1206, 0]
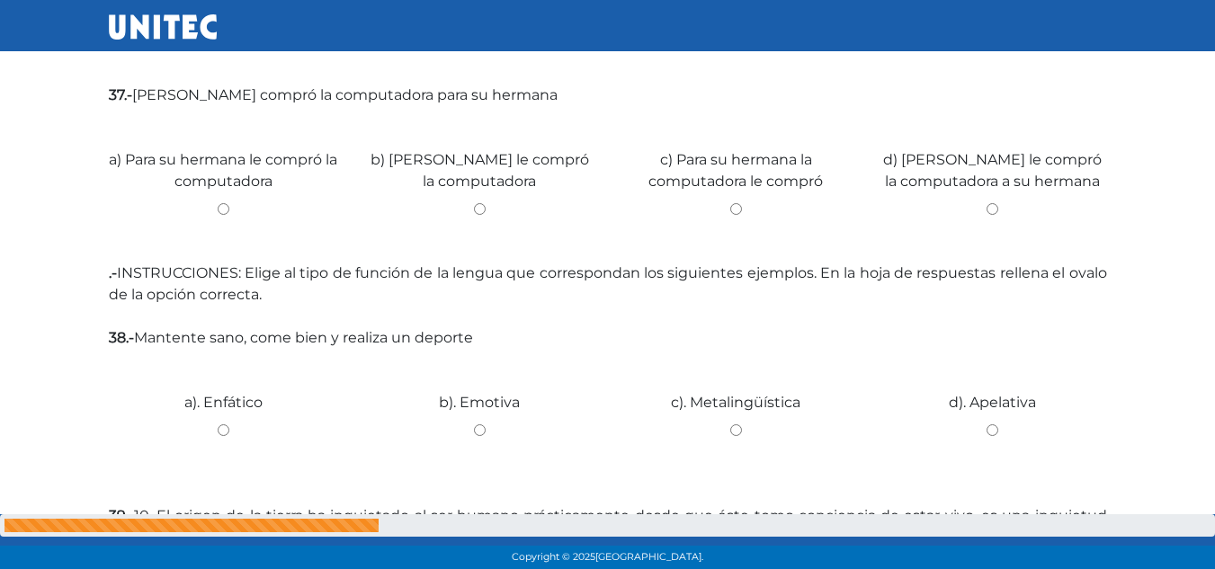
click at [222, 206] on input "a) Para su hermana le compró la computadora" at bounding box center [223, 209] width 229 height 12
radio input "true"
click at [478, 207] on input "b) Ricardo le compró la computadora" at bounding box center [479, 209] width 229 height 12
radio input "true"
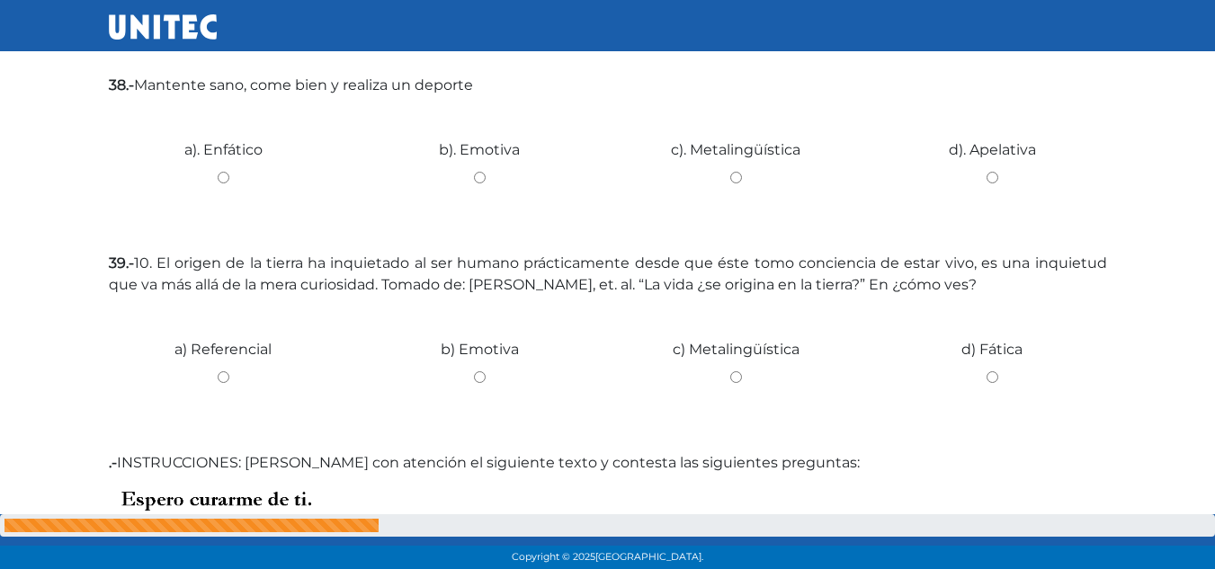
scroll to position [1465, 0]
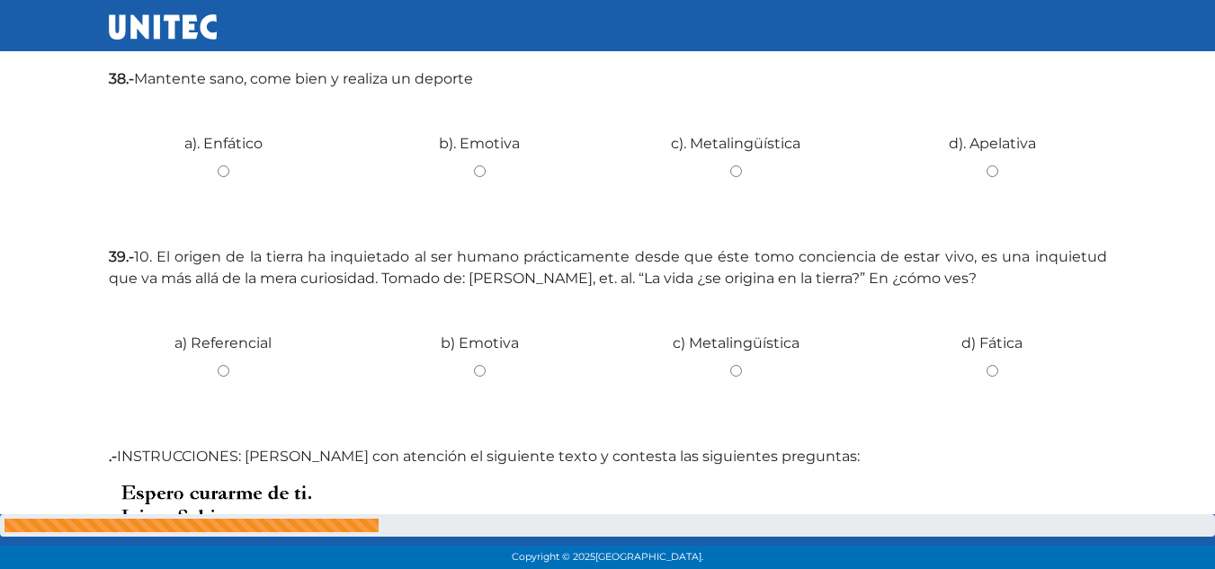
click at [477, 174] on input "b). Emotiva" at bounding box center [479, 171] width 229 height 12
radio input "true"
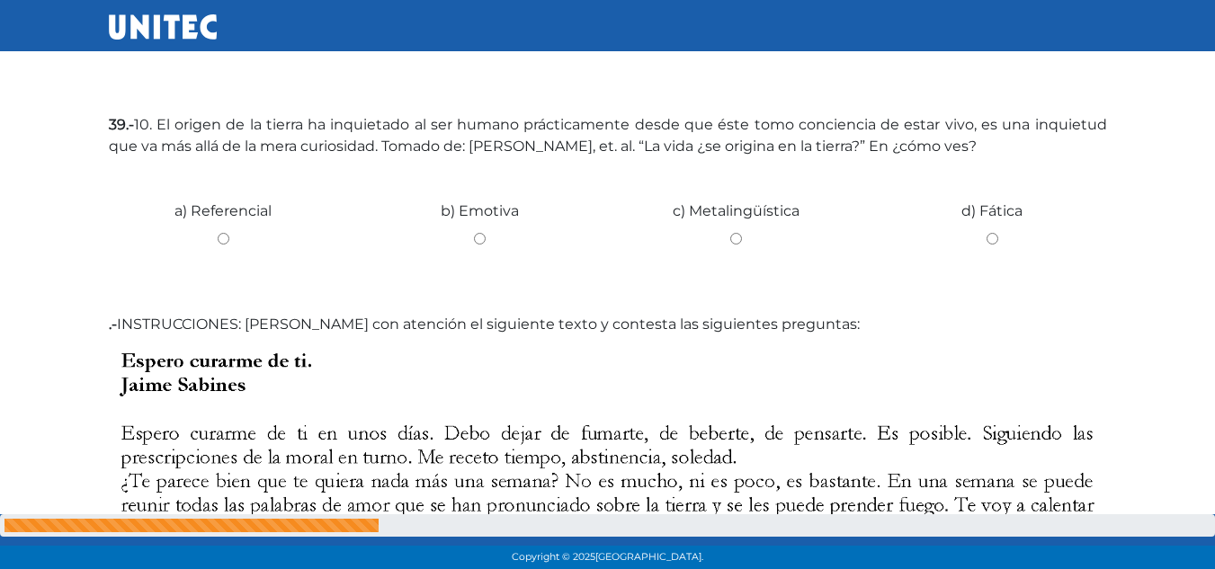
scroll to position [1567, 0]
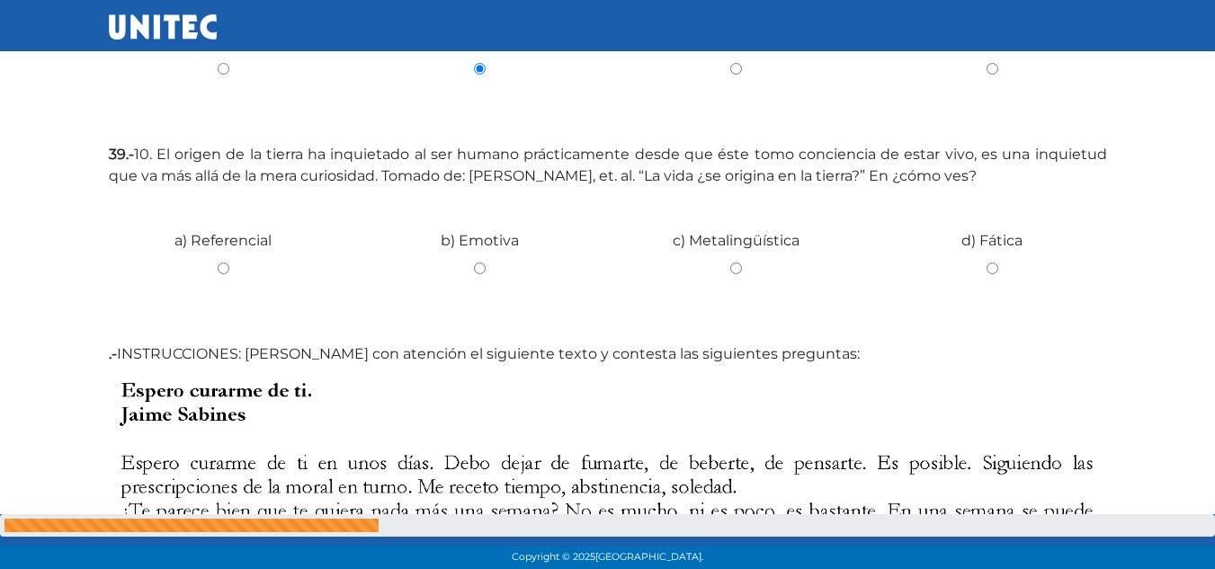
click at [740, 268] on input "c) Metalingüística" at bounding box center [735, 269] width 229 height 12
radio input "true"
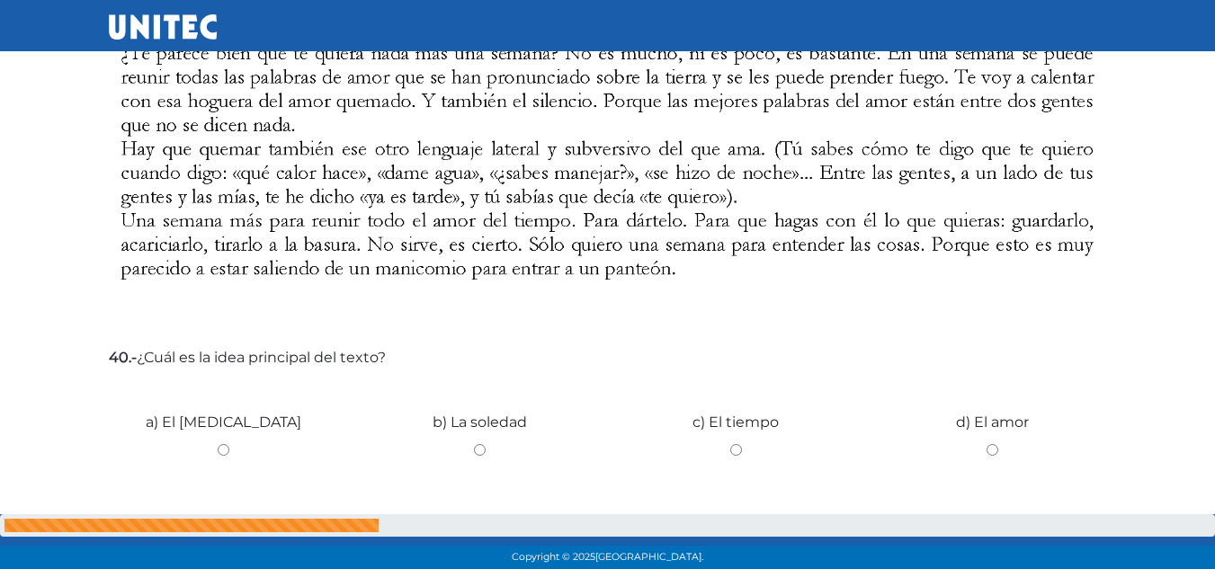
scroll to position [2037, 0]
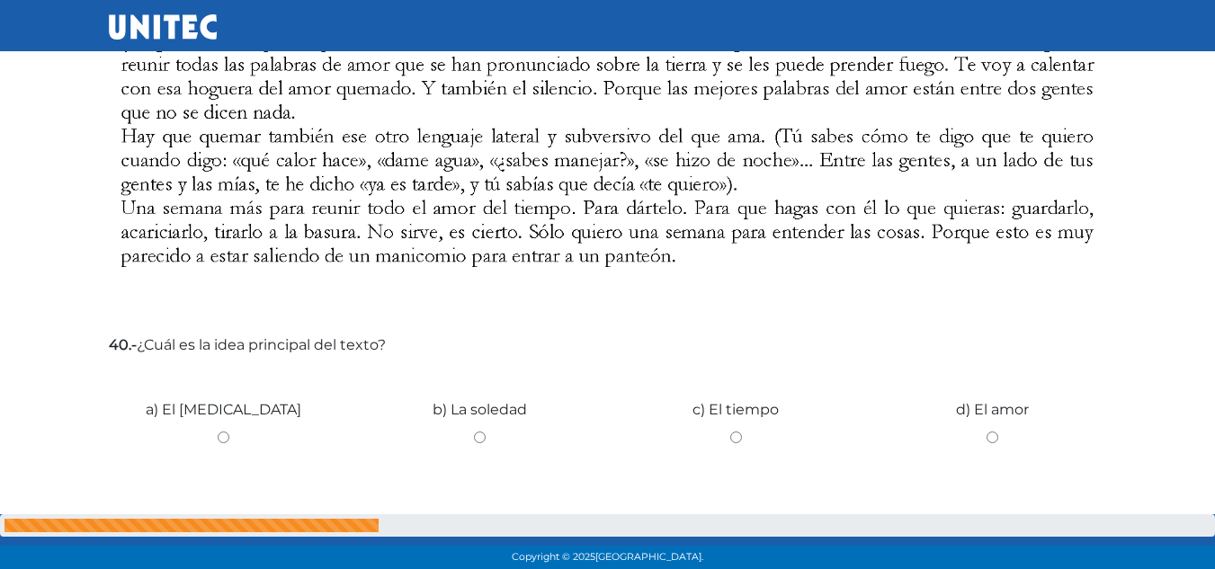
click at [219, 437] on input "a) El olvido" at bounding box center [223, 438] width 229 height 12
radio input "true"
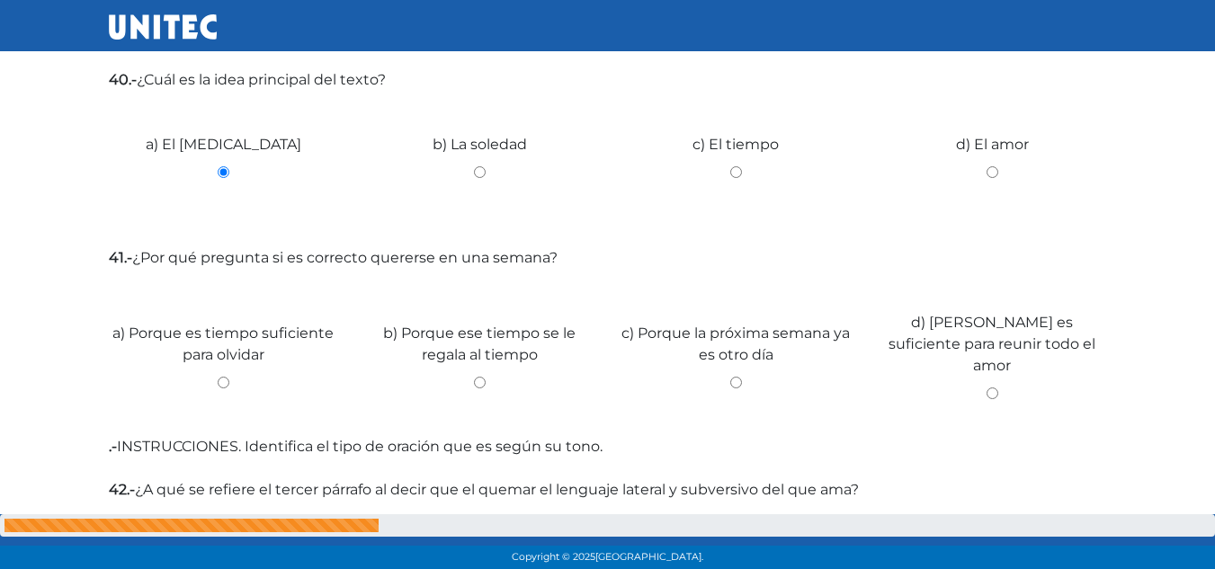
scroll to position [2314, 0]
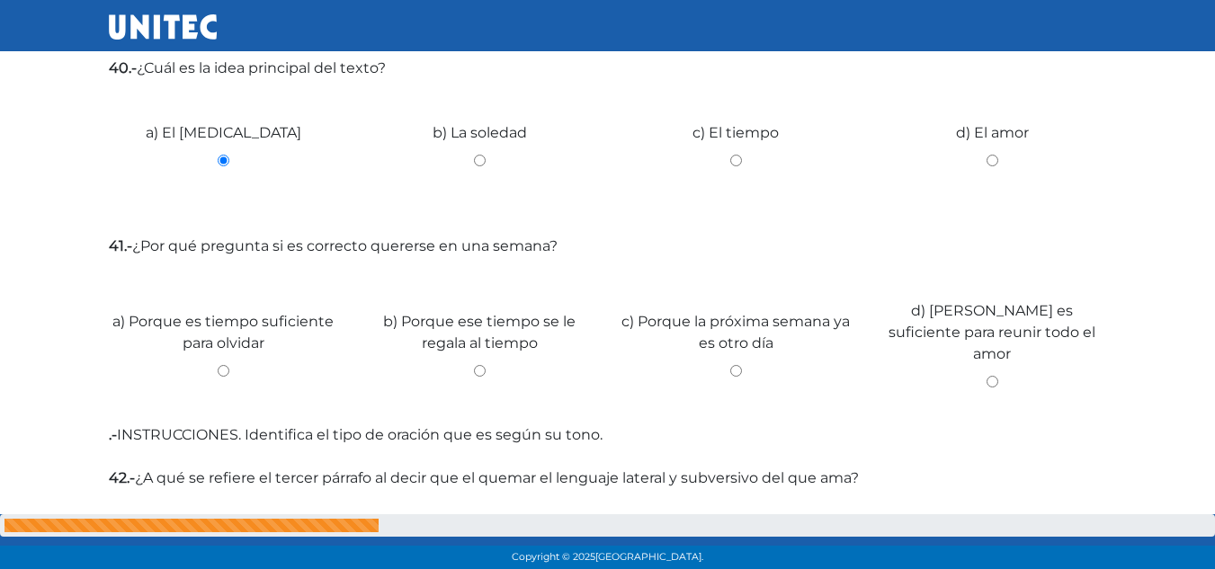
click at [990, 376] on input "d) Porque es suficiente para reunir todo el amor" at bounding box center [992, 382] width 229 height 12
radio input "true"
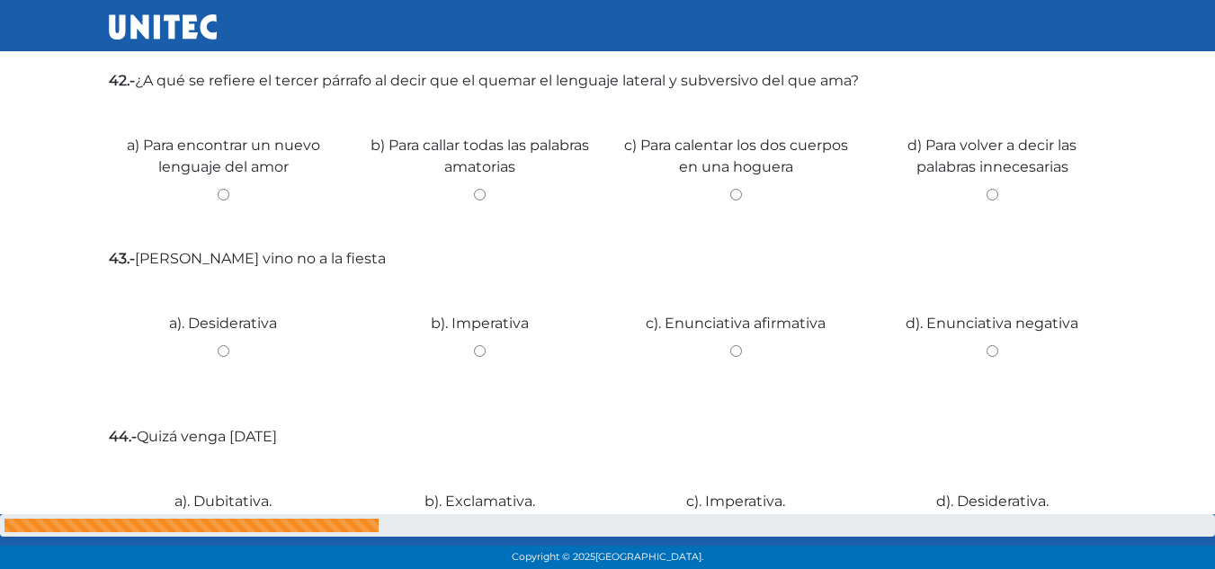
scroll to position [2724, 0]
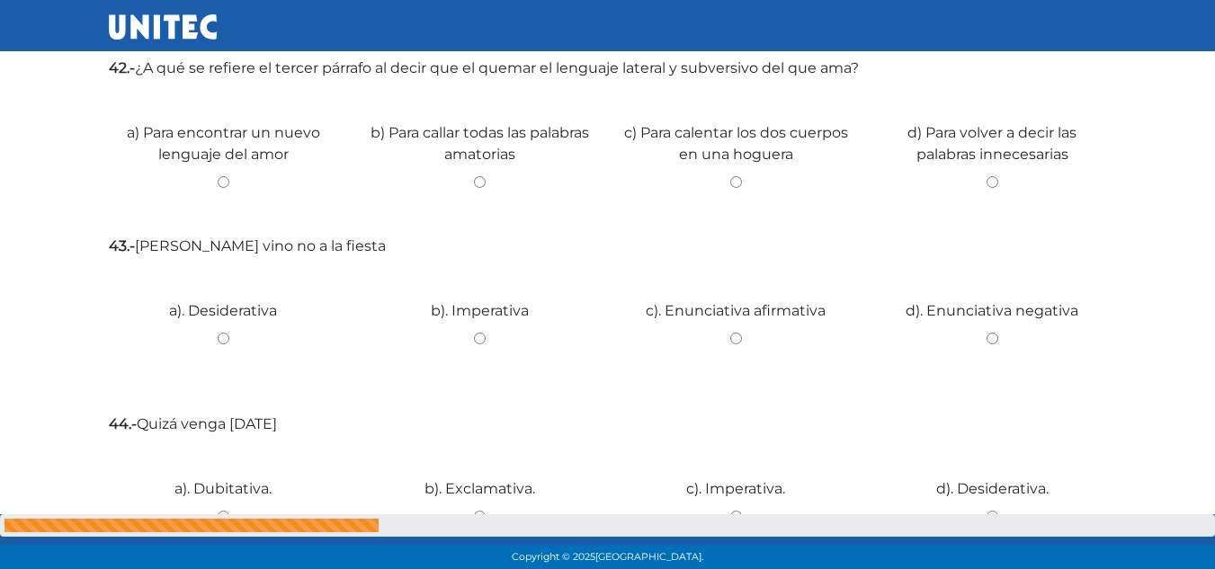
click at [477, 176] on input "b) Para callar todas las palabras amatorias" at bounding box center [479, 182] width 229 height 12
radio input "true"
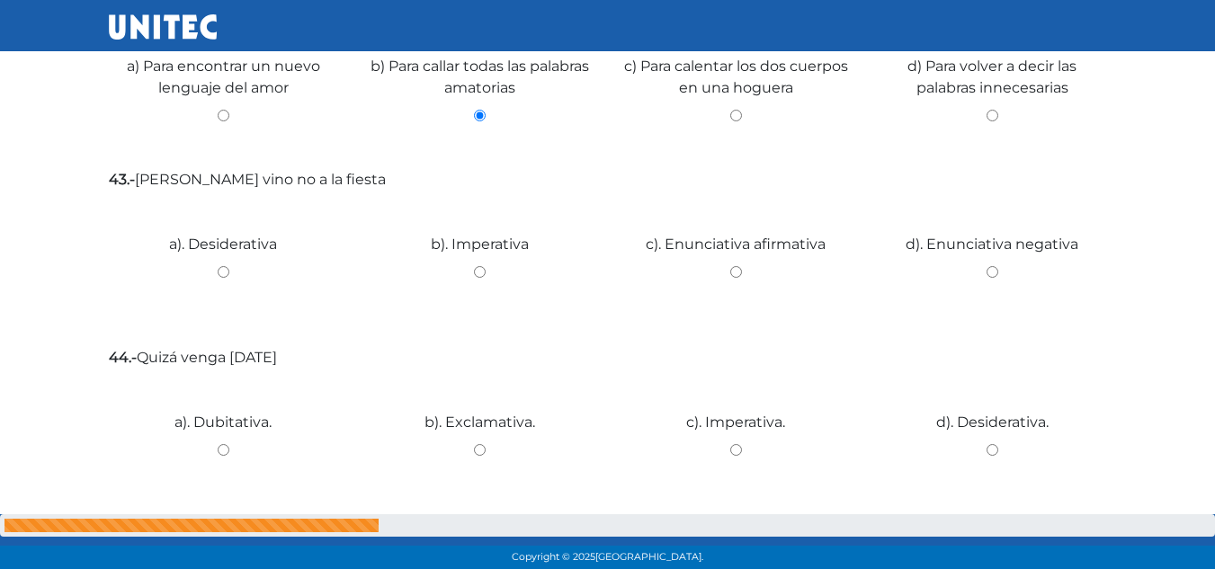
scroll to position [2796, 0]
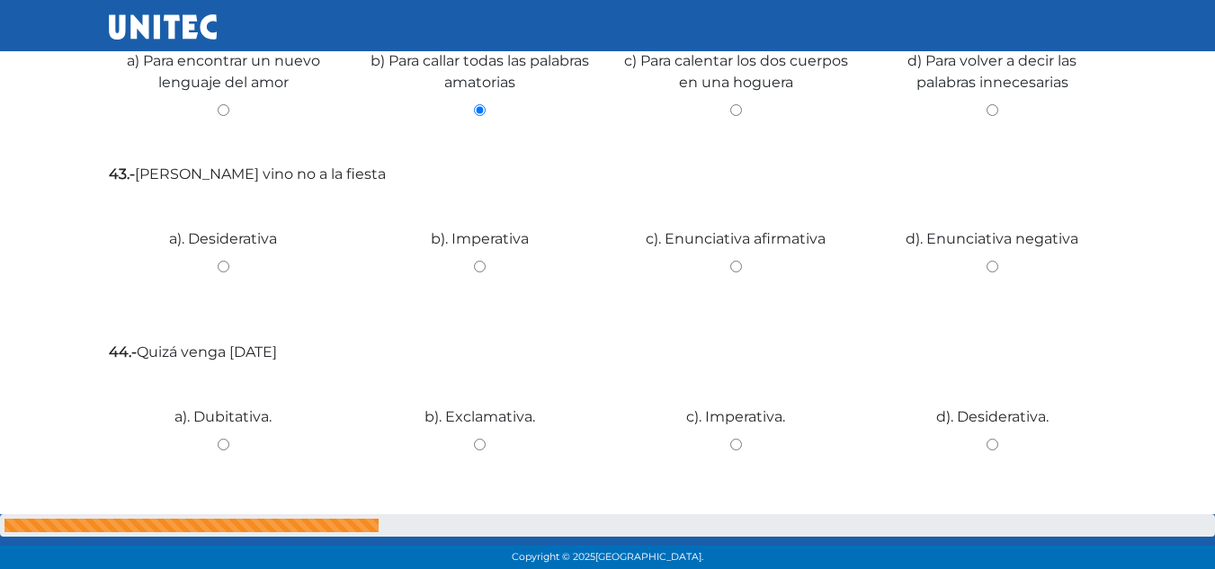
click at [735, 261] on input "c). Enunciativa afirmativa" at bounding box center [735, 267] width 229 height 12
radio input "true"
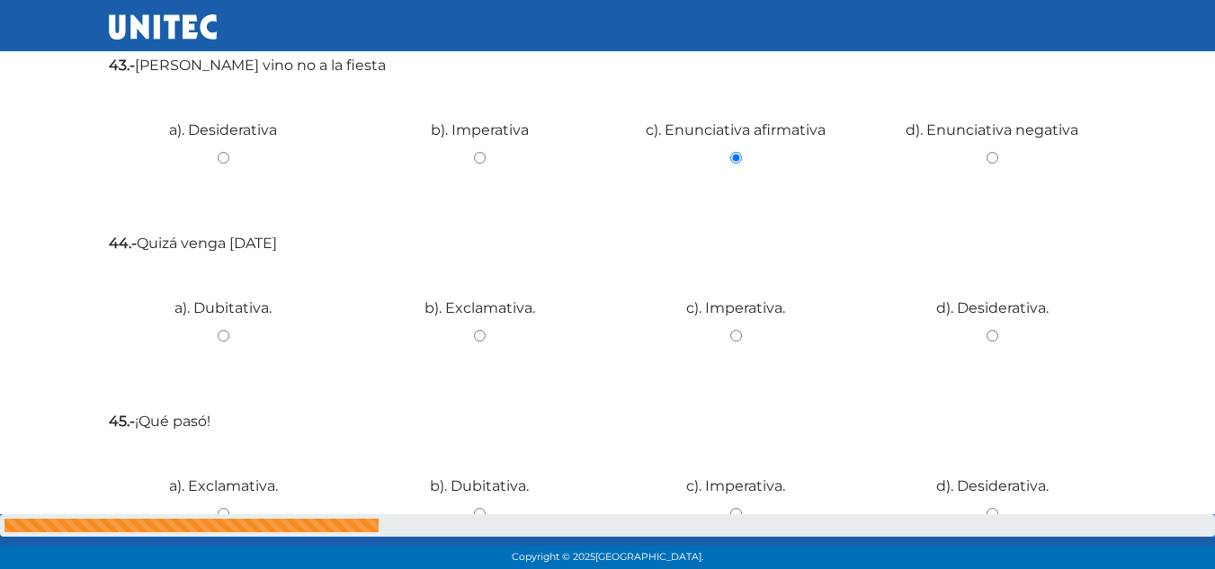
scroll to position [2911, 0]
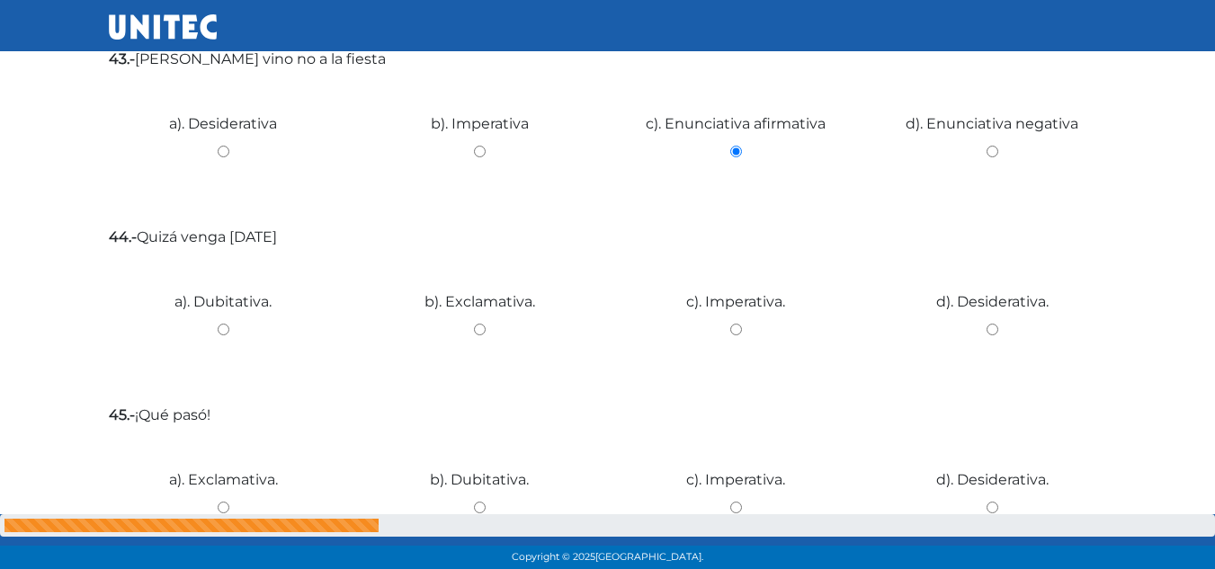
click at [736, 324] on input "c). Imperativa." at bounding box center [735, 330] width 229 height 12
radio input "true"
click at [994, 324] on input "d). Desiderativa." at bounding box center [992, 330] width 229 height 12
radio input "true"
drag, startPoint x: 1214, startPoint y: 464, endPoint x: 1227, endPoint y: 477, distance: 18.4
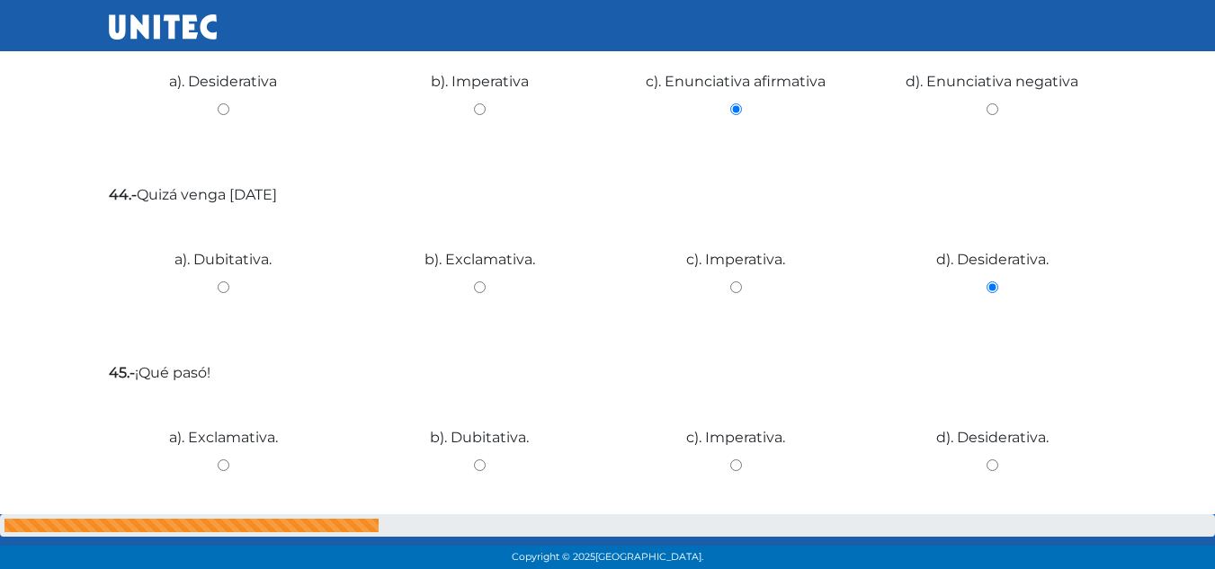
scroll to position [3026, 0]
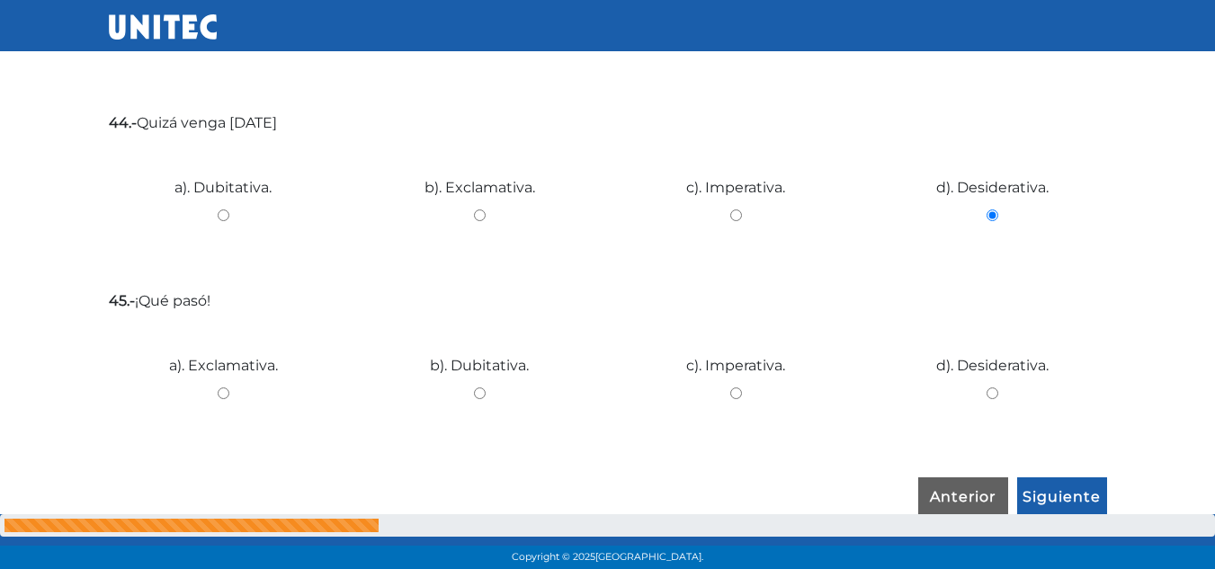
click at [217, 388] on input "a). Exclamativa." at bounding box center [223, 394] width 229 height 12
radio input "true"
click at [1062, 477] on input "Siguiente" at bounding box center [1062, 497] width 90 height 41
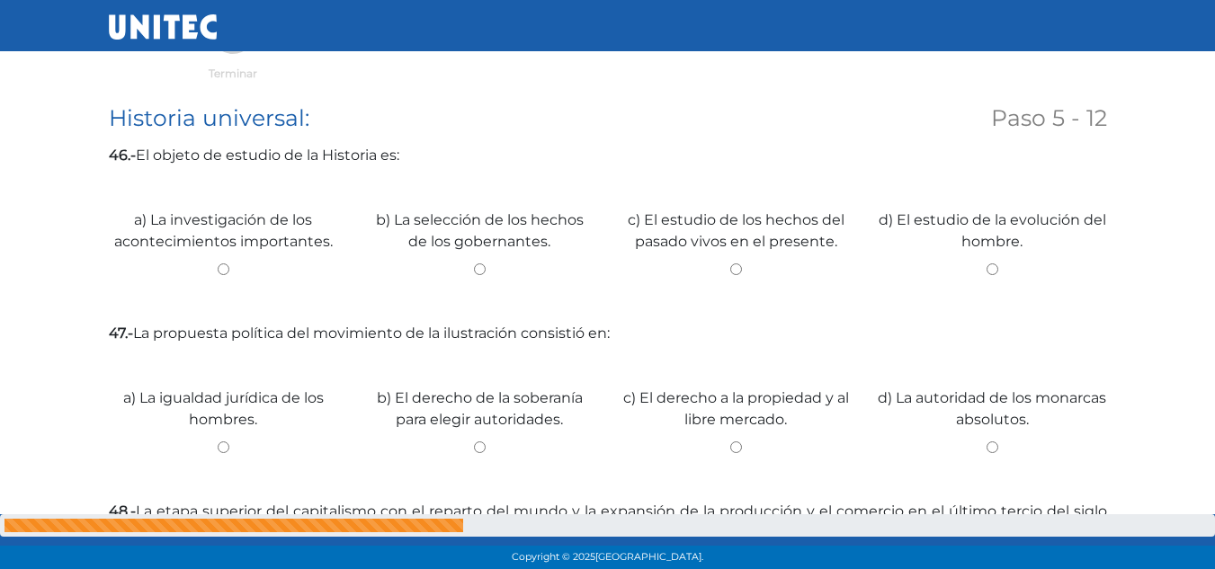
scroll to position [302, 0]
click at [224, 271] on input "a) La investigación de los acontecimientos importantes." at bounding box center [223, 271] width 229 height 12
radio input "true"
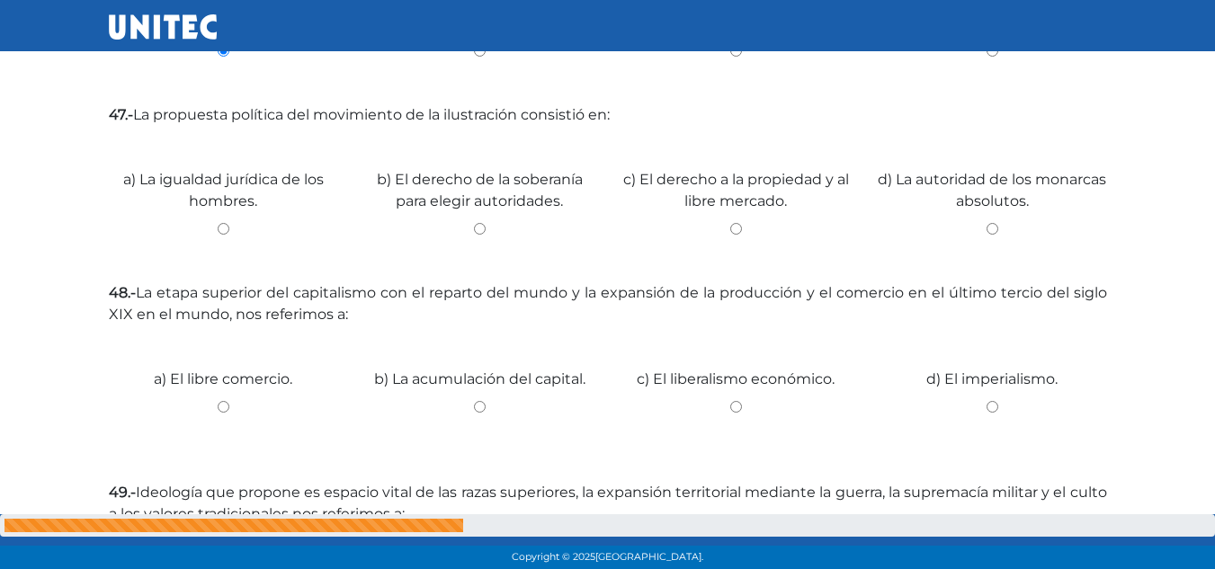
scroll to position [528, 0]
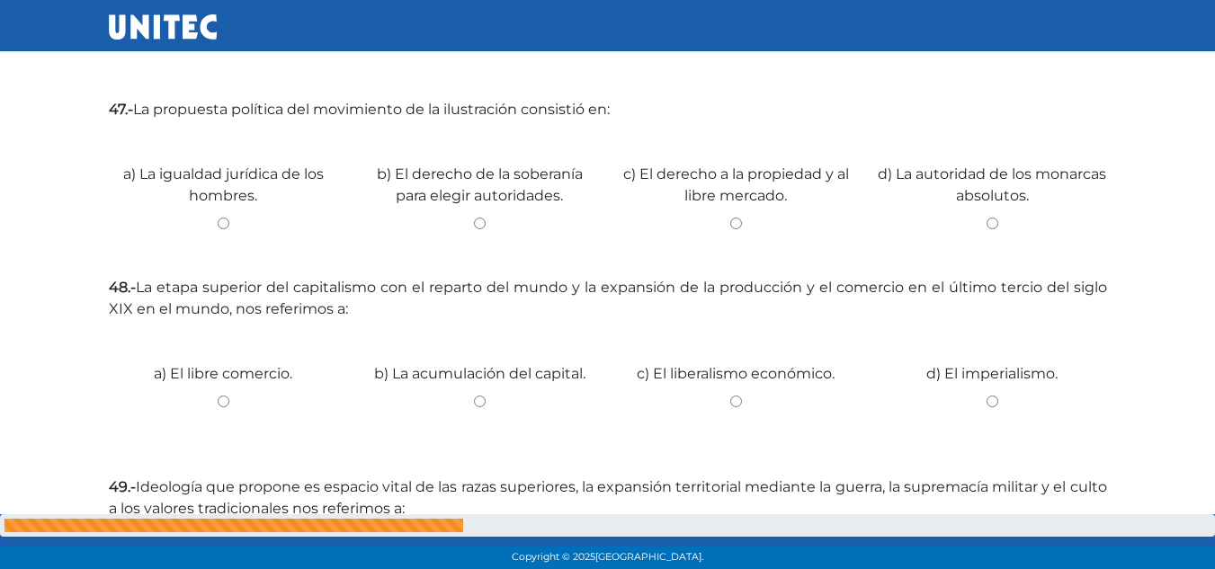
click at [479, 225] on input "b) El derecho de la soberanía para elegir autoridades." at bounding box center [479, 224] width 229 height 12
radio input "true"
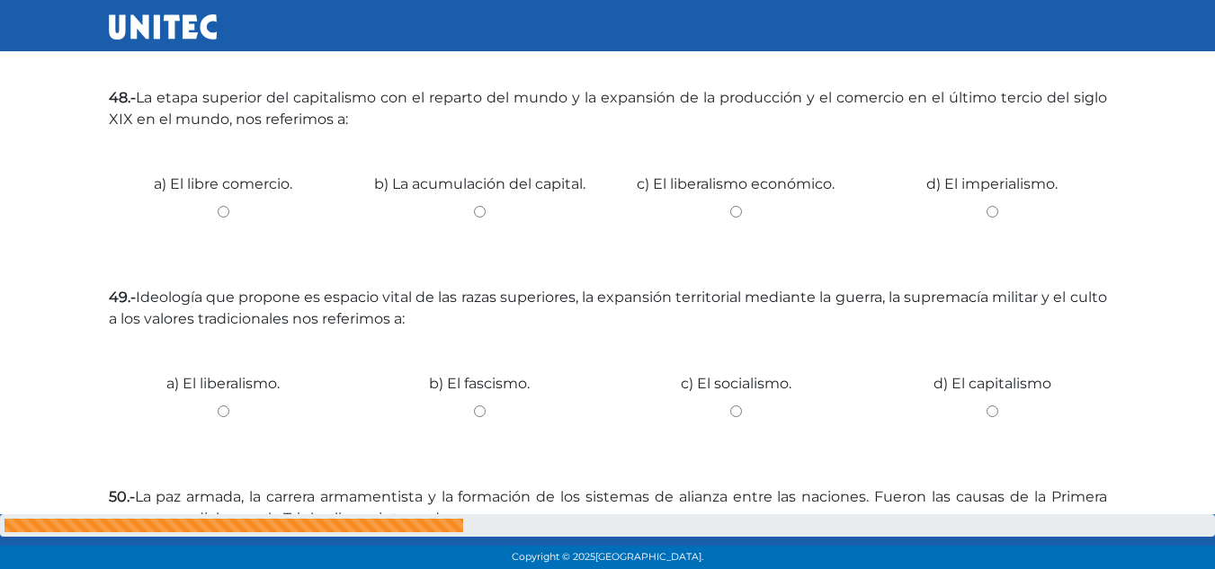
scroll to position [720, 0]
click at [733, 209] on input "c) El liberalismo económico." at bounding box center [735, 209] width 229 height 12
radio input "true"
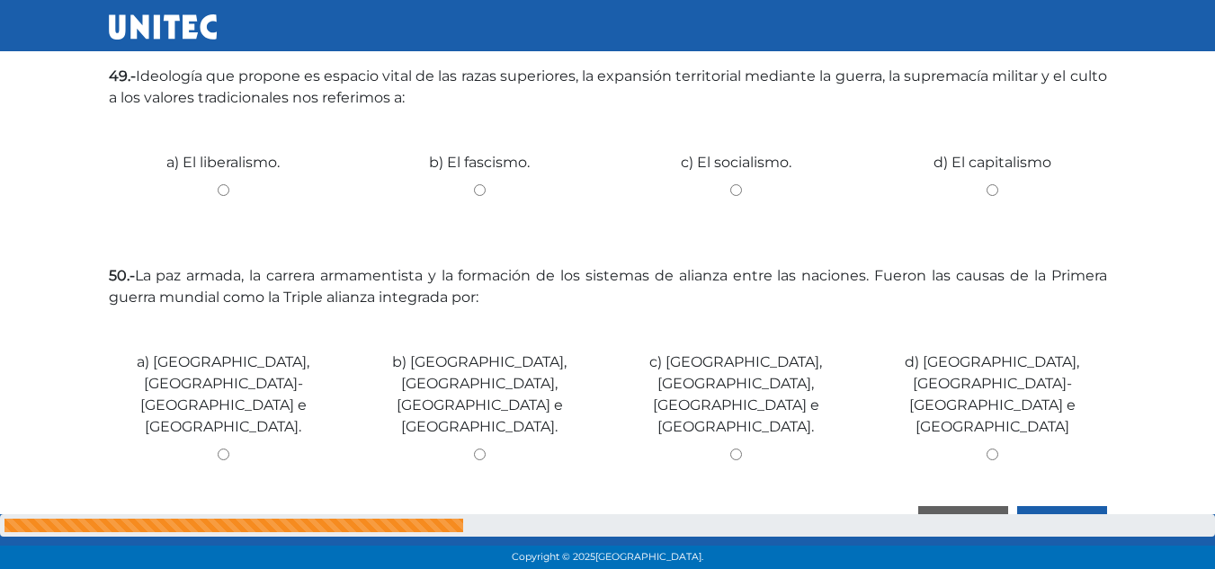
scroll to position [946, 0]
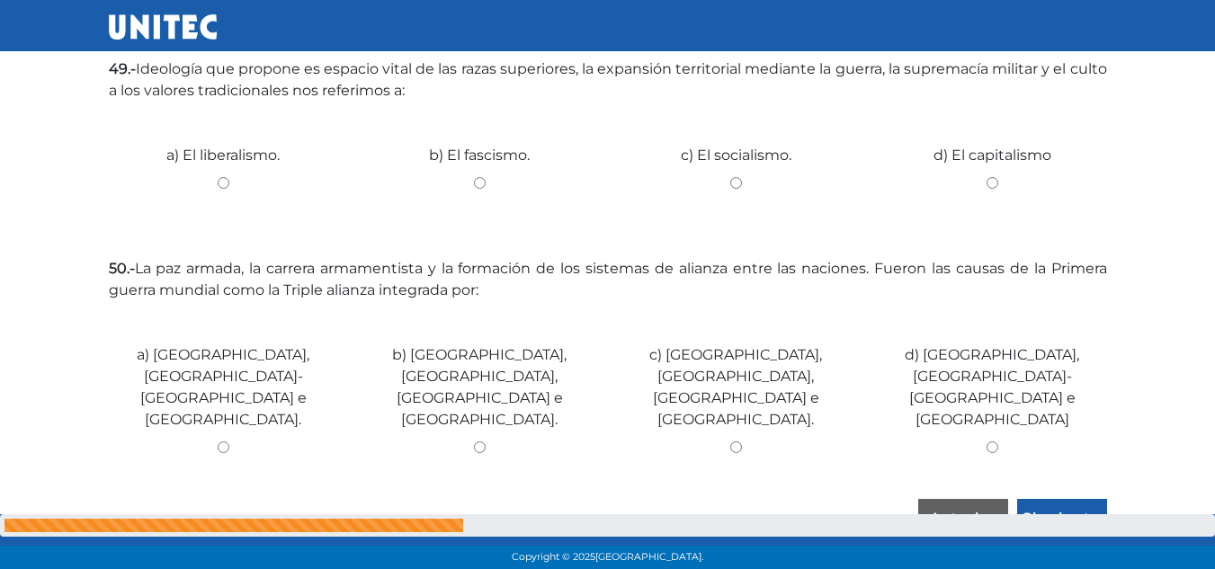
click at [736, 174] on div "c) El socialismo." at bounding box center [736, 176] width 256 height 135
click at [736, 179] on input "c) El socialismo." at bounding box center [735, 183] width 229 height 12
radio input "true"
click at [731, 441] on input "c) Alemania, EE.UU, Japón e Italia." at bounding box center [735, 447] width 229 height 12
radio input "true"
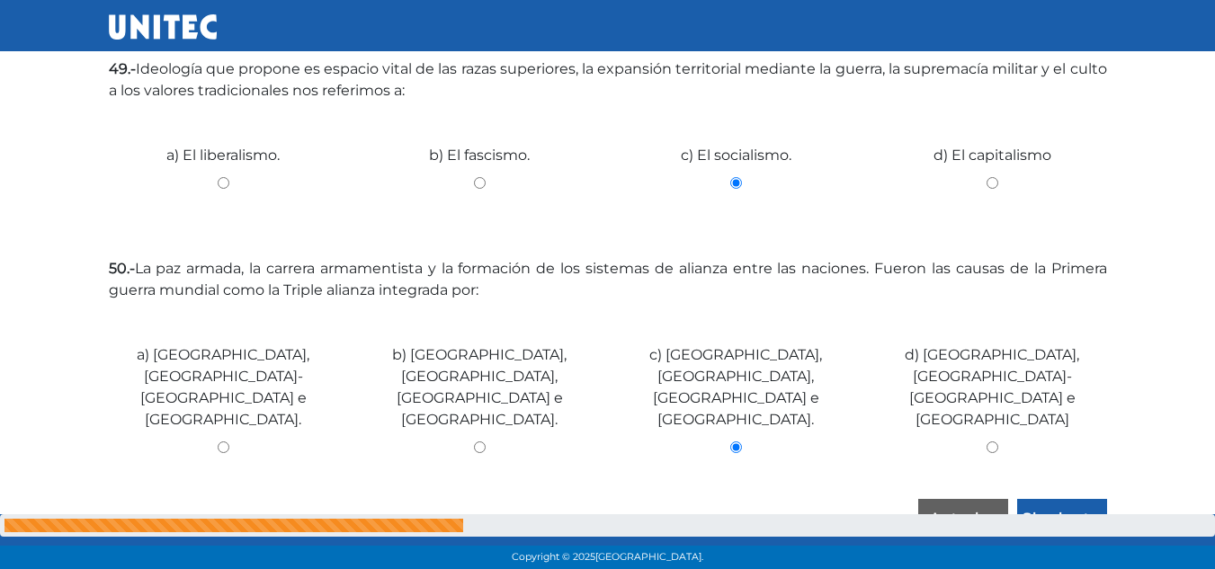
click at [482, 441] on input "b) Francia, Rusia, EE.UU e Inglaterra." at bounding box center [479, 447] width 229 height 12
radio input "true"
click at [1073, 499] on input "Siguiente" at bounding box center [1062, 519] width 90 height 41
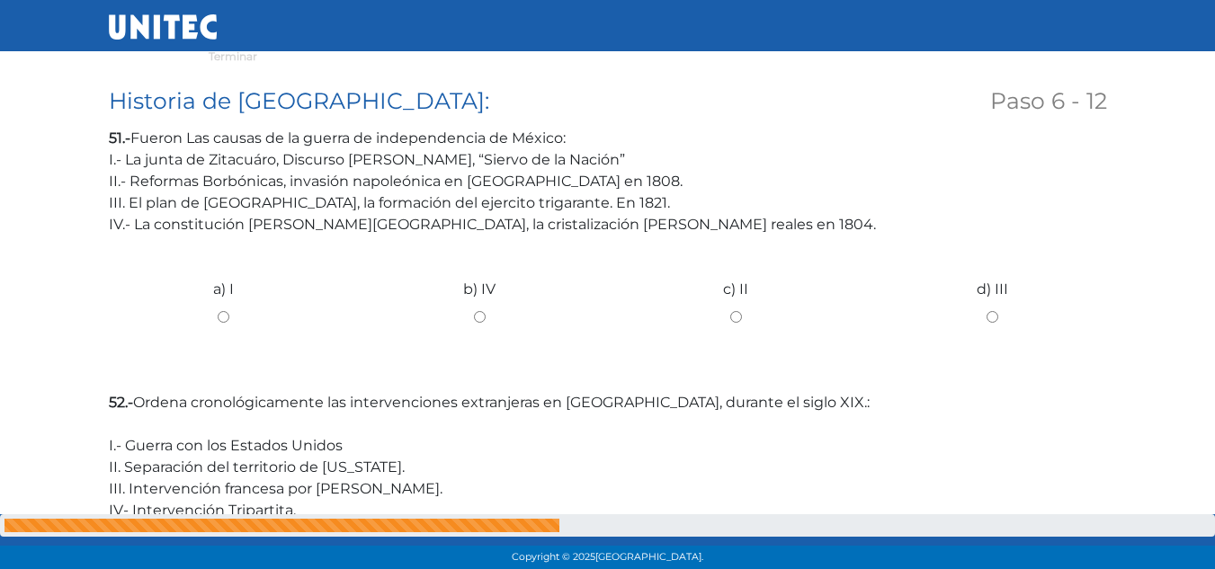
scroll to position [325, 0]
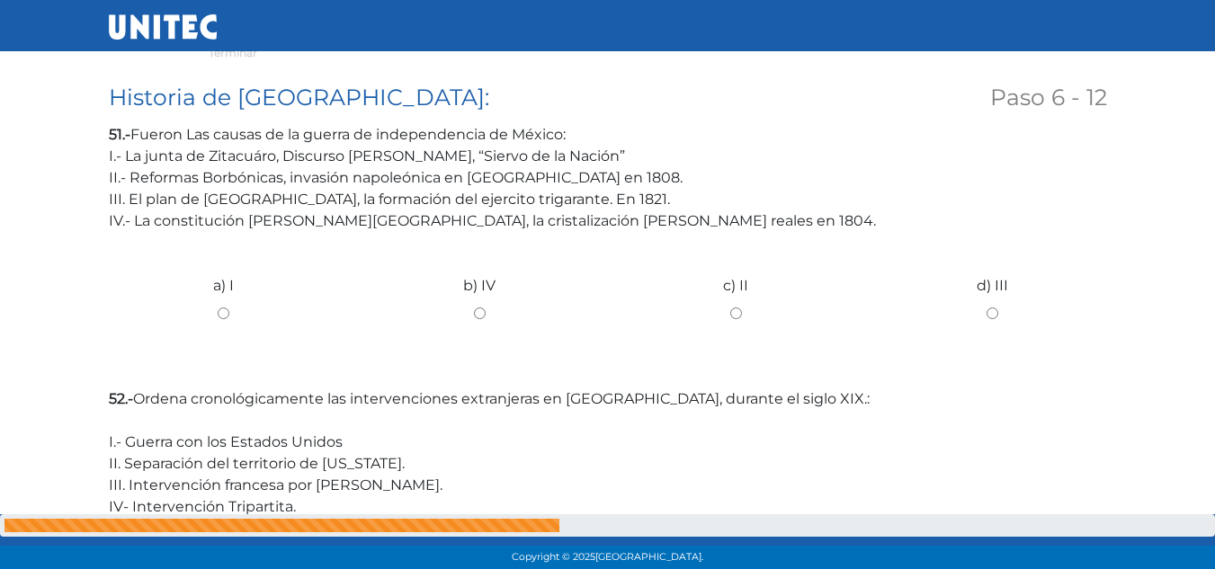
click at [734, 313] on input "c) II" at bounding box center [735, 314] width 229 height 12
radio input "true"
click at [991, 311] on input "d) III" at bounding box center [992, 314] width 229 height 12
radio input "true"
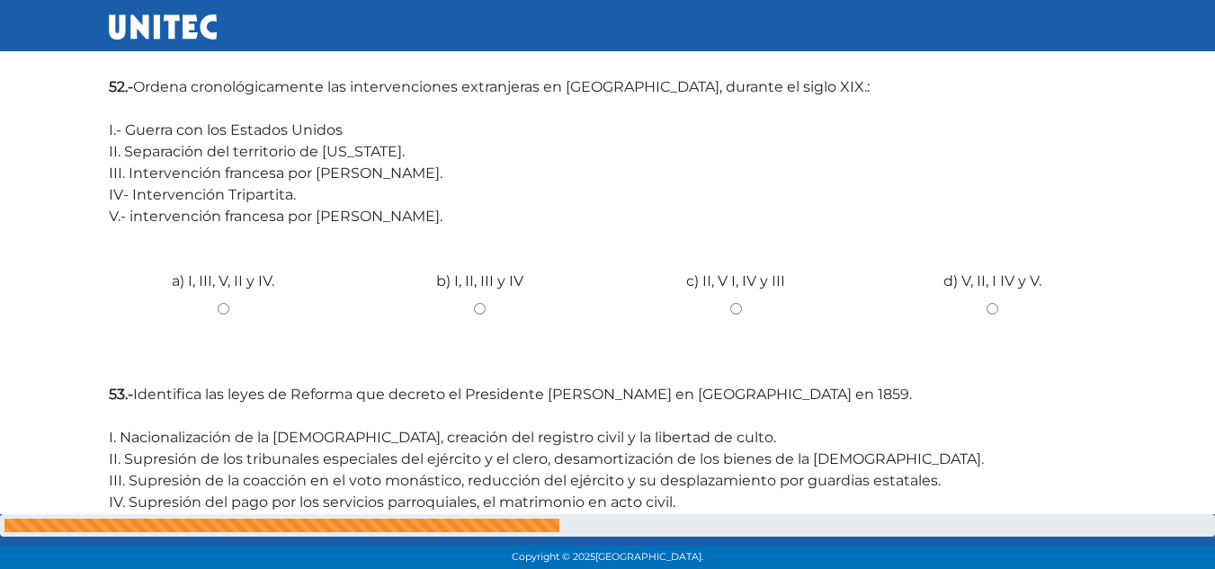
scroll to position [639, 0]
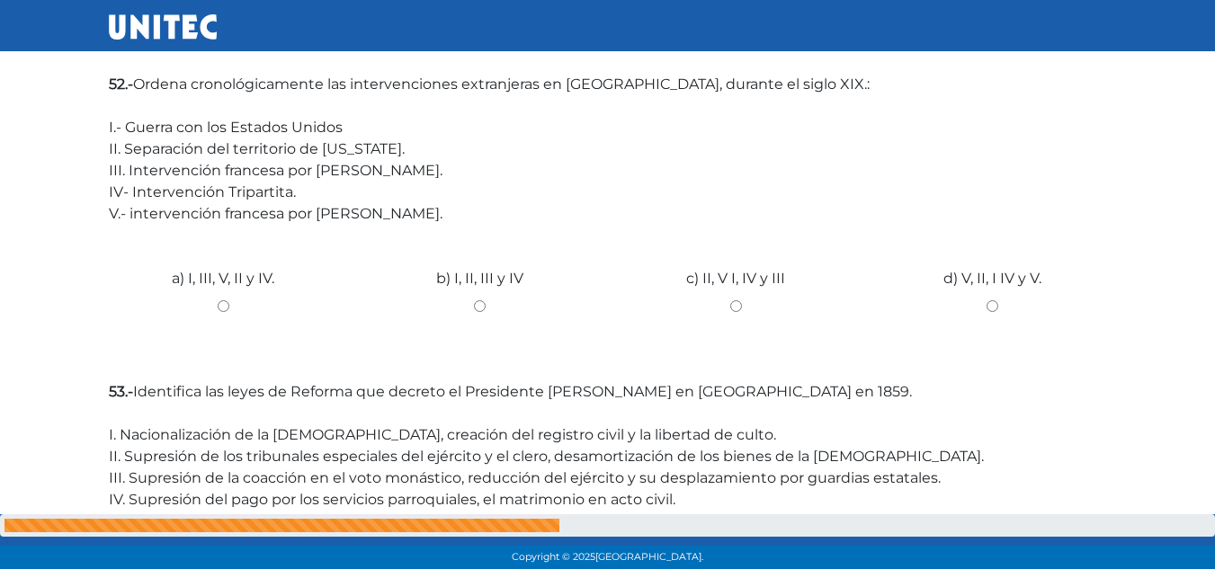
click at [734, 303] on input "c) II, V I, IV y III" at bounding box center [735, 306] width 229 height 12
radio input "true"
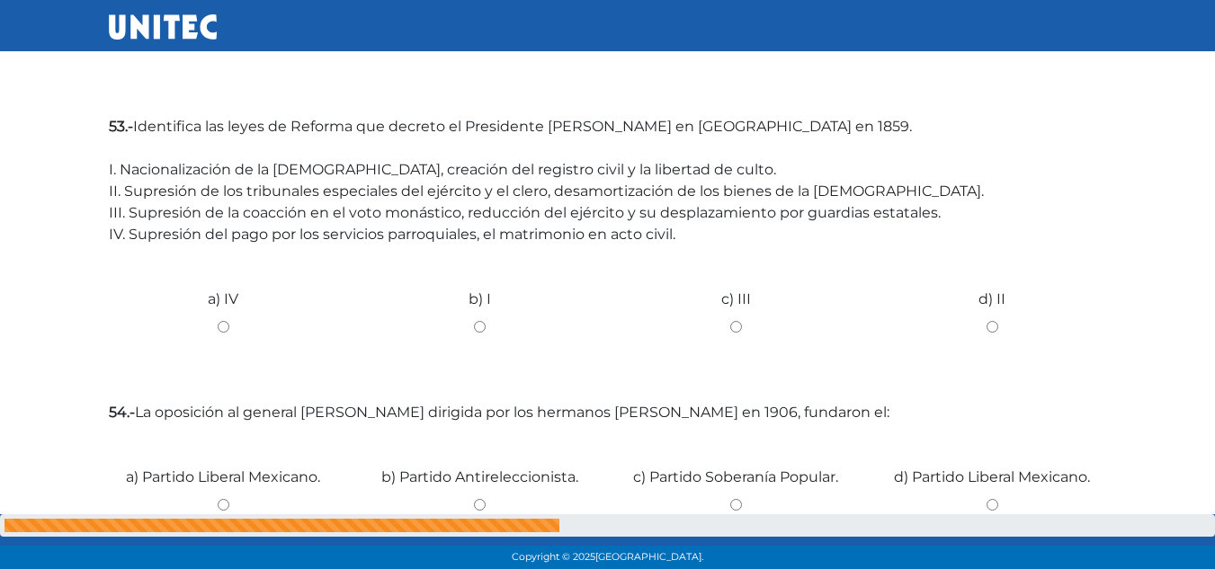
scroll to position [907, 0]
click at [993, 325] on input "d) II" at bounding box center [992, 324] width 229 height 12
radio input "true"
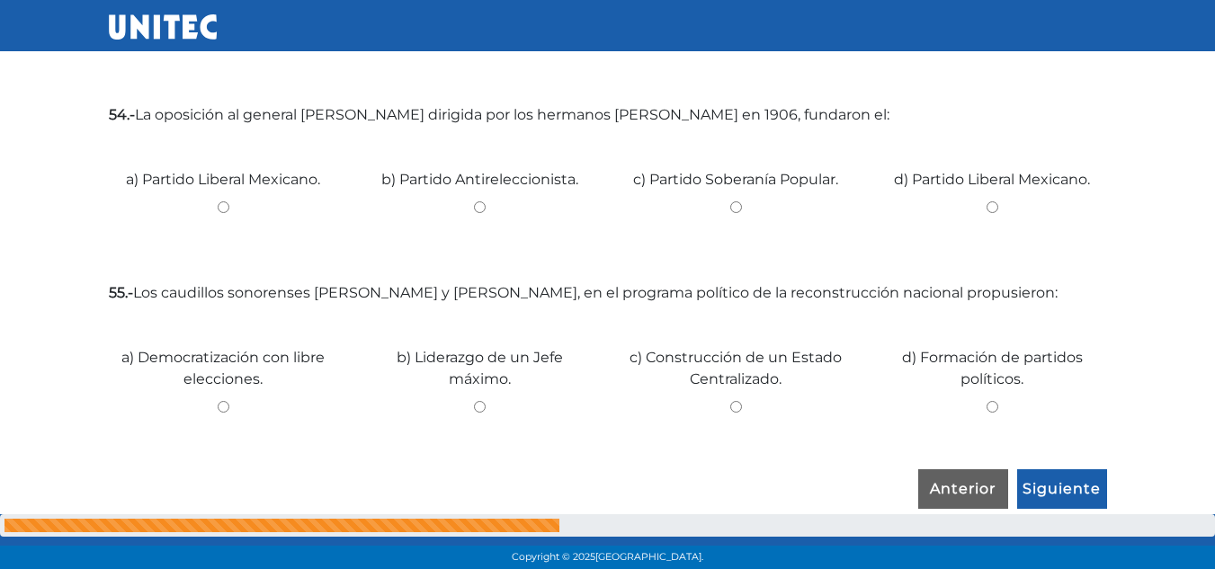
scroll to position [1205, 0]
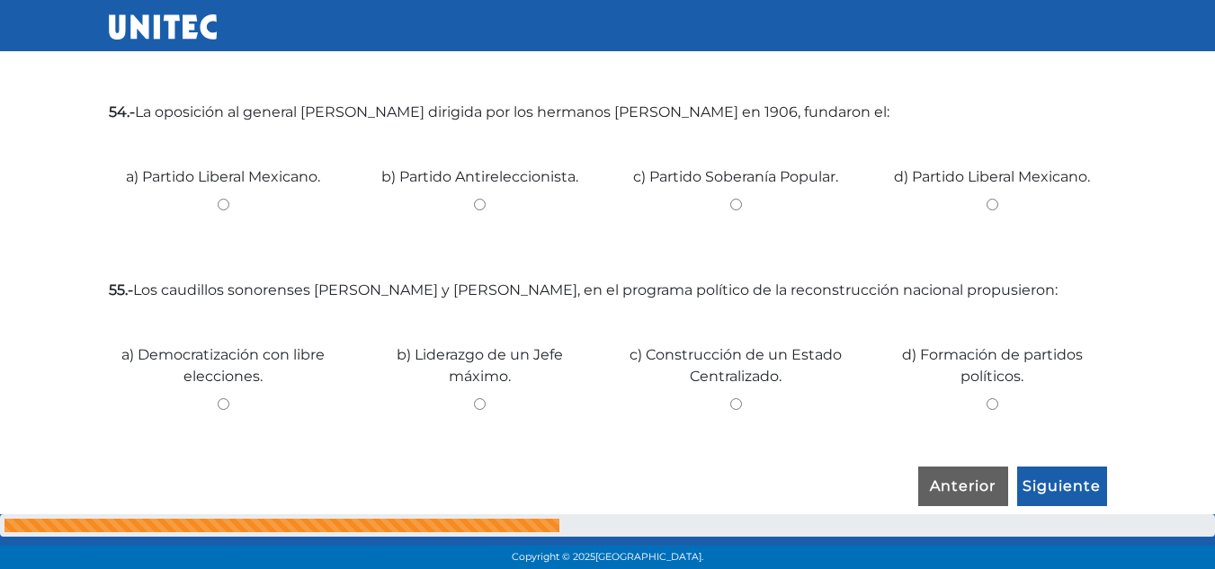
click at [736, 200] on input "c) Partido Soberanía Popular." at bounding box center [735, 205] width 229 height 12
radio input "true"
click at [223, 199] on input "a) Partido Liberal Mexicano." at bounding box center [223, 205] width 229 height 12
radio input "true"
click at [995, 402] on input "d) Formación de partidos políticos." at bounding box center [992, 404] width 229 height 12
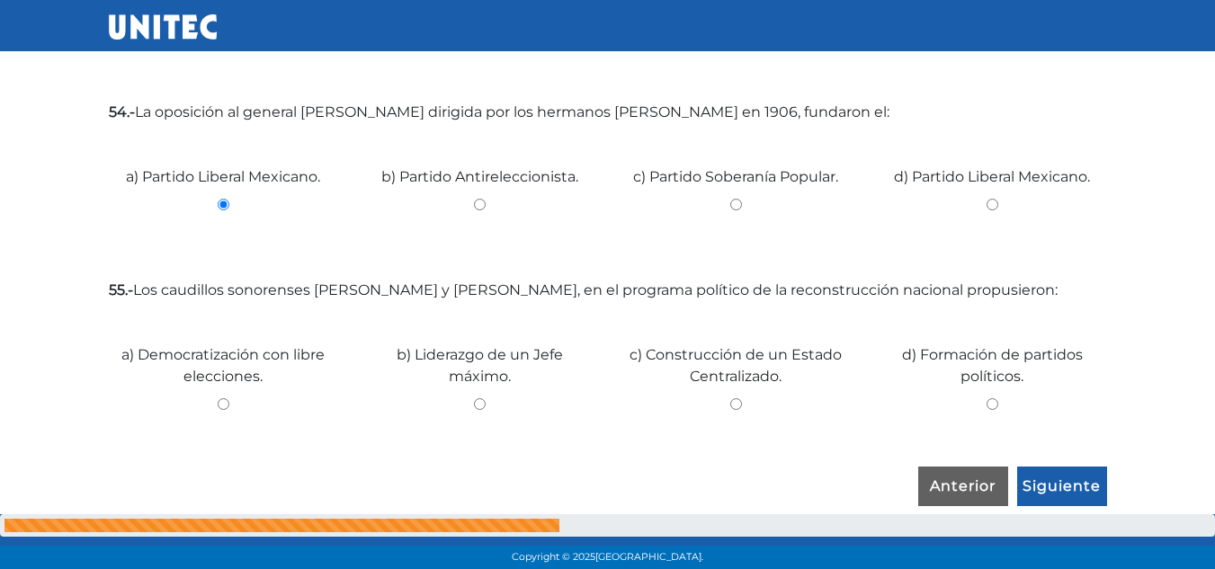
radio input "true"
click at [1074, 490] on input "Siguiente" at bounding box center [1062, 487] width 90 height 41
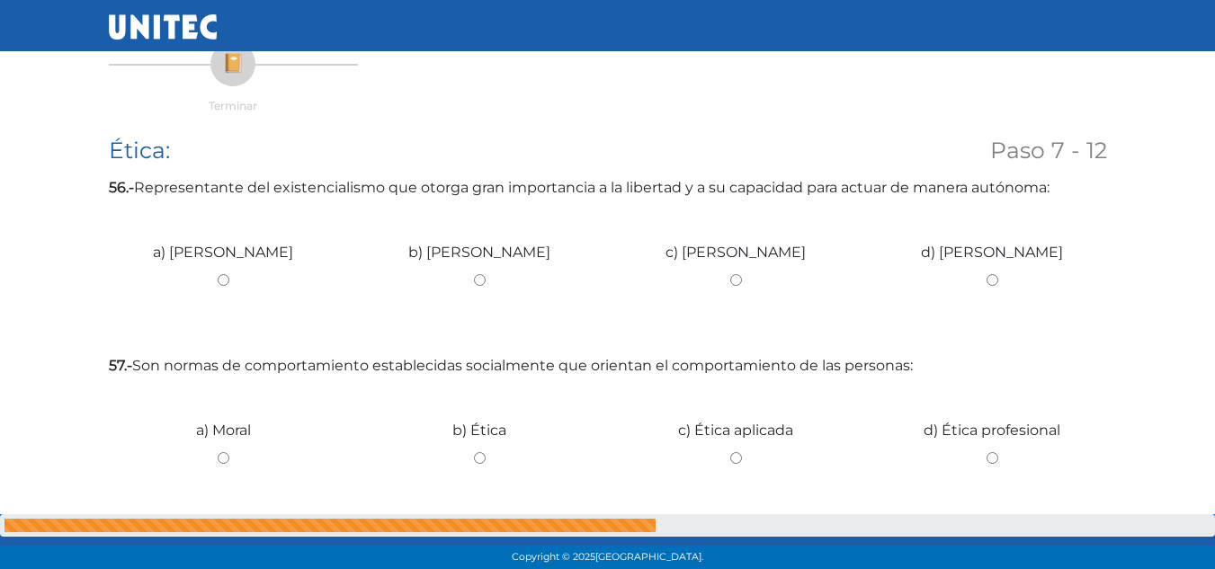
scroll to position [281, 0]
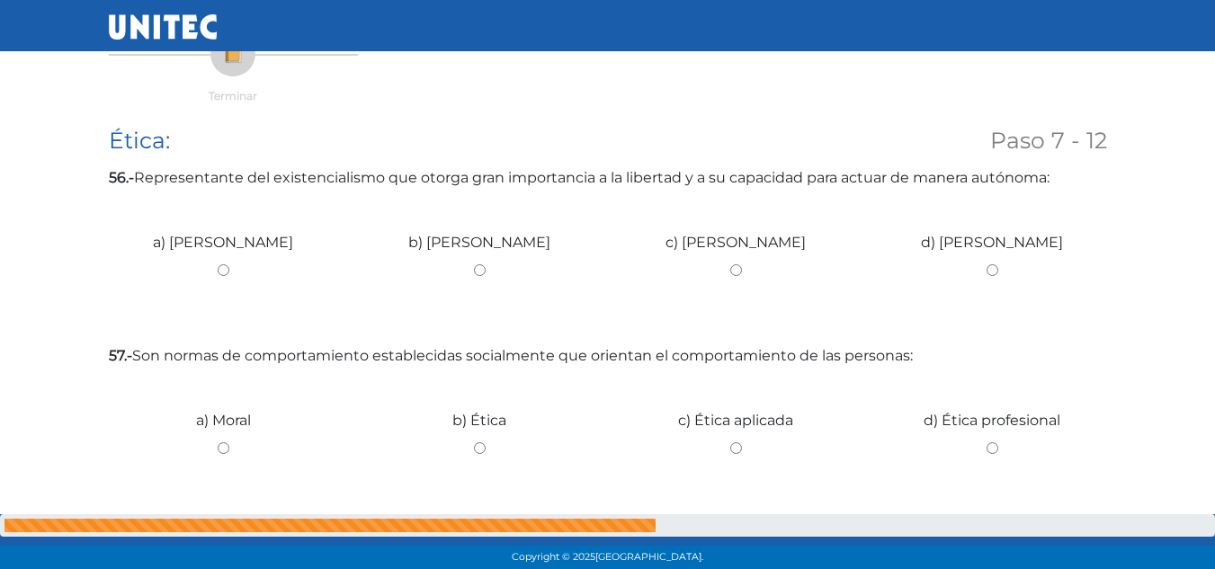
click at [736, 272] on input "c) Hegel" at bounding box center [735, 270] width 229 height 12
radio input "true"
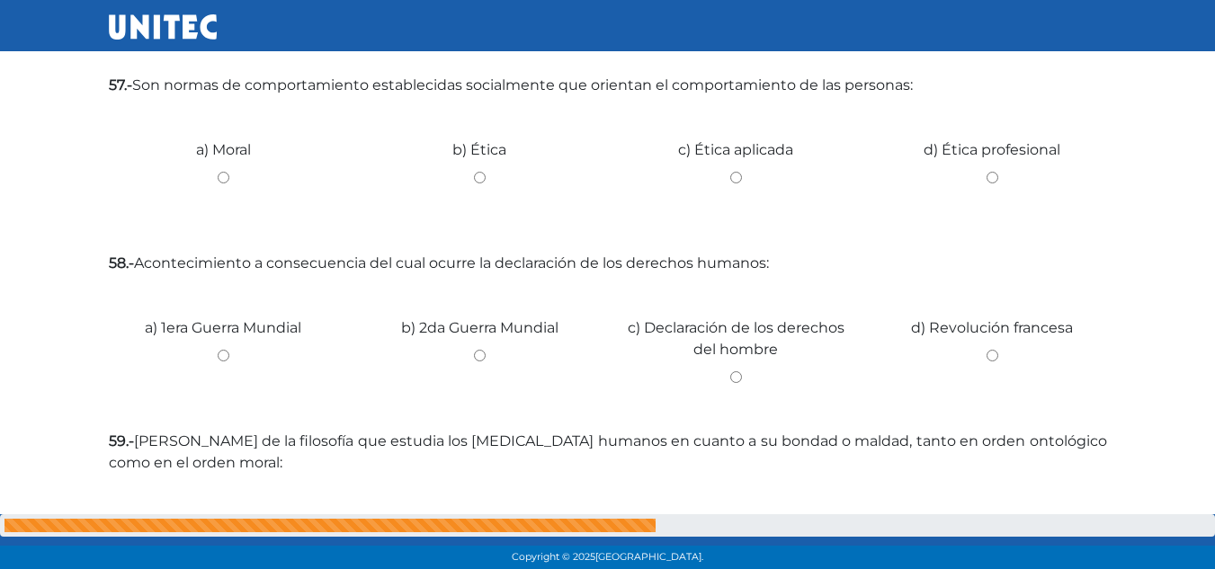
scroll to position [555, 0]
click at [738, 177] on input "c) Ética aplicada" at bounding box center [735, 175] width 229 height 12
radio input "true"
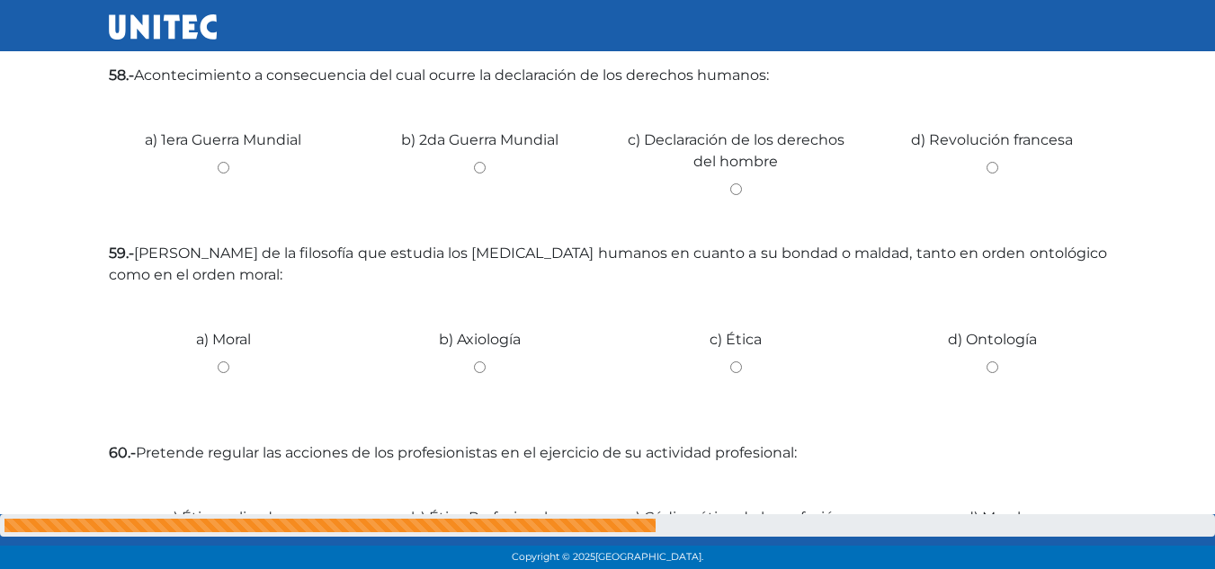
scroll to position [735, 0]
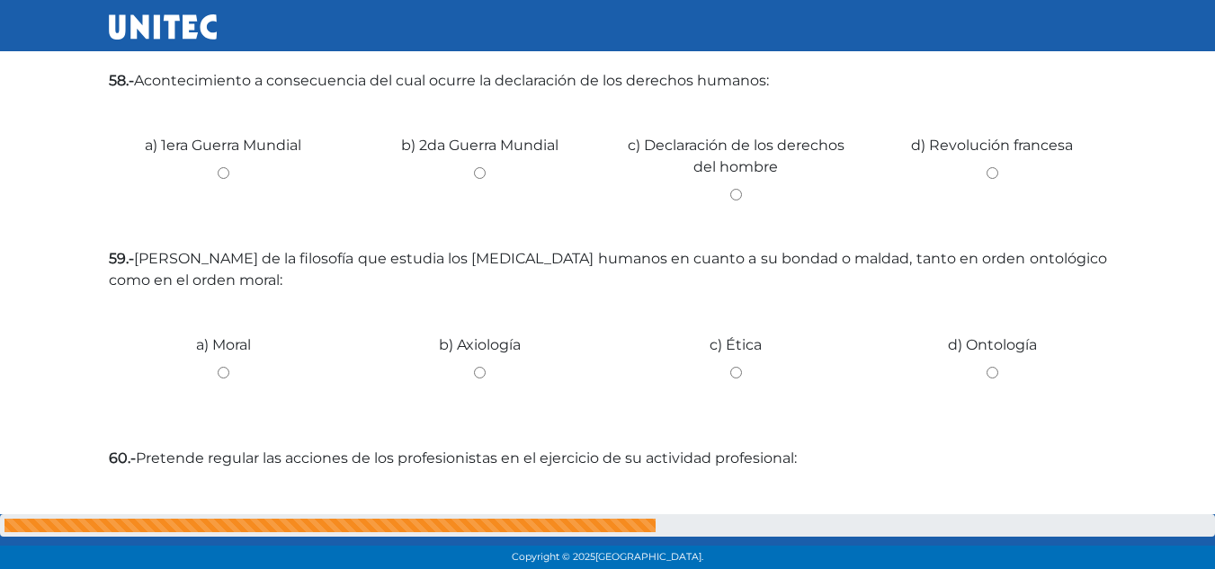
click at [478, 176] on input "b) 2da Guerra Mundial" at bounding box center [479, 173] width 229 height 12
radio input "true"
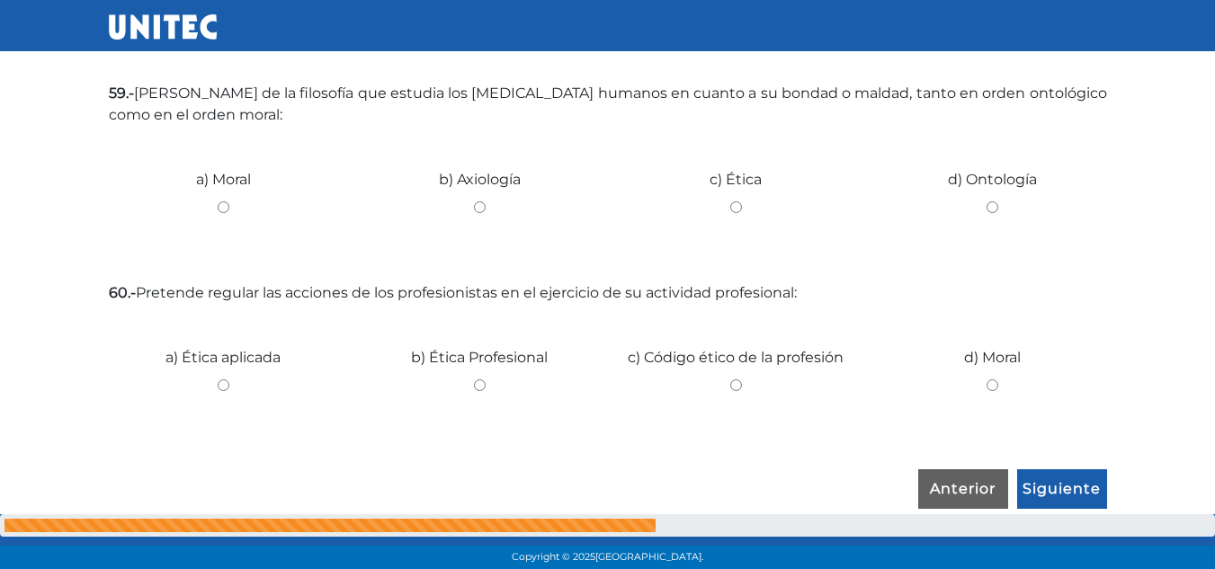
scroll to position [903, 0]
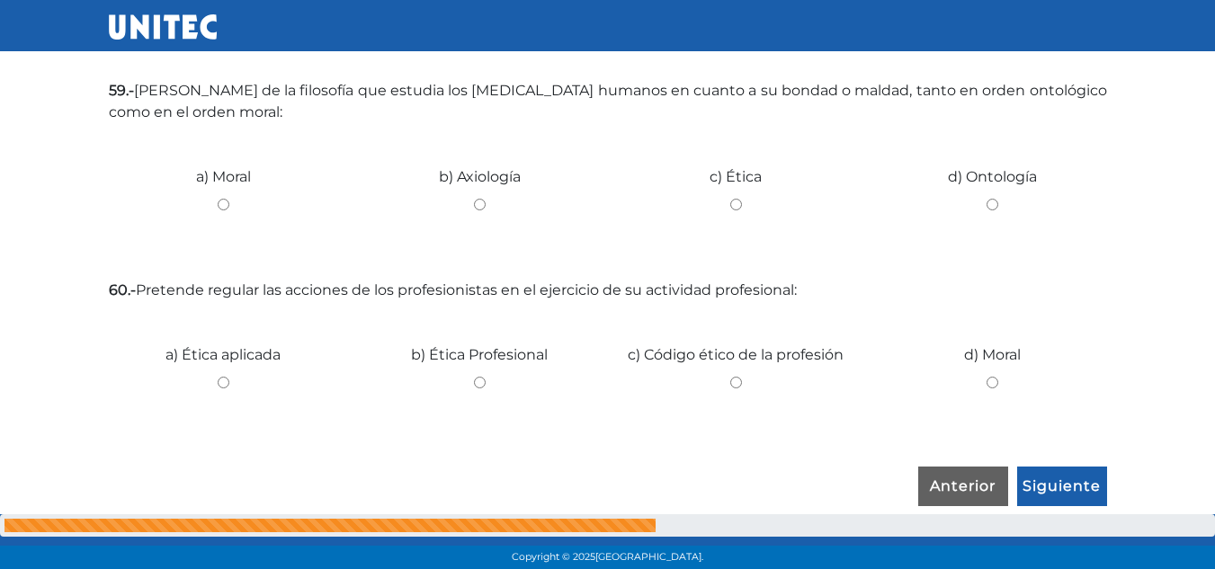
click at [478, 206] on input "b) Axiología" at bounding box center [479, 205] width 229 height 12
radio input "true"
click at [995, 201] on input "d) Ontología" at bounding box center [992, 205] width 229 height 12
radio input "true"
click at [740, 382] on input "c) Código ético de la profesión" at bounding box center [735, 383] width 229 height 12
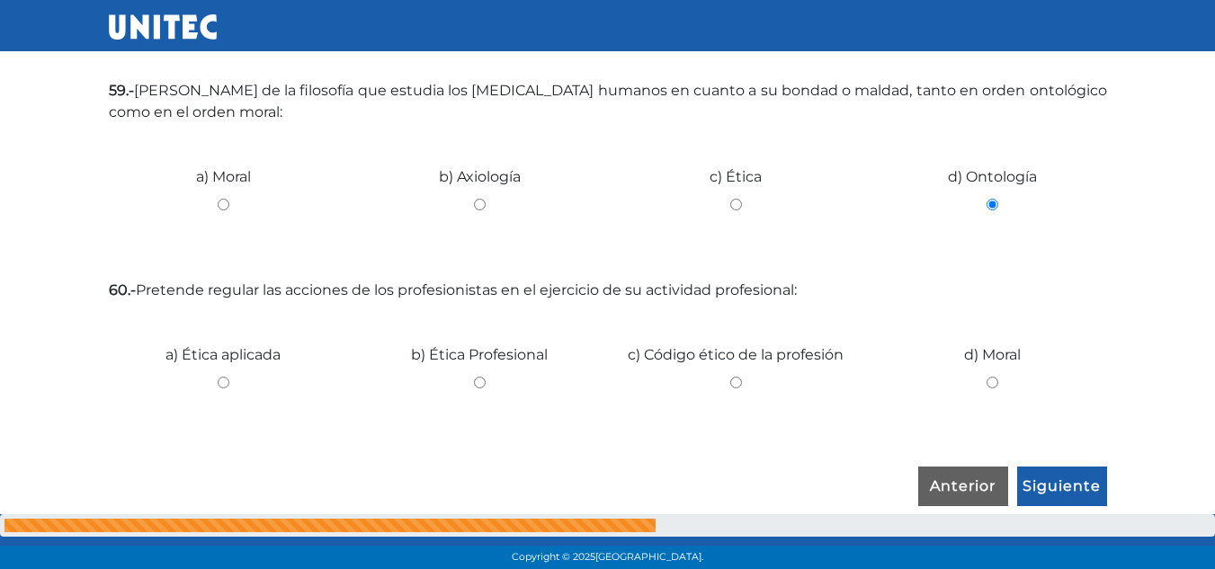
radio input "true"
click at [1069, 490] on input "Siguiente" at bounding box center [1062, 487] width 90 height 41
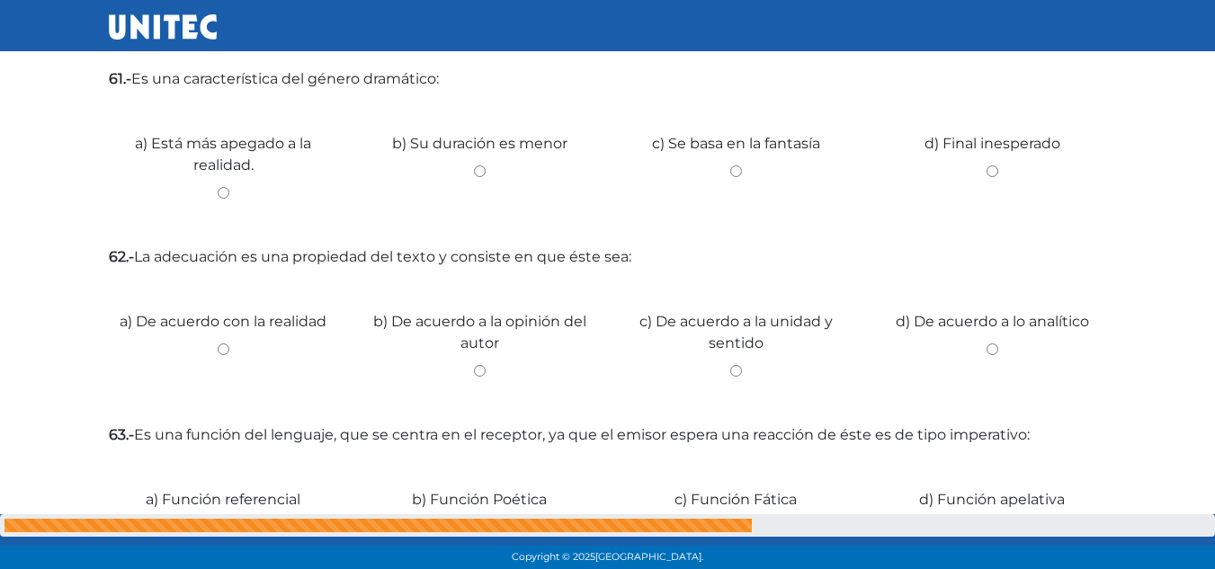
scroll to position [386, 0]
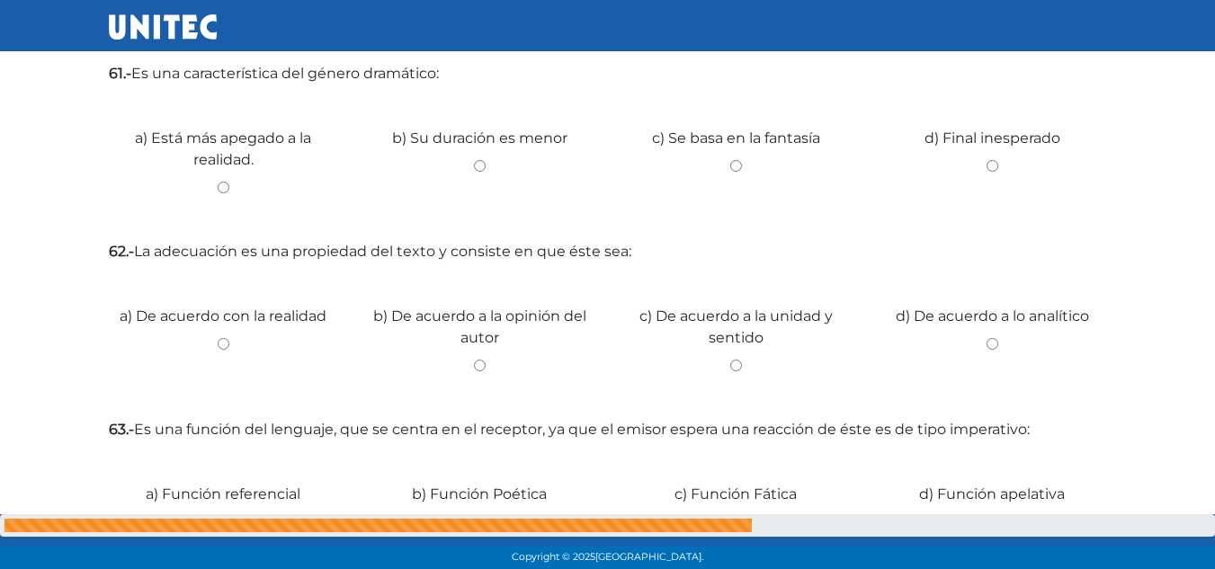
click at [994, 168] on input "d) Final inesperado" at bounding box center [992, 166] width 229 height 12
radio input "true"
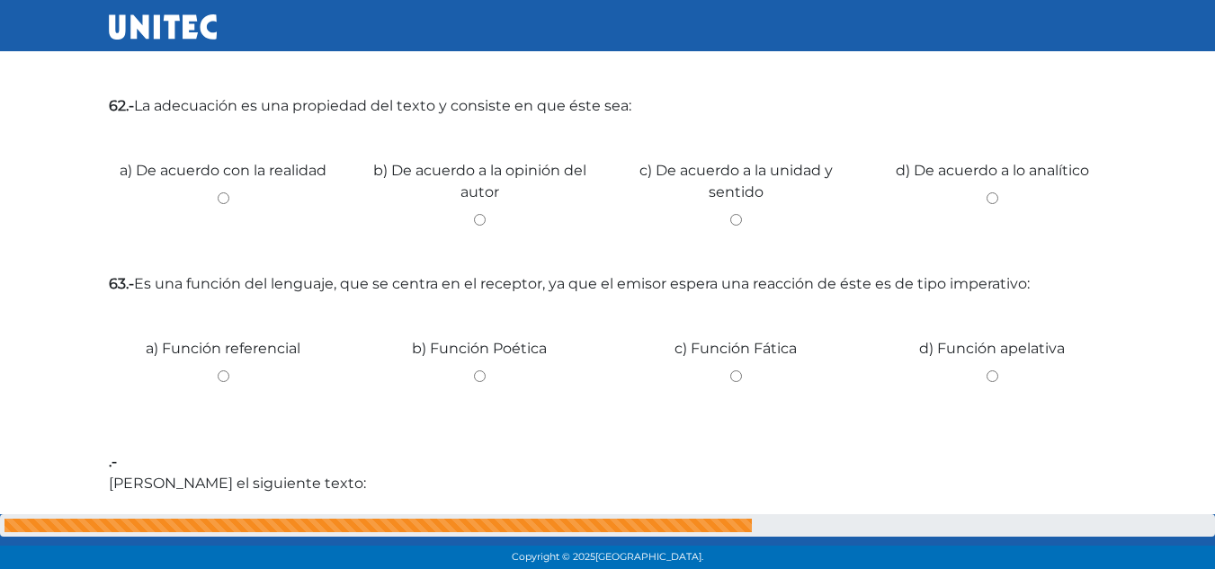
scroll to position [514, 0]
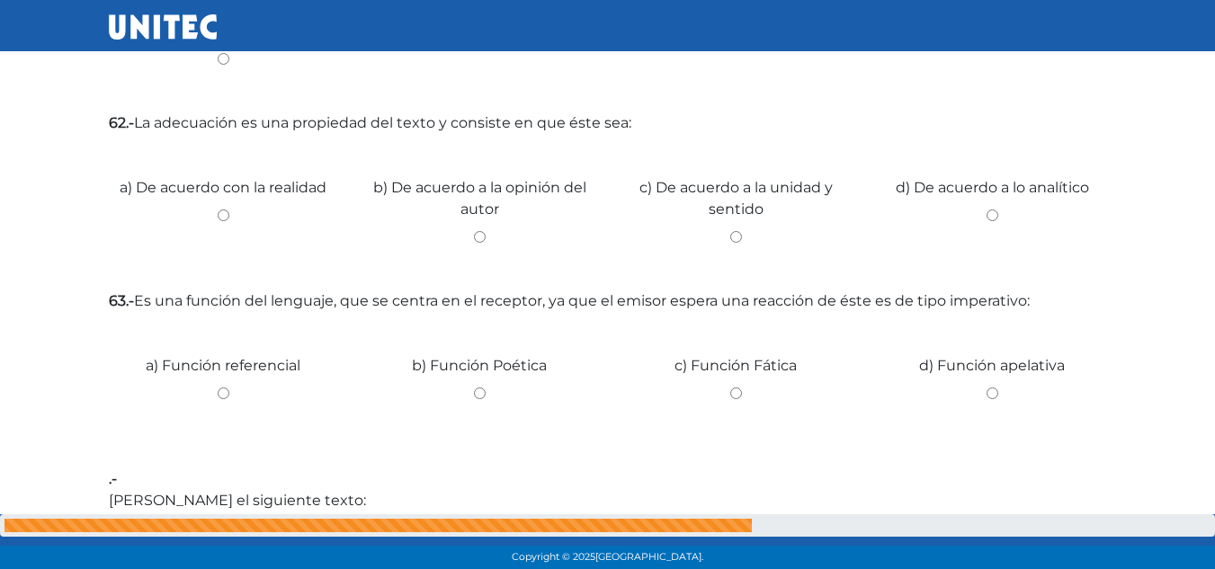
click at [990, 212] on input "d) De acuerdo a lo analítico" at bounding box center [992, 216] width 229 height 12
radio input "true"
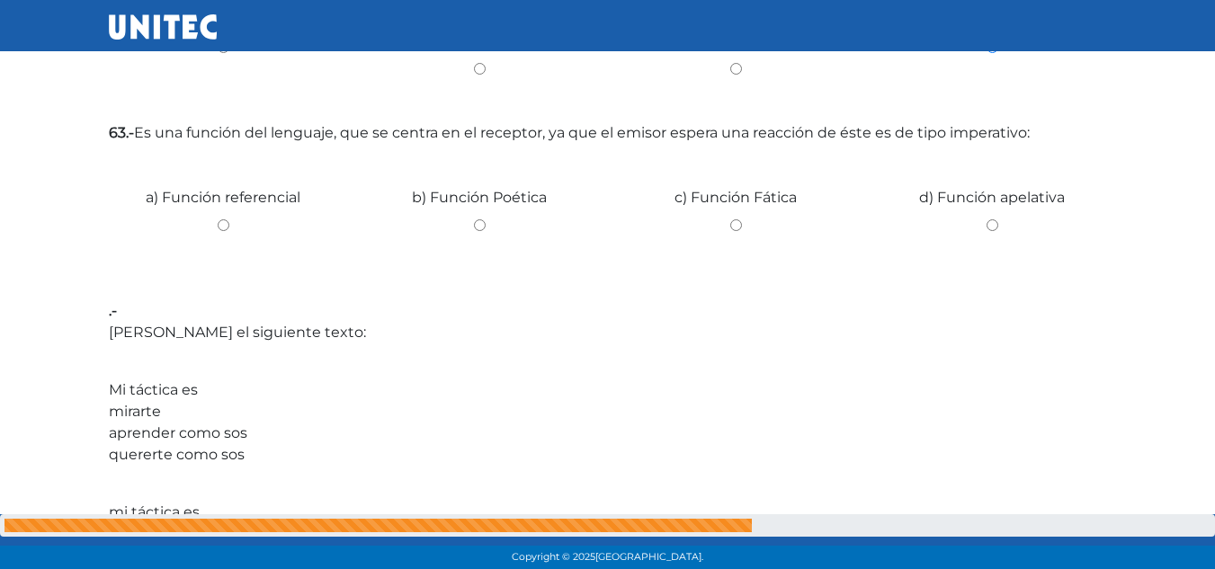
scroll to position [688, 0]
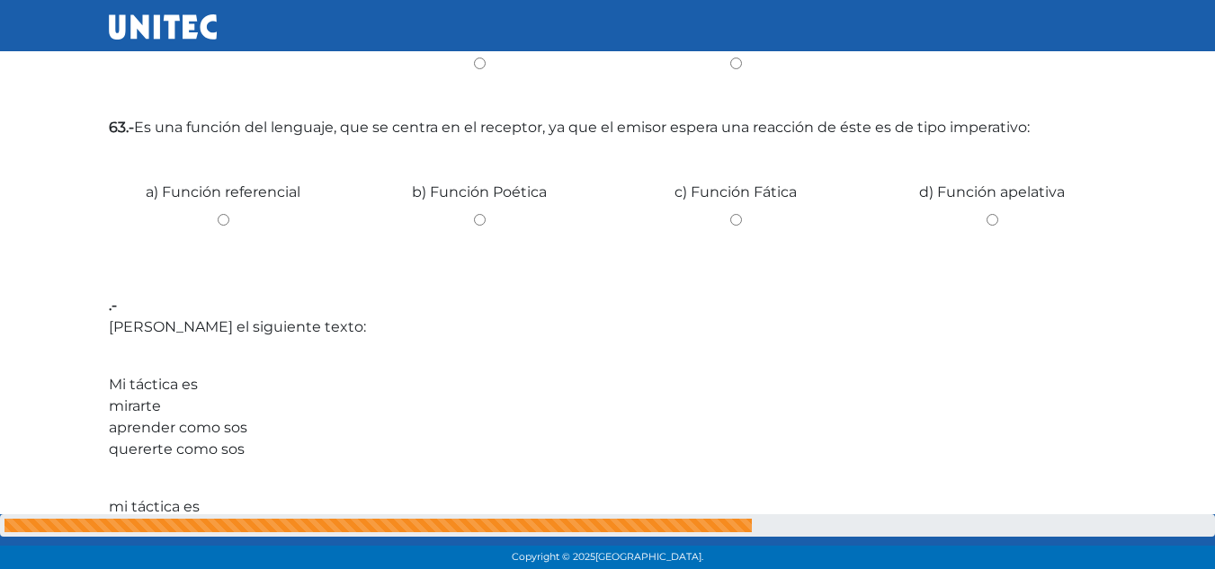
click at [479, 219] on input "b) Función Poética" at bounding box center [479, 220] width 229 height 12
radio input "true"
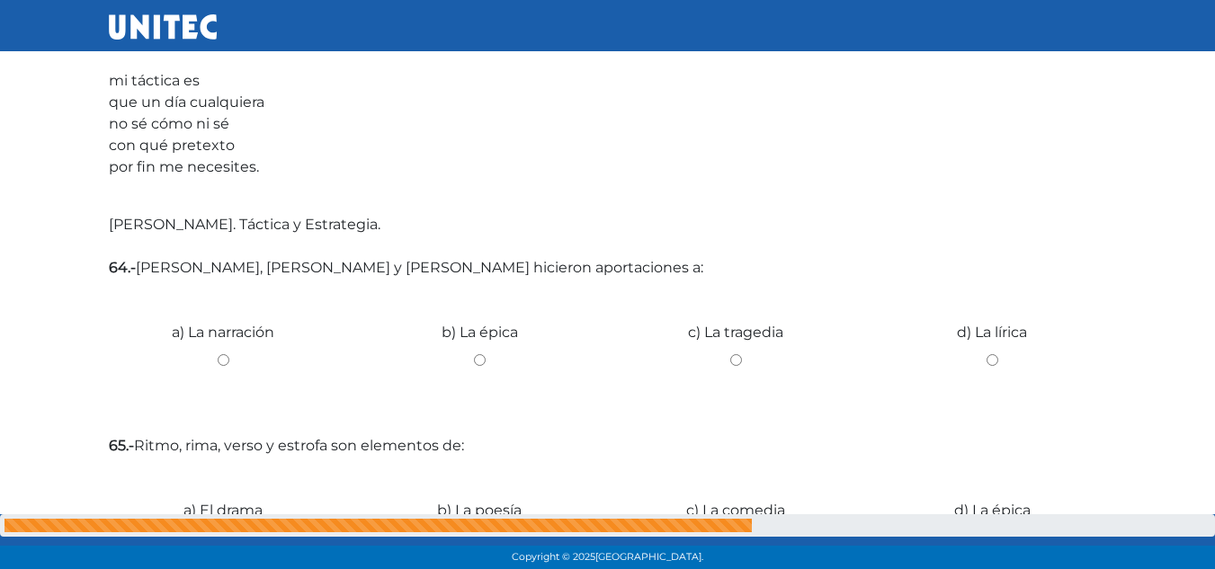
scroll to position [1716, 0]
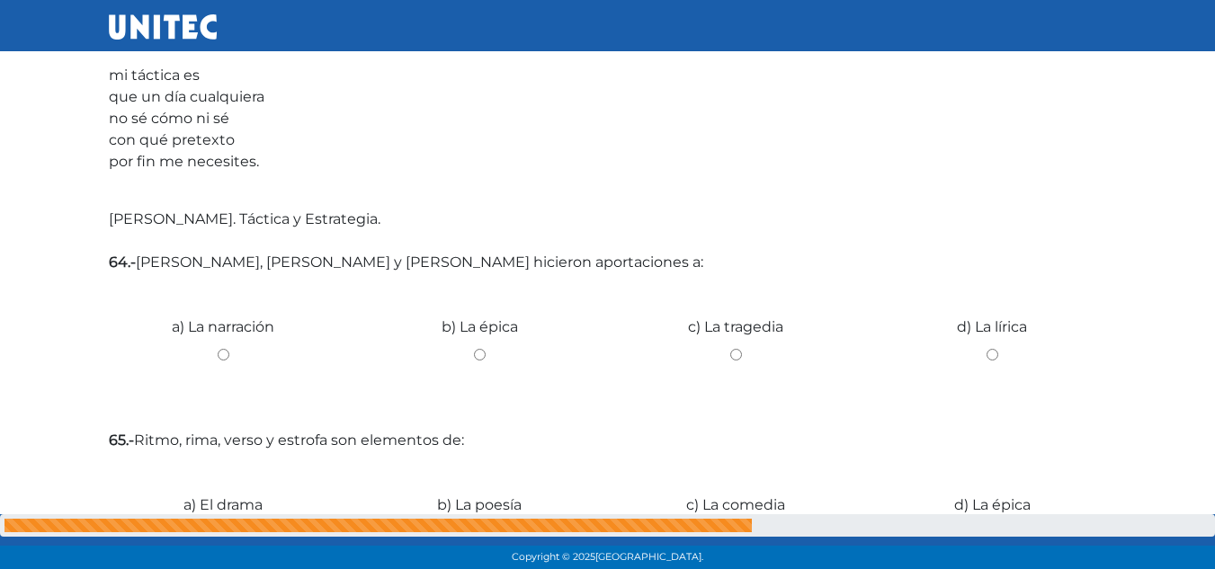
click at [994, 354] on input "d) La lírica" at bounding box center [992, 355] width 229 height 12
radio input "true"
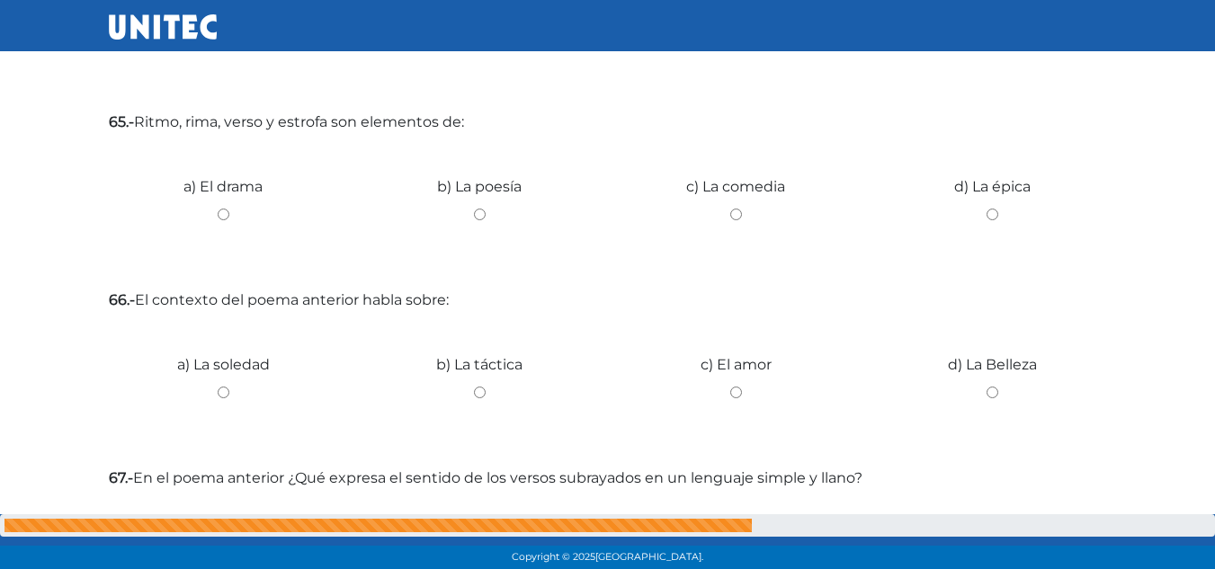
scroll to position [2041, 0]
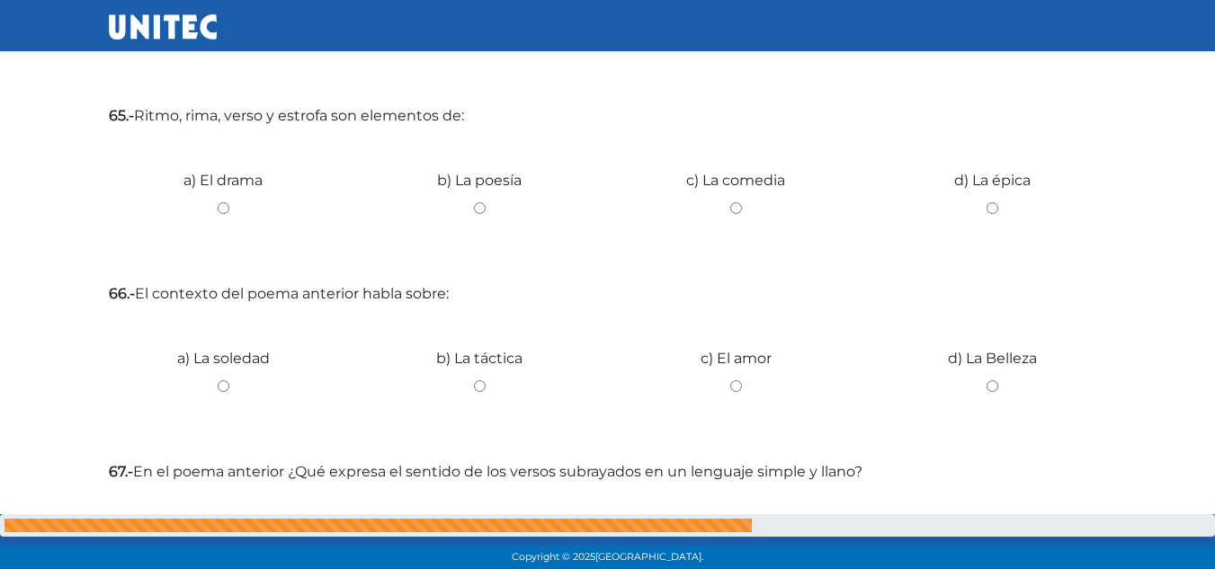
click at [478, 201] on div "b) La poesía" at bounding box center [480, 201] width 256 height 135
click at [480, 204] on input "b) La poesía" at bounding box center [479, 208] width 229 height 12
radio input "true"
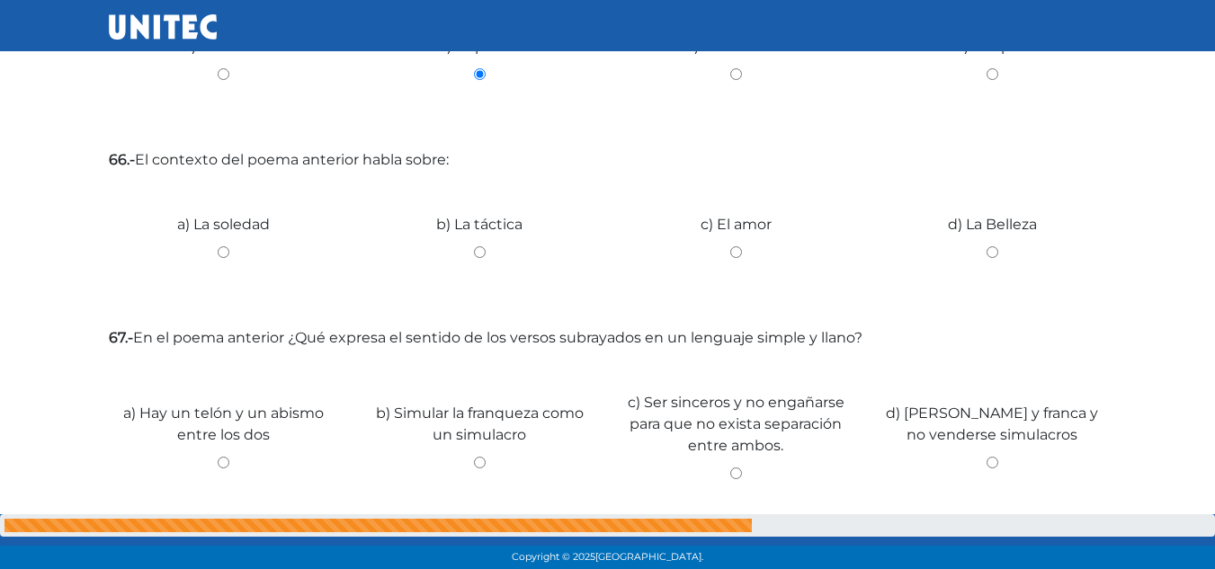
scroll to position [2186, 0]
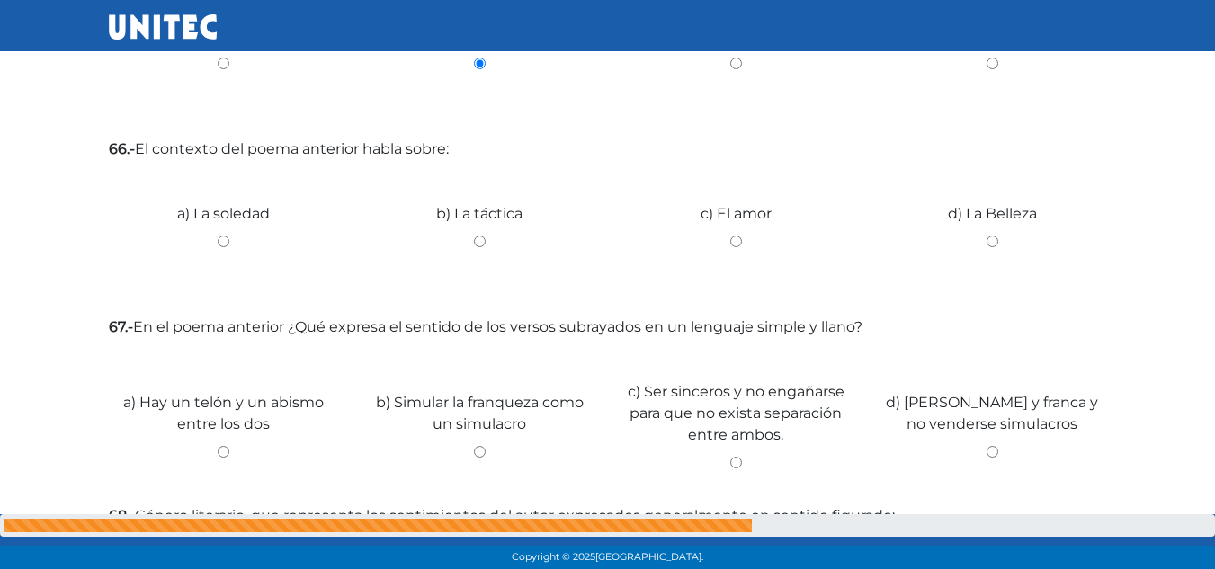
click at [733, 241] on input "c) El amor" at bounding box center [735, 242] width 229 height 12
radio input "true"
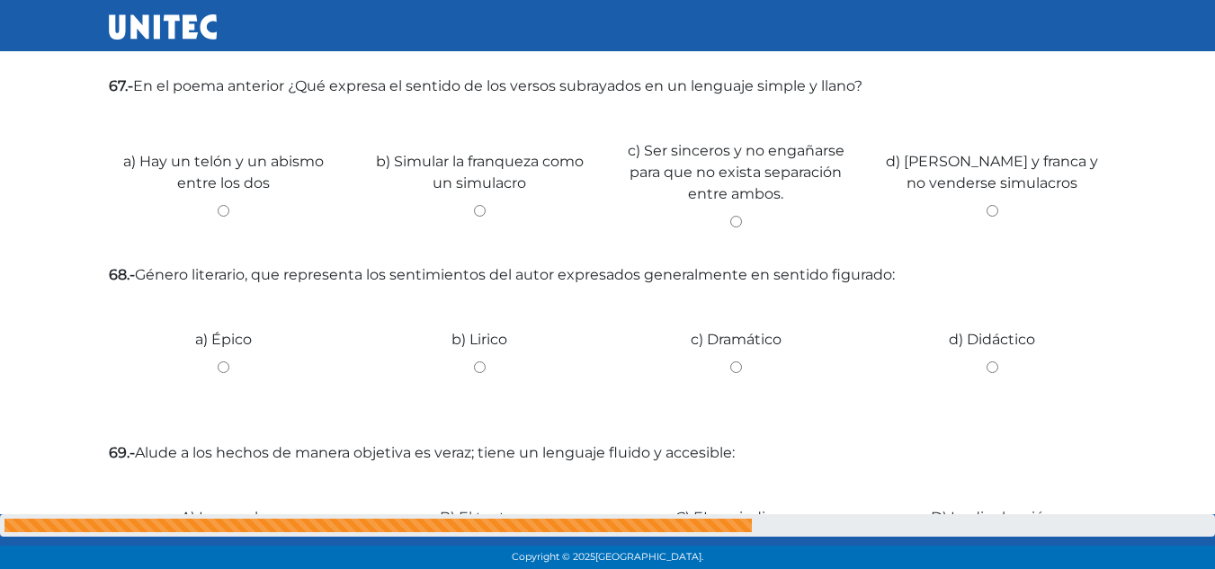
scroll to position [2432, 0]
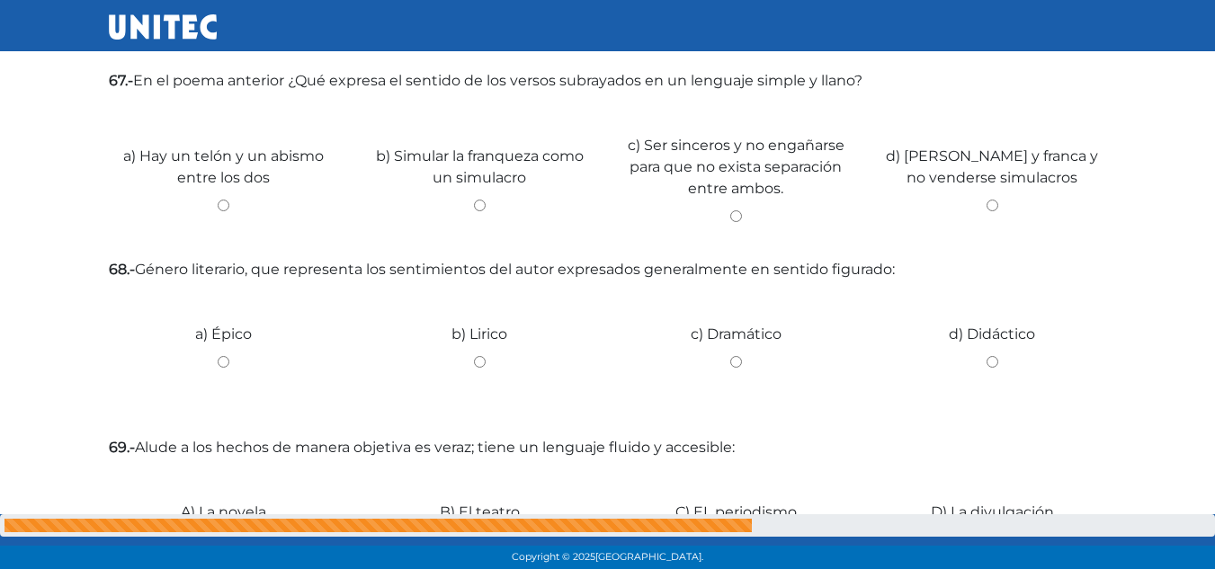
click at [996, 204] on input "d) Ser franco y franca y no venderse simulacros" at bounding box center [992, 206] width 229 height 12
radio input "true"
click at [471, 358] on input "b) Lirico" at bounding box center [479, 362] width 229 height 12
radio input "true"
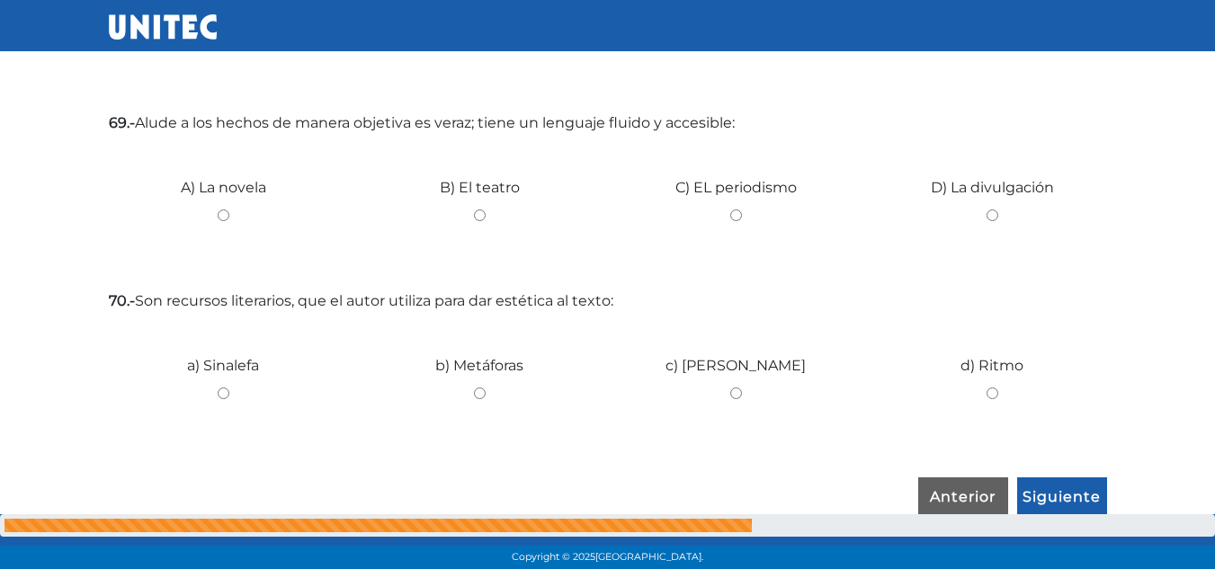
scroll to position [2768, 0]
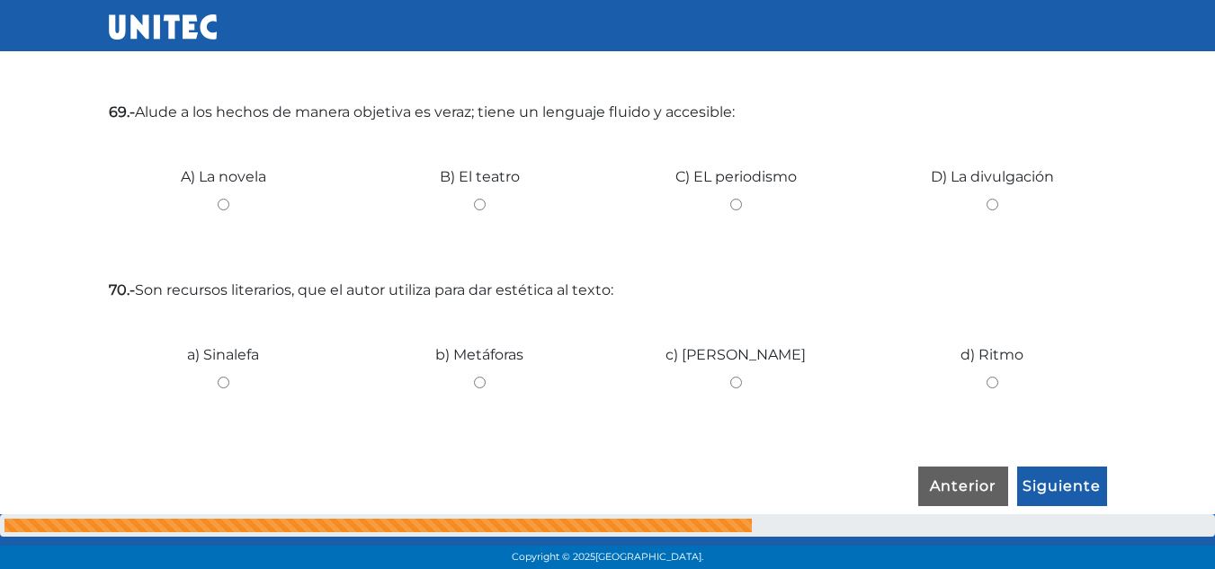
click at [479, 202] on input "B) El teatro" at bounding box center [479, 205] width 229 height 12
radio input "true"
click at [732, 378] on input "c) Rima" at bounding box center [735, 383] width 229 height 12
radio input "true"
click at [994, 381] on input "d) Ritmo" at bounding box center [992, 383] width 229 height 12
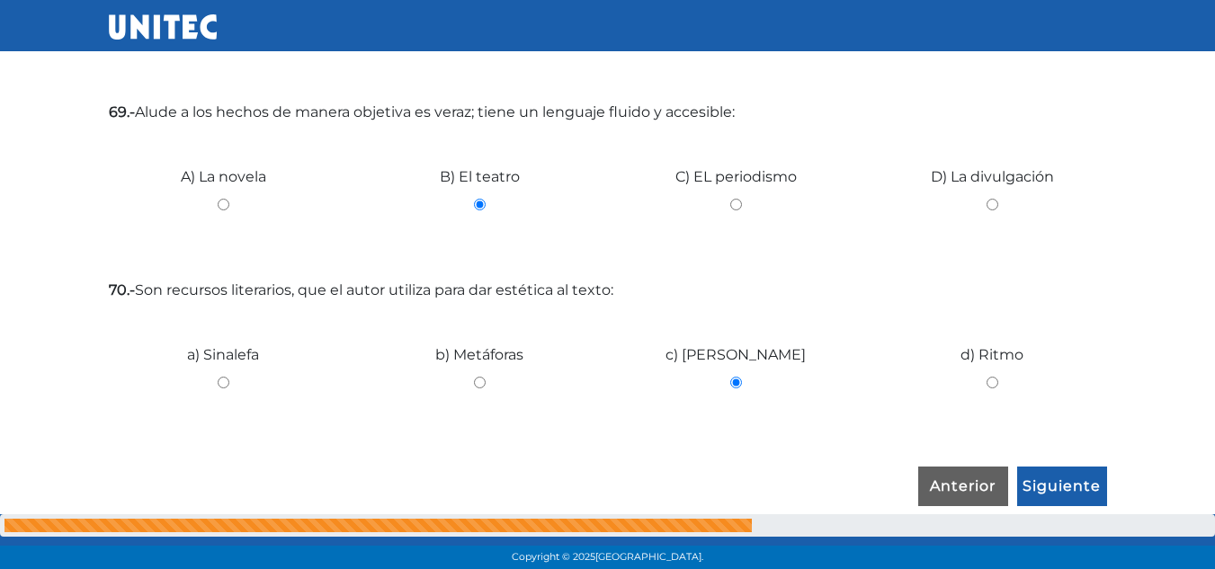
radio input "true"
click at [1043, 479] on input "Siguiente" at bounding box center [1062, 487] width 90 height 41
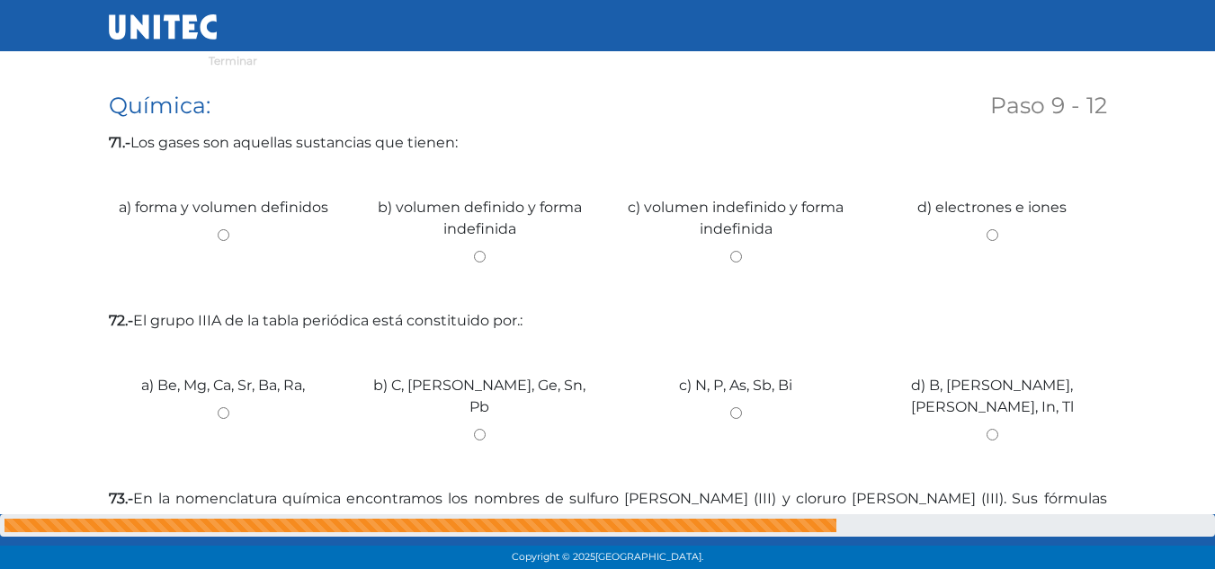
scroll to position [321, 0]
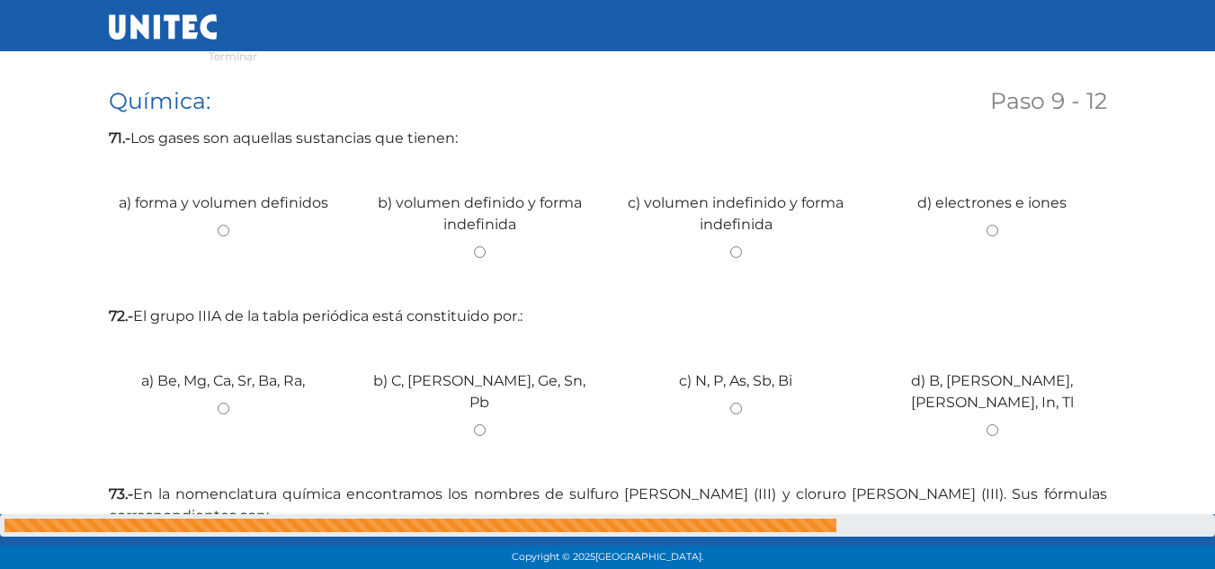
click at [478, 248] on input "b) volumen definido y forma indefinida" at bounding box center [479, 252] width 229 height 12
radio input "true"
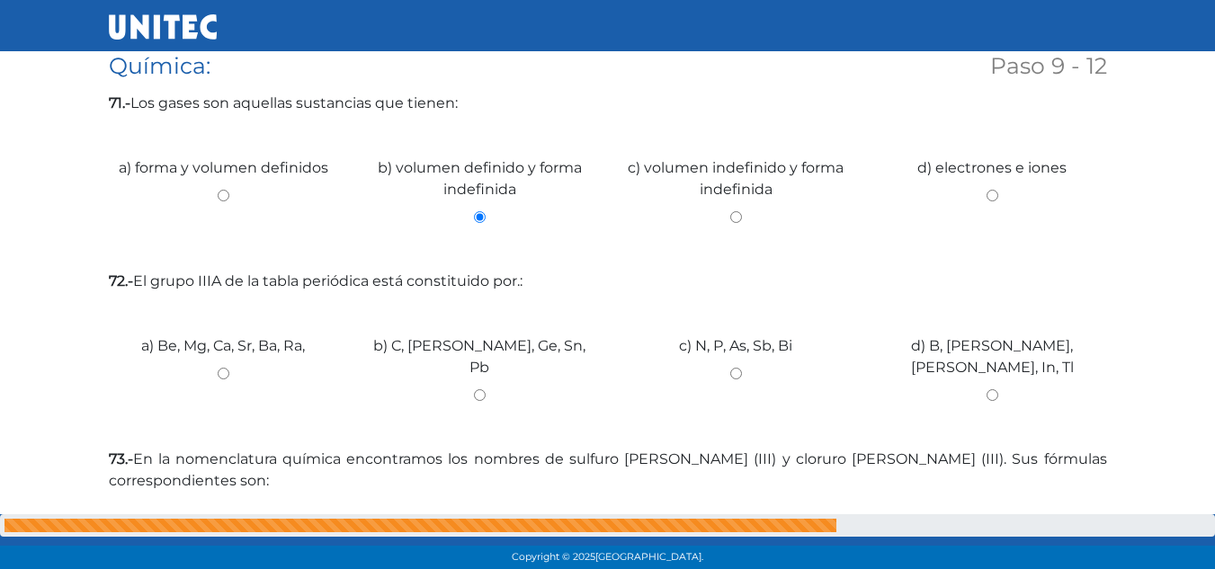
scroll to position [361, 0]
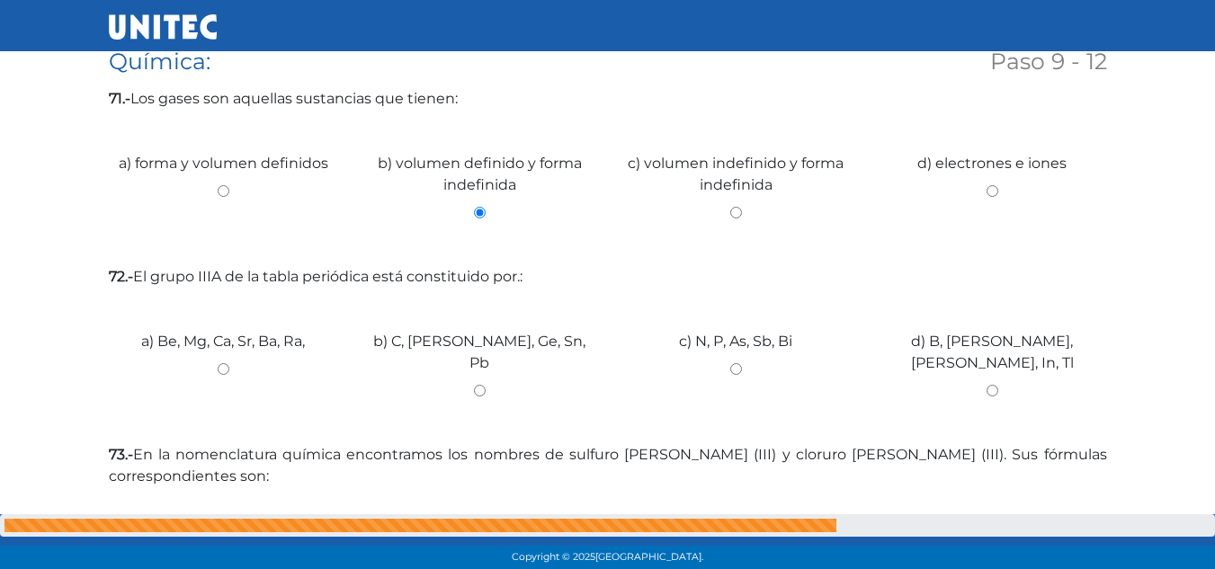
click at [224, 192] on input "a) forma y volumen definidos" at bounding box center [223, 191] width 229 height 12
radio input "true"
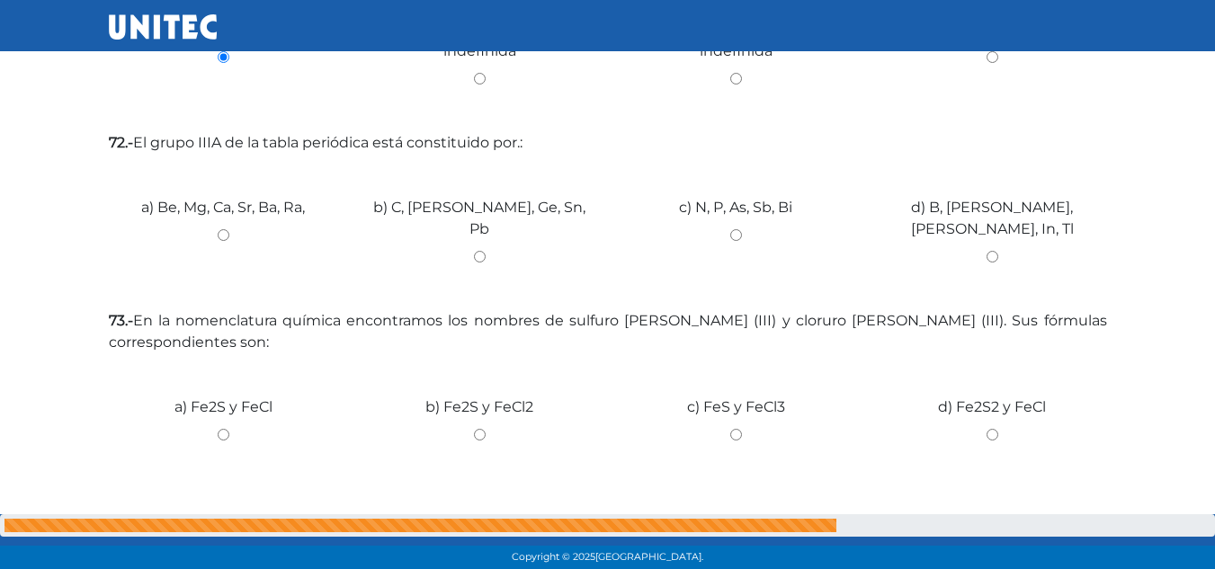
scroll to position [499, 0]
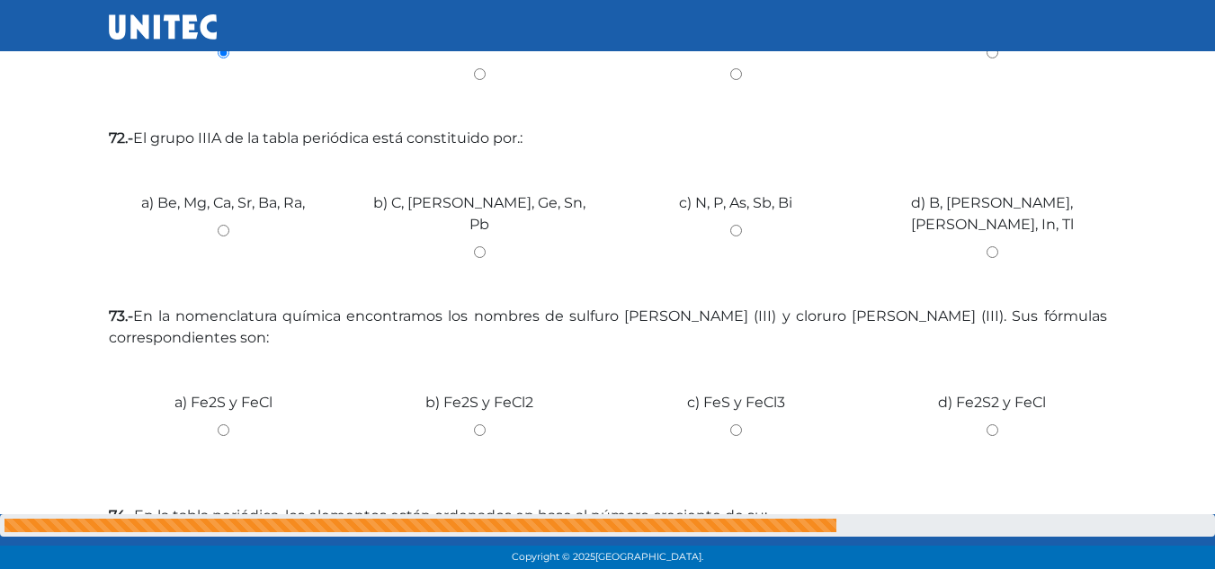
click at [738, 235] on input "c) N, P, As, Sb, Bi" at bounding box center [735, 231] width 229 height 12
radio input "true"
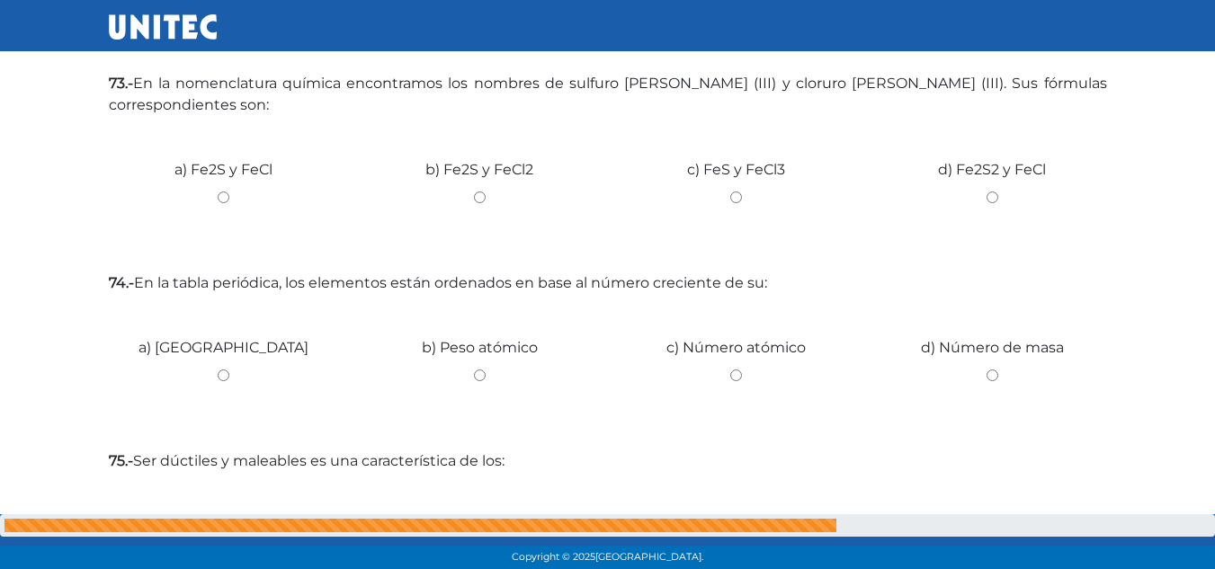
scroll to position [740, 0]
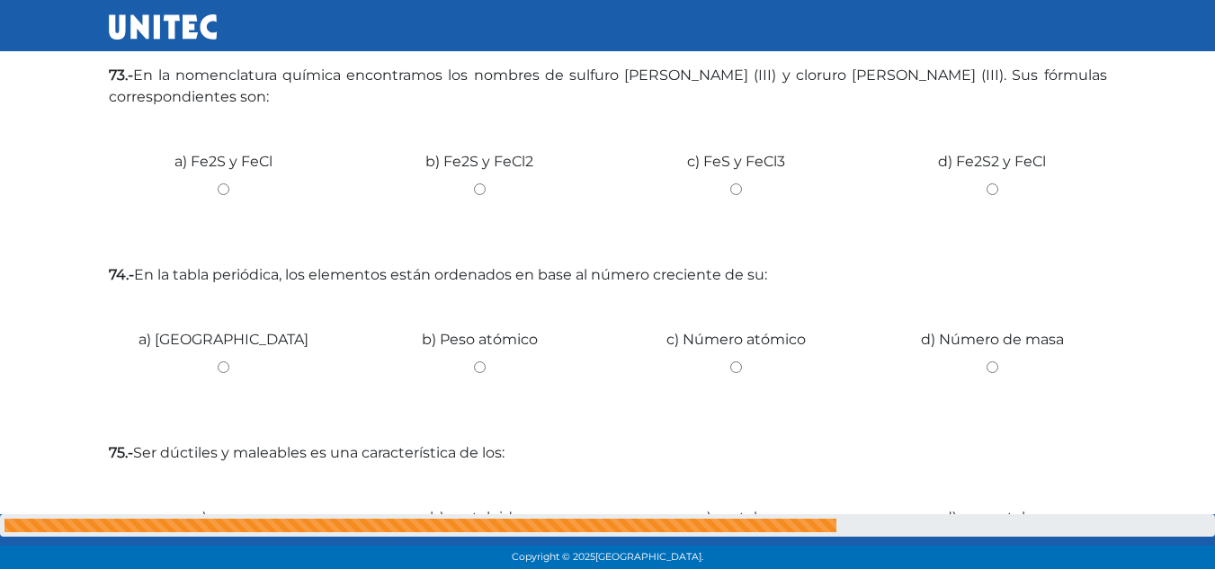
click at [734, 187] on input "c) FeS y FeCl3" at bounding box center [735, 189] width 229 height 12
radio input "true"
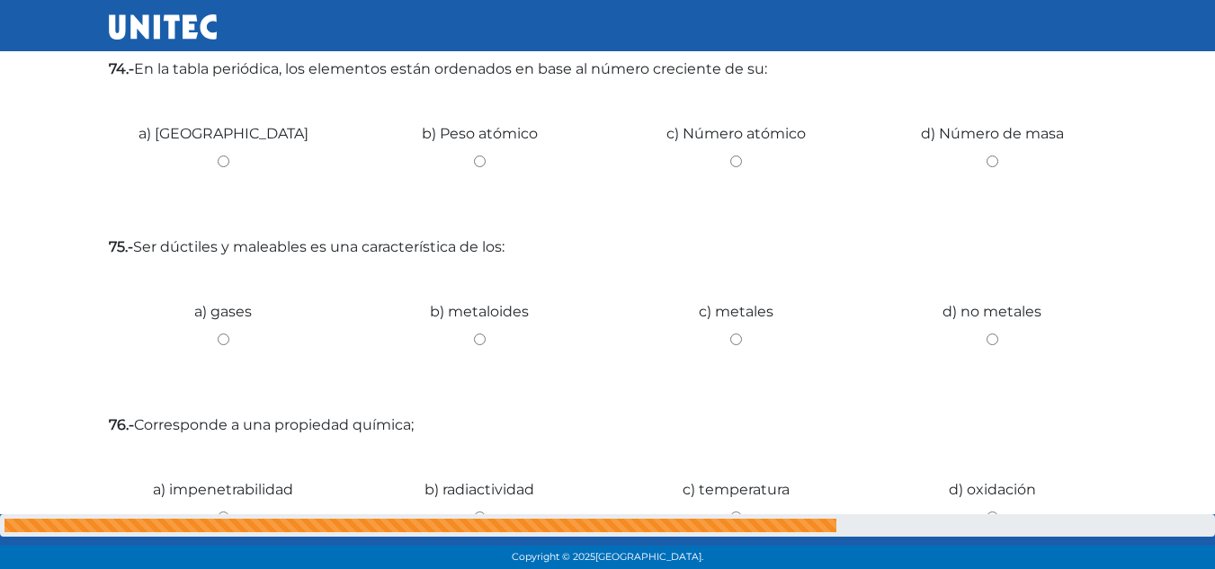
scroll to position [938, 0]
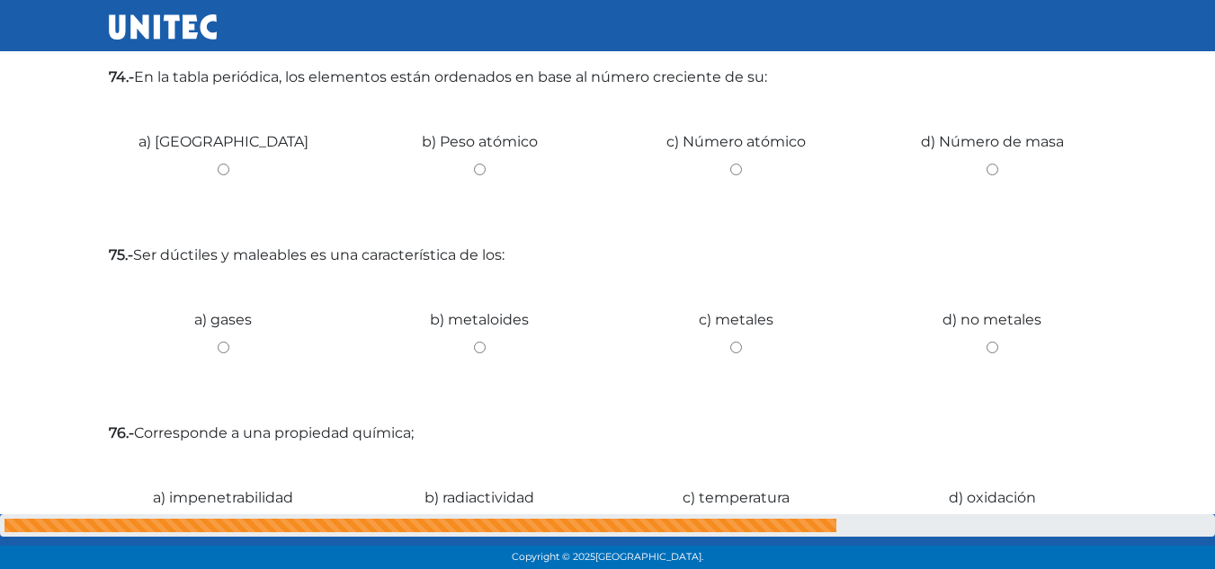
click at [736, 171] on input "c) Número atómico" at bounding box center [735, 170] width 229 height 12
radio input "true"
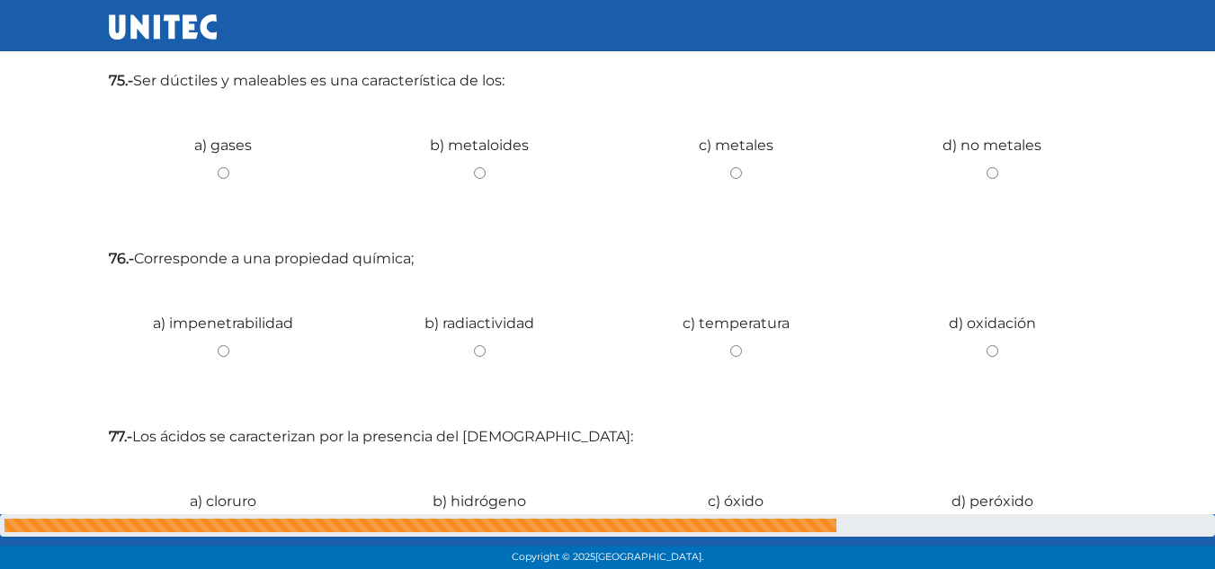
scroll to position [1116, 0]
click at [994, 167] on input "d) no metales" at bounding box center [992, 170] width 229 height 12
radio input "true"
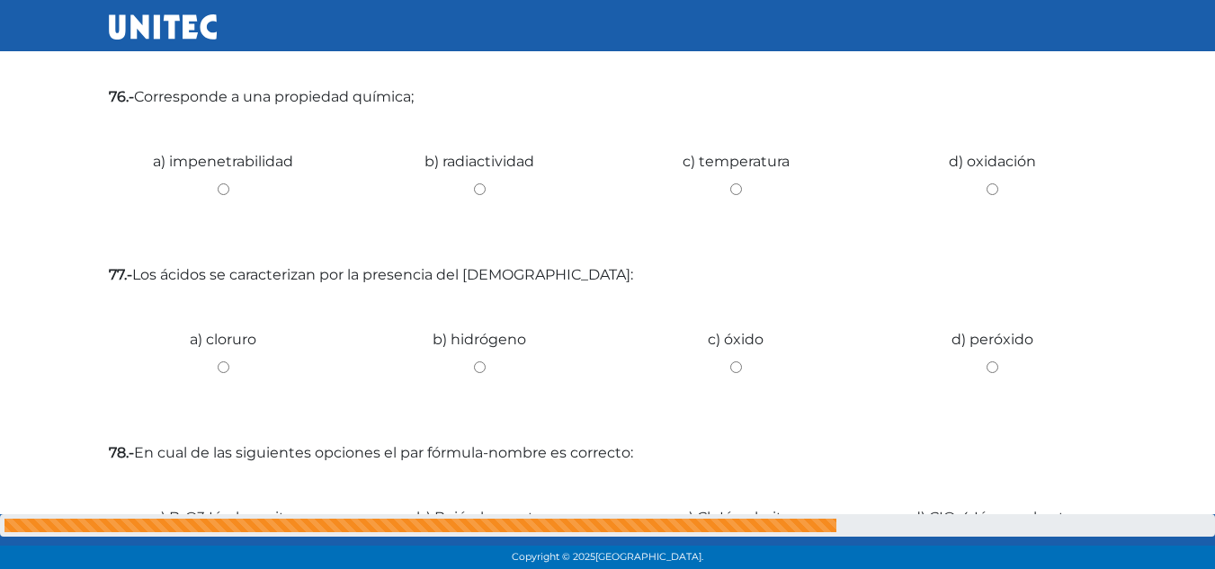
scroll to position [1282, 0]
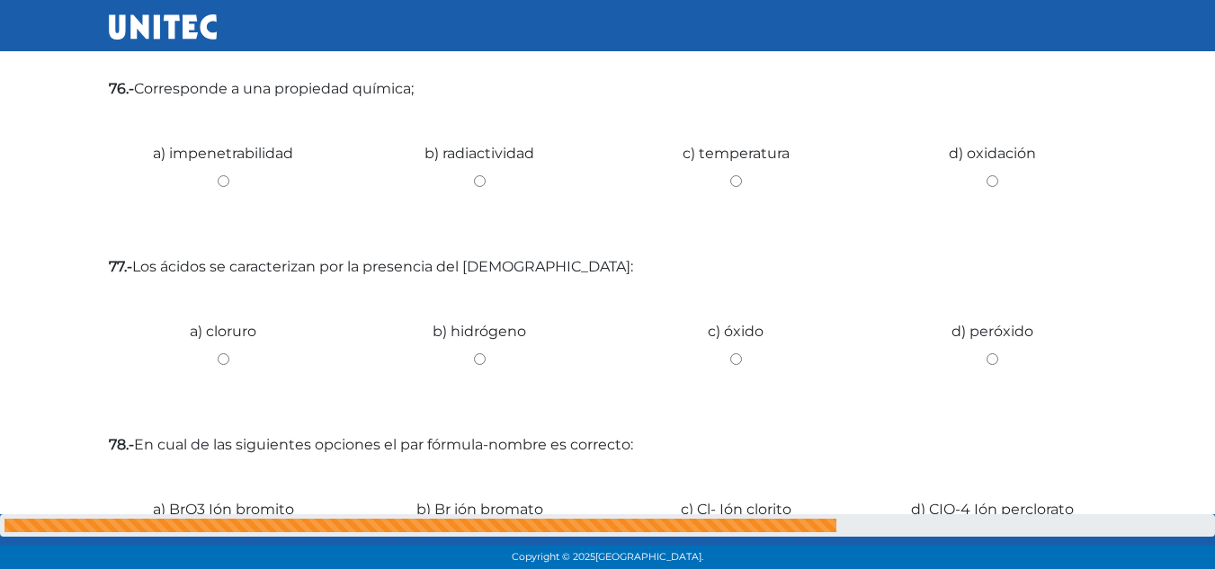
click at [483, 183] on input "b) radiactividad" at bounding box center [479, 181] width 229 height 12
radio input "true"
click at [991, 183] on input "d) oxidación" at bounding box center [992, 181] width 229 height 12
radio input "true"
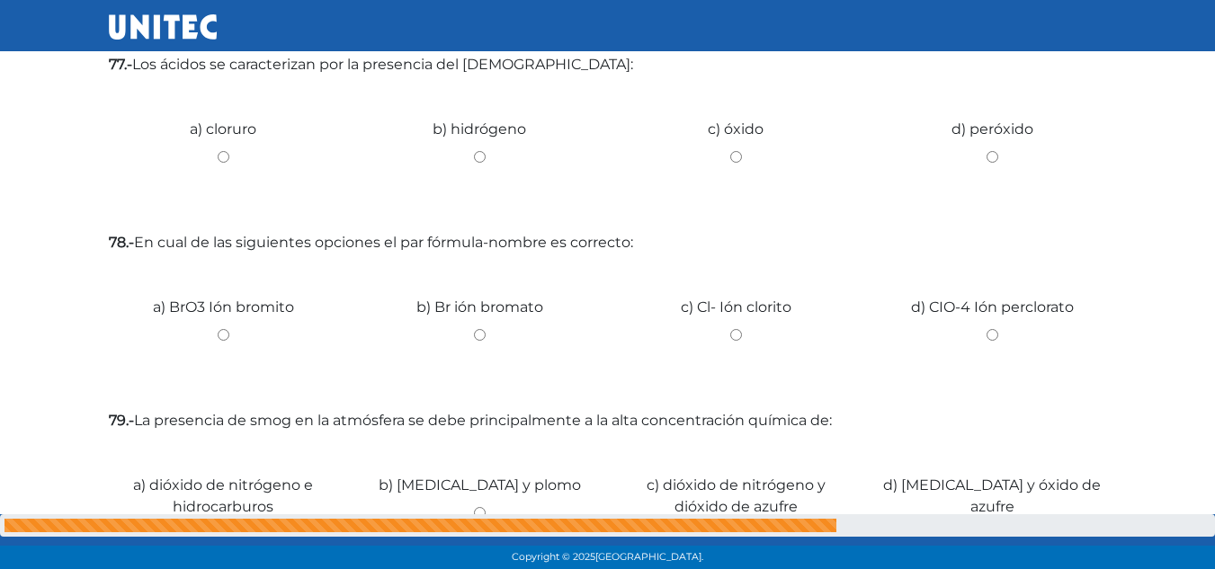
scroll to position [1488, 0]
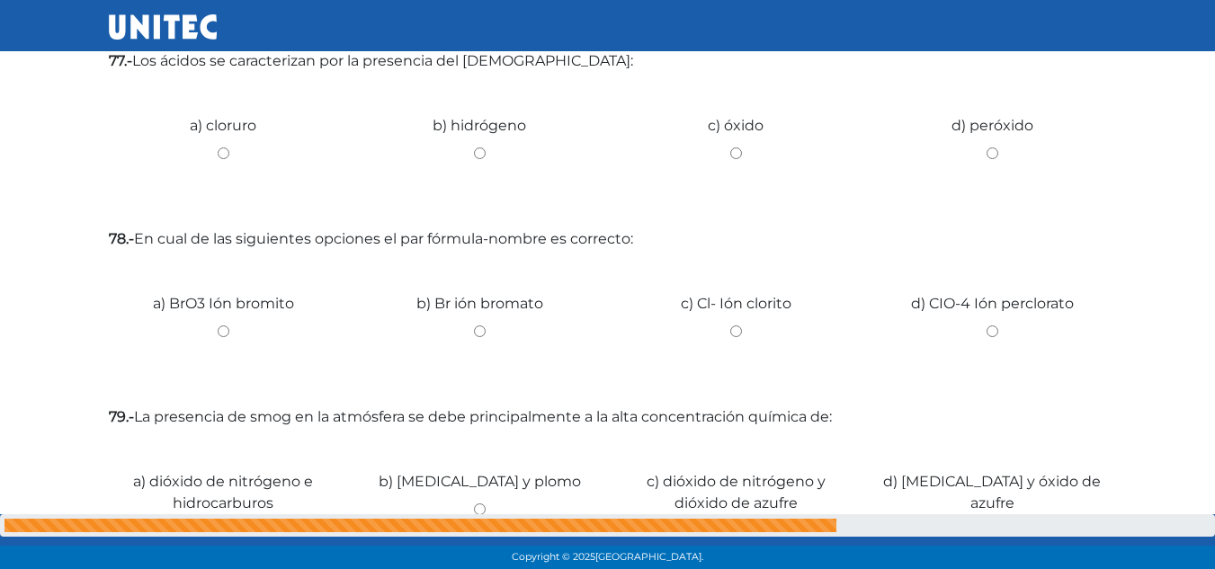
click at [477, 153] on input "b) hidrógeno" at bounding box center [479, 153] width 229 height 12
radio input "true"
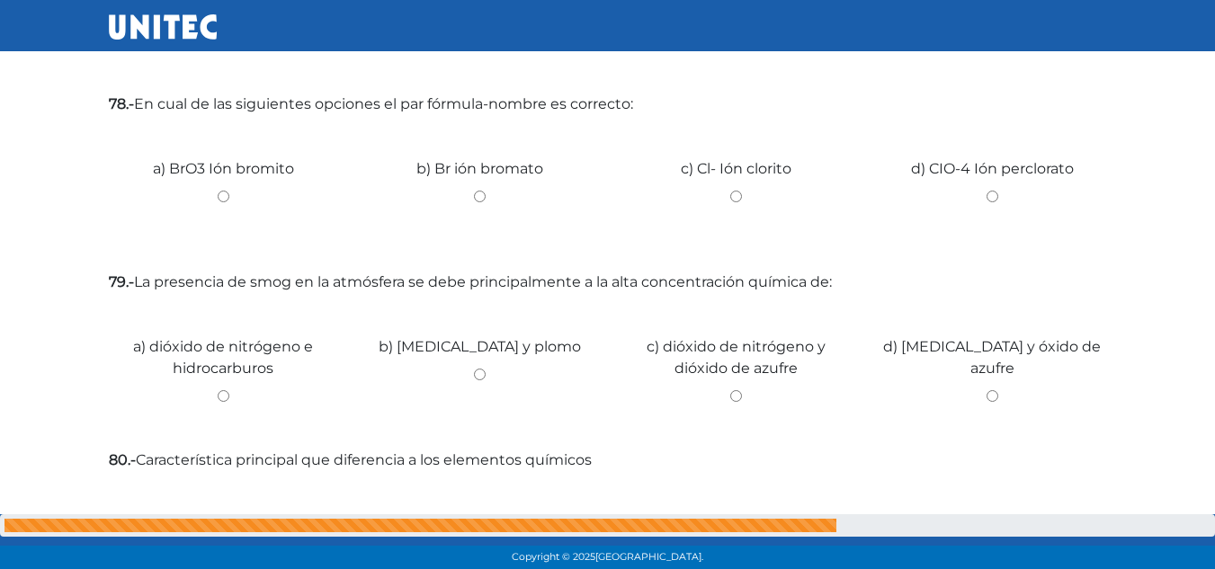
scroll to position [1627, 0]
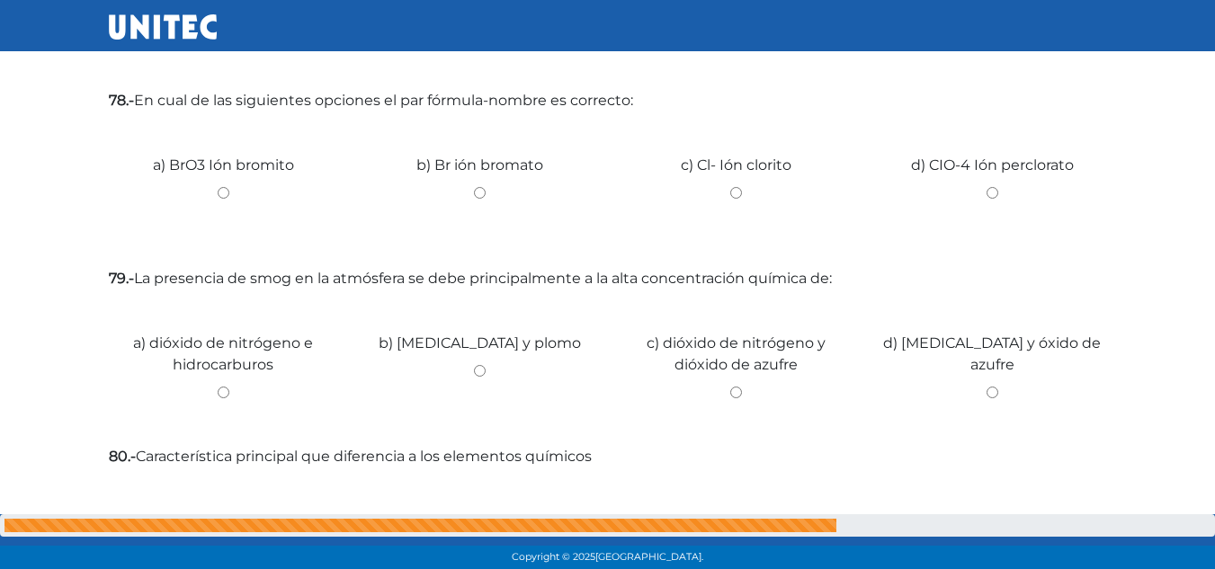
click at [729, 188] on input "c) Cl- Ión clorito" at bounding box center [735, 193] width 229 height 12
radio input "true"
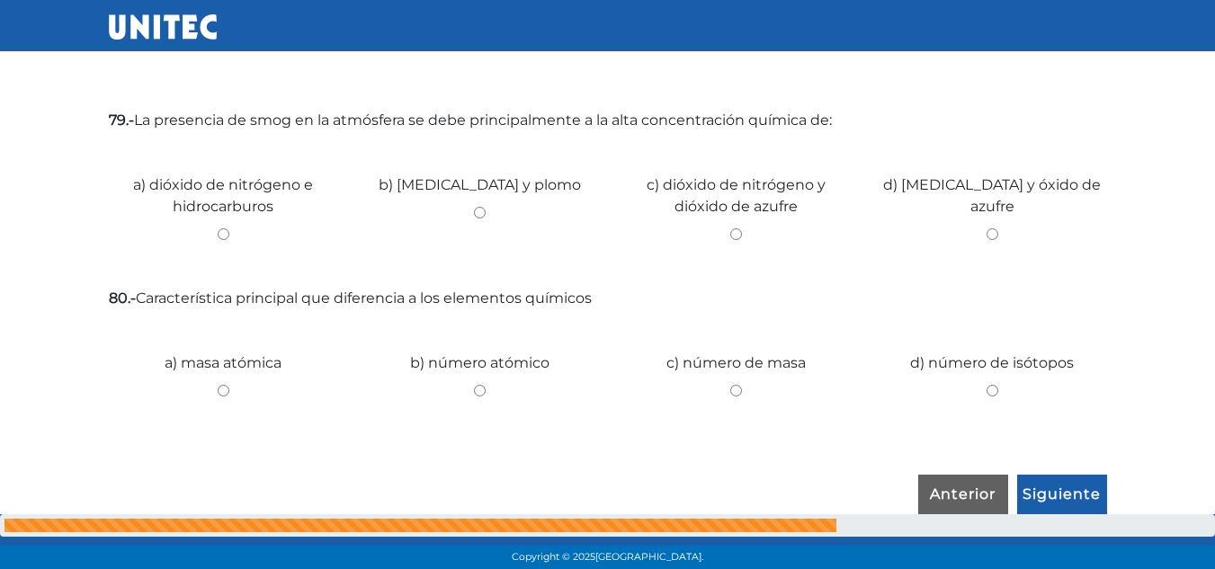
scroll to position [1793, 0]
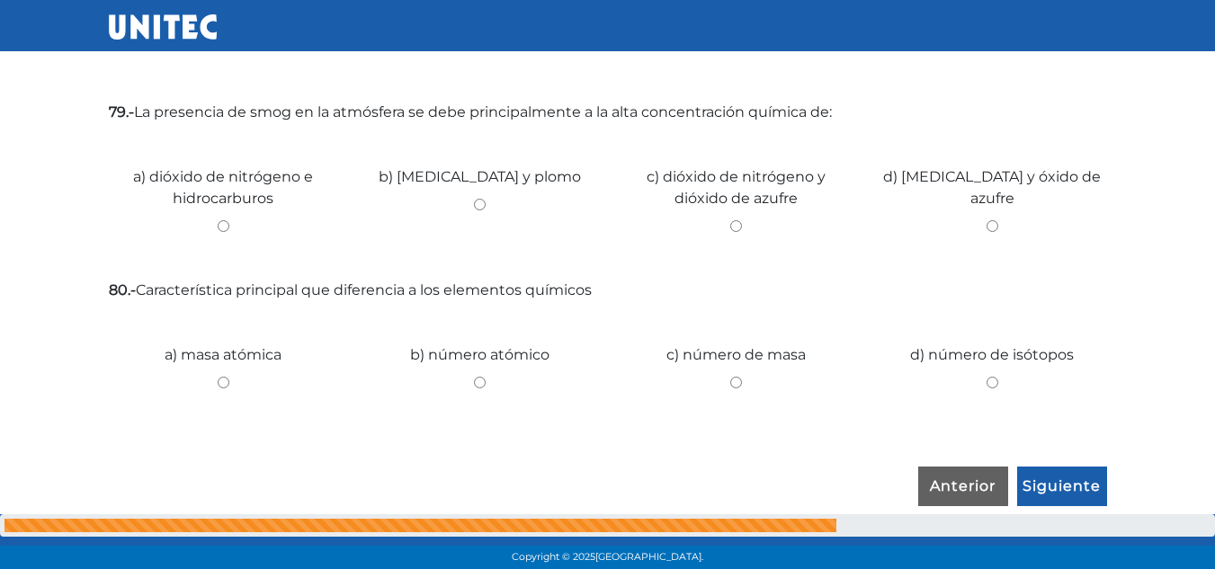
click at [738, 226] on input "c) dióxido de nitrógeno y dióxido de azufre" at bounding box center [735, 226] width 229 height 12
radio input "true"
click at [991, 380] on input "d) número de isótopos" at bounding box center [992, 383] width 229 height 12
radio input "true"
click at [1069, 480] on input "Siguiente" at bounding box center [1062, 487] width 90 height 41
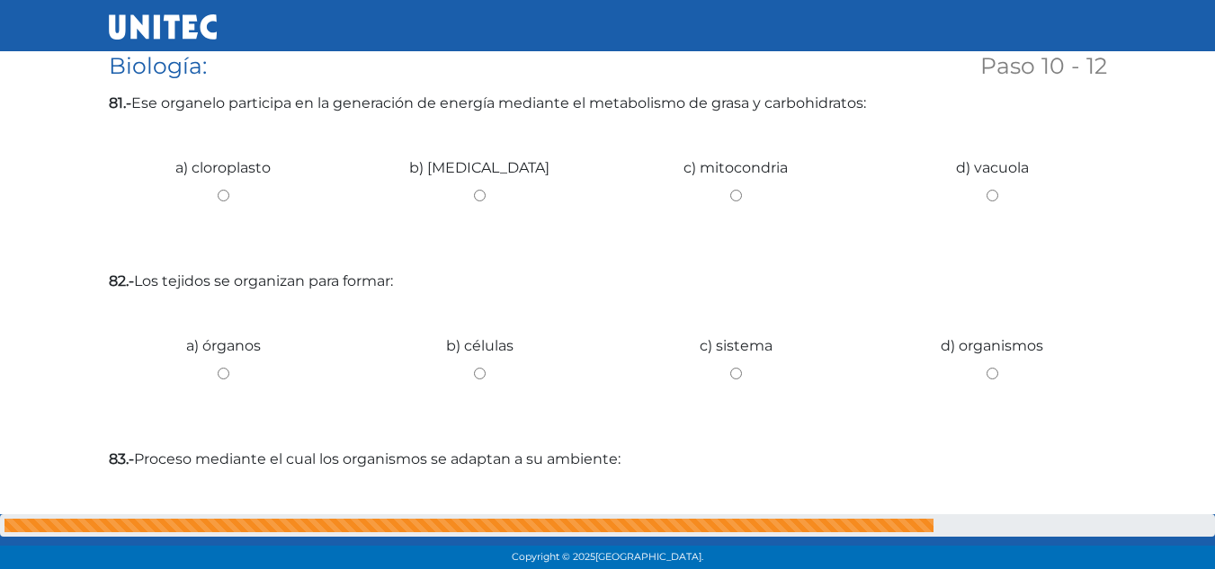
scroll to position [361, 0]
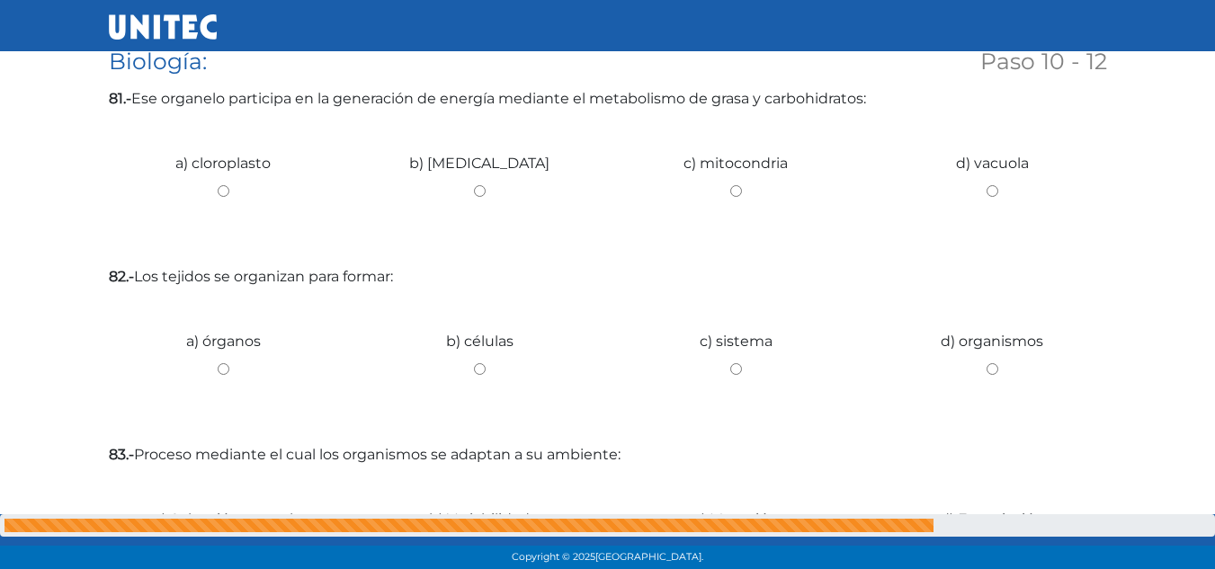
click at [736, 188] on input "c) mitocondria" at bounding box center [735, 191] width 229 height 12
radio input "true"
click at [221, 189] on input "a) cloroplasto" at bounding box center [223, 191] width 229 height 12
radio input "true"
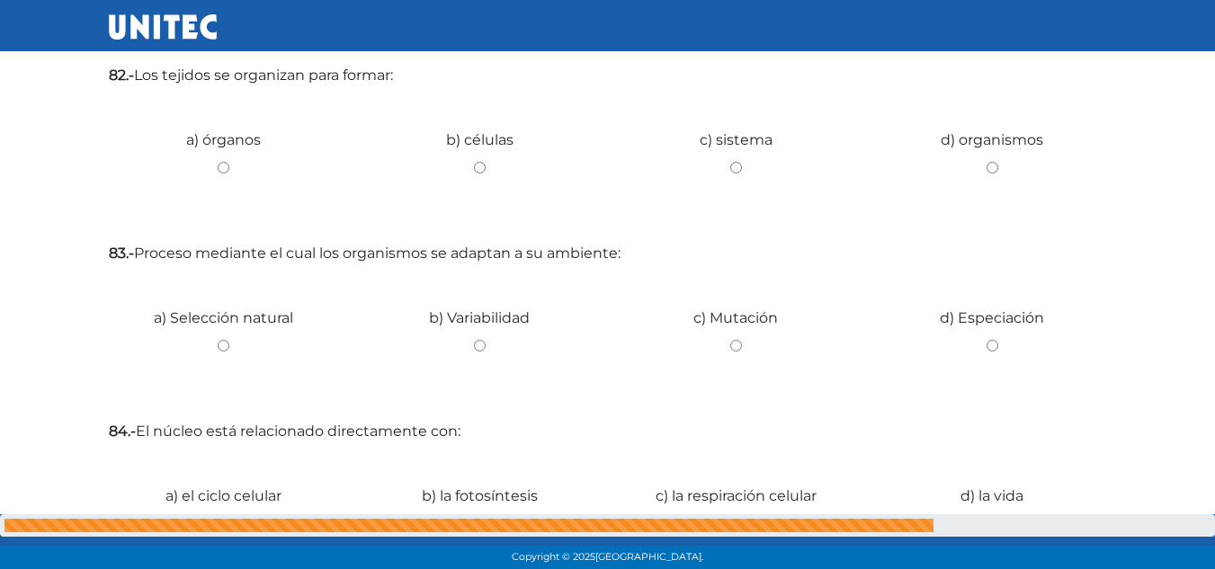
scroll to position [570, 0]
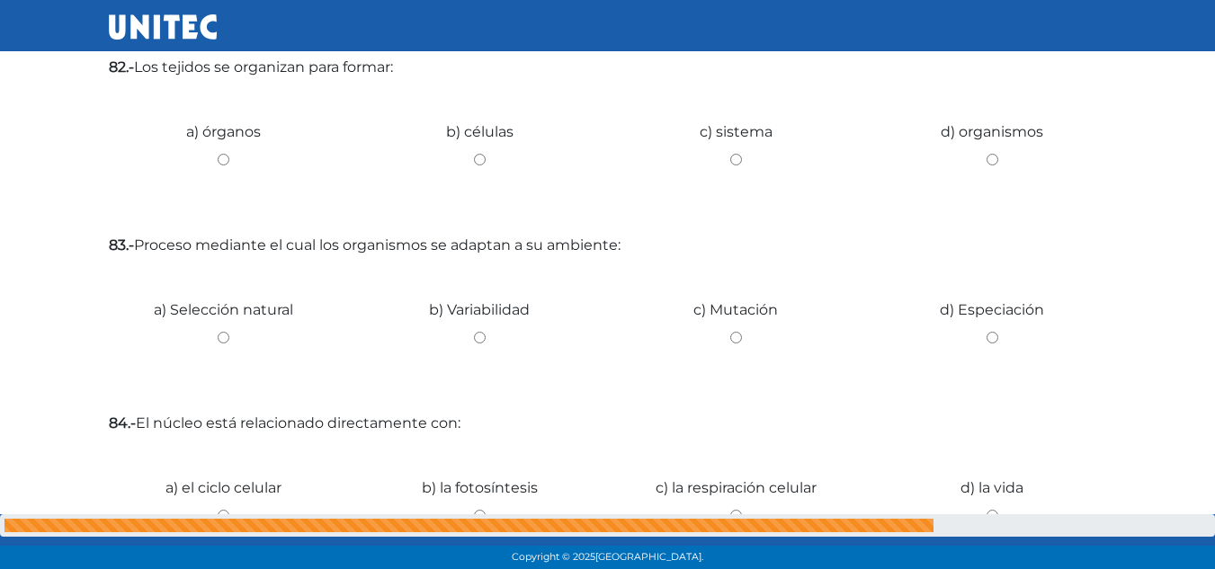
click at [480, 159] on input "b) células" at bounding box center [479, 160] width 229 height 12
radio input "true"
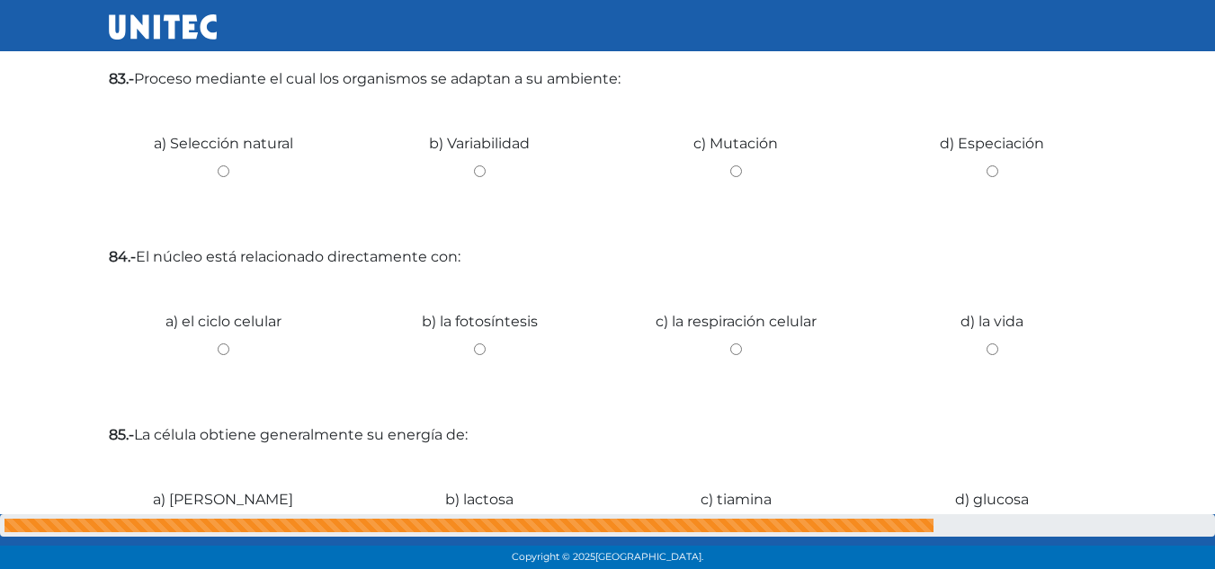
scroll to position [740, 0]
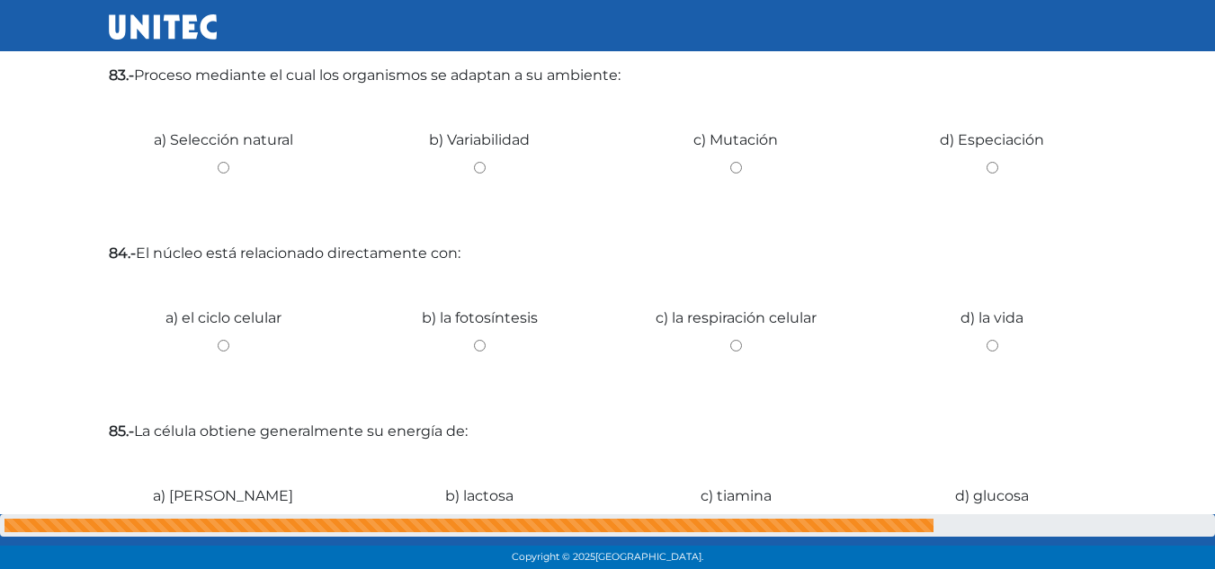
click at [991, 166] on input "d) Especiación" at bounding box center [992, 168] width 229 height 12
radio input "true"
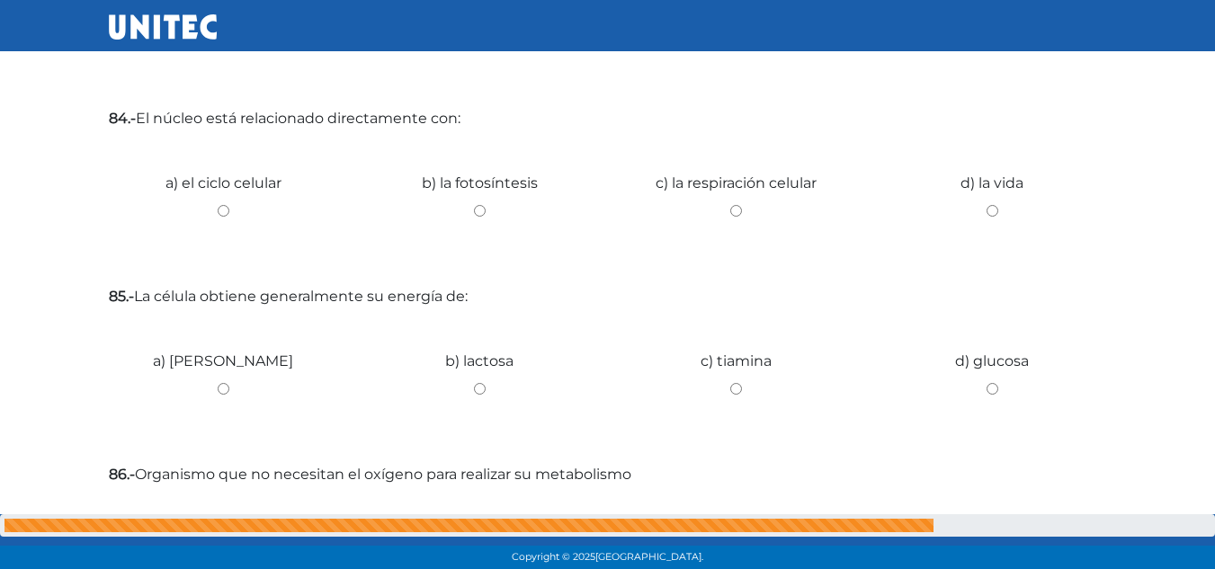
scroll to position [863, 0]
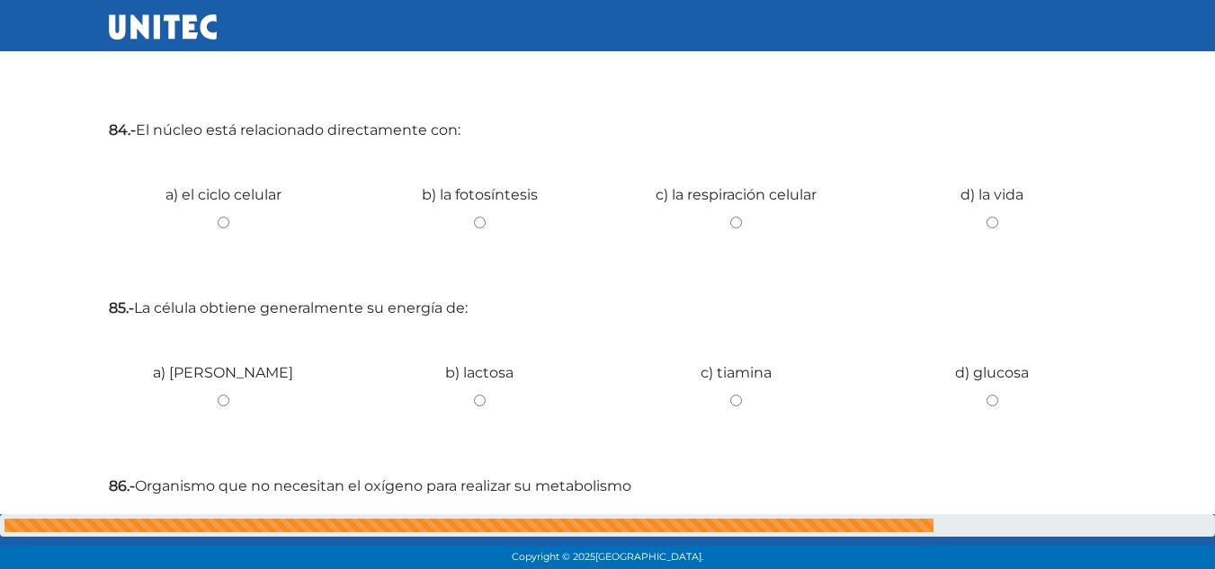
click at [735, 223] on input "c) la respiración celular" at bounding box center [735, 223] width 229 height 12
radio input "true"
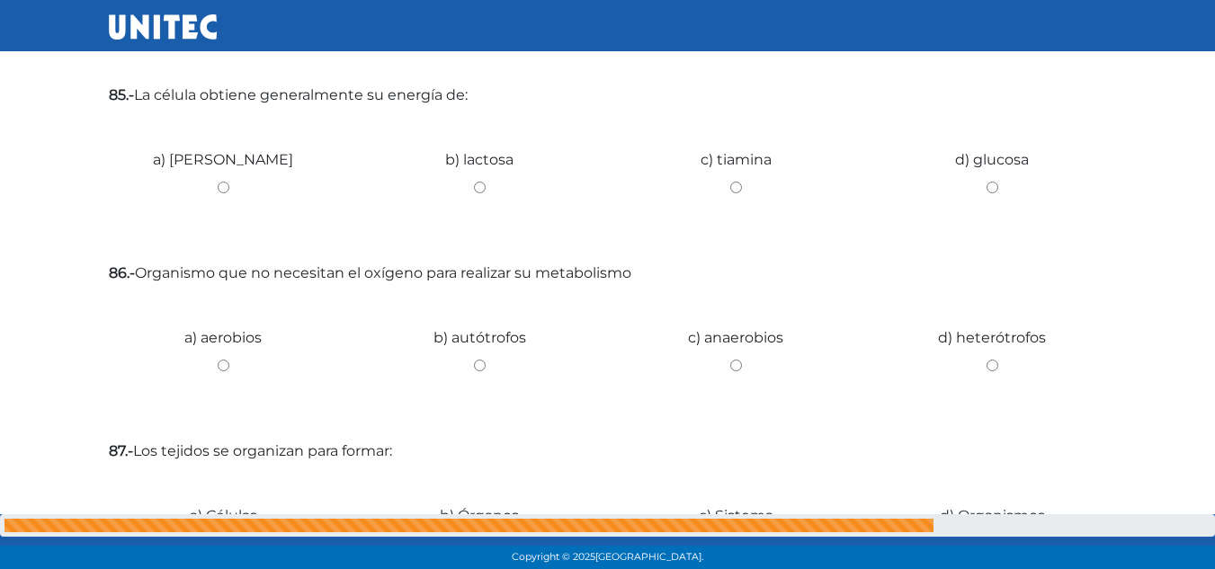
scroll to position [1081, 0]
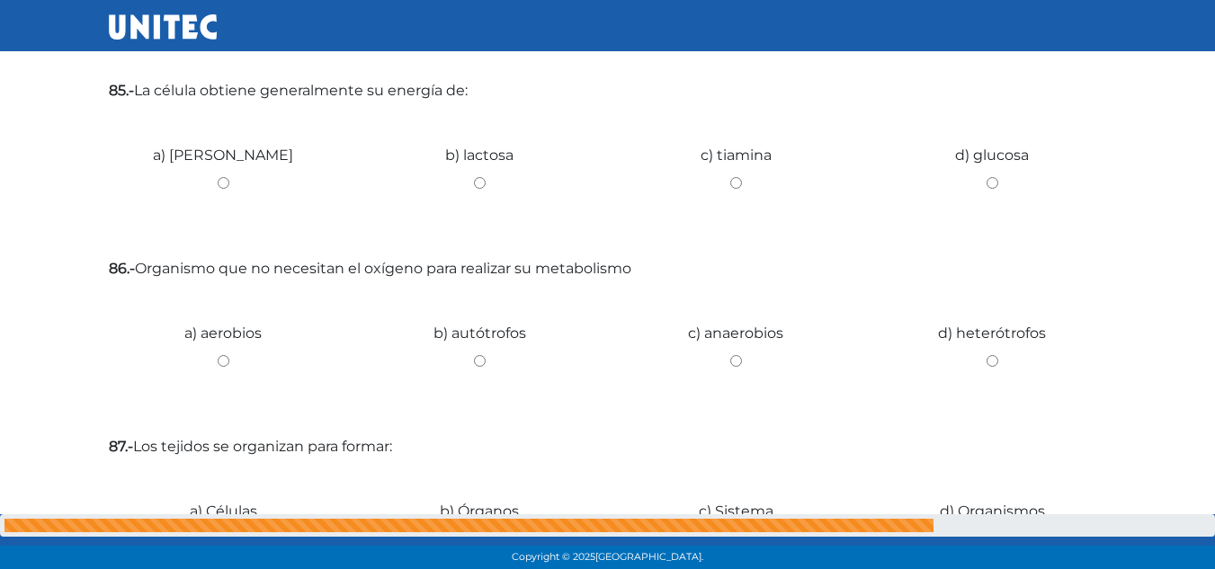
click at [737, 183] on input "c) tiamina" at bounding box center [735, 183] width 229 height 12
radio input "true"
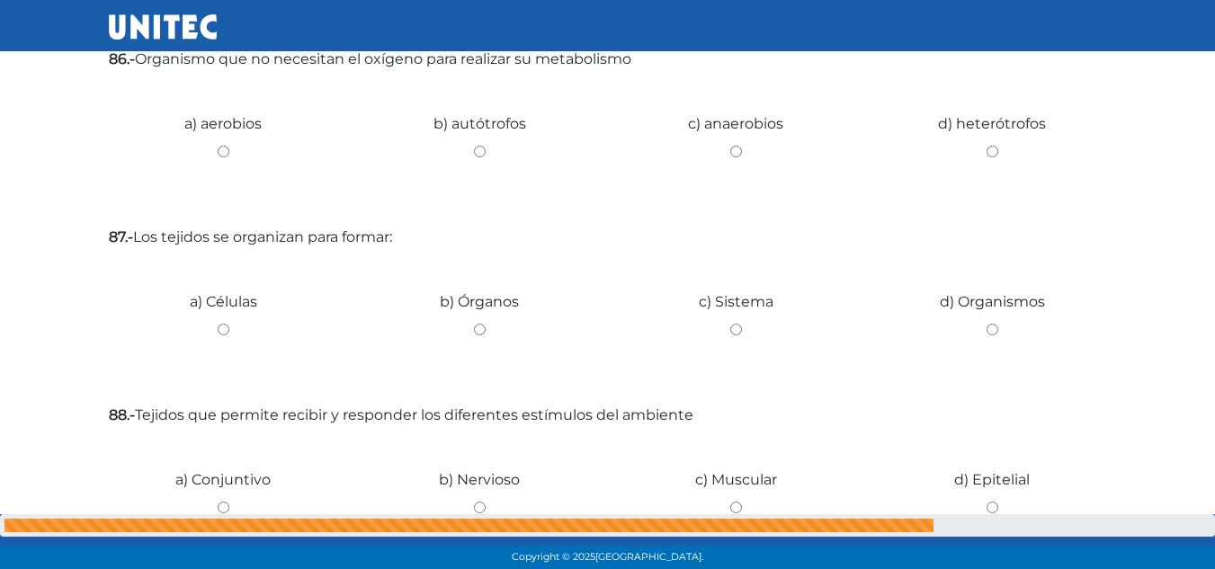
scroll to position [1294, 0]
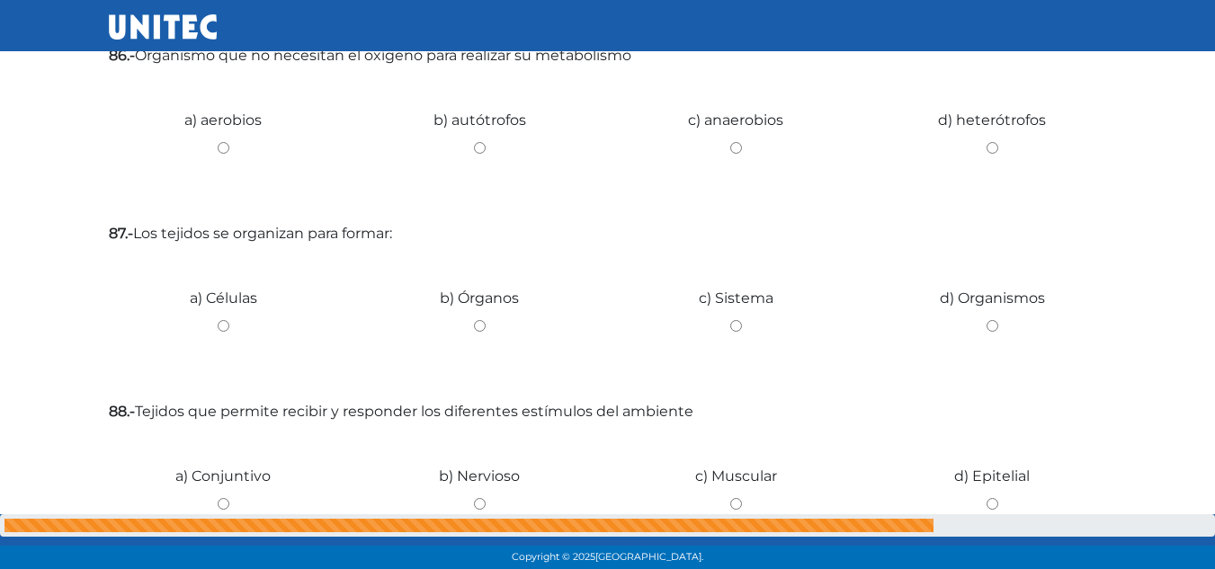
click at [734, 150] on input "c) anaerobios" at bounding box center [735, 148] width 229 height 12
radio input "true"
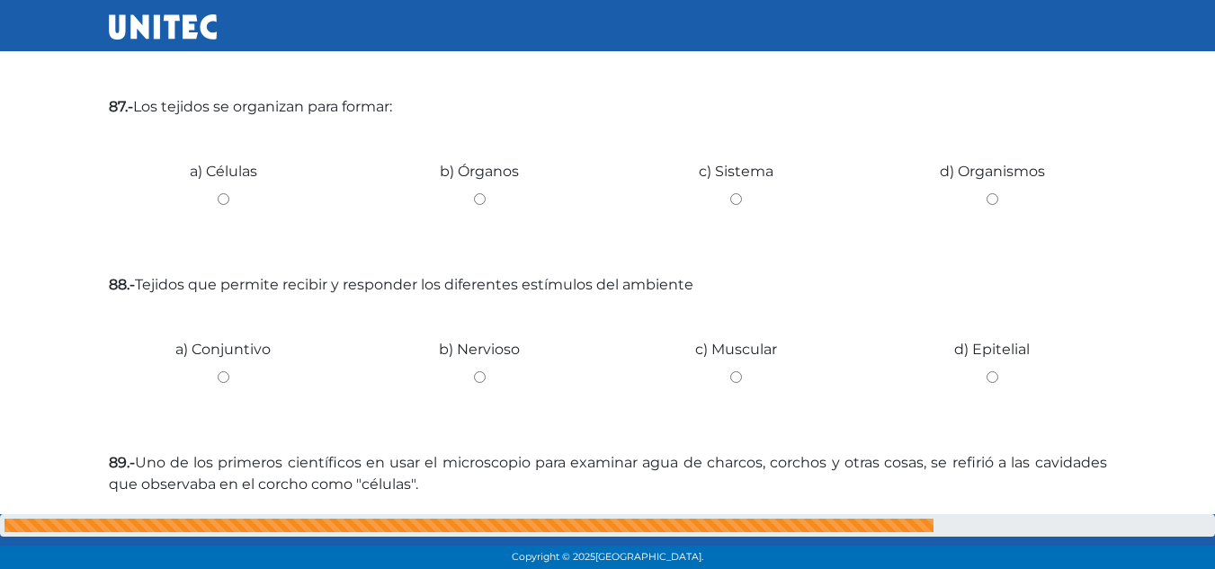
scroll to position [1425, 0]
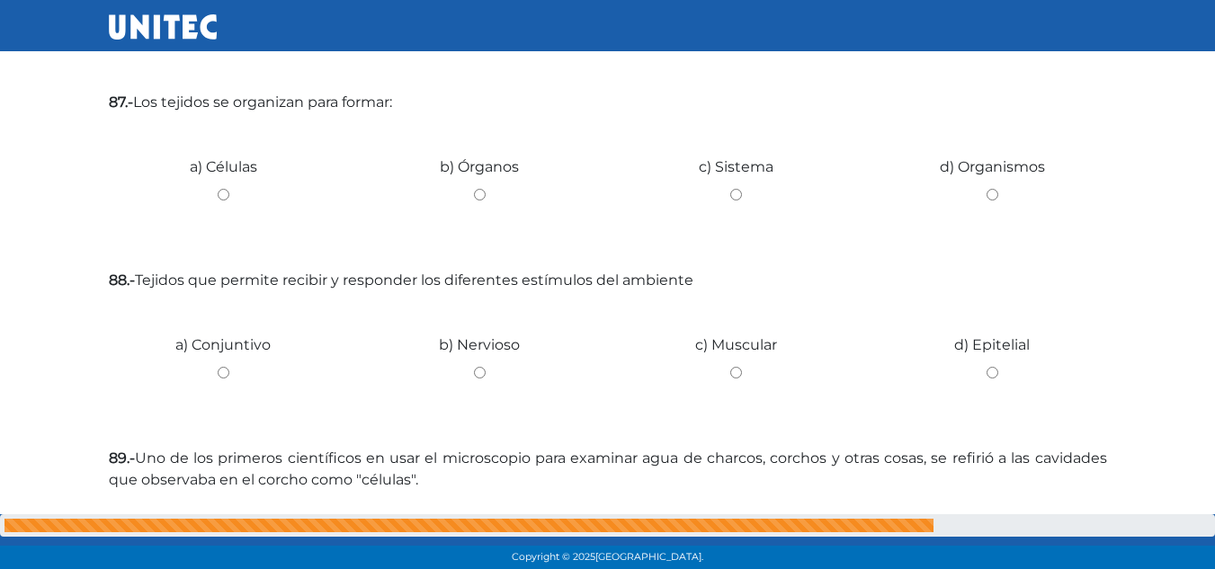
click at [220, 195] on input "a) Células" at bounding box center [223, 195] width 229 height 12
radio input "true"
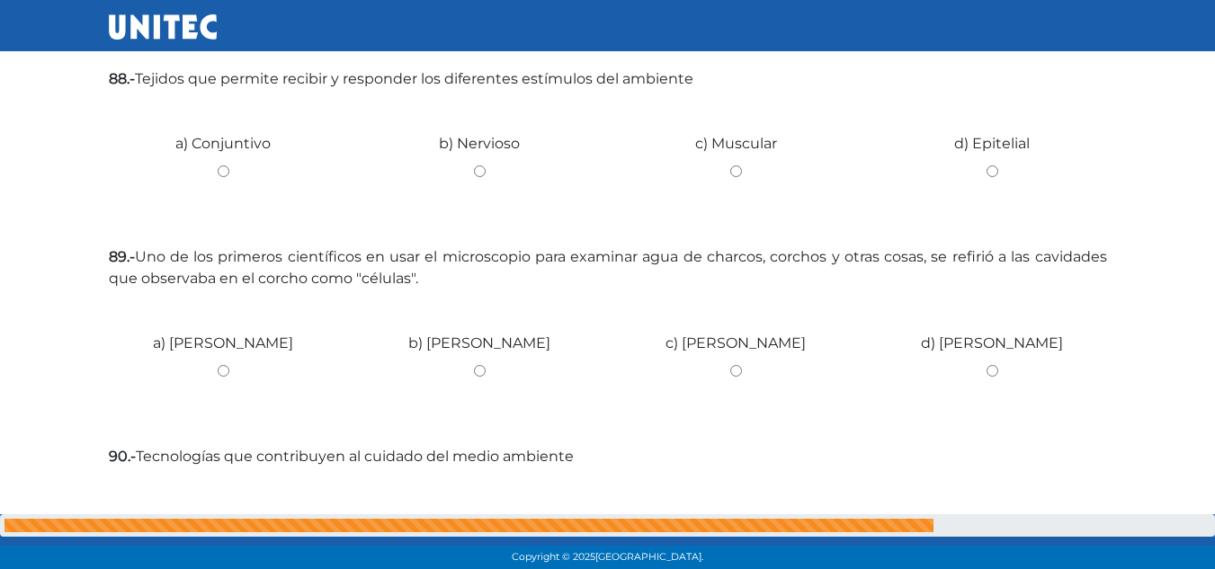
scroll to position [1638, 0]
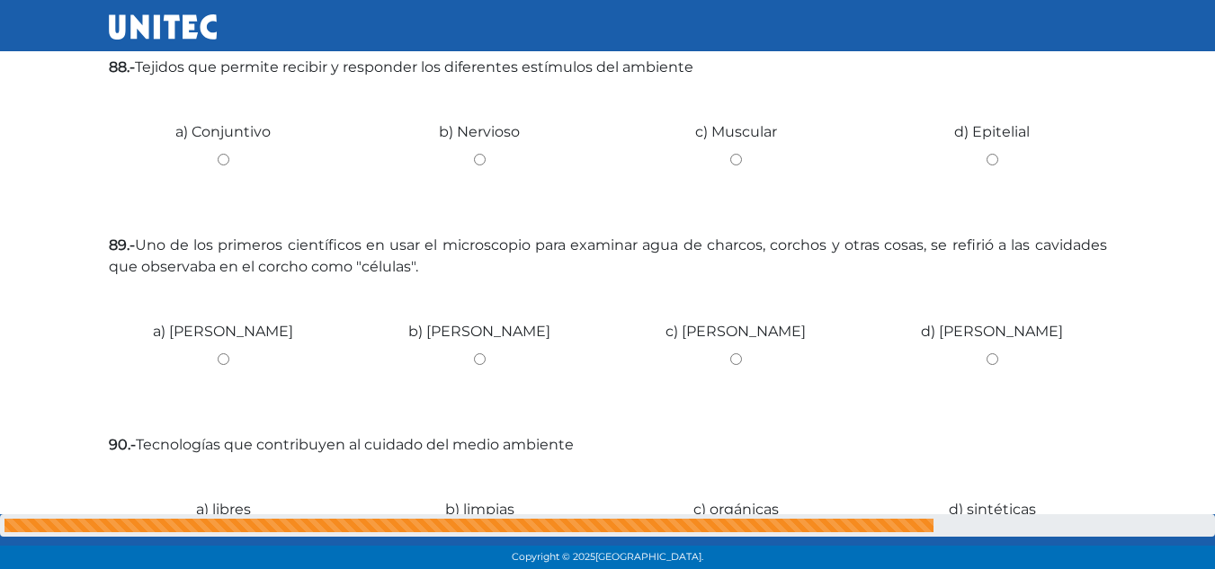
click at [472, 161] on input "b) Nervioso" at bounding box center [479, 160] width 229 height 12
radio input "true"
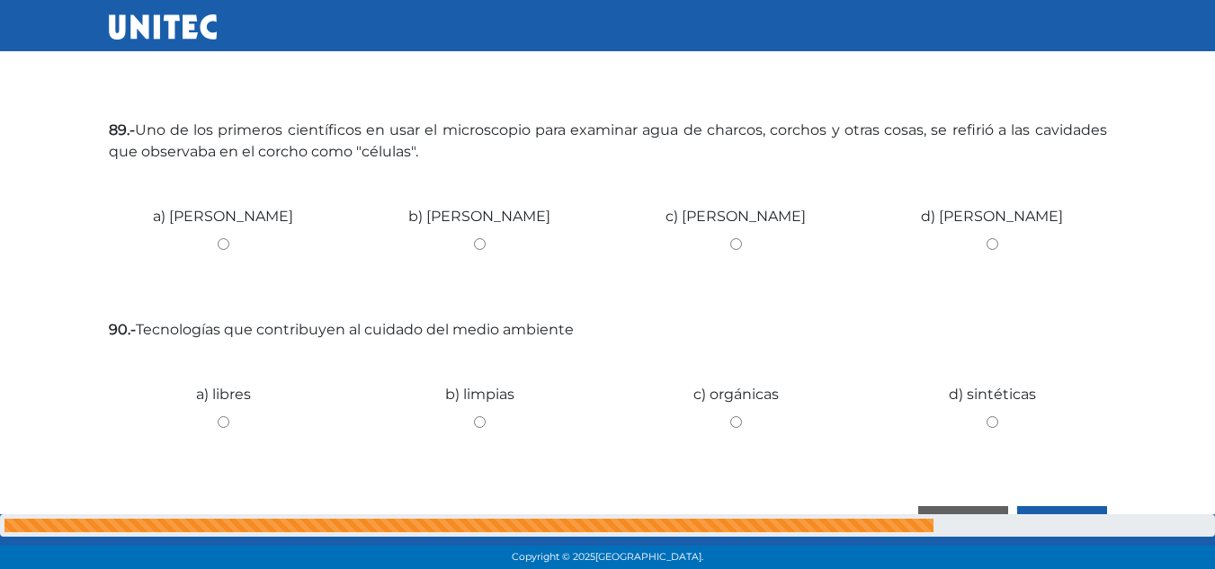
scroll to position [1793, 0]
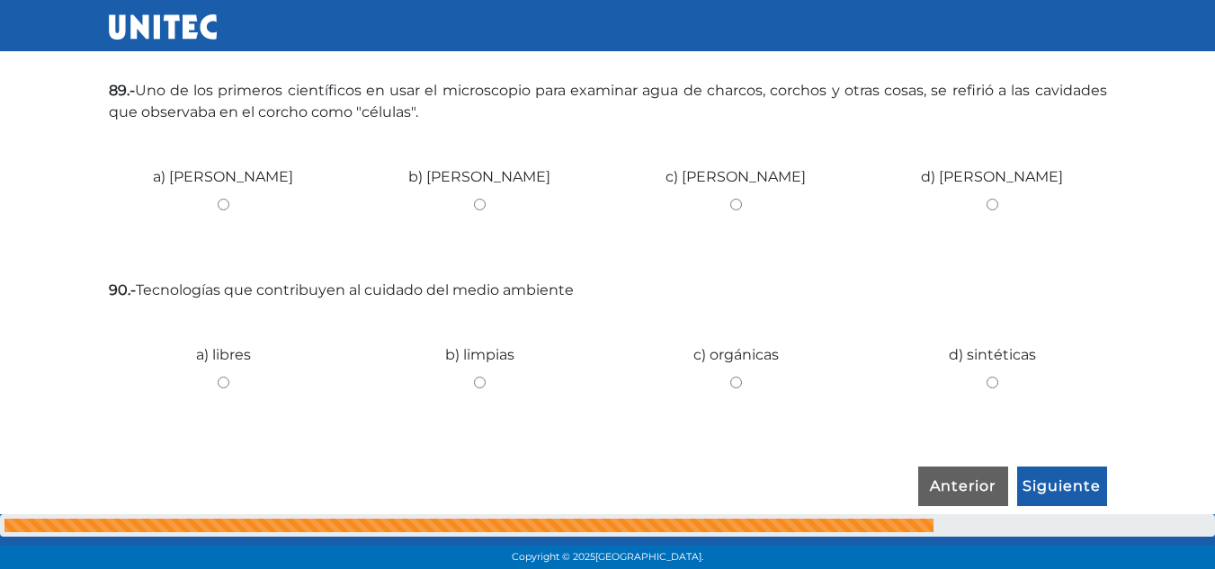
click at [480, 204] on input "b) Mattias Schleiden" at bounding box center [479, 205] width 229 height 12
radio input "true"
click at [738, 383] on input "c) orgánicas" at bounding box center [735, 383] width 229 height 12
radio input "true"
click at [1042, 490] on input "Siguiente" at bounding box center [1062, 487] width 90 height 41
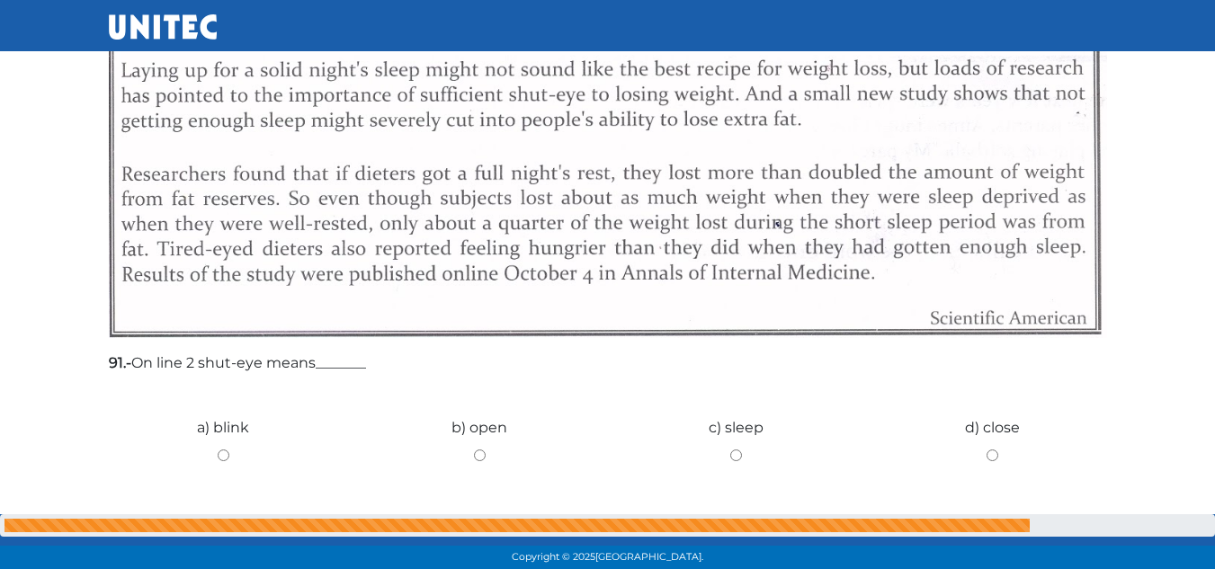
scroll to position [494, 0]
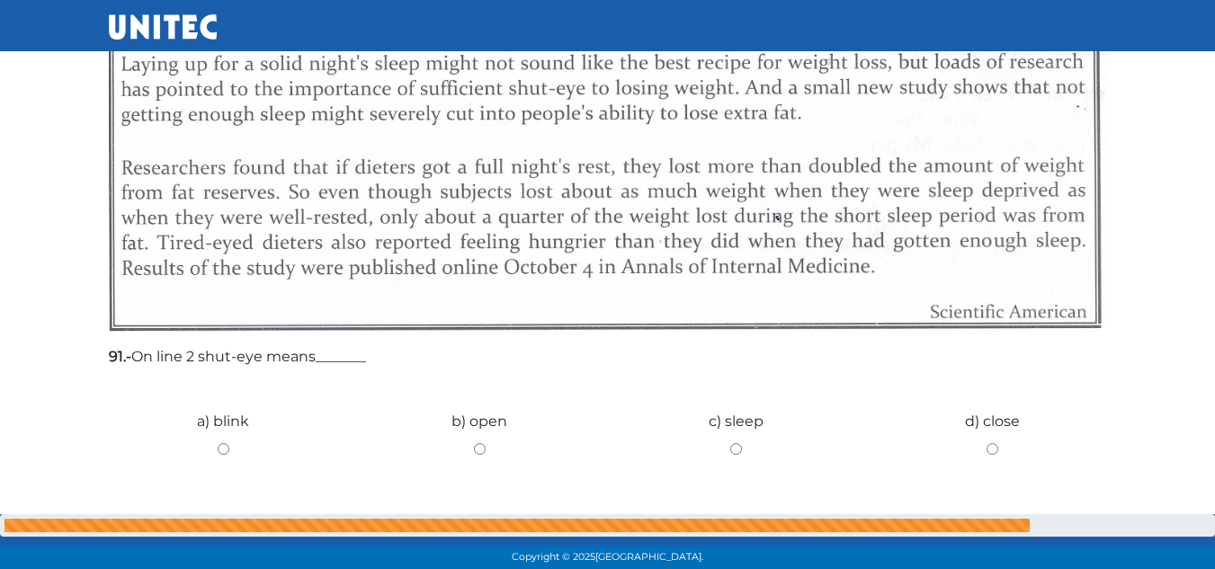
click at [738, 447] on input "c) sleep" at bounding box center [735, 449] width 229 height 12
radio input "true"
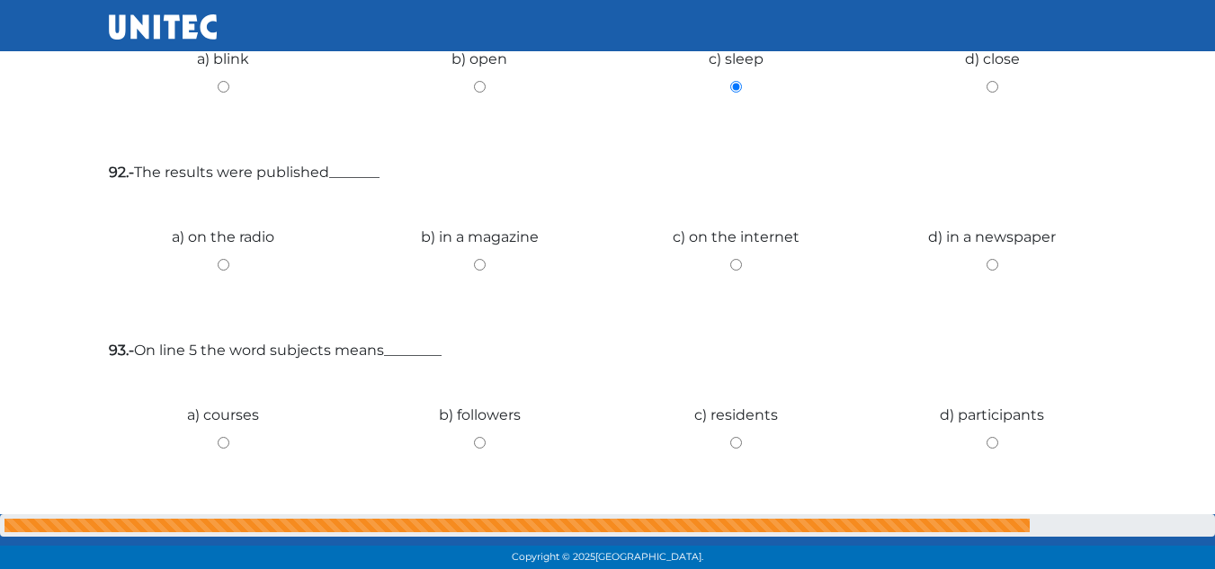
scroll to position [862, 0]
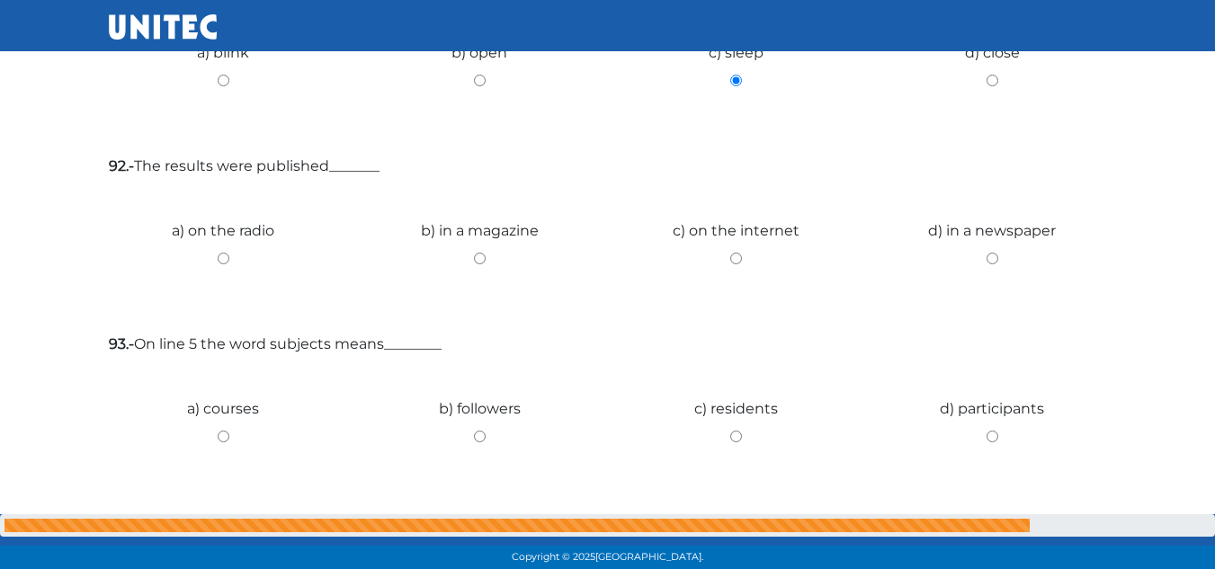
click at [996, 258] on input "d) in a newspaper" at bounding box center [992, 259] width 229 height 12
radio input "true"
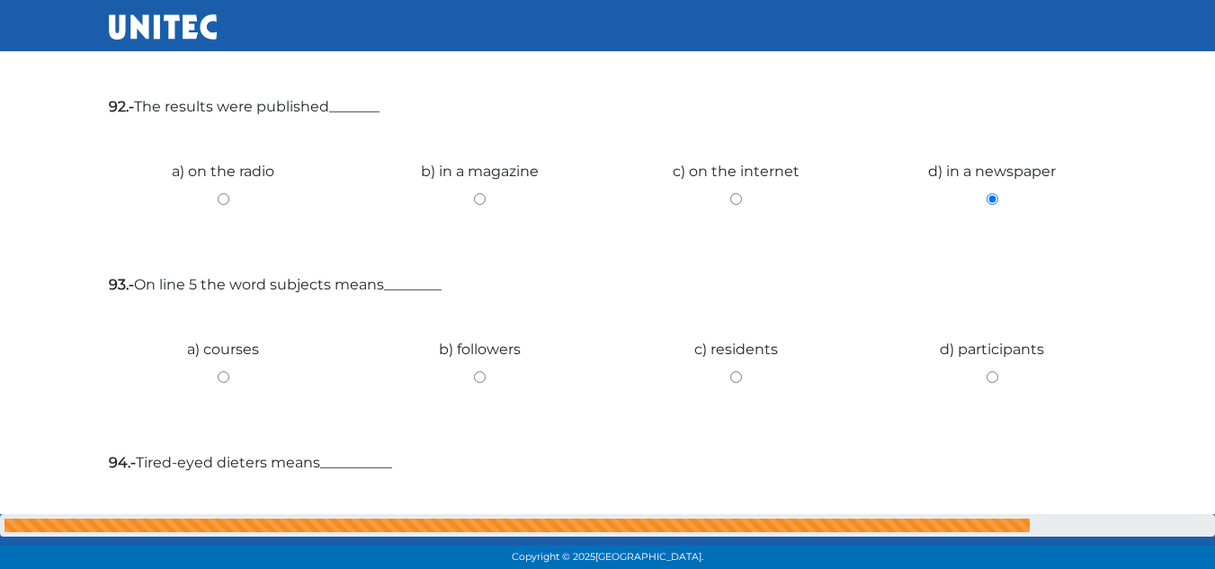
scroll to position [882, 0]
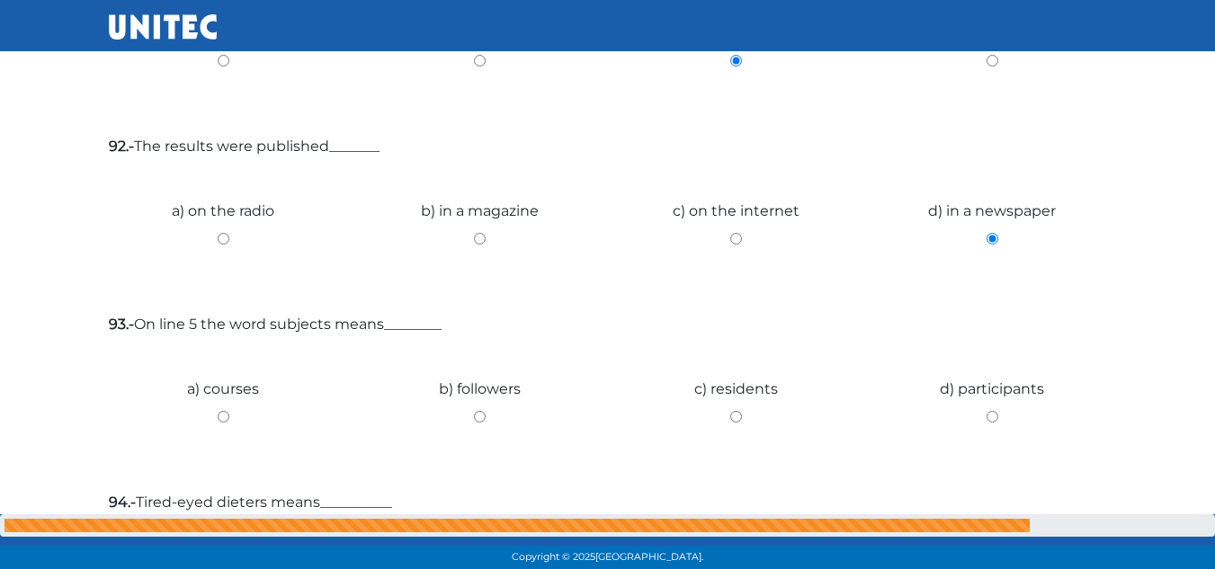
click at [734, 237] on input "c) on the internet" at bounding box center [735, 239] width 229 height 12
radio input "true"
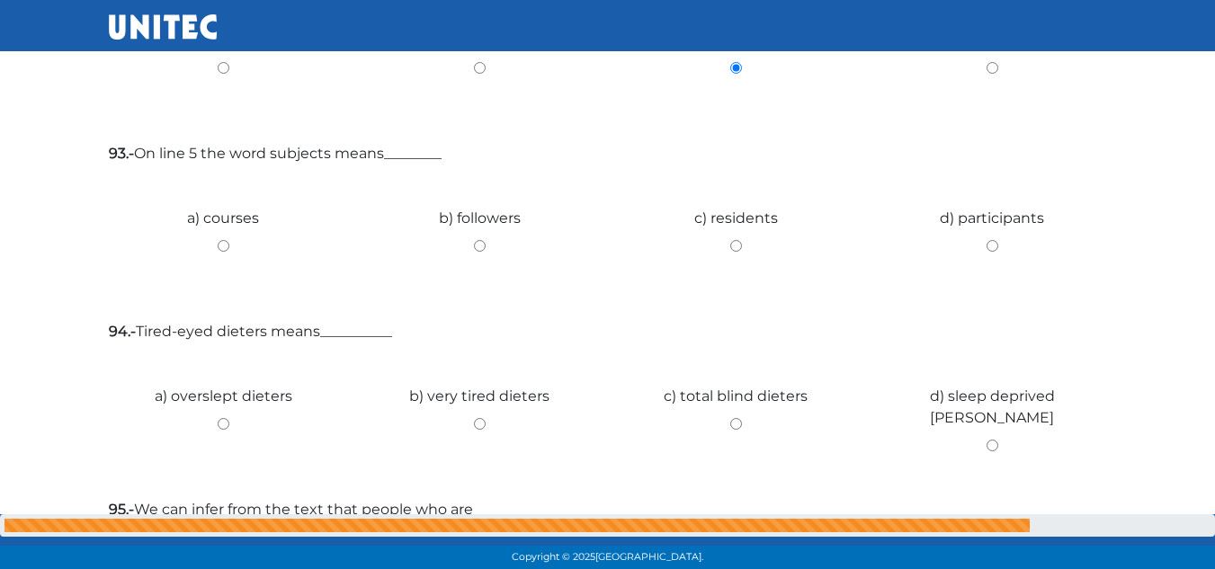
scroll to position [1060, 0]
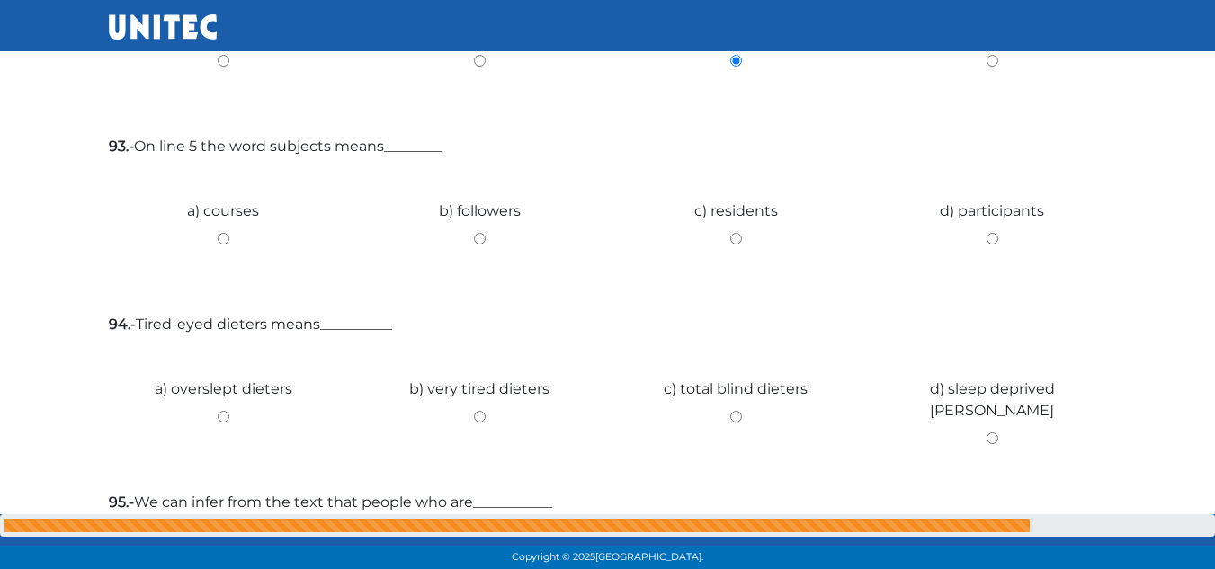
click at [733, 236] on input "c) residents" at bounding box center [735, 239] width 229 height 12
radio input "true"
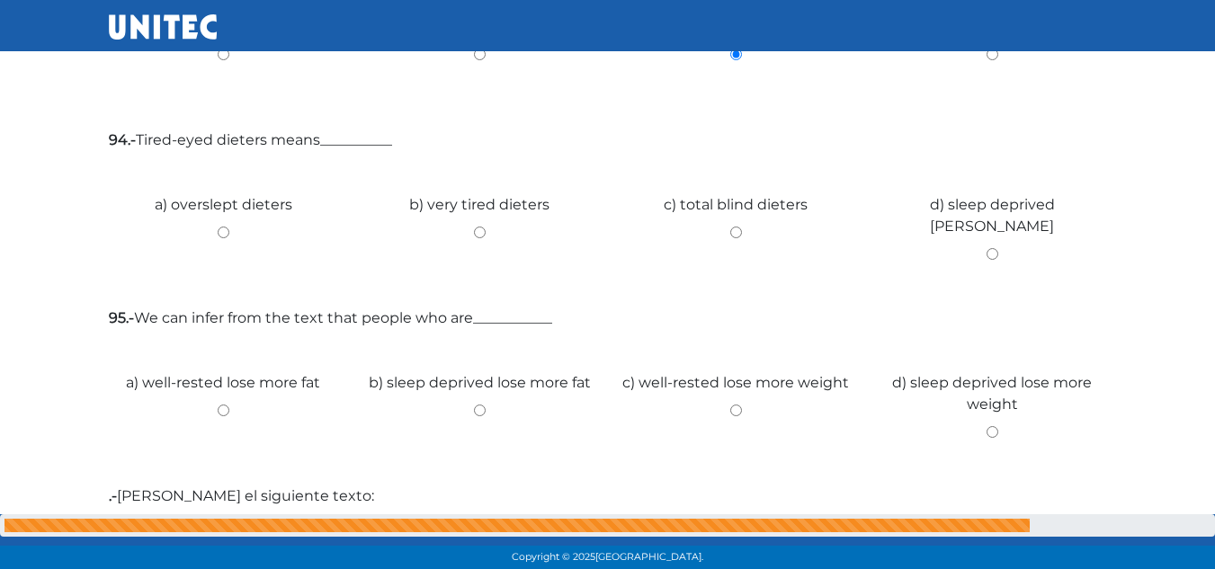
scroll to position [1257, 0]
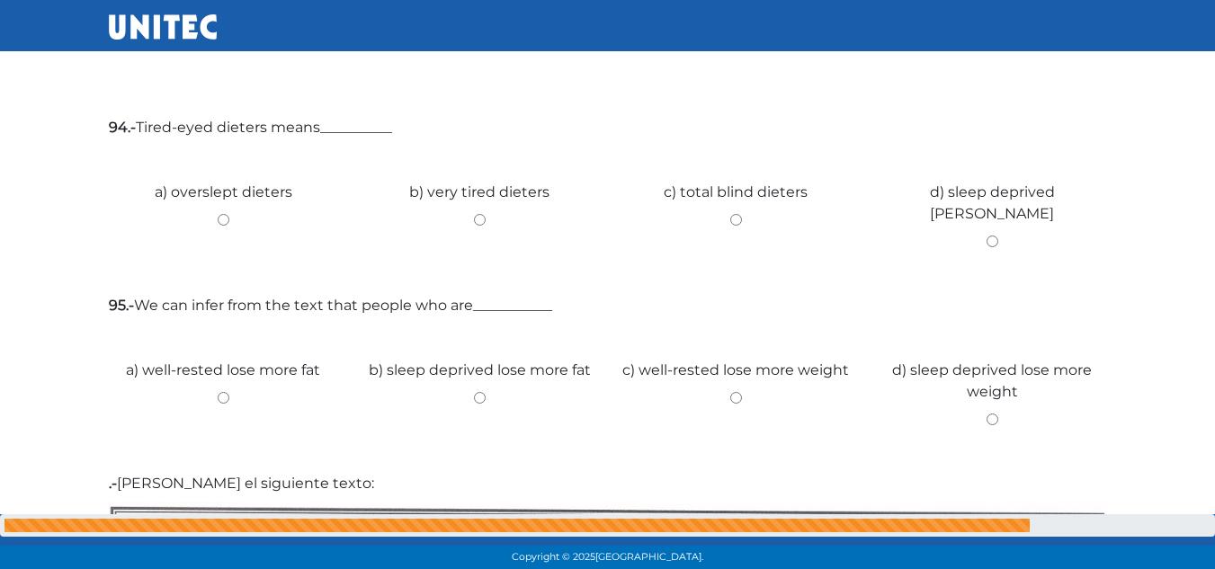
click at [477, 219] on input "b) very tired dieters" at bounding box center [479, 220] width 229 height 12
radio input "true"
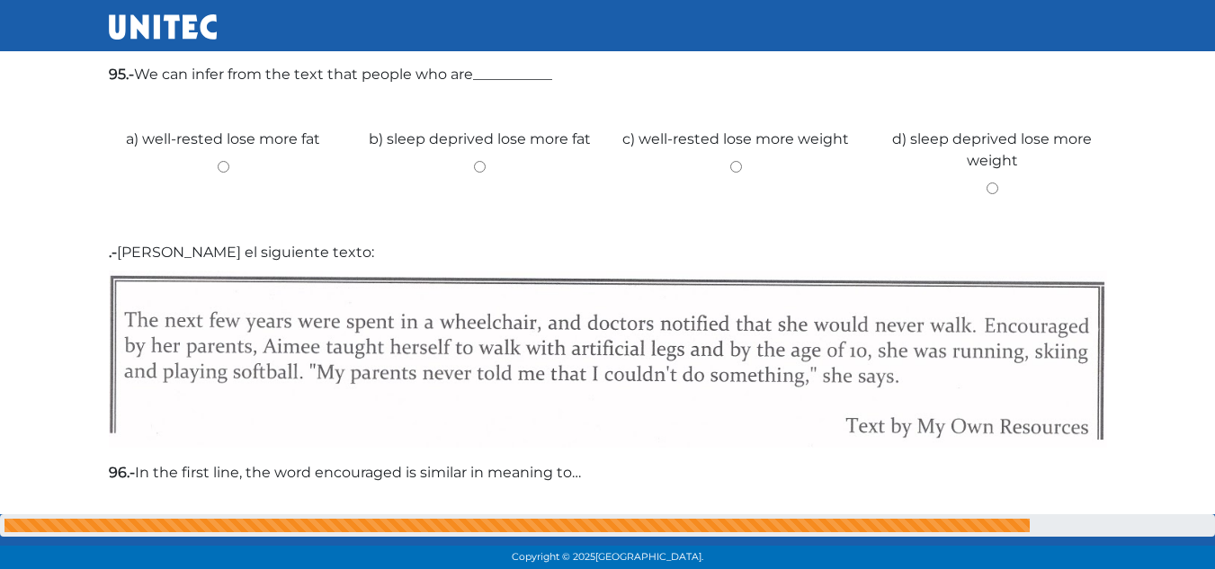
scroll to position [1494, 0]
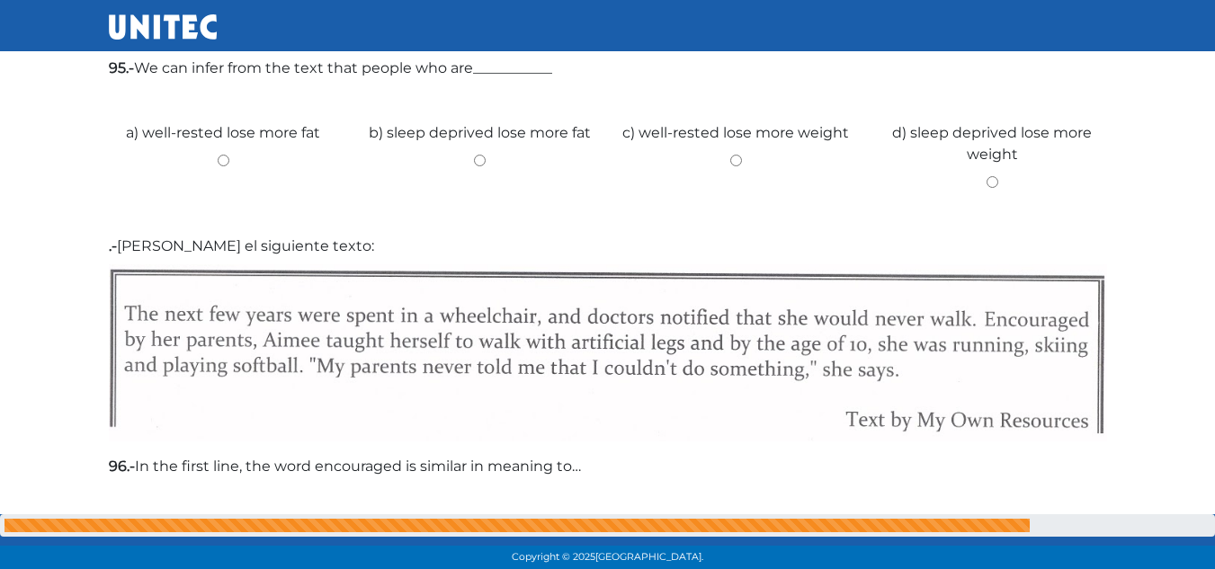
click at [736, 158] on input "c) well-rested lose more weight" at bounding box center [735, 161] width 229 height 12
radio input "true"
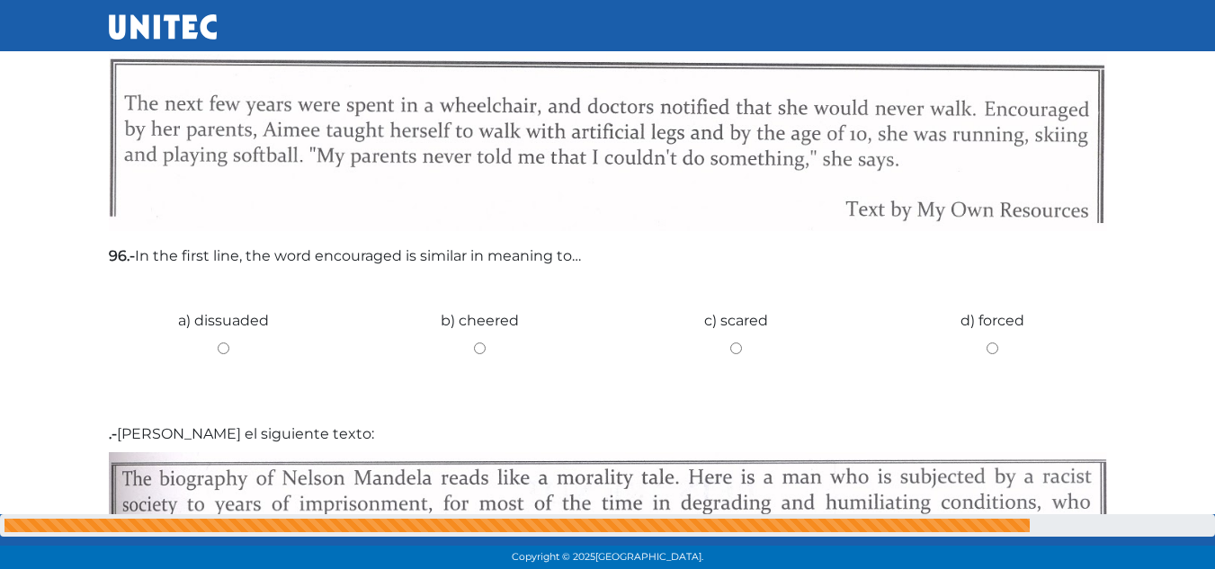
scroll to position [1711, 0]
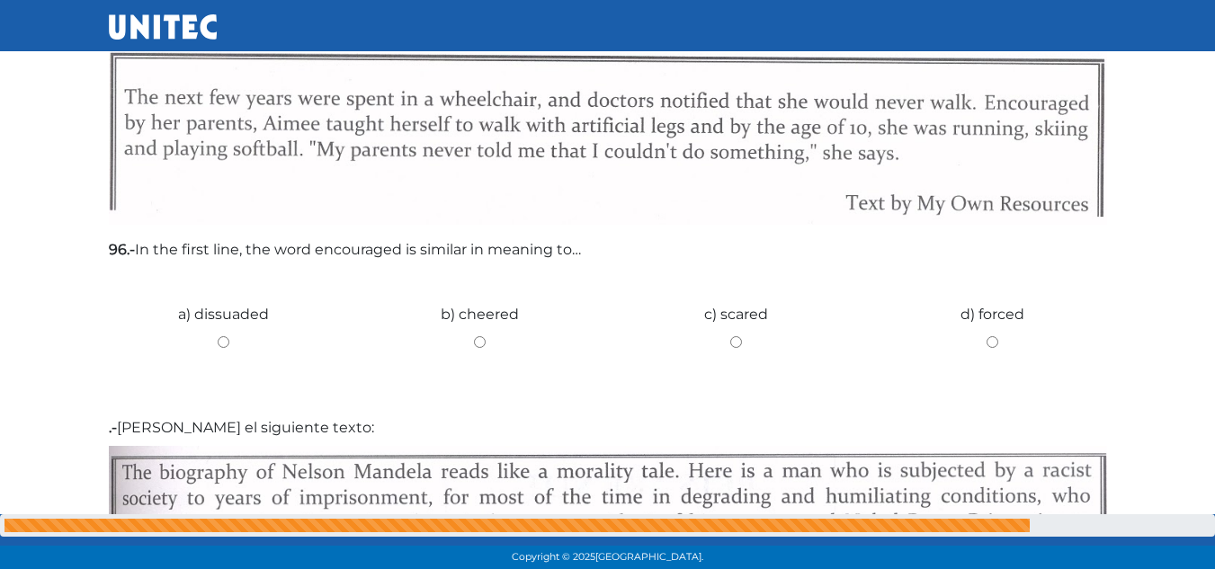
click at [994, 335] on div "d) forced" at bounding box center [992, 335] width 256 height 135
click at [992, 344] on input "d) forced" at bounding box center [992, 342] width 229 height 12
radio input "true"
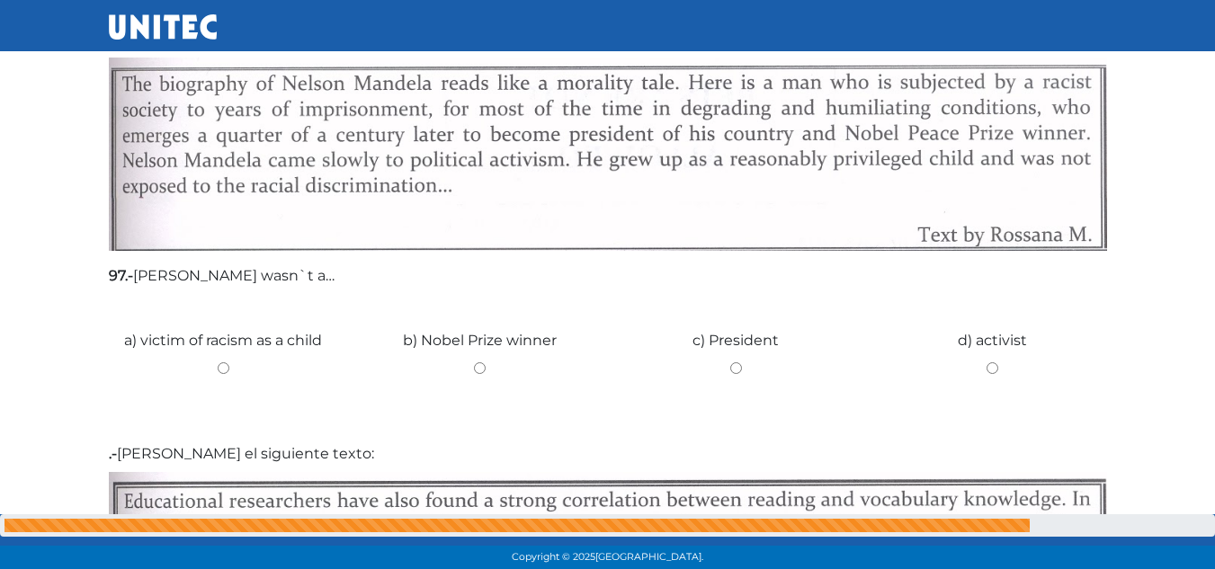
scroll to position [2093, 0]
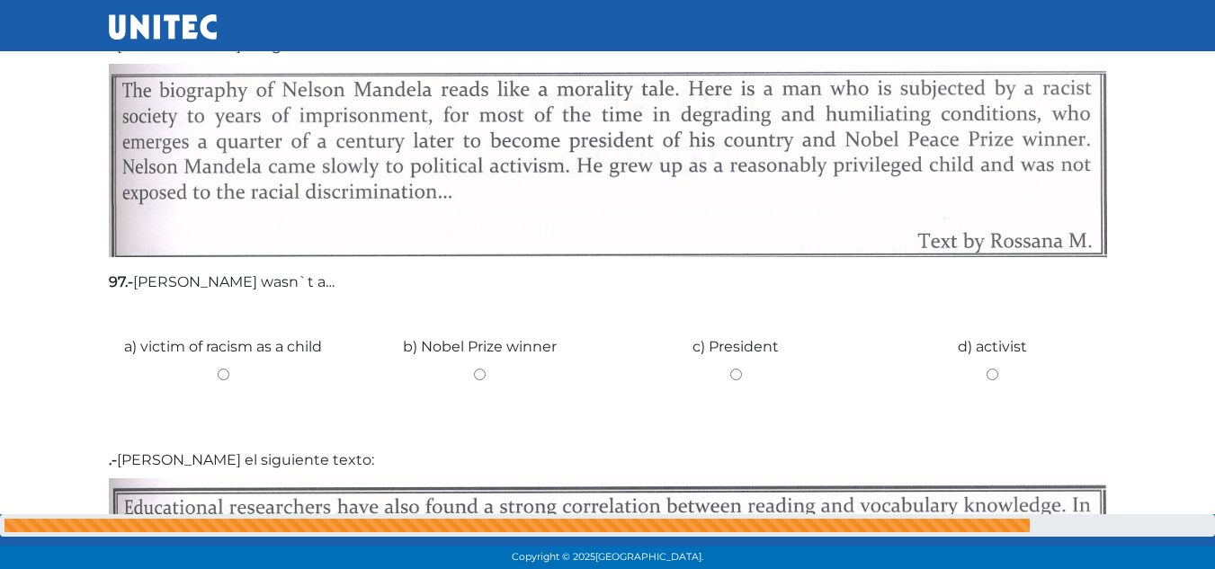
click at [219, 371] on input "a) victim of racism as a child" at bounding box center [223, 375] width 229 height 12
radio input "true"
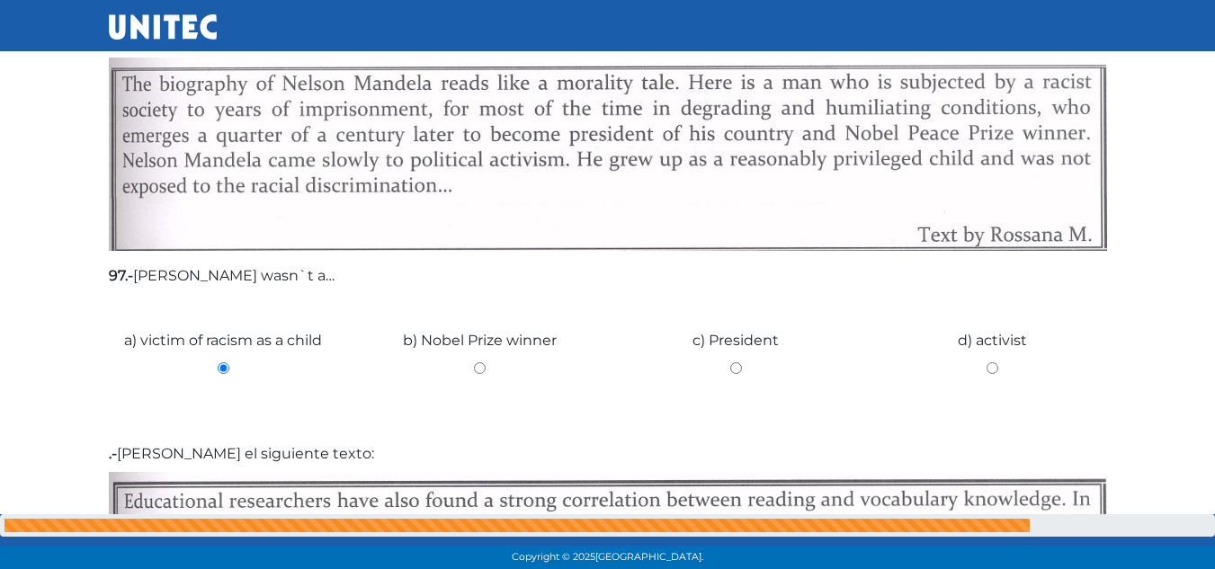
click at [996, 364] on input "d) activist" at bounding box center [992, 368] width 229 height 12
radio input "true"
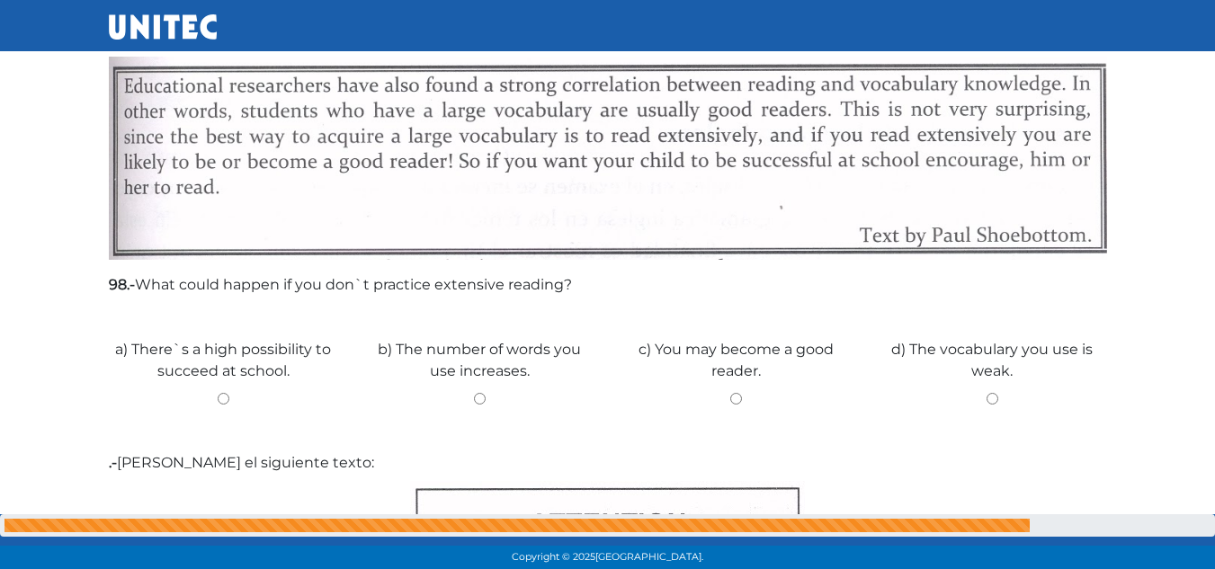
scroll to position [2521, 0]
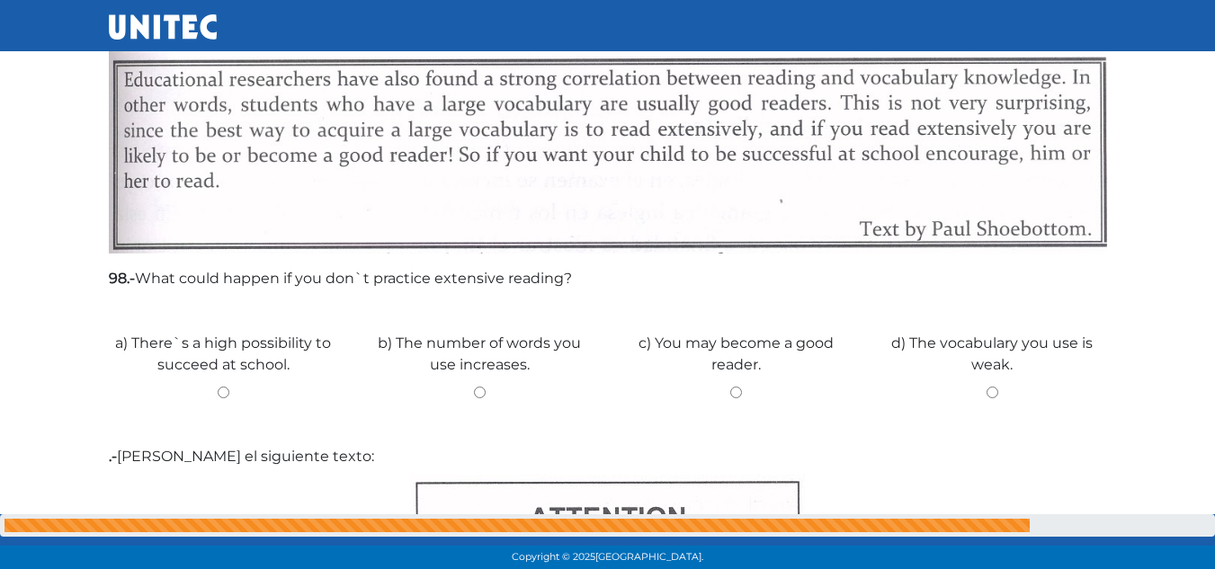
click at [736, 388] on input "c) You may become a good reader." at bounding box center [735, 393] width 229 height 12
radio input "true"
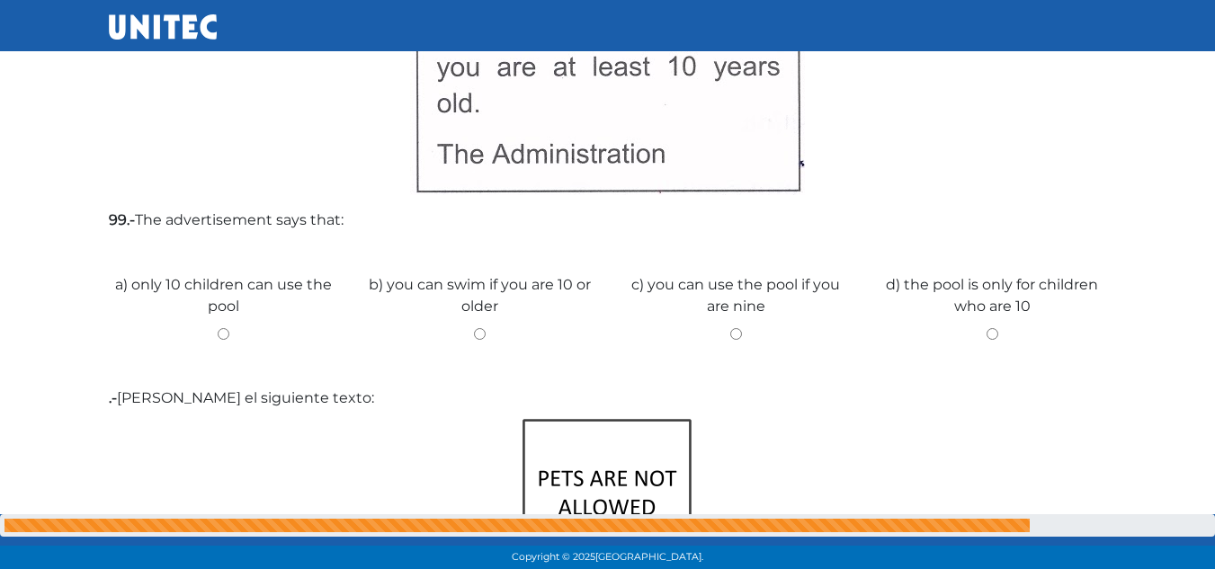
scroll to position [3068, 0]
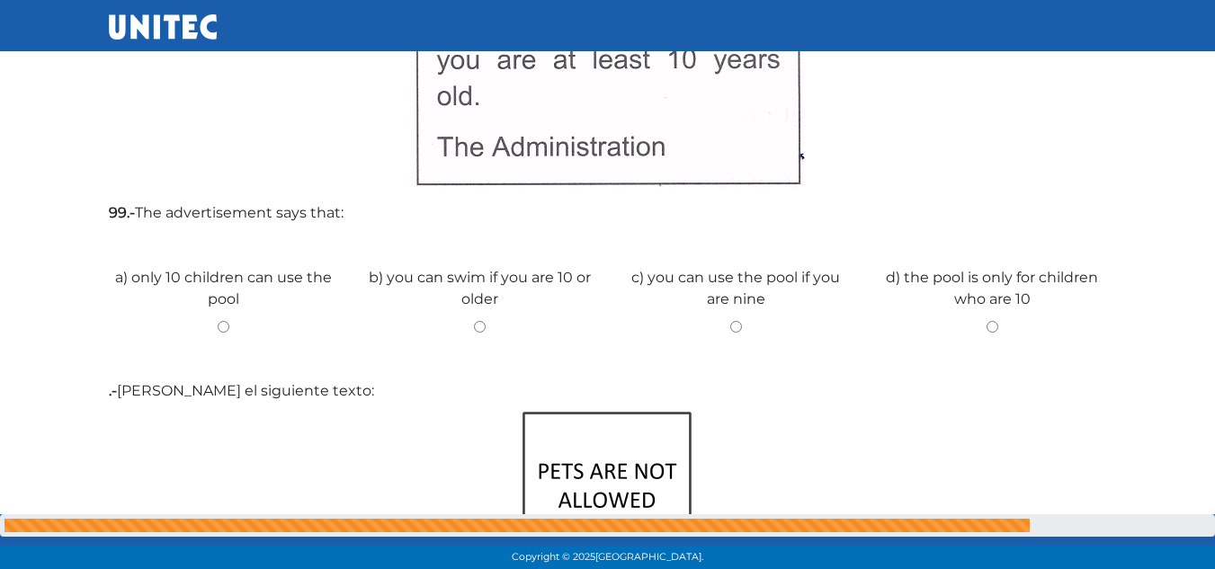
click at [222, 327] on input "a) only 10 children can use the pool" at bounding box center [223, 327] width 229 height 12
radio input "true"
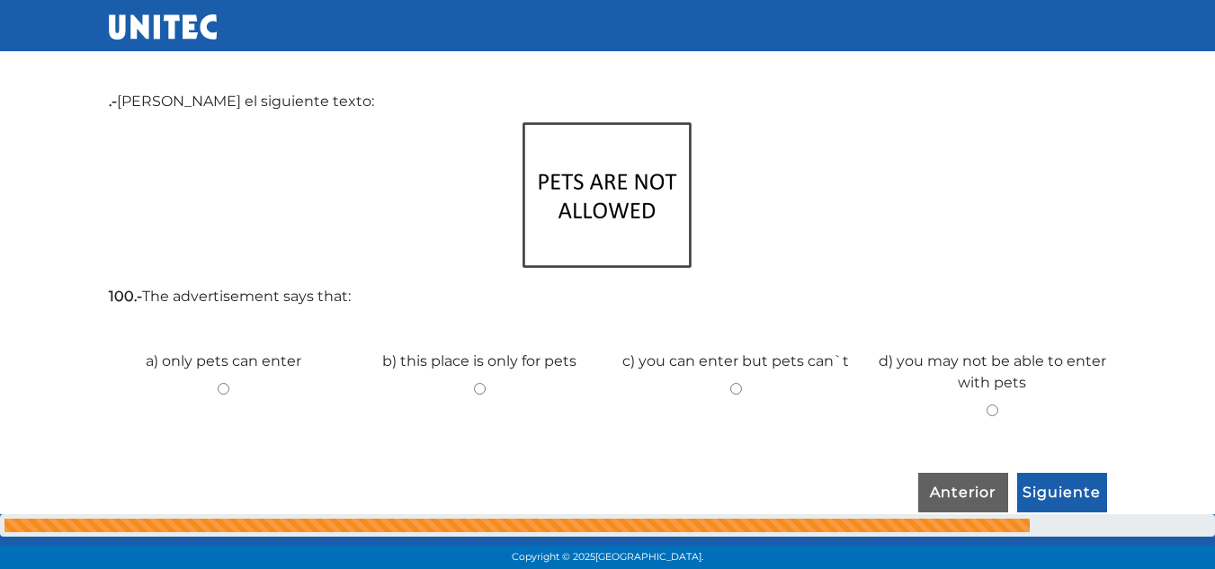
scroll to position [3364, 0]
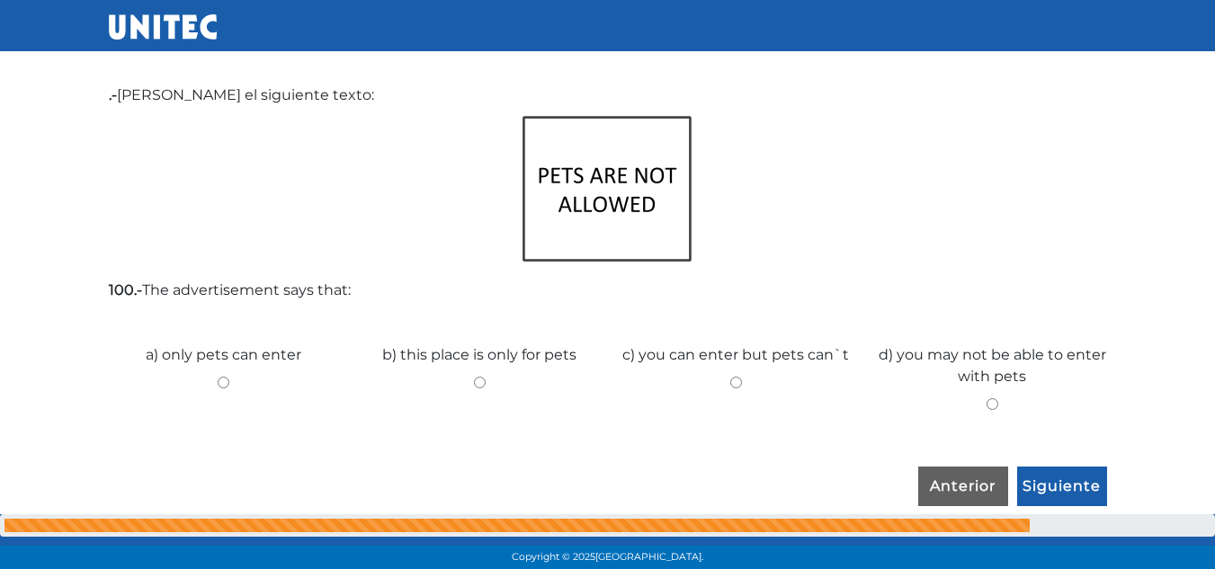
click at [986, 398] on input "d) you may not be able to enter with pets" at bounding box center [992, 404] width 229 height 12
radio input "true"
click at [1058, 488] on input "Siguiente" at bounding box center [1062, 487] width 90 height 41
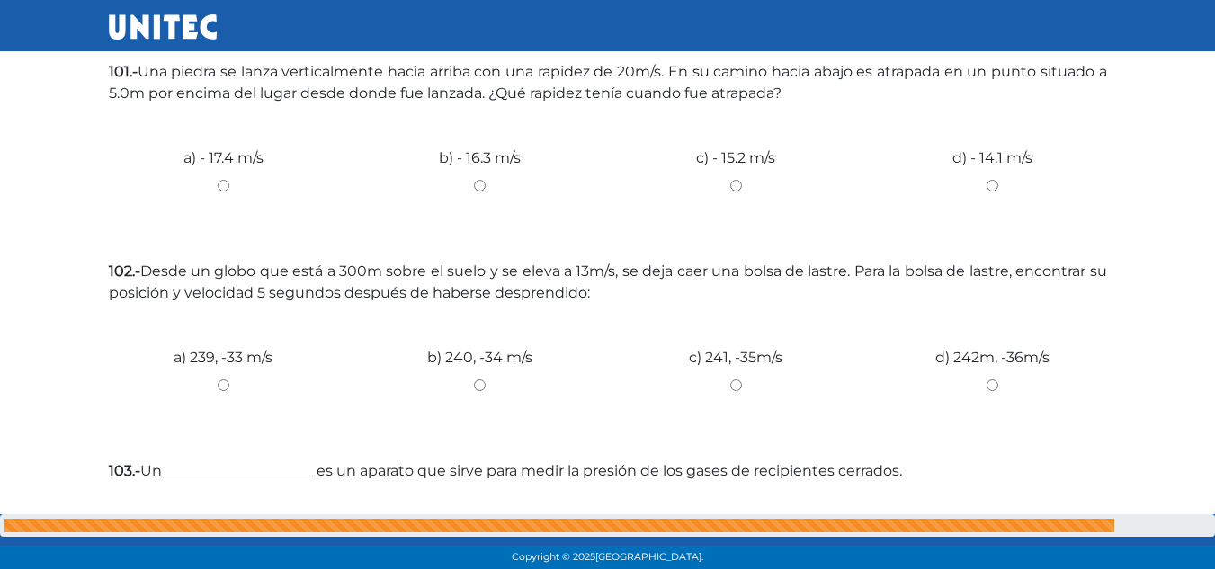
scroll to position [393, 0]
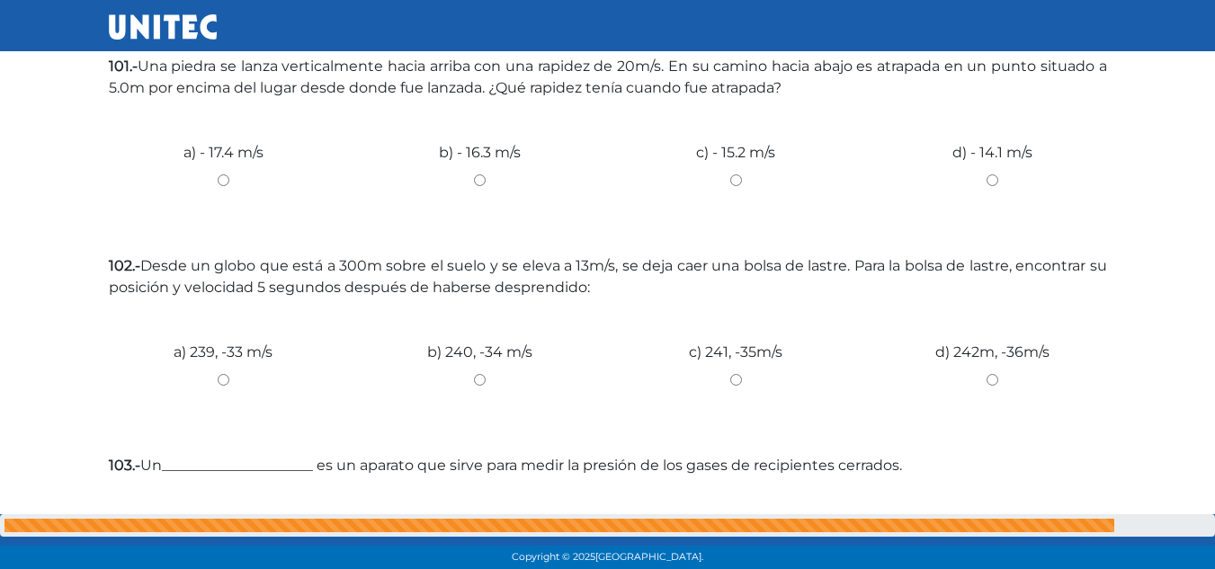
click at [731, 176] on input "c) - 15.2 m/s" at bounding box center [735, 180] width 229 height 12
radio input "true"
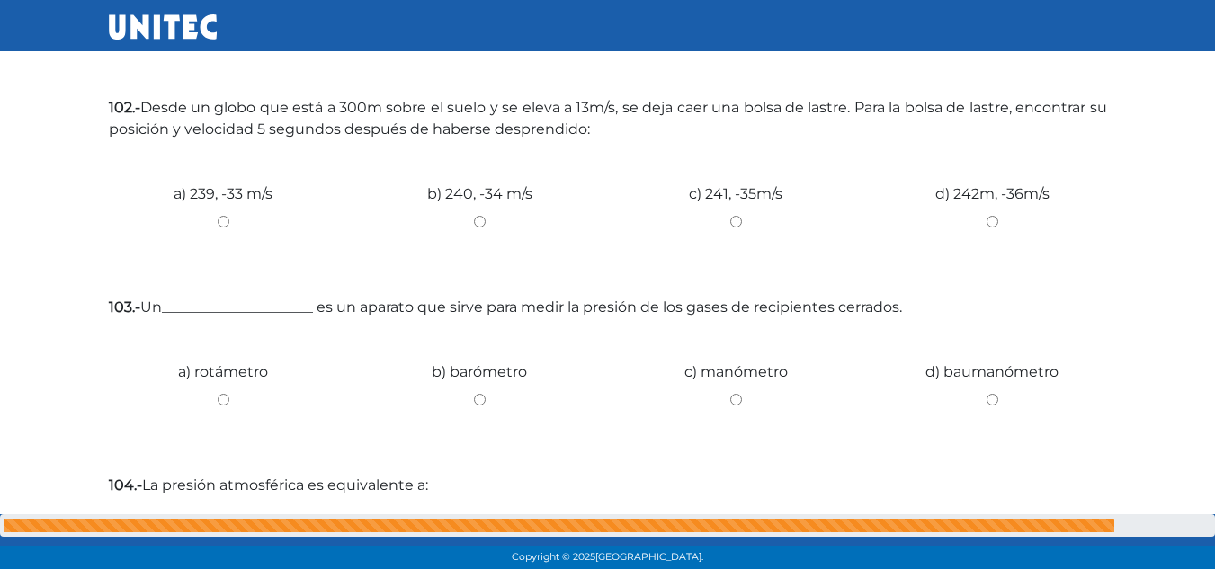
scroll to position [546, 0]
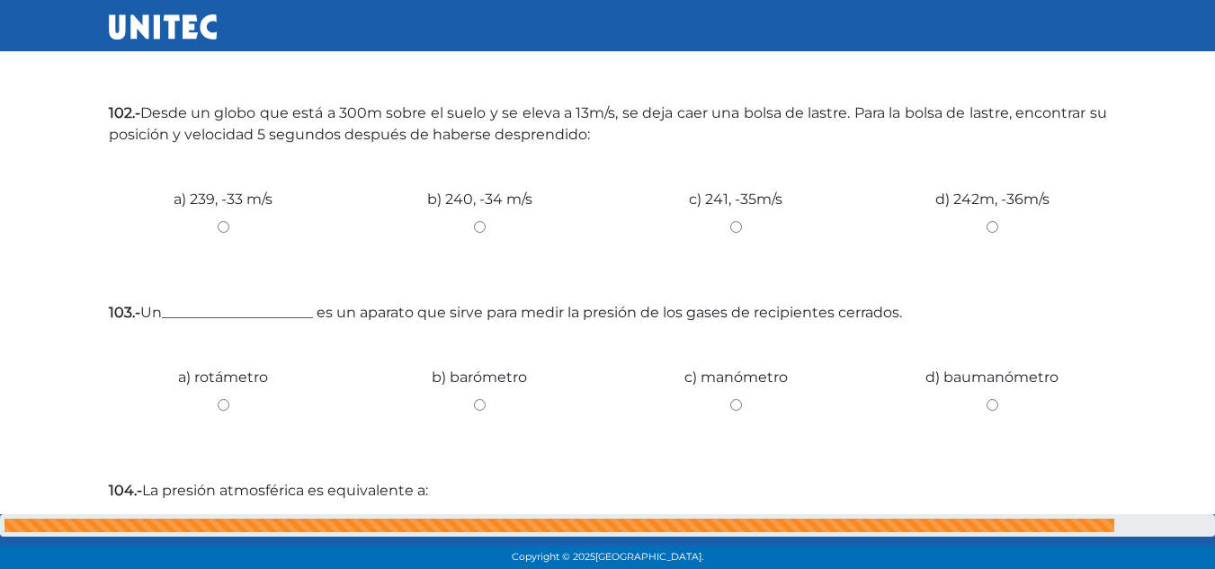
click at [477, 227] on input "b) 240, -34 m/s" at bounding box center [479, 227] width 229 height 12
radio input "true"
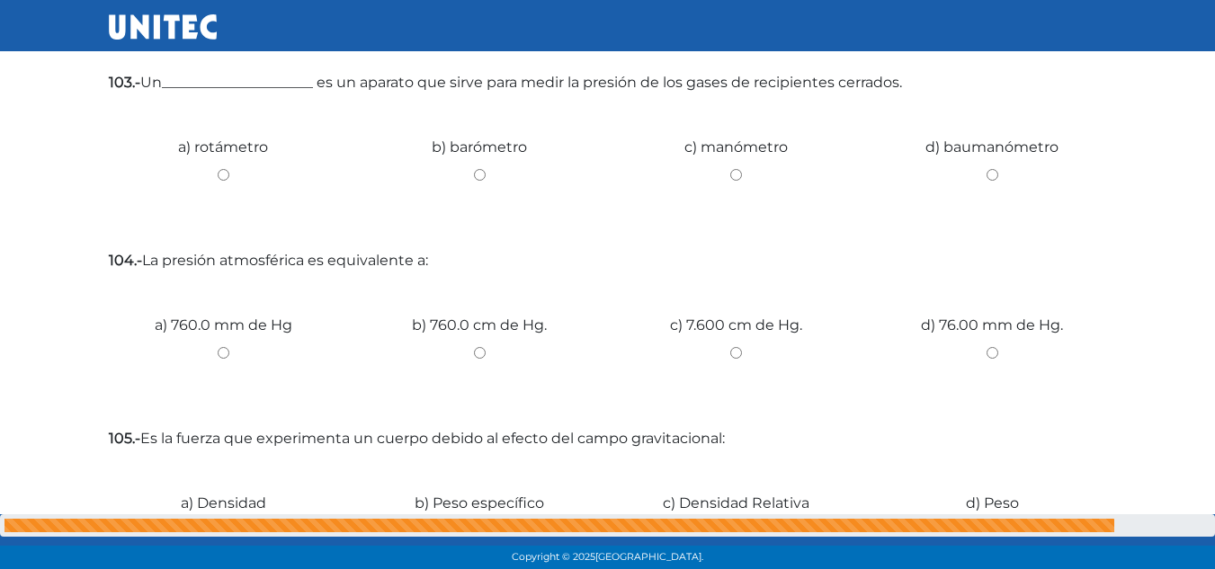
scroll to position [780, 0]
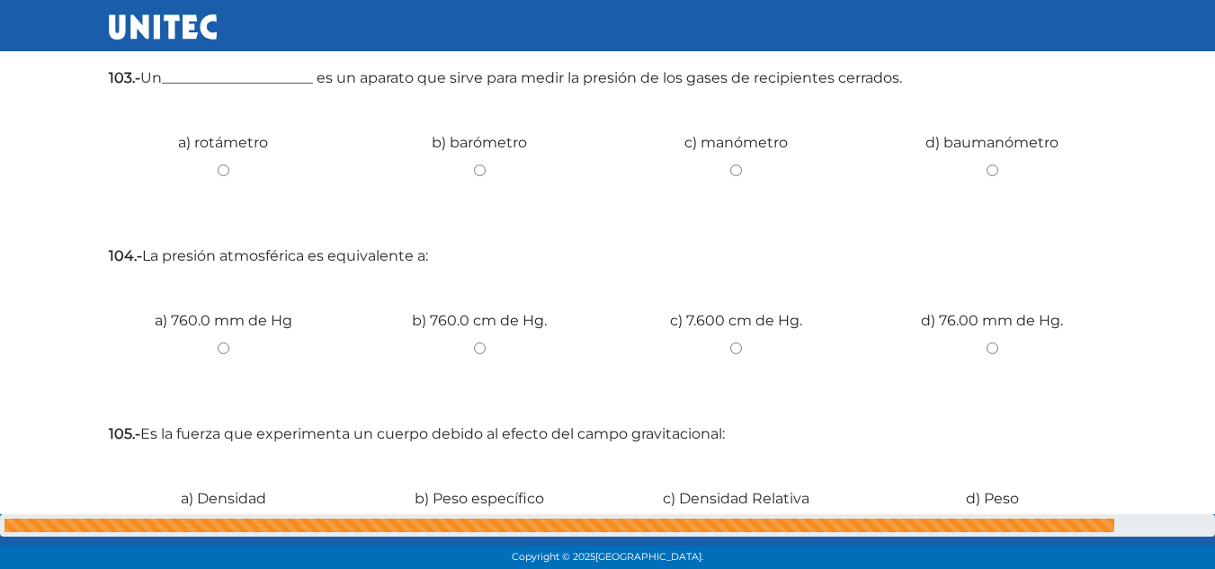
click at [730, 173] on input "c) manómetro" at bounding box center [735, 171] width 229 height 12
radio input "true"
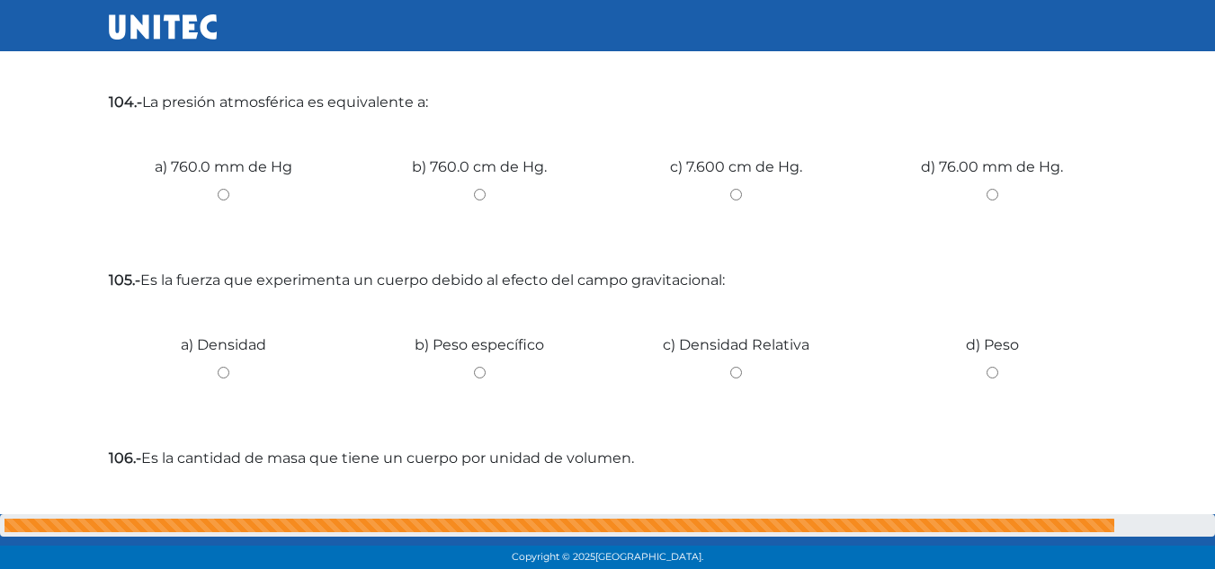
scroll to position [939, 0]
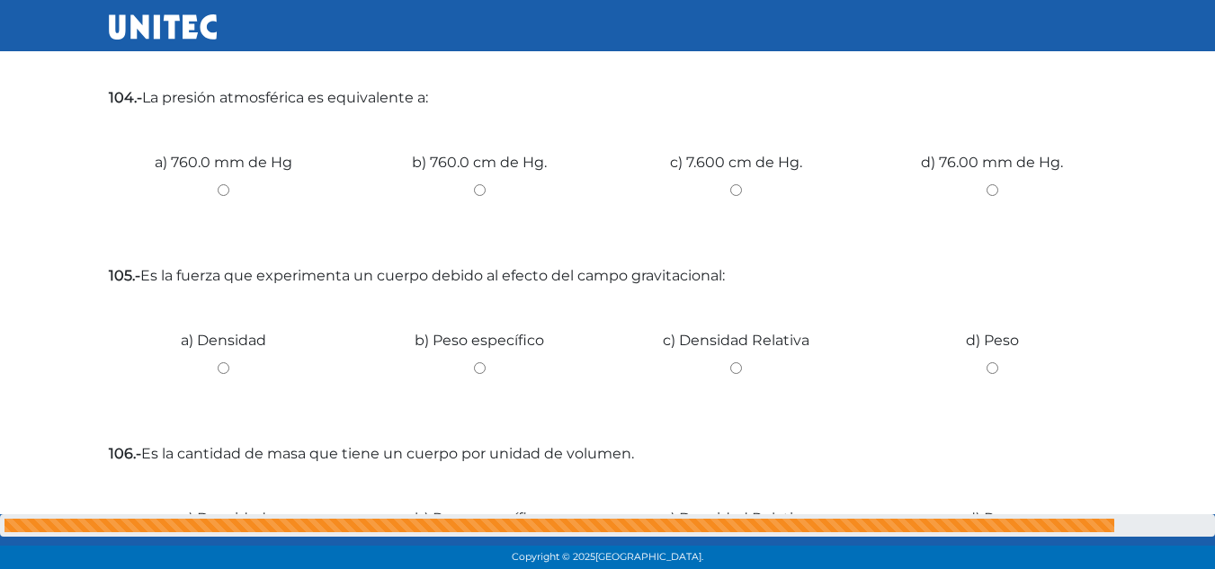
click at [740, 189] on input "c) 7.600 cm de Hg." at bounding box center [735, 190] width 229 height 12
radio input "true"
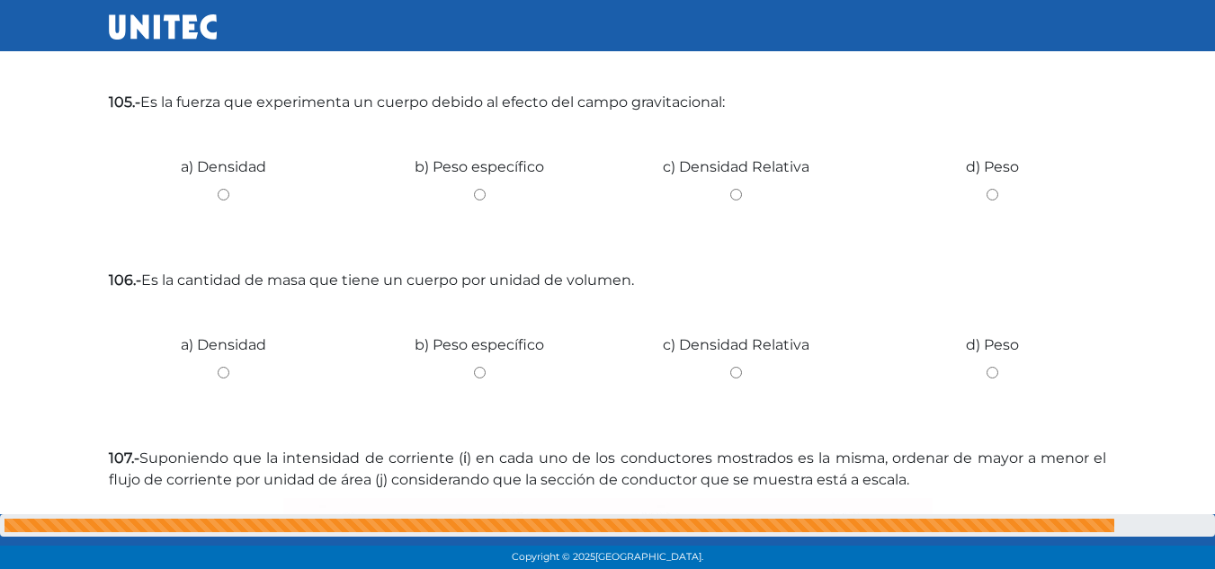
scroll to position [1128, 0]
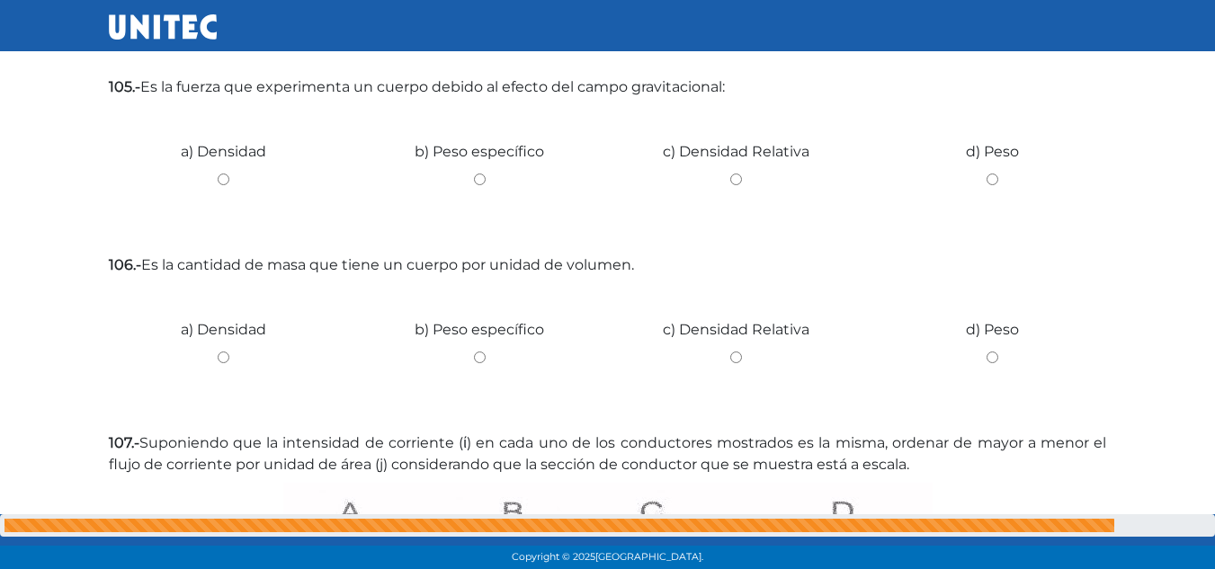
click at [732, 177] on input "c) Densidad Relativa" at bounding box center [735, 180] width 229 height 12
radio input "true"
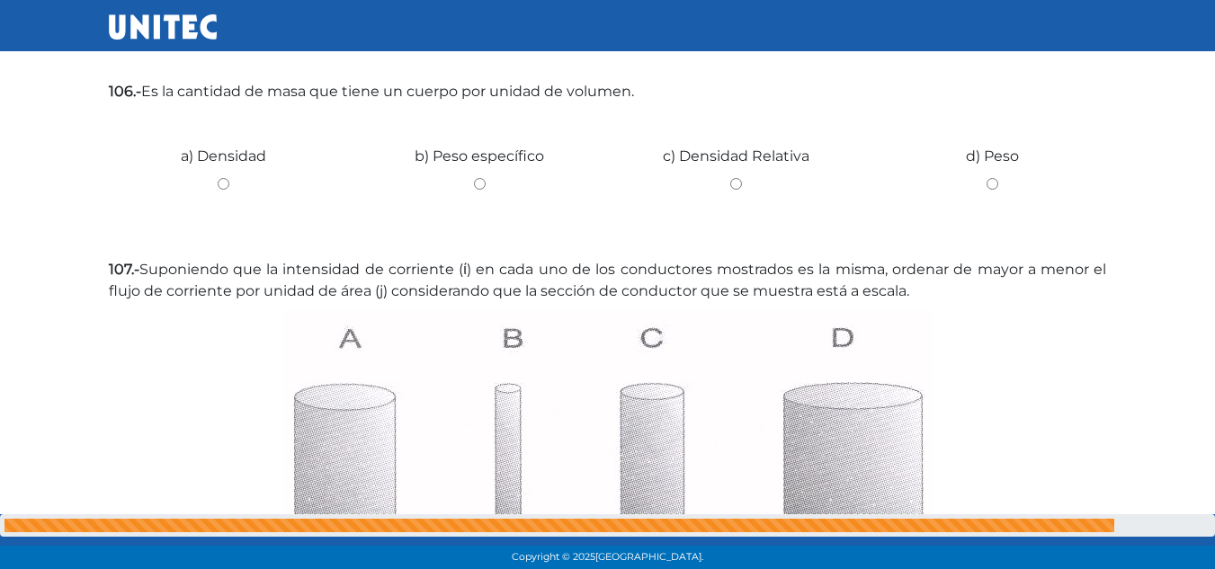
scroll to position [1306, 0]
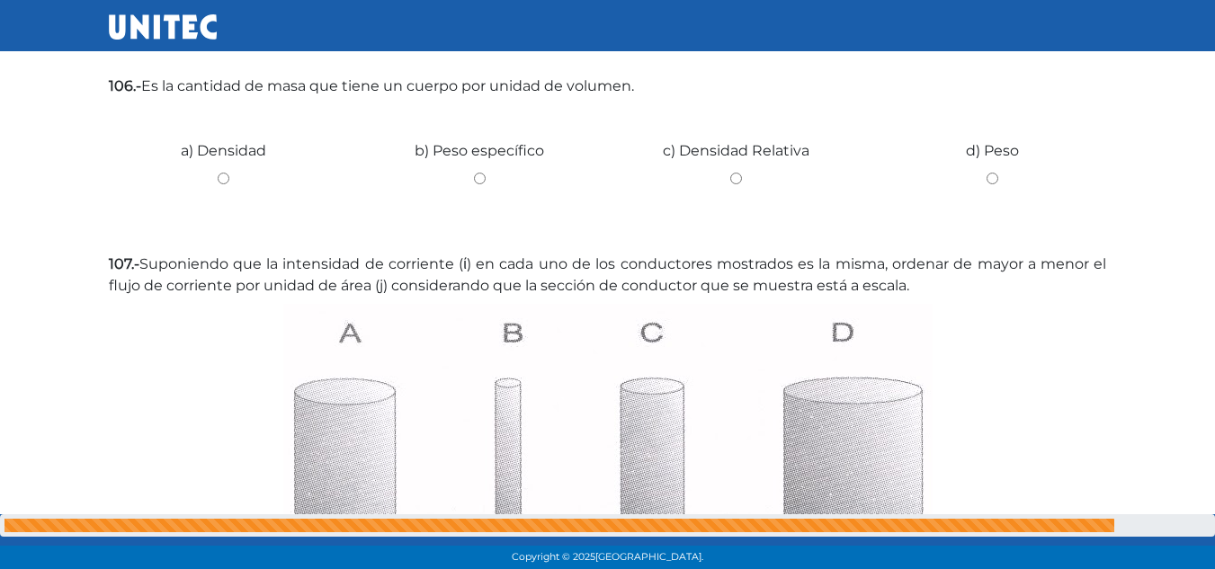
click at [737, 179] on input "c) Densidad Relativa" at bounding box center [735, 179] width 229 height 12
radio input "true"
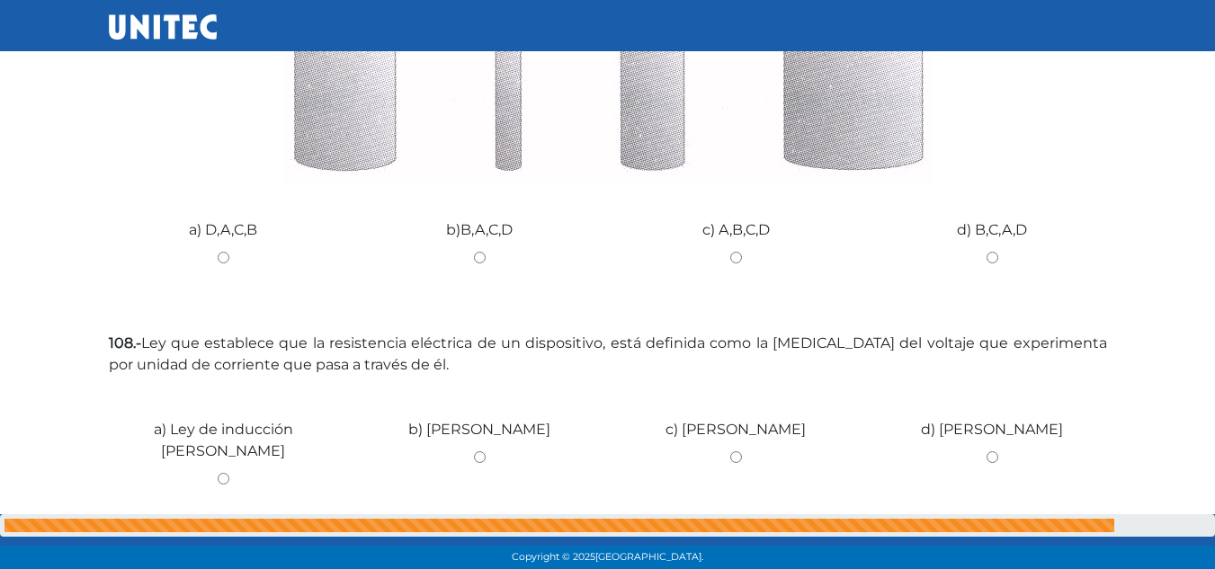
scroll to position [1725, 0]
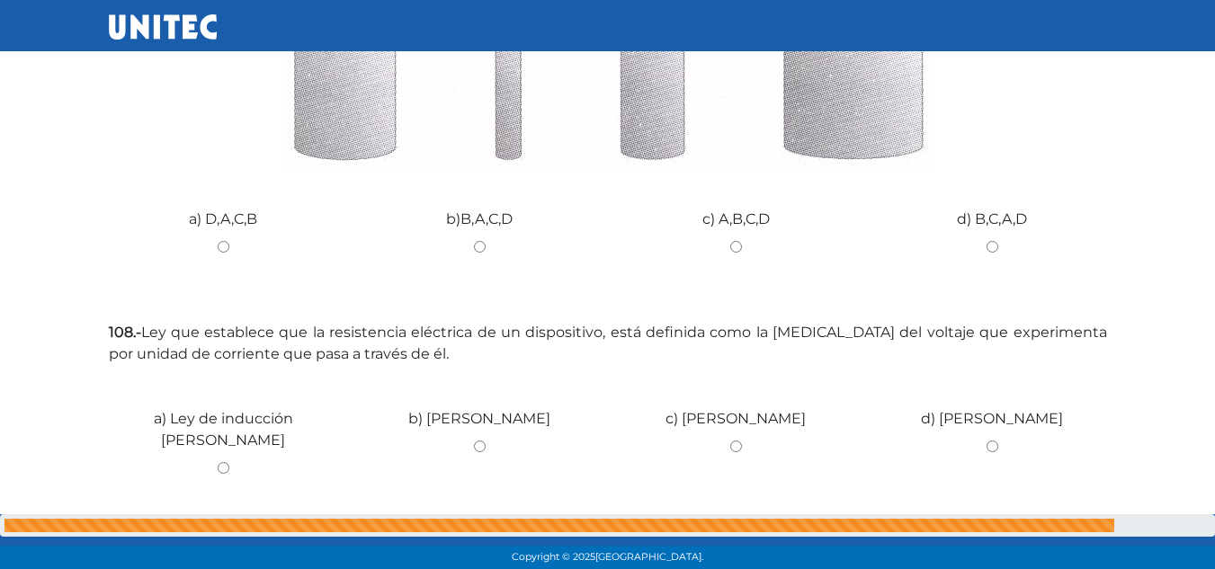
click at [997, 250] on input "d) B,C,A,D" at bounding box center [992, 247] width 229 height 12
radio input "true"
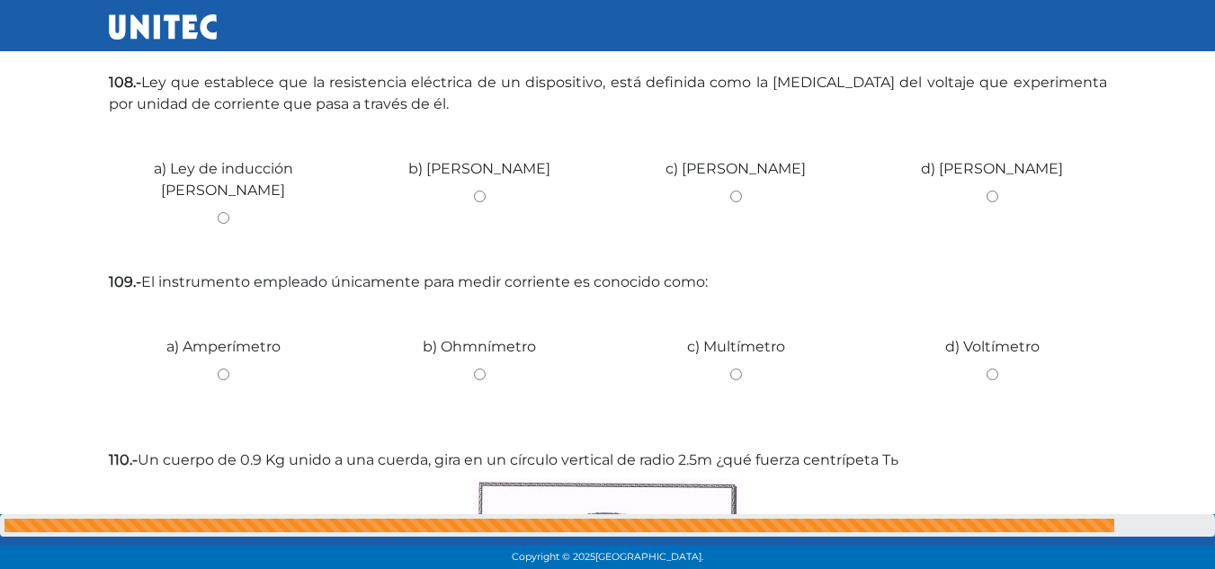
scroll to position [1980, 0]
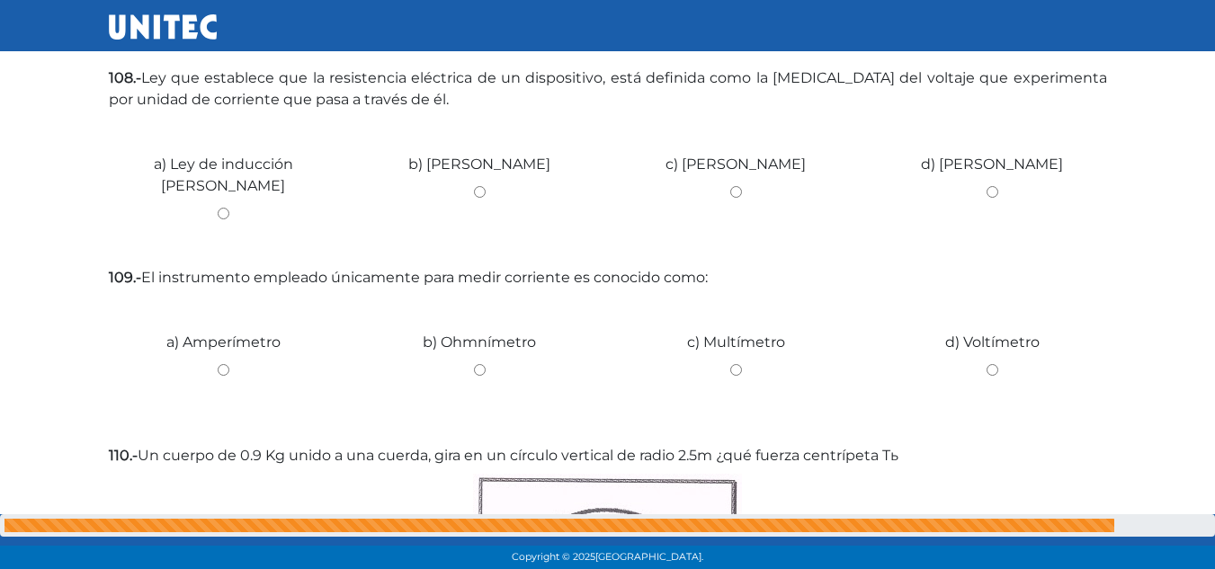
click at [479, 192] on input "b) Ley de Gauss" at bounding box center [479, 192] width 229 height 12
radio input "true"
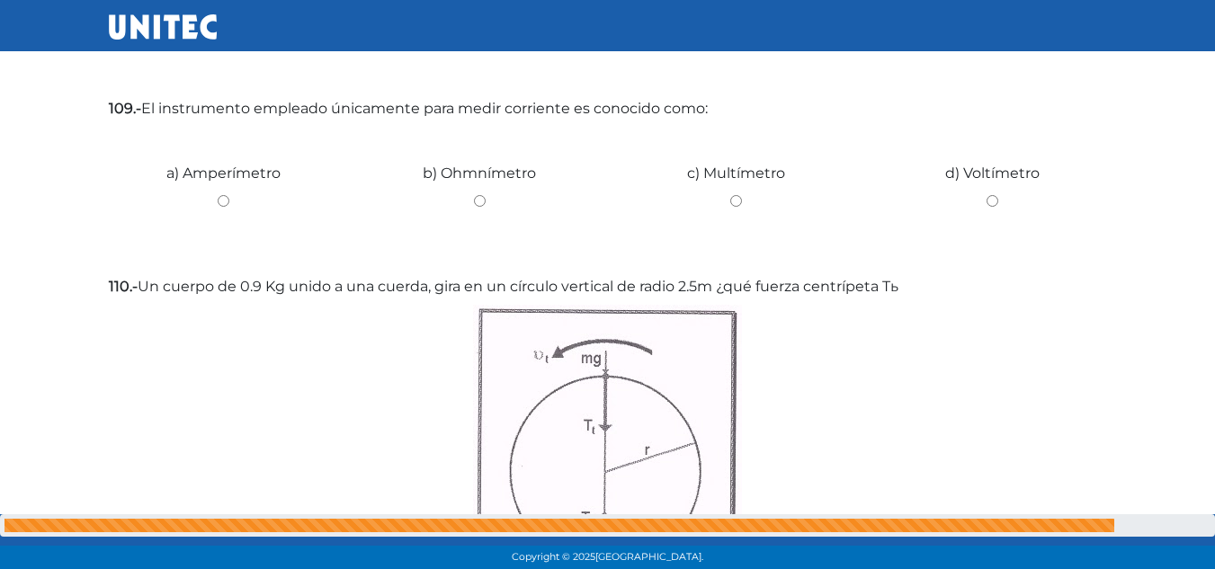
scroll to position [2159, 0]
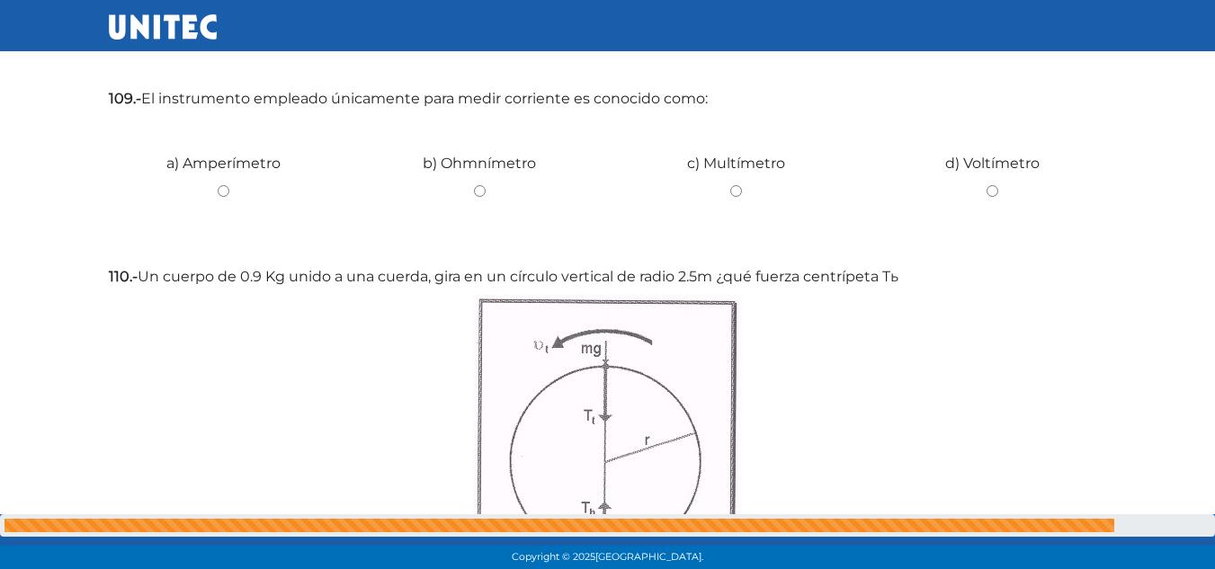
click at [994, 189] on input "d) Voltímetro" at bounding box center [992, 191] width 229 height 12
radio input "true"
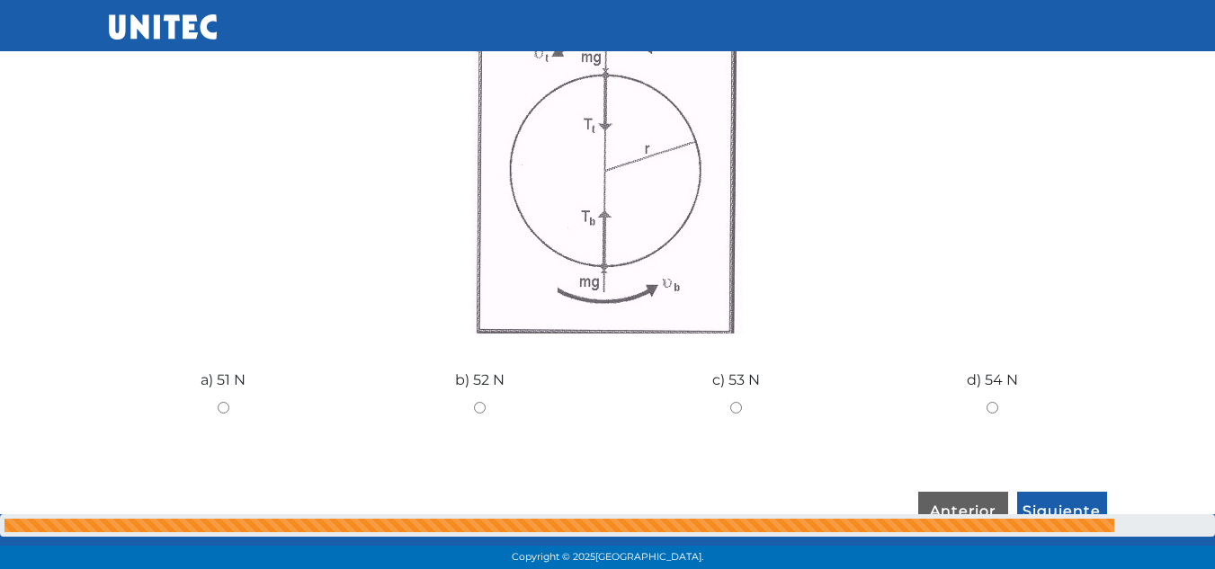
scroll to position [2455, 0]
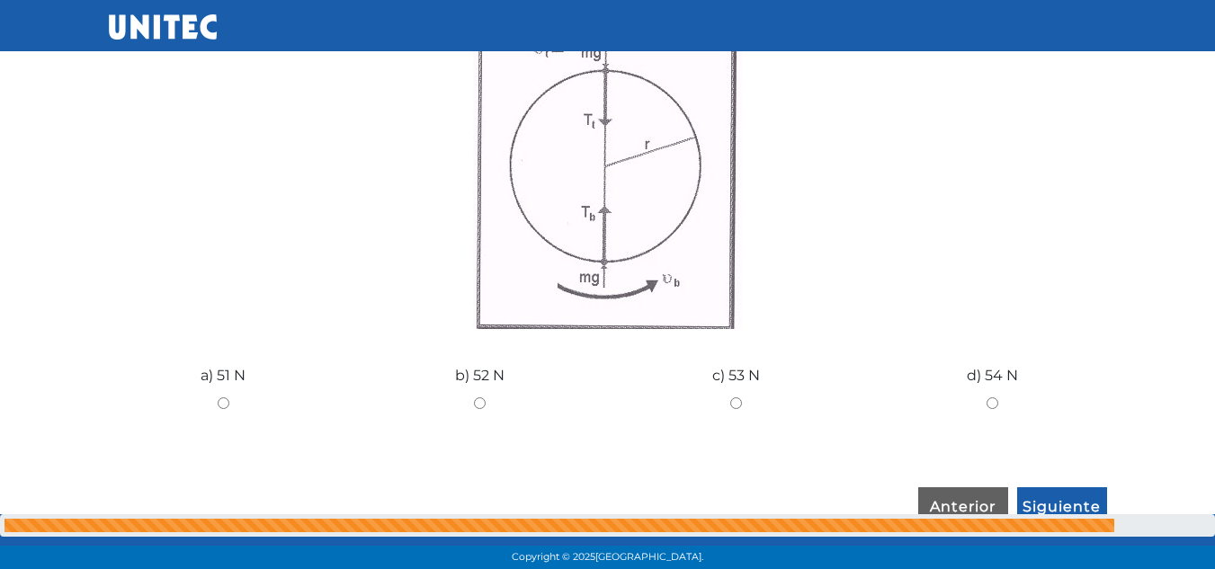
click at [737, 406] on input "c) 53 N" at bounding box center [735, 403] width 229 height 12
radio input "true"
click at [1071, 497] on input "Siguiente" at bounding box center [1062, 507] width 90 height 41
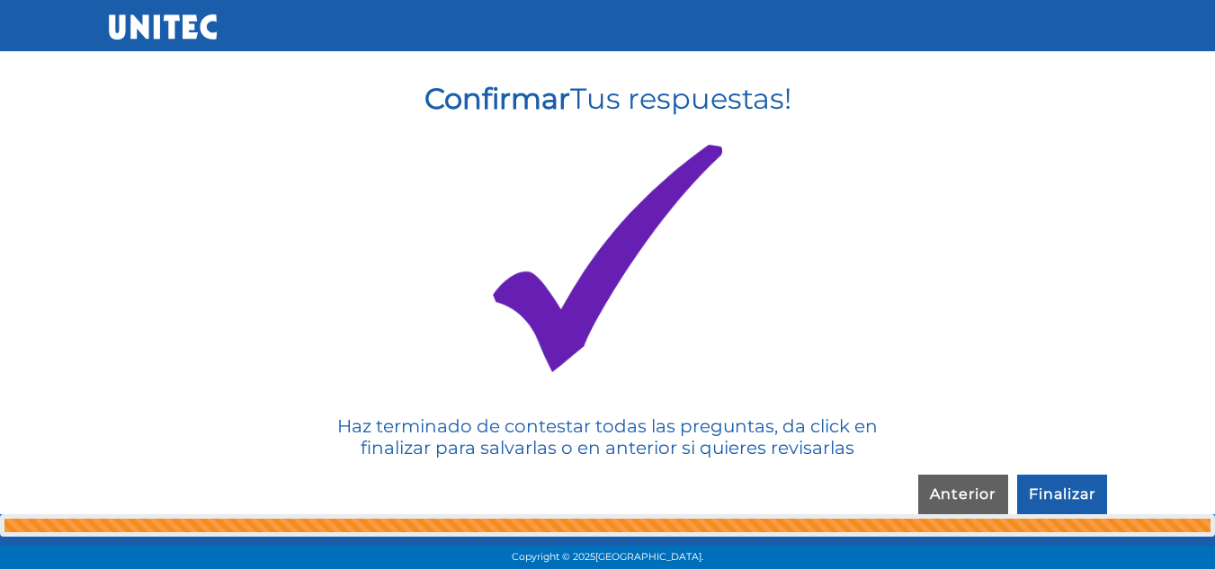
scroll to position [418, 0]
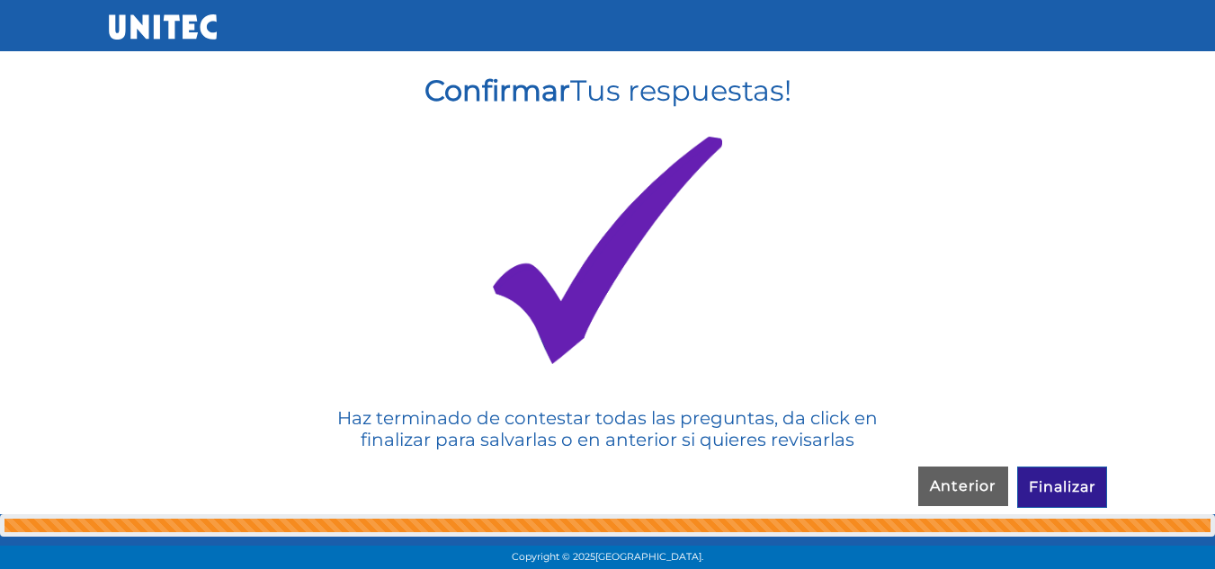
click at [1061, 473] on input "Finalizar" at bounding box center [1062, 487] width 90 height 41
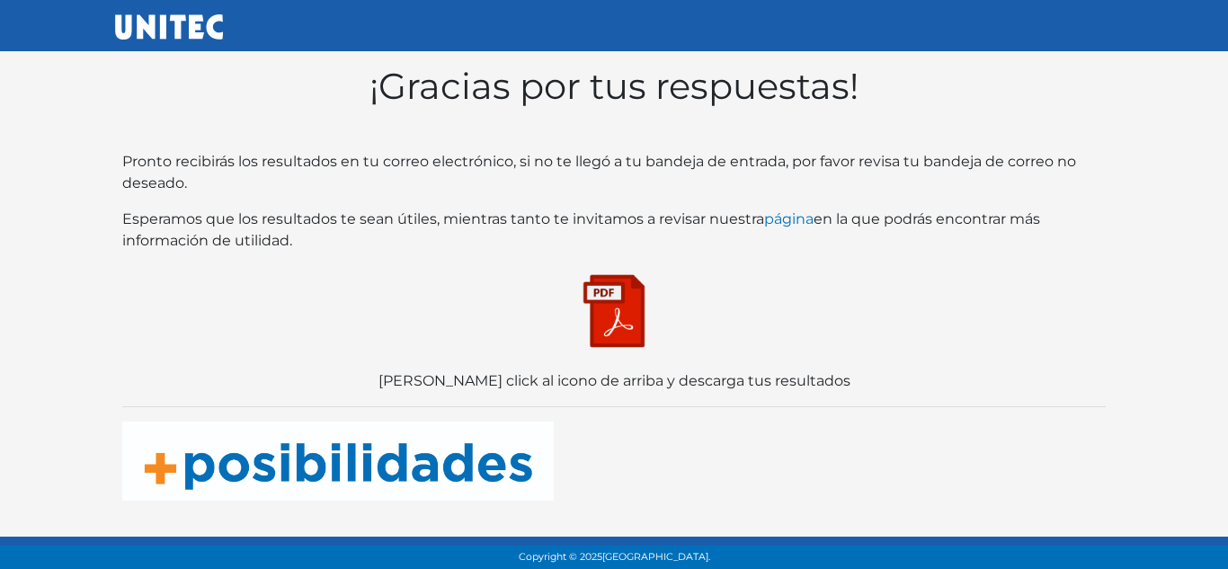
click at [617, 297] on img at bounding box center [614, 311] width 90 height 90
